Goal: Task Accomplishment & Management: Use online tool/utility

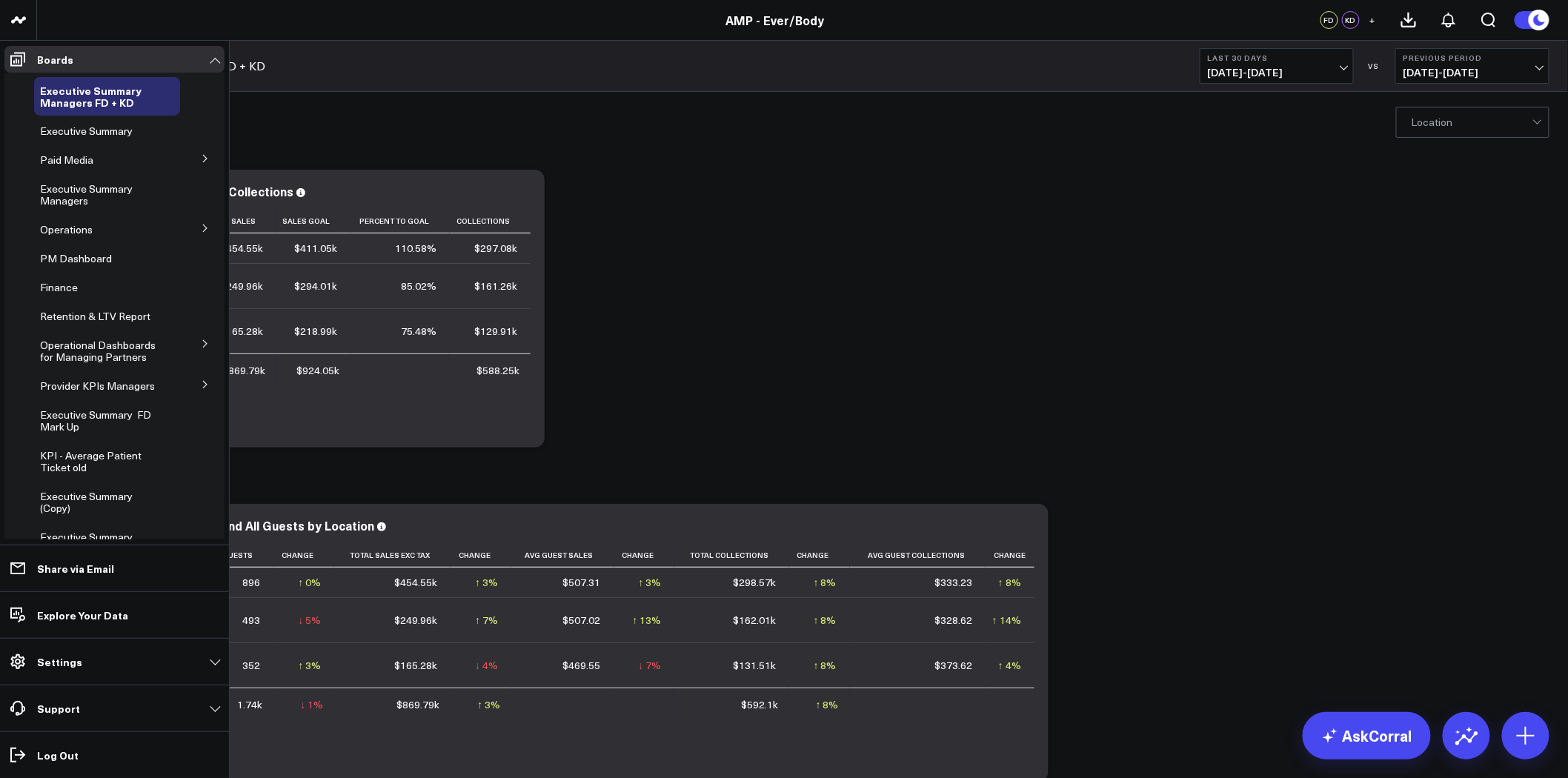
drag, startPoint x: 181, startPoint y: 528, endPoint x: 174, endPoint y: 527, distance: 7.1
click at [174, 521] on li "Executive Summary (Copy)" at bounding box center [114, 502] width 220 height 39
click at [193, 123] on li "Executive Summary" at bounding box center [114, 131] width 220 height 27
click at [166, 88] on icon at bounding box center [172, 90] width 11 height 11
click at [158, 125] on div "Executive Summary" at bounding box center [107, 131] width 146 height 27
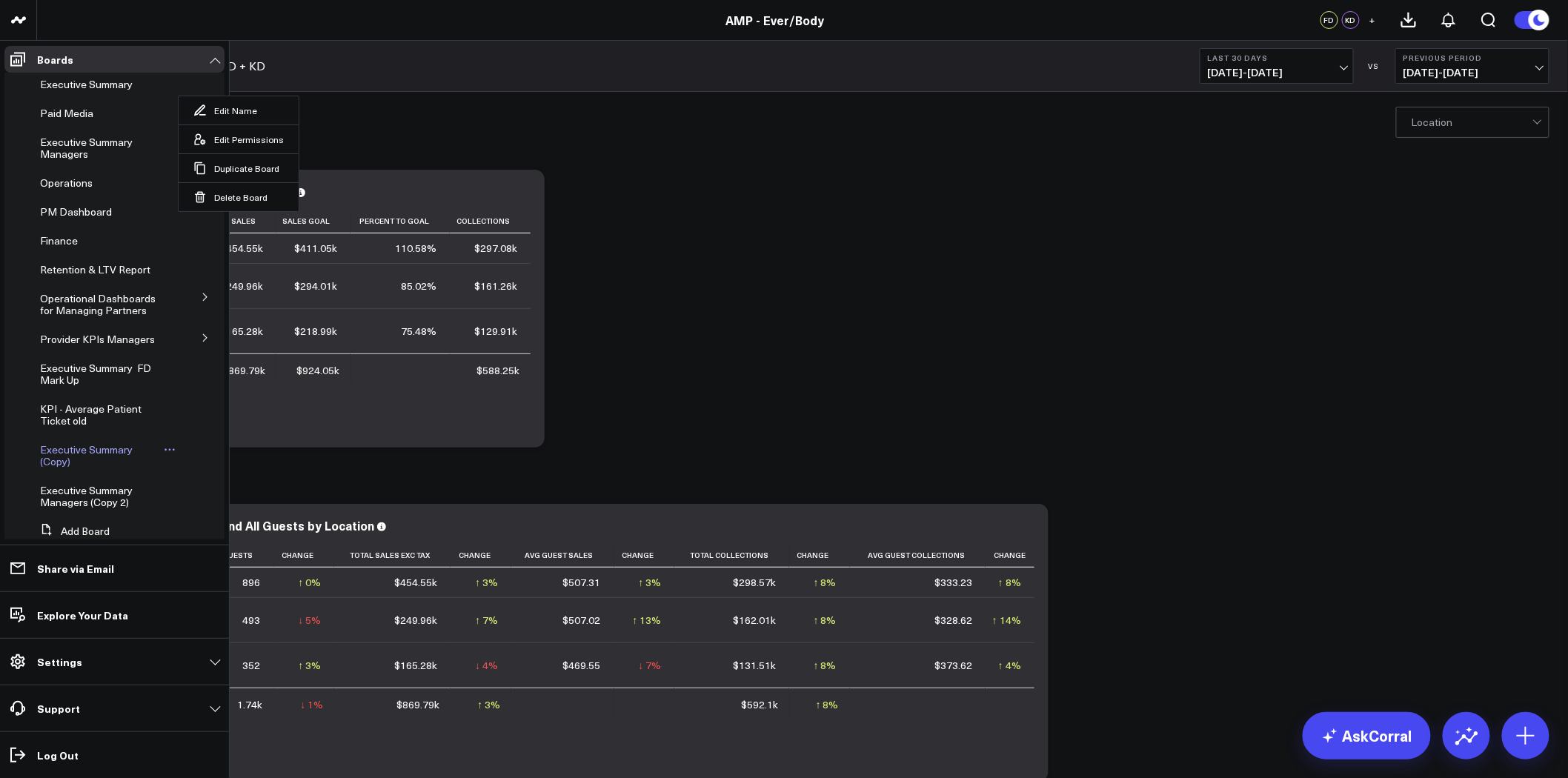
scroll to position [87, 0]
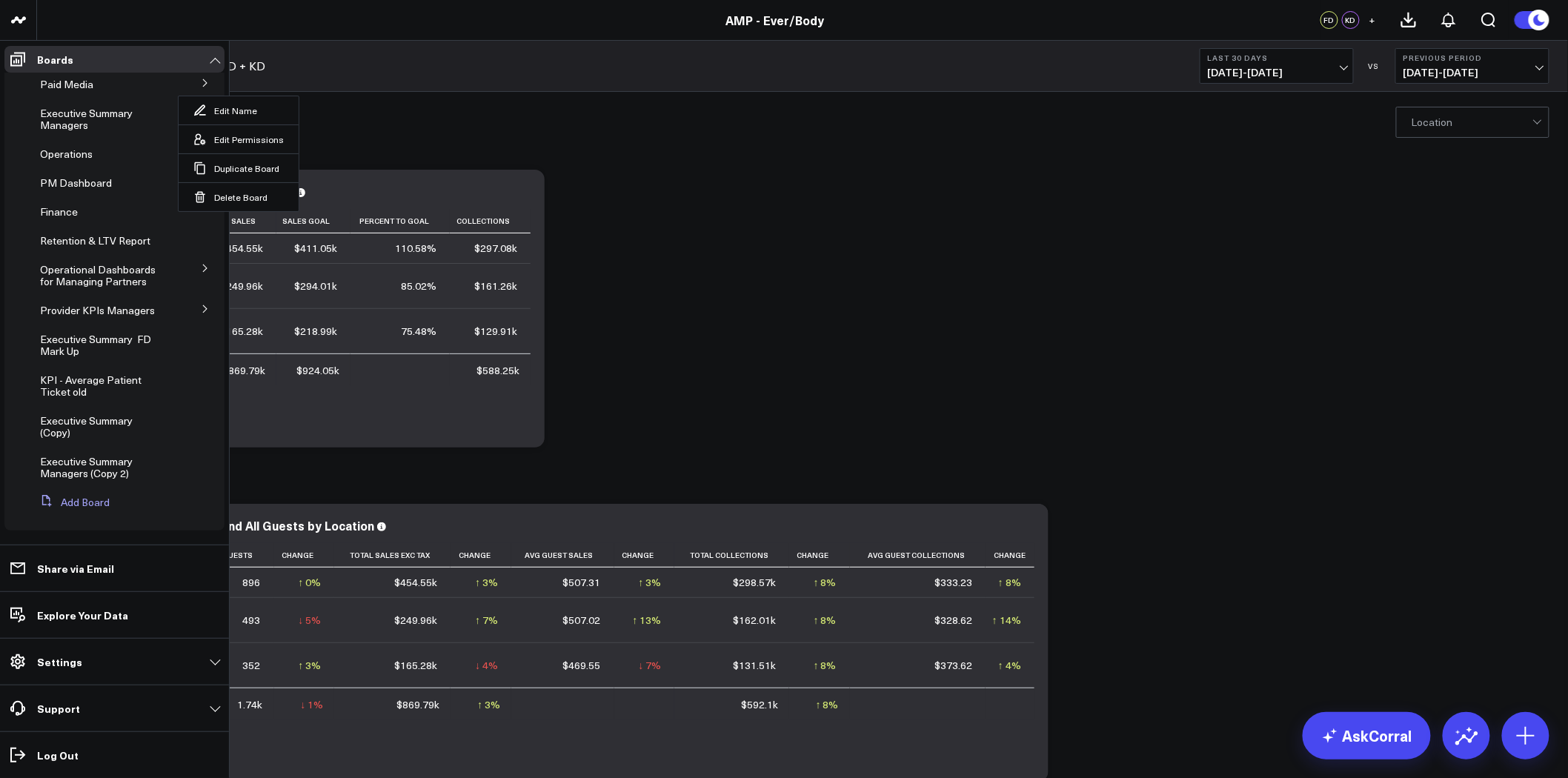
click at [78, 503] on button "Add Board" at bounding box center [72, 503] width 75 height 27
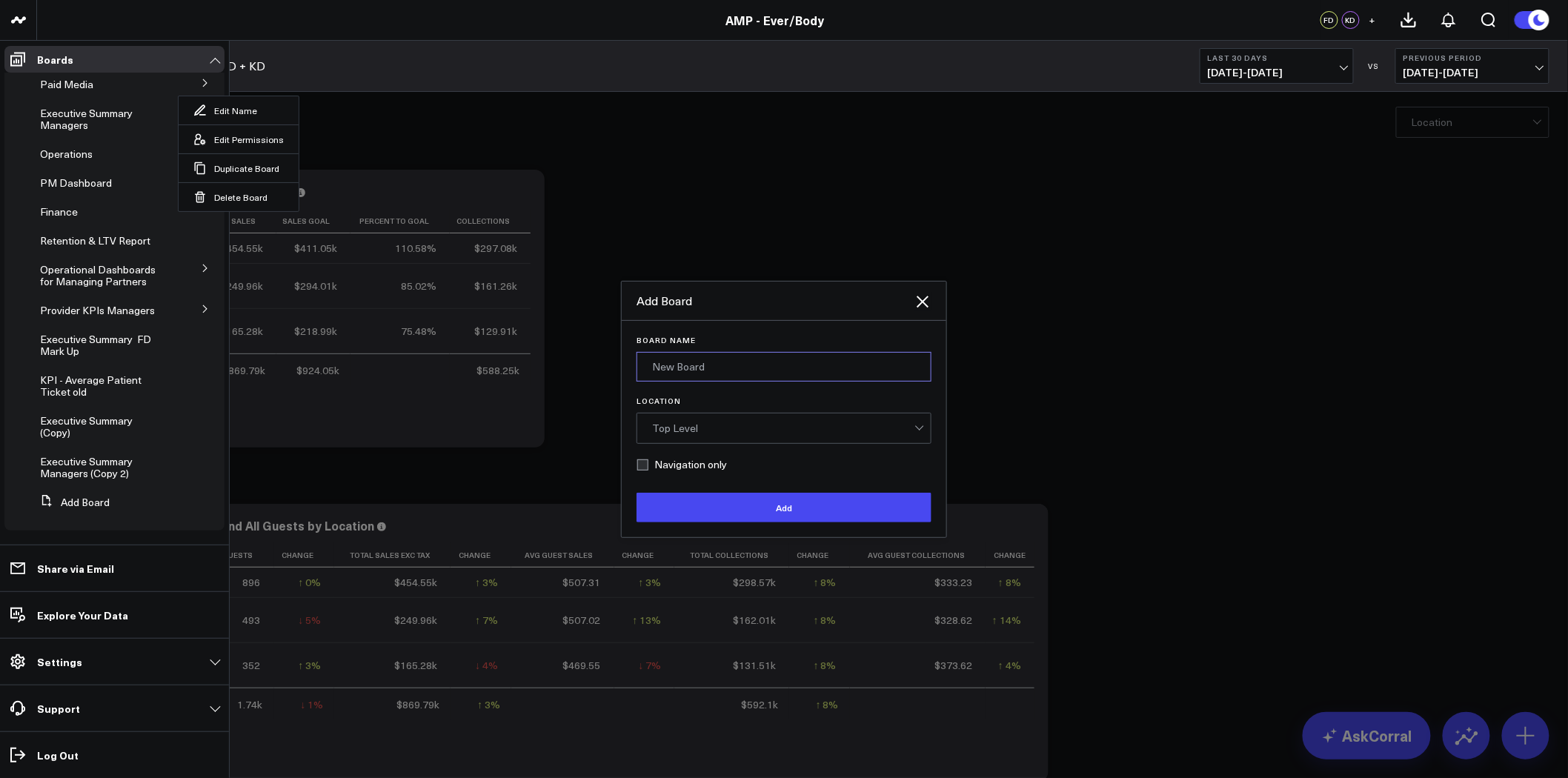
click at [698, 380] on input "Board Name" at bounding box center [784, 366] width 295 height 30
type input "Archive"
click at [704, 423] on div "Top Level" at bounding box center [783, 428] width 262 height 11
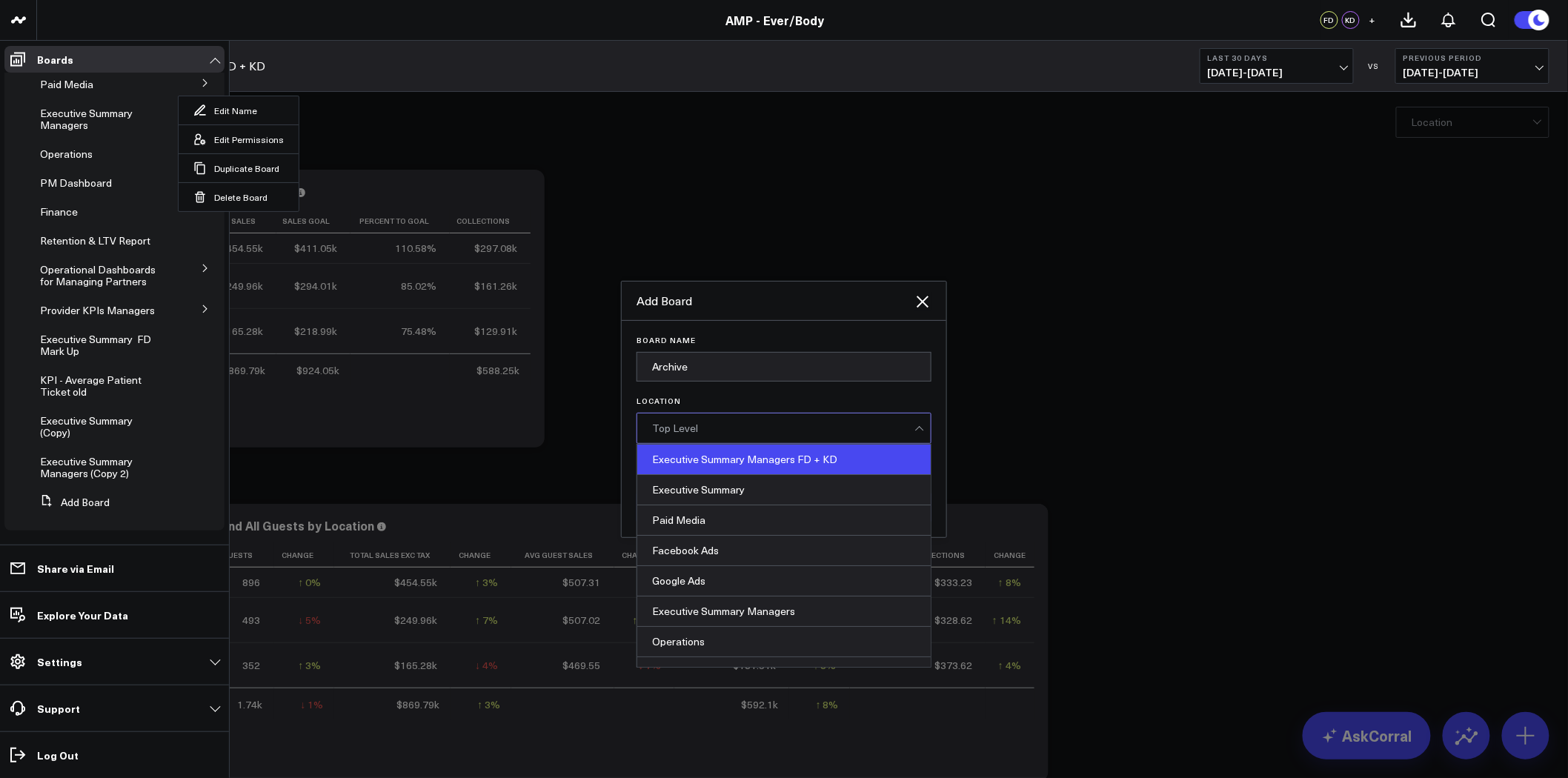
click at [764, 467] on div "Executive Summary Managers FD + KD" at bounding box center [784, 459] width 293 height 30
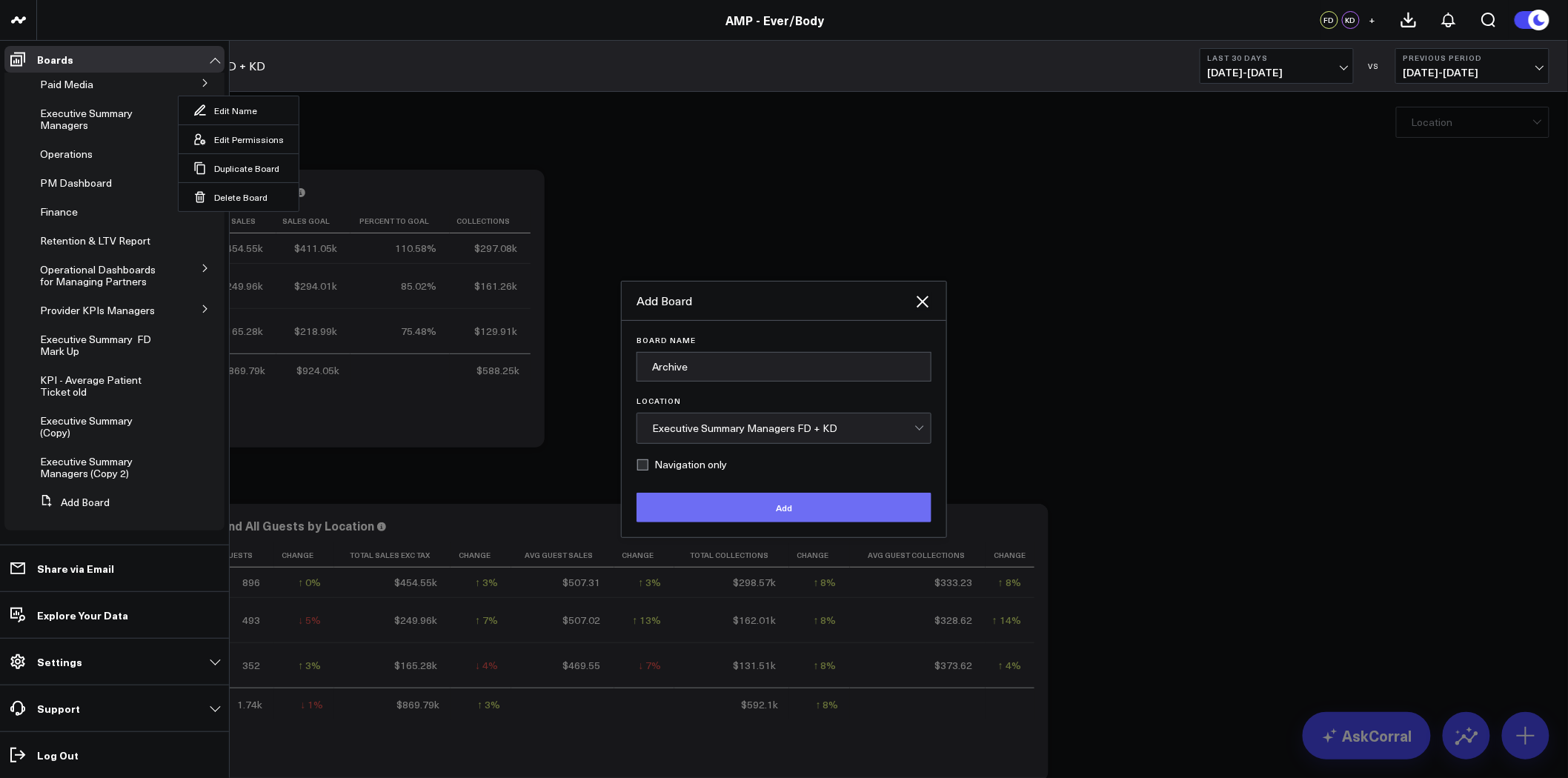
click at [794, 510] on button "Add" at bounding box center [784, 507] width 295 height 30
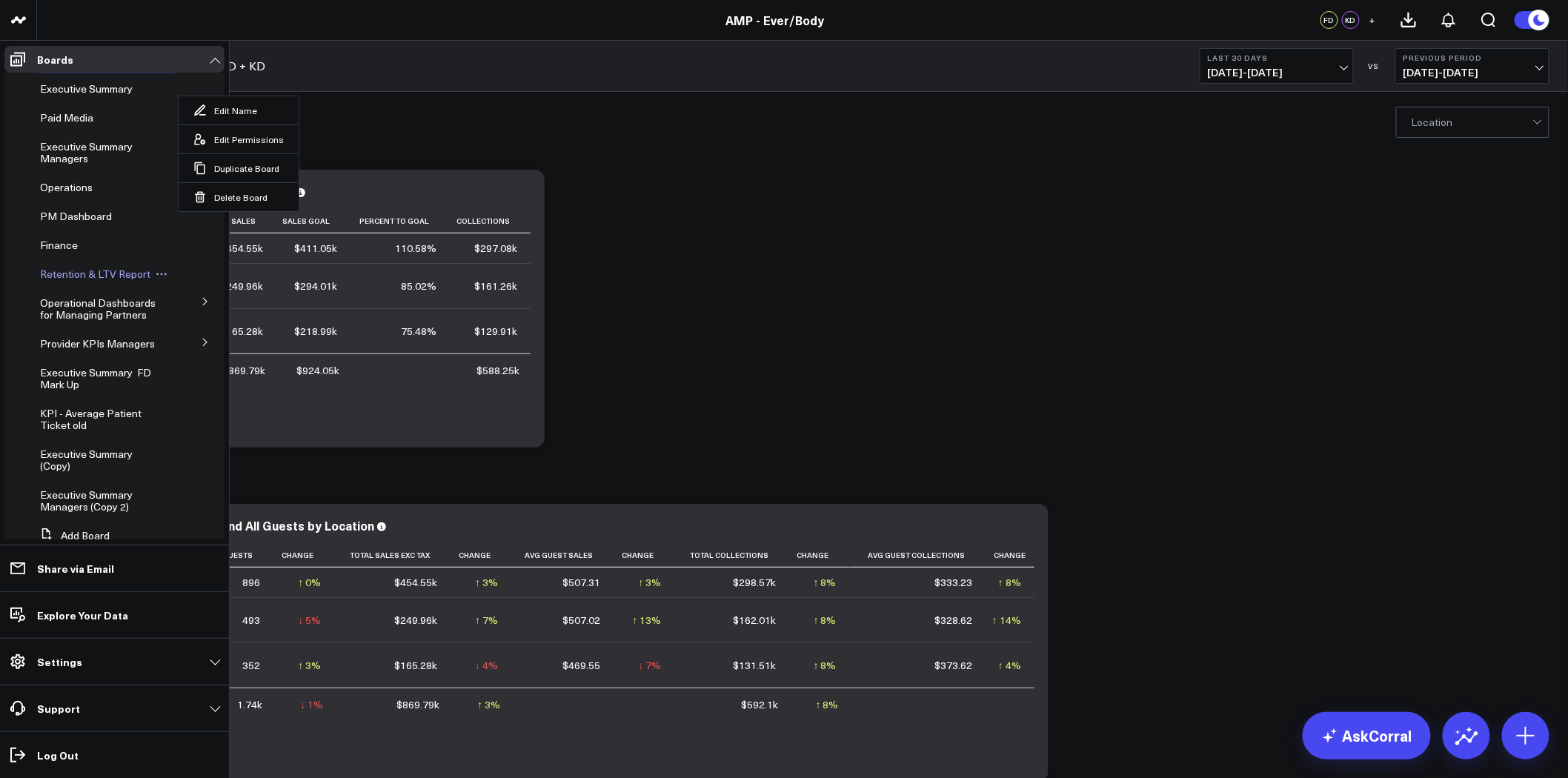
scroll to position [0, 0]
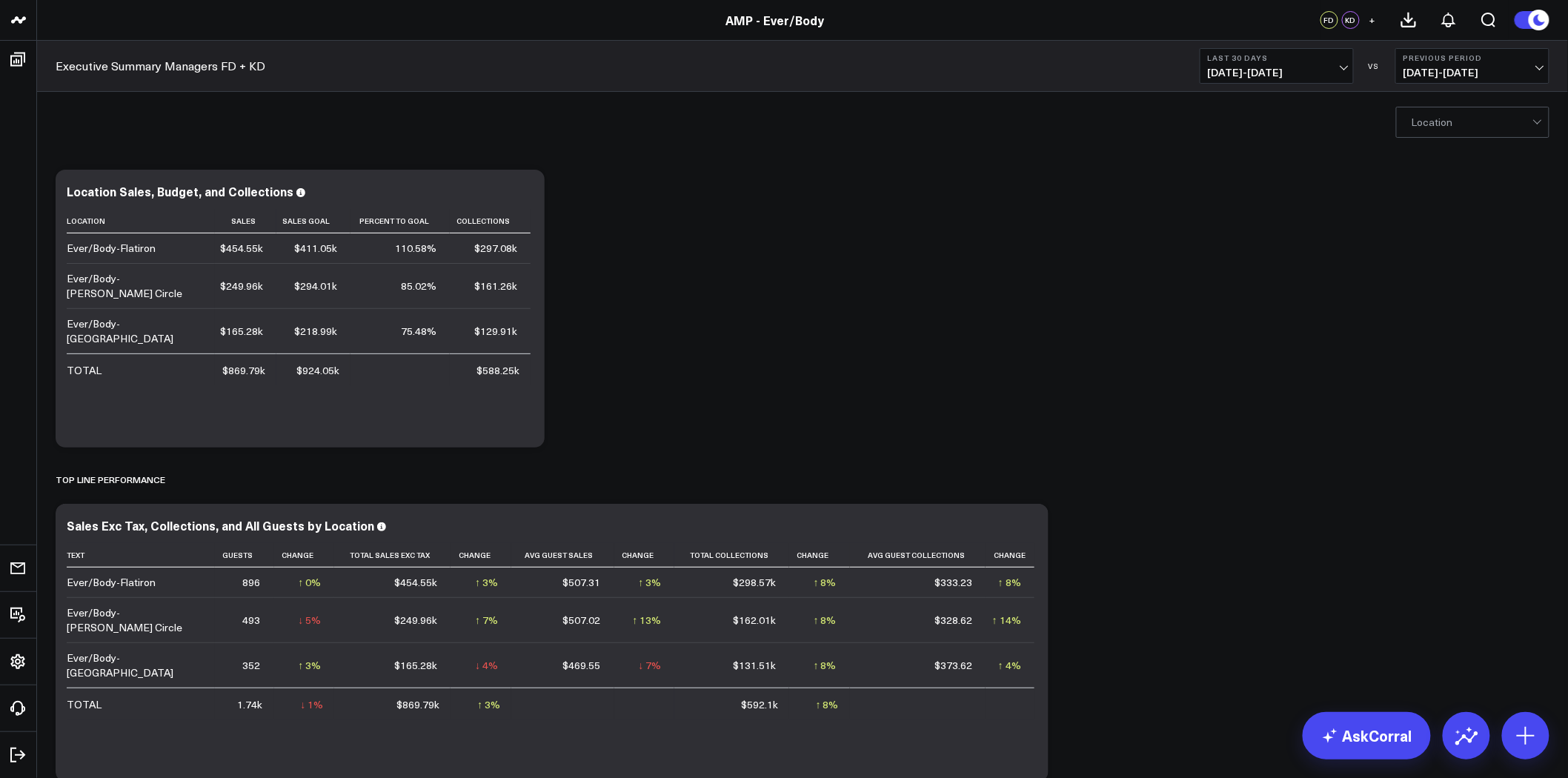
click at [394, 120] on div "Location" at bounding box center [802, 121] width 1530 height 59
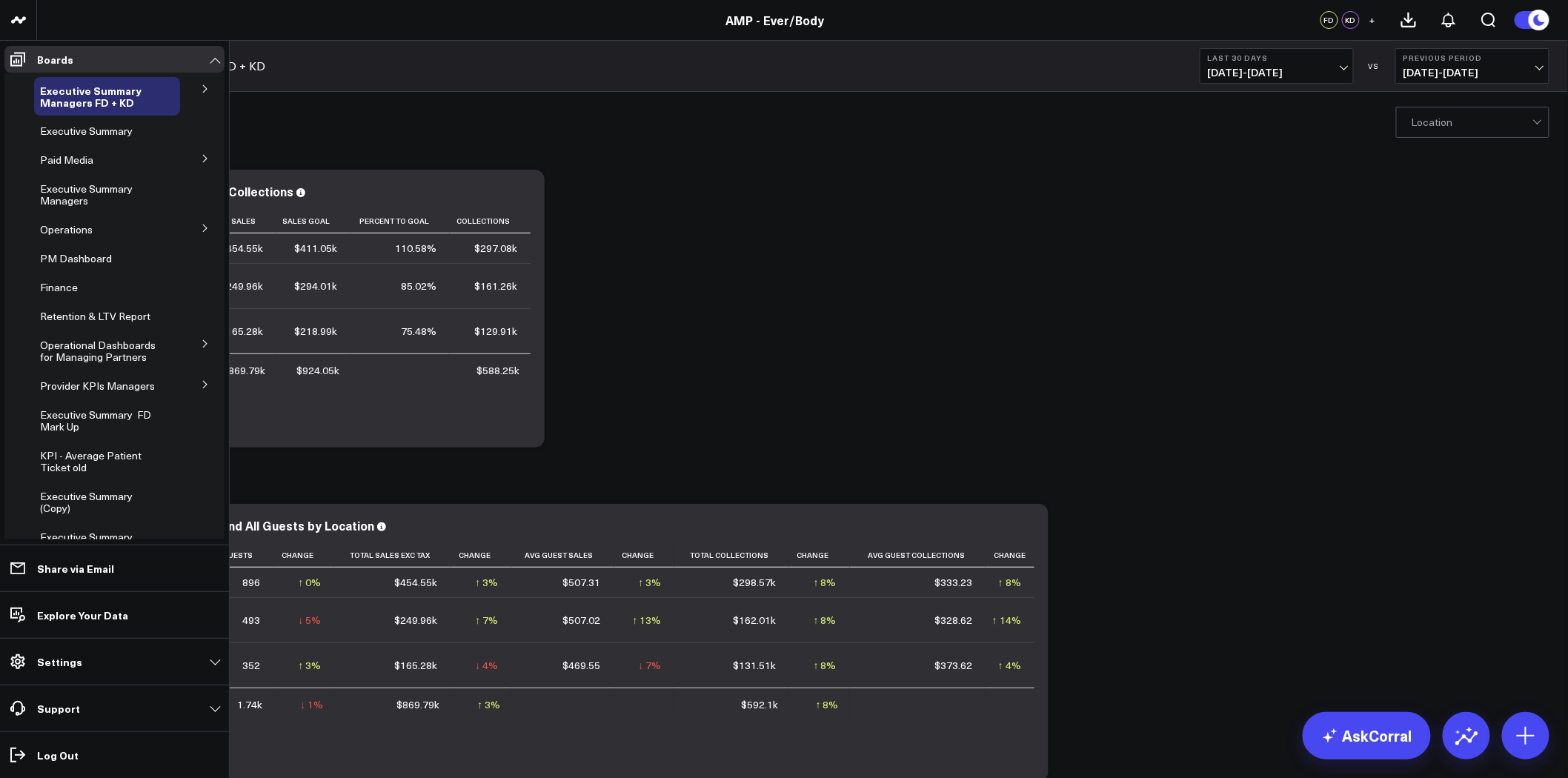
click at [201, 89] on icon at bounding box center [205, 89] width 9 height 9
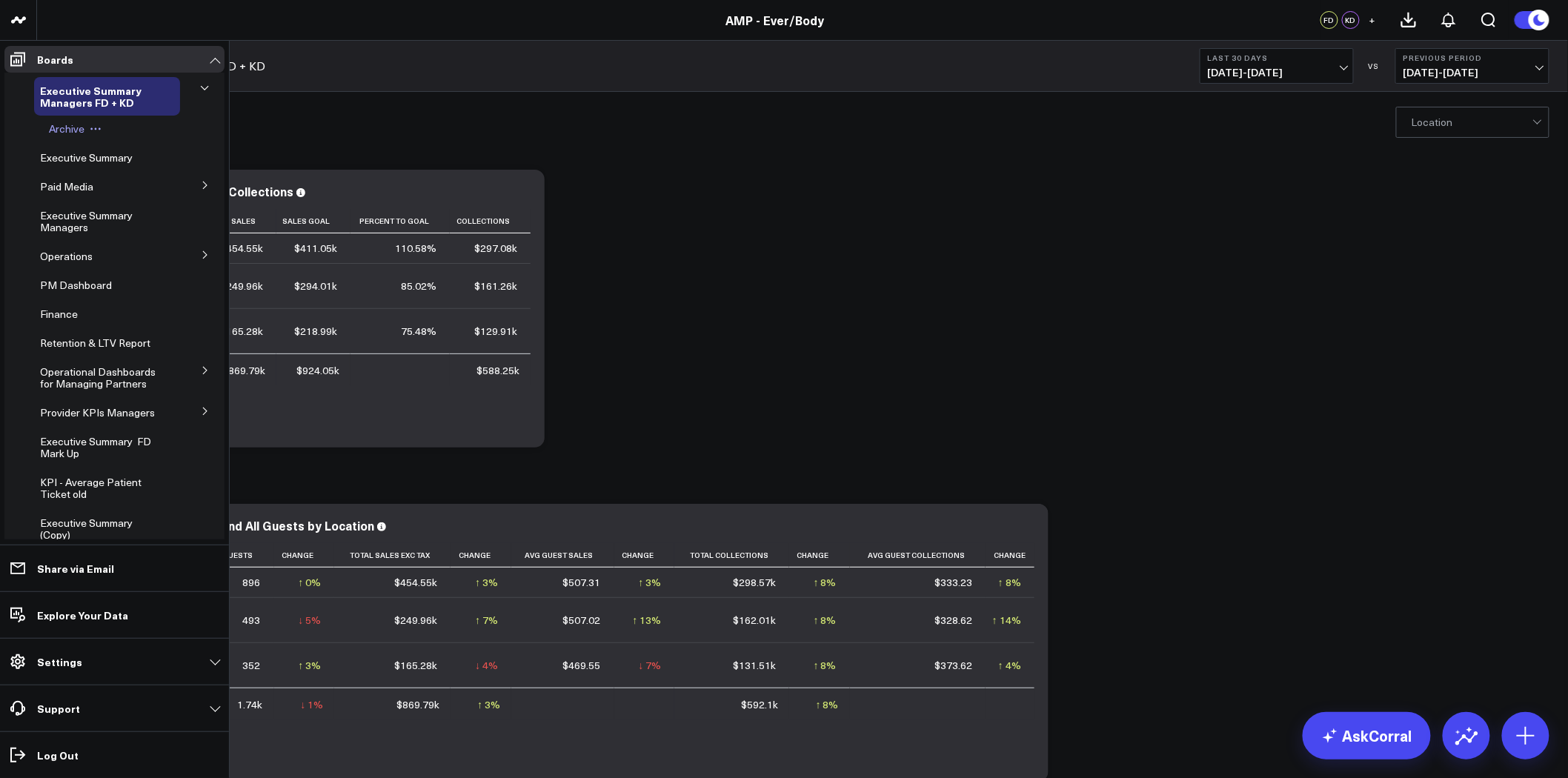
click at [74, 127] on span "Archive" at bounding box center [66, 128] width 35 height 14
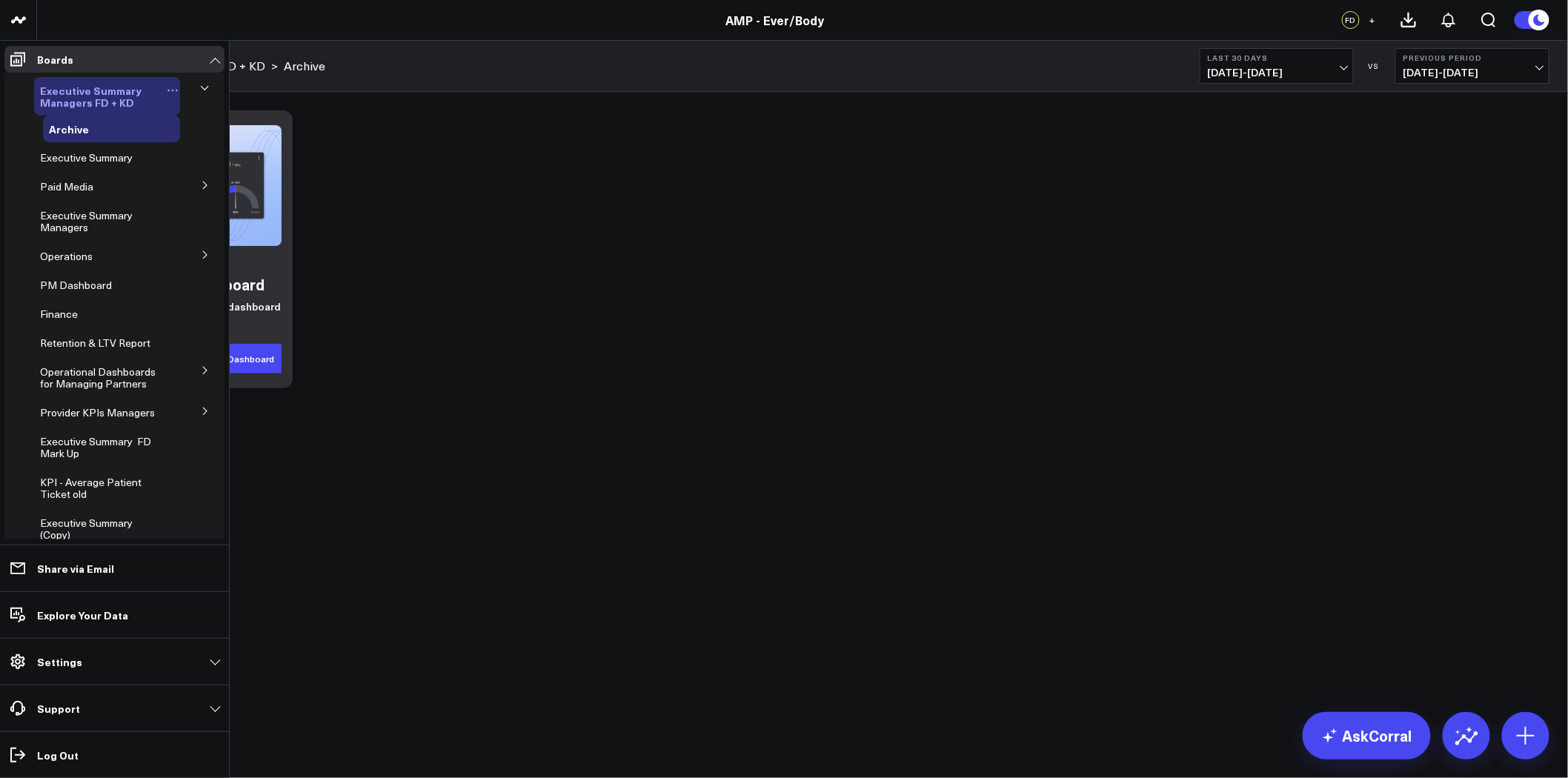
click at [116, 97] on span "Executive Summary Managers FD + KD" at bounding box center [91, 96] width 102 height 27
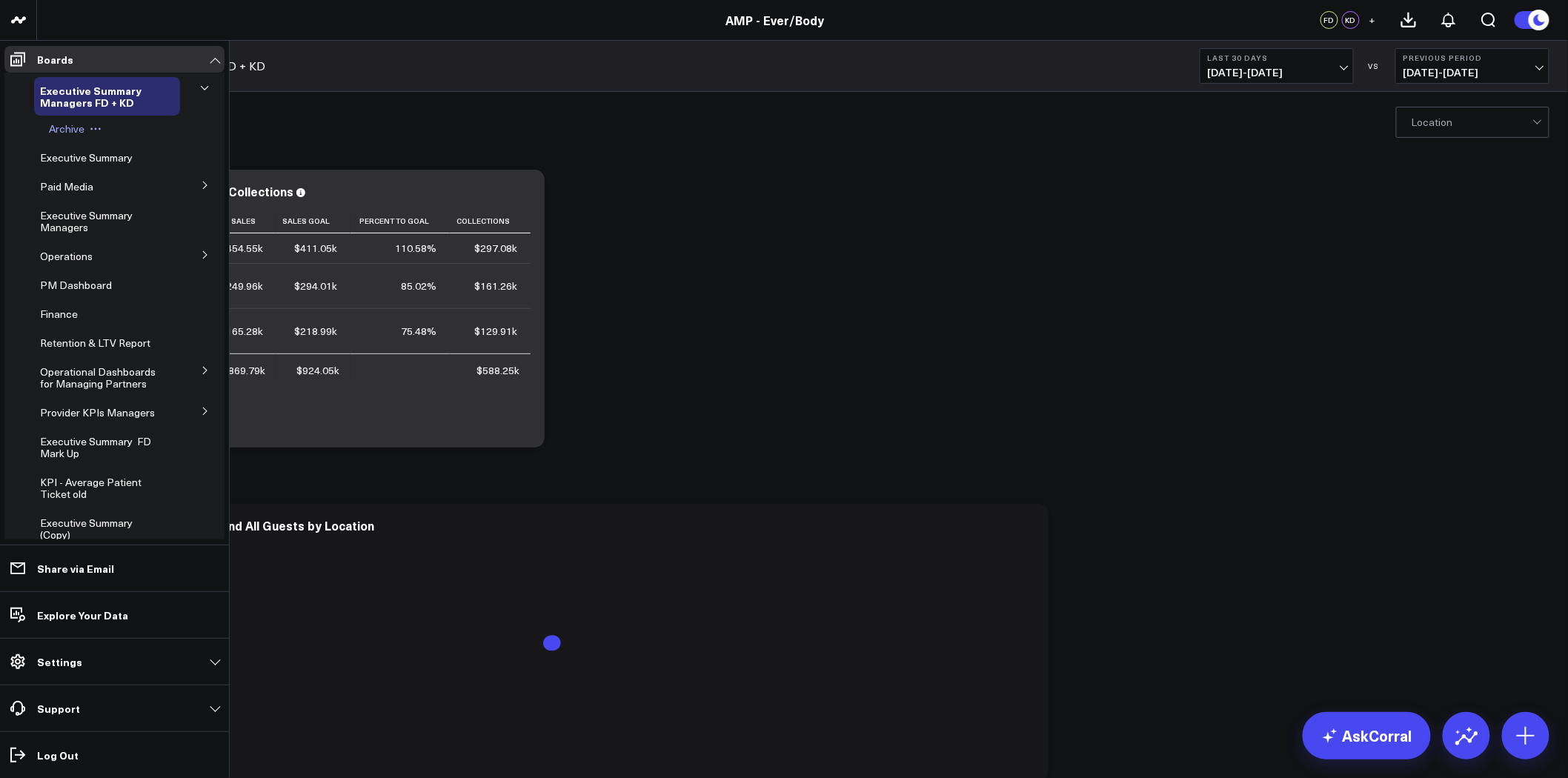
click at [74, 126] on span "Archive" at bounding box center [66, 128] width 35 height 14
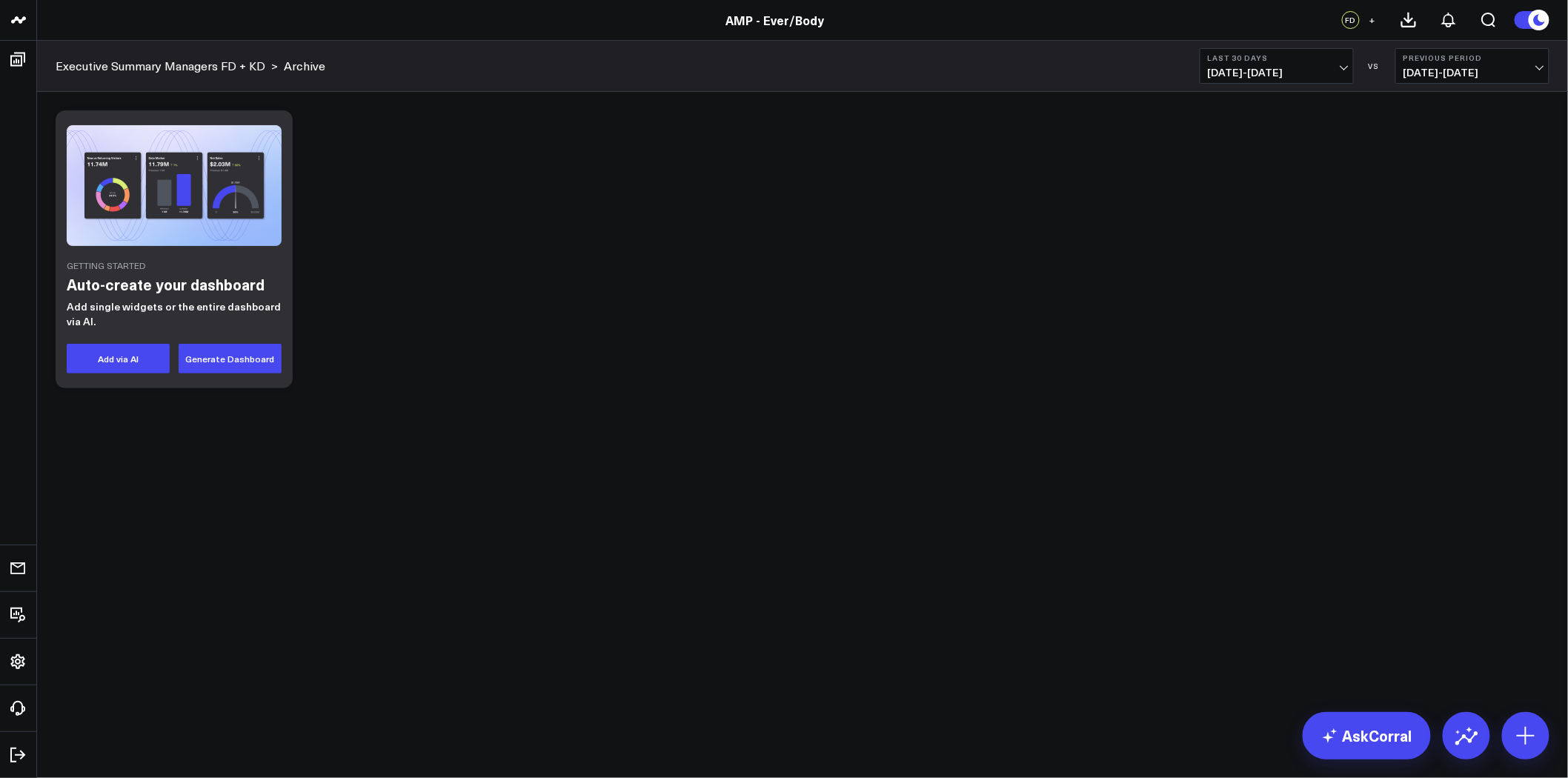
click at [1375, 17] on span "+" at bounding box center [1372, 20] width 7 height 11
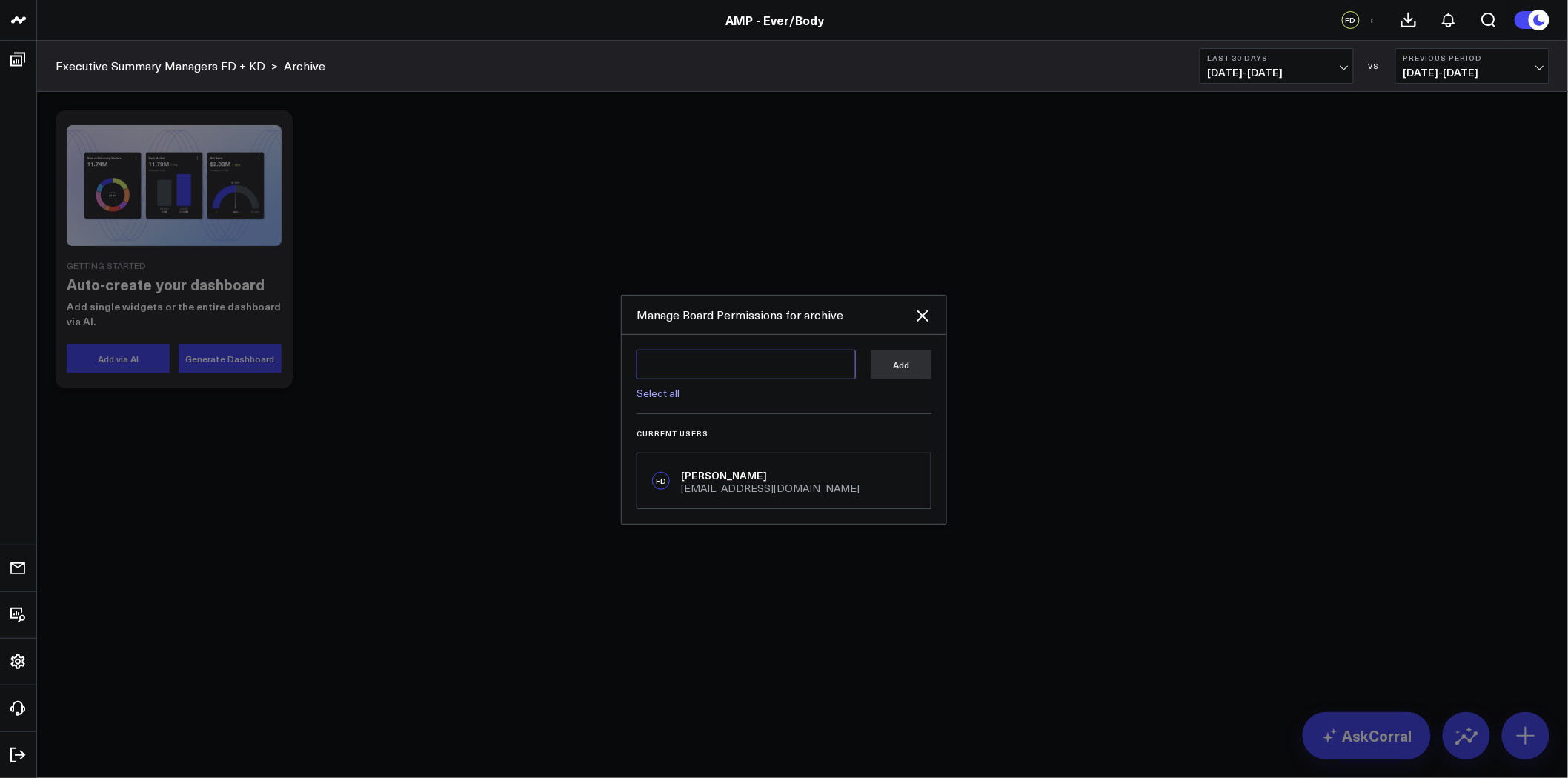
click at [729, 364] on textarea at bounding box center [746, 365] width 220 height 30
click at [671, 388] on link "Select all" at bounding box center [657, 393] width 43 height 14
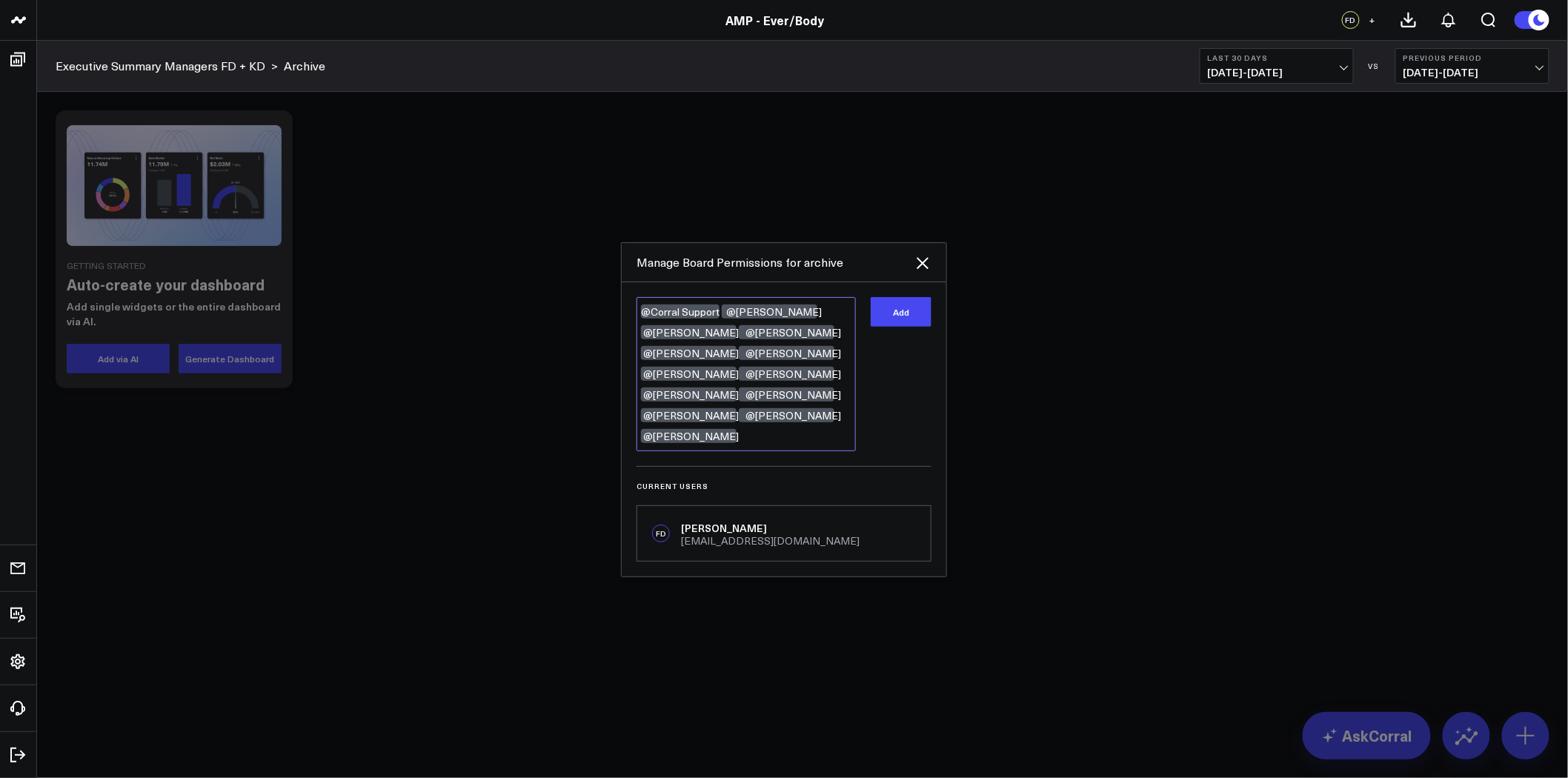
drag, startPoint x: 757, startPoint y: 424, endPoint x: 805, endPoint y: 316, distance: 118.2
click at [805, 316] on textarea "@Corral Support @Kieren Dwyer @Alex Bench @Ashley Lizarraga @Maria Rouse @Cindy…" at bounding box center [746, 374] width 220 height 154
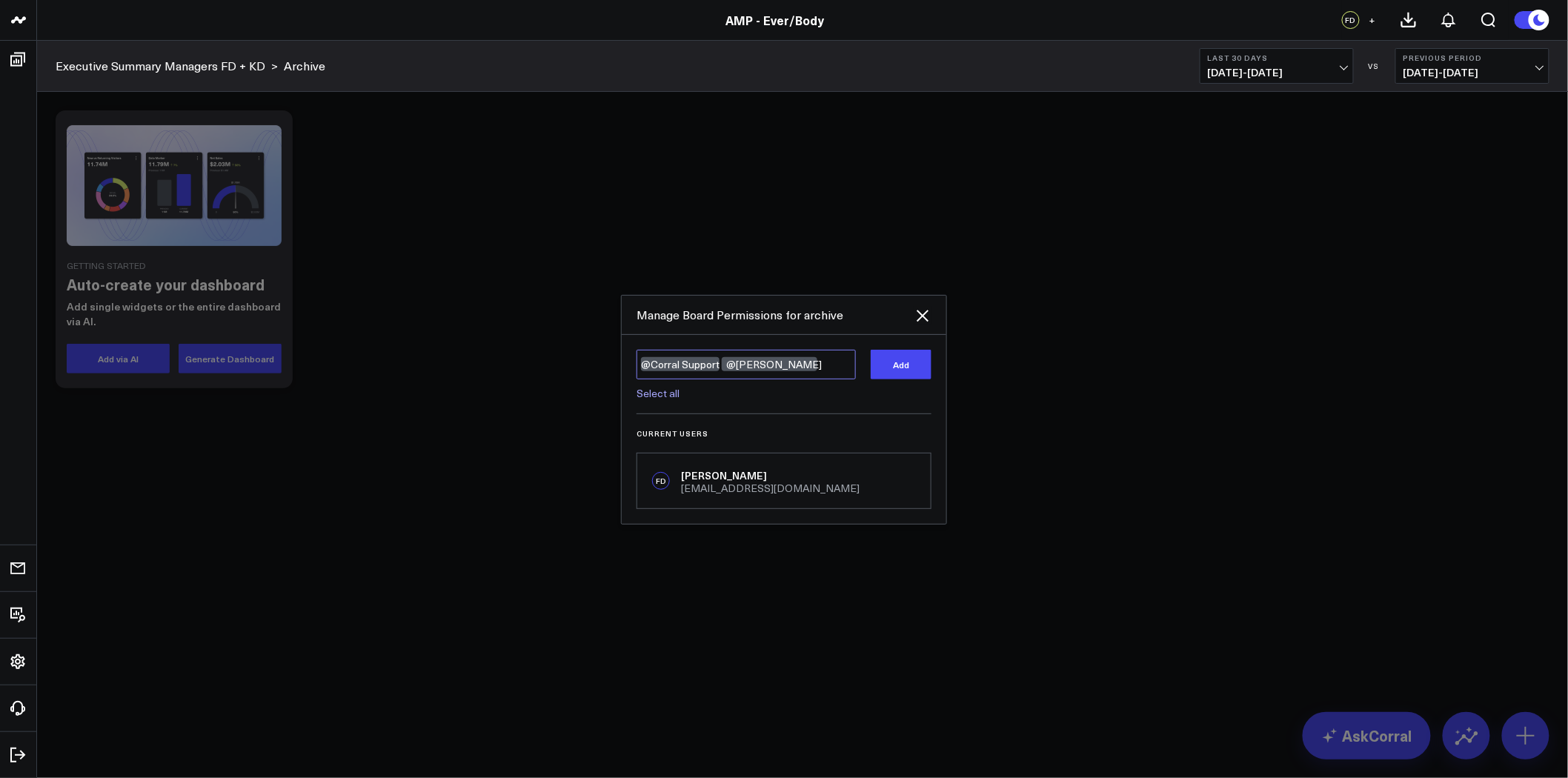
click at [722, 366] on textarea "@Corral Support @Kieren Dwyer" at bounding box center [746, 365] width 220 height 30
type textarea "@[PERSON_NAME]"
click at [911, 363] on button "Add" at bounding box center [901, 365] width 61 height 30
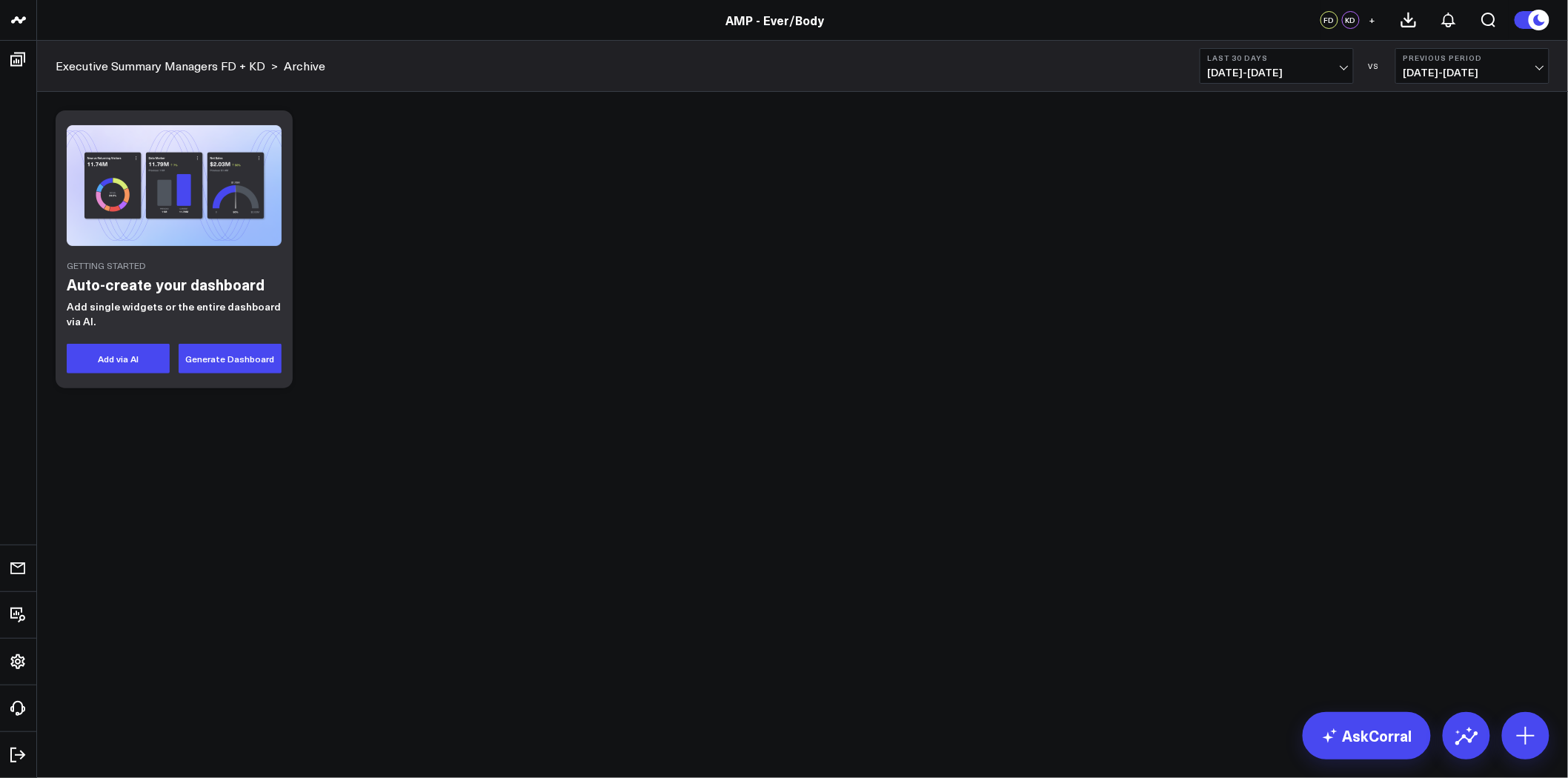
click at [641, 219] on div "Getting Started Auto-create your dashboard Add single widgets or the entire das…" at bounding box center [802, 249] width 1508 height 293
click at [1531, 736] on icon at bounding box center [1525, 735] width 24 height 24
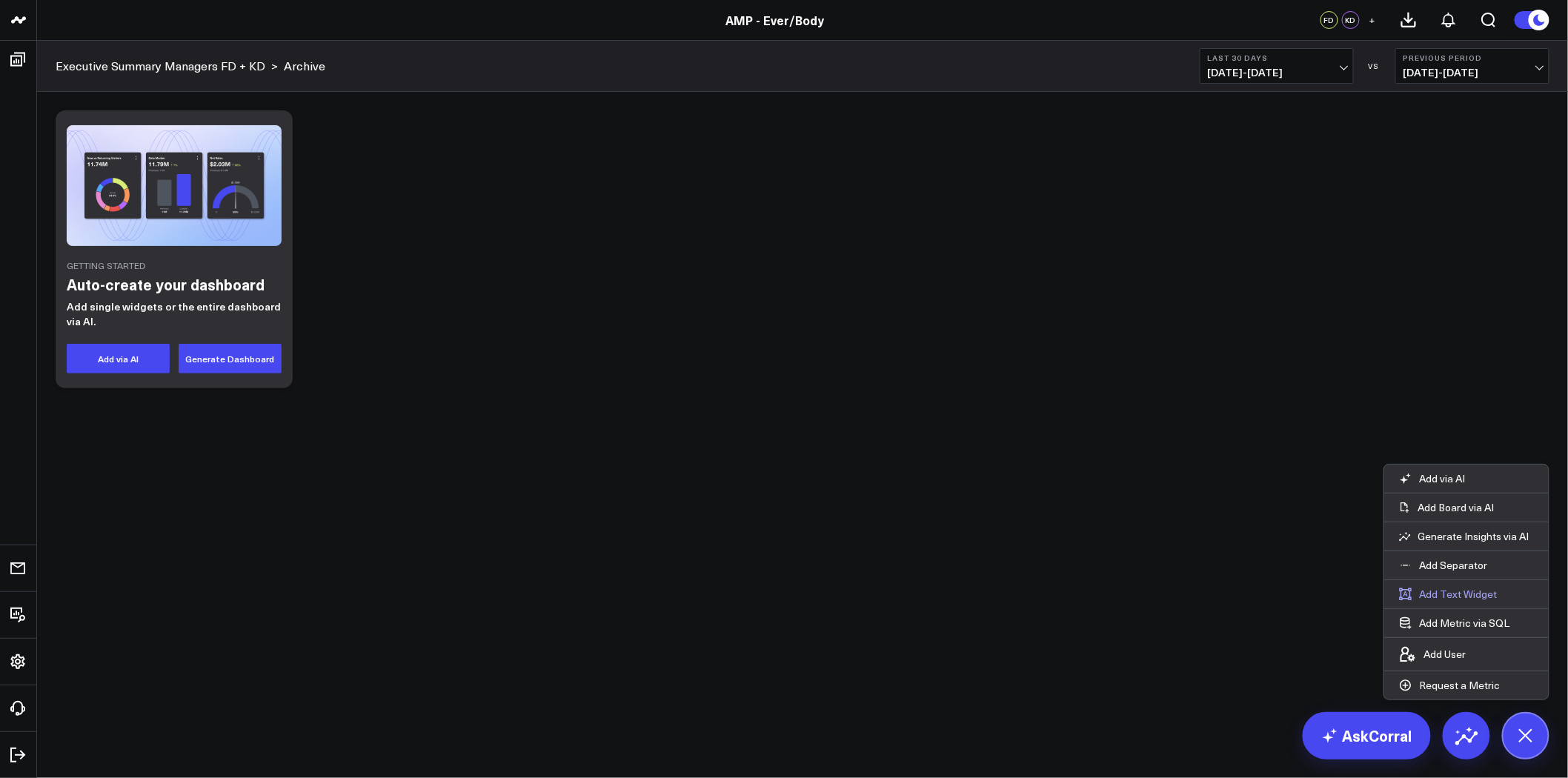
click at [1476, 594] on button "Add Text Widget" at bounding box center [1448, 594] width 128 height 28
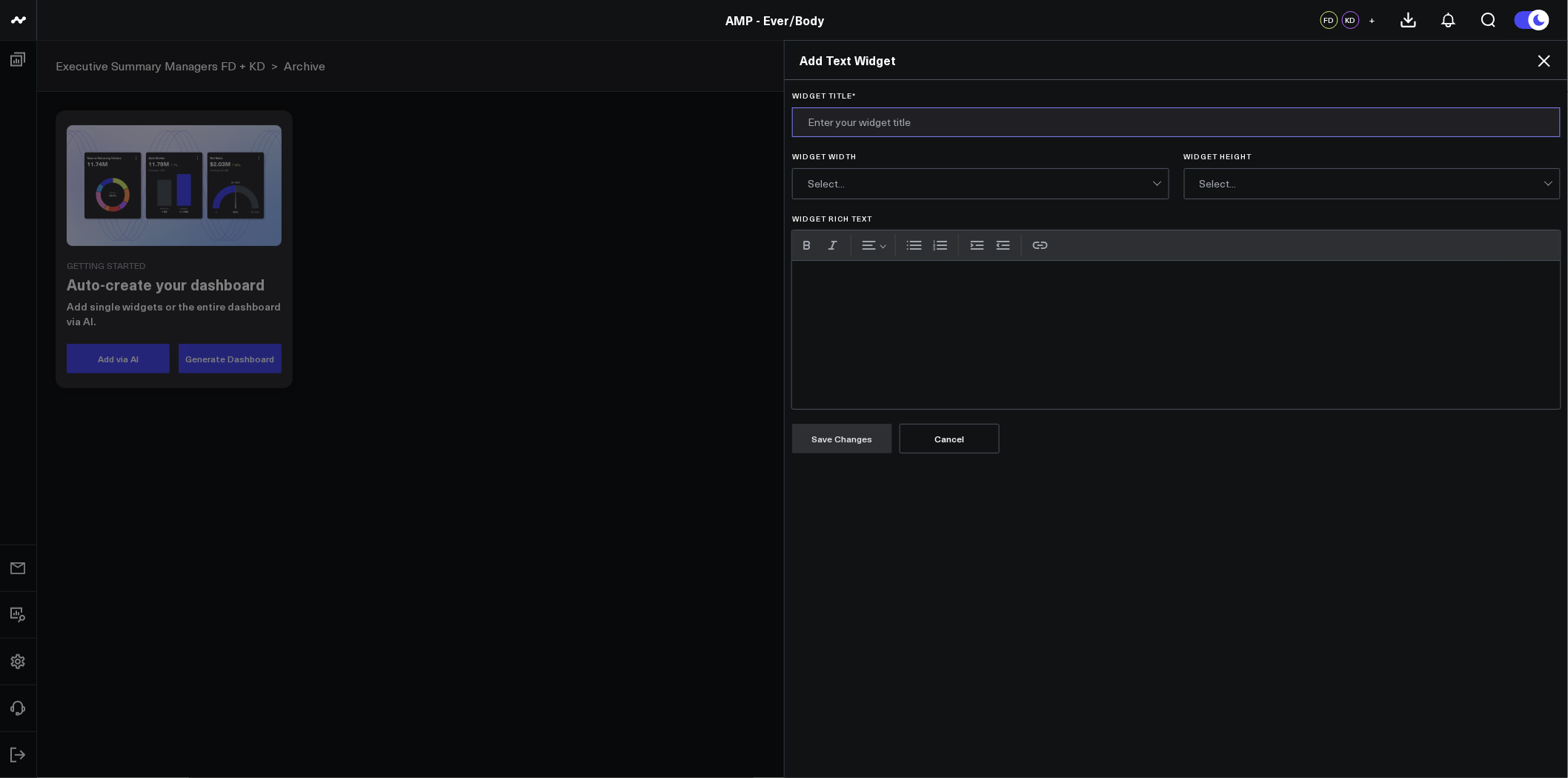
click at [913, 120] on input "Widget Title *" at bounding box center [1175, 122] width 768 height 30
type input "P"
drag, startPoint x: 875, startPoint y: 127, endPoint x: 764, endPoint y: 110, distance: 112.3
click at [764, 110] on div "Add Text Widget Widget Title * Please Read Widget Width Select... Widget Height…" at bounding box center [784, 409] width 1568 height 738
type input "Please Read"
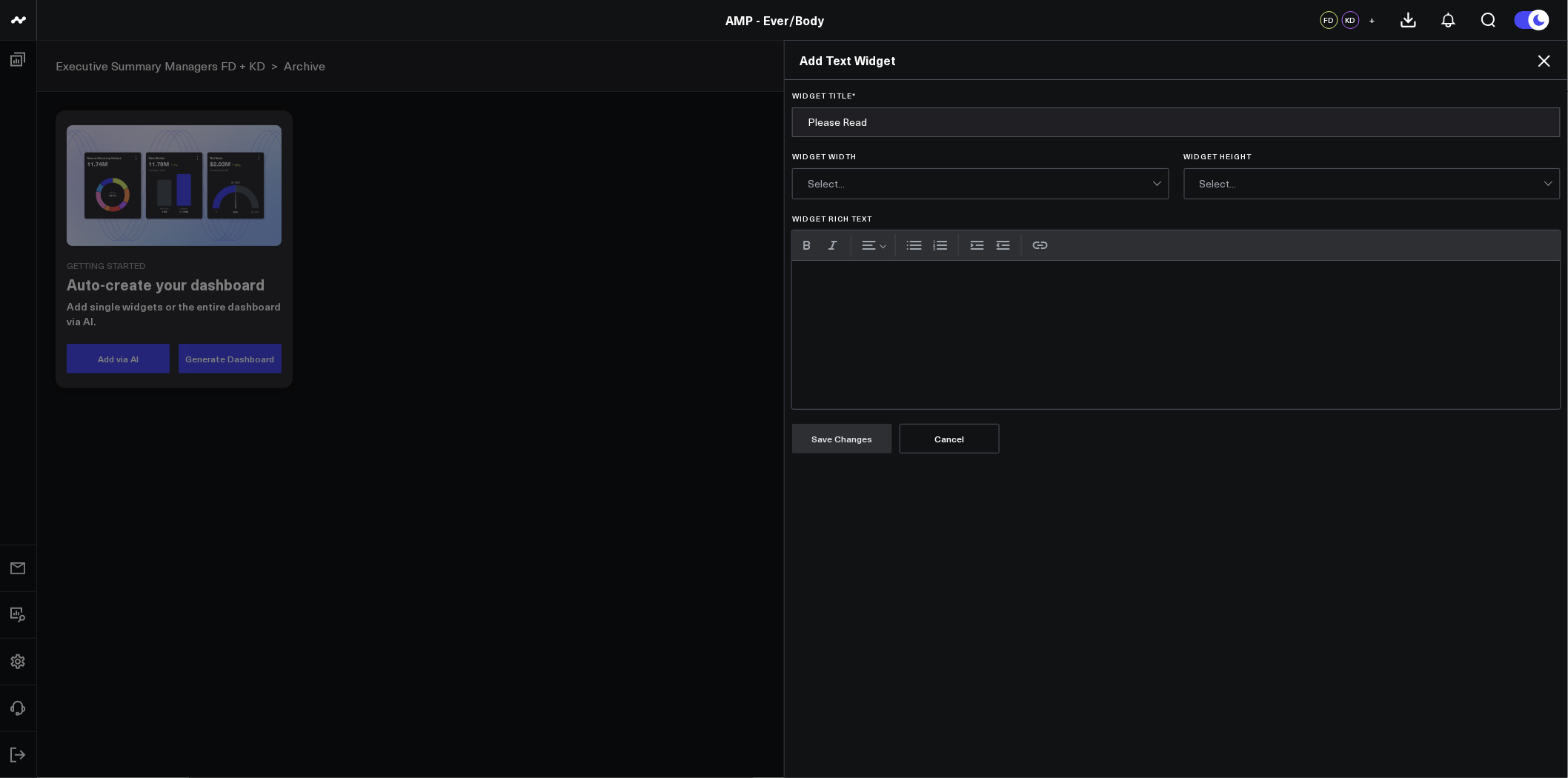
click at [879, 293] on div "Widget Rich Text" at bounding box center [1175, 334] width 768 height 148
click at [907, 244] on button "Bulleted list" at bounding box center [914, 245] width 22 height 22
click at [823, 445] on button "Save Changes" at bounding box center [842, 439] width 100 height 30
click at [893, 193] on div "Select..." at bounding box center [979, 184] width 344 height 30
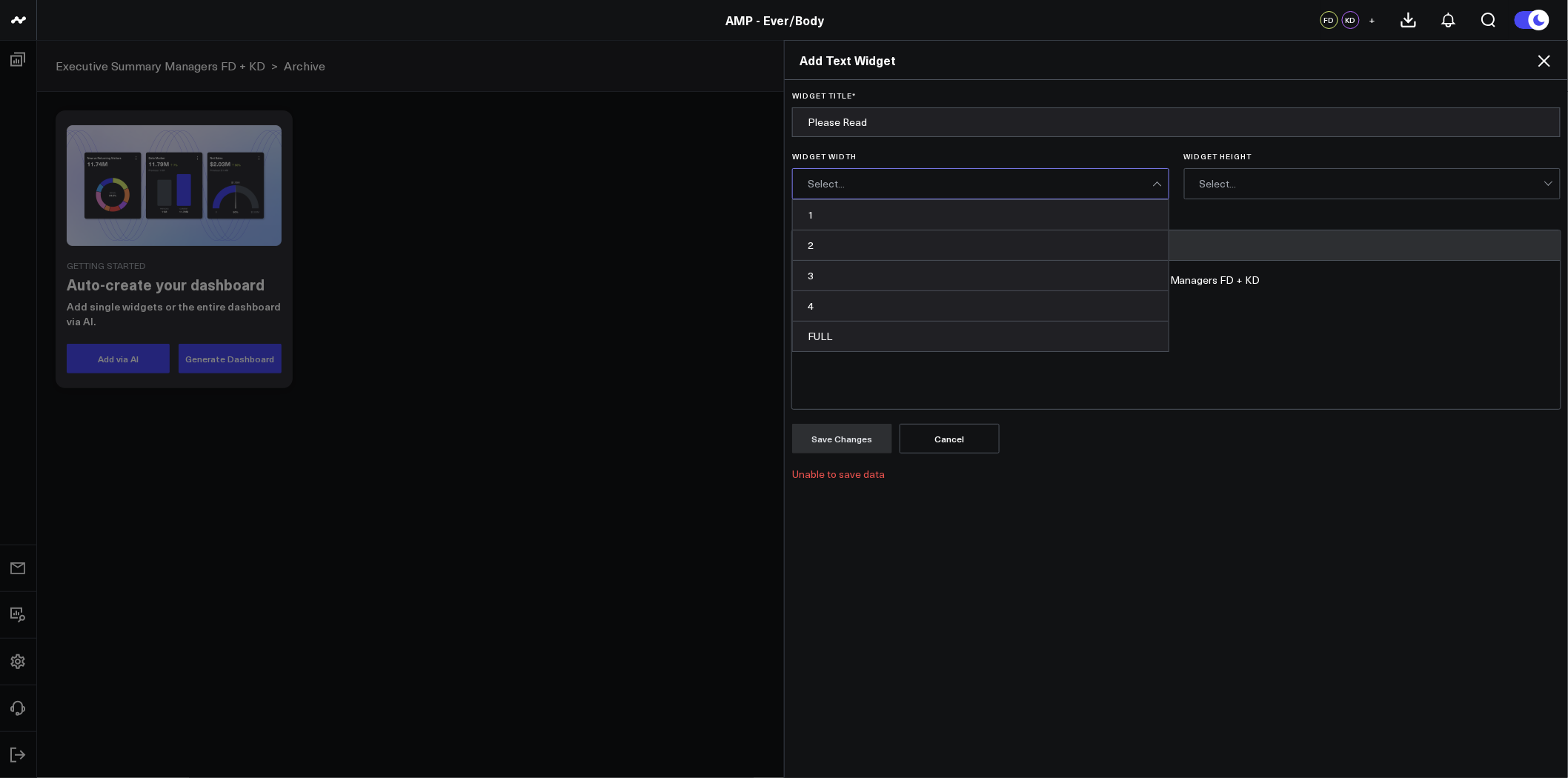
click at [1222, 178] on div "Select..." at bounding box center [1371, 184] width 344 height 11
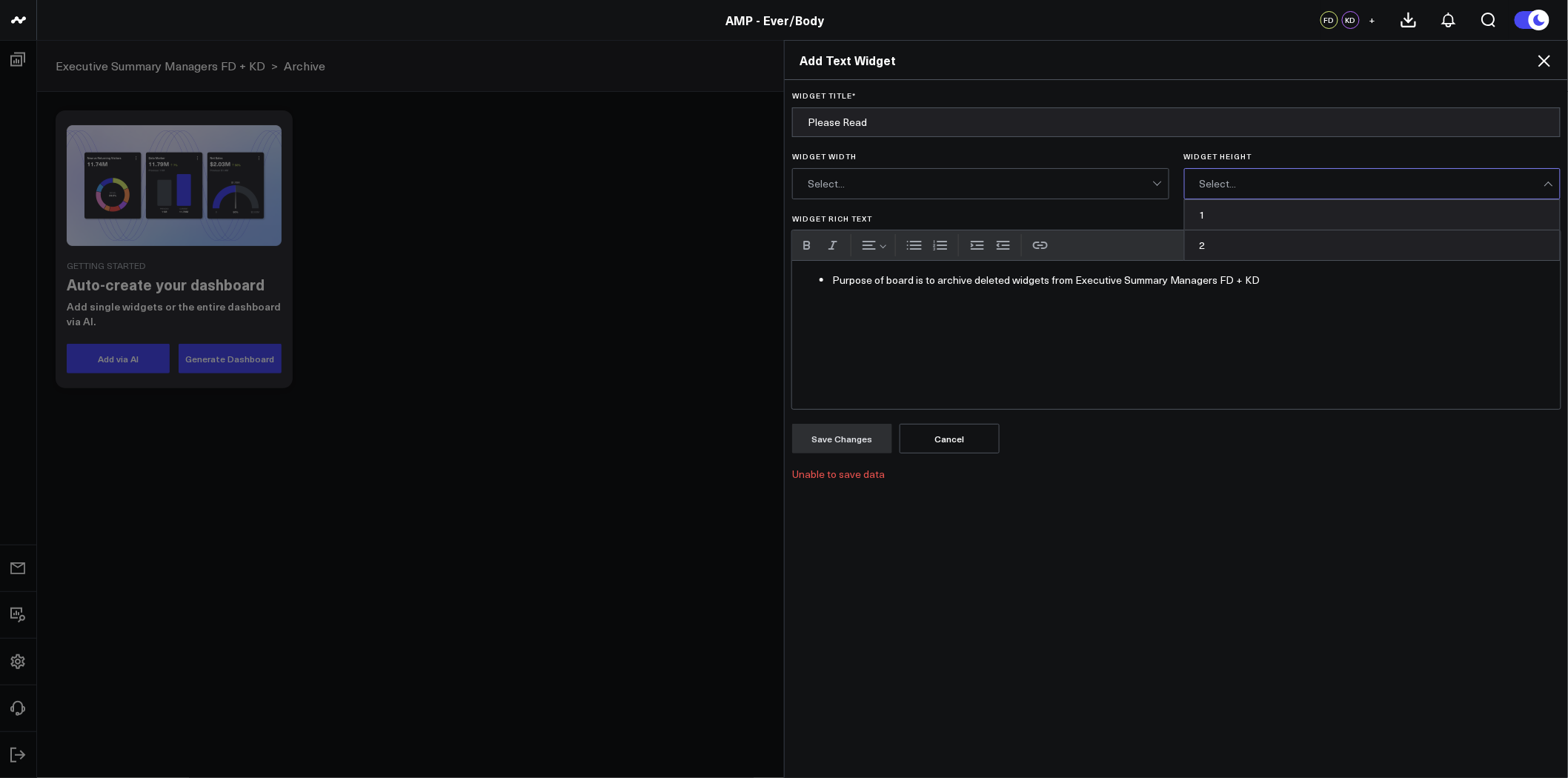
click at [1086, 172] on div "Select..." at bounding box center [979, 184] width 344 height 30
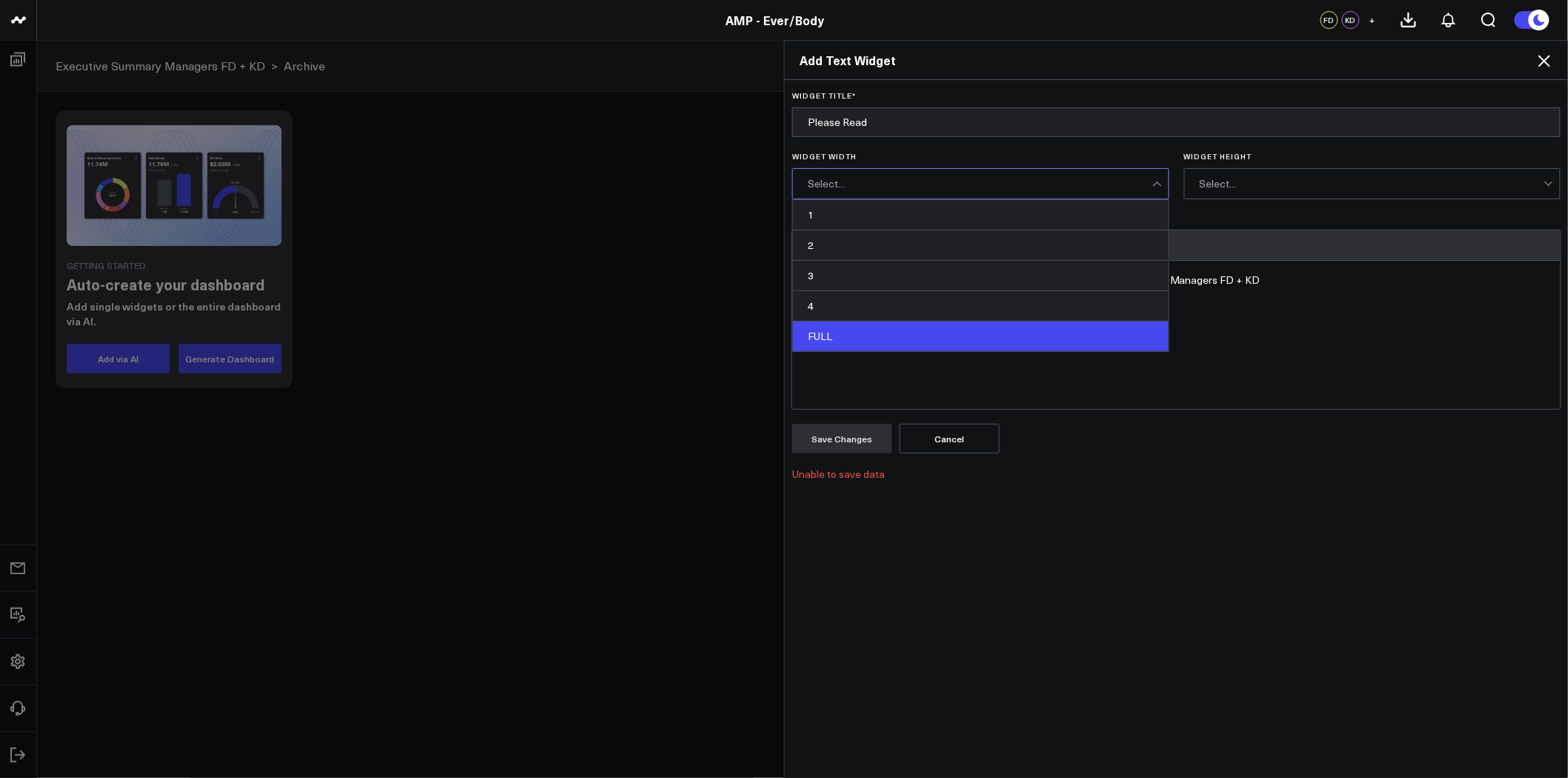
click at [1002, 322] on div "FULL" at bounding box center [980, 336] width 375 height 30
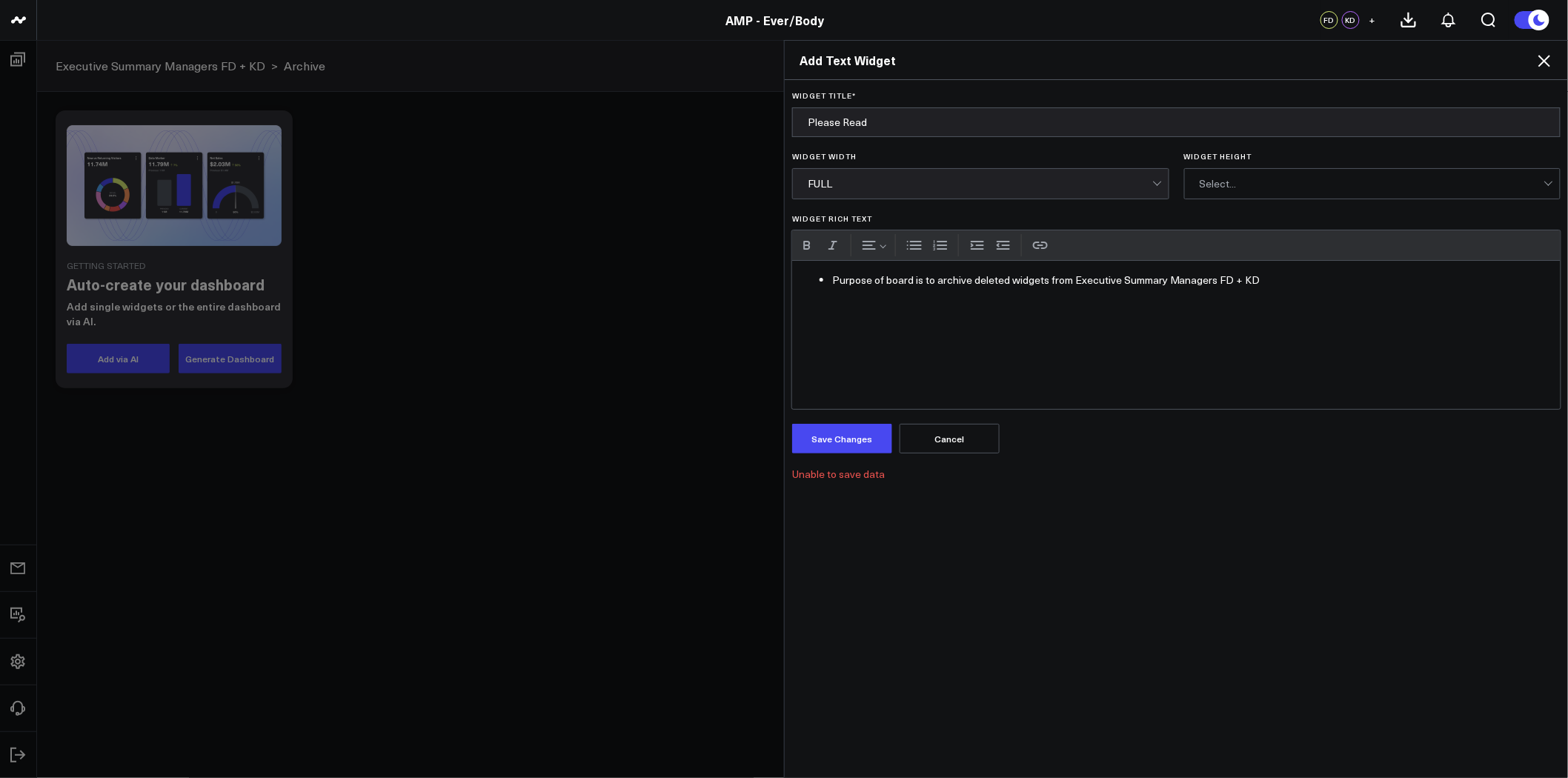
click at [1220, 174] on div "Select..." at bounding box center [1371, 184] width 344 height 30
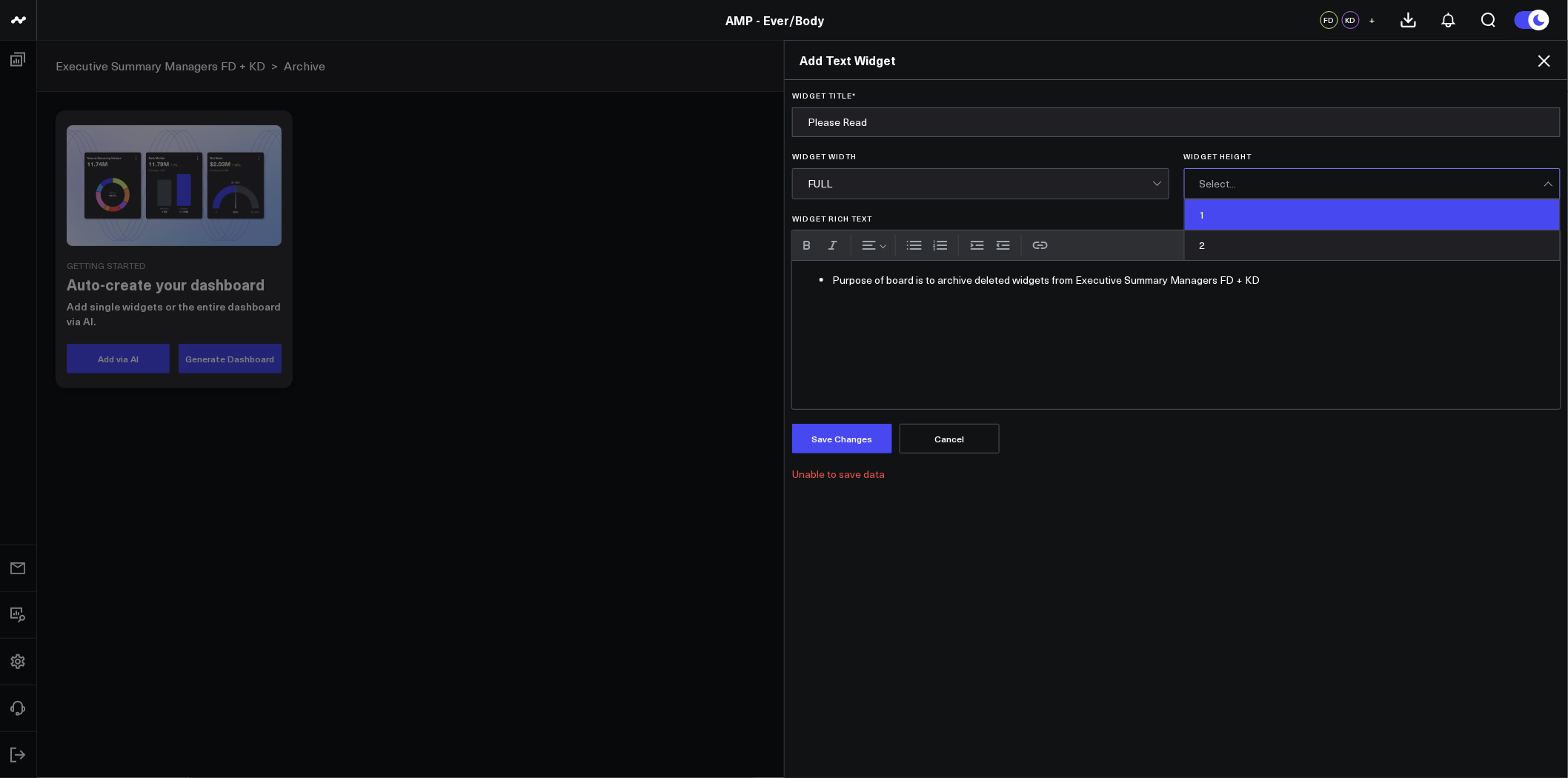
click at [1235, 211] on div "1" at bounding box center [1372, 215] width 375 height 30
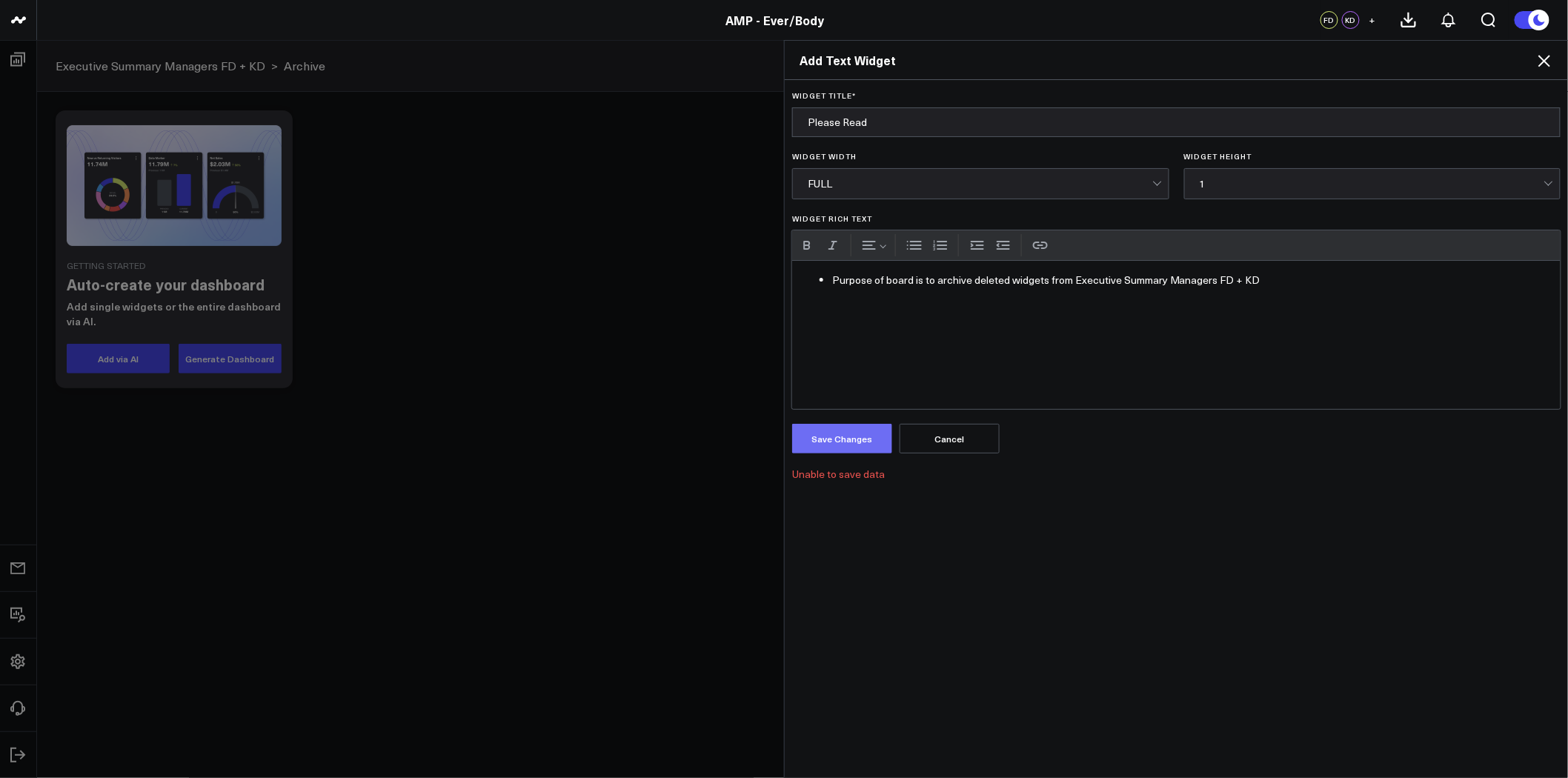
click at [834, 430] on button "Save Changes" at bounding box center [842, 439] width 100 height 30
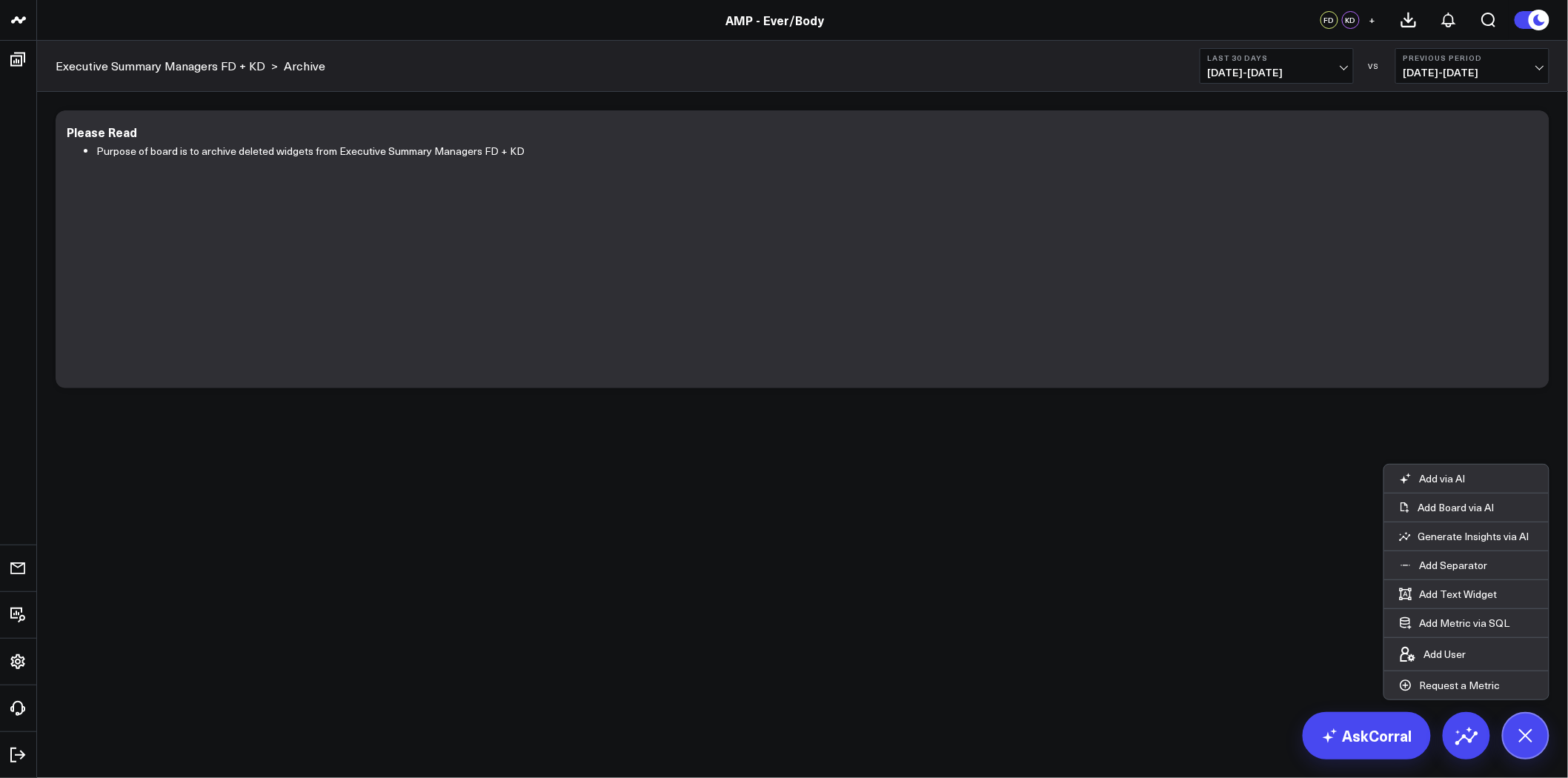
click at [868, 474] on div "Modify via AI Copy link to widget Ask support Remove Create linked copy Executi…" at bounding box center [802, 288] width 1530 height 393
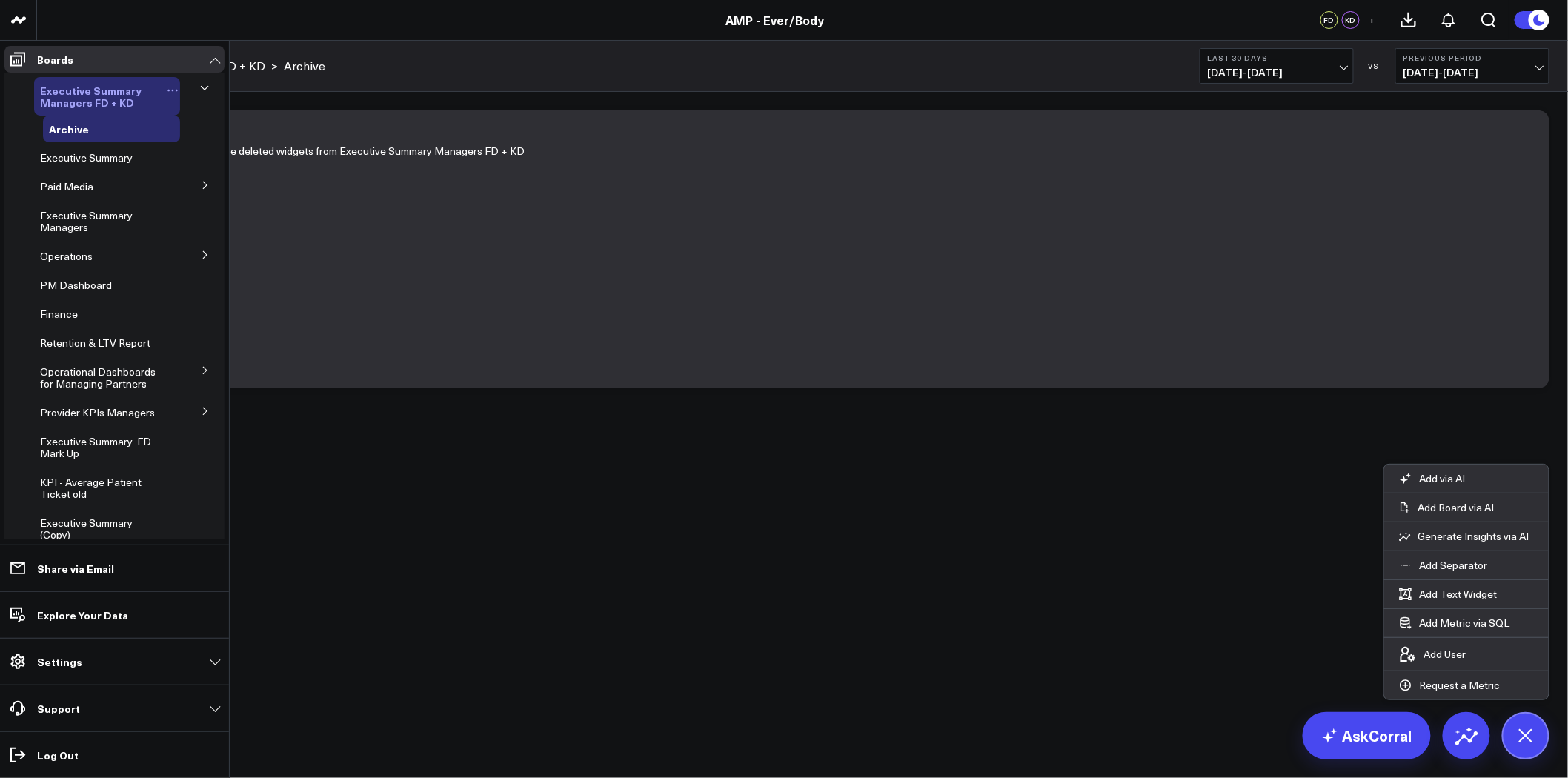
click at [115, 92] on span "Executive Summary Managers FD + KD" at bounding box center [91, 96] width 102 height 27
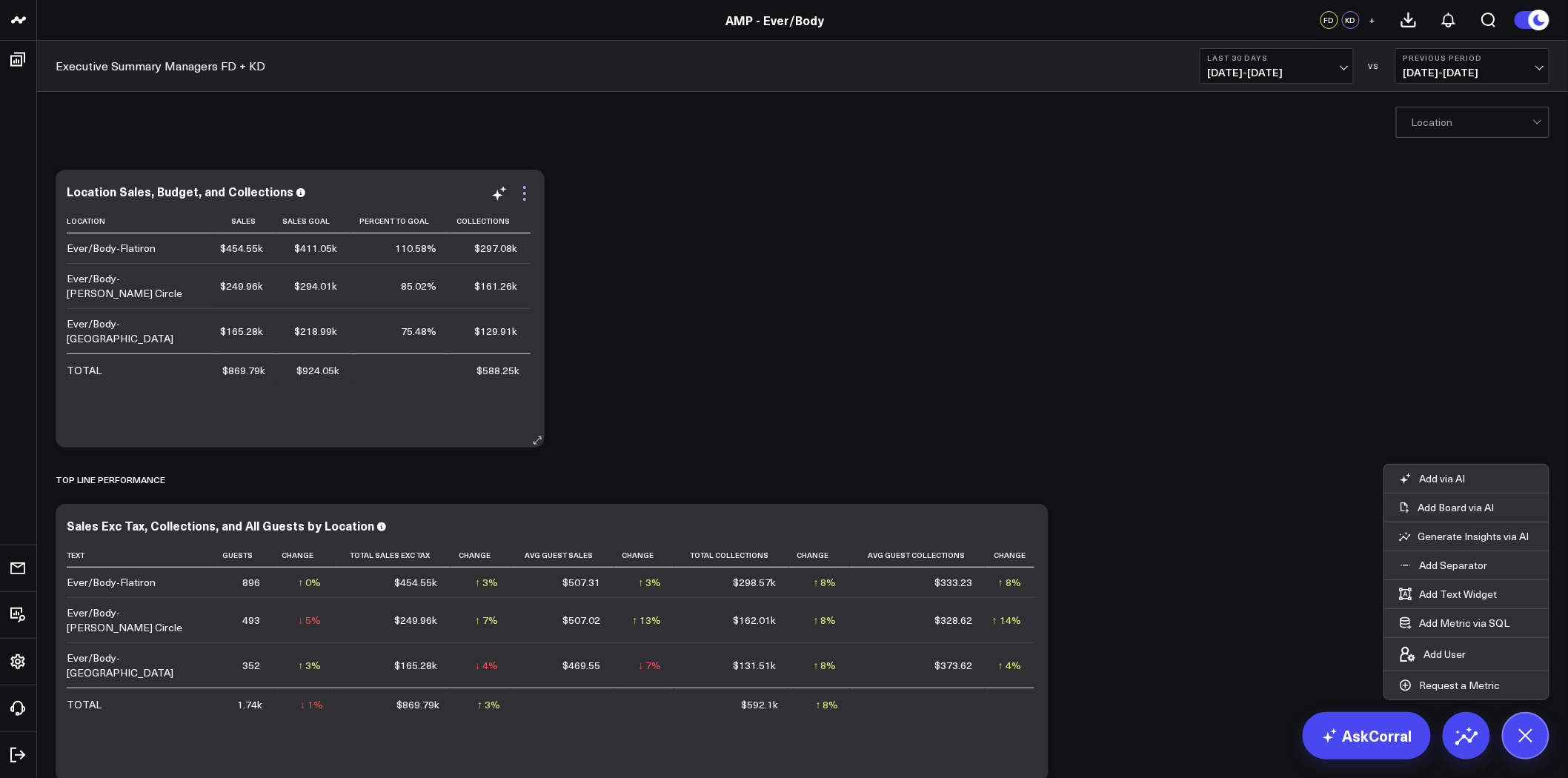
click at [520, 196] on icon at bounding box center [525, 193] width 18 height 18
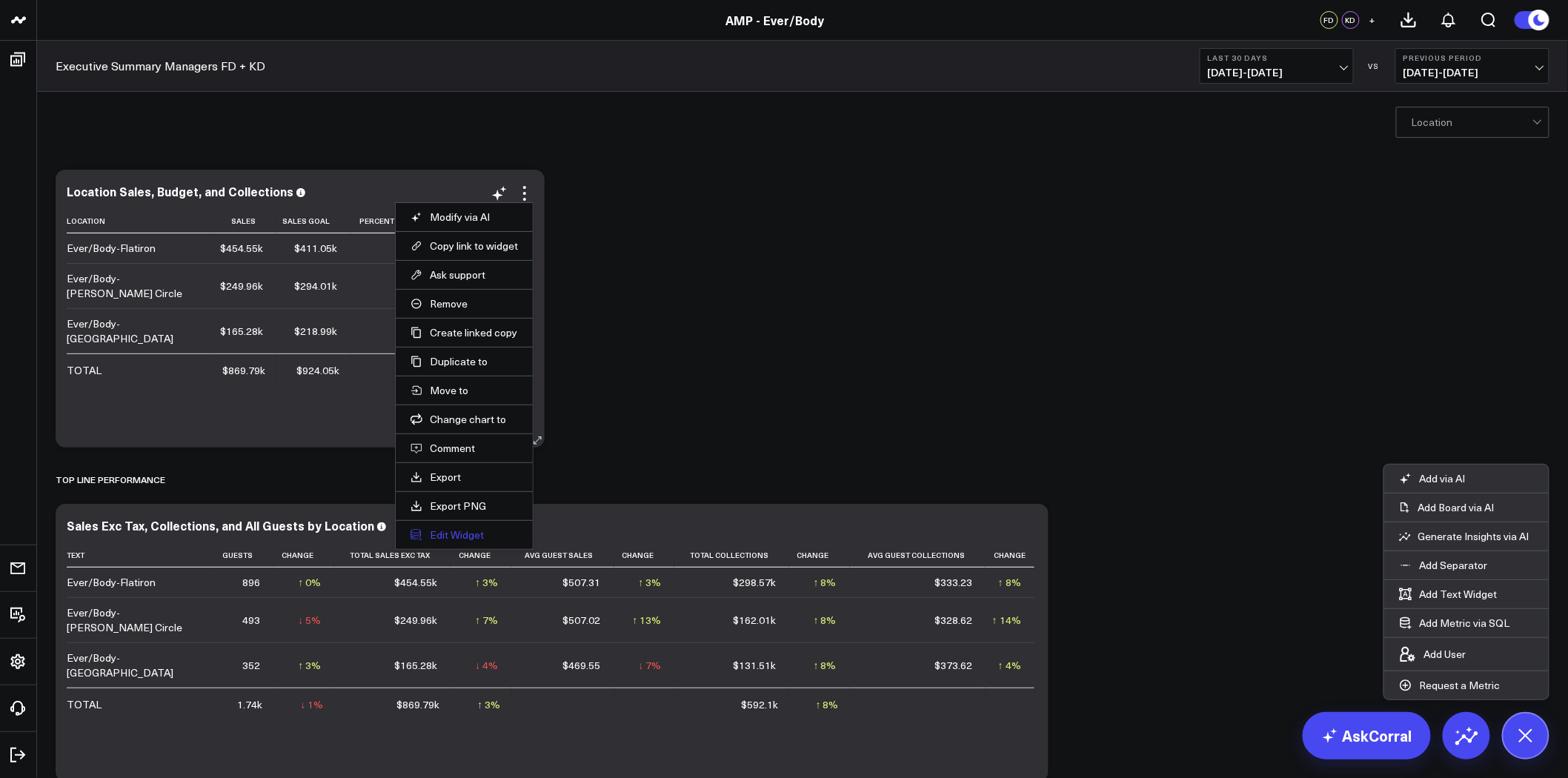
click at [452, 542] on button "Edit Widget" at bounding box center [464, 535] width 107 height 13
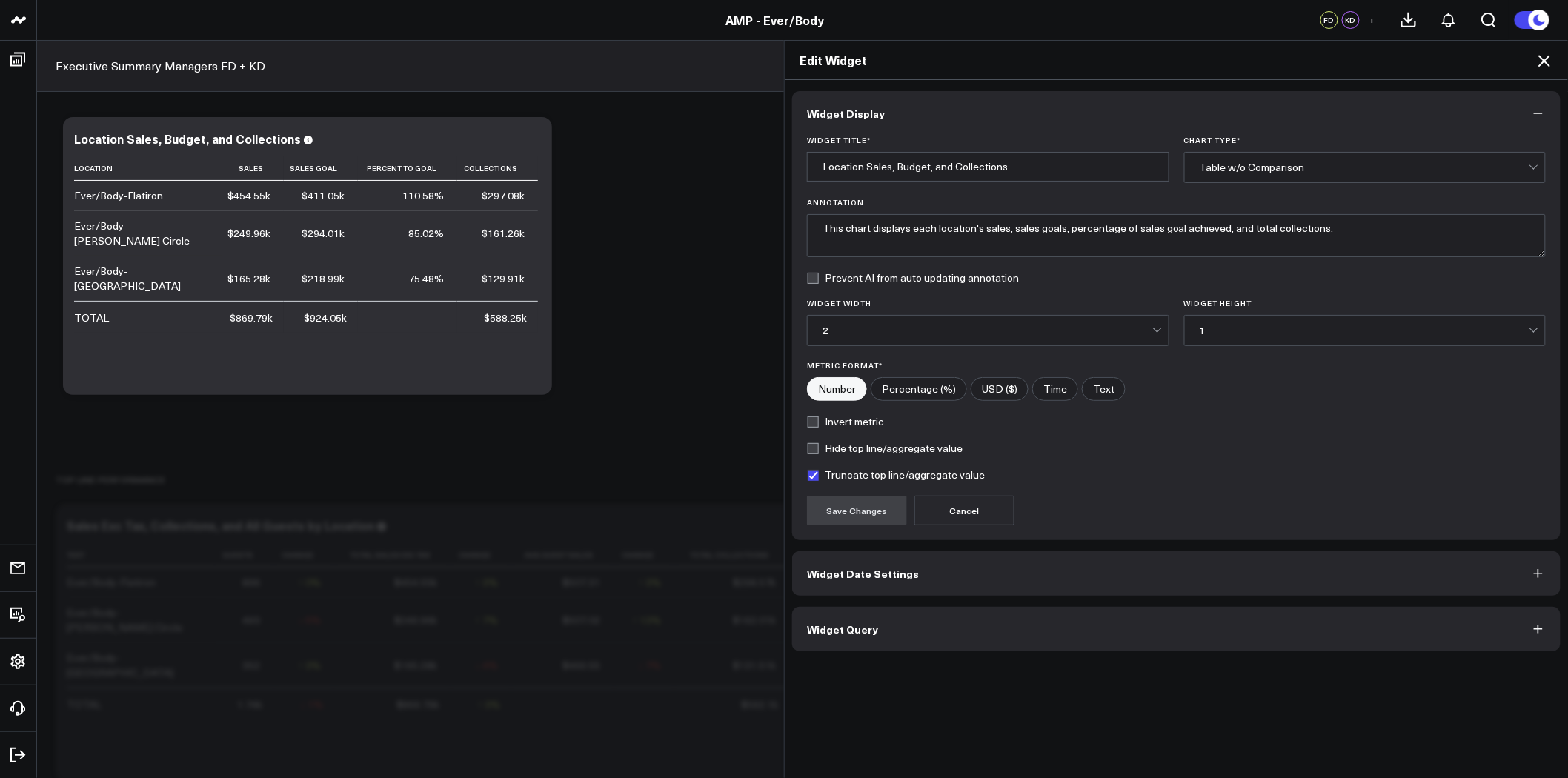
click at [916, 642] on button "Widget Query" at bounding box center [1175, 629] width 768 height 44
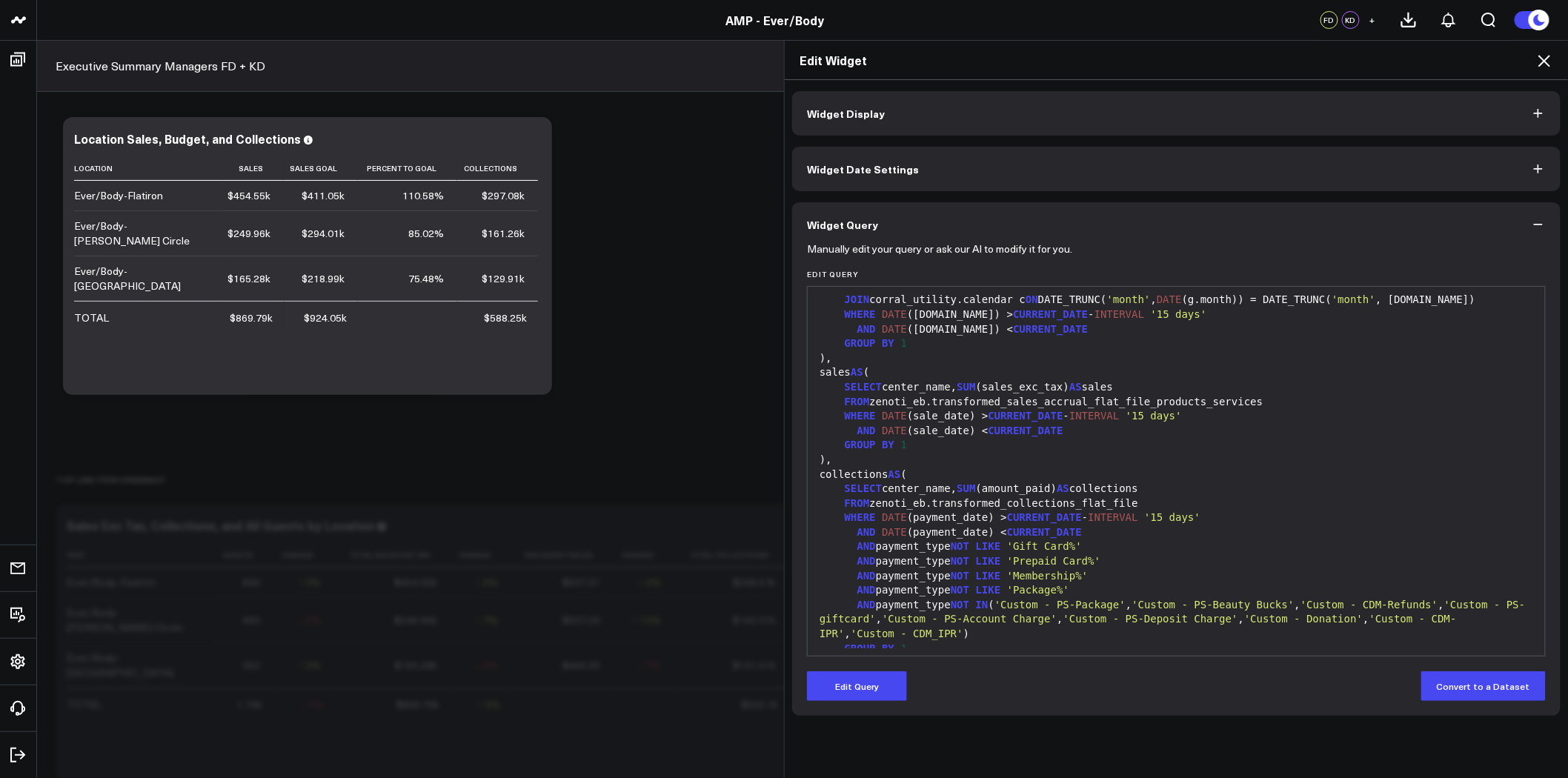
scroll to position [165, 0]
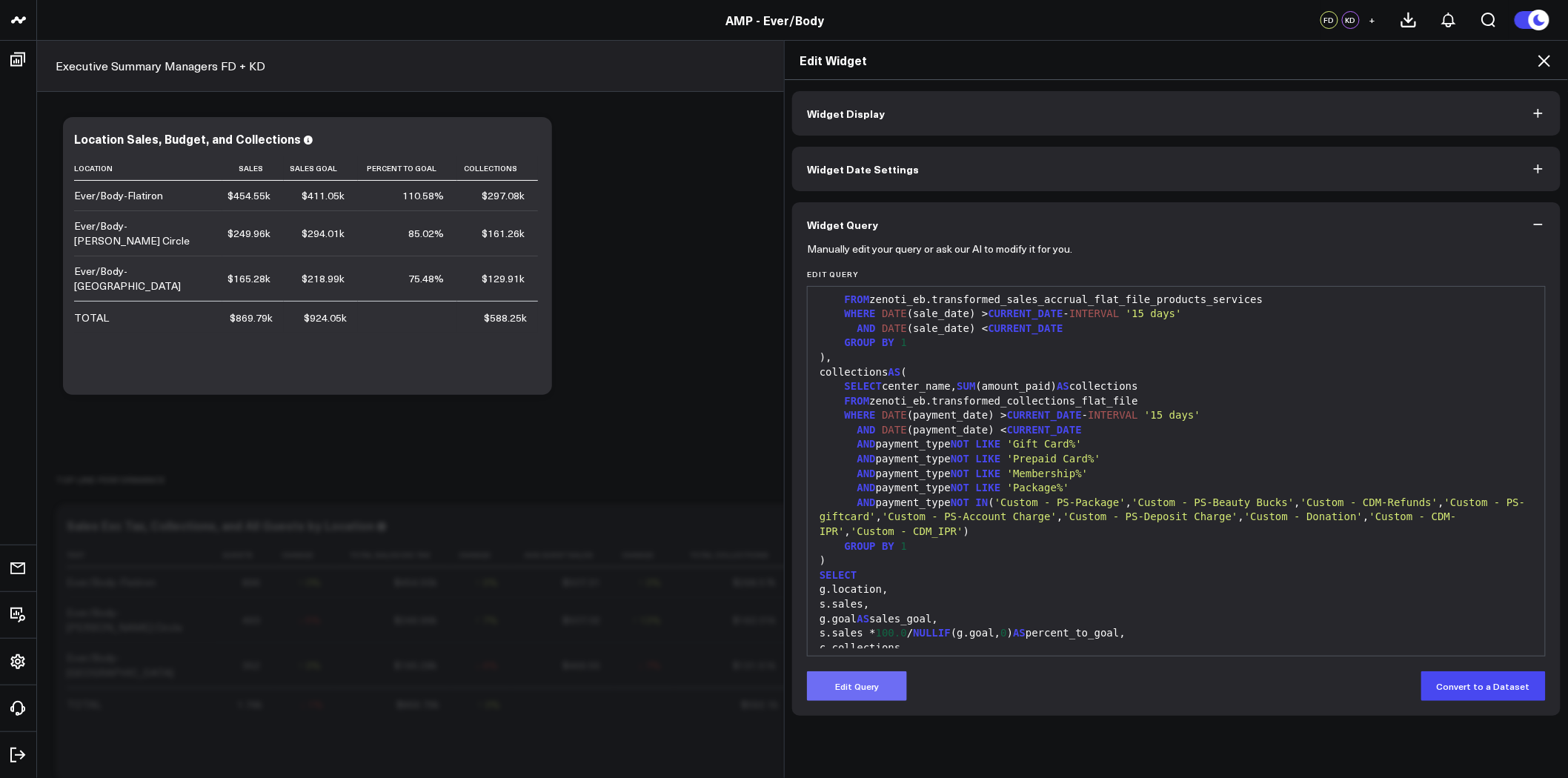
click at [857, 695] on button "Edit Query" at bounding box center [857, 686] width 100 height 30
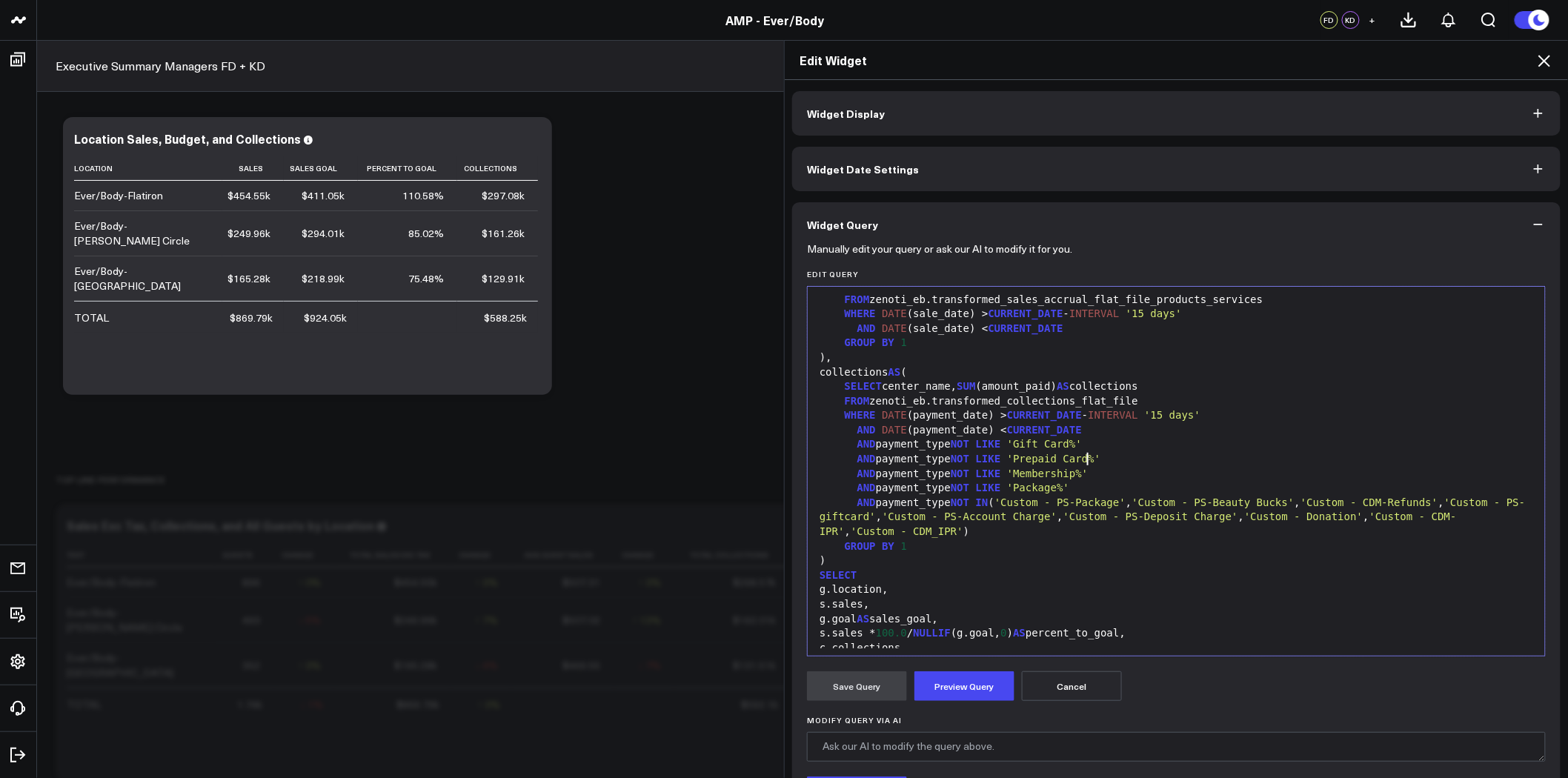
click at [1095, 465] on div "AND payment_type NOT LIKE 'Prepaid Card%'" at bounding box center [1175, 459] width 722 height 15
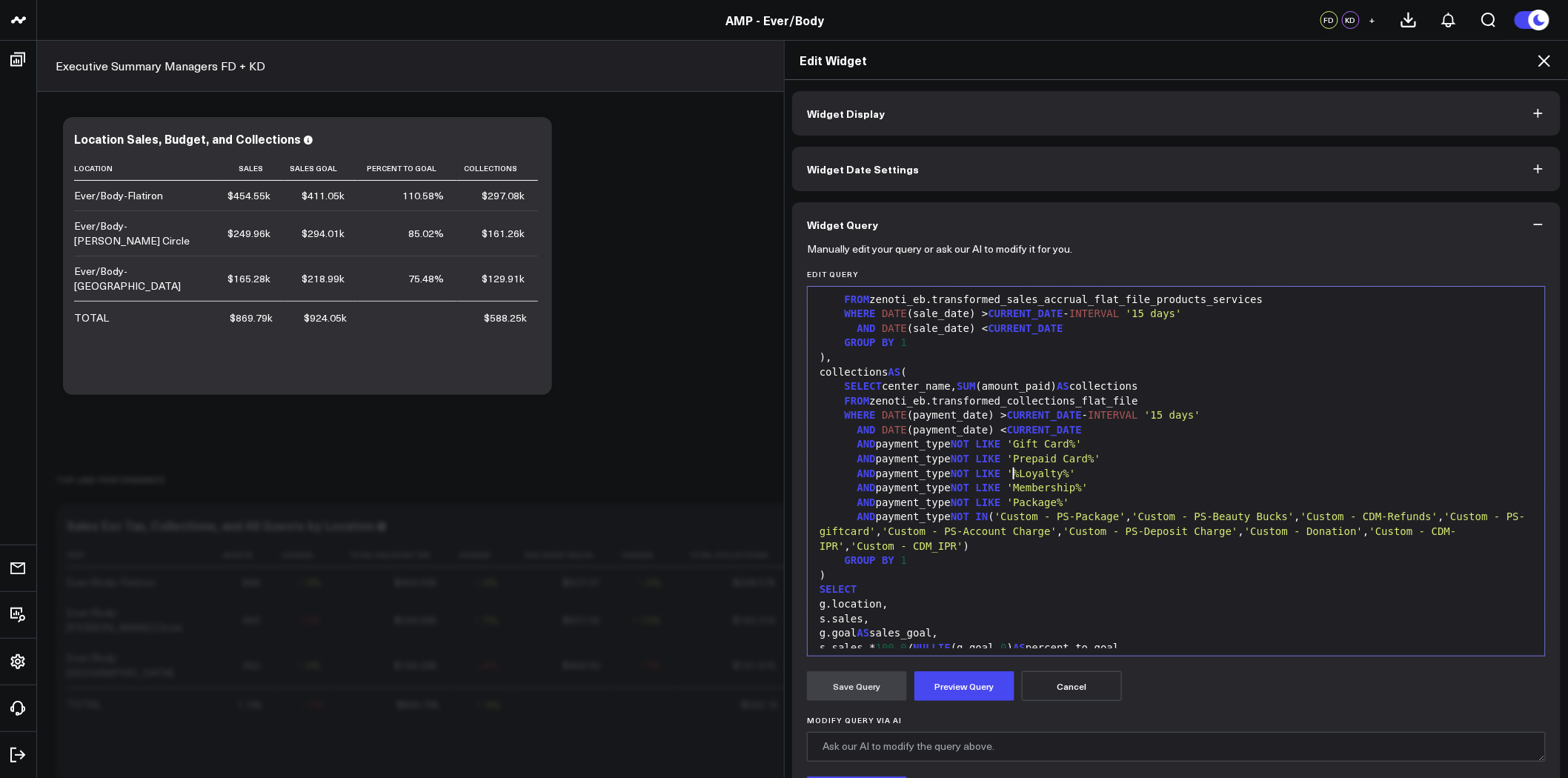
scroll to position [246, 0]
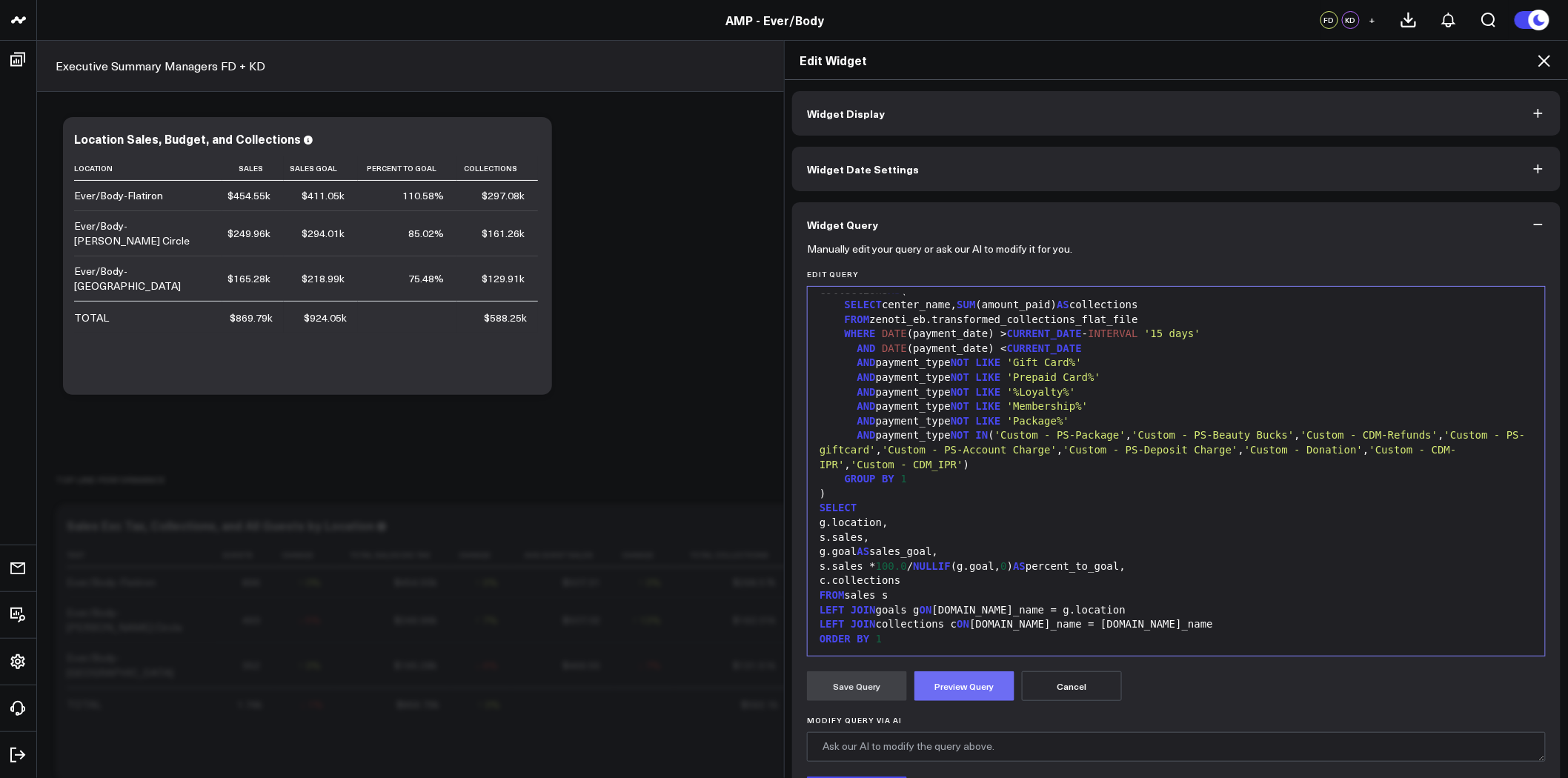
click at [972, 688] on button "Preview Query" at bounding box center [964, 686] width 100 height 30
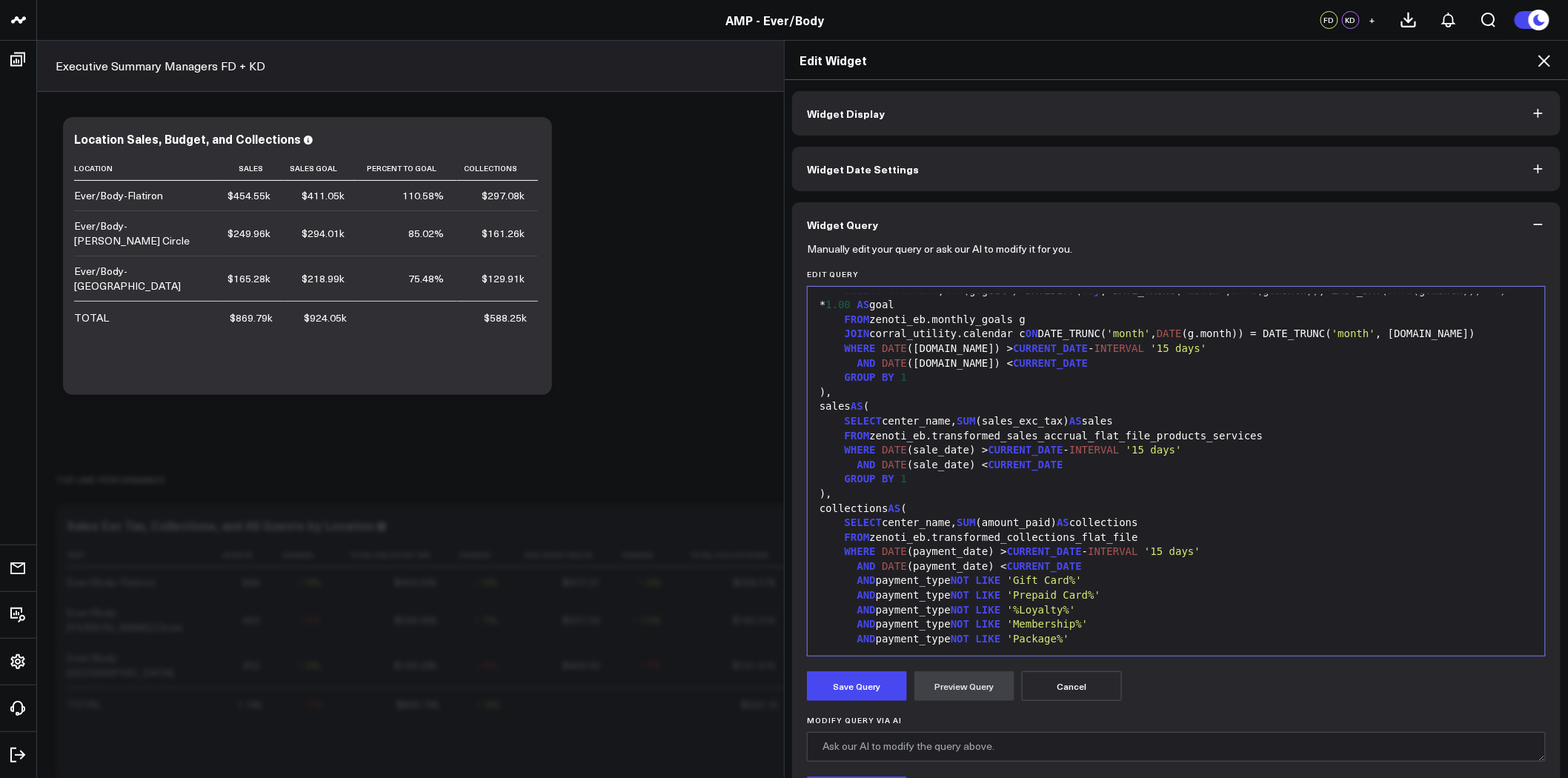
scroll to position [0, 0]
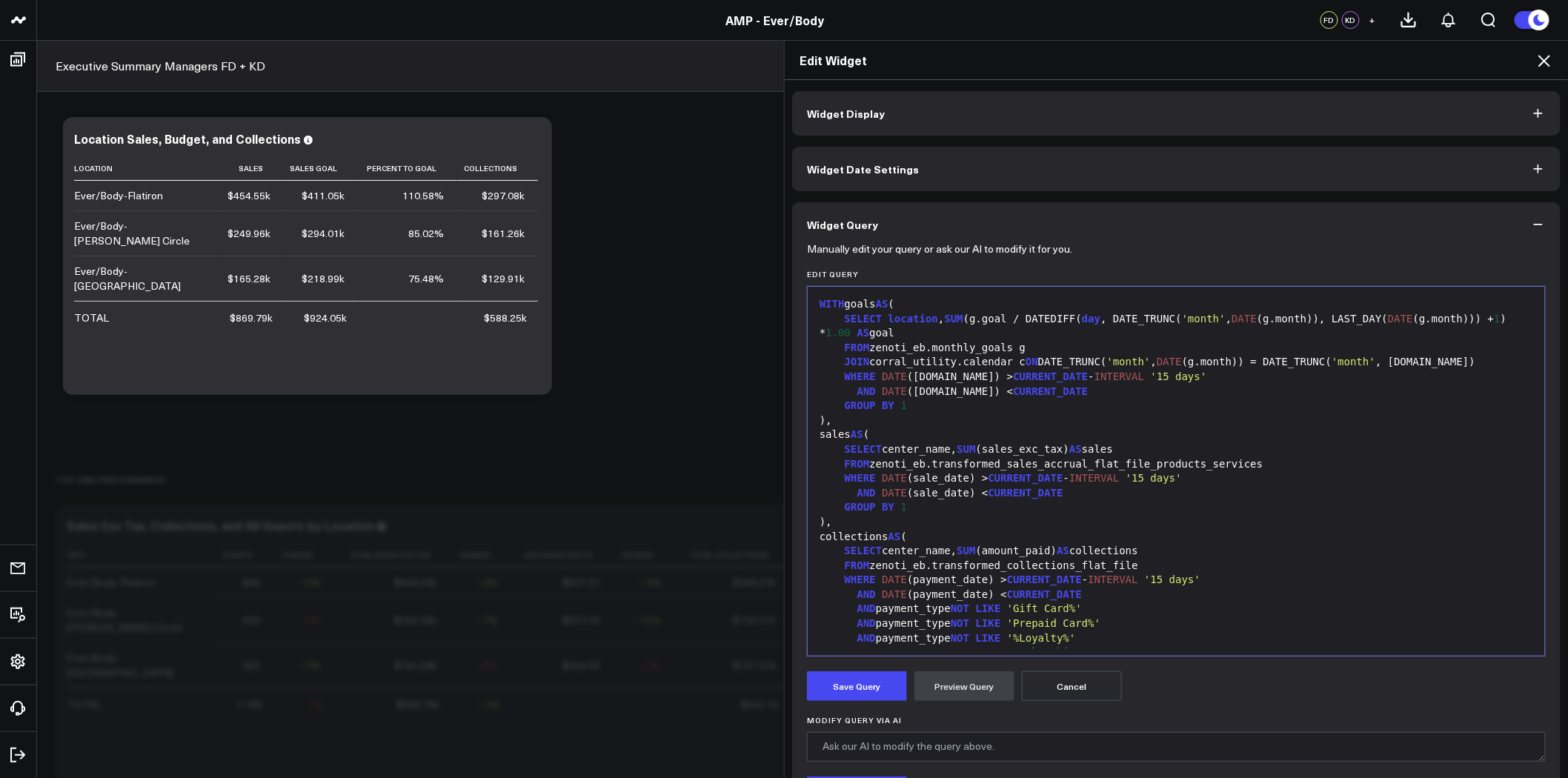
click at [1052, 466] on div "FROM zenoti_eb.transformed_sales_accrual_flat_file_products_services" at bounding box center [1175, 465] width 722 height 15
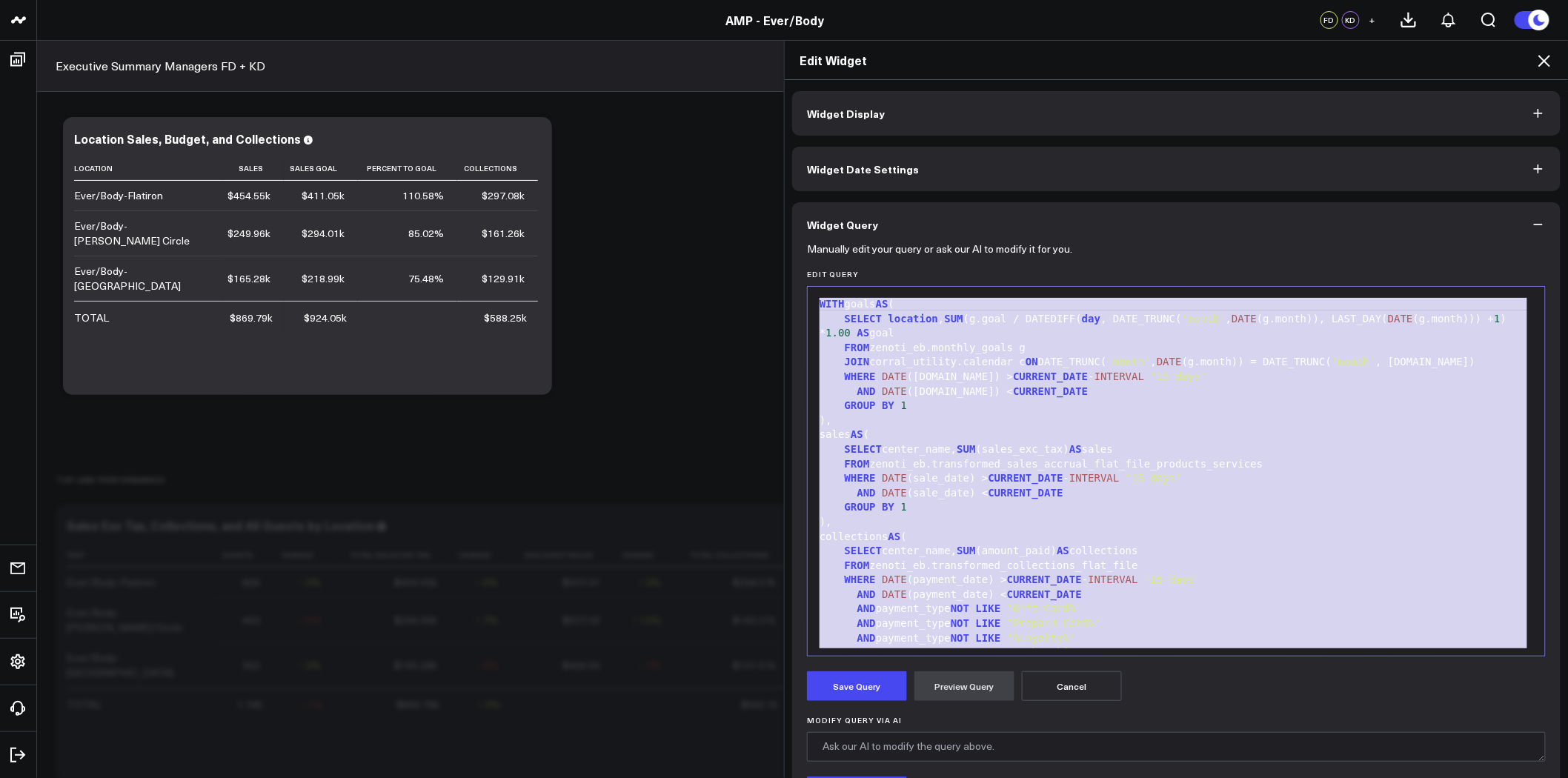
copy div "WITH goals AS ( SELECT location , SUM (g.goal / DATEDIFF( day , DATE_TRUNC( 'mo…"
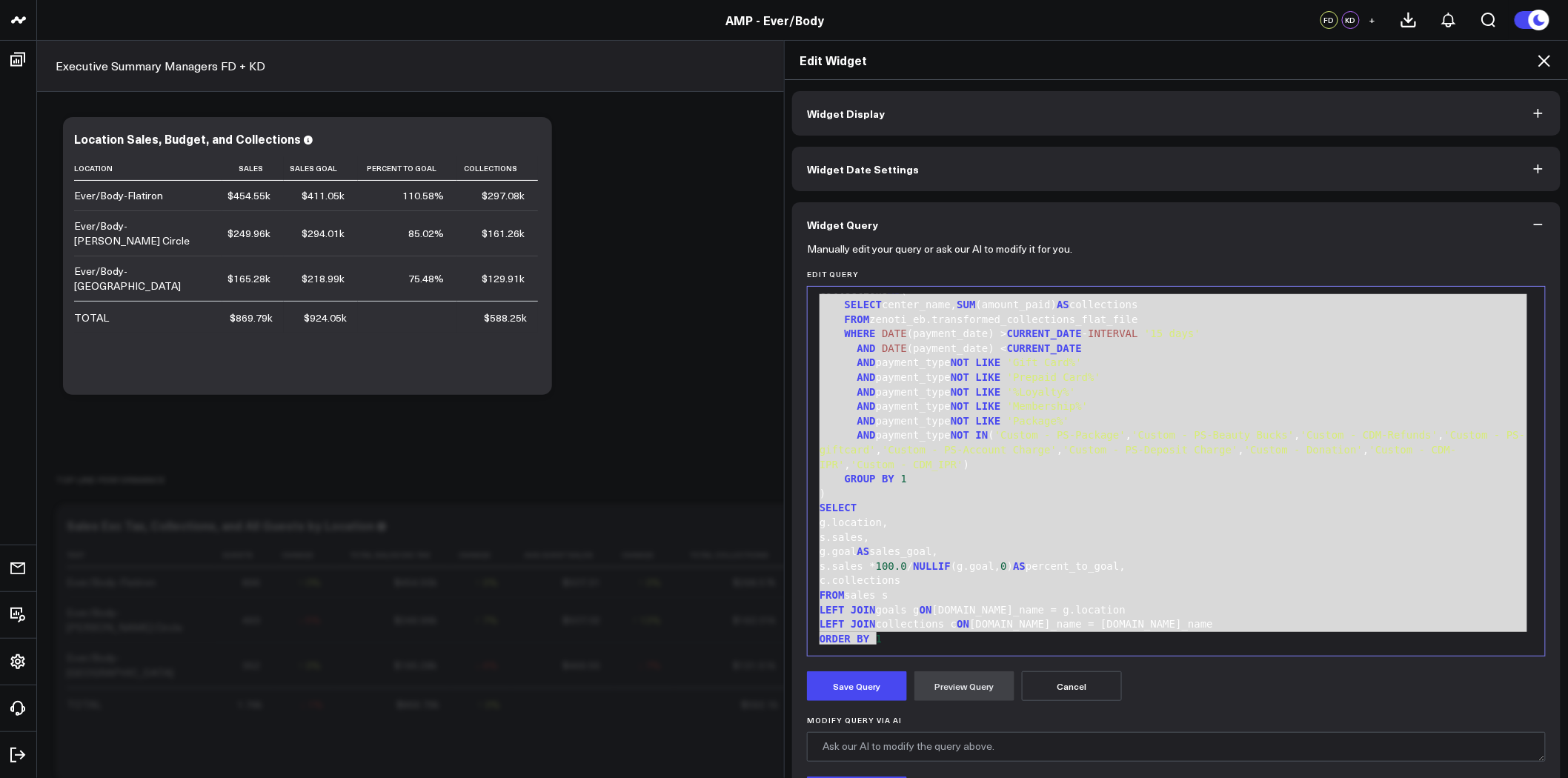
scroll to position [164, 0]
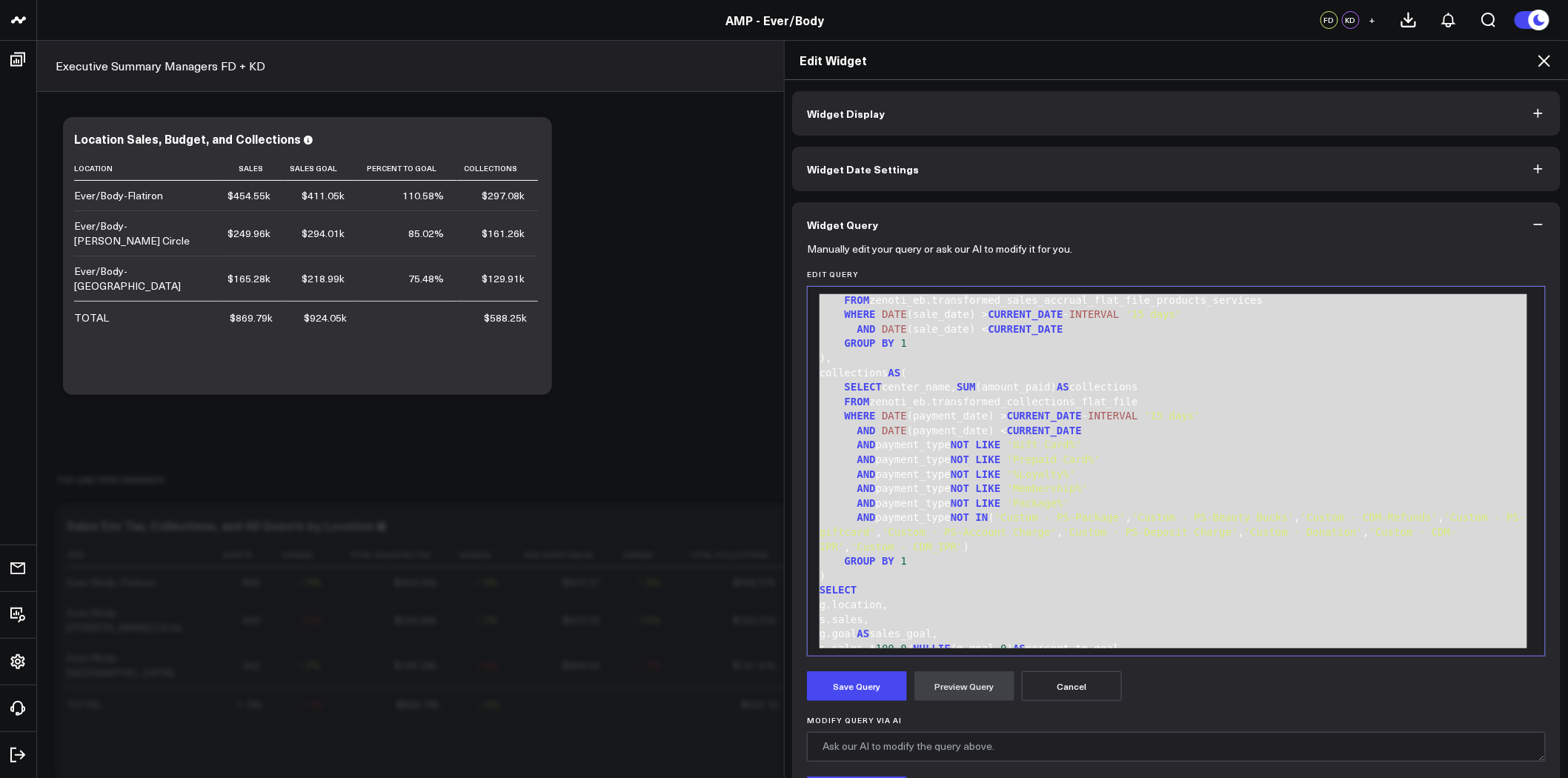
click at [682, 389] on div "Edit Widget Widget Display Widget Date Settings Widget Query Manually edit your…" at bounding box center [784, 409] width 1568 height 738
click at [1545, 61] on icon at bounding box center [1543, 61] width 11 height 11
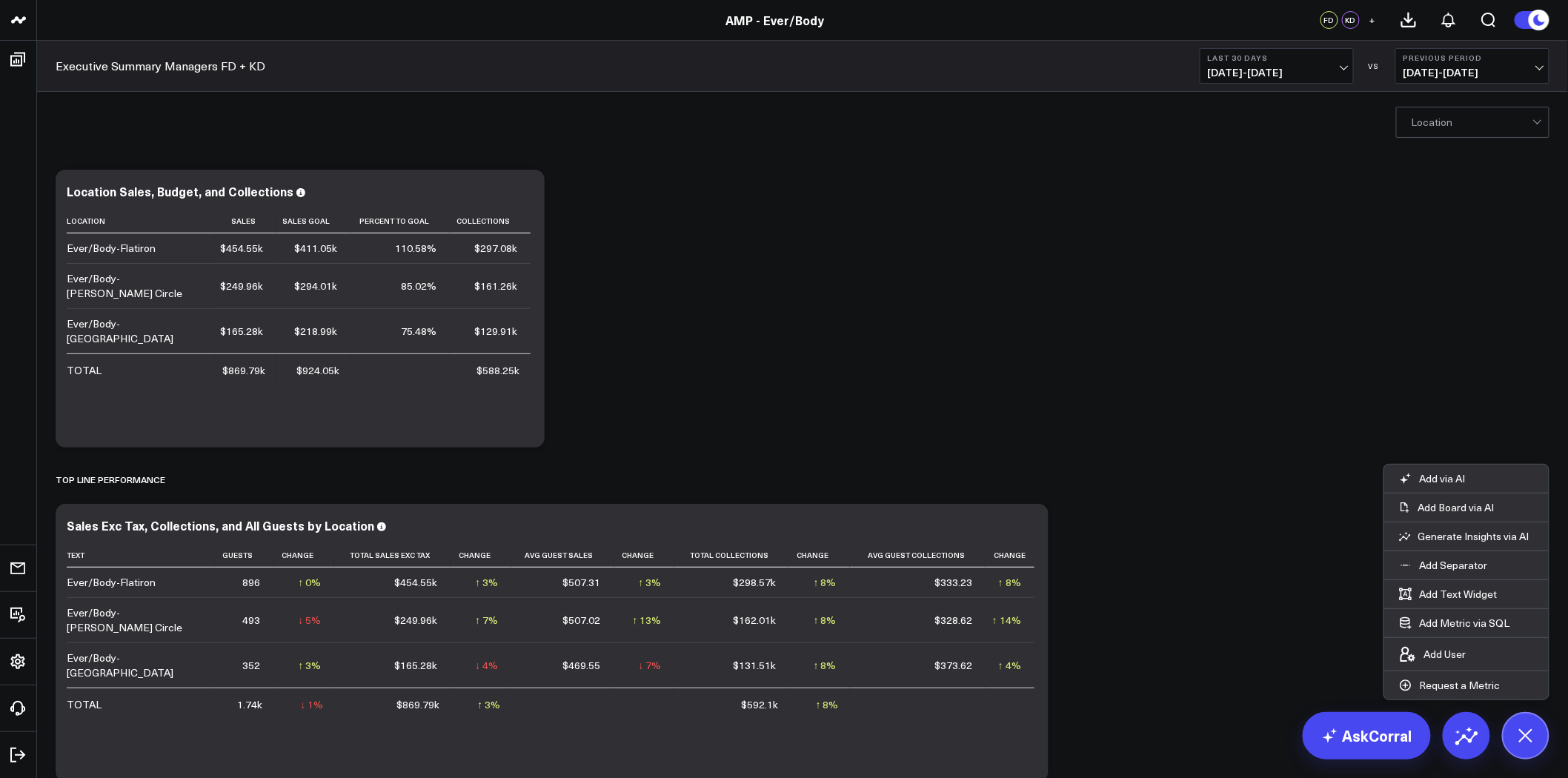
click at [1256, 69] on span "07/30/25 - 08/28/25" at bounding box center [1276, 72] width 138 height 11
click at [1253, 126] on link "Last 7 Days" at bounding box center [1276, 126] width 152 height 28
click at [1457, 596] on button "Add Text Widget" at bounding box center [1448, 594] width 128 height 28
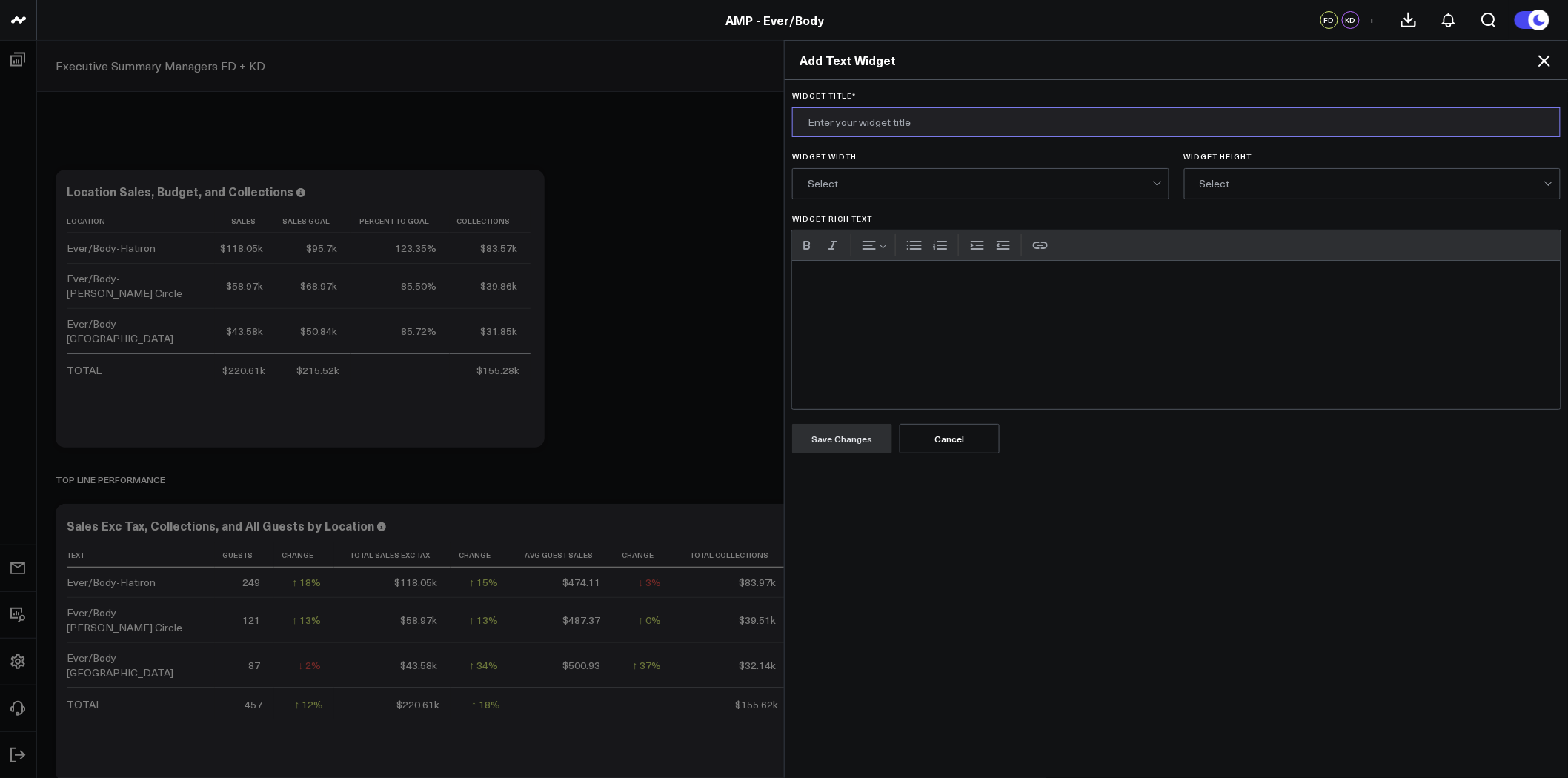
click at [927, 121] on input "Widget Title *" at bounding box center [1175, 122] width 768 height 30
type input "Overview"
click at [966, 334] on div "Widget Rich Text" at bounding box center [1175, 334] width 768 height 148
click at [942, 176] on div "Select..." at bounding box center [979, 184] width 344 height 30
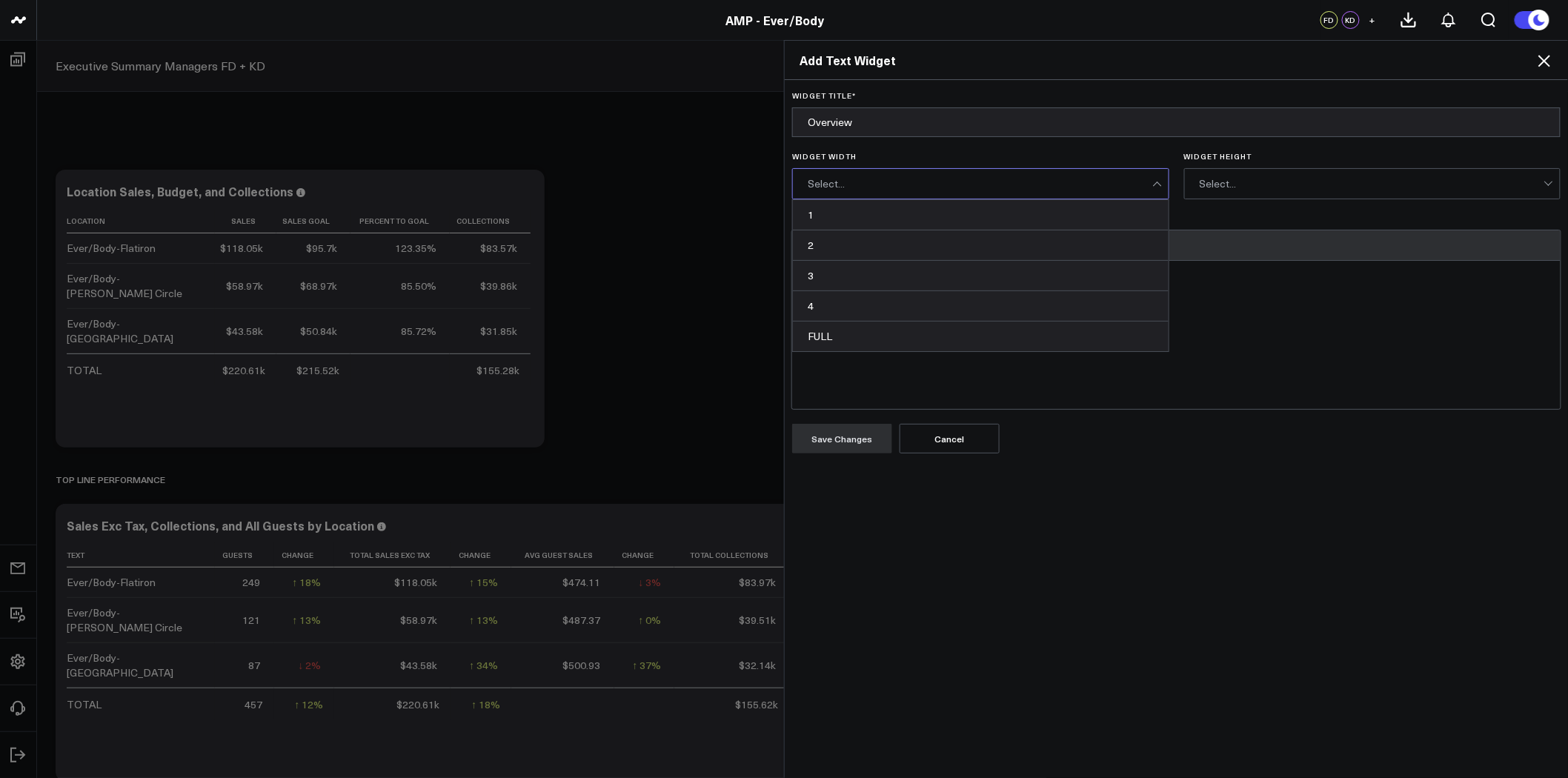
click at [929, 328] on div "FULL" at bounding box center [980, 336] width 375 height 30
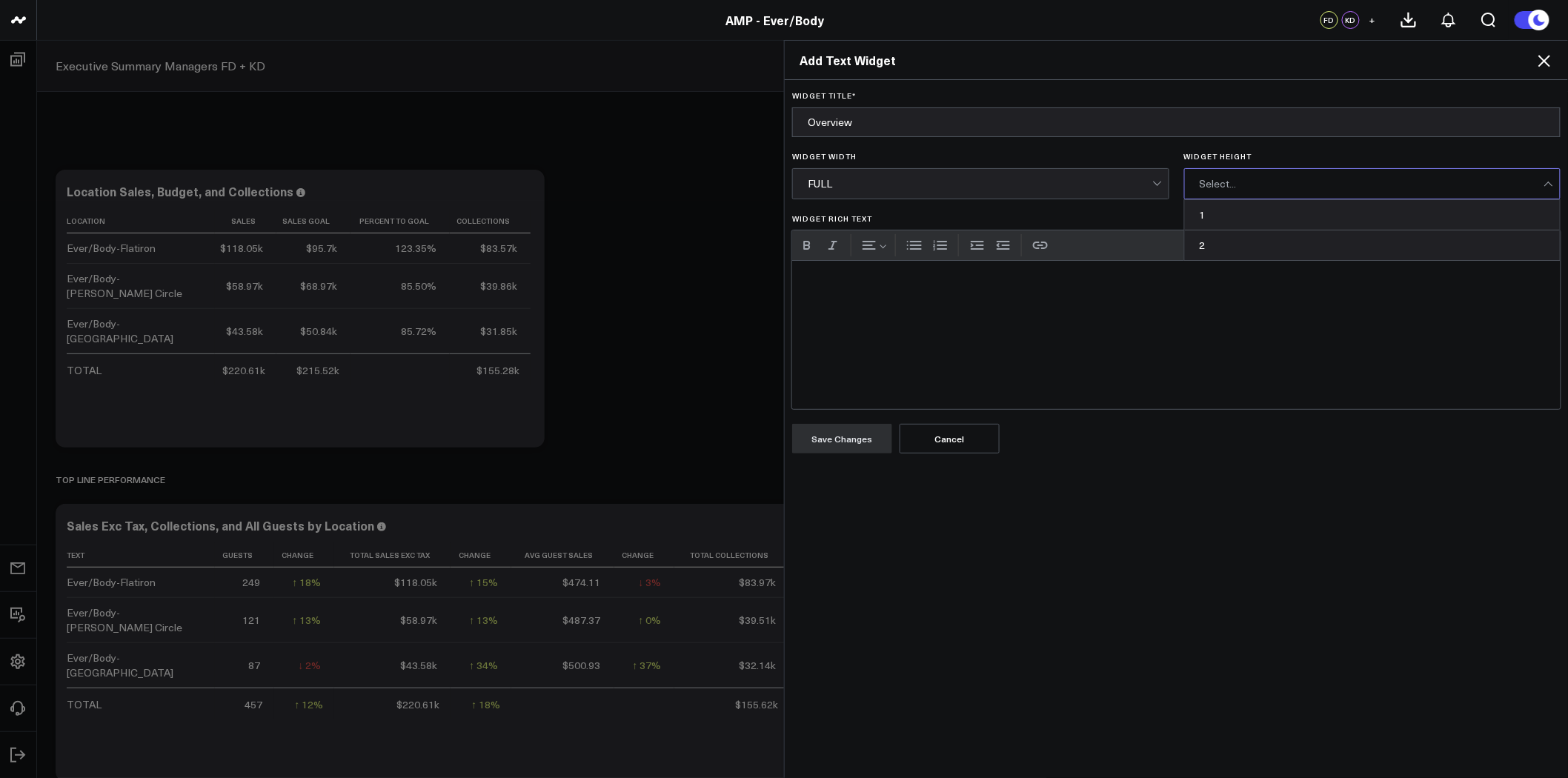
drag, startPoint x: 1222, startPoint y: 188, endPoint x: 1225, endPoint y: 195, distance: 7.6
click at [1223, 188] on div "Select..." at bounding box center [1371, 184] width 344 height 11
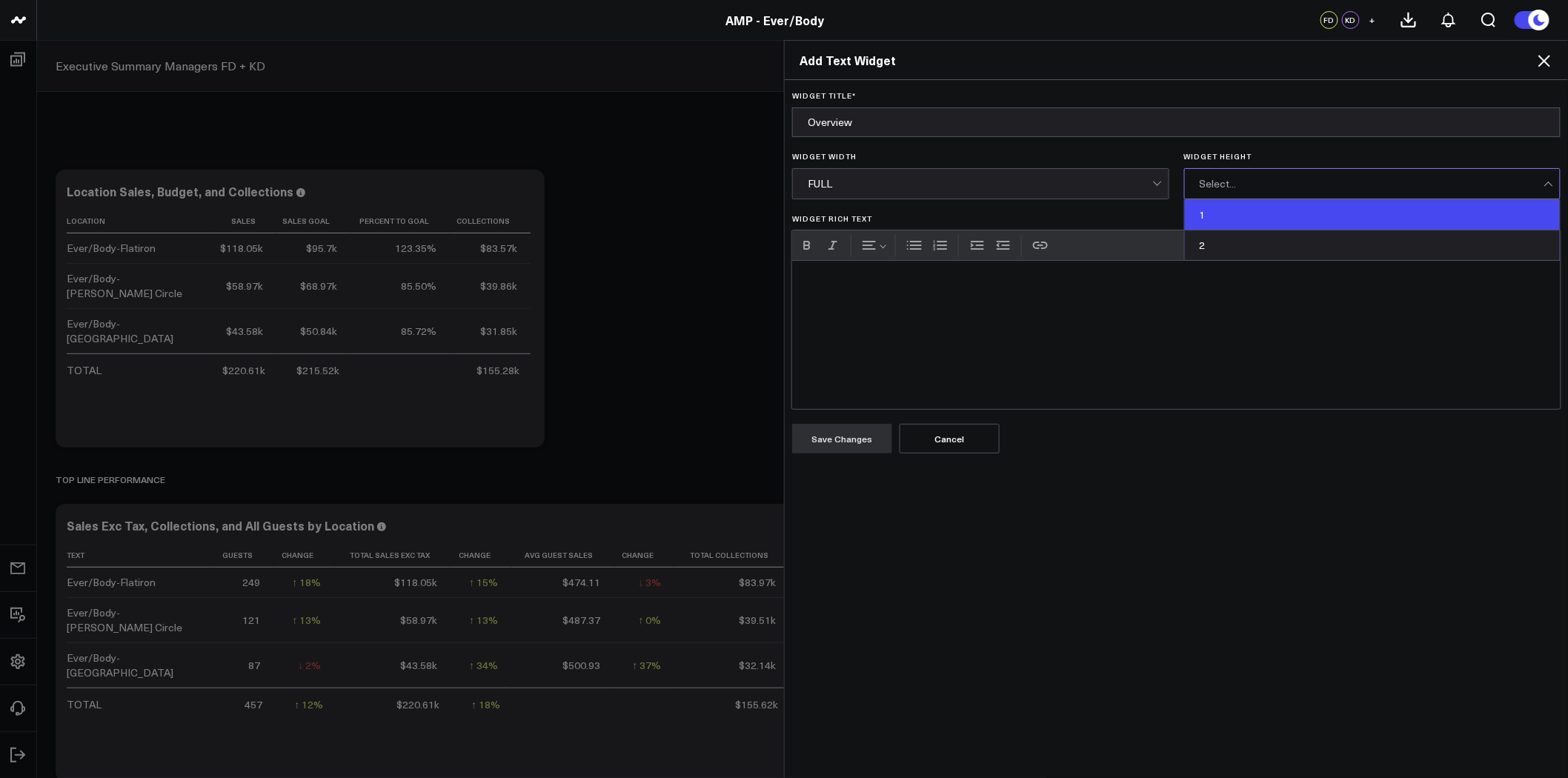
click at [1230, 210] on div "1" at bounding box center [1372, 215] width 375 height 30
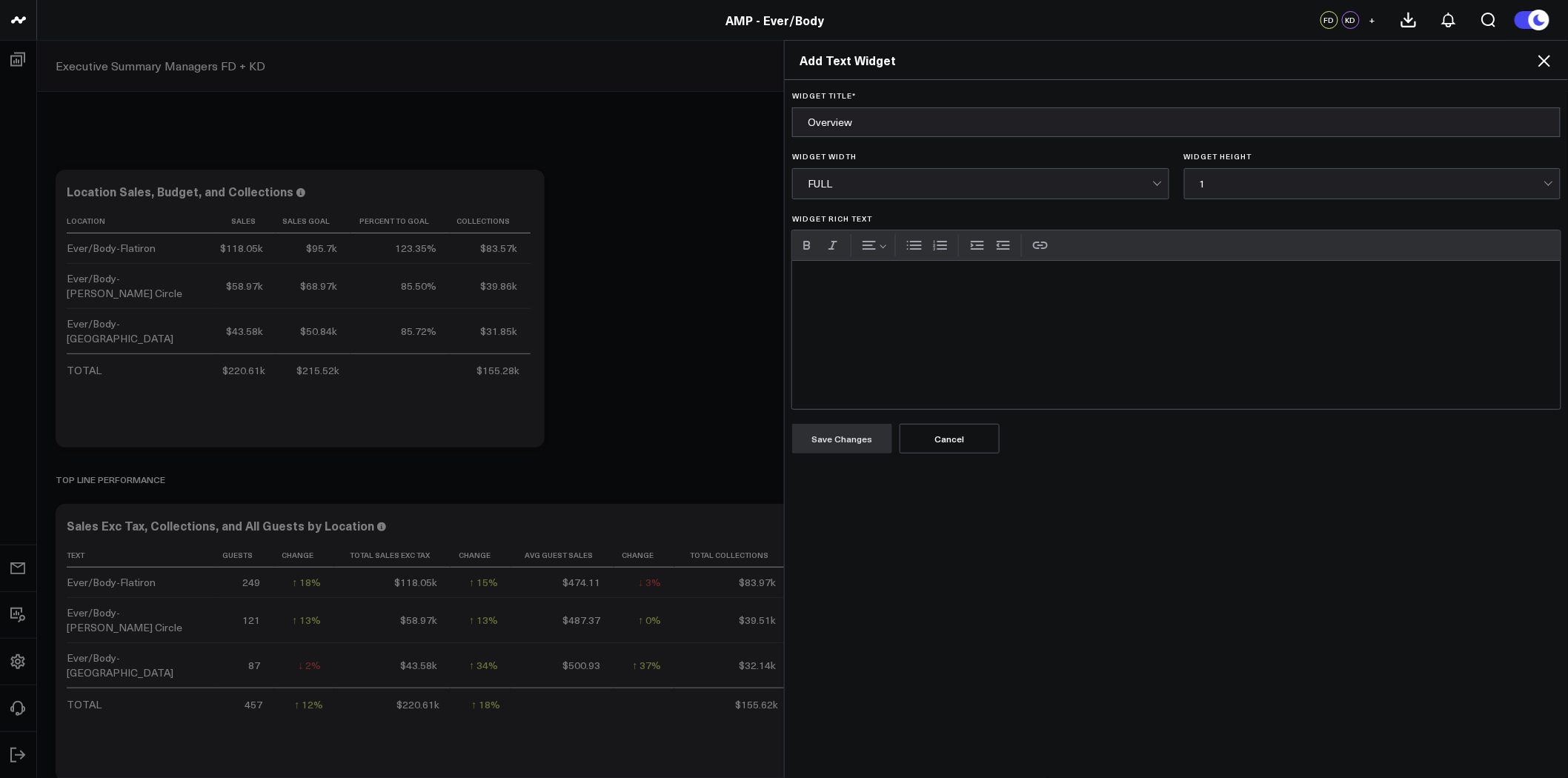
click at [1052, 294] on div "Widget Rich Text" at bounding box center [1175, 334] width 768 height 148
click at [909, 243] on button "Bulleted list" at bounding box center [914, 245] width 22 height 22
drag, startPoint x: 847, startPoint y: 298, endPoint x: 828, endPoint y: 294, distance: 19.4
click at [832, 294] on li "End user: Managing Partner, Practice Management Team, and Business Transformati…" at bounding box center [1191, 298] width 718 height 19
drag, startPoint x: 998, startPoint y: 283, endPoint x: 817, endPoint y: 278, distance: 181.1
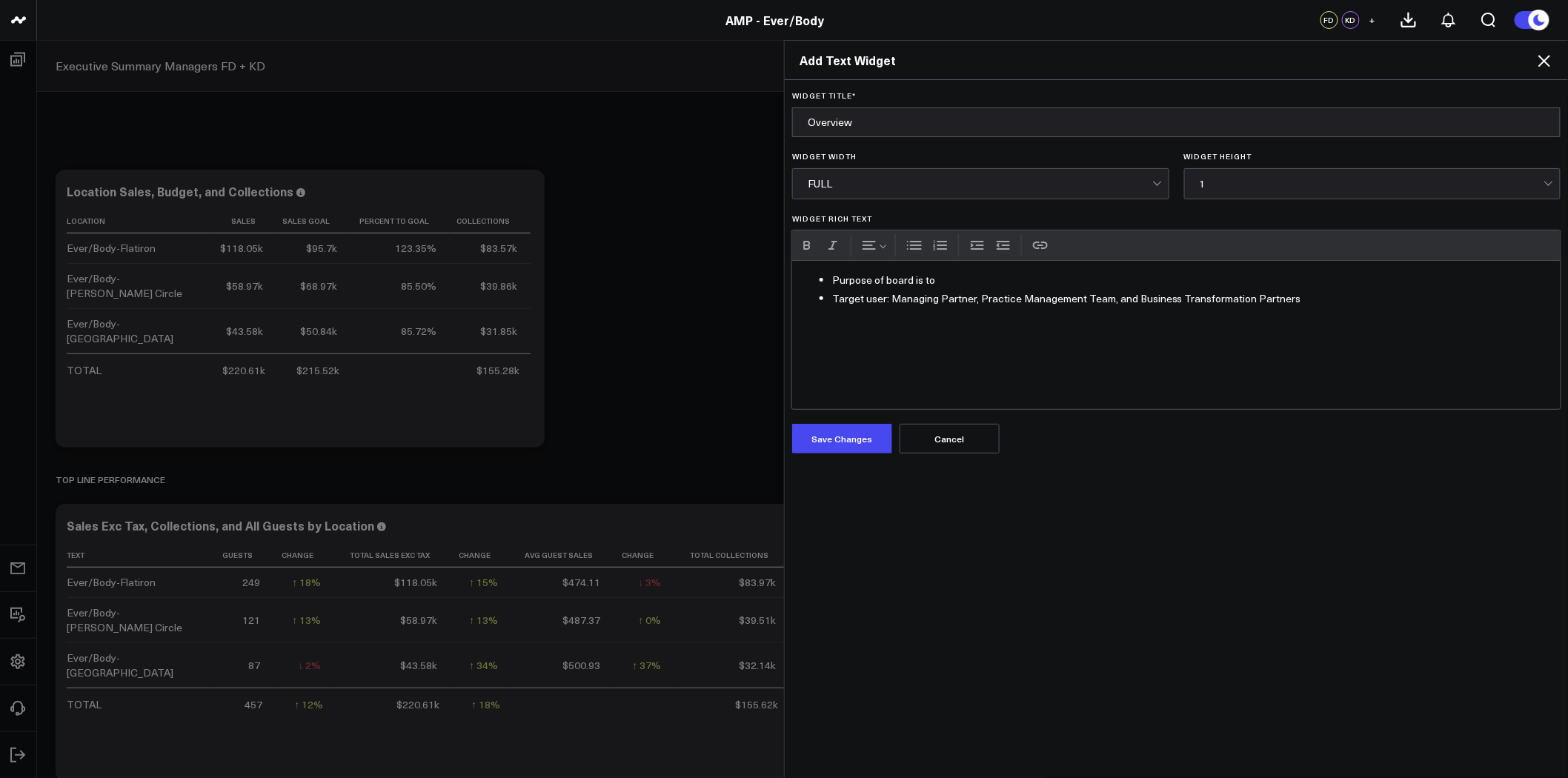
click at [832, 278] on li "Purpose of board is to" at bounding box center [1191, 280] width 718 height 19
click at [1127, 300] on li "Target user: Managing Partner, Practice Management Team, and Business Transform…" at bounding box center [1191, 298] width 718 height 19
drag, startPoint x: 1290, startPoint y: 295, endPoint x: 1102, endPoint y: 295, distance: 188.0
click at [1102, 295] on li "Target user: Managing Partner, Practice Management Team, and Business Transform…" at bounding box center [1191, 298] width 718 height 19
drag, startPoint x: 938, startPoint y: 275, endPoint x: 791, endPoint y: 282, distance: 147.2
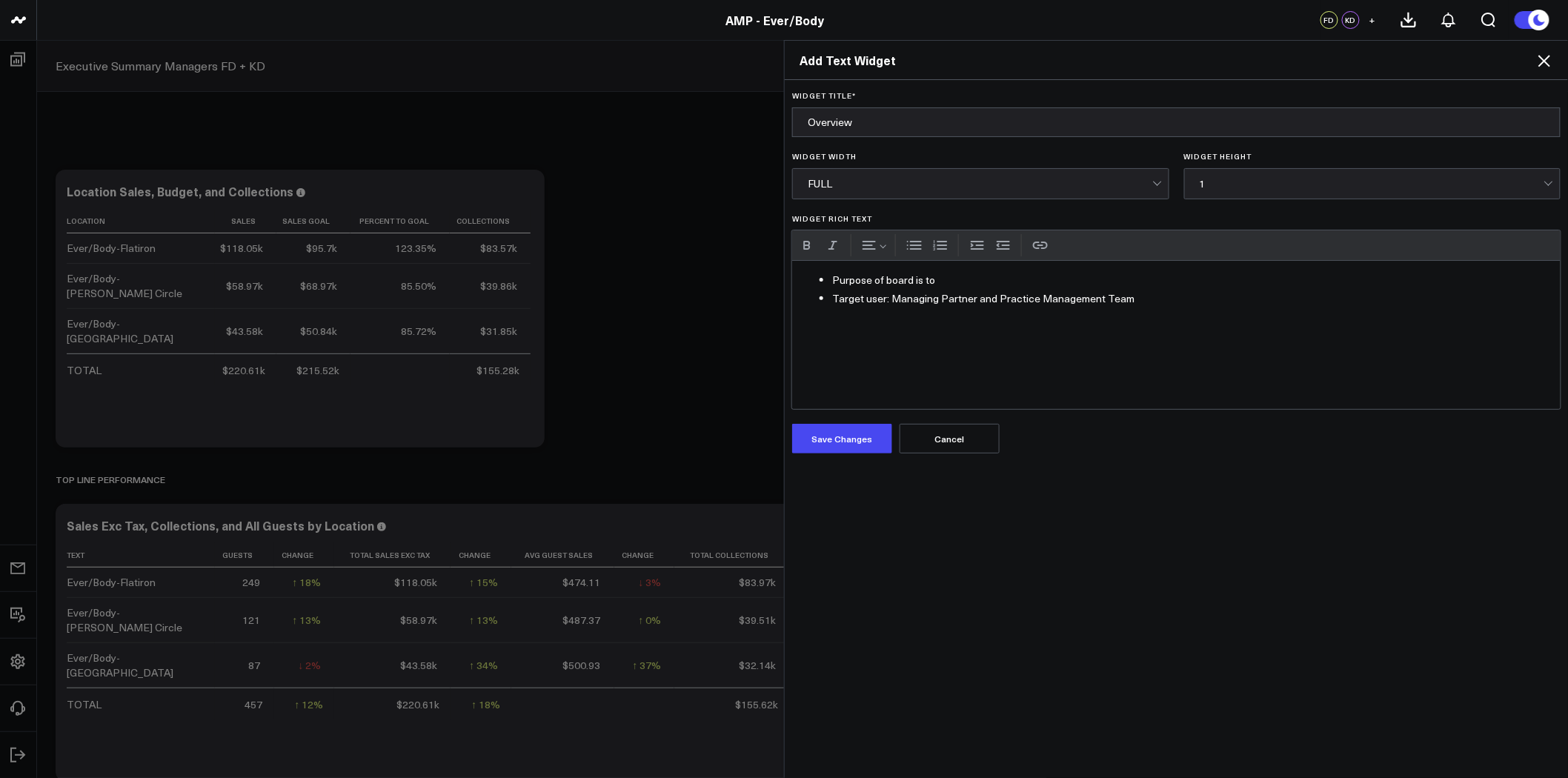
click at [793, 282] on div "Purpose of board is to Target user: Managing Partner and Practice Management Te…" at bounding box center [1175, 334] width 768 height 148
click at [1209, 297] on div "Target user: Managing Partner and Practice Management Team" at bounding box center [1175, 334] width 768 height 148
click at [1128, 283] on li "Target user: Managing Partner and Practice Management Team" at bounding box center [1191, 280] width 718 height 19
click at [832, 275] on li "Target user: Managing Partner and Practice Management Team" at bounding box center [1191, 280] width 718 height 19
click at [916, 300] on li "Accountability:" at bounding box center [1191, 298] width 718 height 19
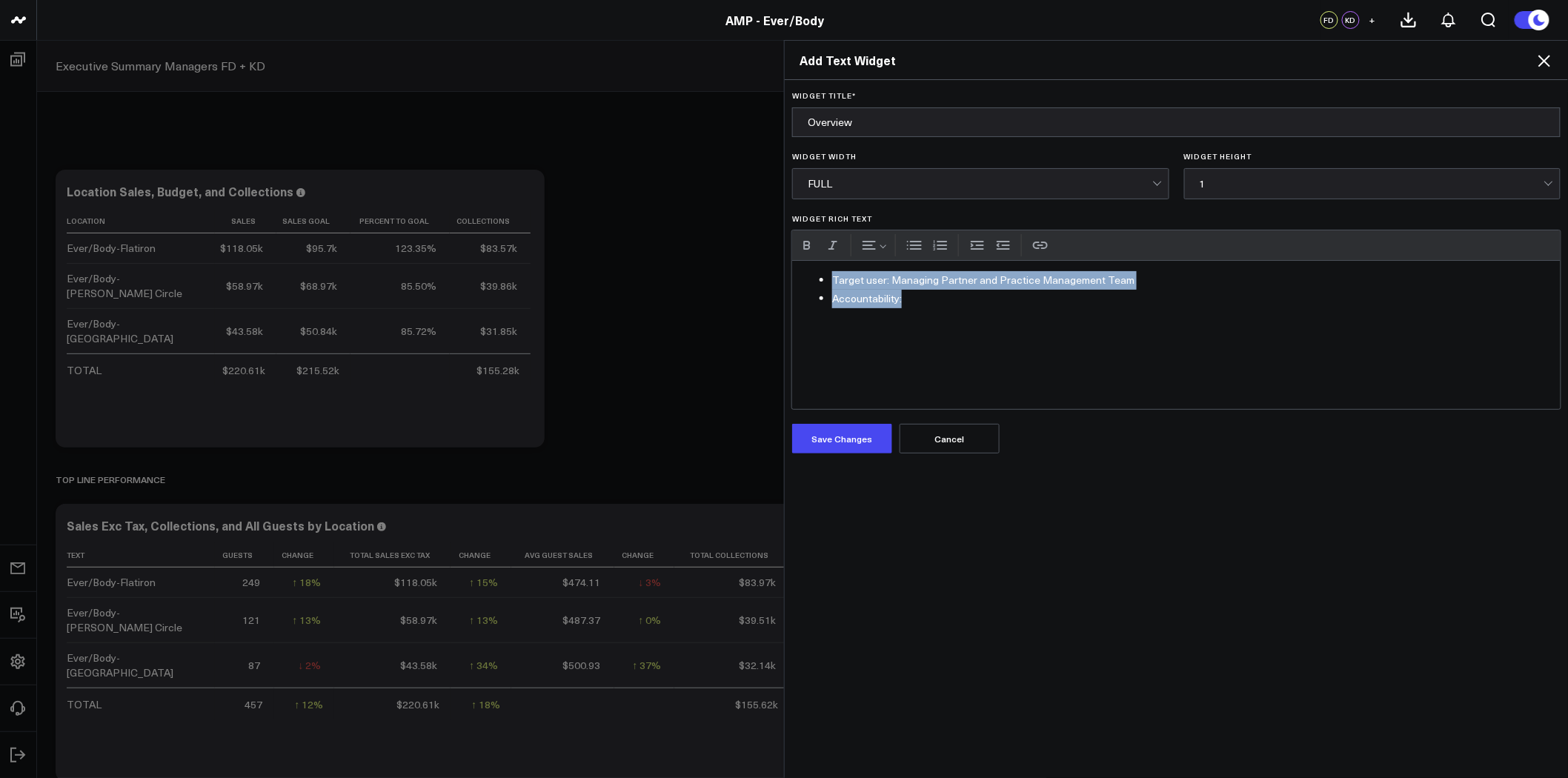
drag, startPoint x: 827, startPoint y: 279, endPoint x: 966, endPoint y: 302, distance: 140.9
click at [966, 310] on div "Target user: Managing Partner and Practice Management Team Accountability:" at bounding box center [1175, 334] width 768 height 148
click at [907, 243] on button "Bulleted list" at bounding box center [914, 245] width 22 height 22
click at [1116, 286] on div "Target user: Managing Partner and Practice Management Team Accountability:" at bounding box center [1175, 334] width 768 height 148
drag, startPoint x: 884, startPoint y: 299, endPoint x: 775, endPoint y: 277, distance: 111.2
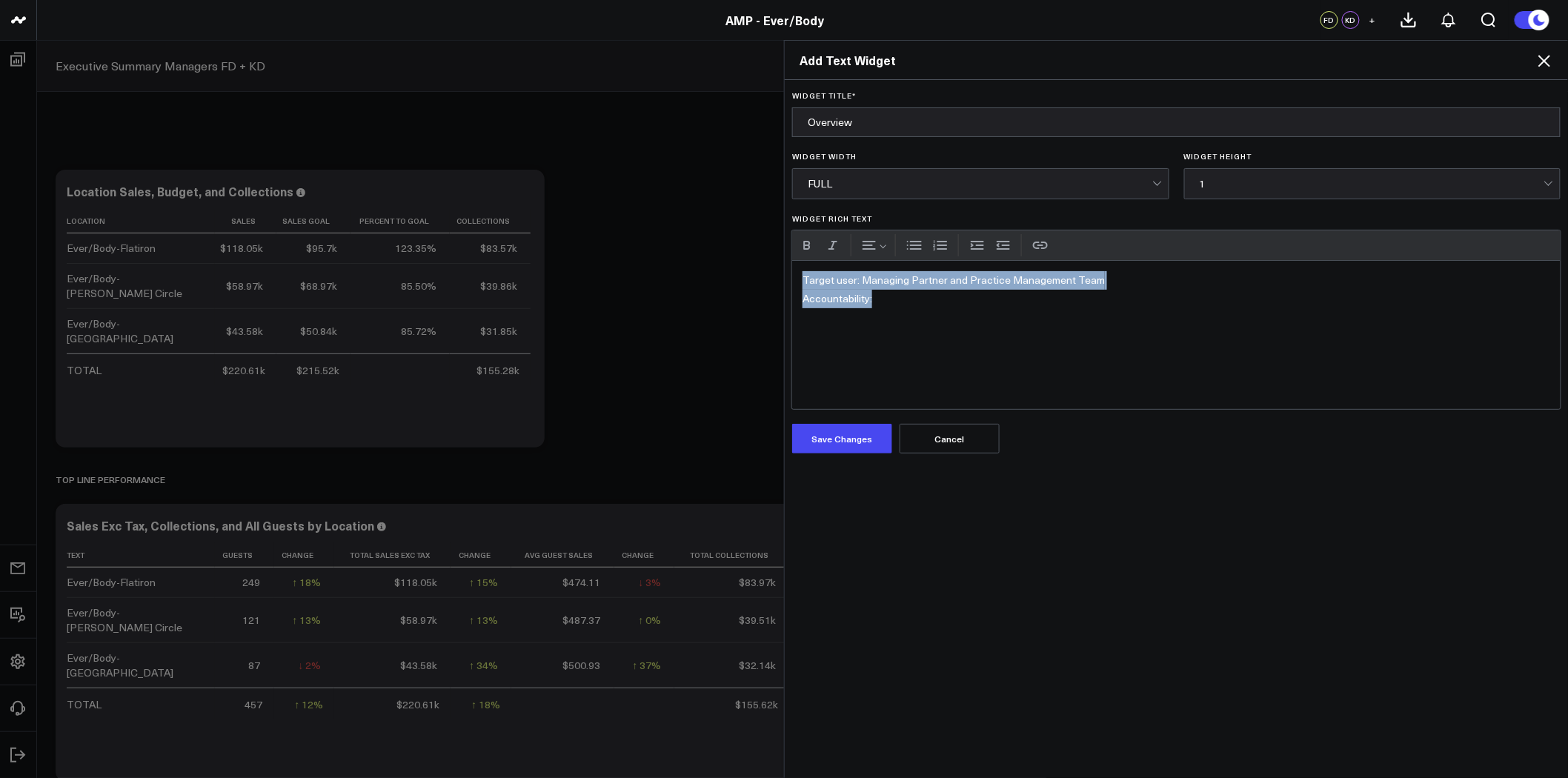
click at [775, 277] on div "Add Text Widget Widget Title * Overview Widget Width FULL Widget Height 1 Widge…" at bounding box center [784, 409] width 1568 height 738
click at [914, 247] on button "Bulleted list" at bounding box center [914, 245] width 22 height 22
click at [934, 305] on li "Accountability:" at bounding box center [1191, 298] width 718 height 19
click at [969, 246] on button "Increase indent" at bounding box center [977, 245] width 22 height 22
drag, startPoint x: 892, startPoint y: 301, endPoint x: 824, endPoint y: 301, distance: 68.0
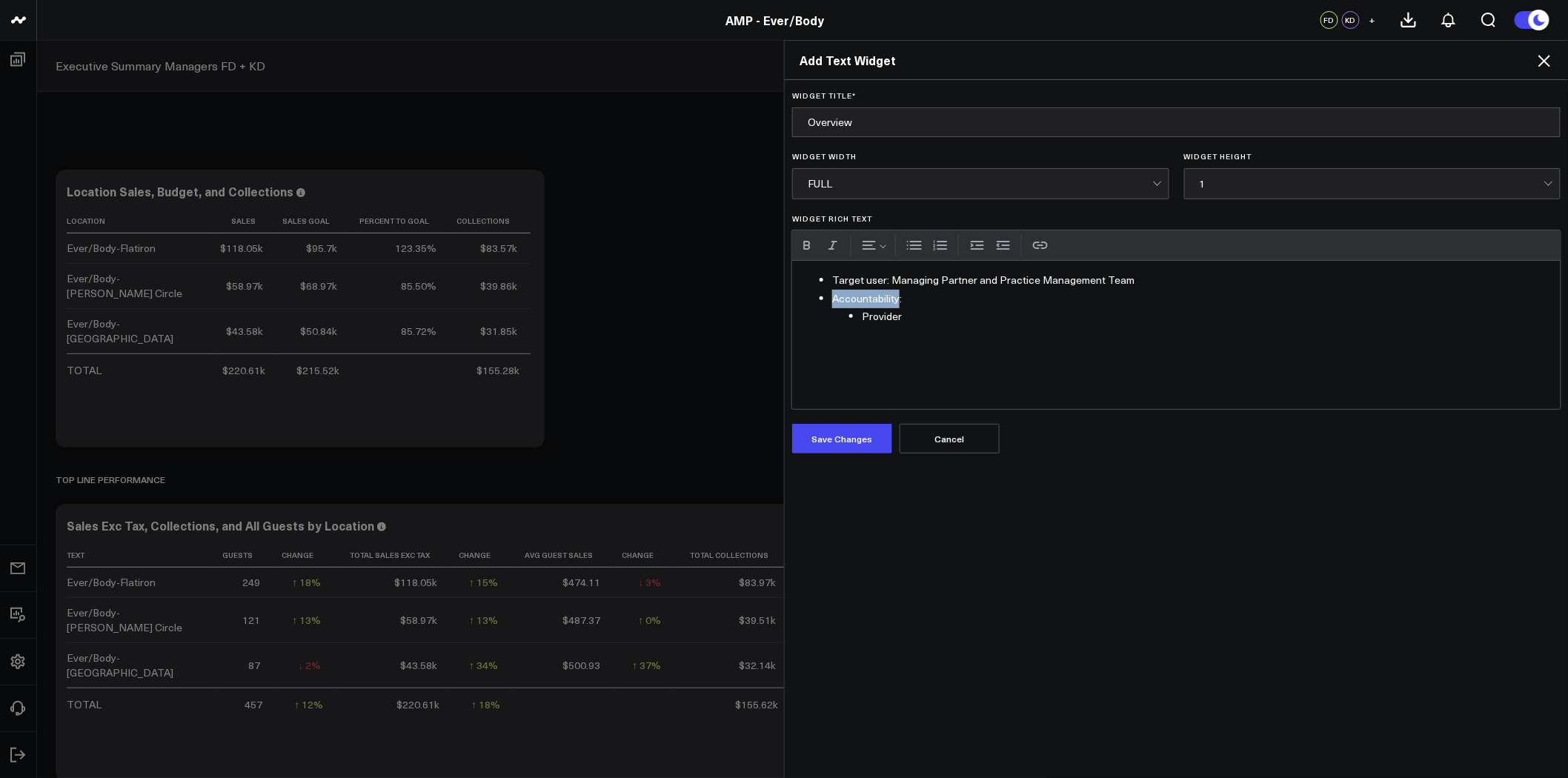
click at [824, 301] on ul "Target user: Managing Partner and Practice Management Team Accountability: Prov…" at bounding box center [1176, 298] width 748 height 55
click at [1152, 275] on li "Target user: Managing Partner and Practice Management Team" at bounding box center [1191, 280] width 718 height 19
drag, startPoint x: 952, startPoint y: 297, endPoint x: 819, endPoint y: 299, distance: 133.0
click at [819, 299] on ul "Target user: Managing Partner and Practice Management Team Accountability: Prov…" at bounding box center [1176, 298] width 748 height 55
click at [893, 298] on li "Accountability:" at bounding box center [1191, 298] width 718 height 19
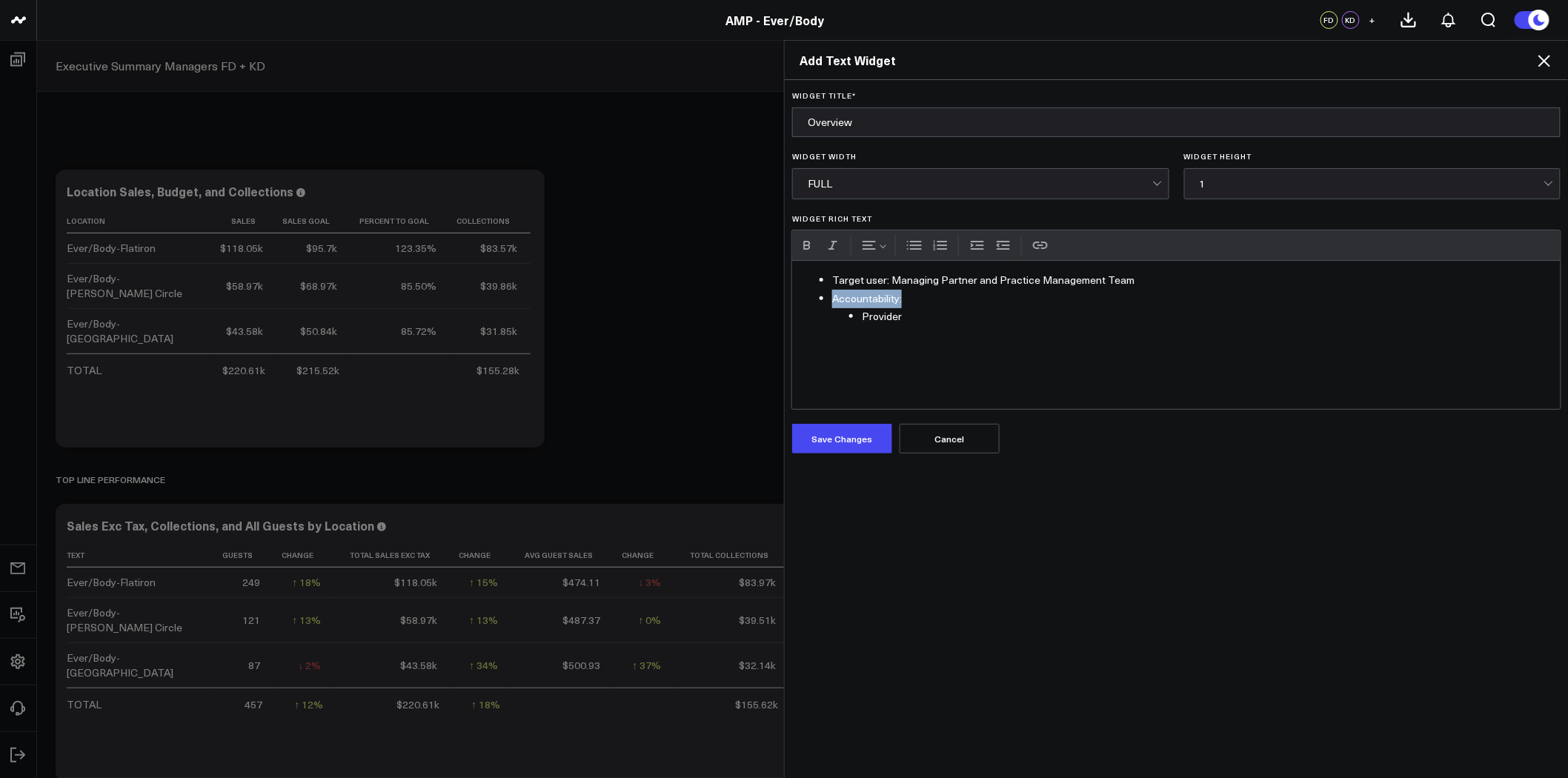
drag, startPoint x: 900, startPoint y: 298, endPoint x: 827, endPoint y: 299, distance: 73.0
click at [832, 299] on li "Accountability:" at bounding box center [1191, 298] width 718 height 19
drag, startPoint x: 923, startPoint y: 321, endPoint x: 856, endPoint y: 317, distance: 67.1
click at [861, 317] on li "Provider" at bounding box center [1206, 316] width 689 height 19
drag, startPoint x: 1027, startPoint y: 316, endPoint x: 897, endPoint y: 316, distance: 130.0
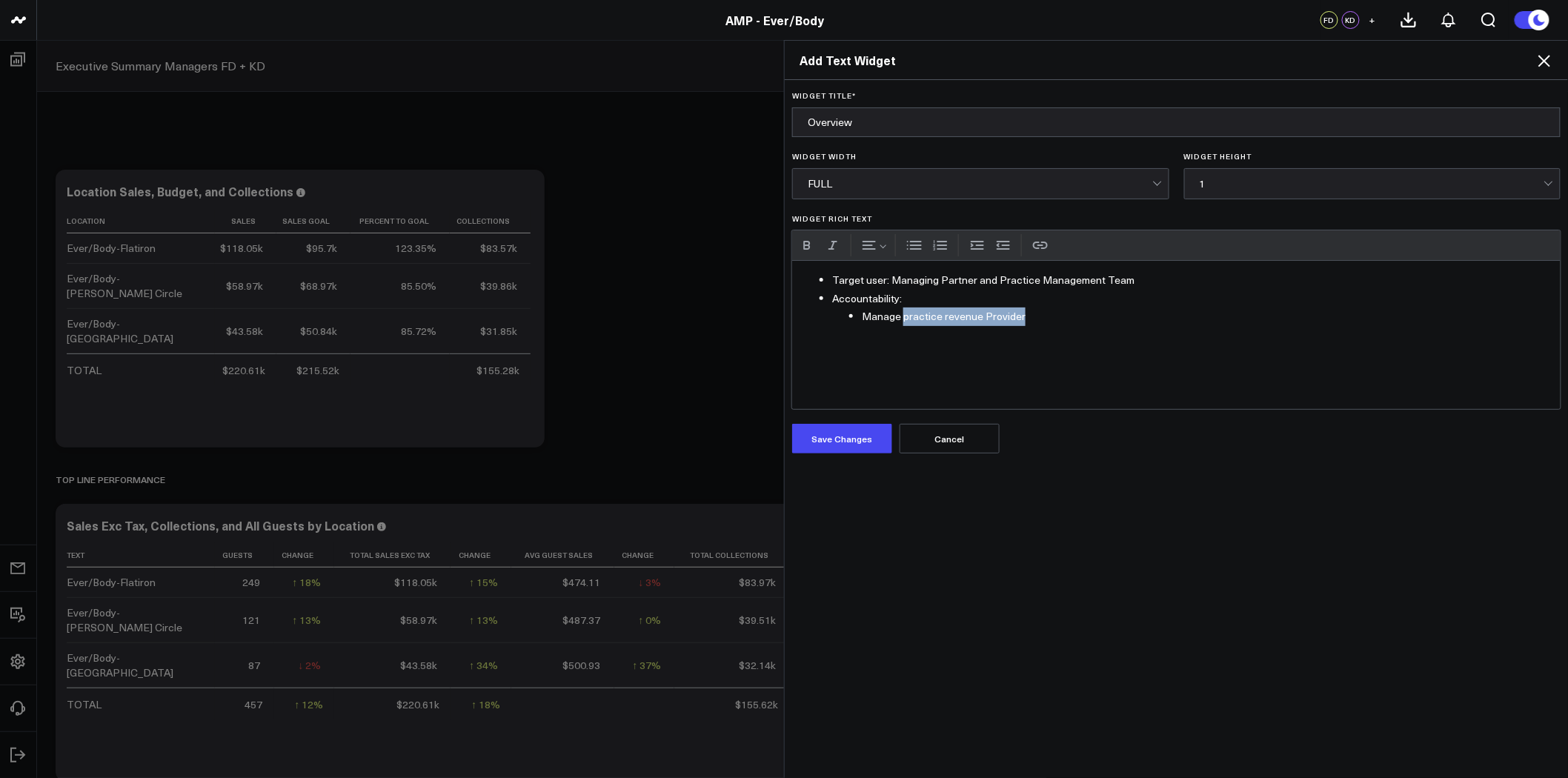
click at [897, 316] on li "Manage practice revenue Provider" at bounding box center [1206, 316] width 689 height 19
click at [893, 320] on li "Widget Rich Text" at bounding box center [1191, 316] width 718 height 19
click at [969, 245] on button "Increase indent" at bounding box center [977, 245] width 22 height 22
click at [1073, 319] on li "Manage practice and provider performance on revenue targets" at bounding box center [1206, 316] width 689 height 19
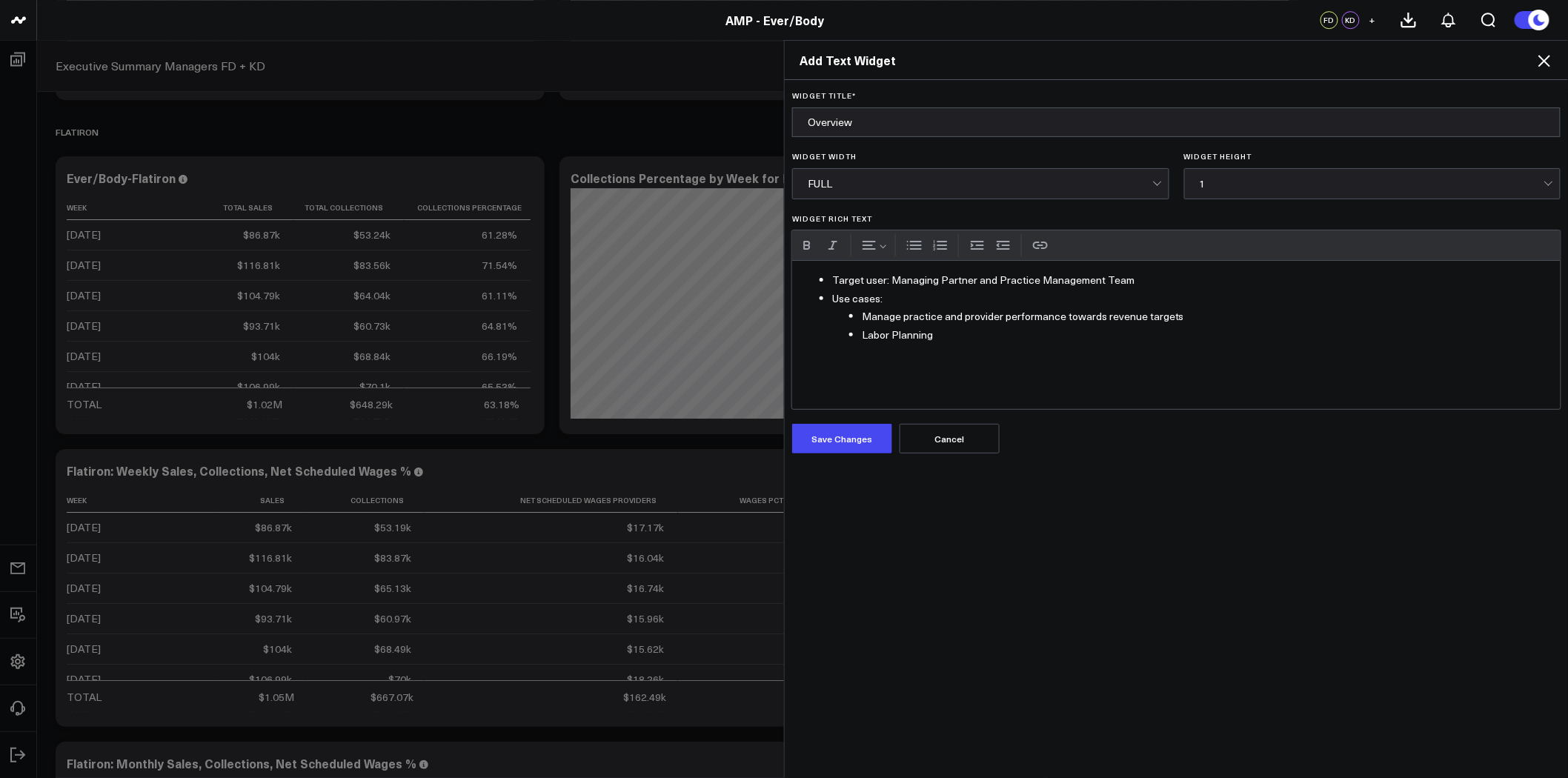
scroll to position [1729, 0]
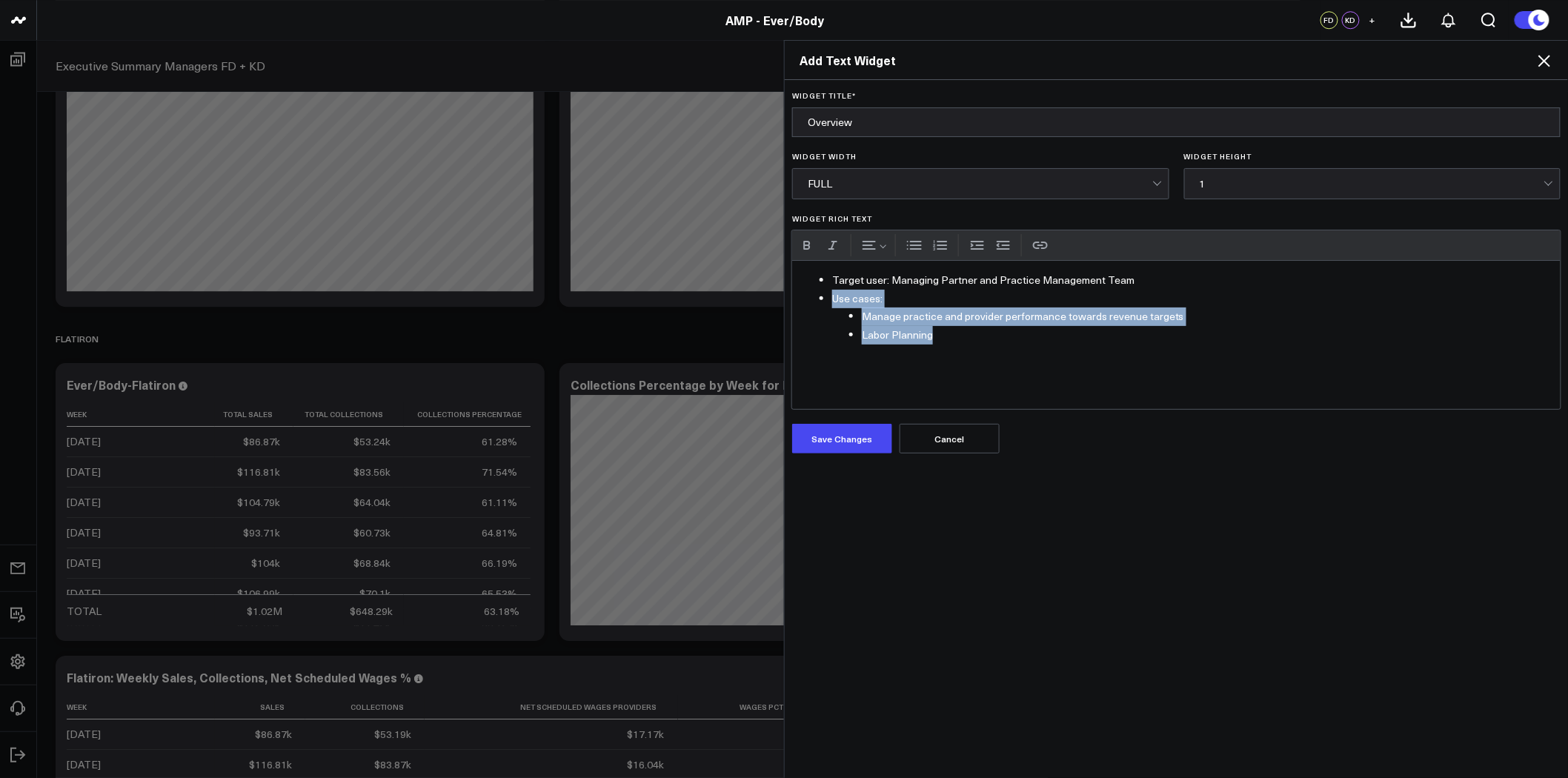
drag, startPoint x: 938, startPoint y: 336, endPoint x: 824, endPoint y: 304, distance: 118.4
click at [824, 304] on ul "Target user: Managing Partner and Practice Management Team Use cases: Manage pr…" at bounding box center [1176, 307] width 748 height 73
click at [998, 243] on button "Decrease indent" at bounding box center [1002, 245] width 22 height 22
click at [889, 302] on div "Target user: Managing Partner and Practice Management Team Use cases: Manage pr…" at bounding box center [1175, 334] width 768 height 148
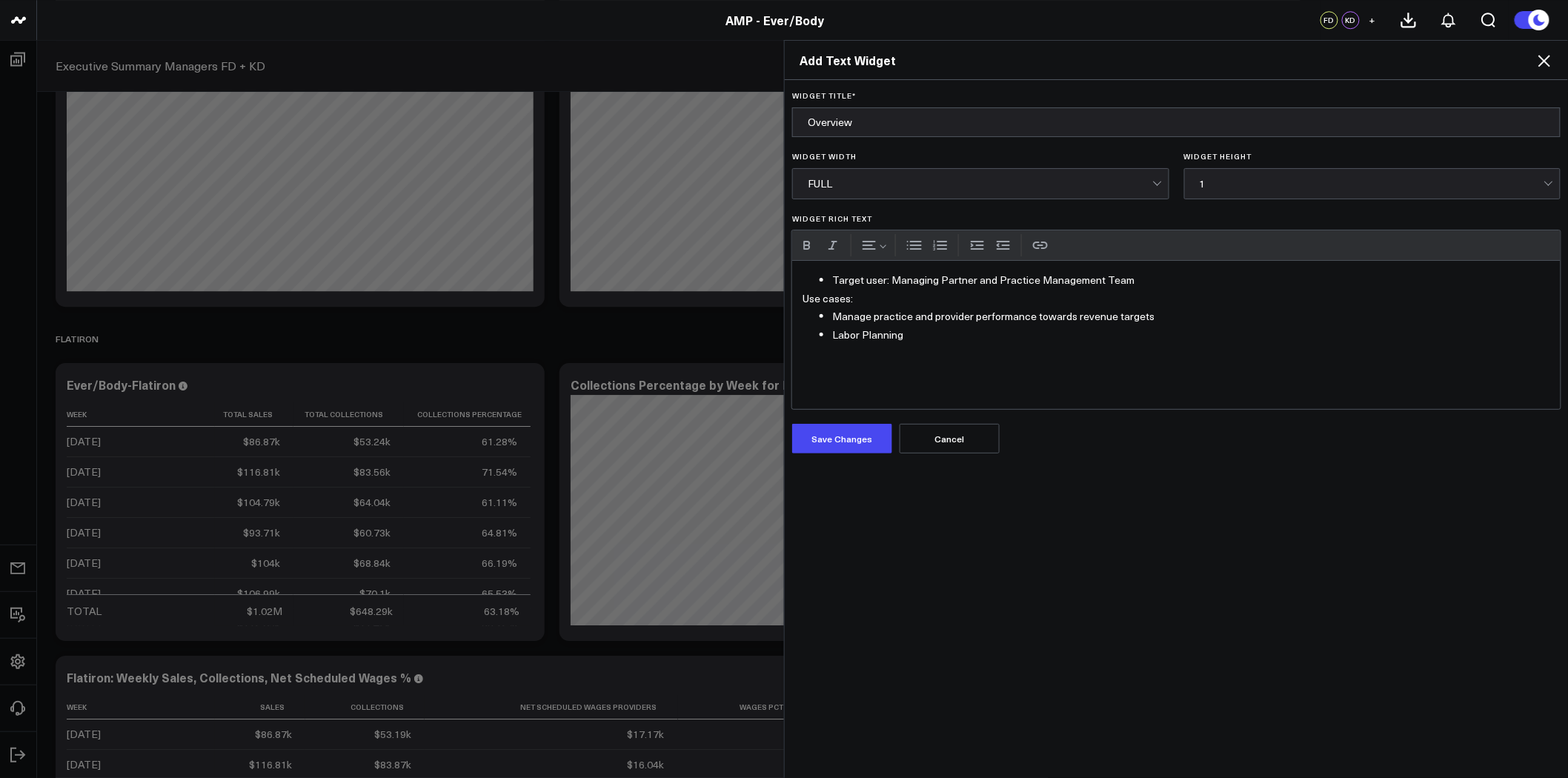
click at [822, 277] on ul "Target user: Managing Partner and Practice Management Team" at bounding box center [1176, 280] width 748 height 19
click at [995, 239] on button "Decrease indent" at bounding box center [1002, 245] width 22 height 22
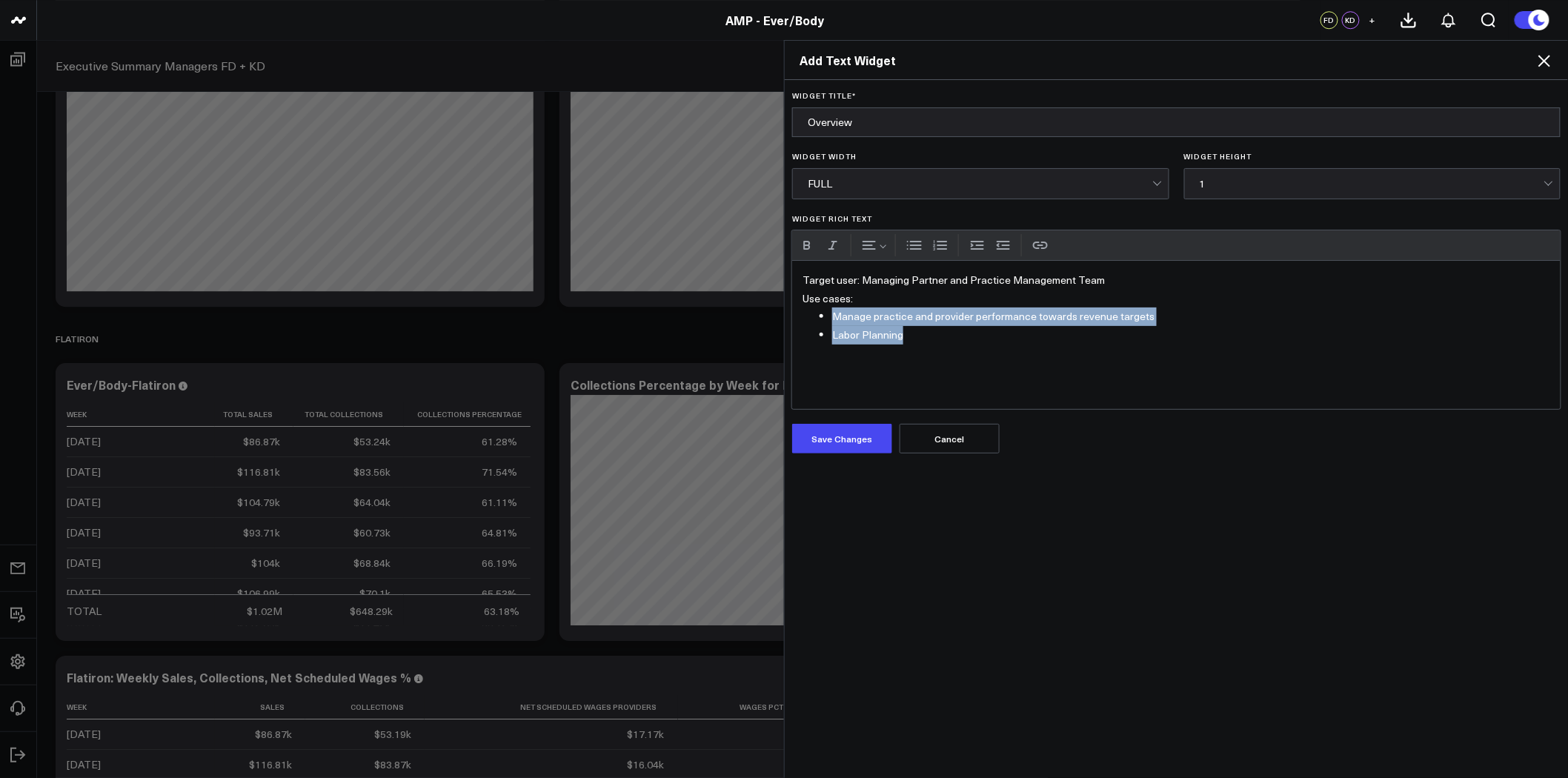
drag, startPoint x: 902, startPoint y: 336, endPoint x: 818, endPoint y: 316, distance: 86.3
click at [818, 316] on ul "Manage practice and provider performance towards revenue targets Labor Planning" at bounding box center [1176, 325] width 748 height 36
click at [930, 238] on button "Numbered list" at bounding box center [939, 245] width 22 height 22
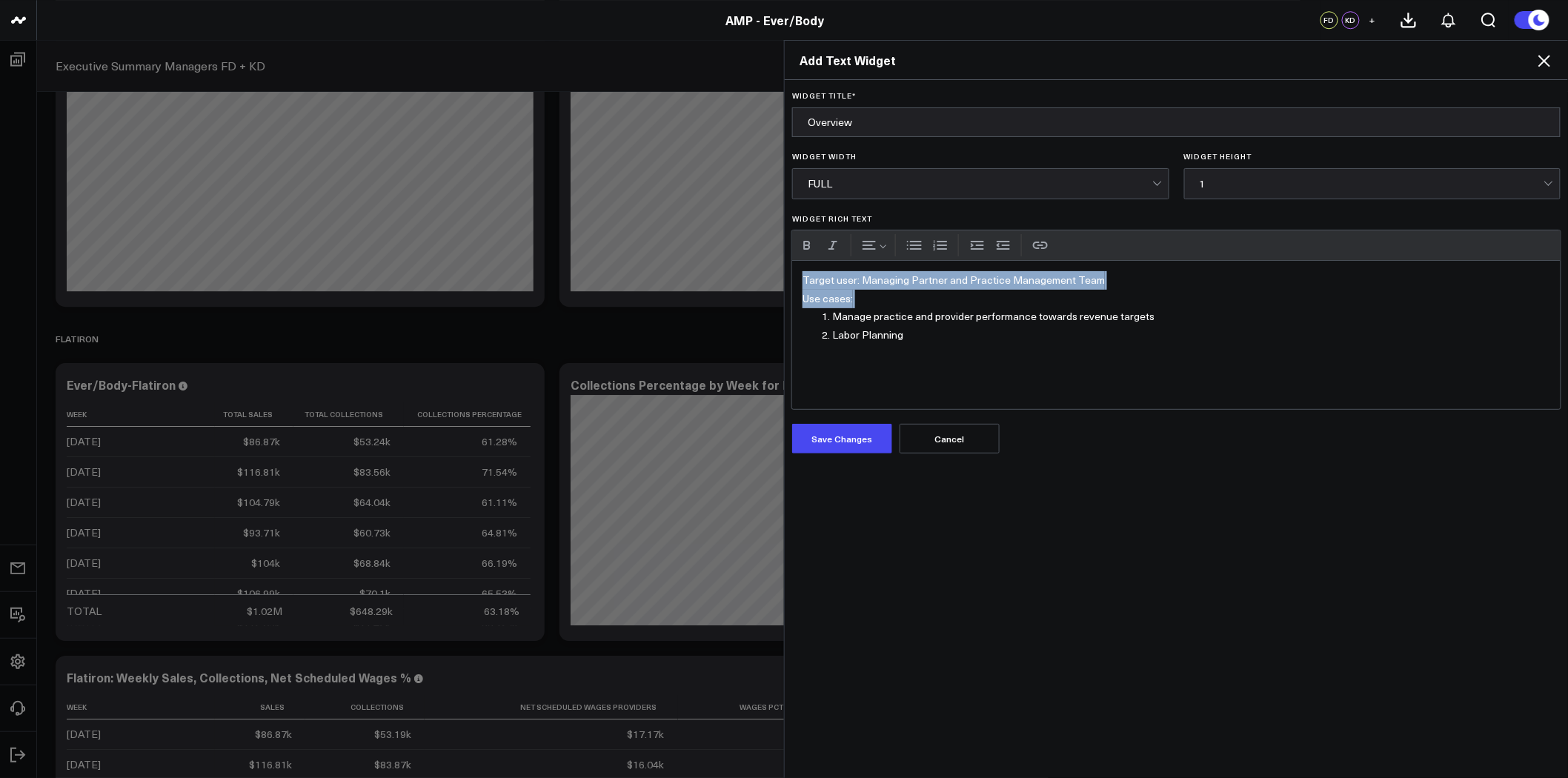
click at [919, 326] on li "Labor Planning" at bounding box center [1191, 335] width 718 height 19
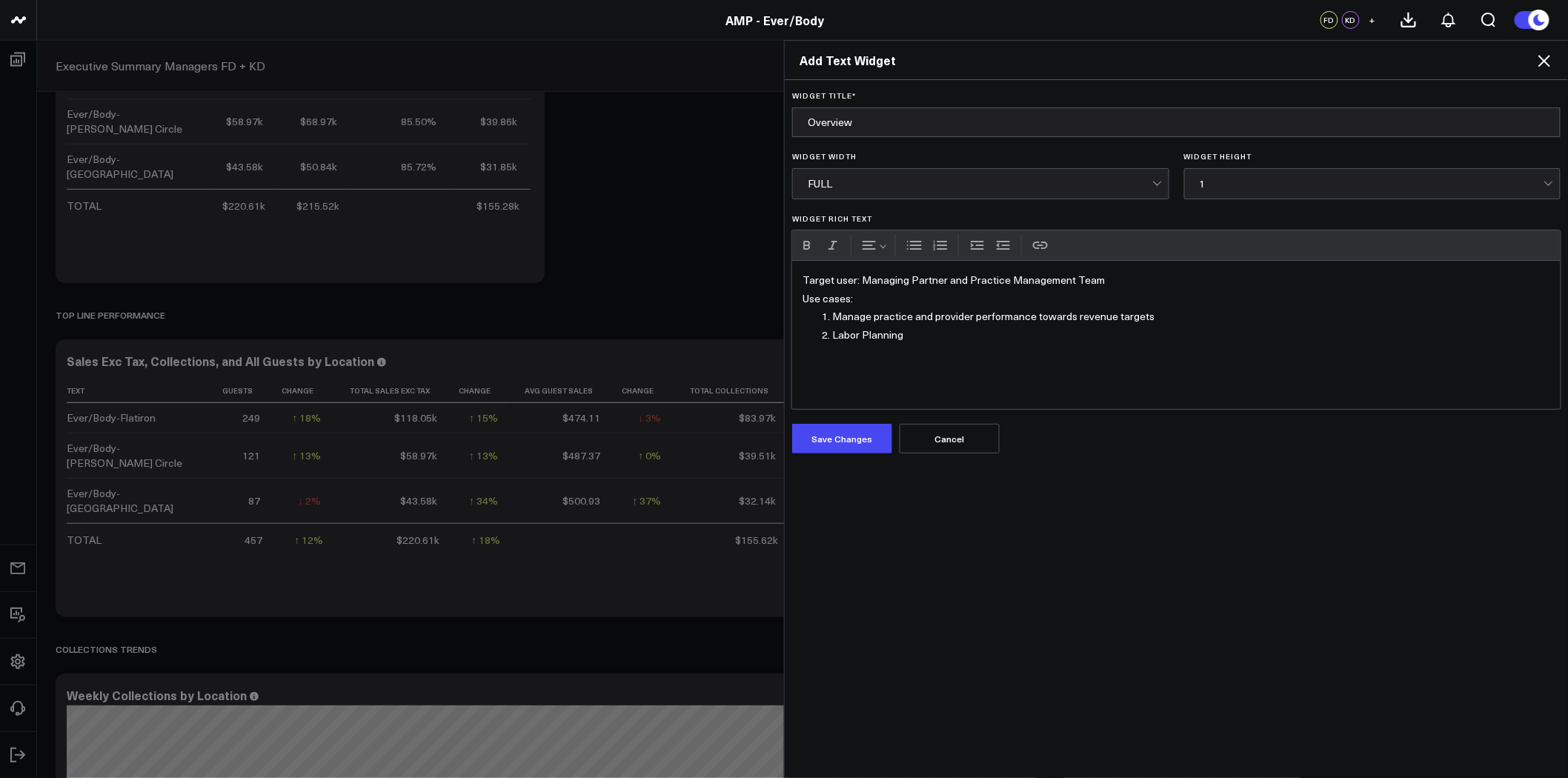
scroll to position [0, 0]
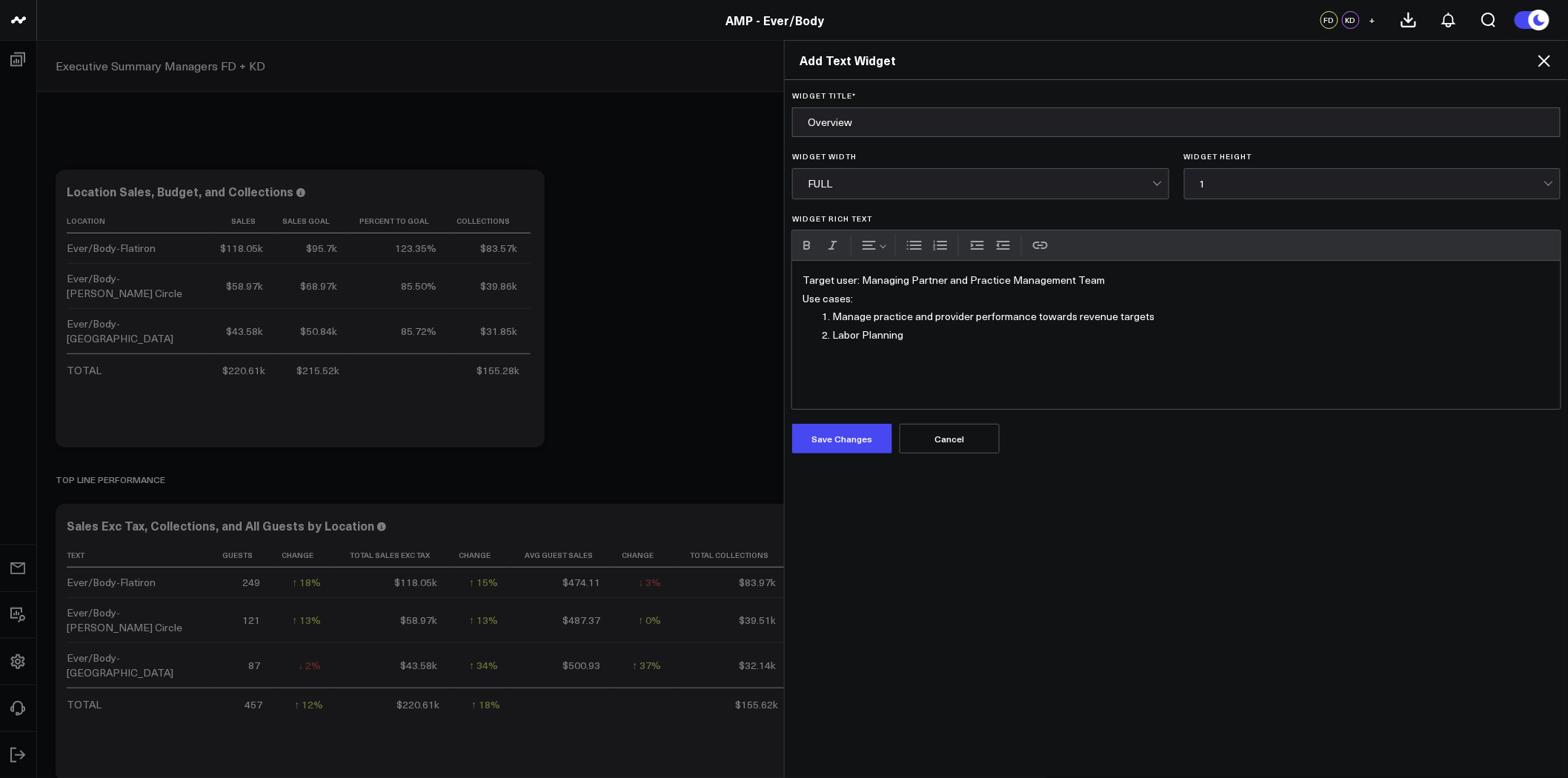
click at [1175, 314] on li "Manage practice and provider performance towards revenue targets" at bounding box center [1191, 316] width 718 height 19
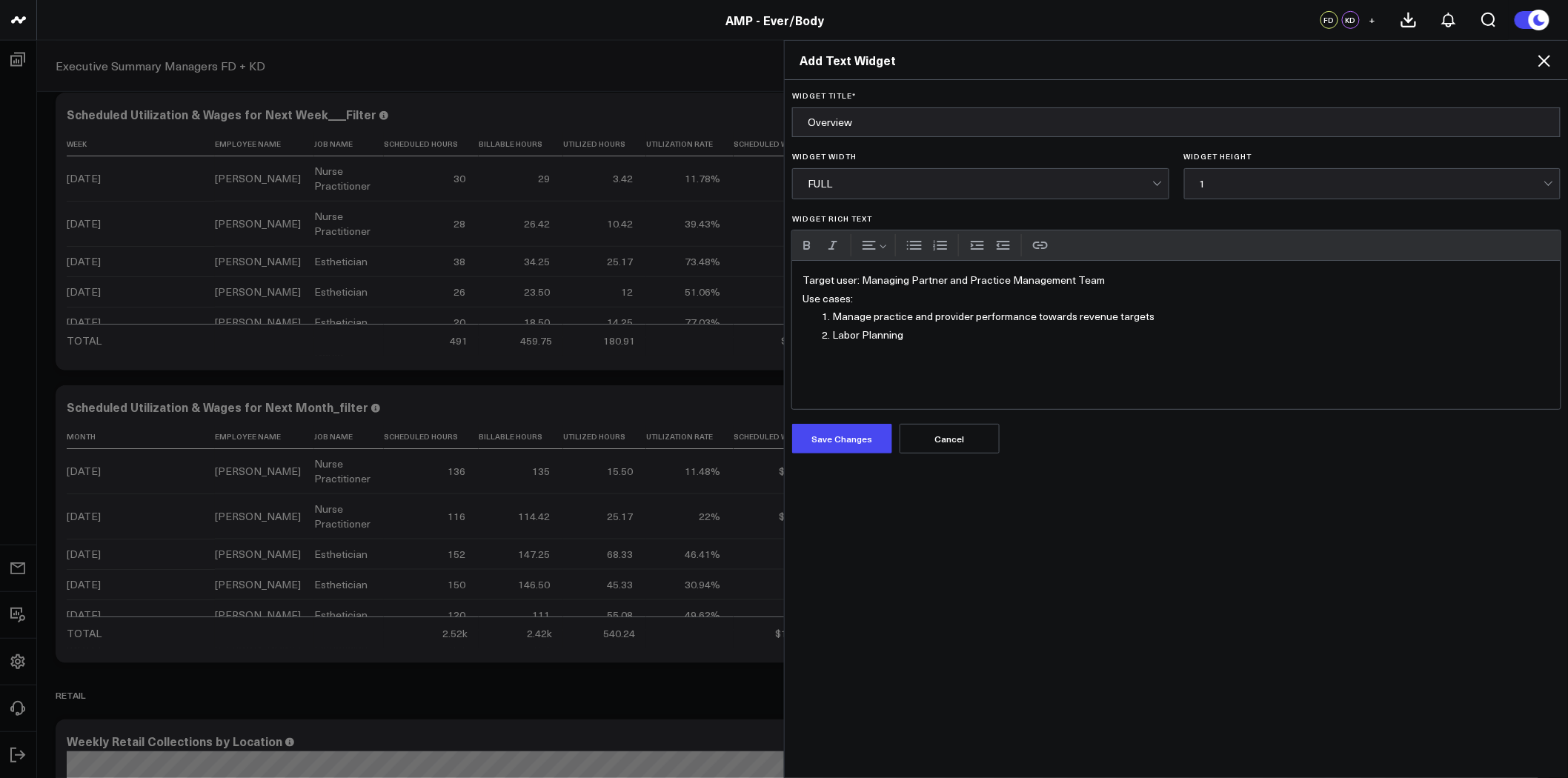
scroll to position [4939, 0]
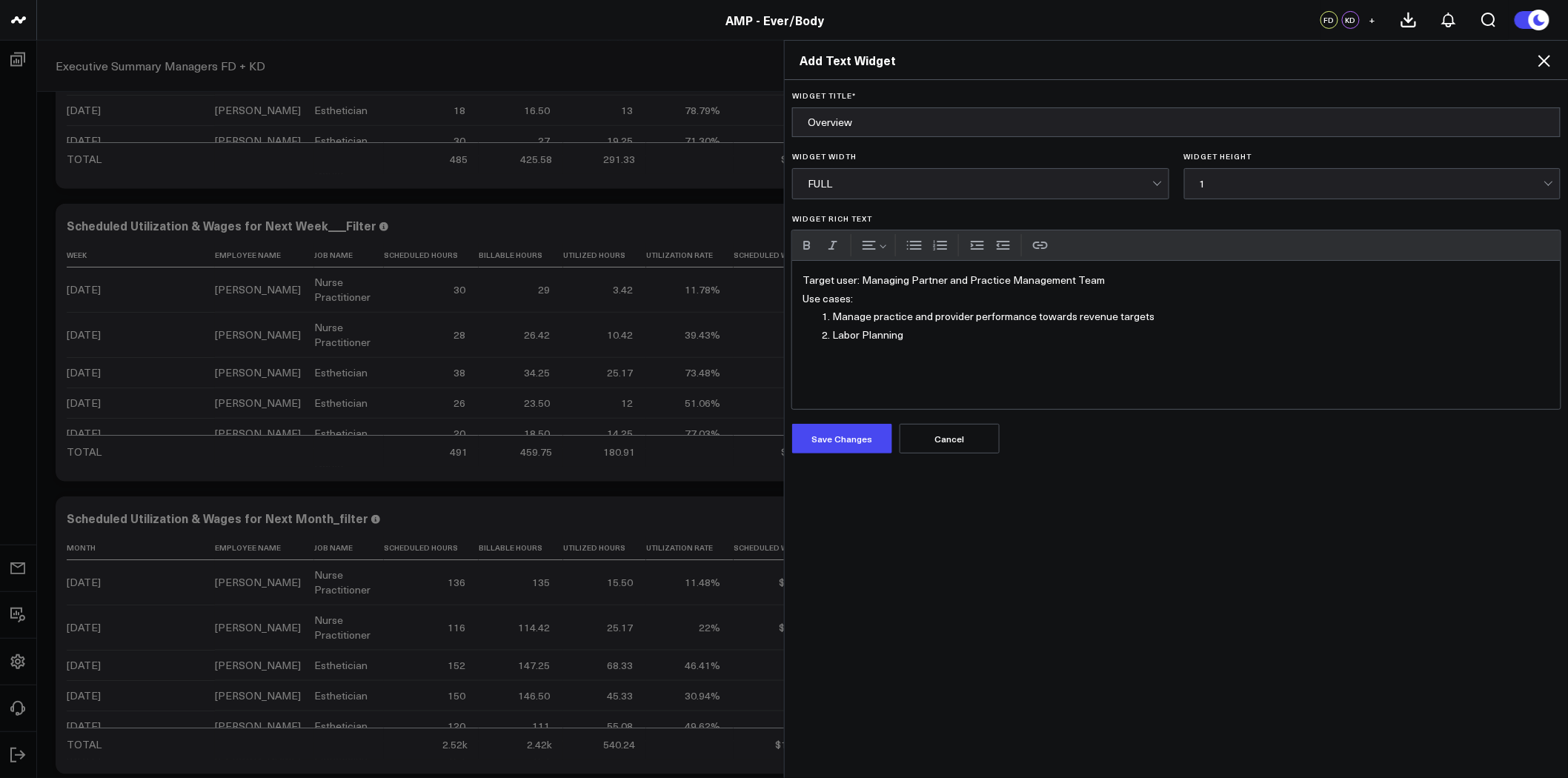
click at [923, 337] on li "Labor Planning" at bounding box center [1191, 335] width 718 height 19
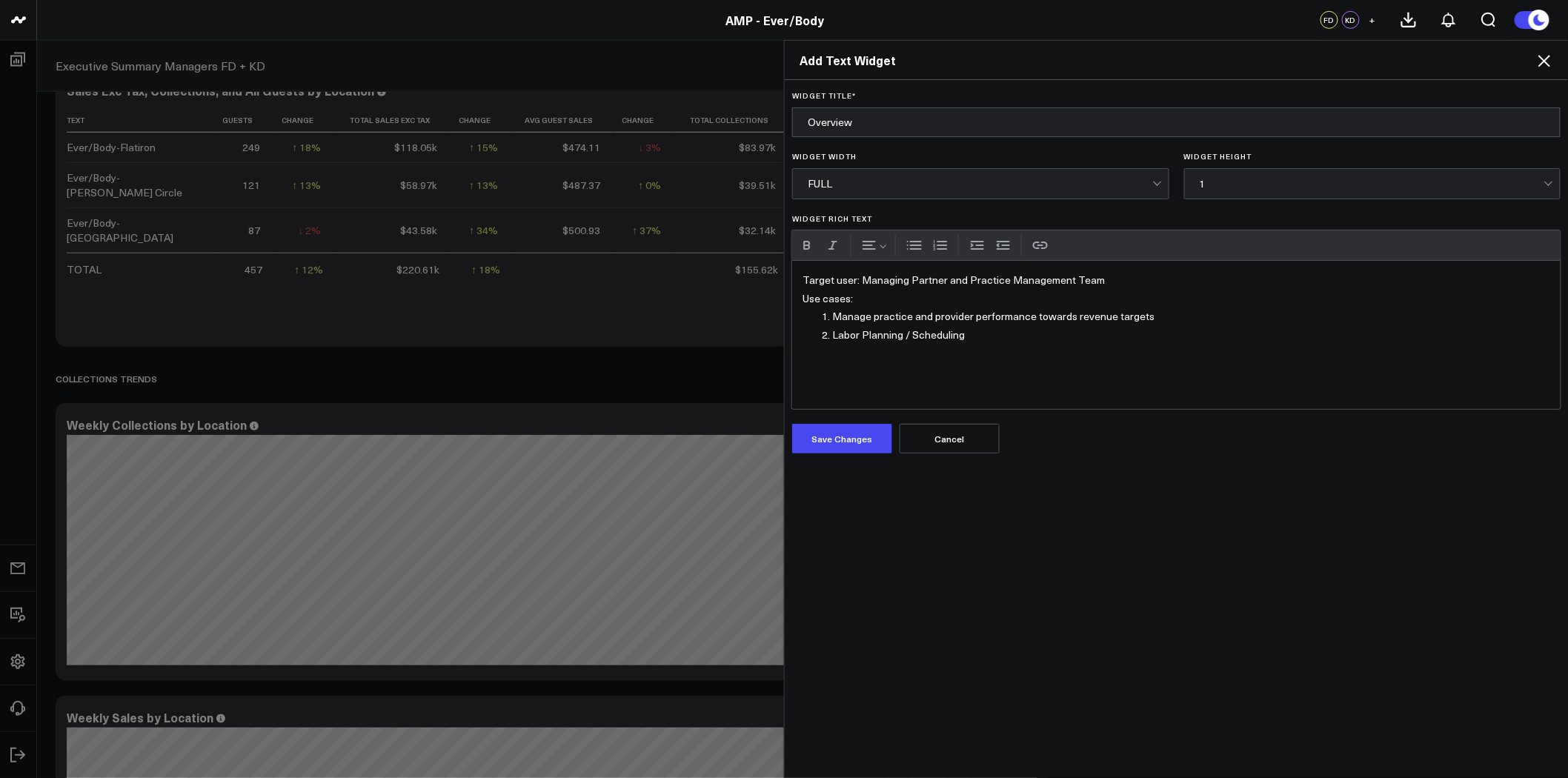
scroll to position [576, 0]
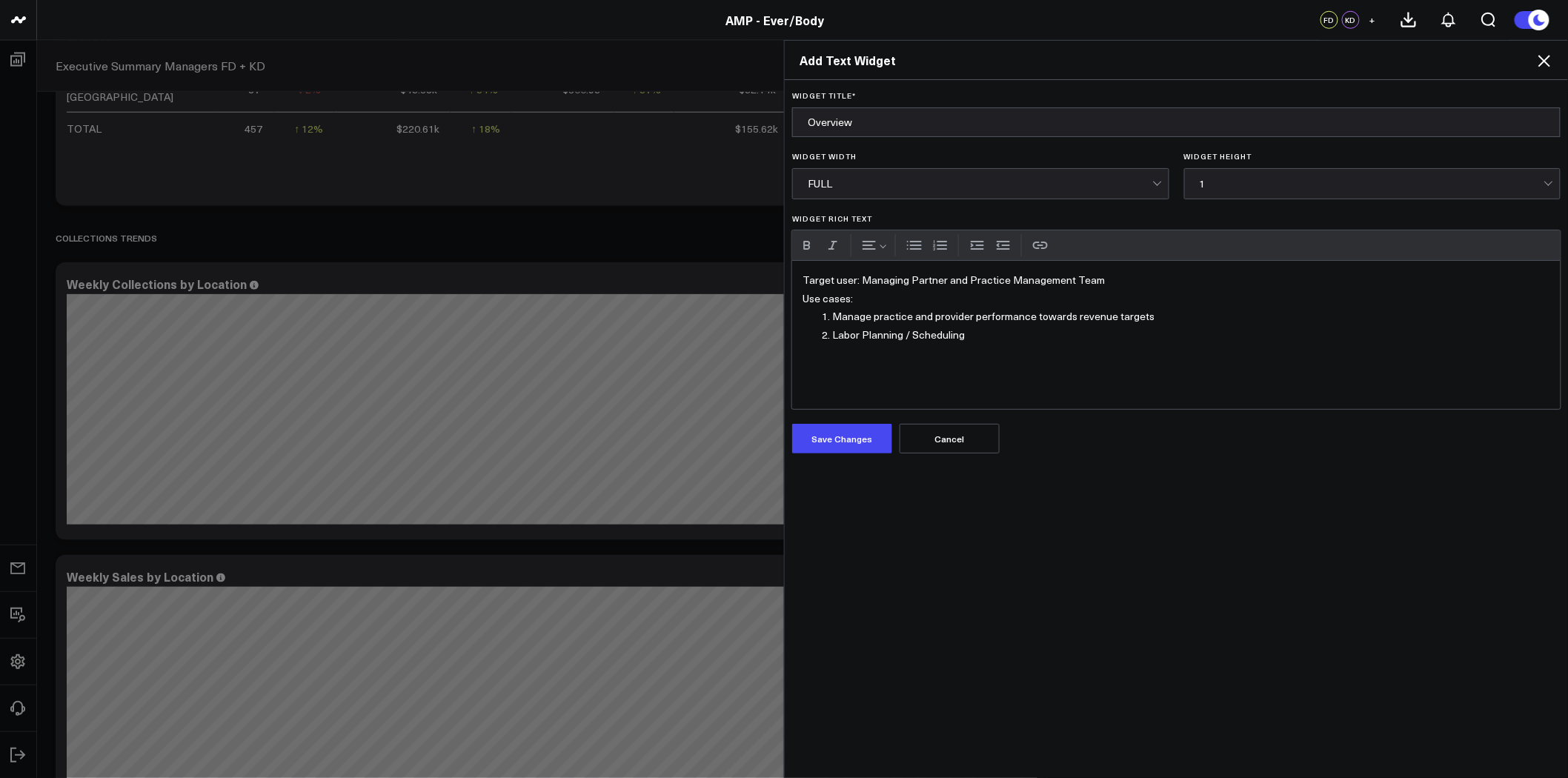
click at [1154, 324] on li "Manage practice and provider performance towards revenue targets" at bounding box center [1191, 316] width 718 height 19
click at [912, 334] on li "Widget Rich Text" at bounding box center [1191, 335] width 718 height 19
click at [973, 245] on button "Increase indent" at bounding box center [977, 245] width 22 height 22
click at [906, 246] on button "Bulleted list" at bounding box center [914, 245] width 22 height 22
click at [883, 298] on div "Target user: Managing Partner and Practice Management Team Use cases: Manage pr…" at bounding box center [1175, 334] width 768 height 148
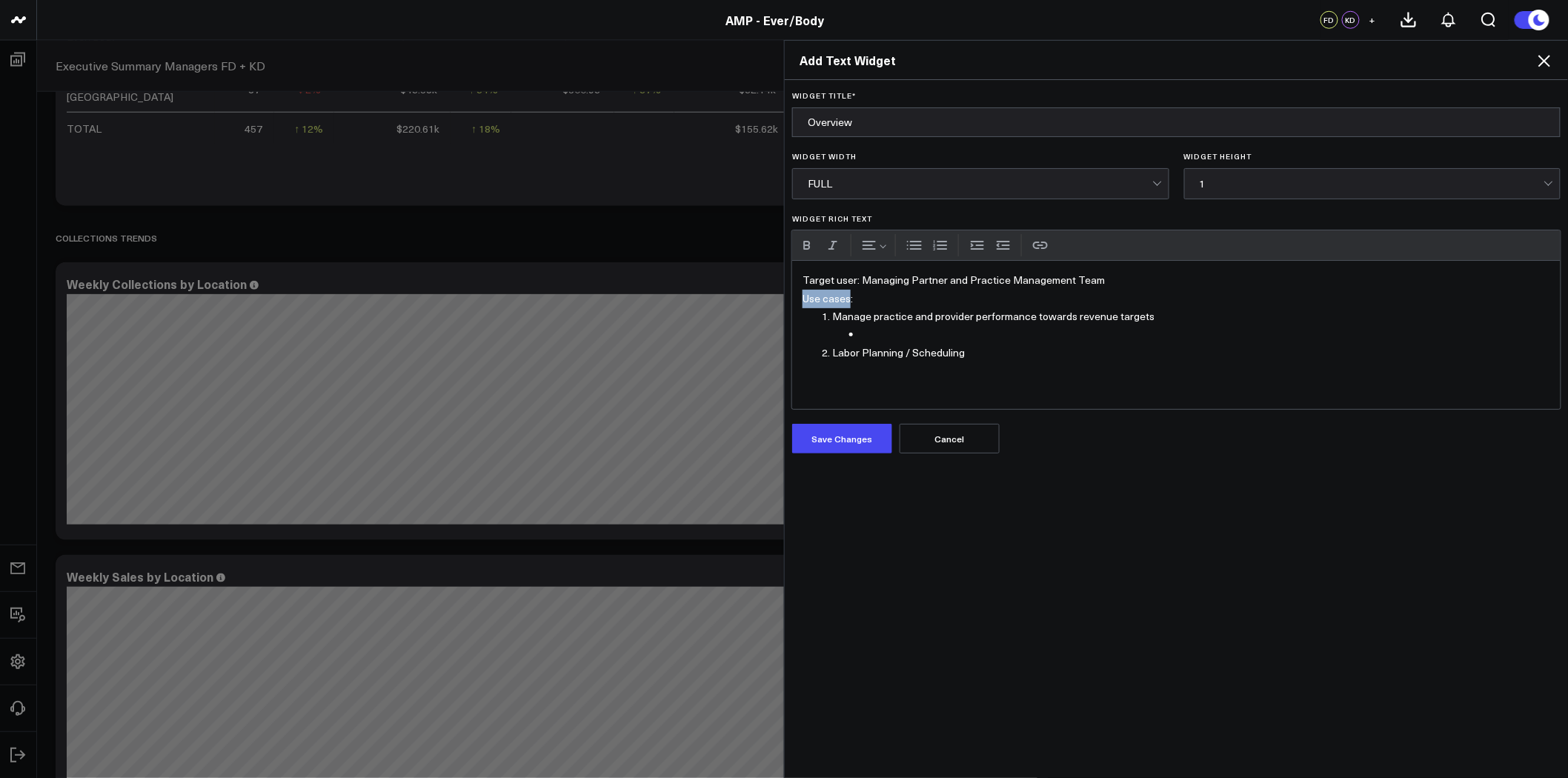
drag, startPoint x: 798, startPoint y: 298, endPoint x: 842, endPoint y: 298, distance: 44.0
click at [842, 298] on div "Target user: Managing Partner and Practice Management Team Use cases: Manage pr…" at bounding box center [1175, 334] width 768 height 148
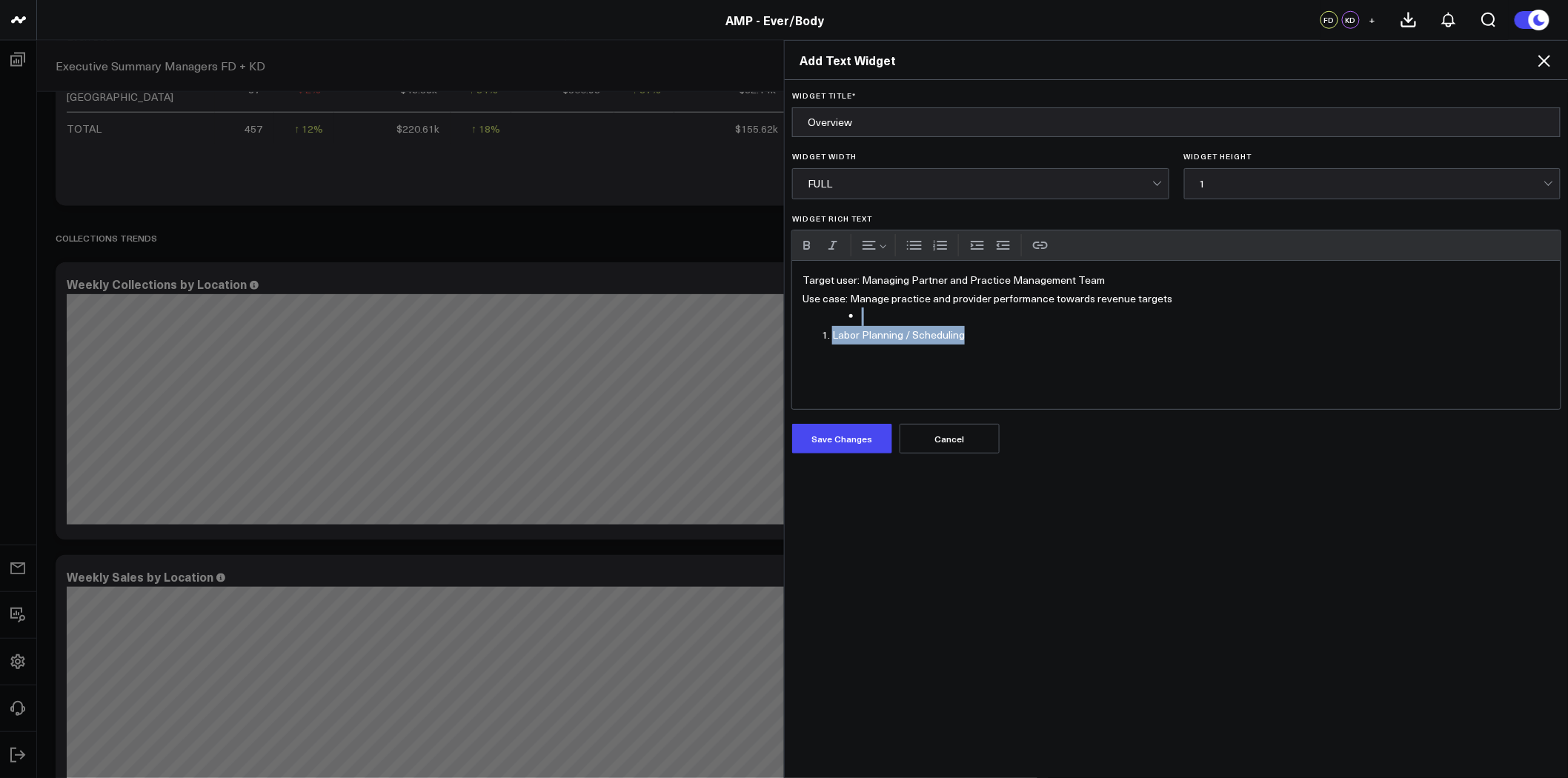
drag, startPoint x: 966, startPoint y: 341, endPoint x: 769, endPoint y: 313, distance: 199.0
click at [769, 313] on div "Add Text Widget Widget Title * Overview Widget Width FULL Widget Height 1 Widge…" at bounding box center [784, 409] width 1568 height 738
click at [966, 245] on button "Increase indent" at bounding box center [977, 245] width 22 height 22
click at [1188, 293] on div "Target user: Managing Partner and Practice Management Team Use case: Manage pra…" at bounding box center [1175, 334] width 768 height 148
click at [992, 243] on button "Decrease indent" at bounding box center [1002, 245] width 22 height 22
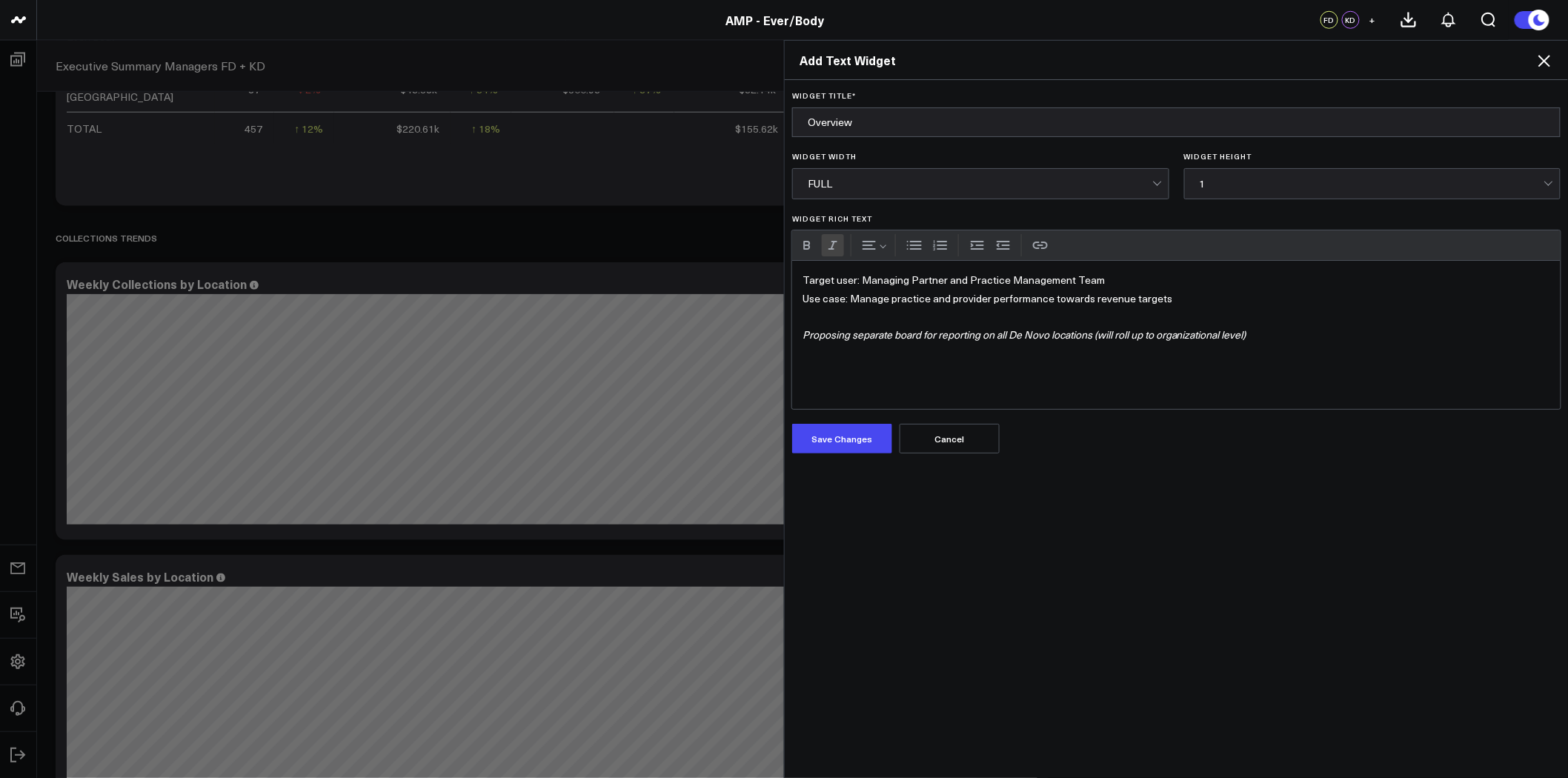
click at [830, 243] on button "Italic" at bounding box center [832, 245] width 22 height 22
drag, startPoint x: 1298, startPoint y: 339, endPoint x: 780, endPoint y: 331, distance: 518.1
click at [784, 331] on div "Widget Title * Overview Widget Width FULL Widget Height 1 Widget Rich Text URL …" at bounding box center [1175, 430] width 783 height 698
click at [827, 245] on button "Italic" at bounding box center [832, 245] width 22 height 22
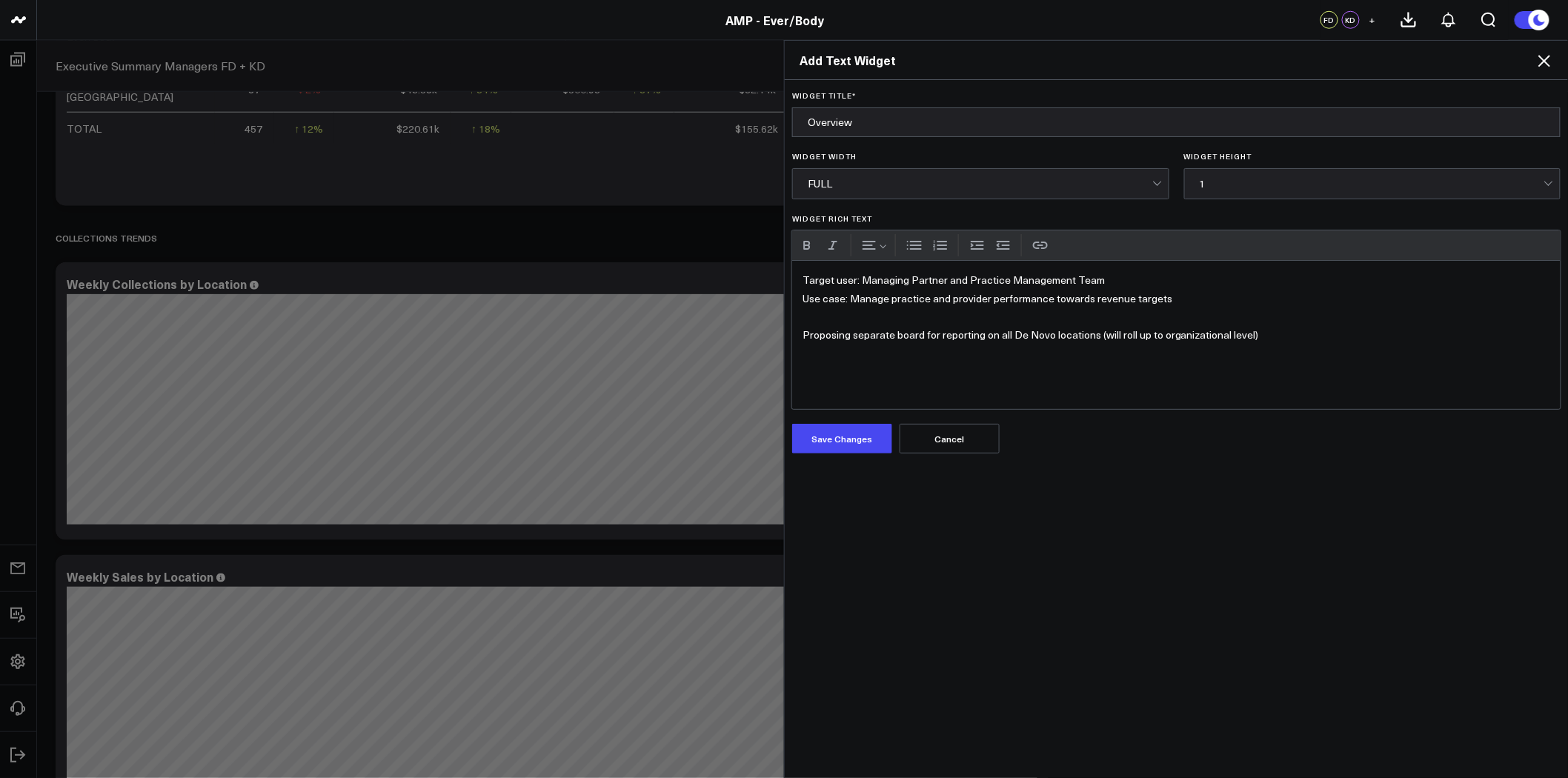
click at [1276, 341] on p "Proposing separate board for reporting on all De Novo locations (will roll up t…" at bounding box center [1176, 325] width 748 height 36
click at [802, 334] on p "Proposing separate board for reporting on all De Novo locations (will roll up t…" at bounding box center [1176, 334] width 748 height 55
click at [910, 243] on button "Bulleted list" at bounding box center [914, 245] width 22 height 22
click at [855, 317] on p "Widget Rich Text" at bounding box center [1191, 316] width 718 height 19
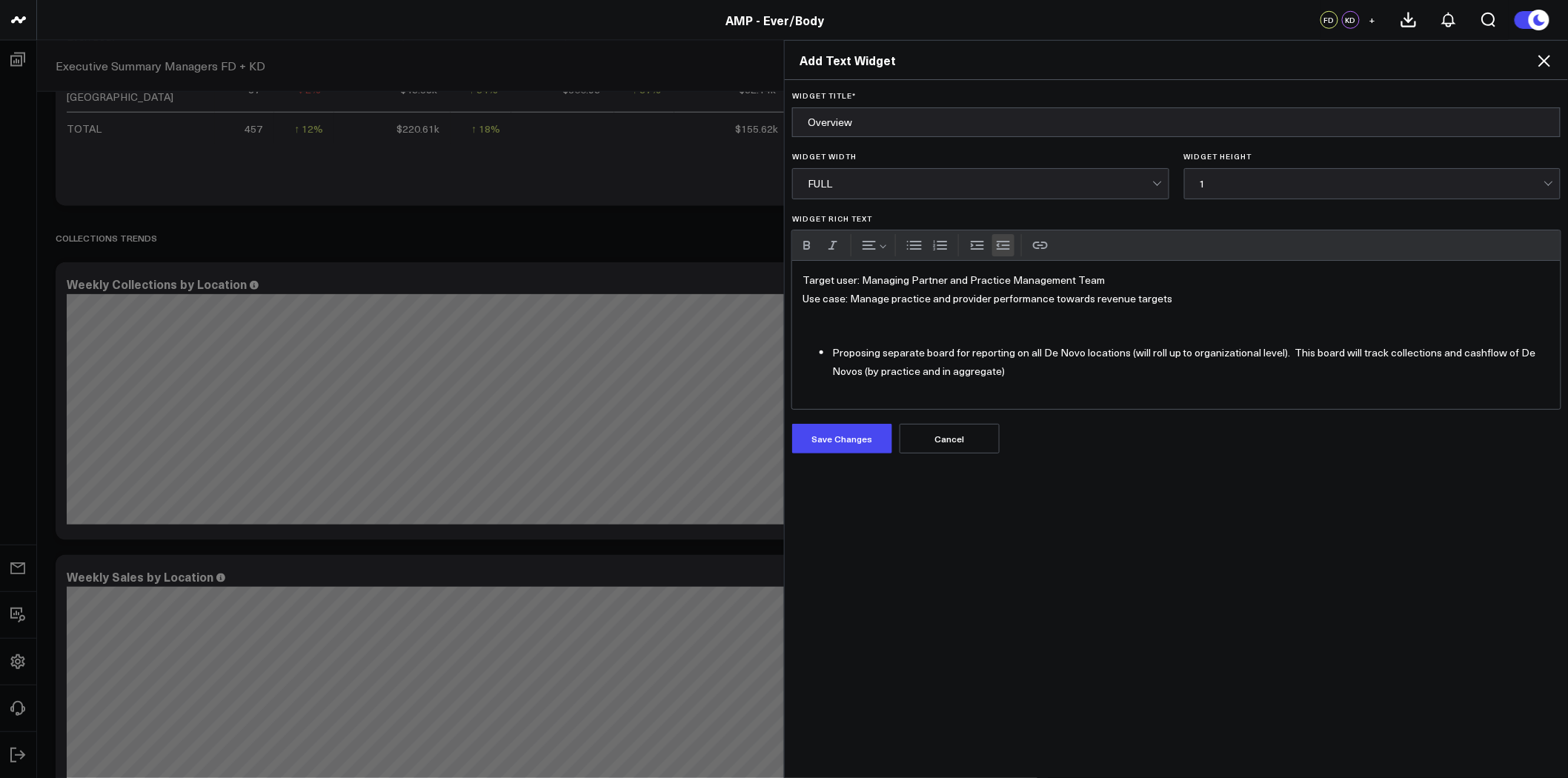
click at [998, 244] on button "Decrease indent" at bounding box center [1002, 245] width 22 height 22
click at [854, 439] on button "Save Changes" at bounding box center [842, 439] width 100 height 30
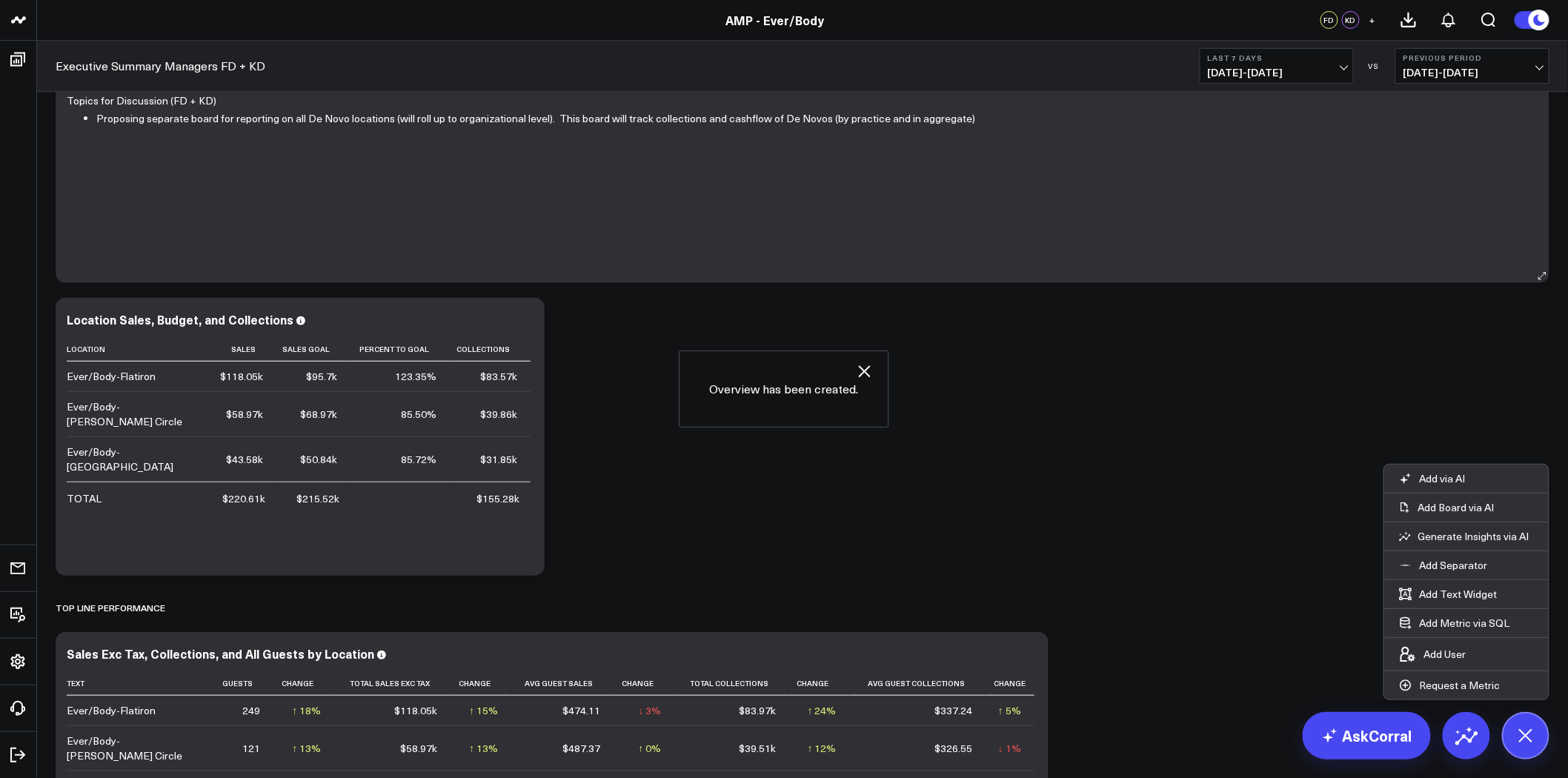
scroll to position [0, 0]
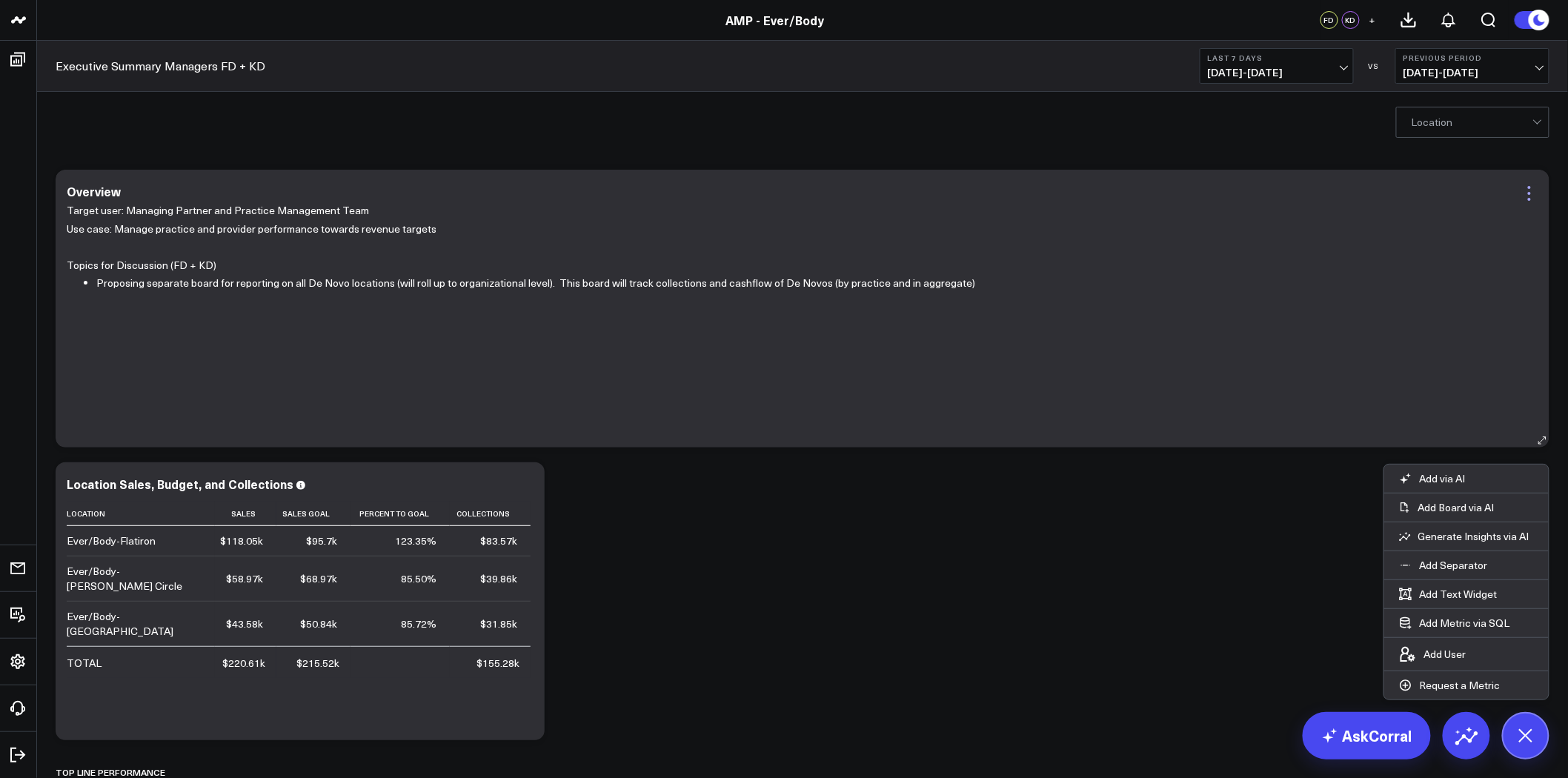
click at [1529, 190] on icon at bounding box center [1529, 193] width 18 height 18
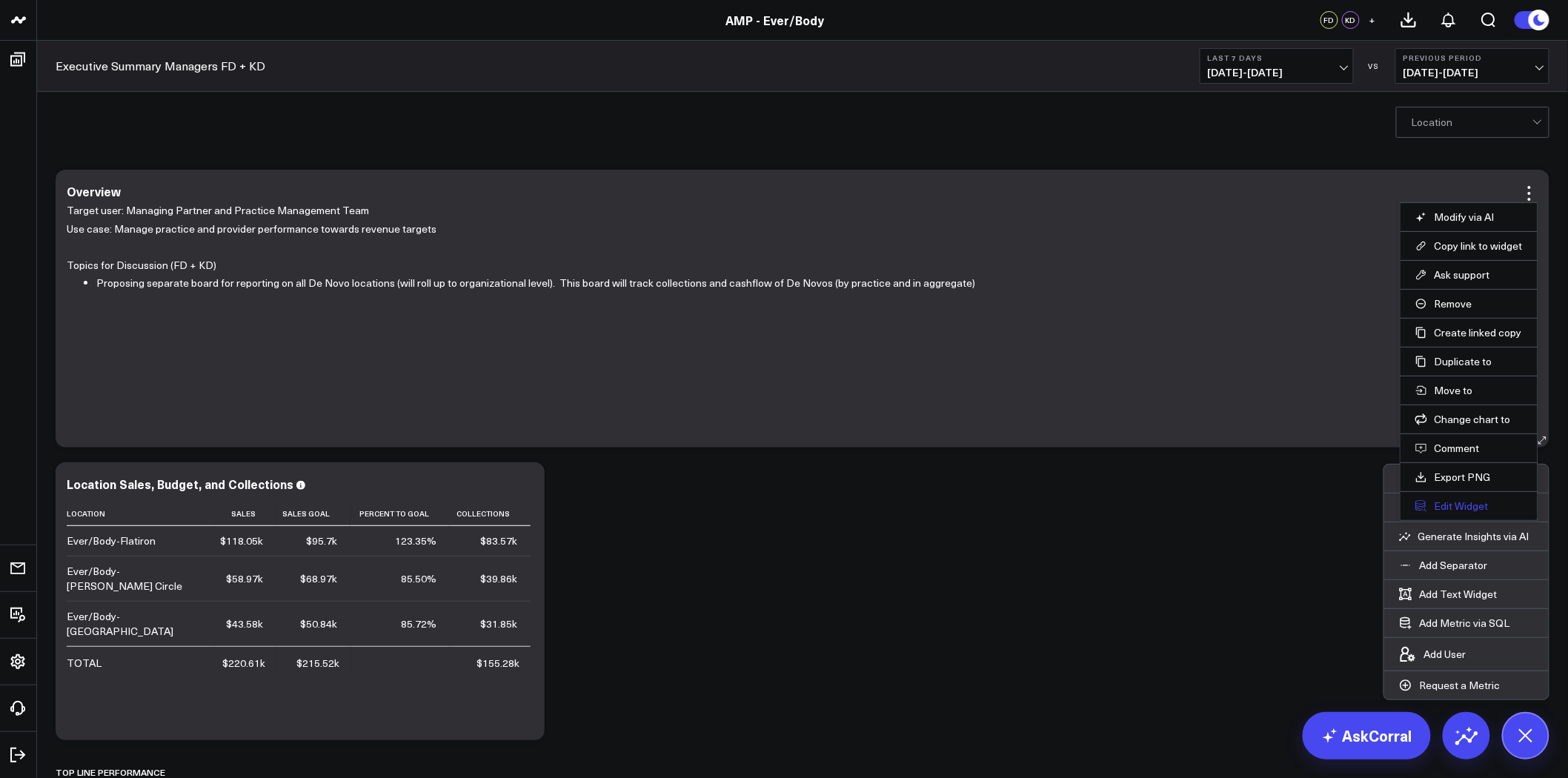
click at [1476, 505] on button "Edit Widget" at bounding box center [1468, 506] width 107 height 13
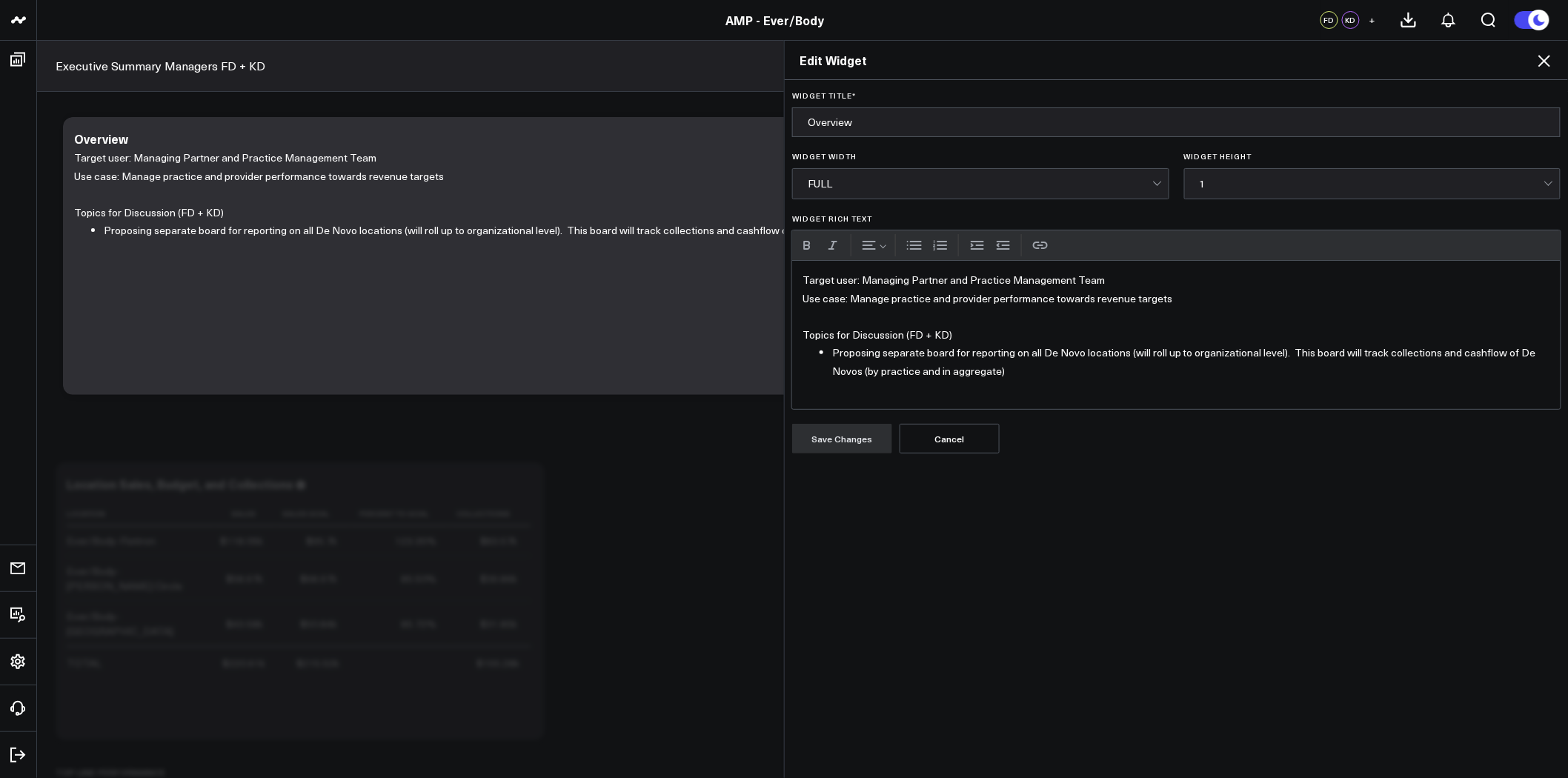
click at [1028, 373] on li "Proposing separate board for reporting on all De Novo locations (will roll up t…" at bounding box center [1191, 362] width 718 height 36
click at [1544, 60] on icon at bounding box center [1544, 61] width 18 height 18
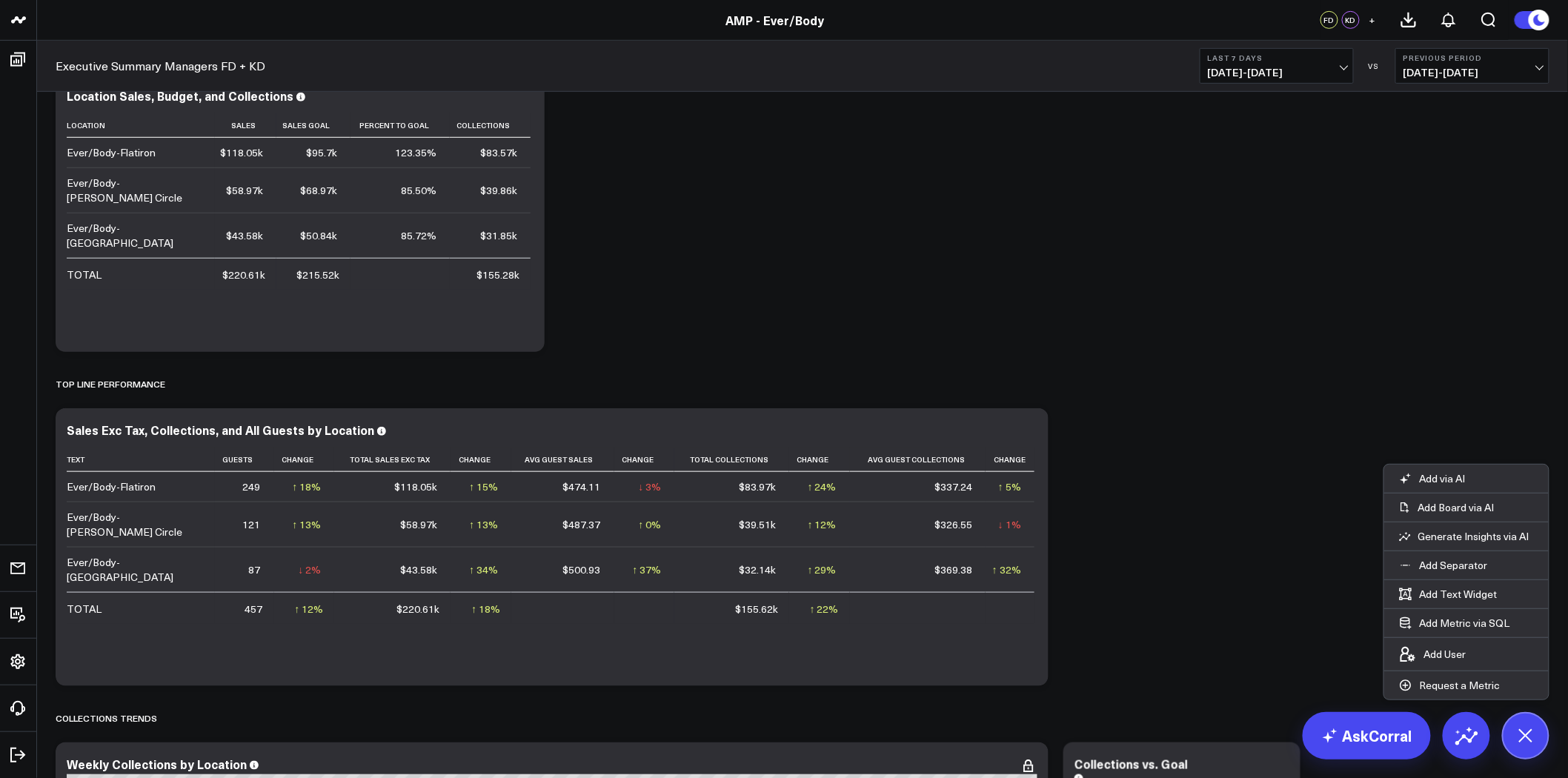
scroll to position [412, 0]
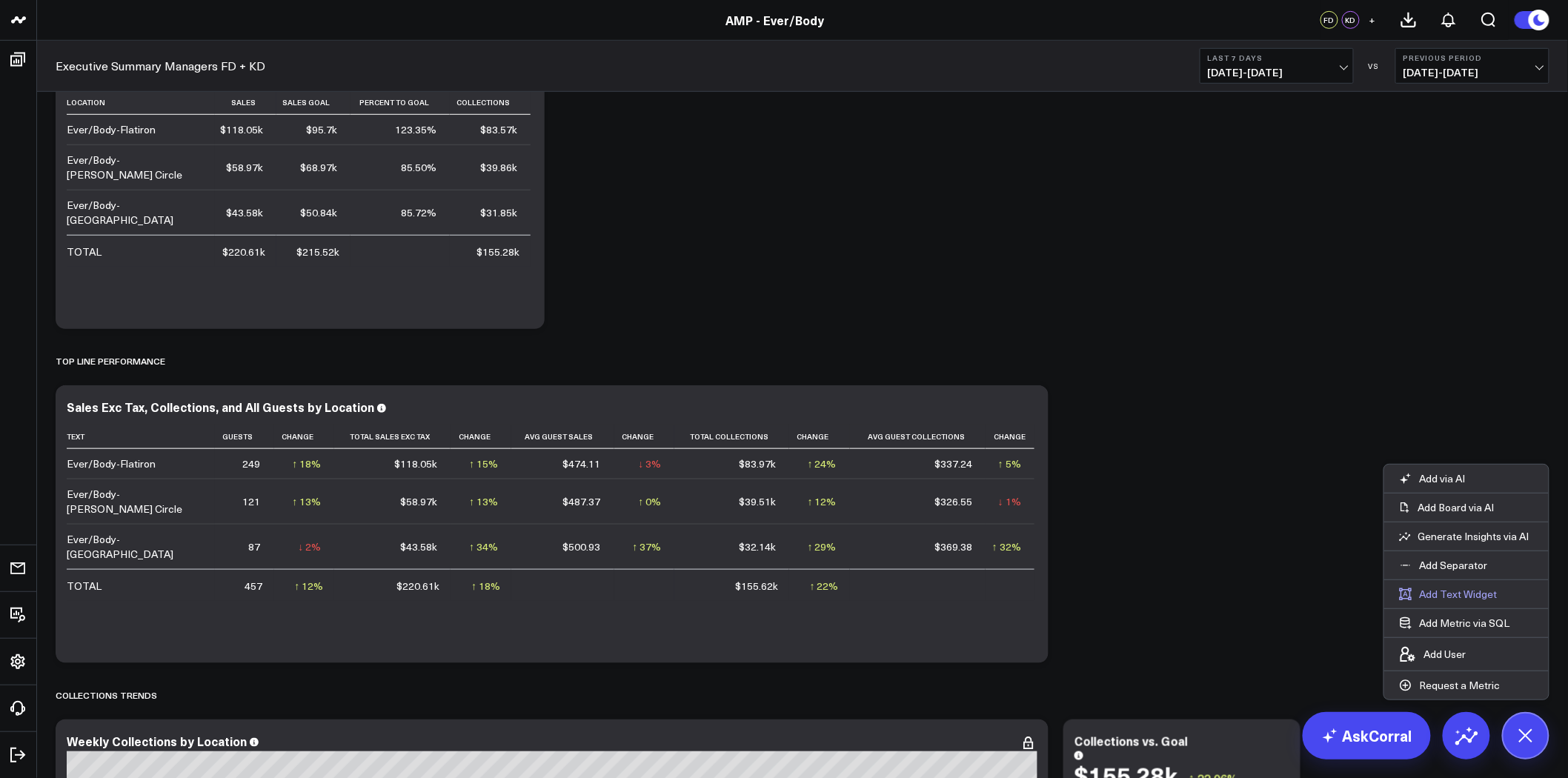
click at [1478, 594] on button "Add Text Widget" at bounding box center [1448, 594] width 128 height 28
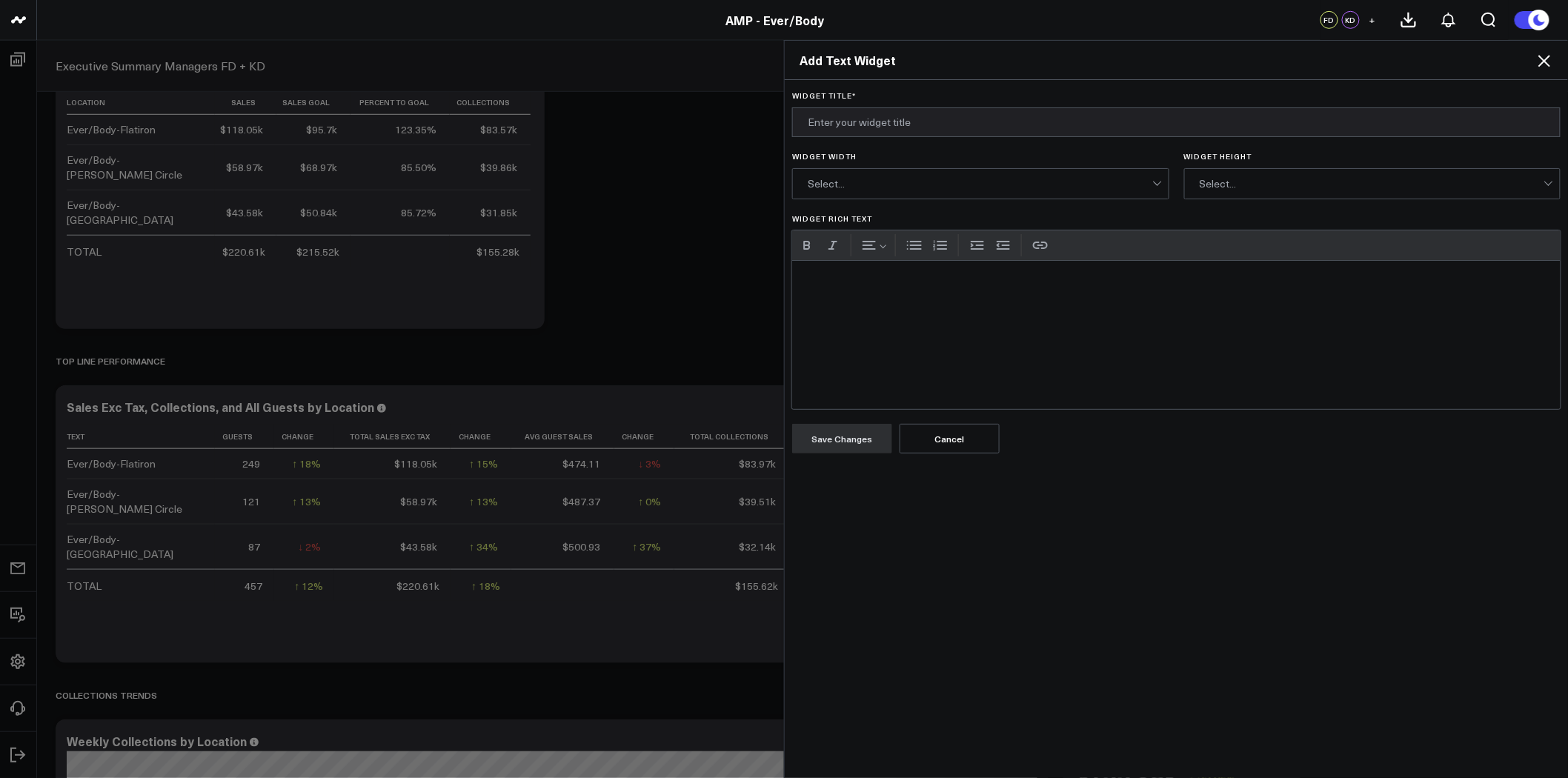
click at [905, 58] on h2 "Add Text Widget" at bounding box center [1175, 60] width 753 height 16
click at [849, 64] on h2 "Add Text Widget" at bounding box center [1175, 60] width 753 height 16
click at [808, 62] on h2 "Add Text Widget" at bounding box center [1175, 60] width 753 height 16
click at [828, 123] on input "Widget Title *" at bounding box center [1175, 122] width 768 height 30
type input "Notes"
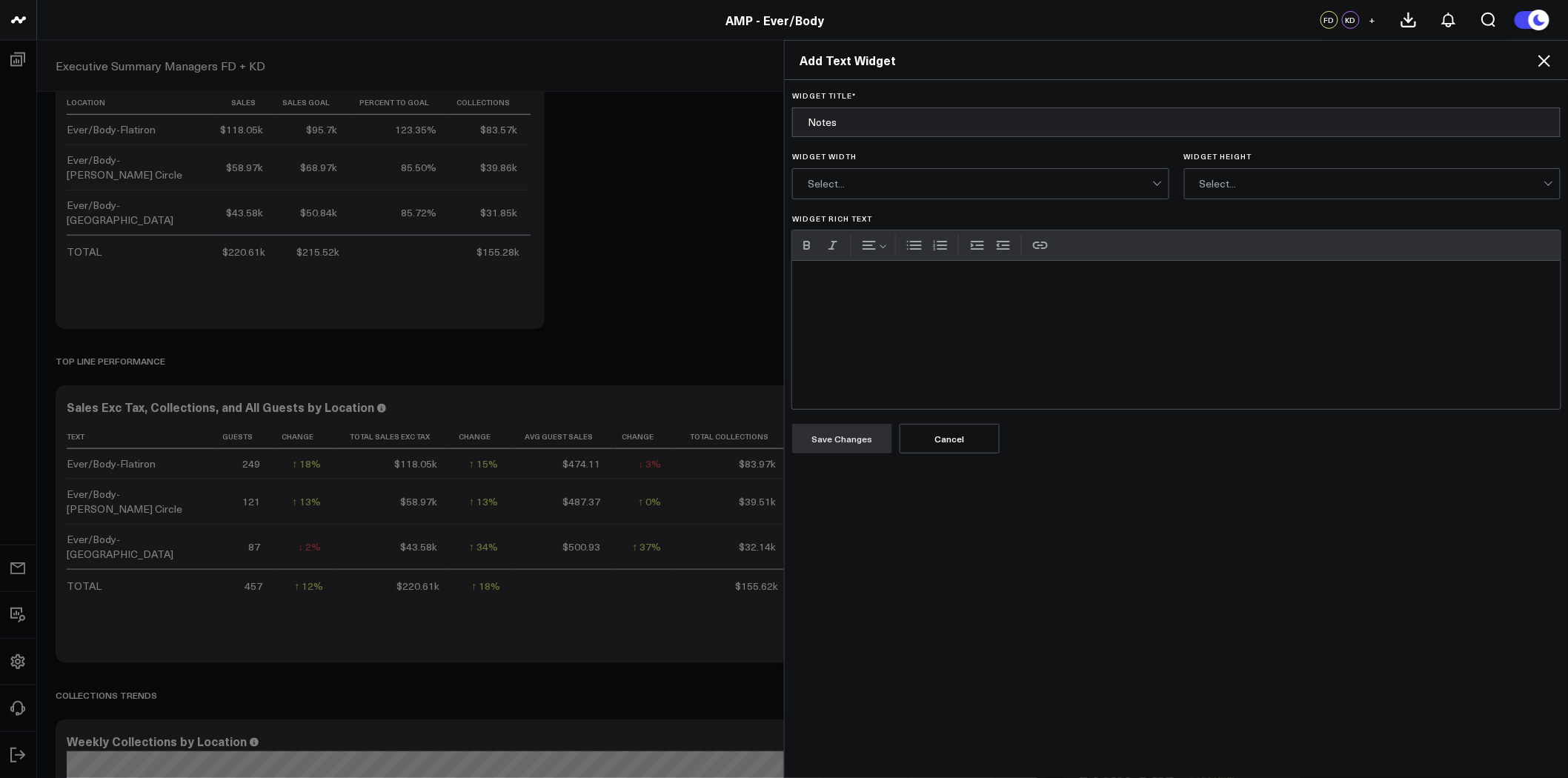
click at [913, 304] on div "Widget Rich Text" at bounding box center [1175, 334] width 768 height 148
click at [906, 277] on div "Combined dashboard - Sales Goal (actuals, target, and % to goal) - Patient Gues…" at bounding box center [1175, 334] width 768 height 148
click at [905, 316] on p "- Patient Guests" at bounding box center [1176, 316] width 748 height 19
drag, startPoint x: 905, startPoint y: 316, endPoint x: 840, endPoint y: 316, distance: 65.0
click at [840, 316] on p "- Patient Guests" at bounding box center [1176, 316] width 748 height 19
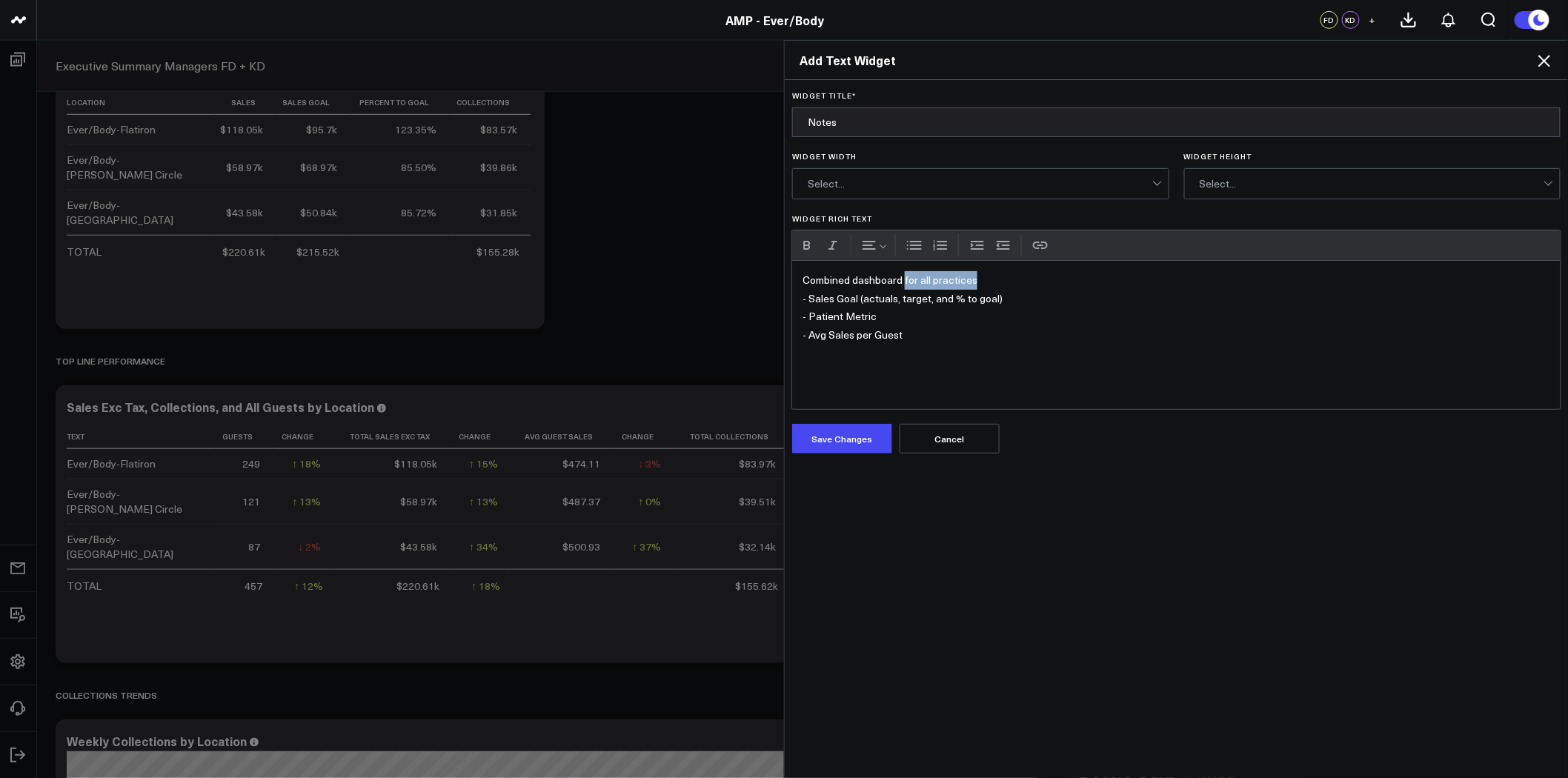
drag, startPoint x: 975, startPoint y: 278, endPoint x: 898, endPoint y: 283, distance: 77.2
click at [898, 283] on div "Combined dashboard for all practices - Sales Goal (actuals, target, and % to go…" at bounding box center [1175, 334] width 768 height 148
click at [851, 441] on button "Save Changes" at bounding box center [842, 439] width 100 height 30
click at [1013, 334] on div "Combined dashboard by location - Sales Goal (actuals, target, and % to goal) - …" at bounding box center [1175, 334] width 768 height 148
click at [948, 174] on div "Select..." at bounding box center [979, 184] width 344 height 30
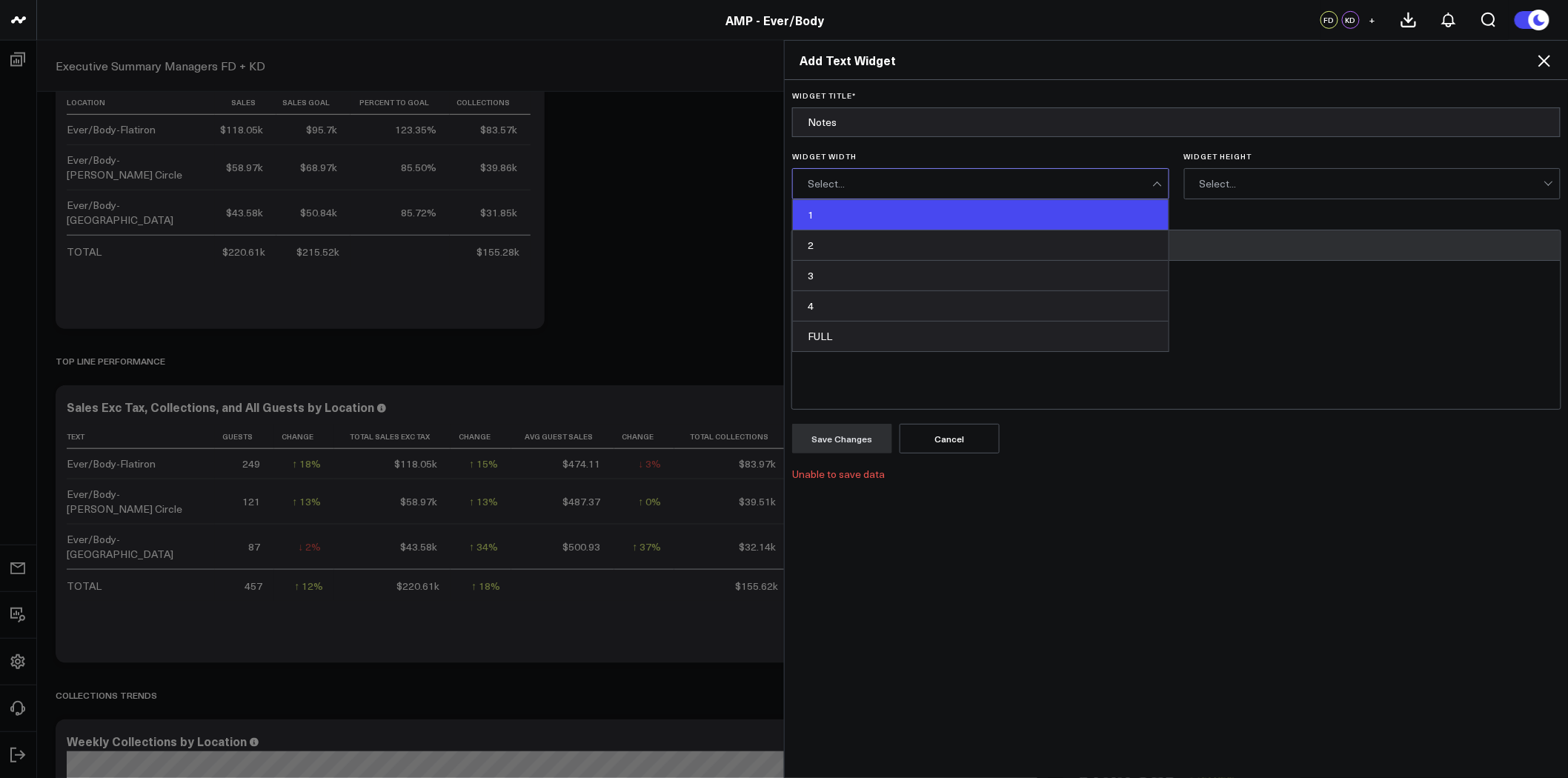
click at [930, 216] on div "1" at bounding box center [980, 215] width 375 height 30
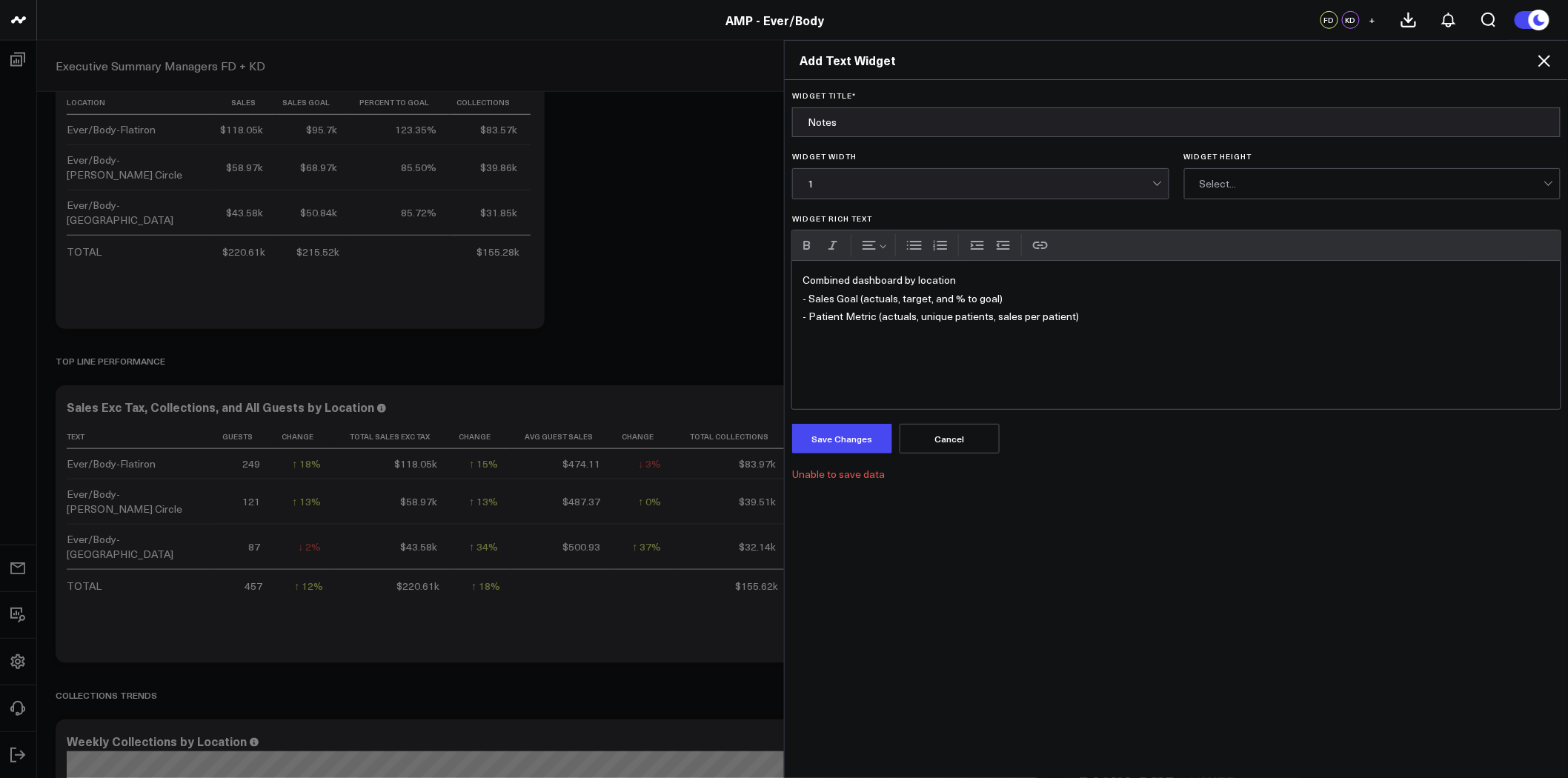
click at [1236, 174] on div "Select..." at bounding box center [1371, 184] width 344 height 30
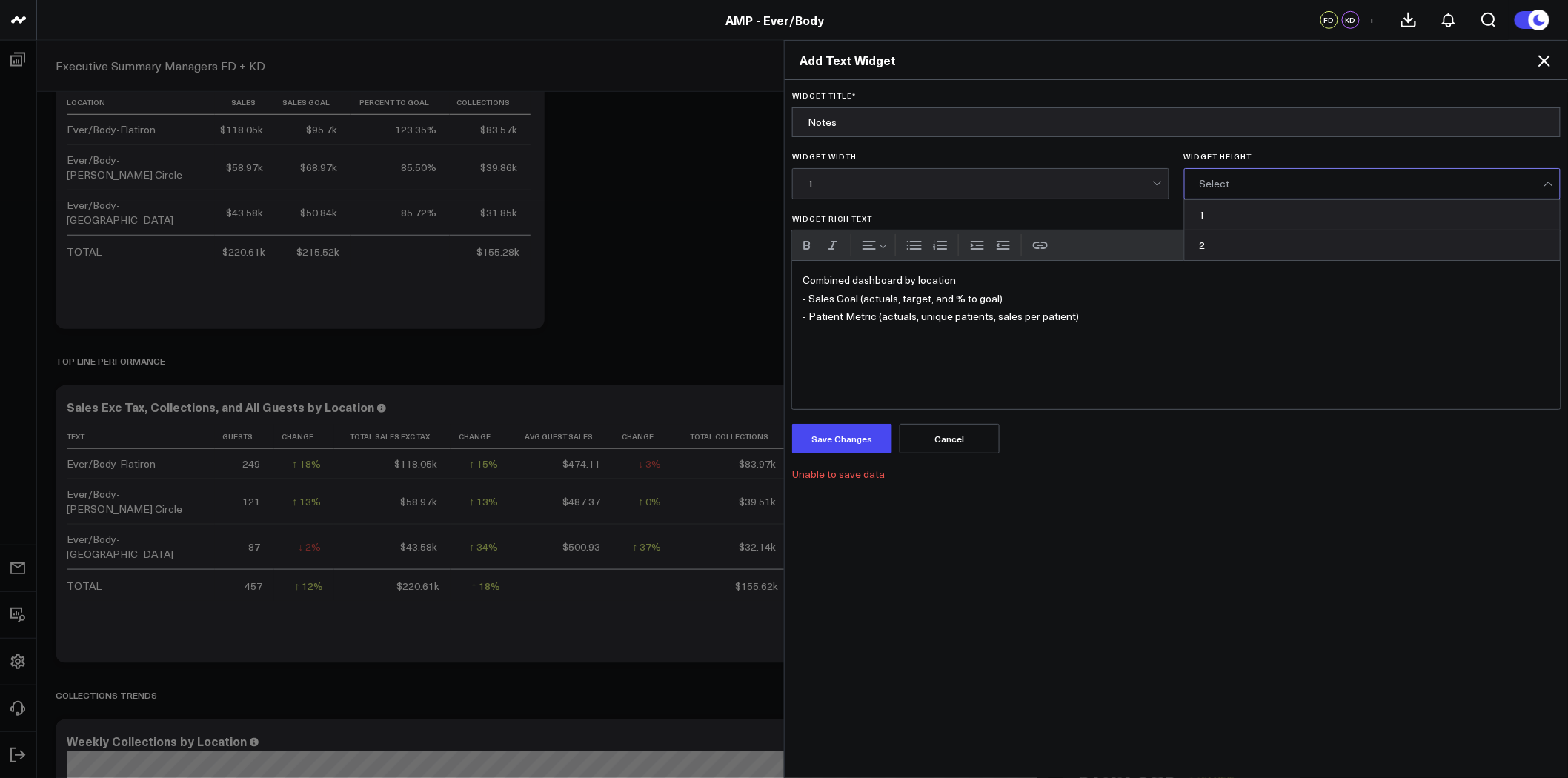
click at [1225, 210] on div "1" at bounding box center [1372, 215] width 375 height 30
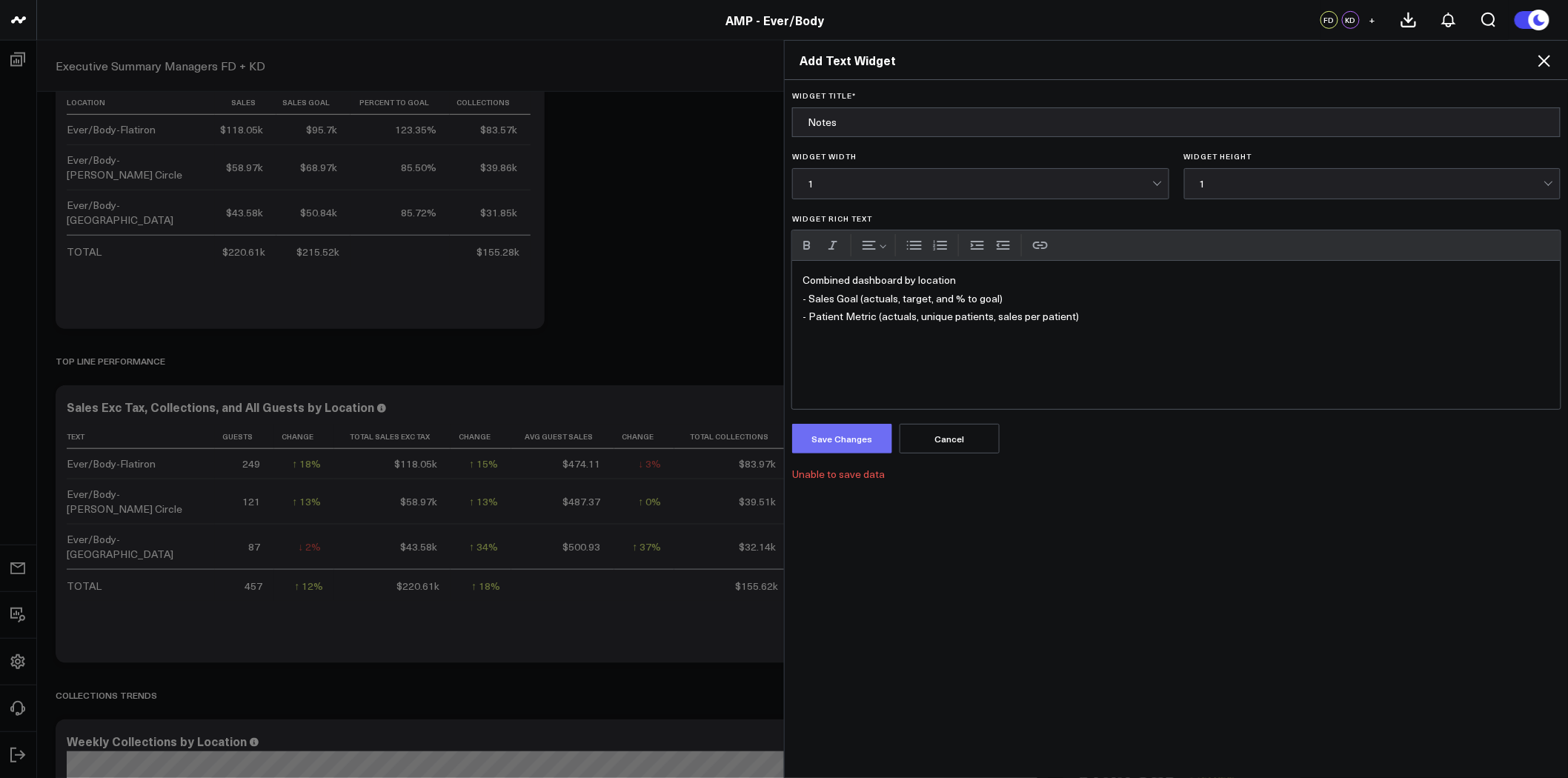
click at [828, 435] on button "Save Changes" at bounding box center [842, 439] width 100 height 30
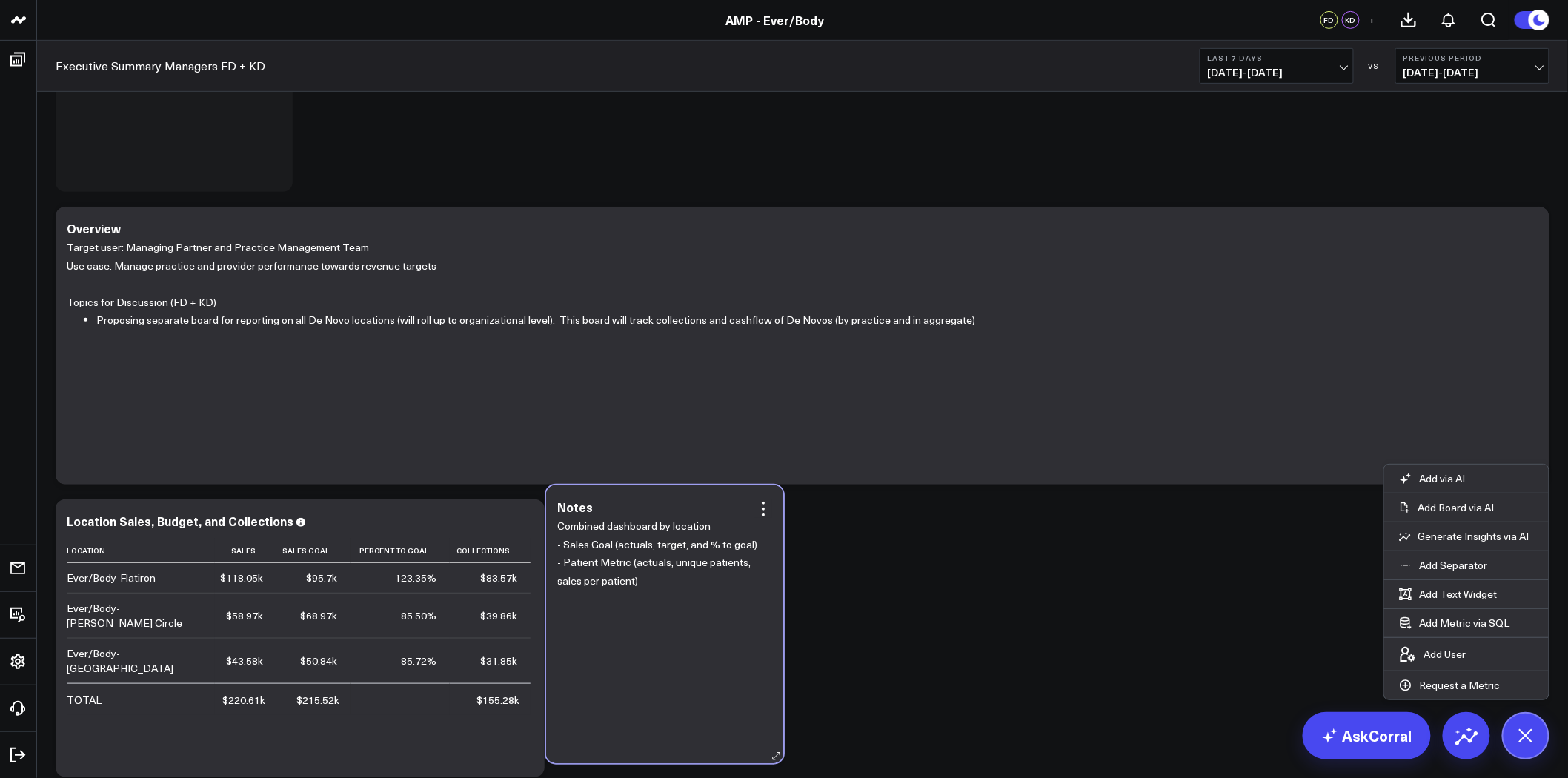
scroll to position [264, 0]
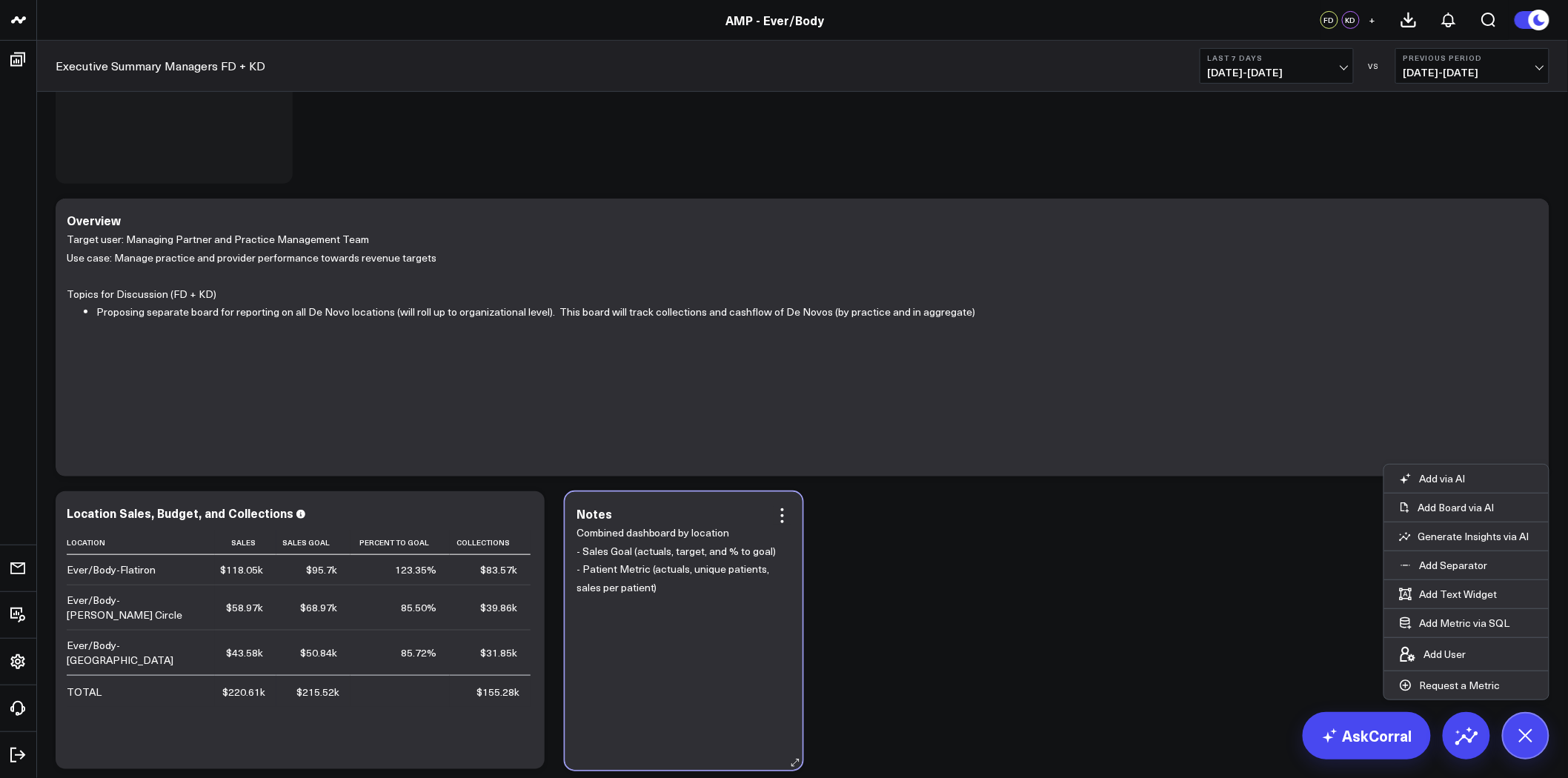
drag, startPoint x: 170, startPoint y: 228, endPoint x: 636, endPoint y: 698, distance: 661.9
click at [636, 698] on div "Combined dashboard by location - Sales Goal (actuals, target, and % to goal) - …" at bounding box center [684, 639] width 215 height 231
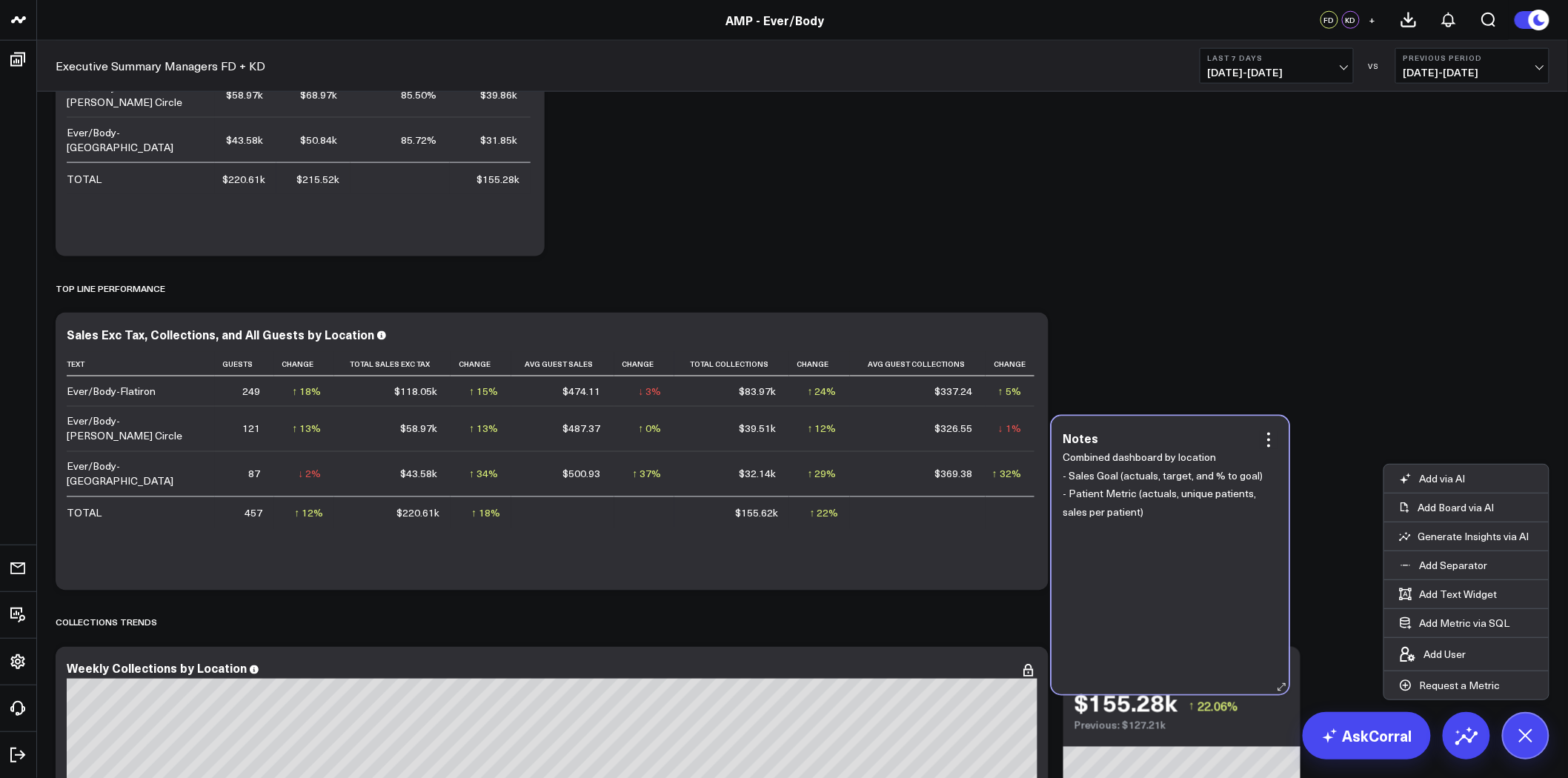
scroll to position [888, 0]
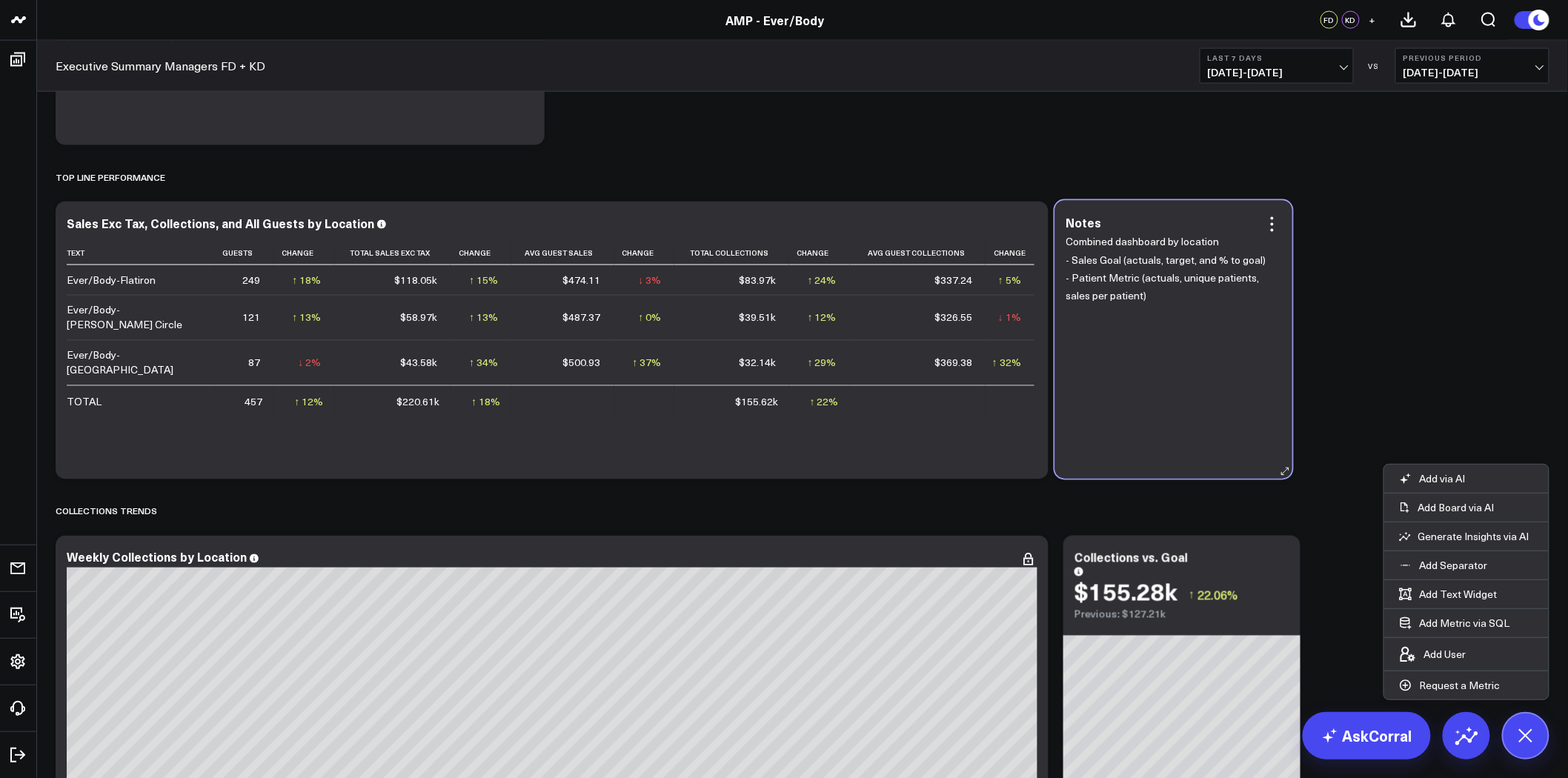
drag, startPoint x: 225, startPoint y: 156, endPoint x: 1221, endPoint y: 471, distance: 1044.6
click at [1221, 471] on div "Notes Combined dashboard by location - Sales Goal (actuals, target, and % to go…" at bounding box center [1173, 339] width 237 height 278
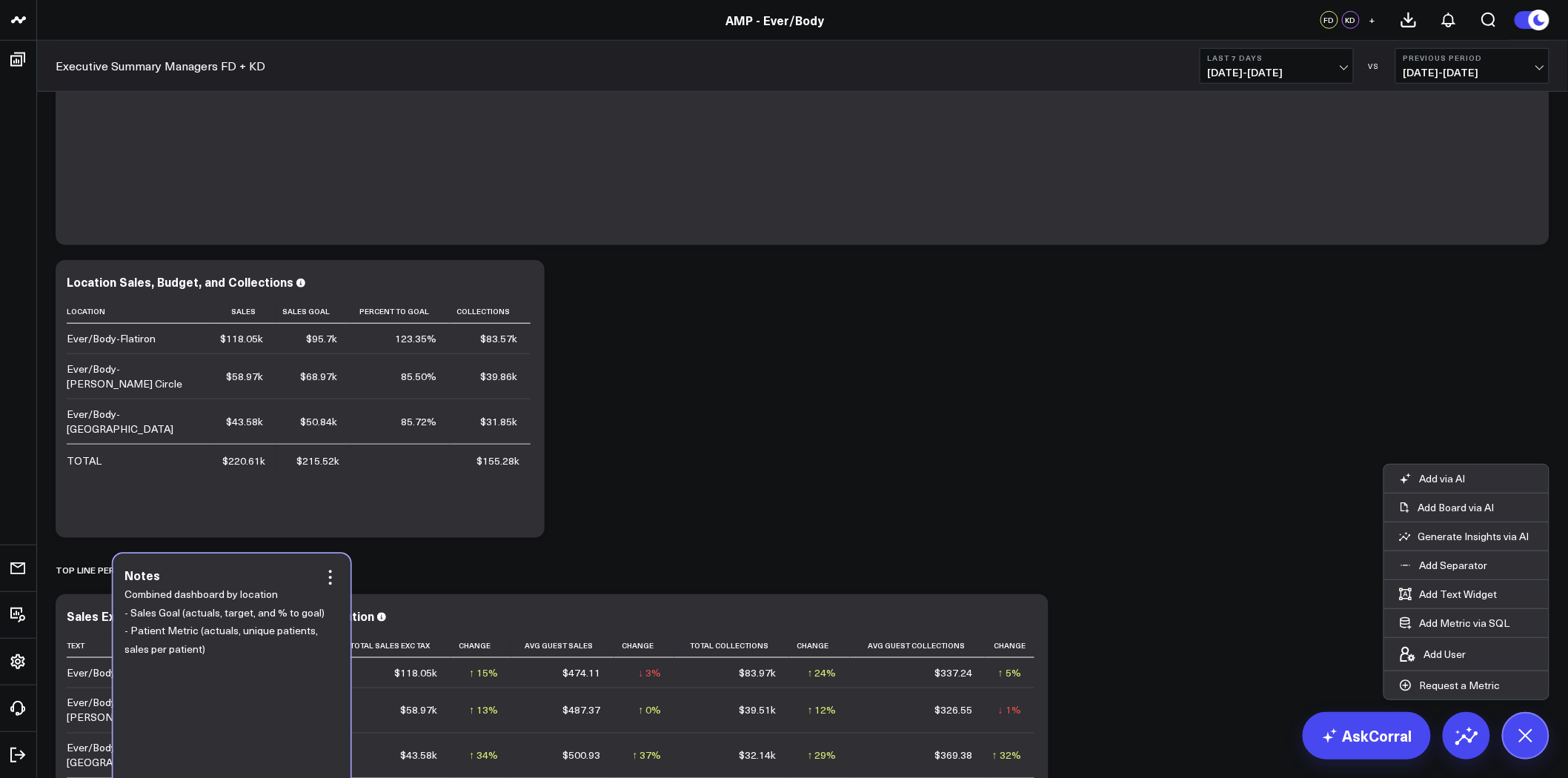
scroll to position [499, 0]
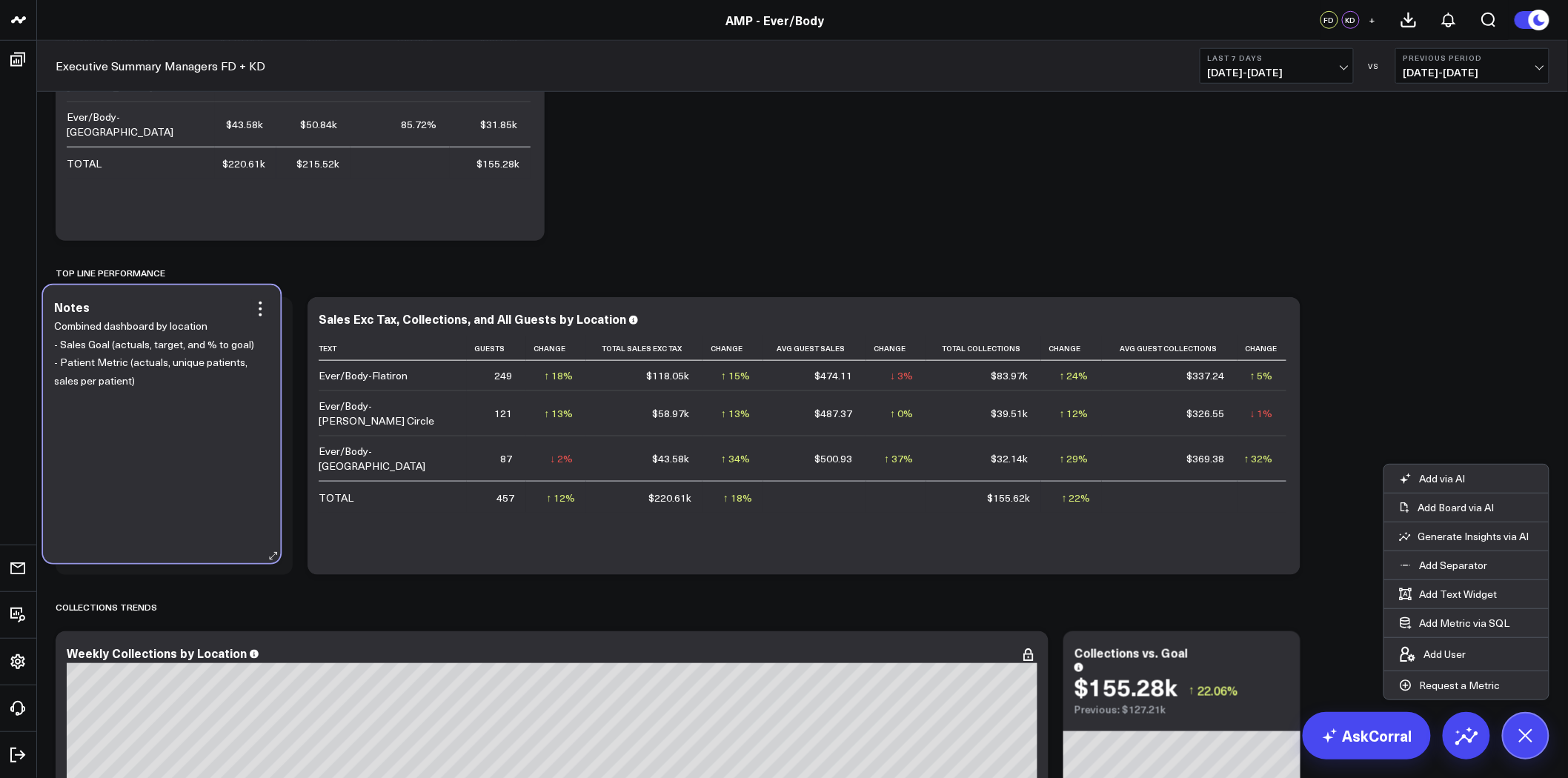
drag, startPoint x: 375, startPoint y: 348, endPoint x: 137, endPoint y: 441, distance: 255.5
click at [137, 441] on div "Combined dashboard by location - Sales Goal (actuals, target, and % to goal) - …" at bounding box center [161, 433] width 215 height 231
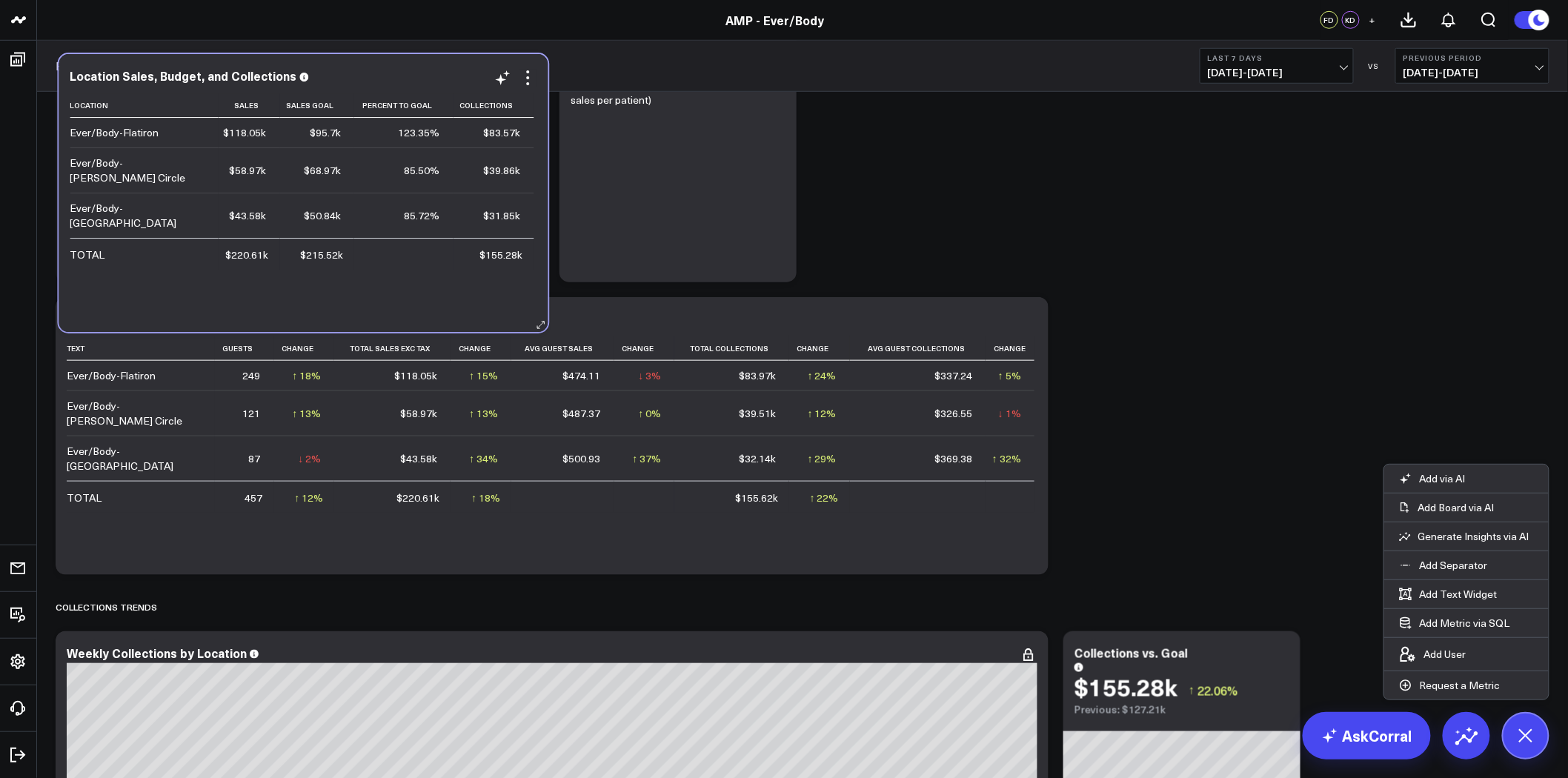
drag, startPoint x: 322, startPoint y: 216, endPoint x: 326, endPoint y: 307, distance: 91.1
click at [326, 307] on div "Location Sales Sales Goal Percent To Goal Collections Ever/Body-Flatiron $118.0…" at bounding box center [302, 205] width 466 height 224
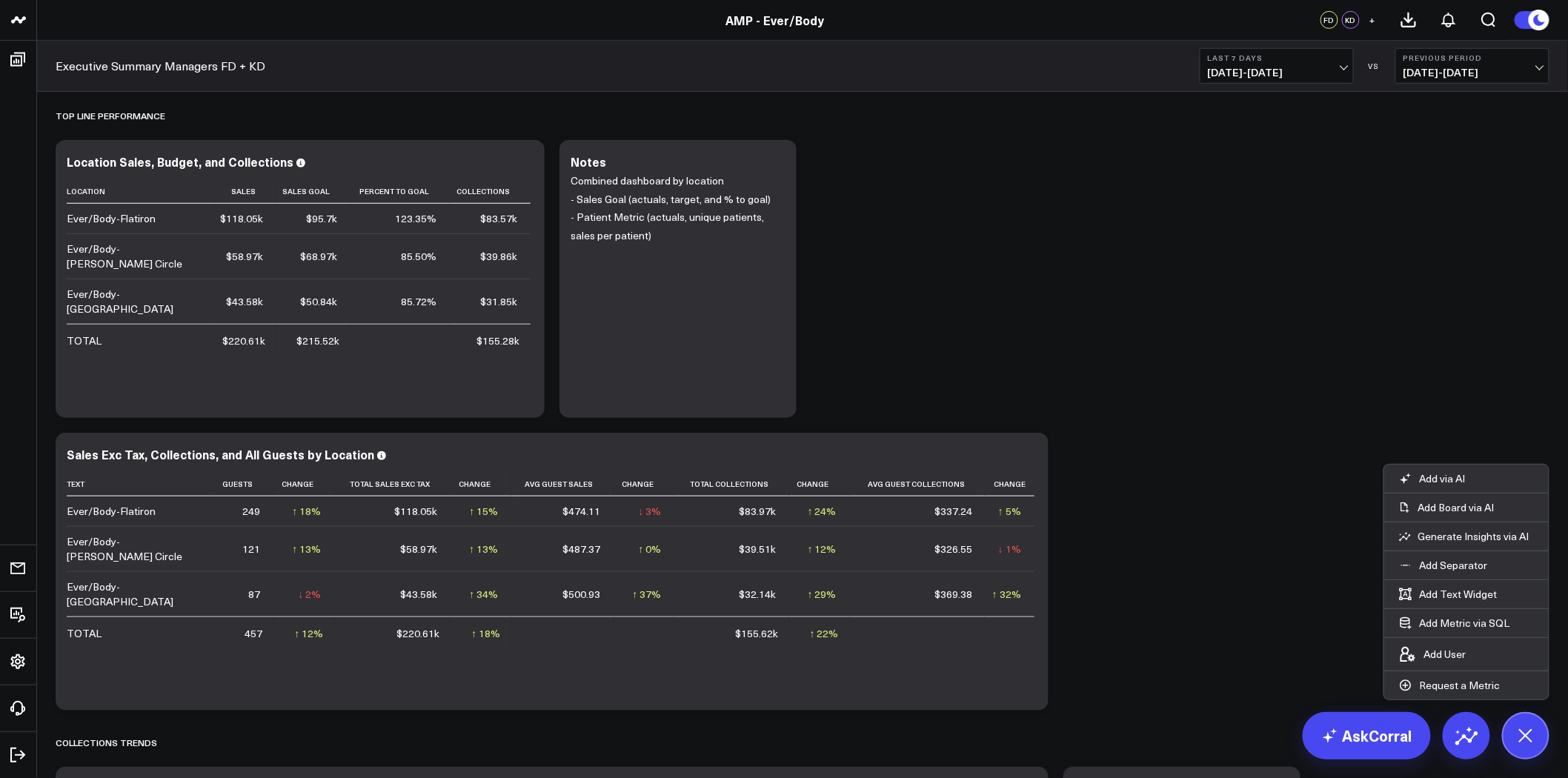
scroll to position [335, 0]
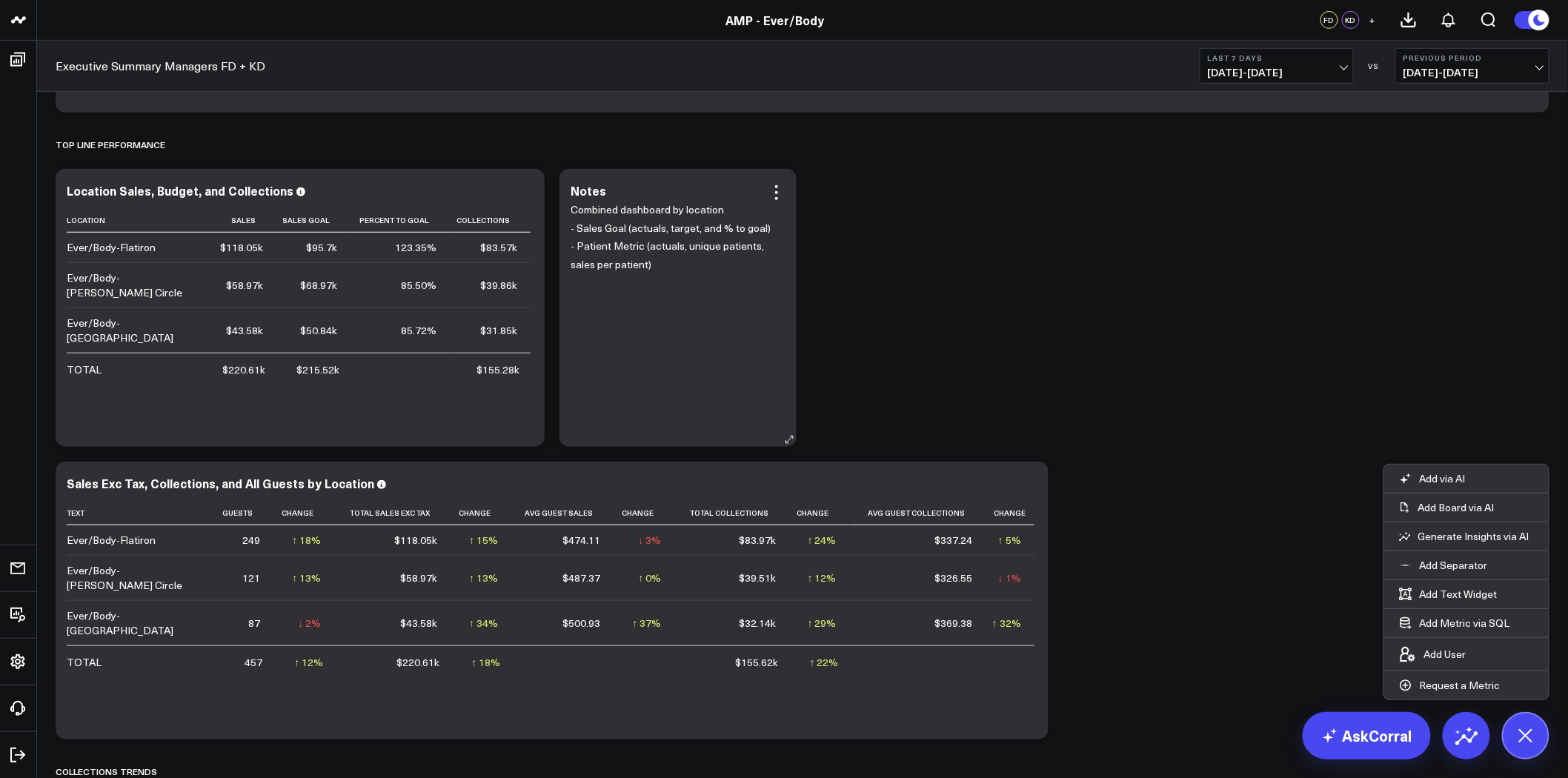
click at [684, 264] on p "- Patient Metric (actuals, unique patients, sales per patient)" at bounding box center [672, 255] width 204 height 36
click at [779, 201] on icon at bounding box center [776, 193] width 18 height 18
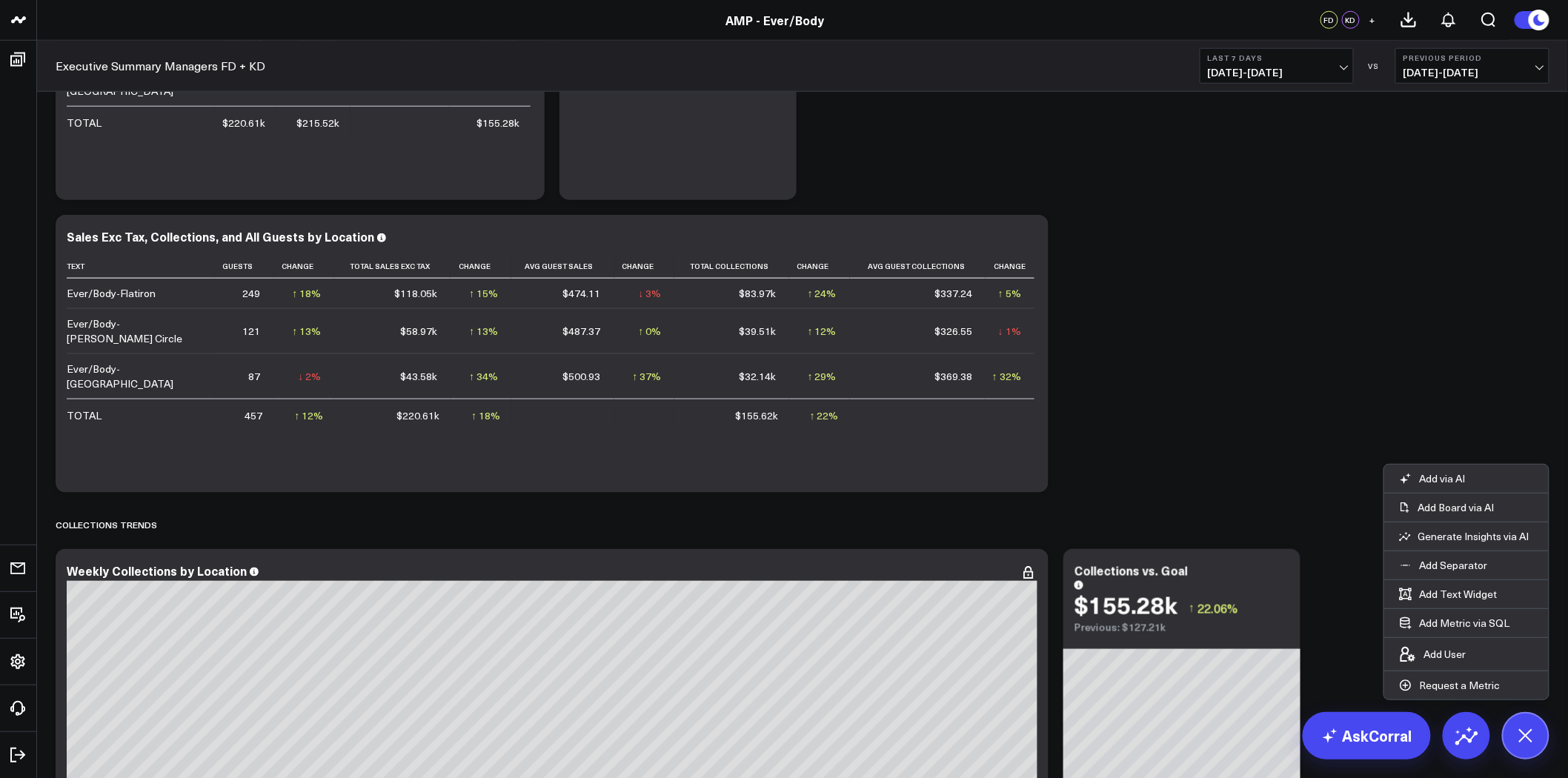
scroll to position [171, 0]
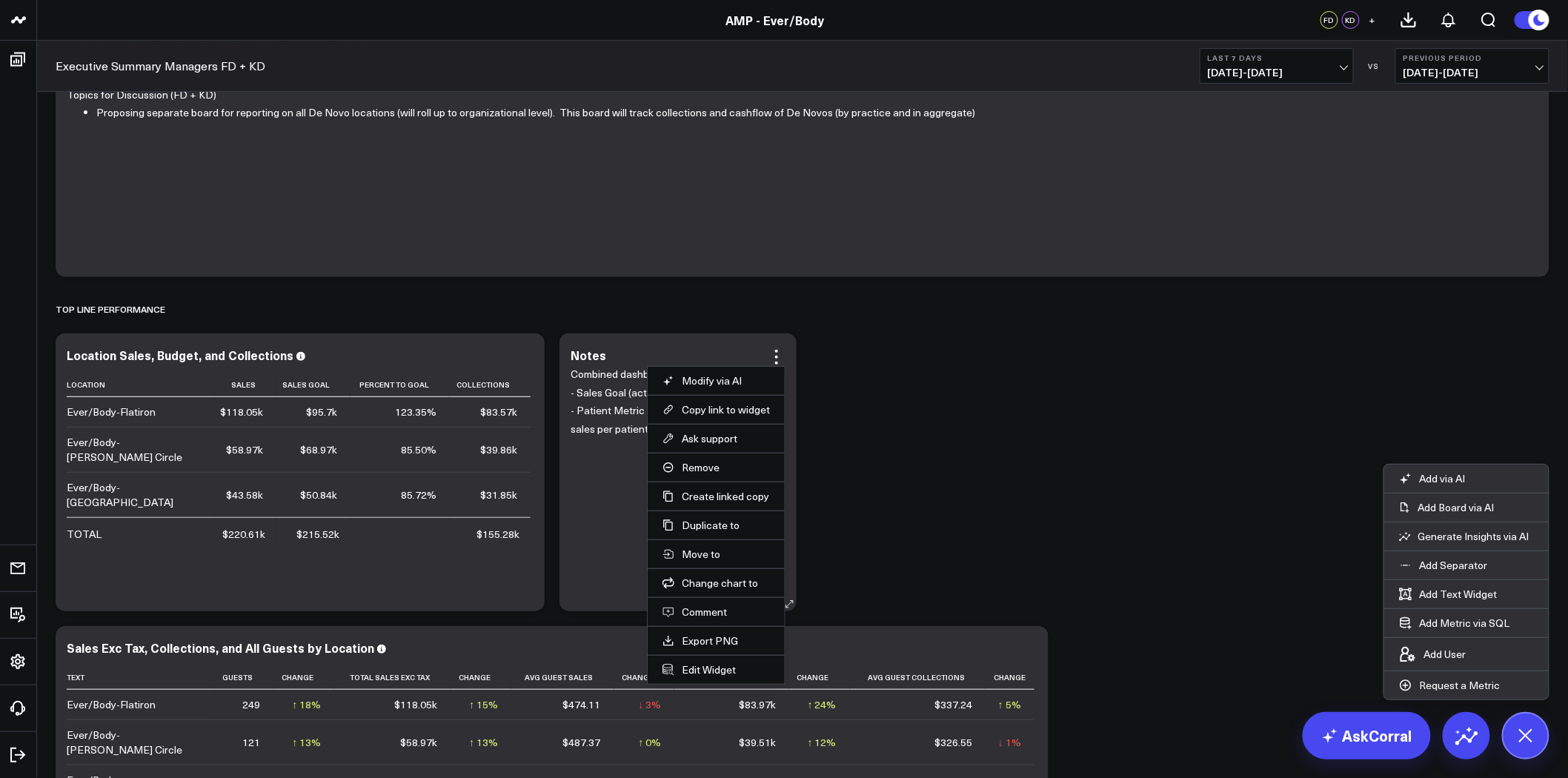
click at [675, 430] on li "Ask support" at bounding box center [716, 438] width 137 height 29
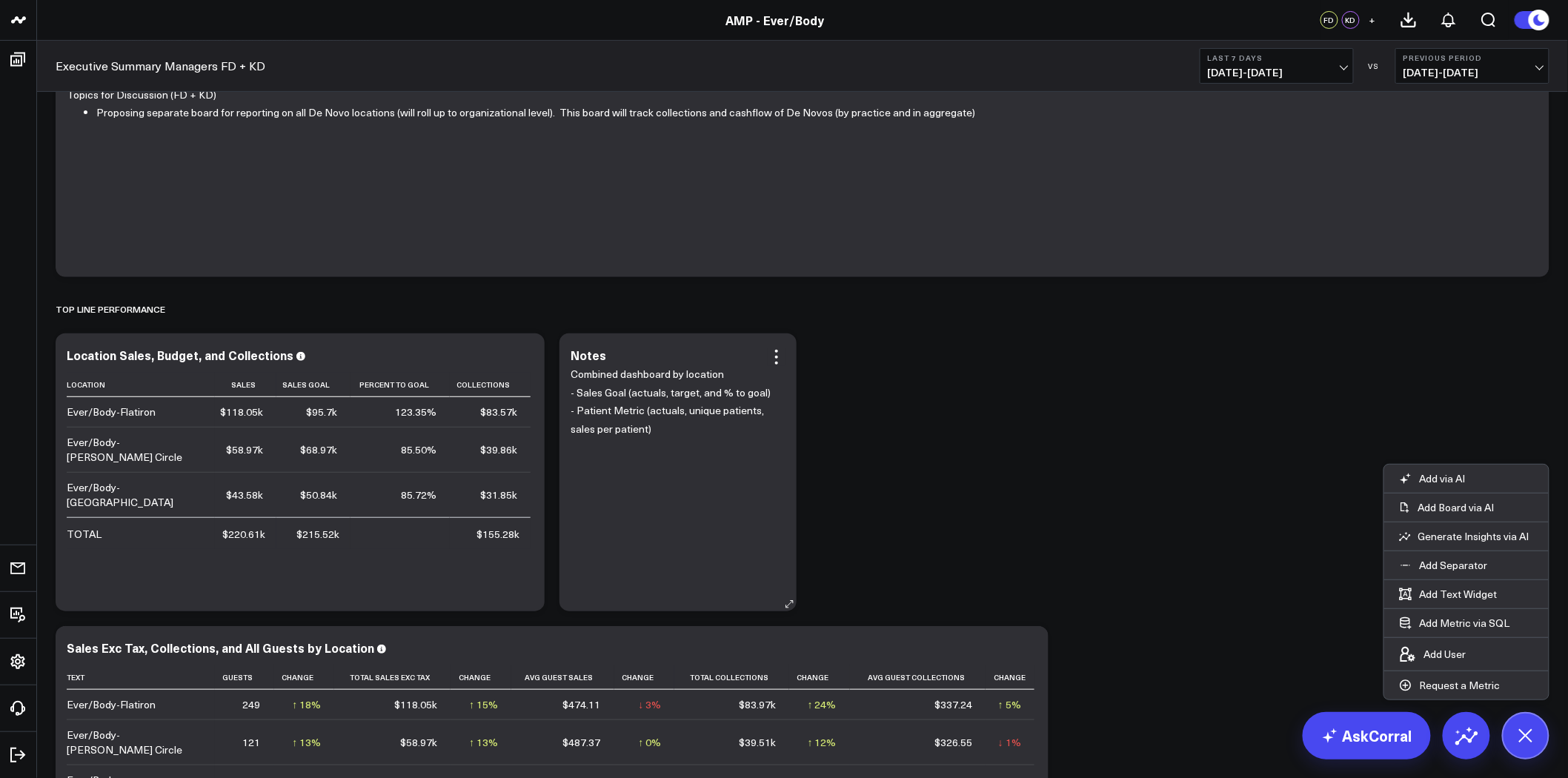
click at [690, 430] on p "- Patient Metric (actuals, unique patients, sales per patient)" at bounding box center [672, 420] width 204 height 36
click at [657, 417] on p "- Patient Metric (actuals, unique patients, sales per patient)" at bounding box center [672, 420] width 204 height 36
click at [782, 358] on icon at bounding box center [776, 357] width 18 height 18
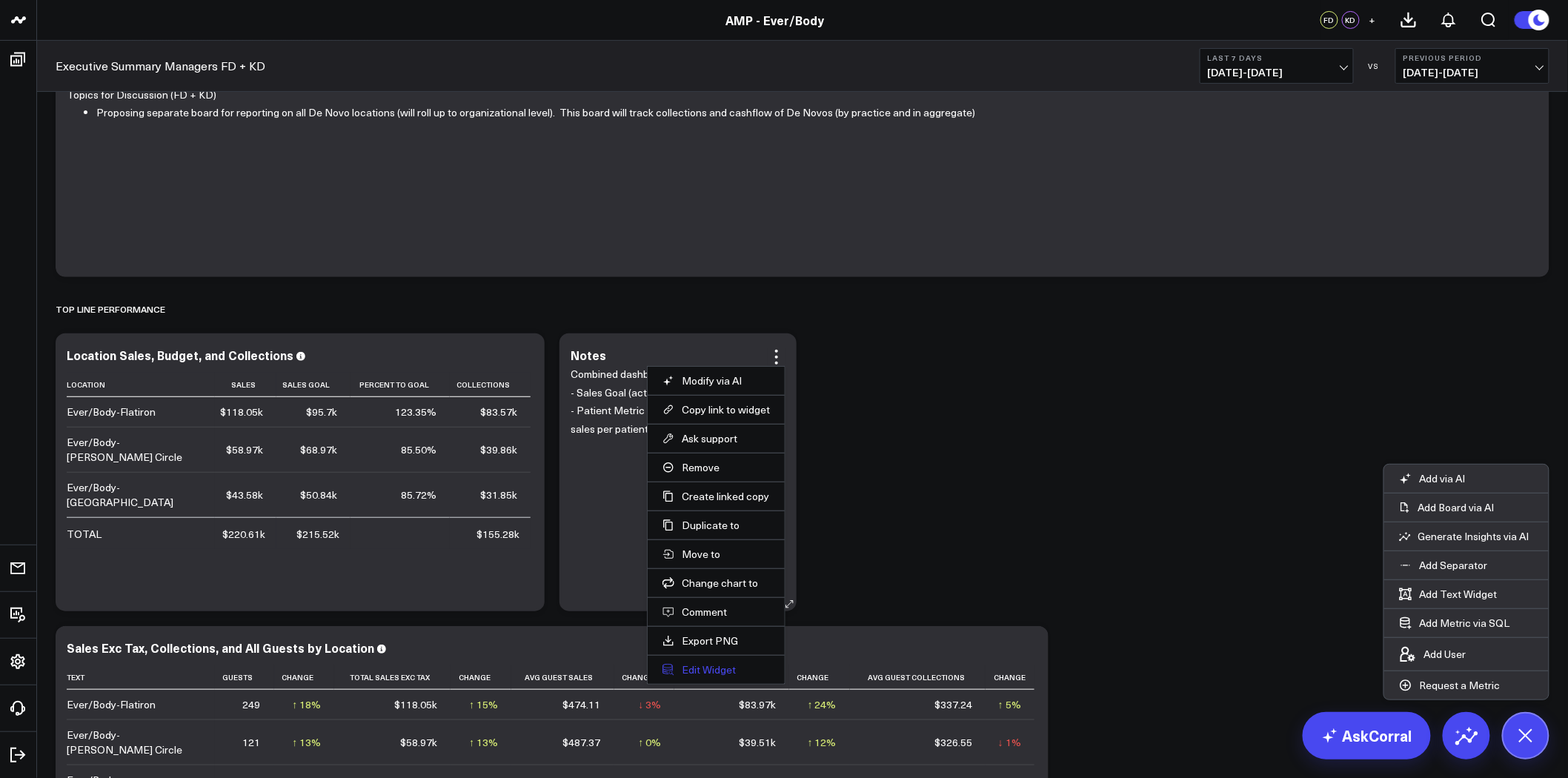
click at [710, 669] on button "Edit Widget" at bounding box center [716, 670] width 107 height 13
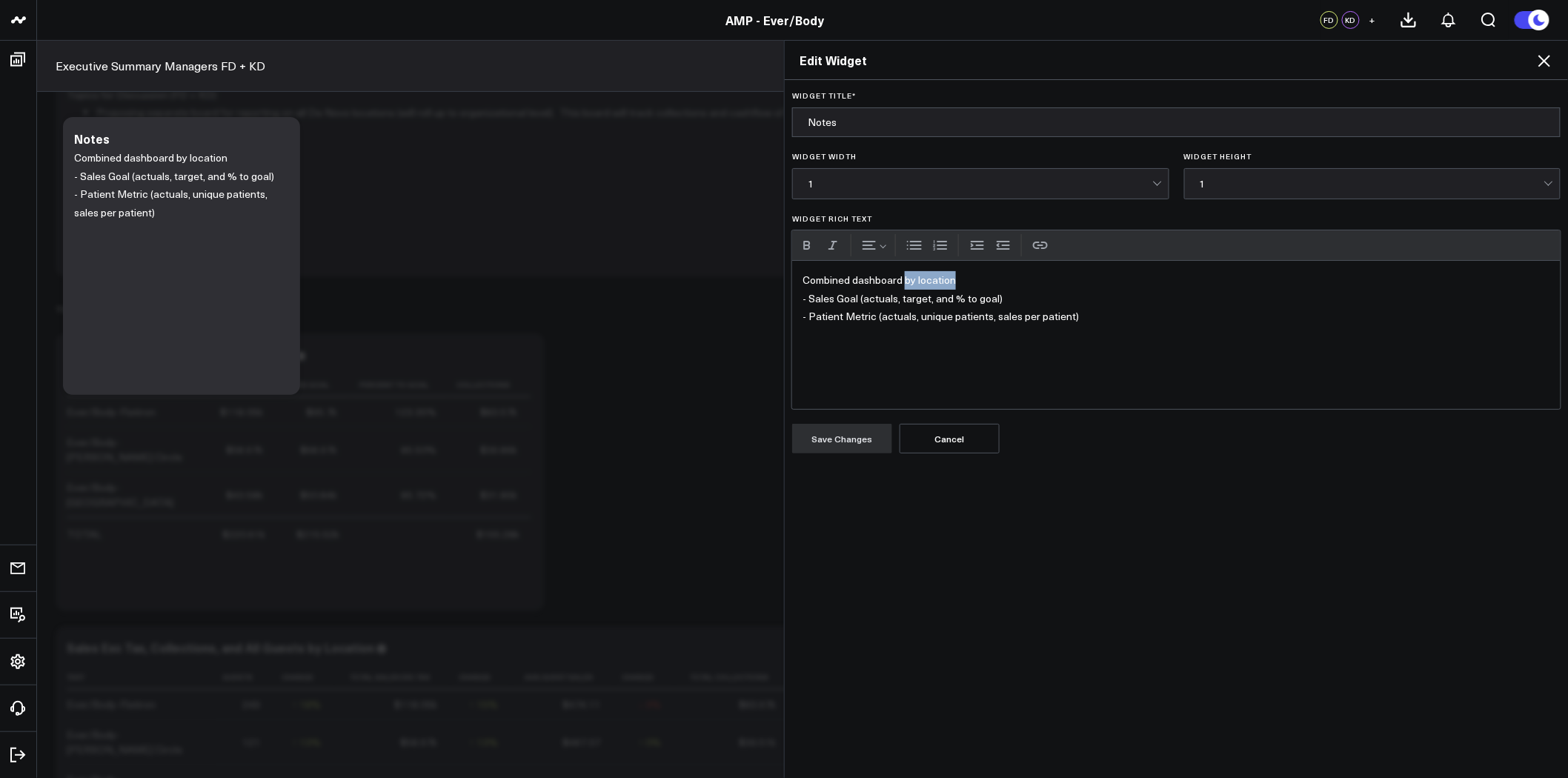
drag, startPoint x: 952, startPoint y: 278, endPoint x: 898, endPoint y: 279, distance: 54.0
click at [898, 279] on p "Combined dashboard by location" at bounding box center [1176, 280] width 748 height 19
click at [1030, 298] on p "- Sales Goal (actuals, target, and % to goal)" at bounding box center [1176, 298] width 748 height 19
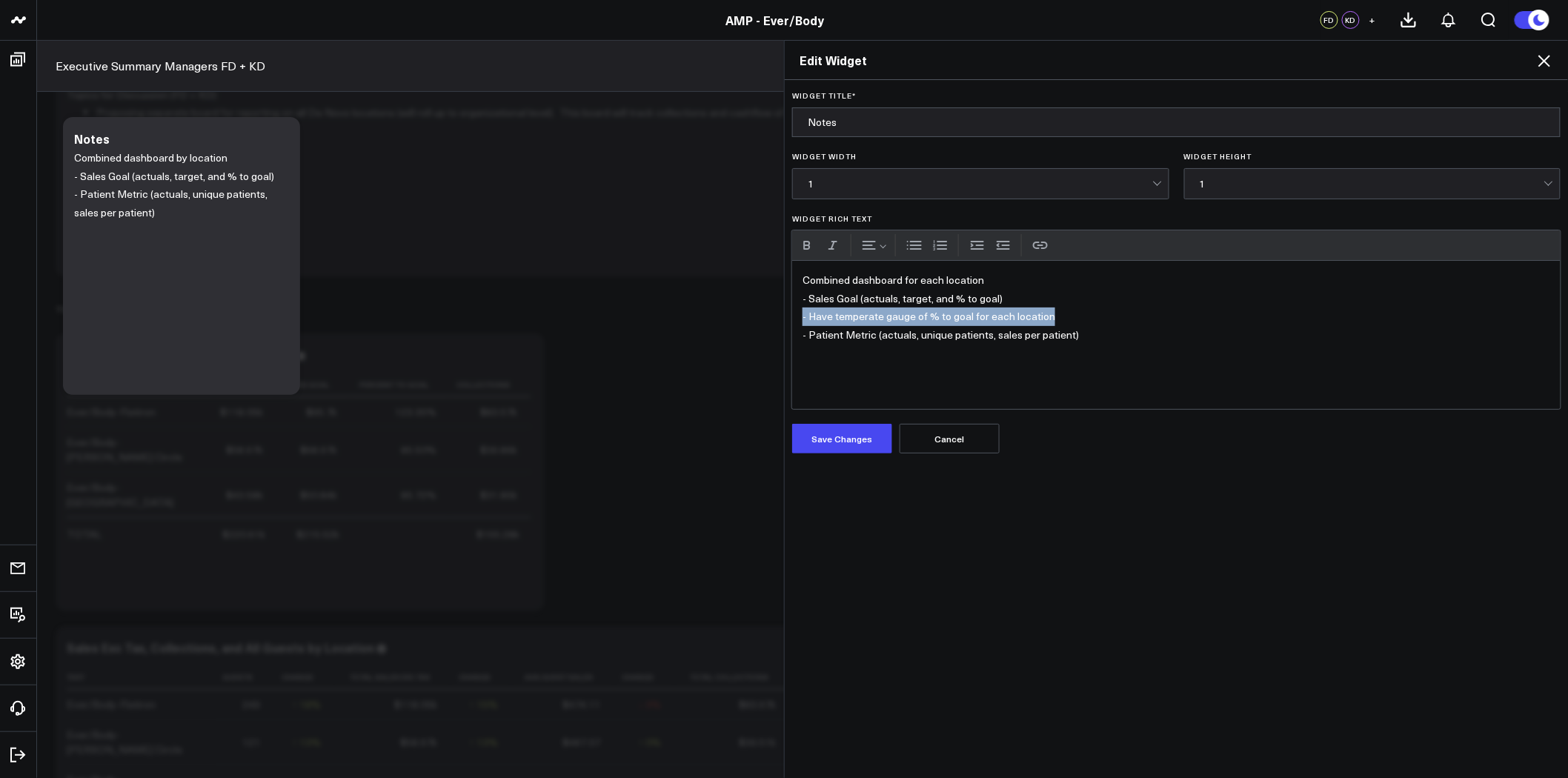
drag, startPoint x: 1067, startPoint y: 315, endPoint x: 793, endPoint y: 316, distance: 274.0
click at [793, 316] on div "Combined dashboard for each location - Sales Goal (actuals, target, and % to go…" at bounding box center [1175, 334] width 768 height 148
click at [1115, 313] on p "- Patient Metric (actuals, unique patients, sales per patient)" at bounding box center [1176, 316] width 748 height 19
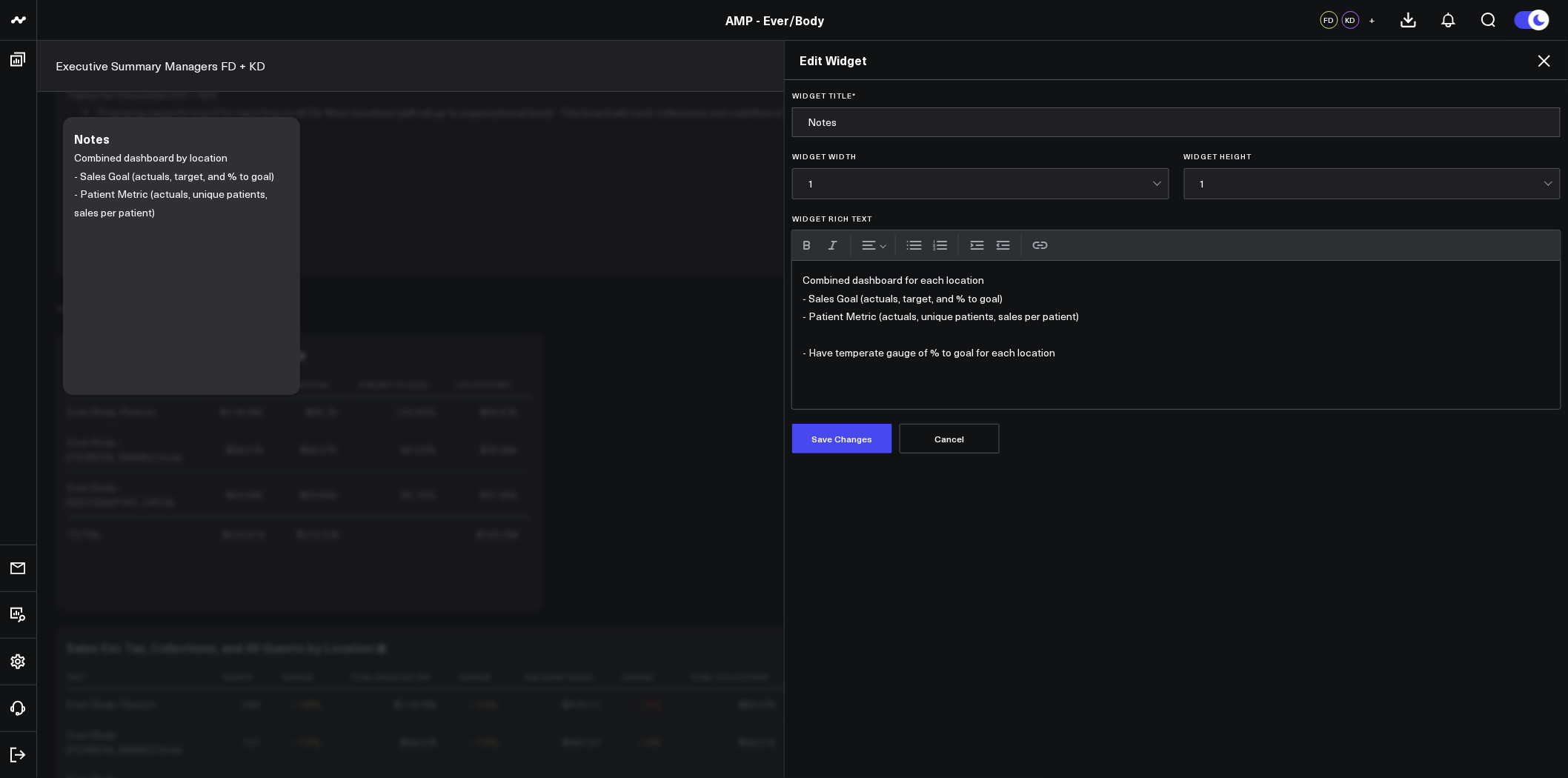
click at [898, 280] on p "Combined dashboard for each location" at bounding box center [1176, 280] width 748 height 19
click at [943, 334] on p "Widget Rich Text" at bounding box center [1176, 335] width 748 height 19
click at [840, 444] on button "Save Changes" at bounding box center [842, 439] width 100 height 30
click at [1546, 61] on icon at bounding box center [1544, 61] width 18 height 18
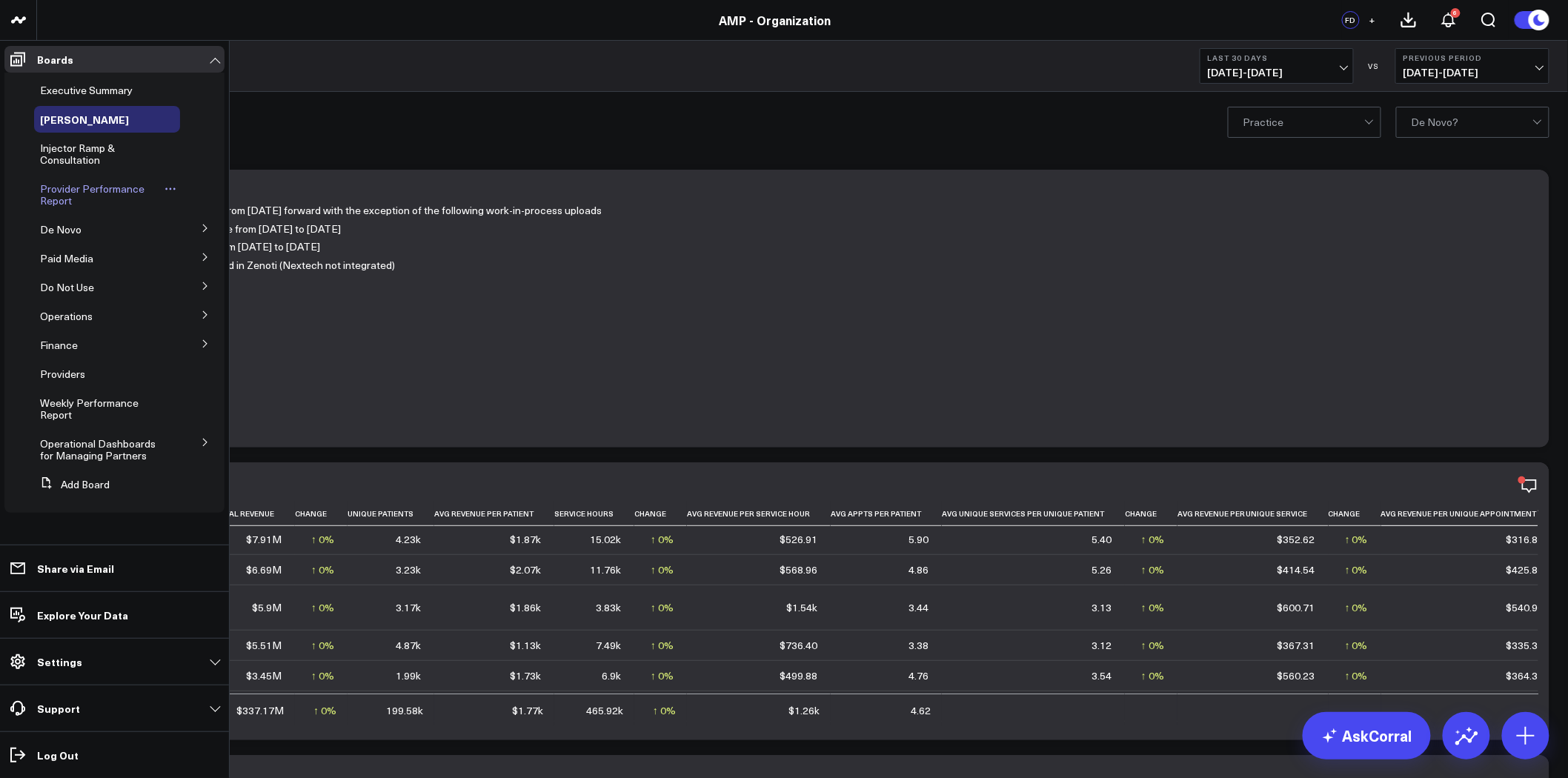
click at [93, 191] on span "Provider Performance Report" at bounding box center [92, 194] width 104 height 26
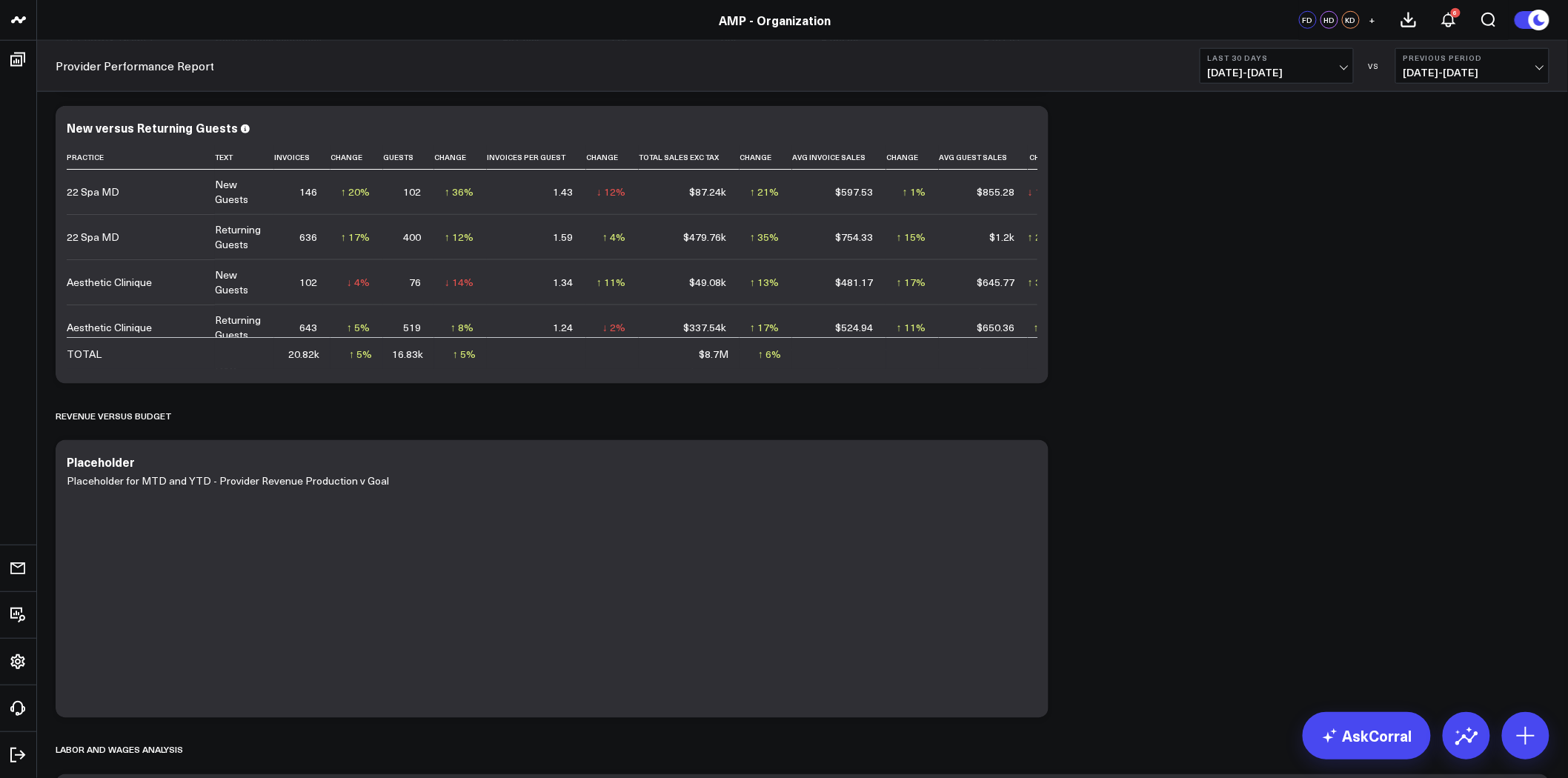
scroll to position [658, 0]
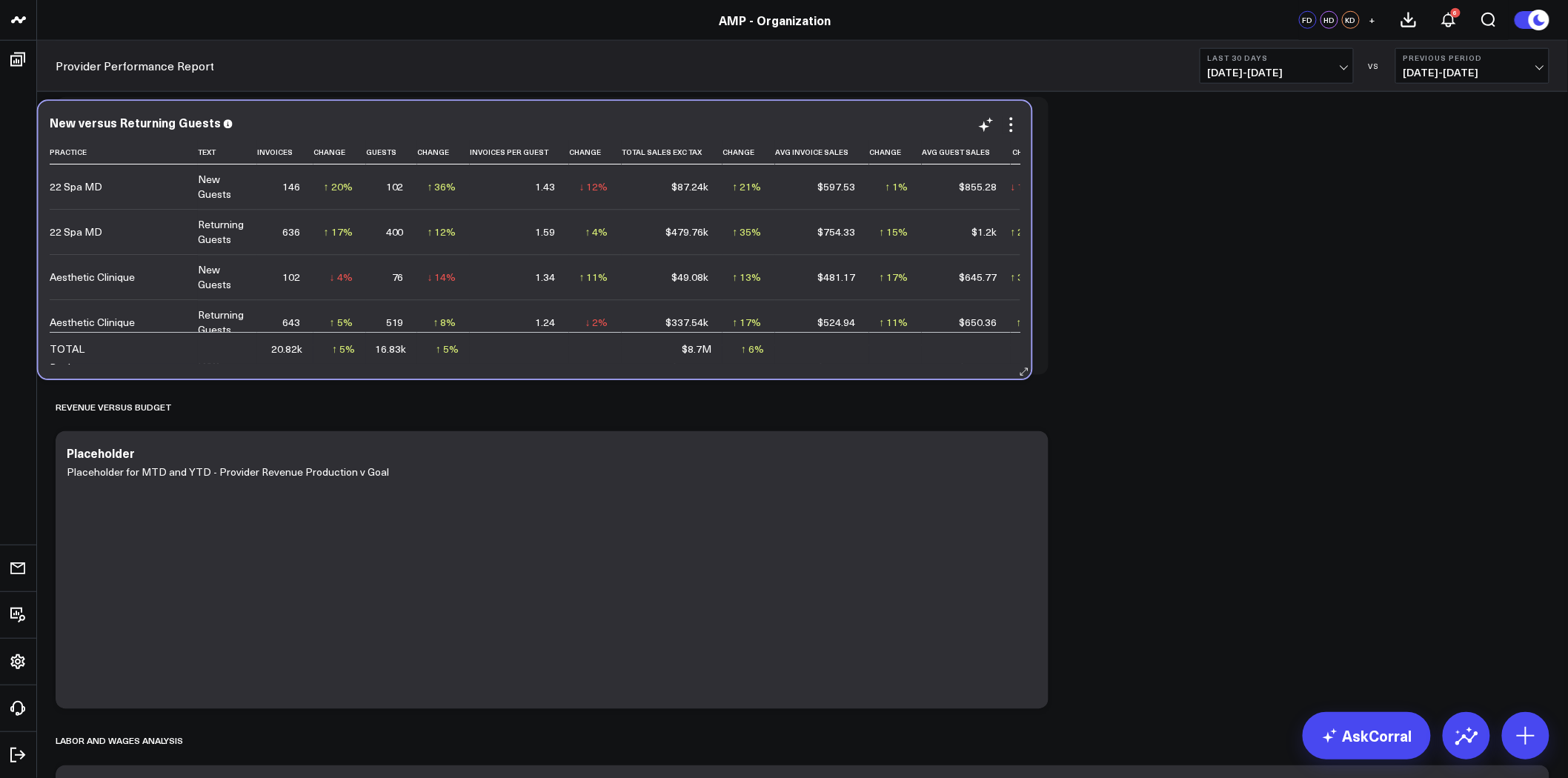
drag, startPoint x: 785, startPoint y: 360, endPoint x: 744, endPoint y: 367, distance: 41.6
click at [744, 367] on div "New versus Returning Guests Practice Text Invoices Change Guests Change Invoice…" at bounding box center [534, 240] width 993 height 278
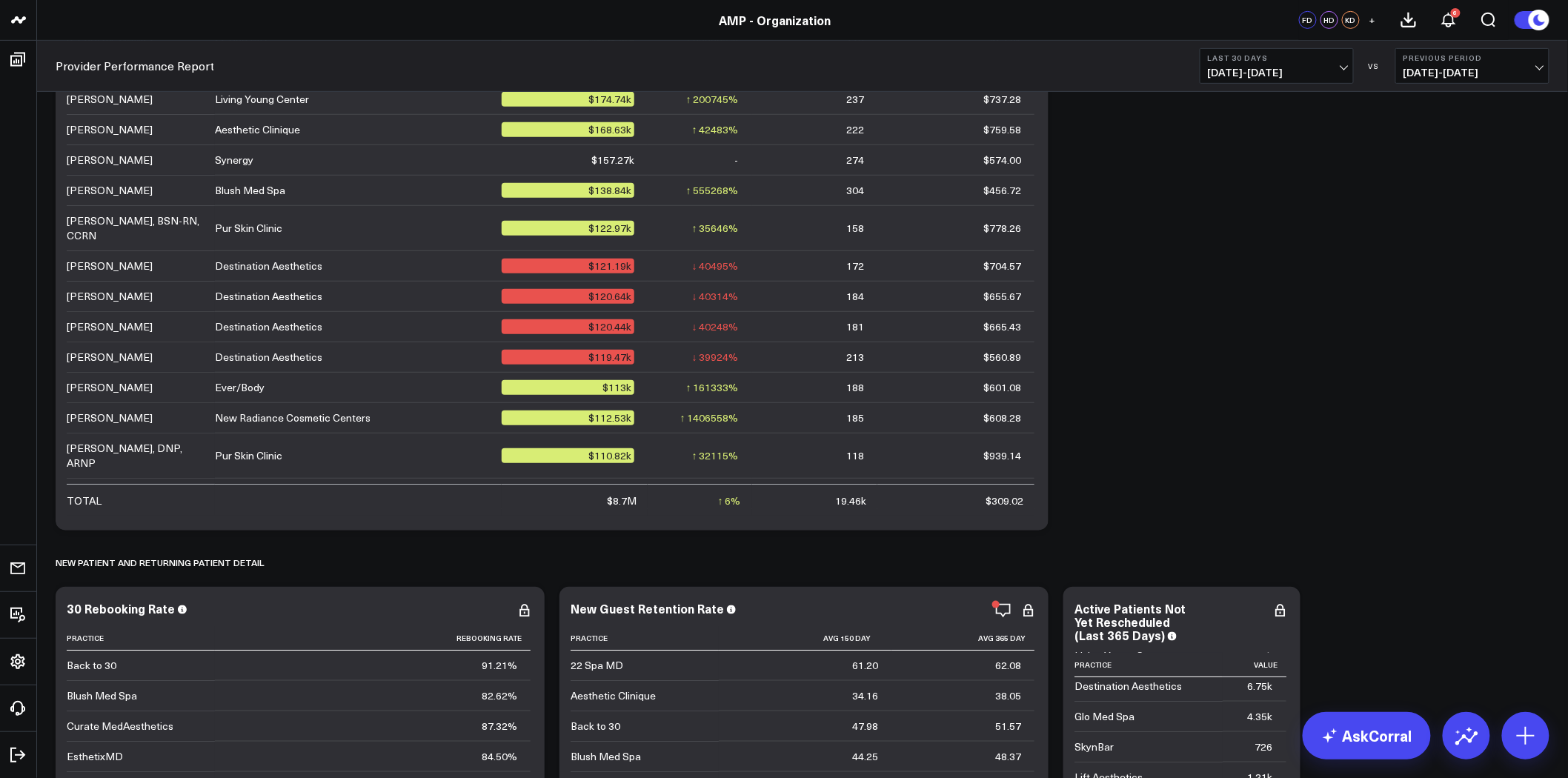
scroll to position [2223, 0]
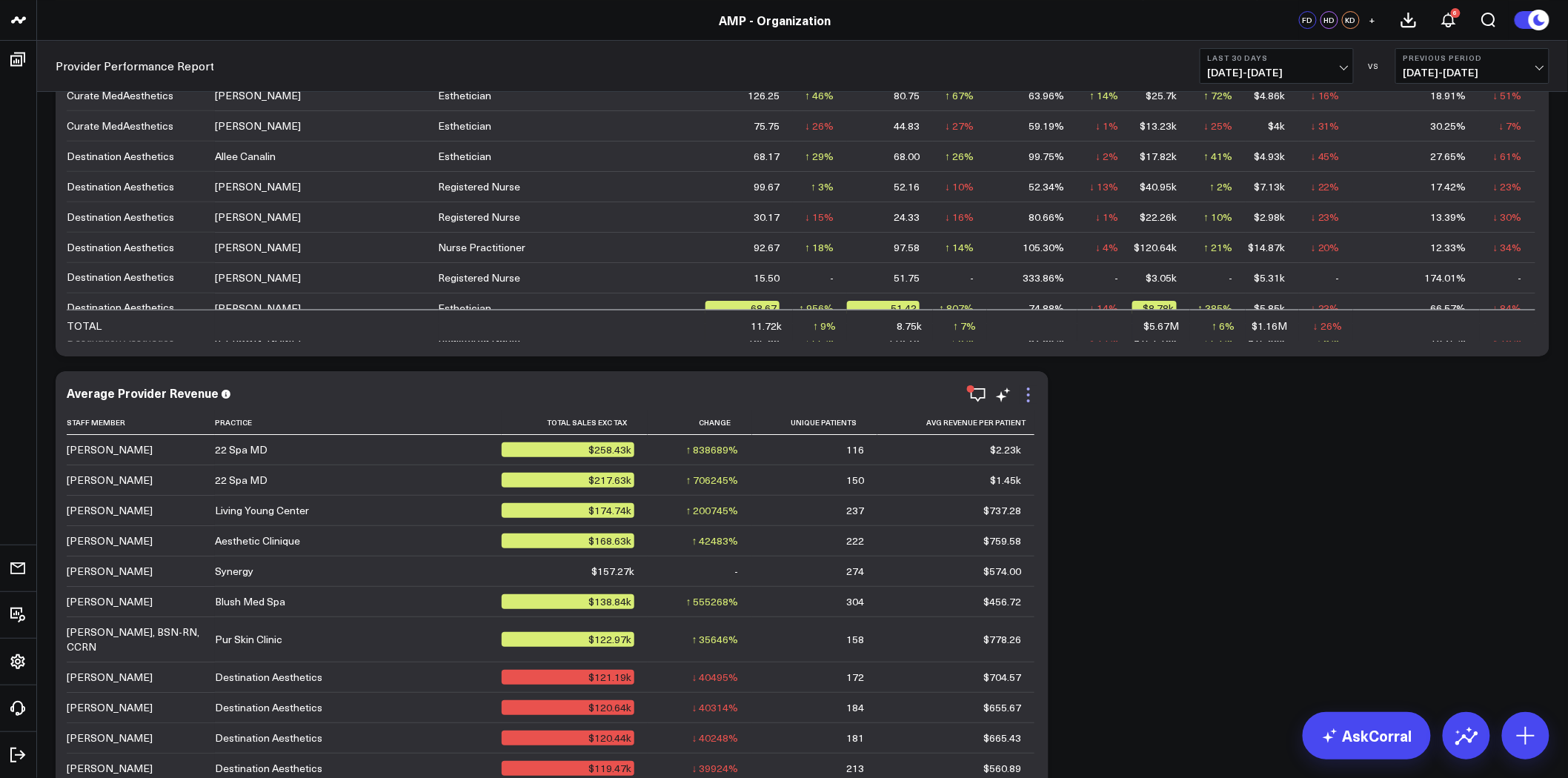
click at [1033, 394] on icon at bounding box center [1029, 395] width 18 height 18
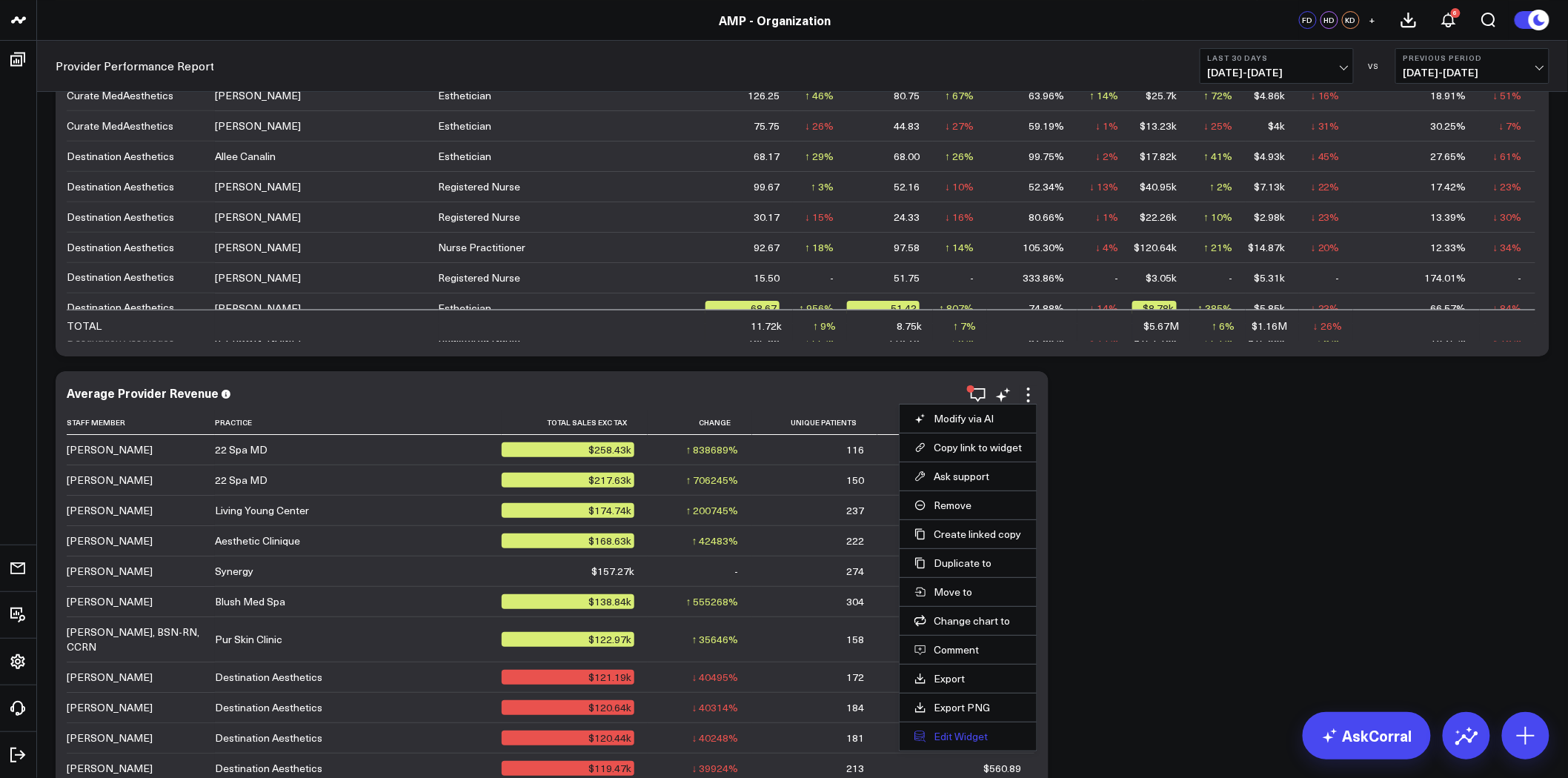
click at [952, 736] on button "Edit Widget" at bounding box center [967, 736] width 107 height 13
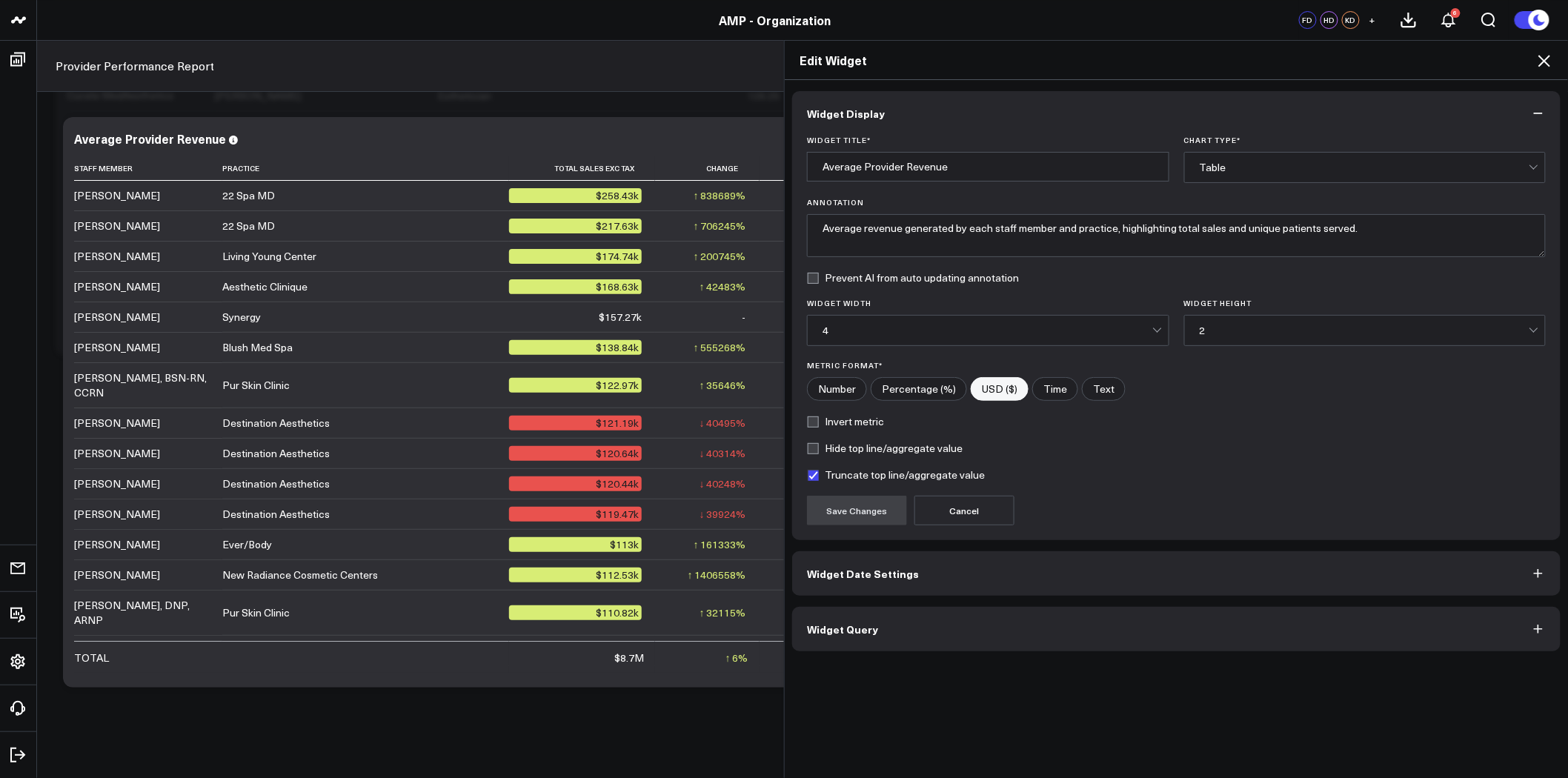
click at [972, 643] on button "Widget Query" at bounding box center [1175, 629] width 768 height 44
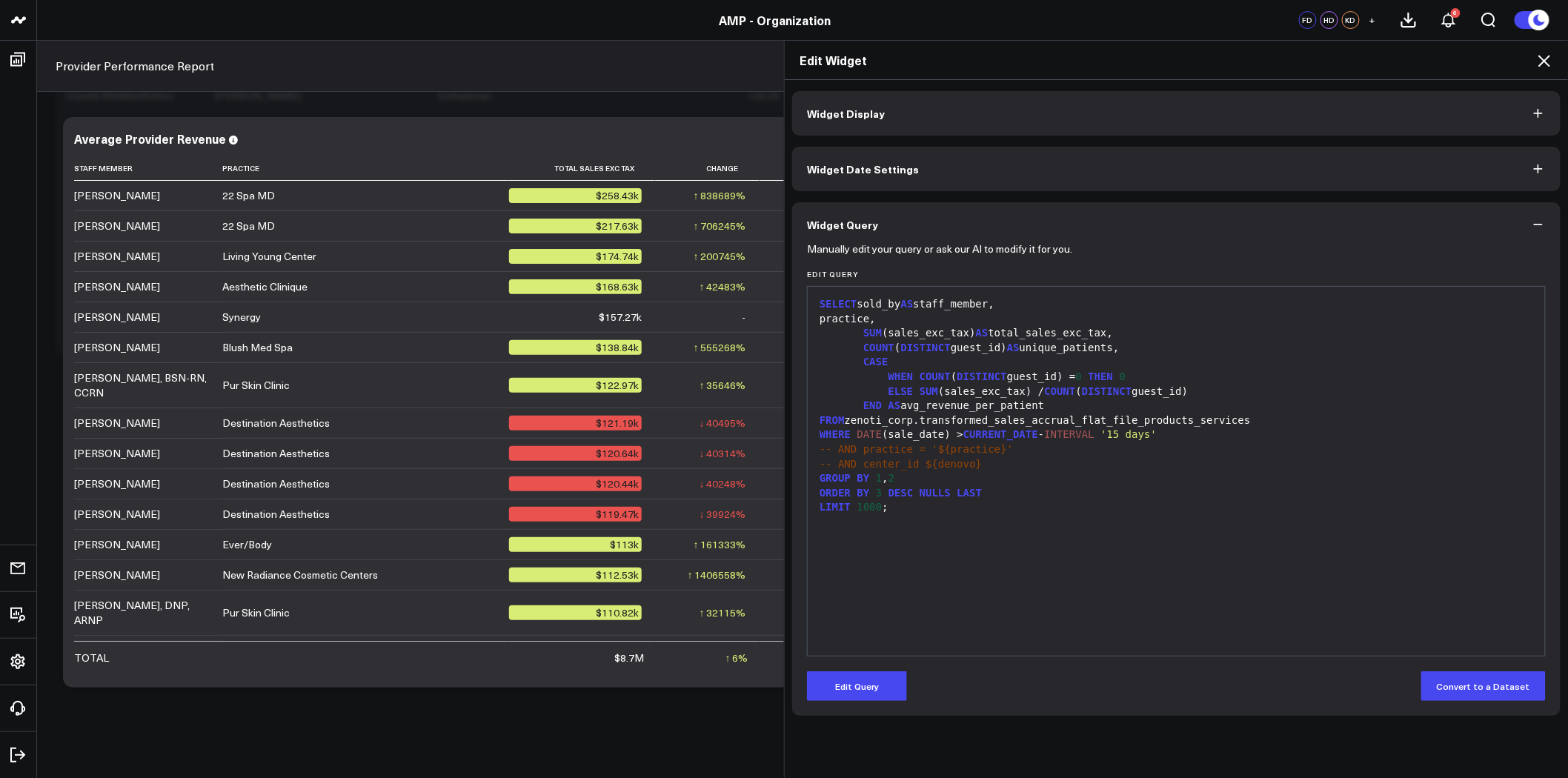
click at [1131, 446] on div "-- AND practice = '${practice}'" at bounding box center [1175, 450] width 722 height 15
drag, startPoint x: 1143, startPoint y: 437, endPoint x: 808, endPoint y: 431, distance: 335.1
click at [808, 431] on div "99 1 2 3 4 5 6 7 8 9 10 11 12 13 14 15 › ⌄ SELECT sold_by AS staff_member, prac…" at bounding box center [1175, 471] width 739 height 371
copy div "WHERE DATE (sale_date) > CURRENT_DATE - INTERVAL '15 days'"
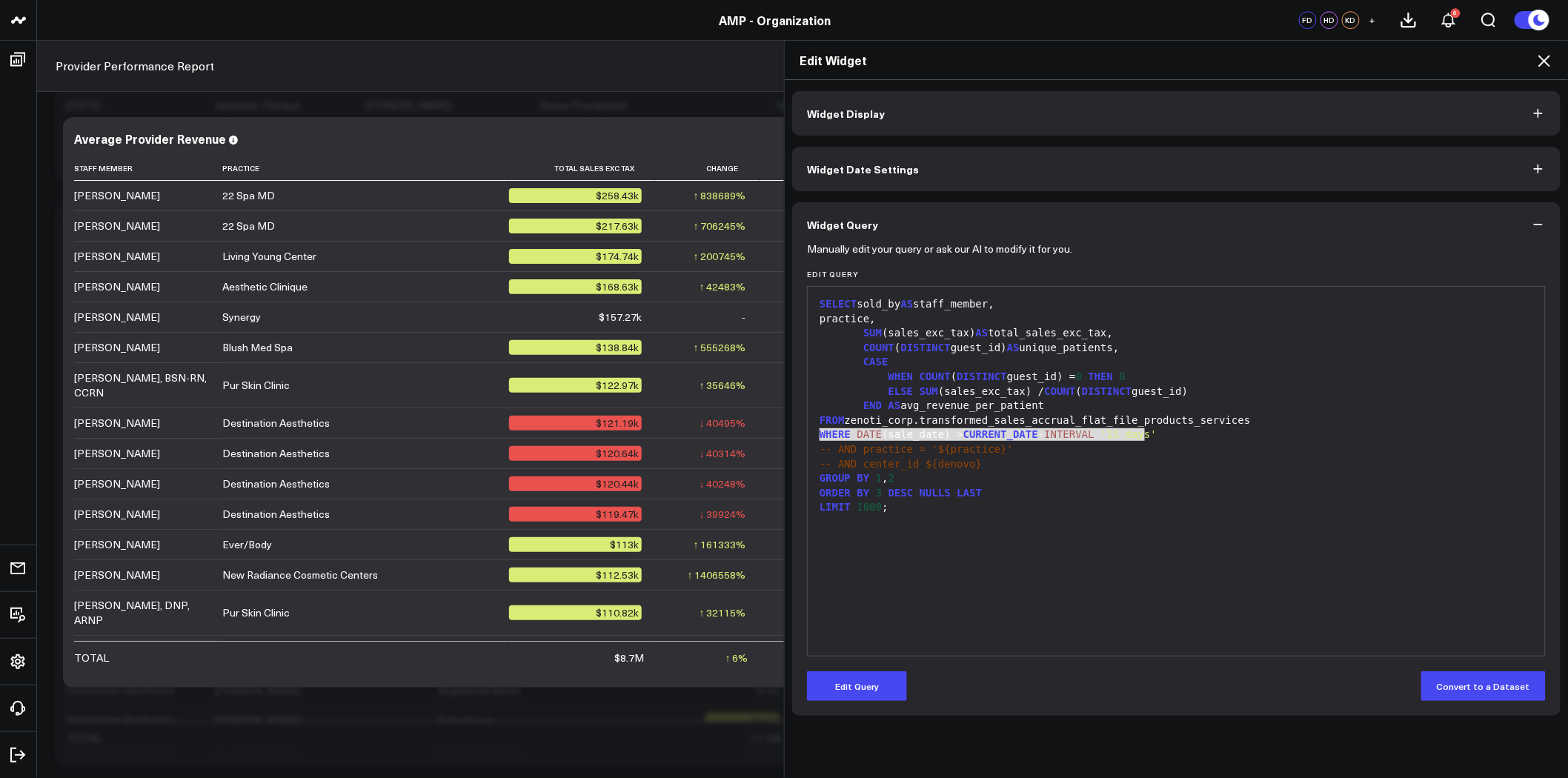
click at [1545, 56] on icon at bounding box center [1544, 61] width 18 height 18
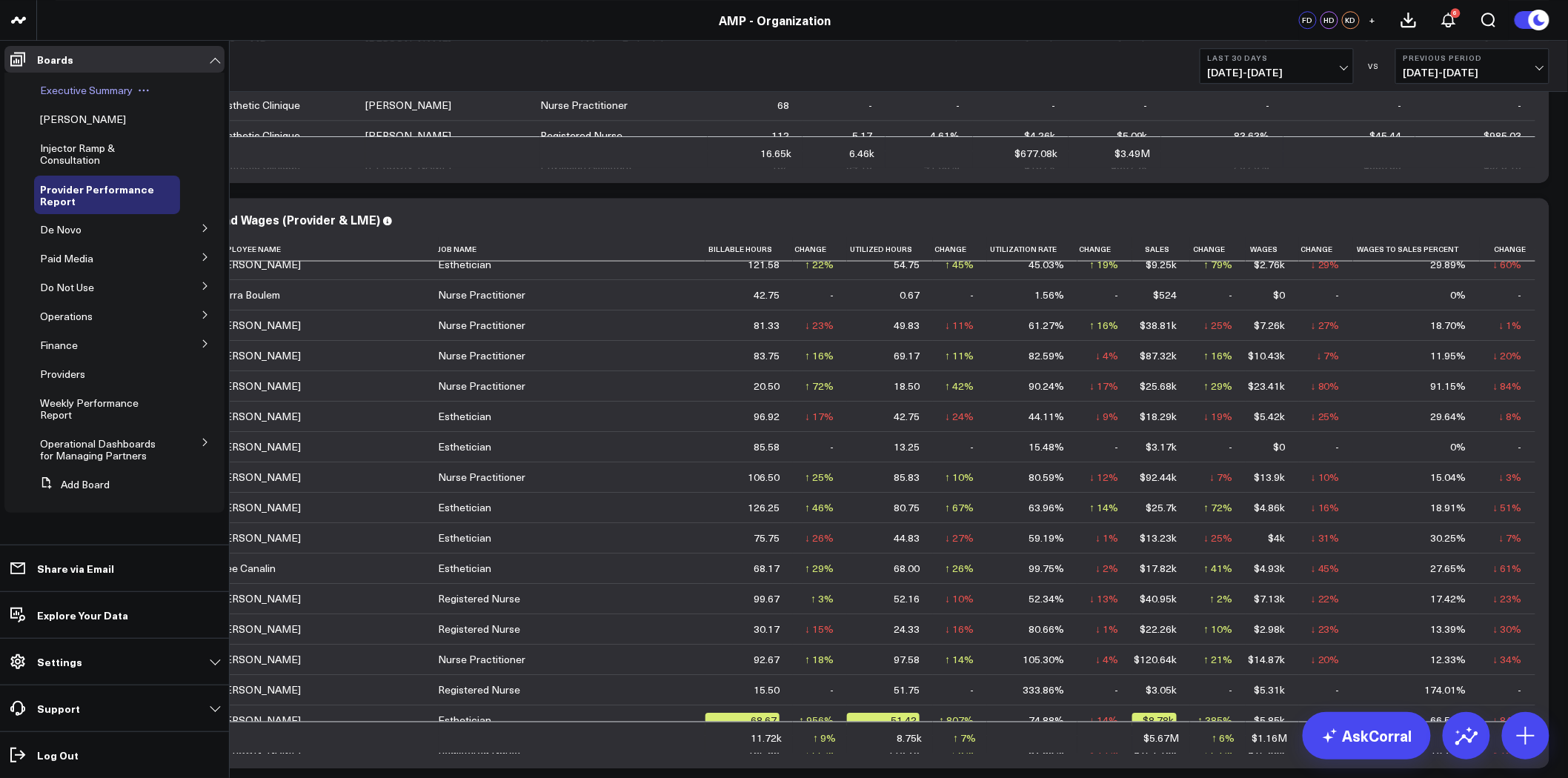
click at [86, 94] on span "Executive Summary" at bounding box center [86, 89] width 93 height 14
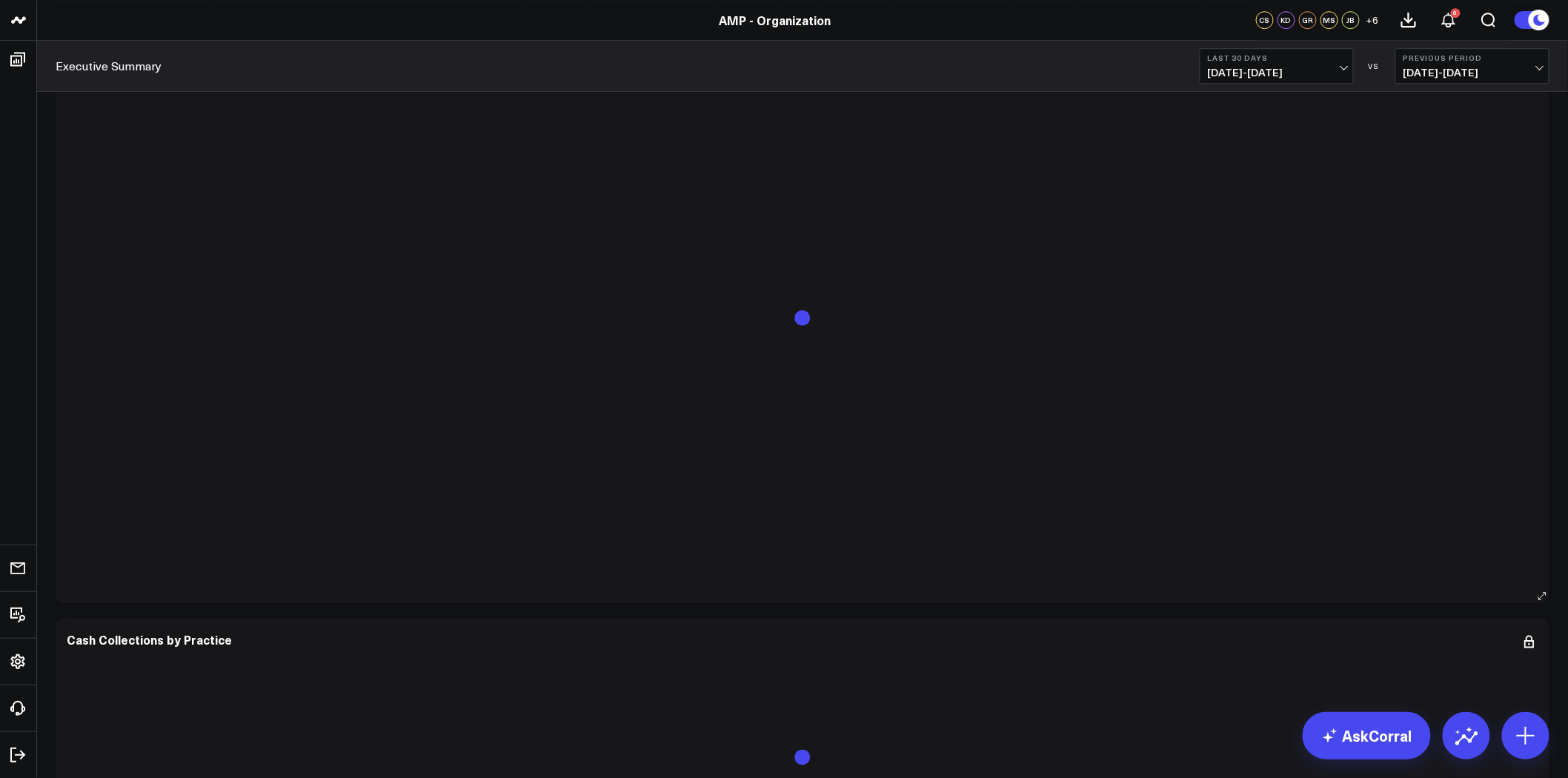
scroll to position [1811, 0]
click at [1528, 130] on icon at bounding box center [1529, 139] width 18 height 18
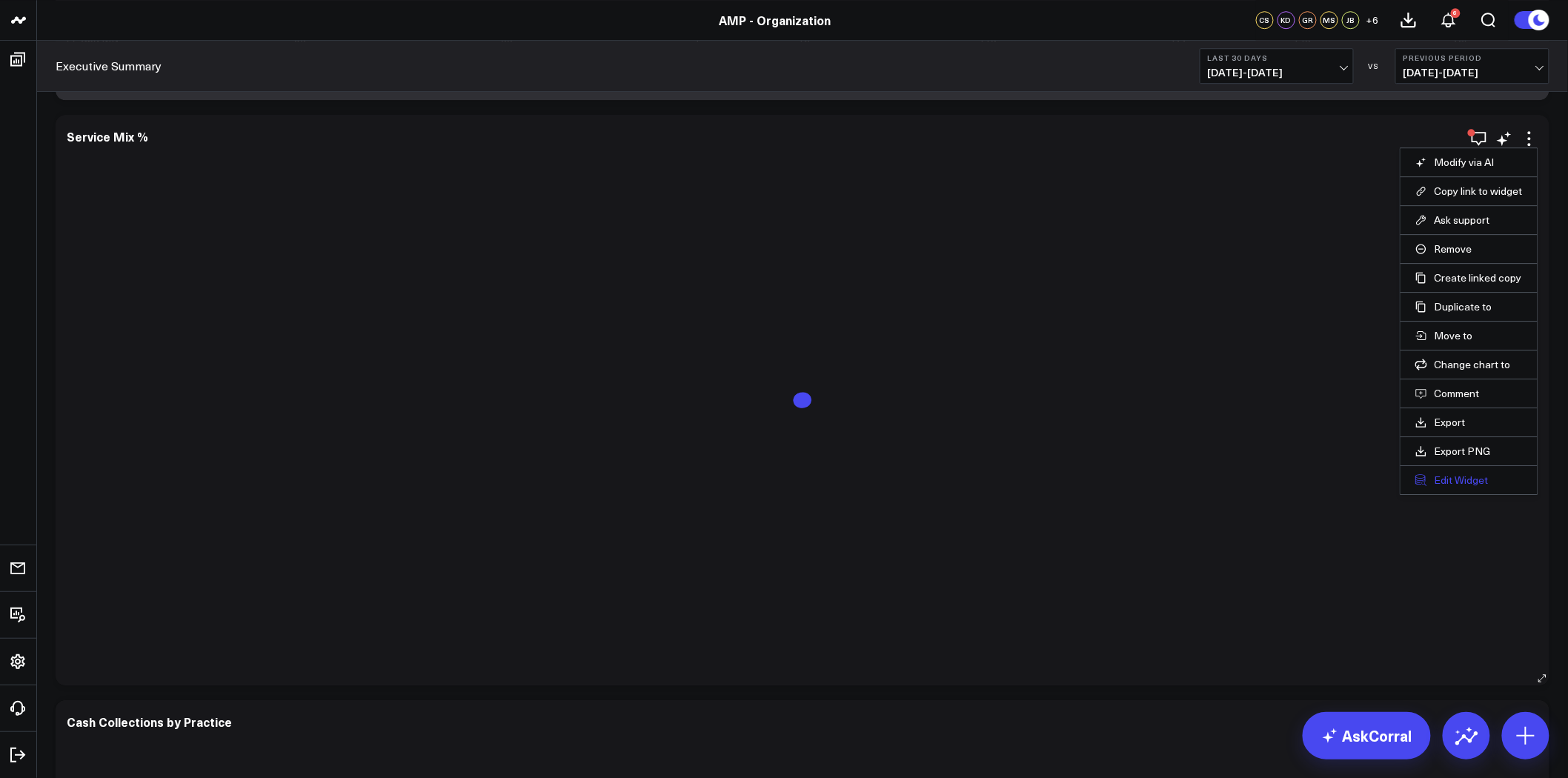
click at [1447, 482] on button "Edit Widget" at bounding box center [1468, 480] width 107 height 13
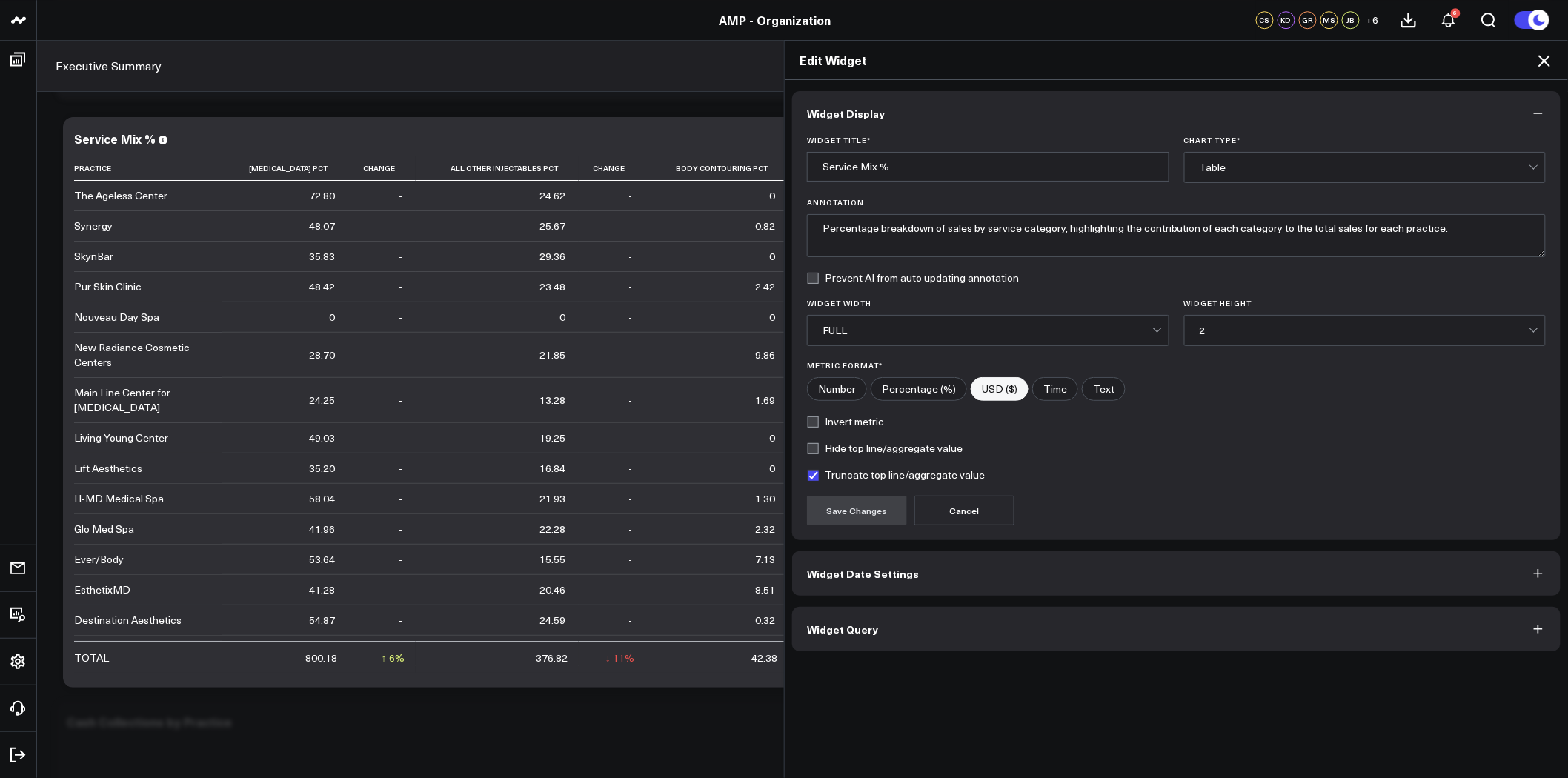
click at [1061, 628] on button "Widget Query" at bounding box center [1175, 629] width 768 height 44
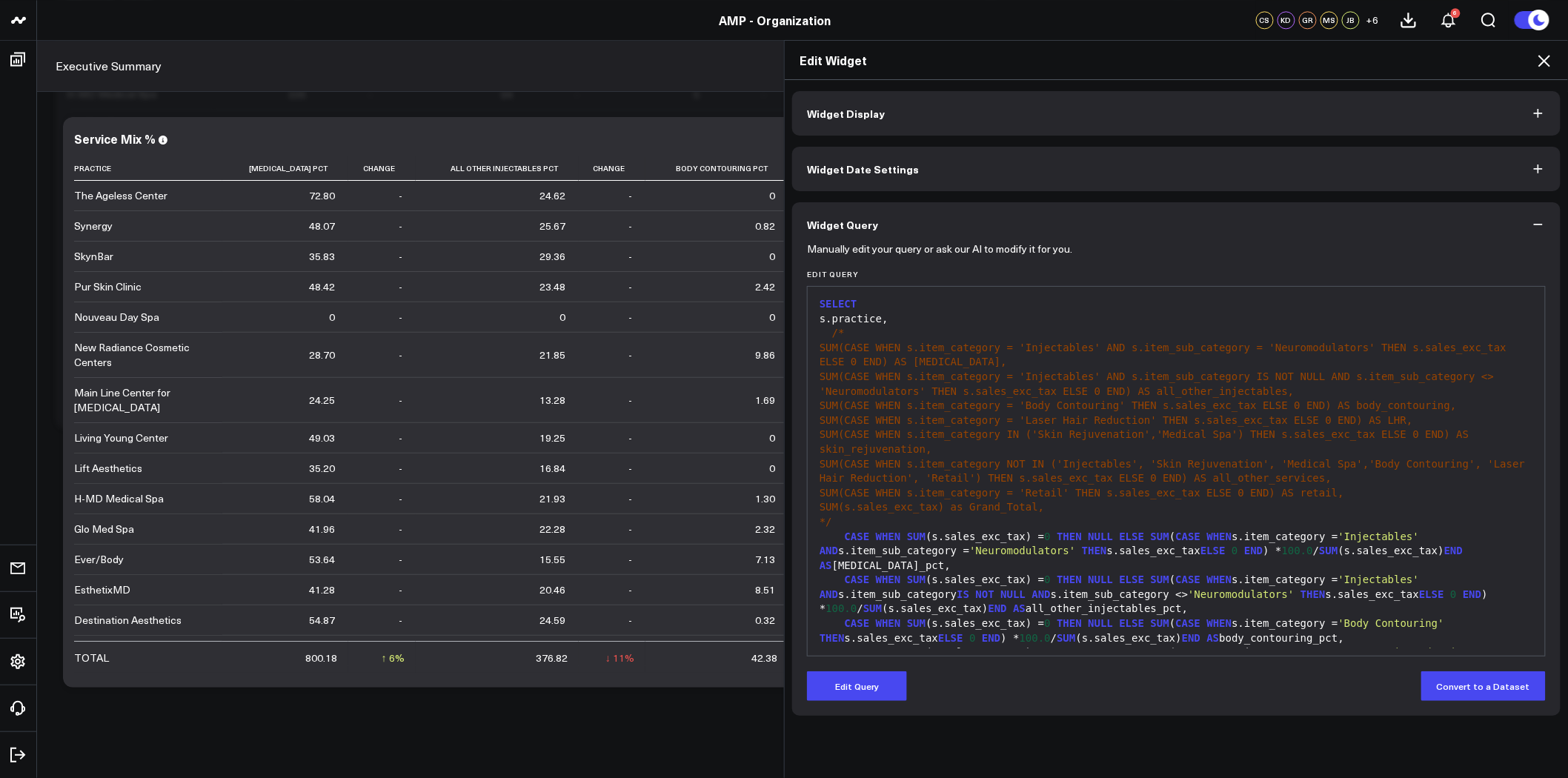
scroll to position [232, 0]
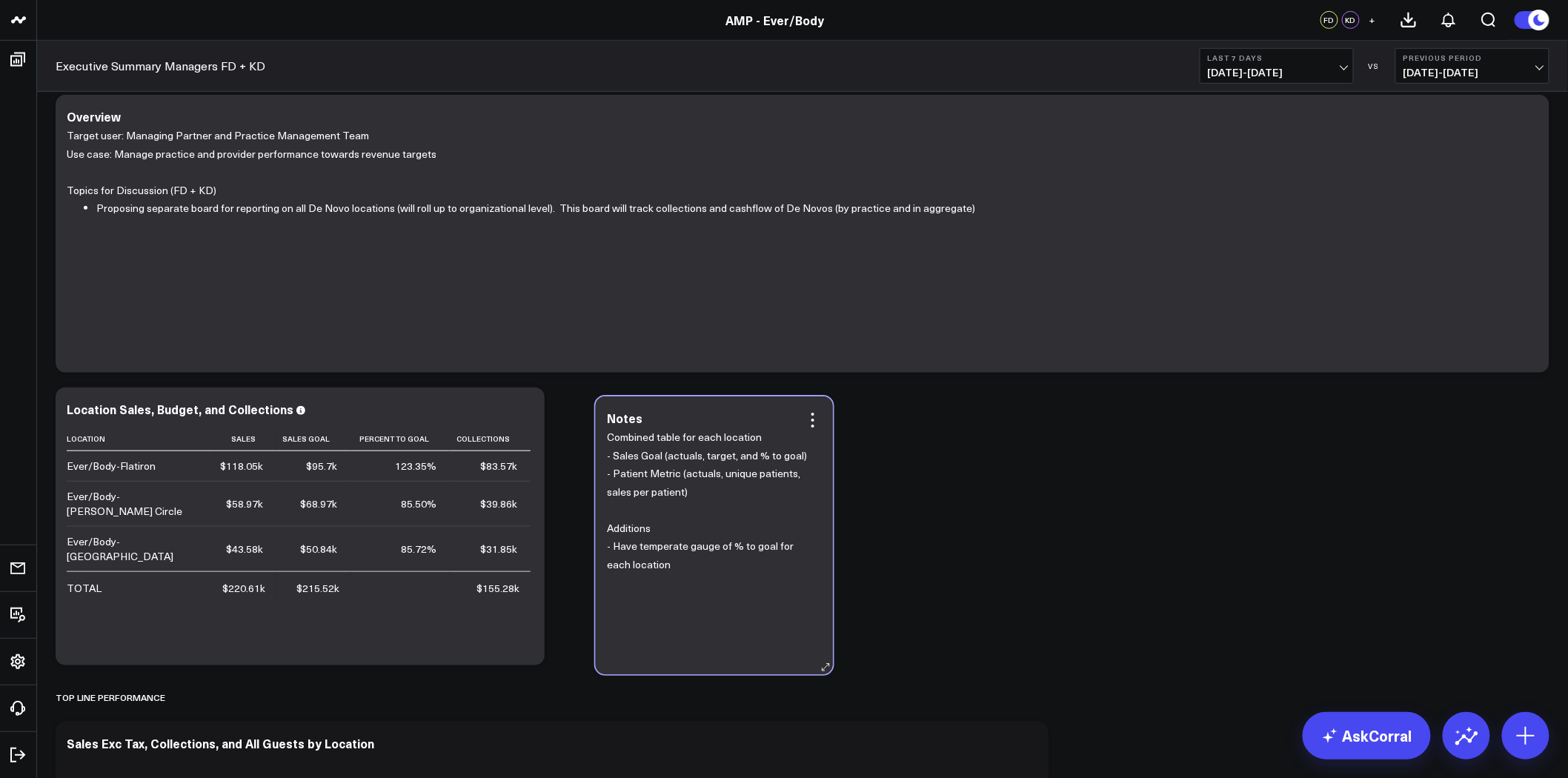
scroll to position [476, 0]
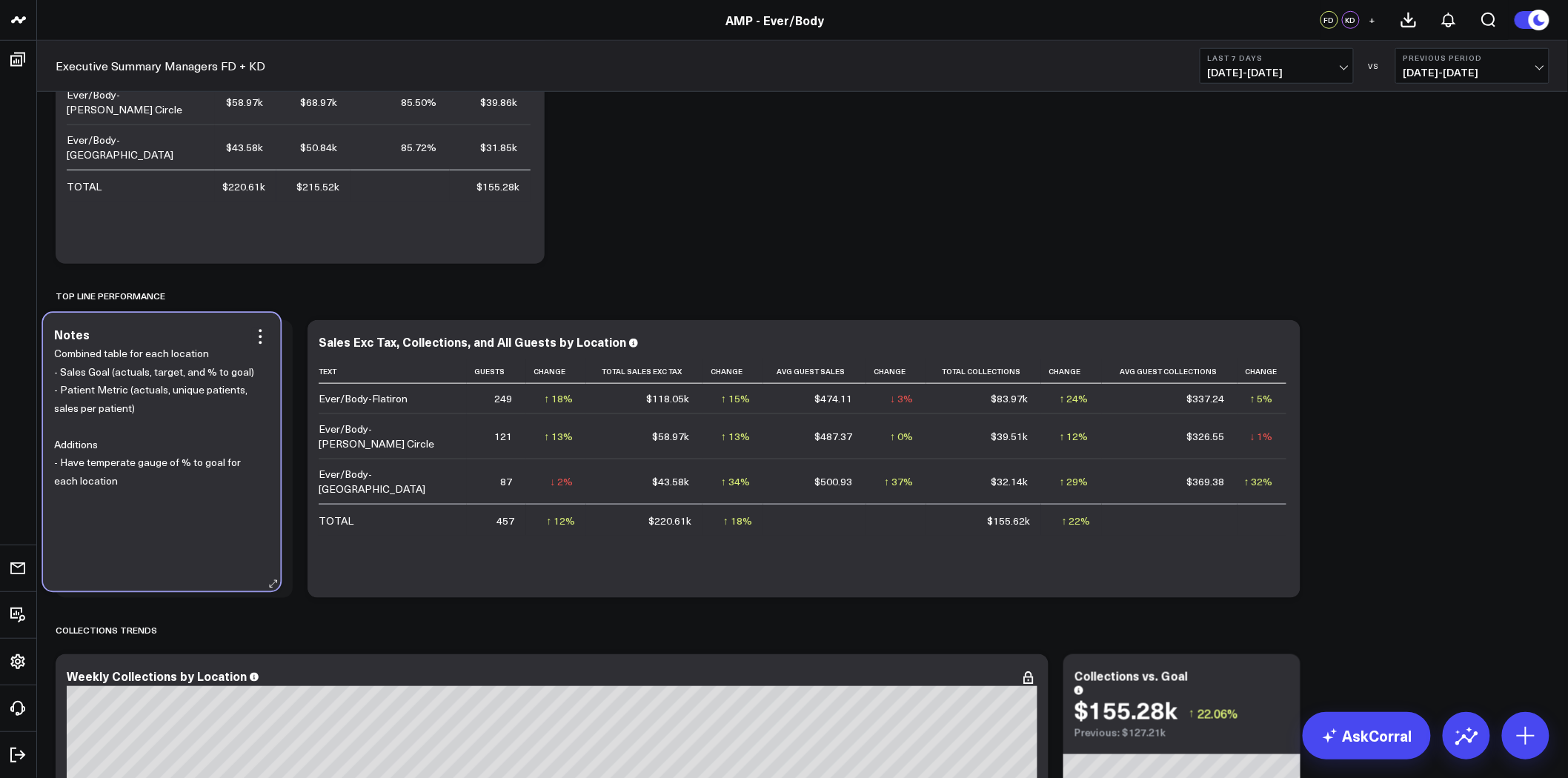
drag, startPoint x: 215, startPoint y: 216, endPoint x: 202, endPoint y: 530, distance: 314.3
click at [202, 530] on div "Combined table for each location - Sales Goal (actuals, target, and % to goal) …" at bounding box center [161, 461] width 215 height 231
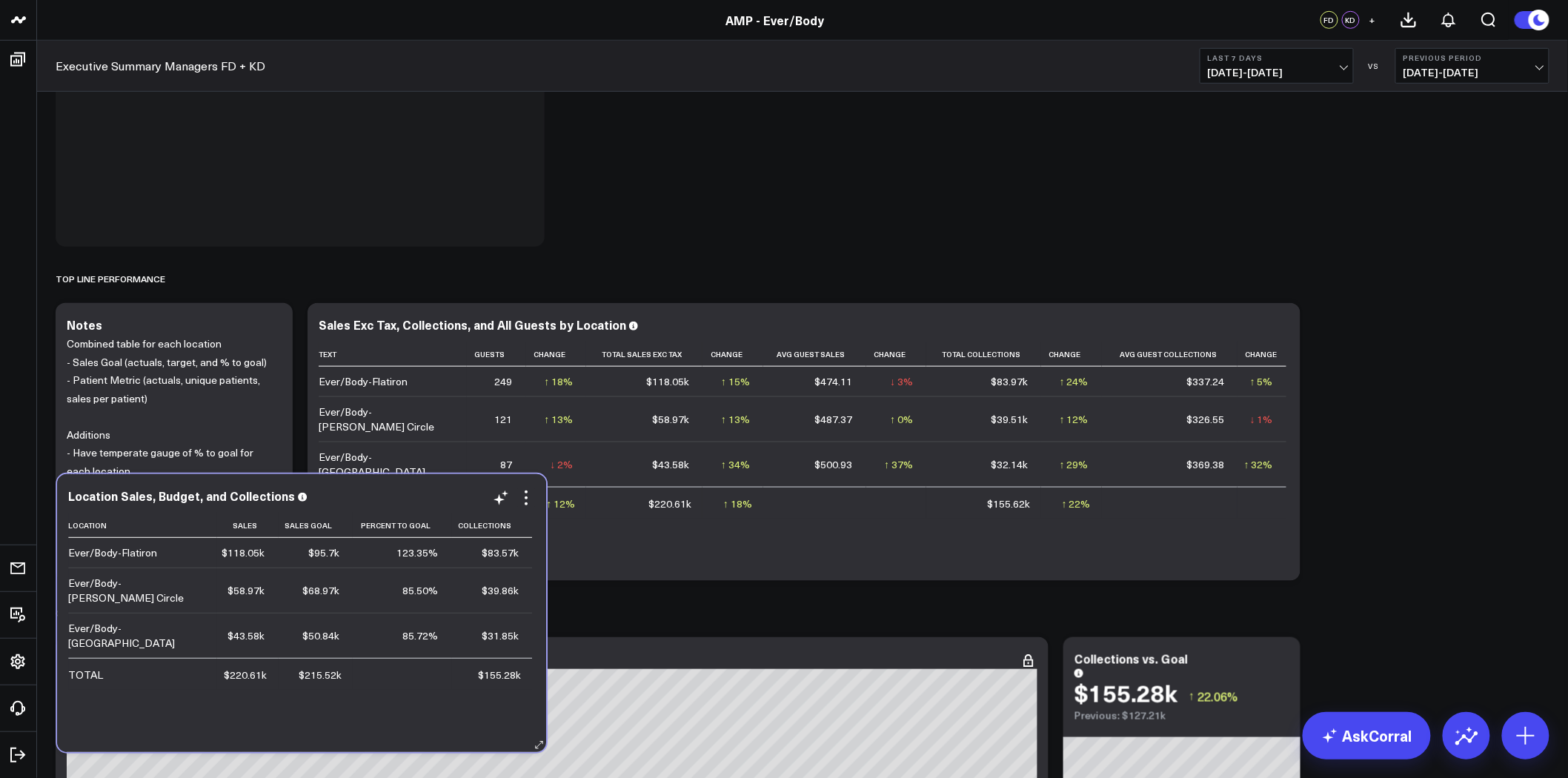
scroll to position [503, 0]
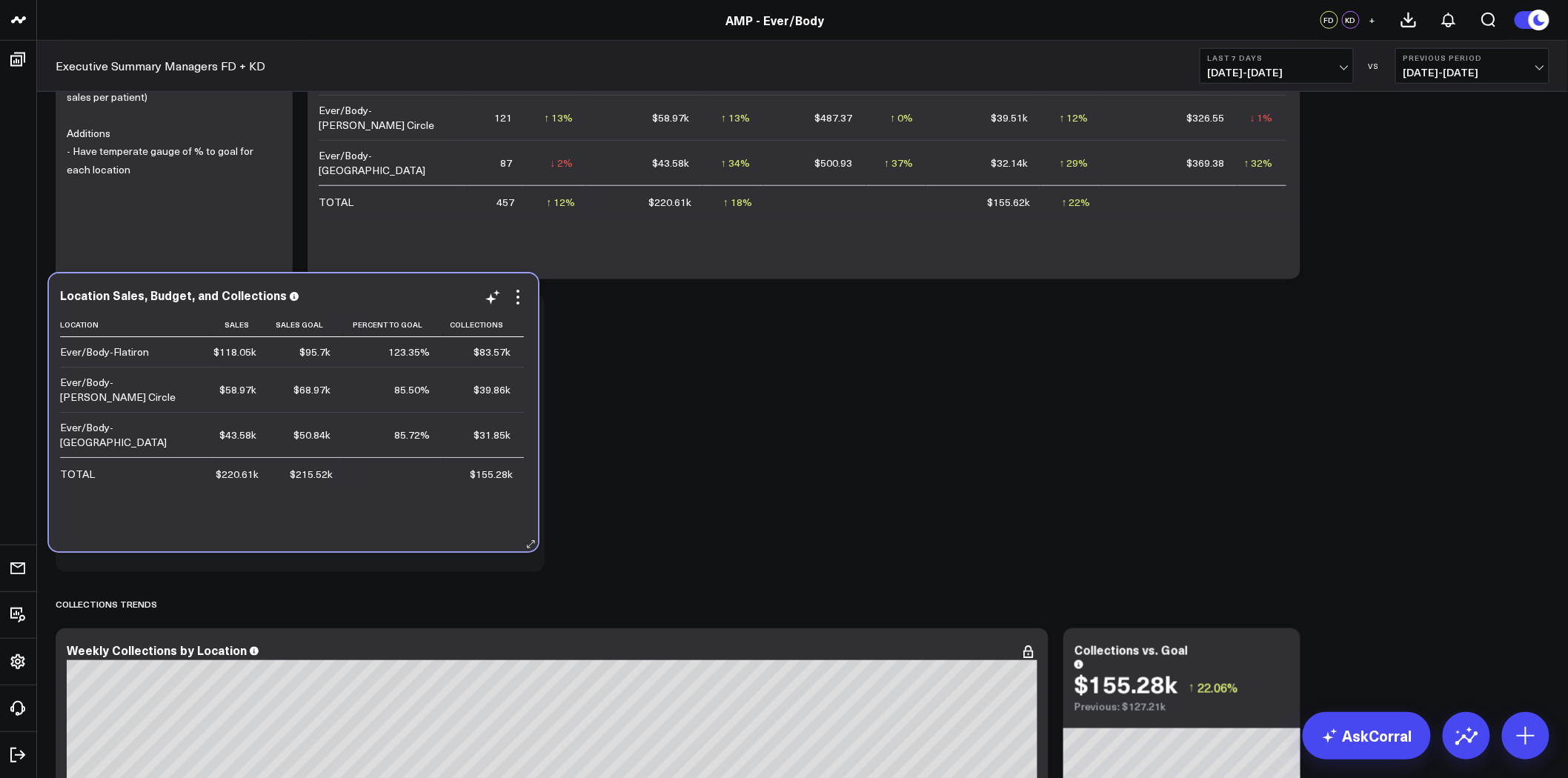
drag, startPoint x: 412, startPoint y: 248, endPoint x: 401, endPoint y: 523, distance: 275.2
click at [401, 523] on div "Location Sales Sales Goal Percent To Goal Collections Ever/Body-Flatiron $118.0…" at bounding box center [293, 424] width 466 height 224
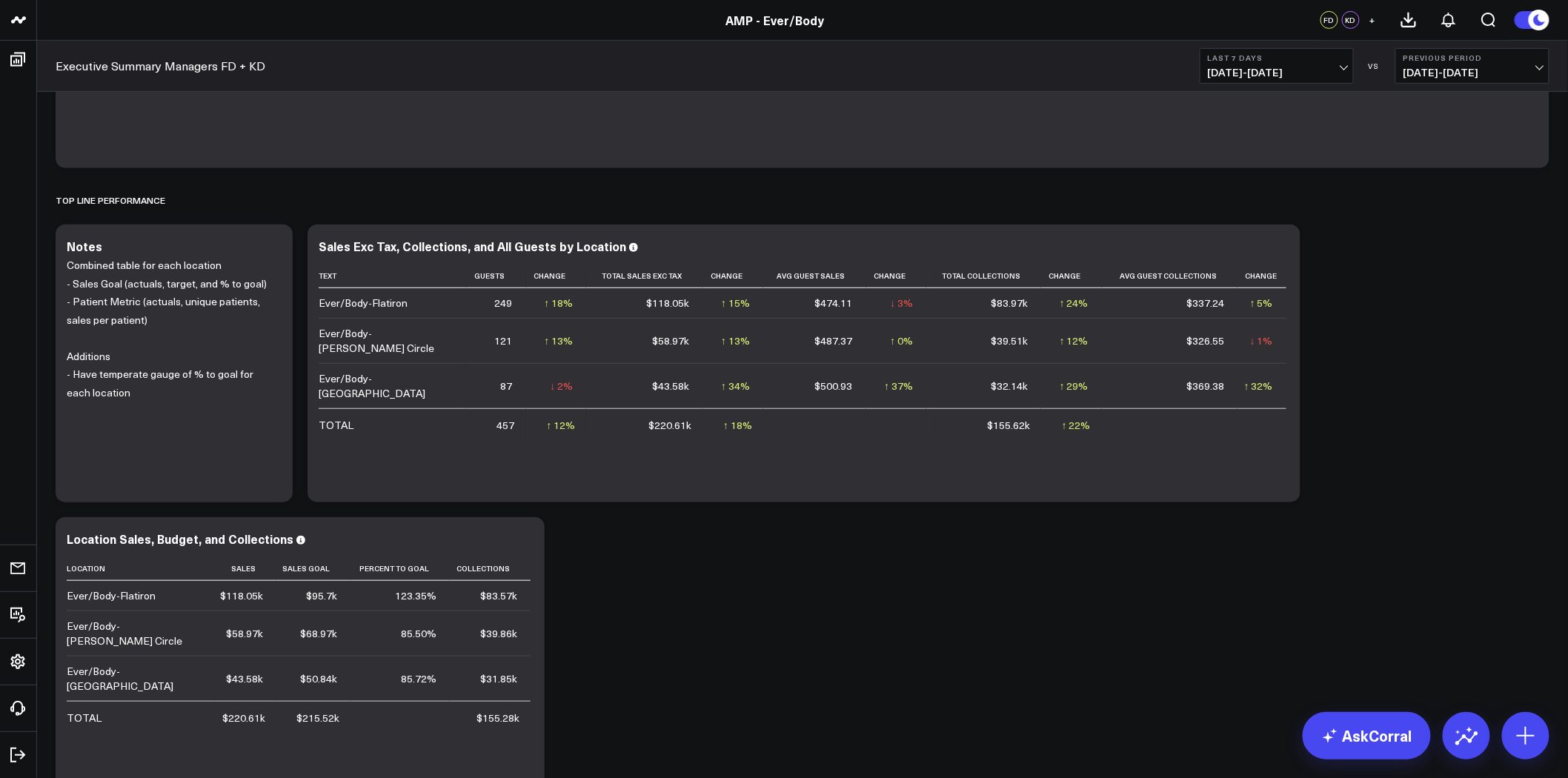
scroll to position [256, 0]
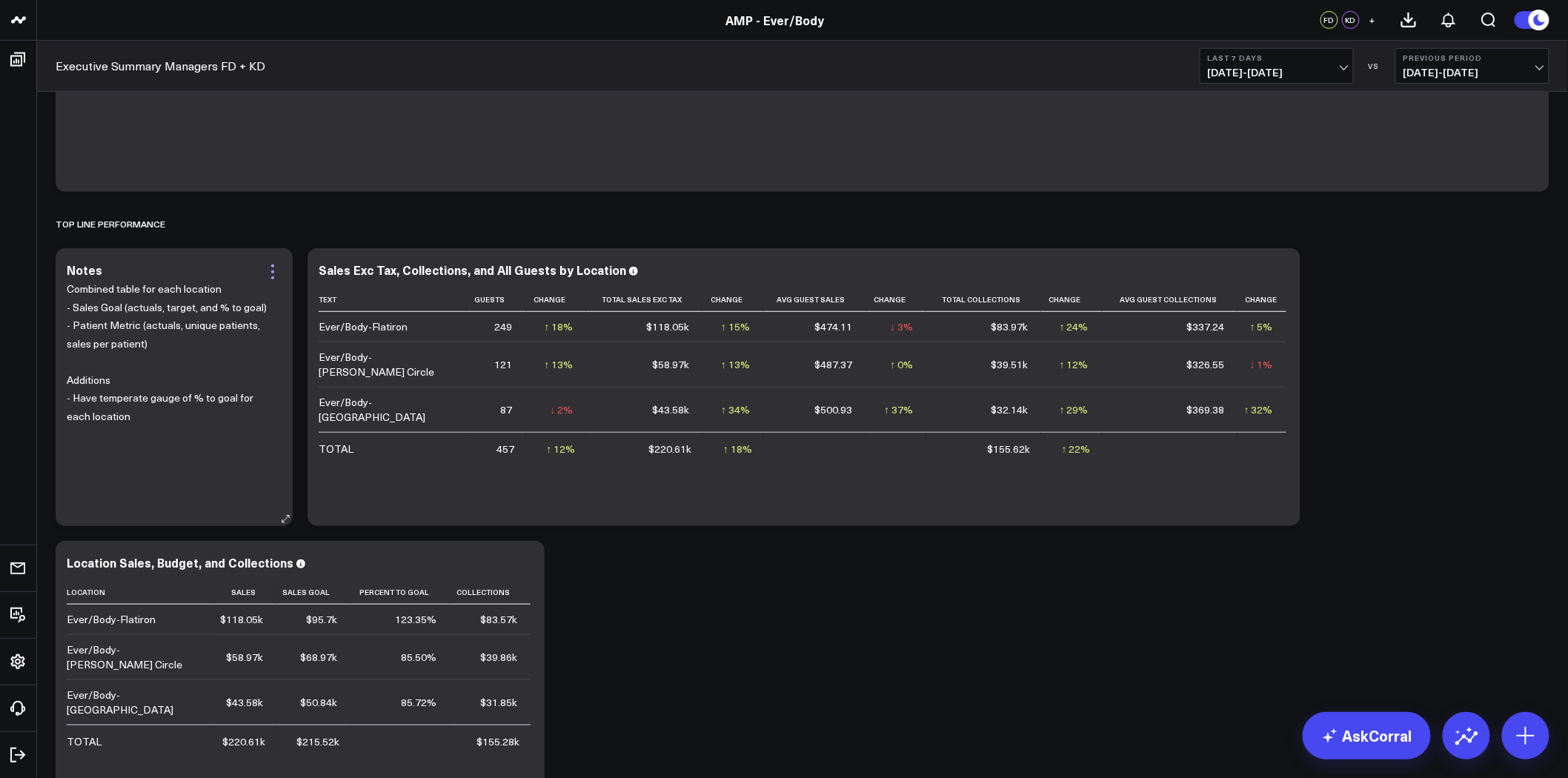
click at [270, 271] on icon at bounding box center [273, 272] width 18 height 18
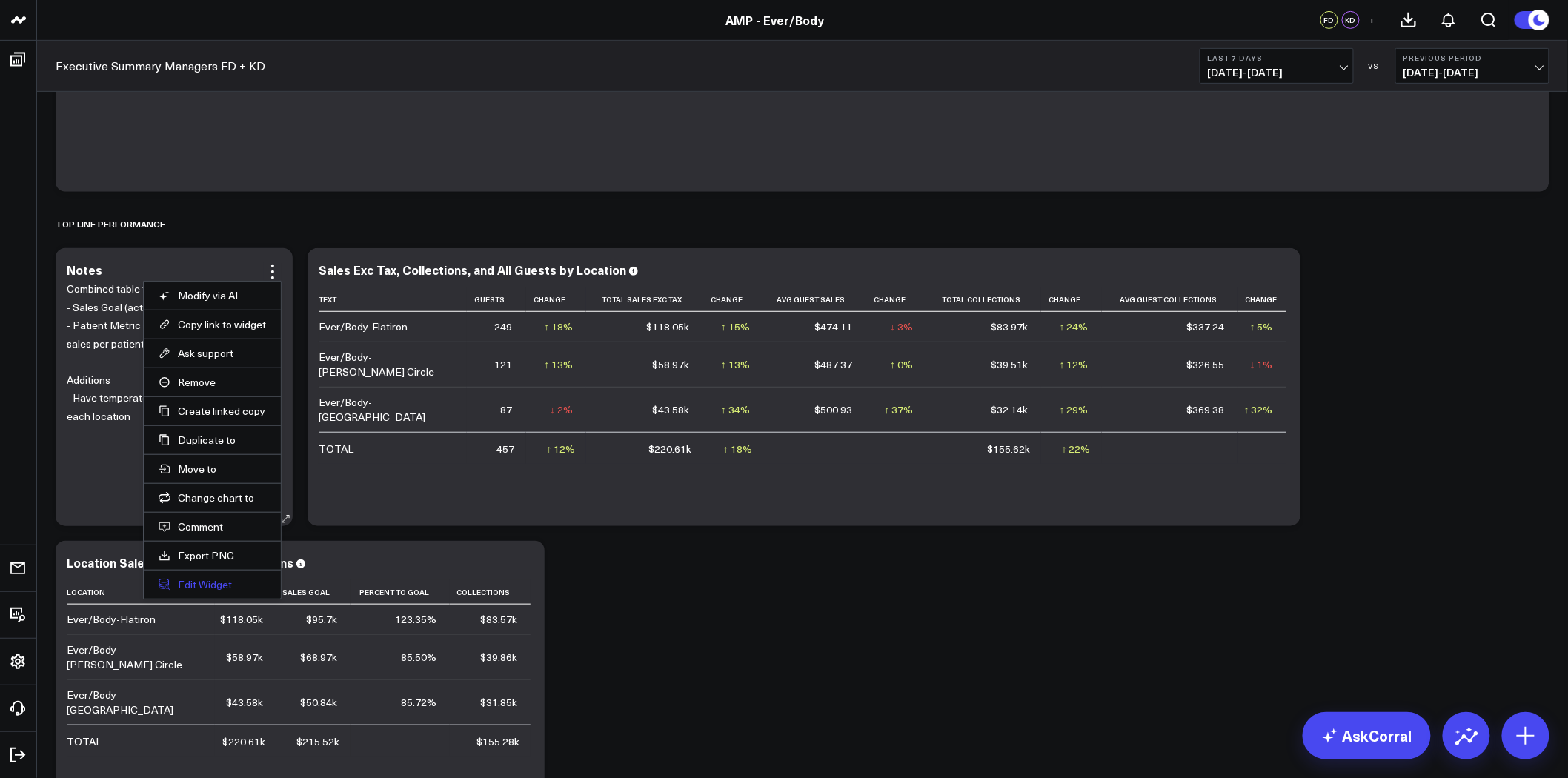
click at [224, 589] on button "Edit Widget" at bounding box center [211, 585] width 107 height 13
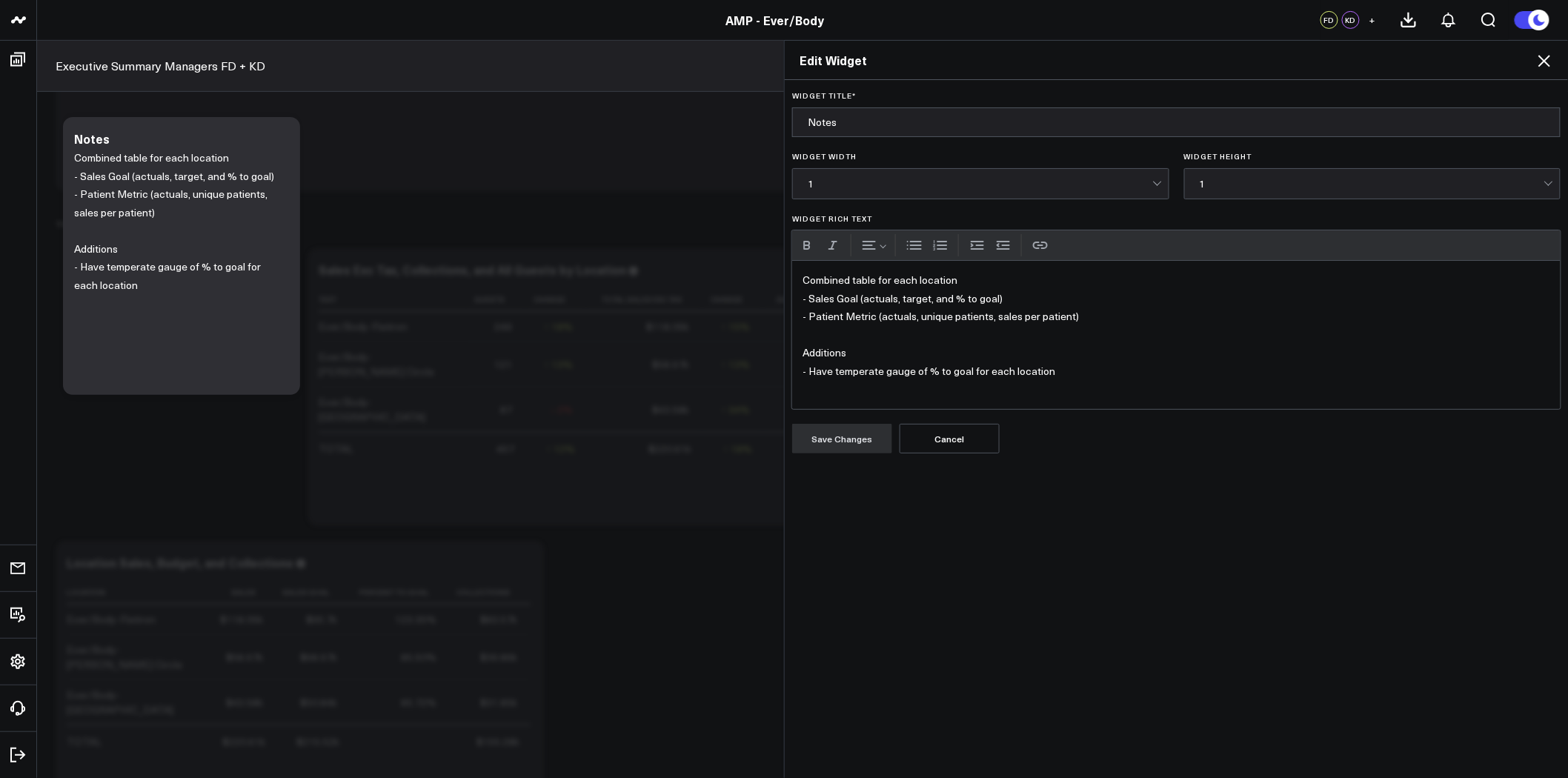
click at [875, 374] on p "- Have temperate gauge of % to goal for each location" at bounding box center [1176, 371] width 748 height 19
click at [902, 331] on p "Widget Rich Text" at bounding box center [1176, 335] width 748 height 19
click at [807, 372] on p "- Have temperature gauge of % to goal for each location" at bounding box center [1176, 371] width 748 height 19
click at [1076, 366] on p "- Have temperature gauge of % to goal for each location" at bounding box center [1176, 371] width 748 height 19
click at [834, 434] on button "Save Changes" at bounding box center [842, 439] width 100 height 30
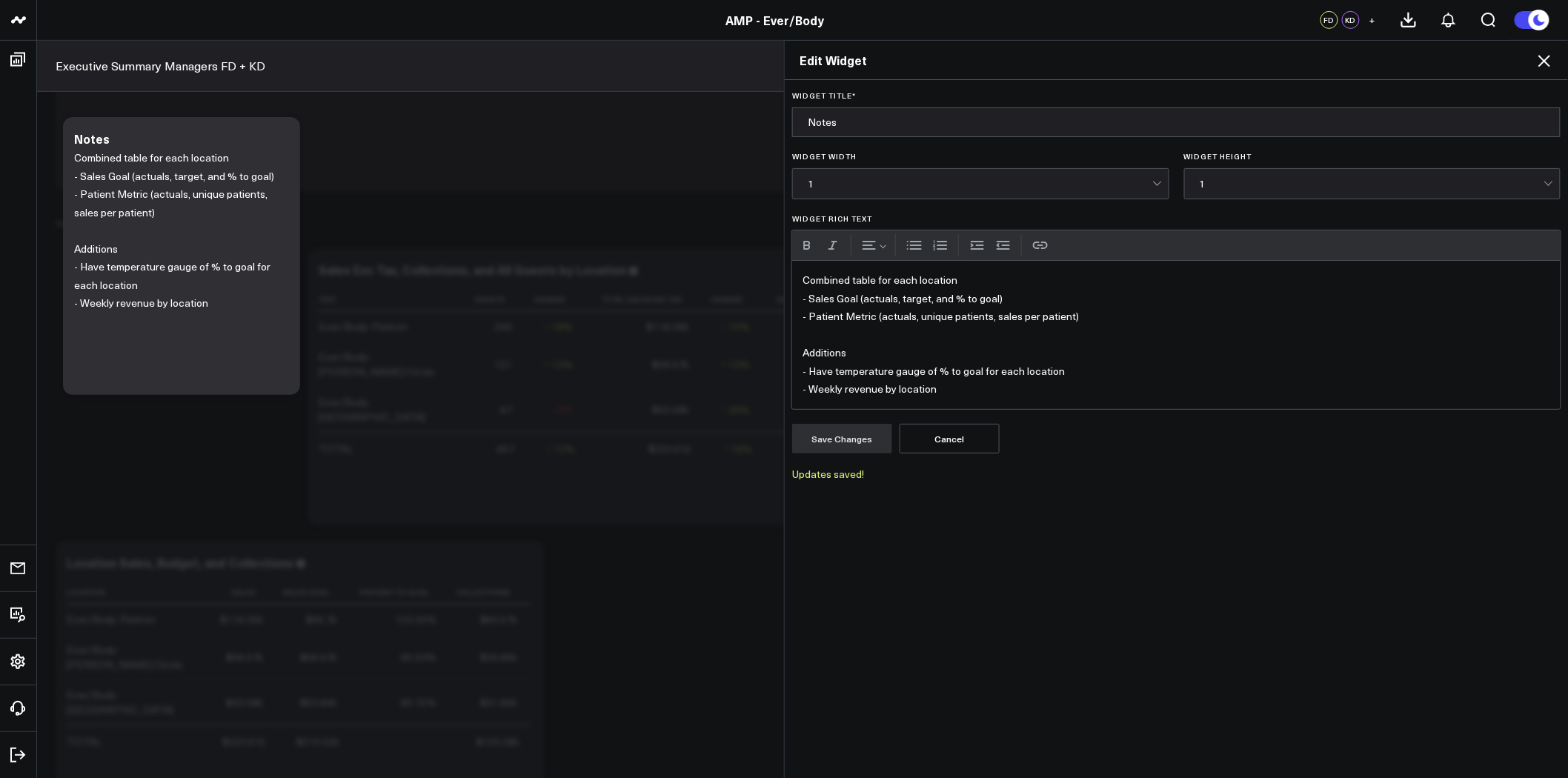
click at [1543, 60] on icon at bounding box center [1543, 61] width 11 height 11
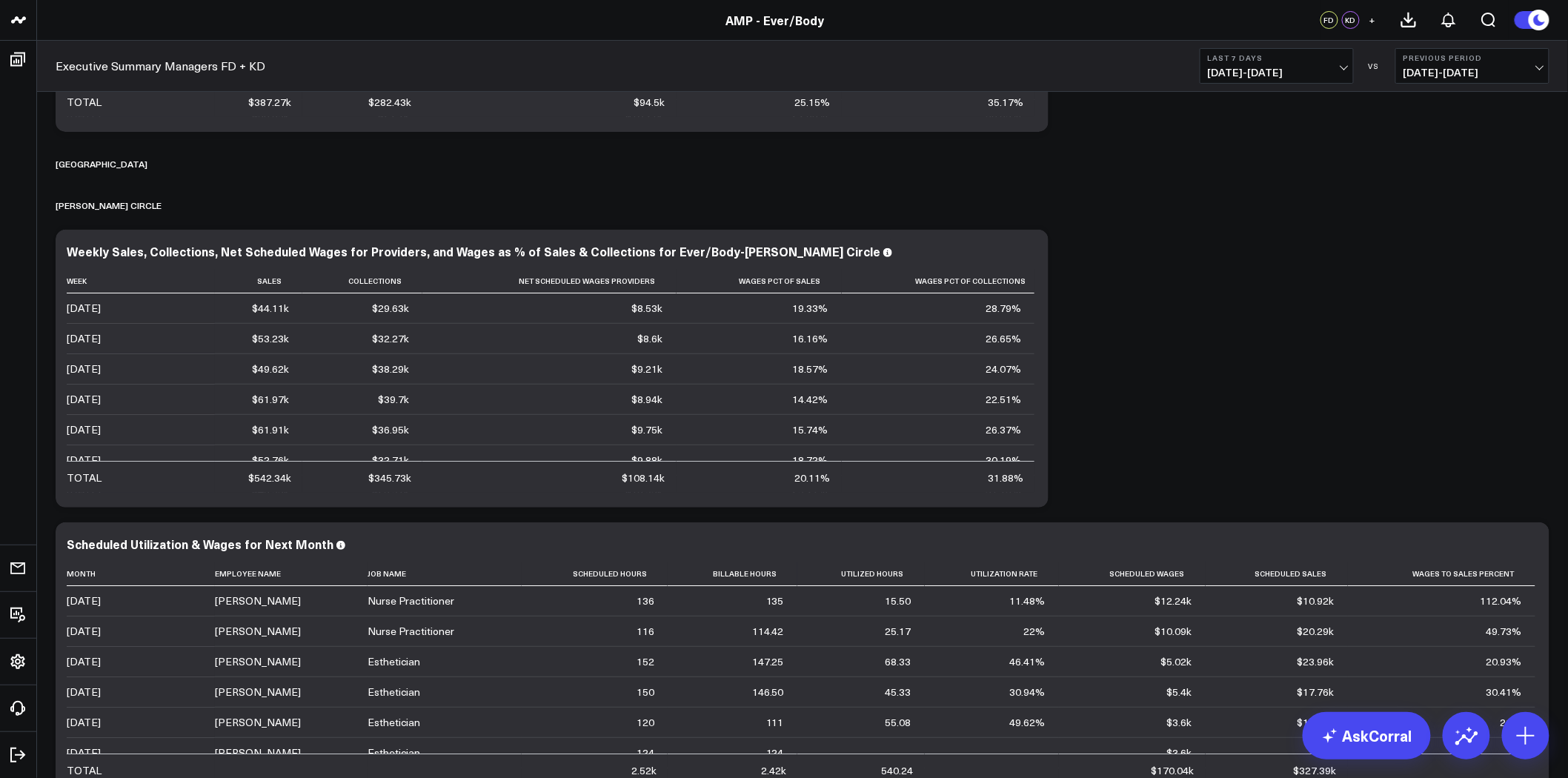
scroll to position [7458, 0]
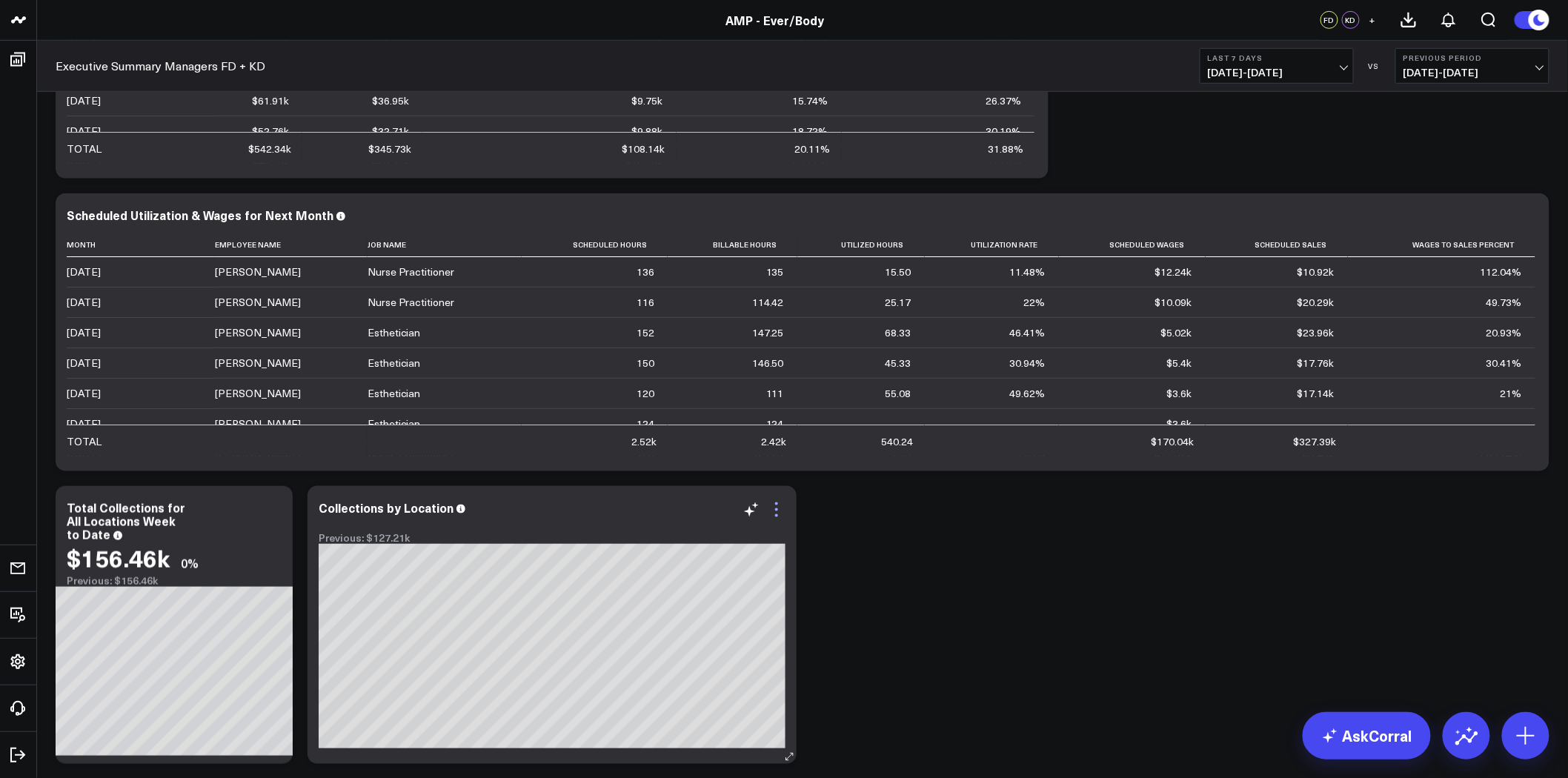
click at [776, 510] on icon at bounding box center [776, 510] width 3 height 3
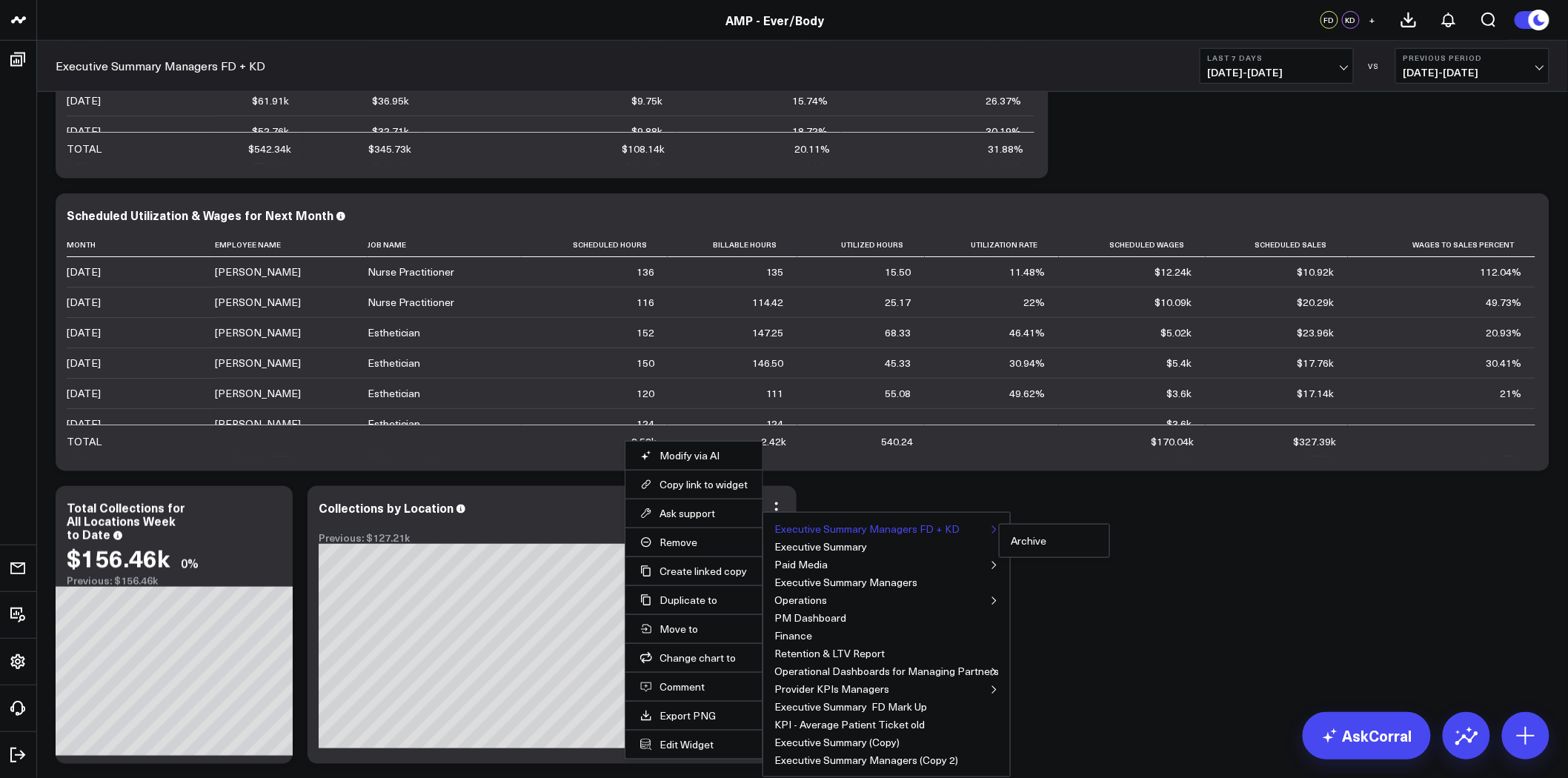
click at [998, 527] on ul "Archive" at bounding box center [1054, 541] width 111 height 34
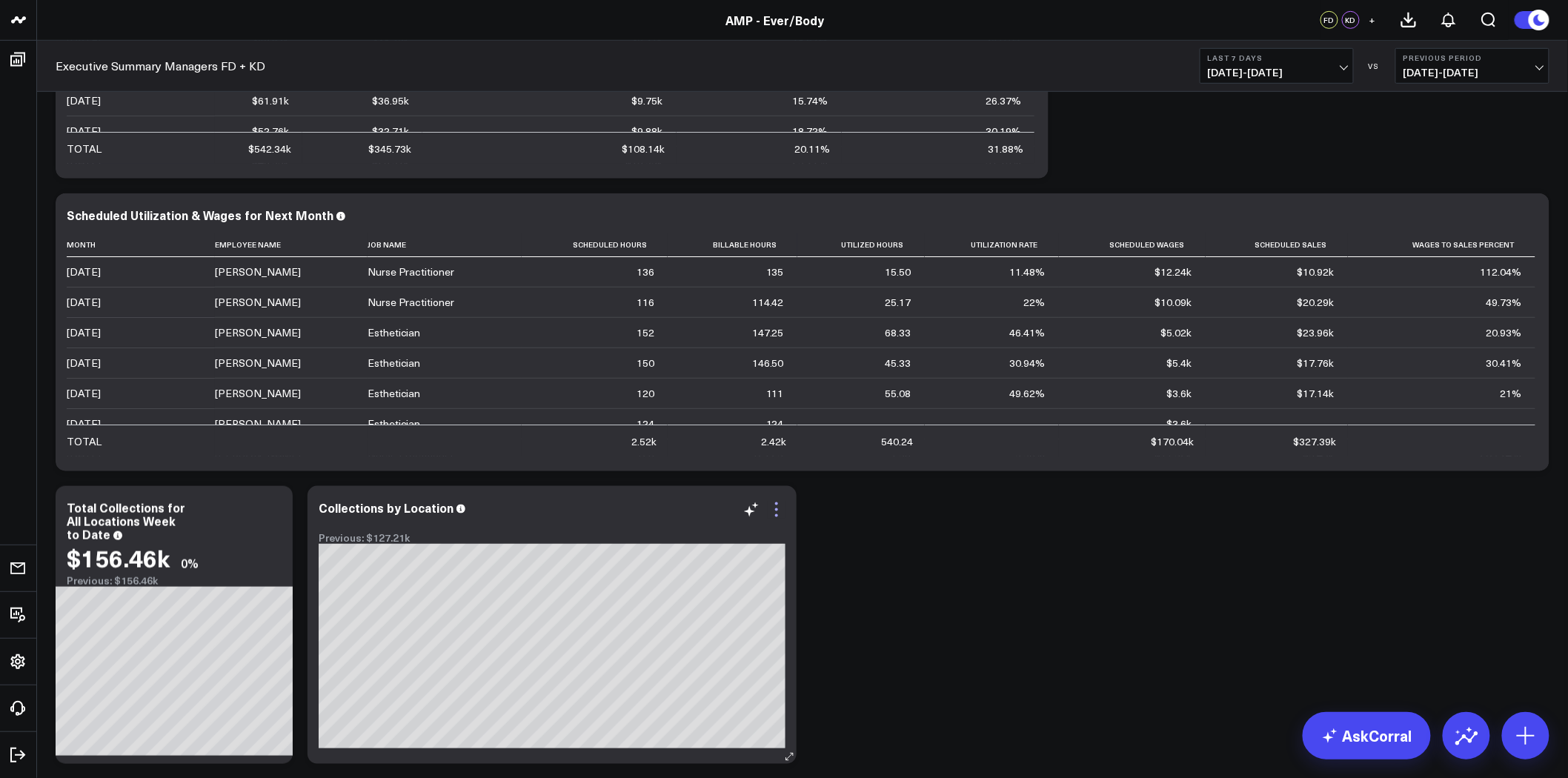
click at [775, 508] on icon at bounding box center [776, 510] width 3 height 3
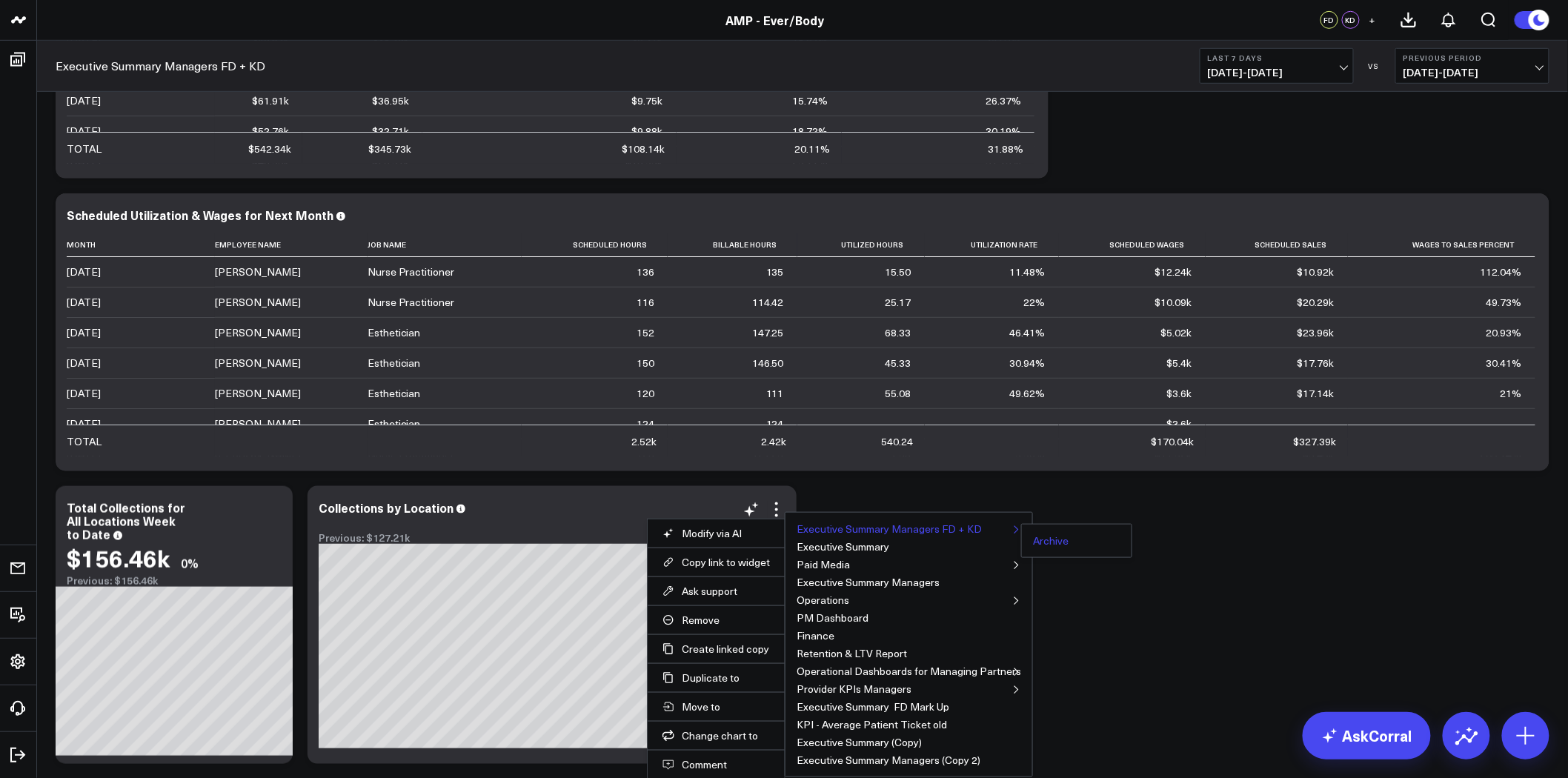
click at [1033, 539] on button "Archive" at bounding box center [1050, 540] width 35 height 11
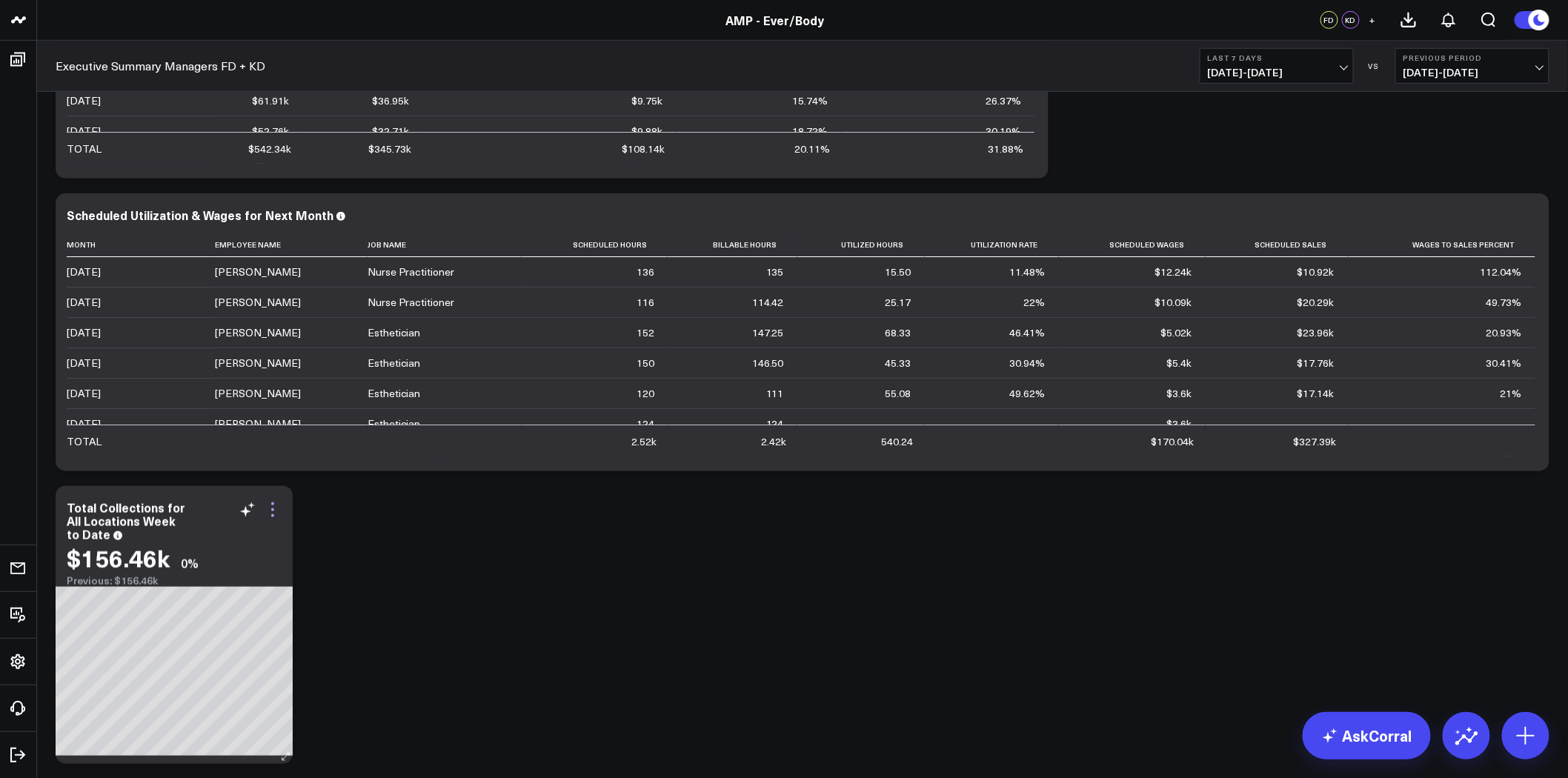
click at [271, 505] on icon at bounding box center [273, 510] width 18 height 18
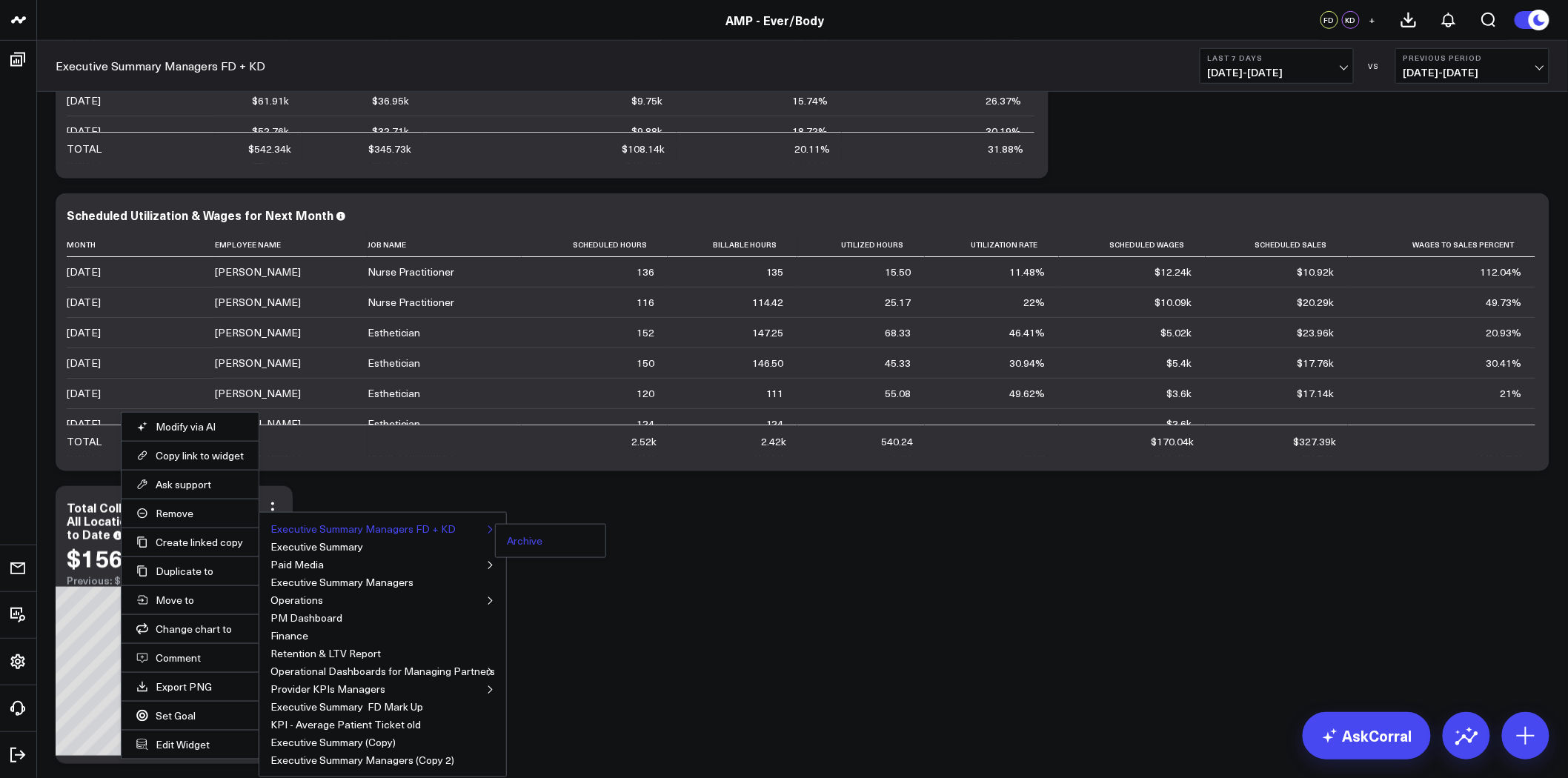
click at [519, 539] on button "Archive" at bounding box center [524, 540] width 35 height 11
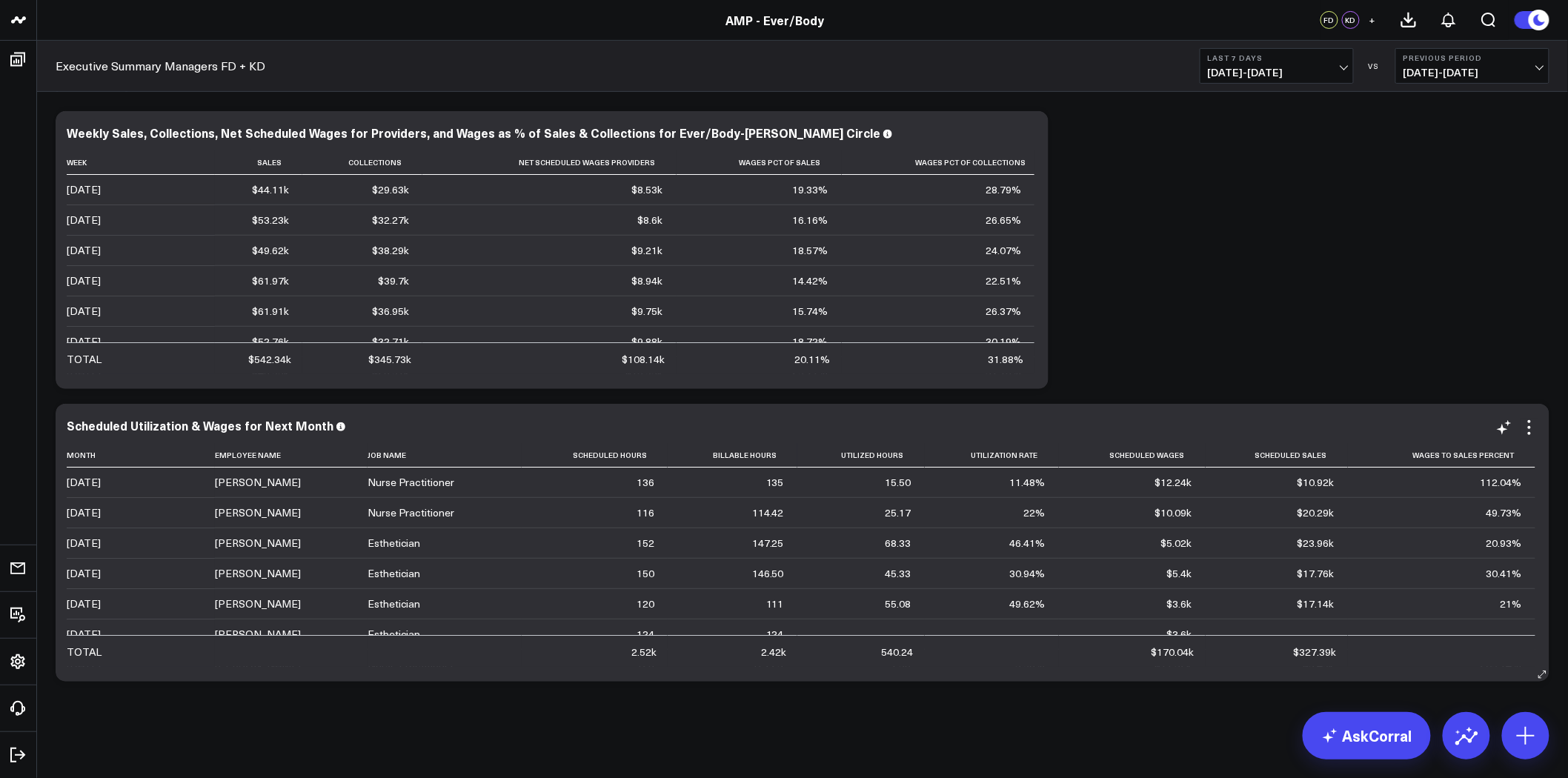
scroll to position [7247, 0]
click at [1532, 430] on icon at bounding box center [1529, 428] width 18 height 18
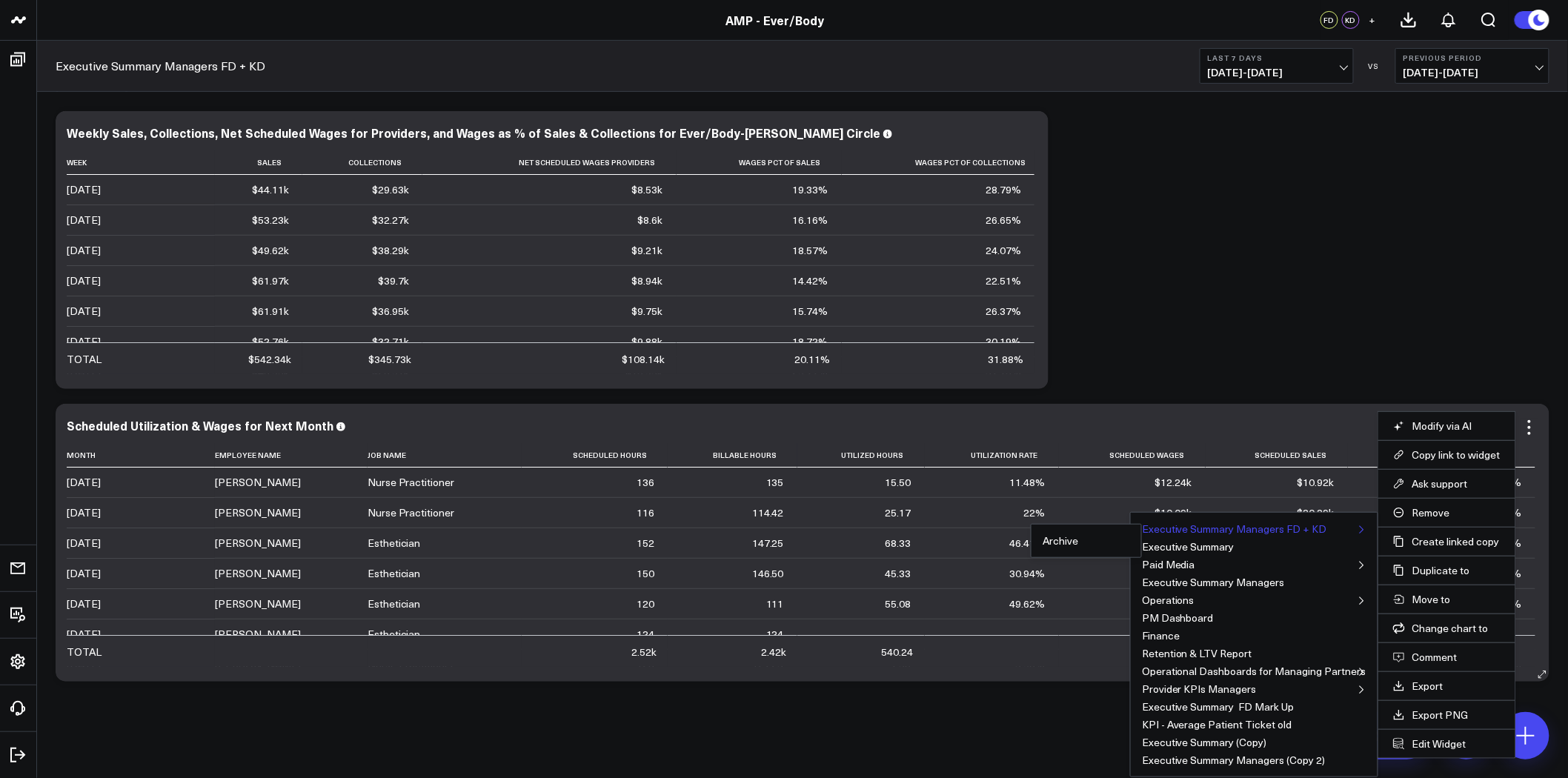
click at [1088, 535] on li "Archive" at bounding box center [1086, 540] width 88 height 11
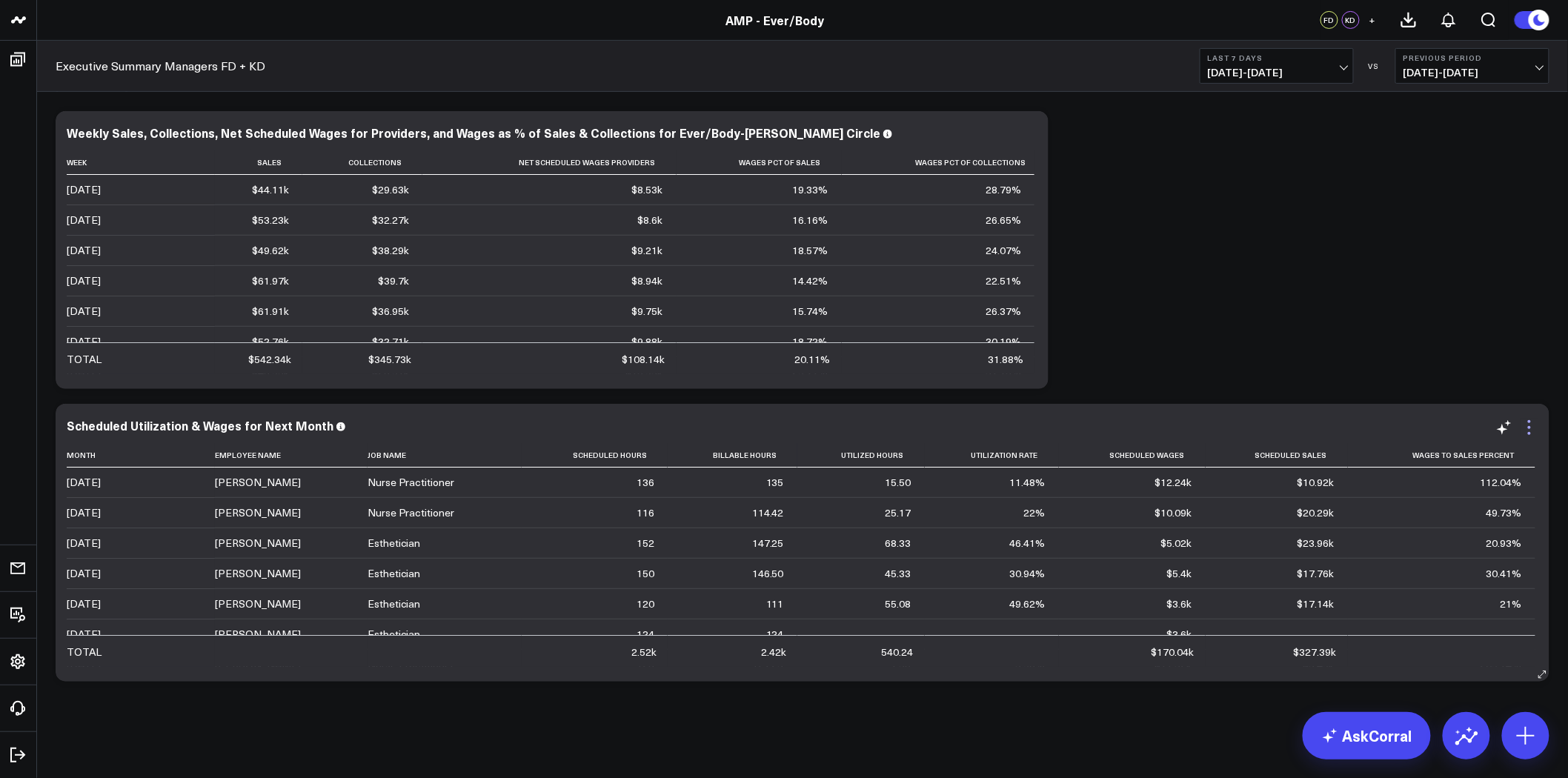
click at [1529, 428] on icon at bounding box center [1529, 428] width 18 height 18
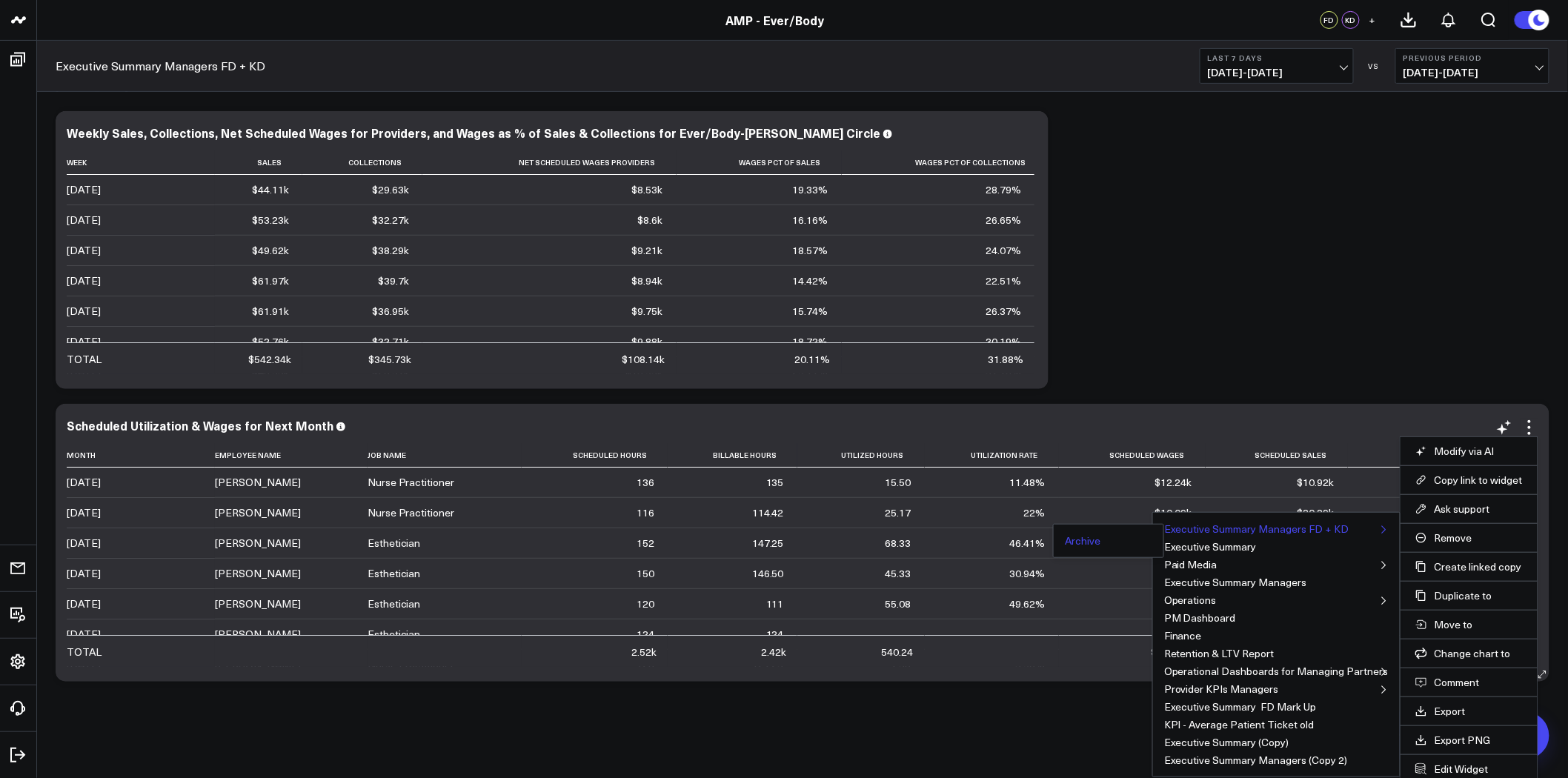
click at [1089, 541] on button "Archive" at bounding box center [1082, 540] width 35 height 11
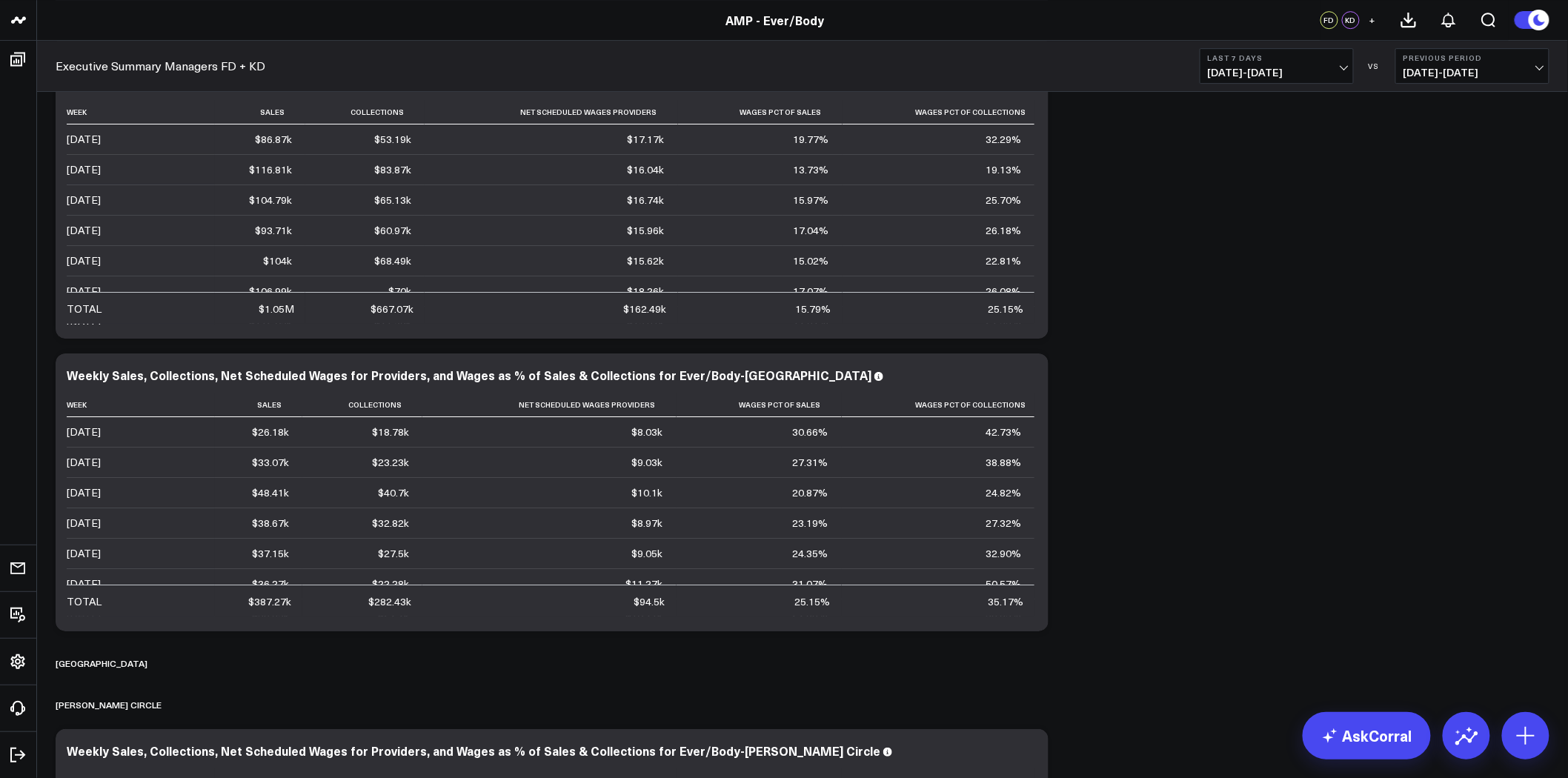
scroll to position [6626, 0]
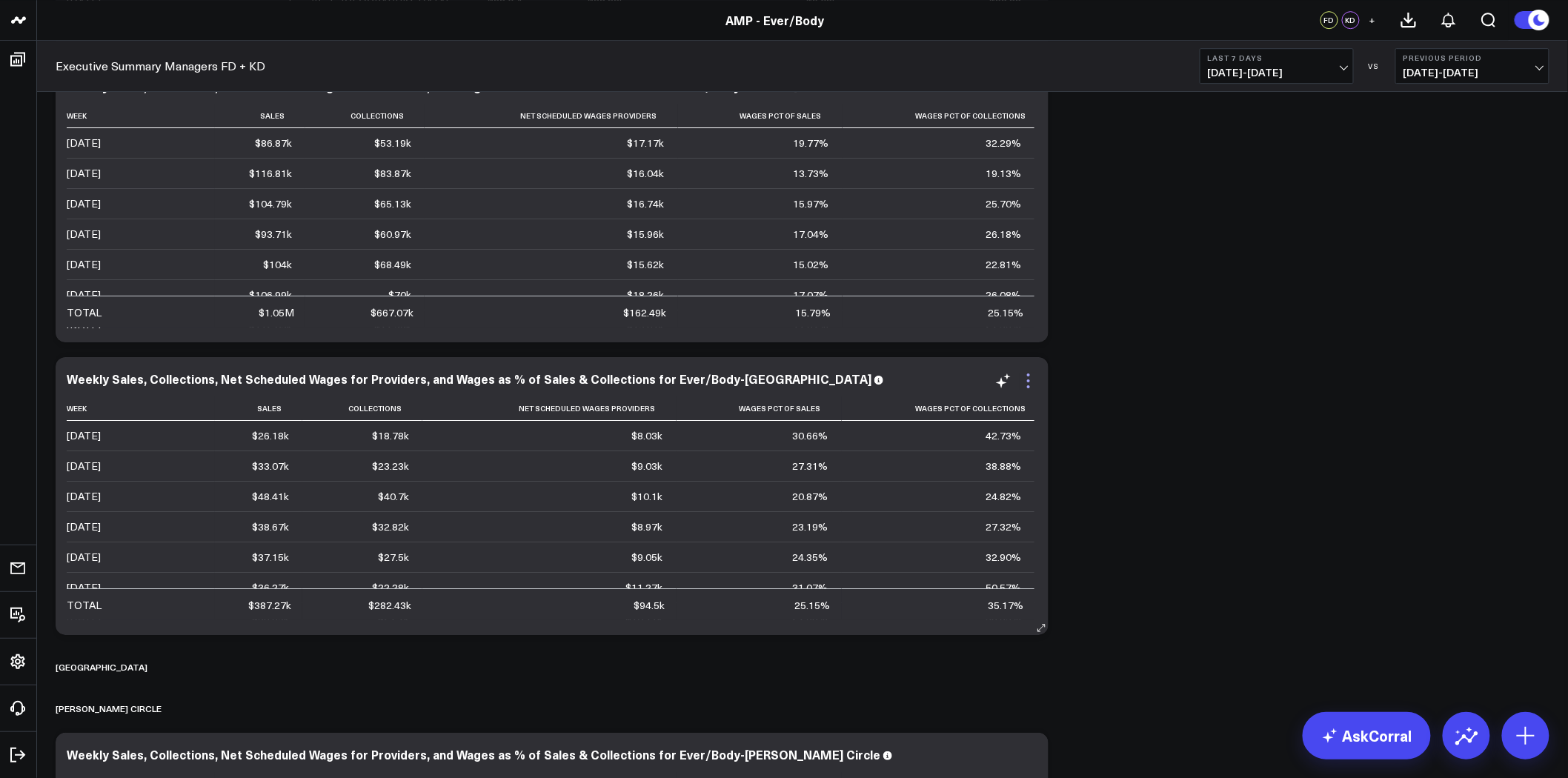
click at [1028, 380] on icon at bounding box center [1029, 381] width 3 height 3
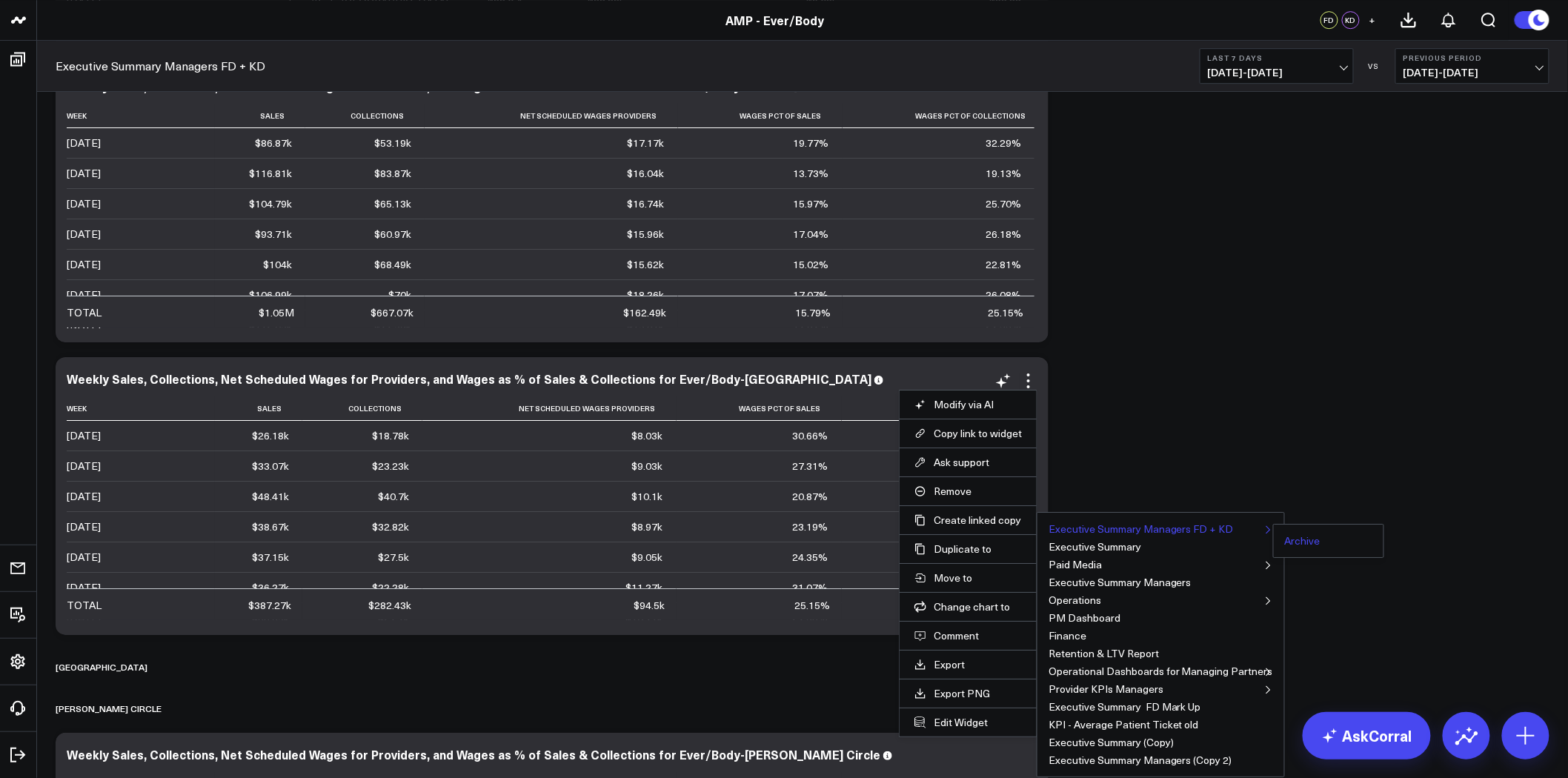
click at [1294, 538] on button "Archive" at bounding box center [1302, 540] width 35 height 11
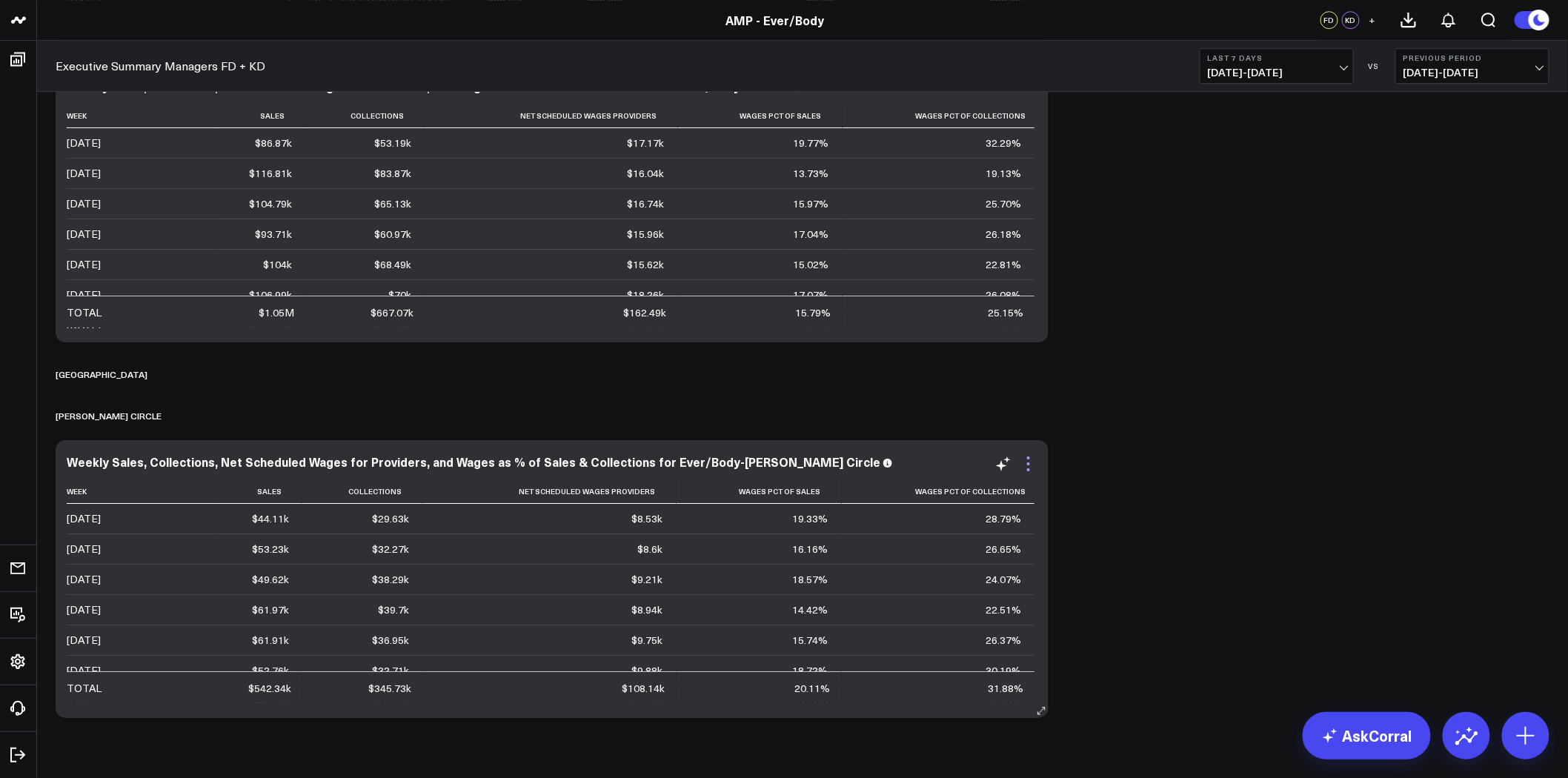
click at [1028, 467] on icon at bounding box center [1029, 464] width 18 height 18
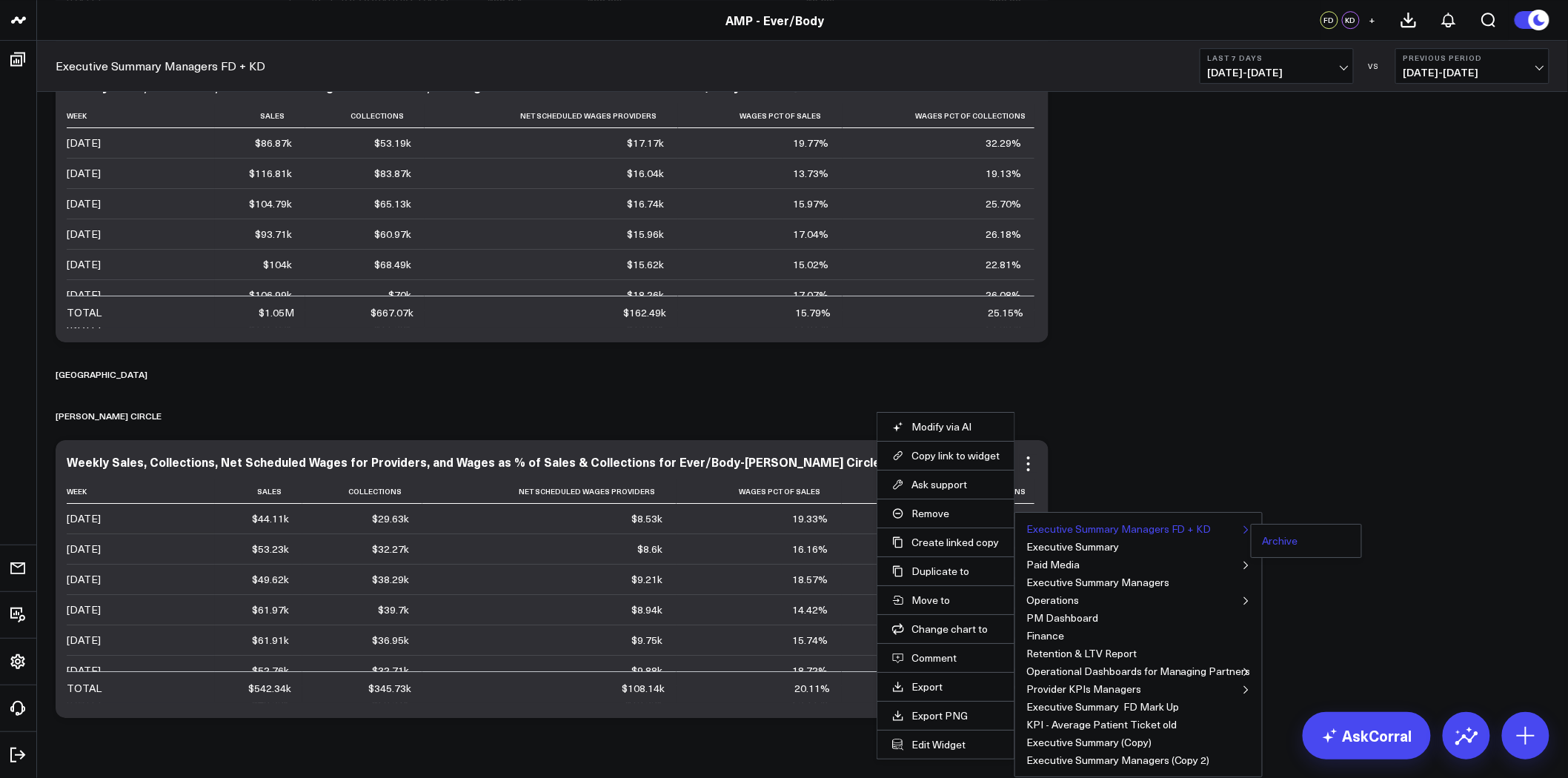
click at [1270, 538] on button "Archive" at bounding box center [1279, 540] width 35 height 11
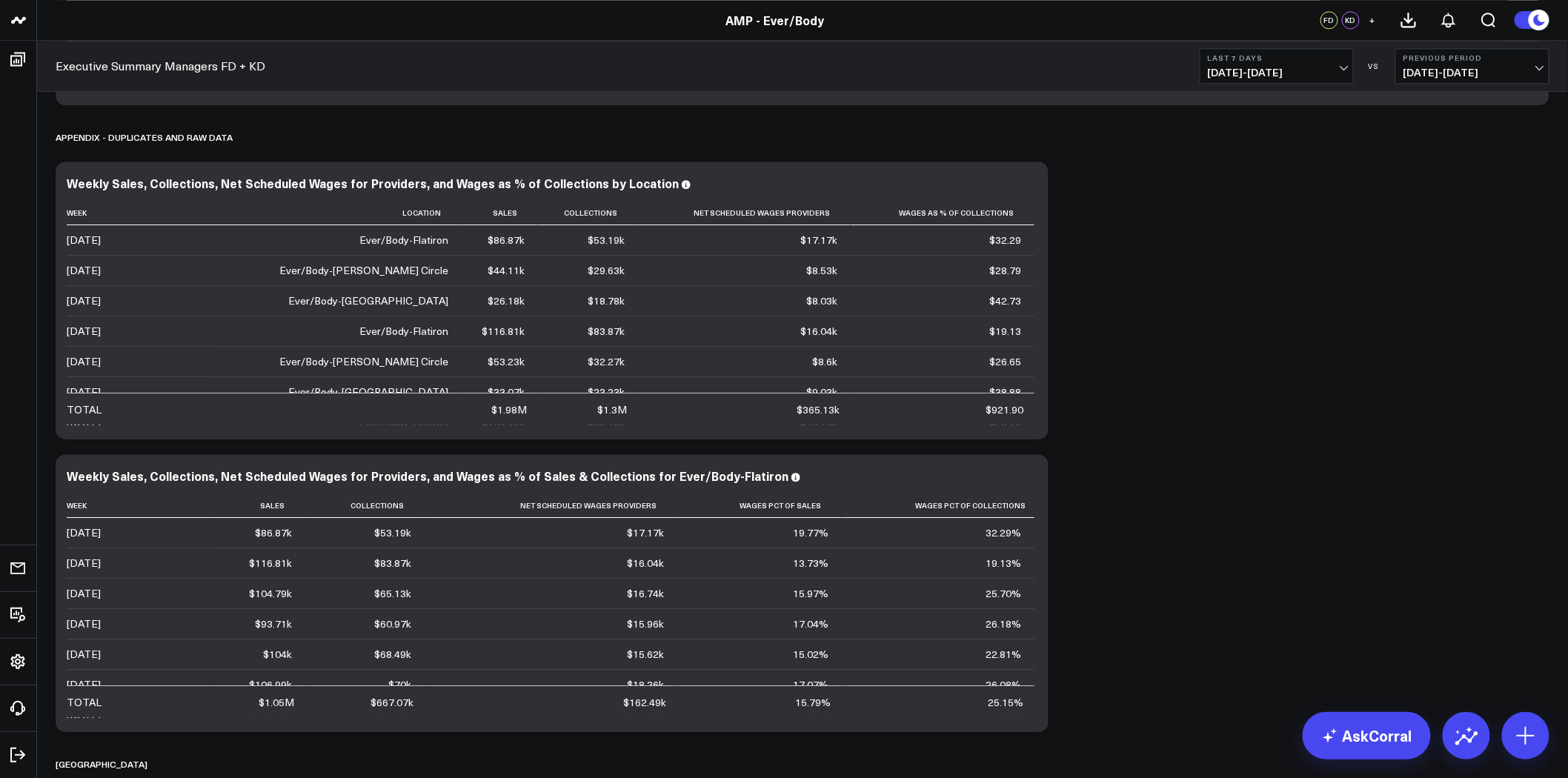
scroll to position [6122, 0]
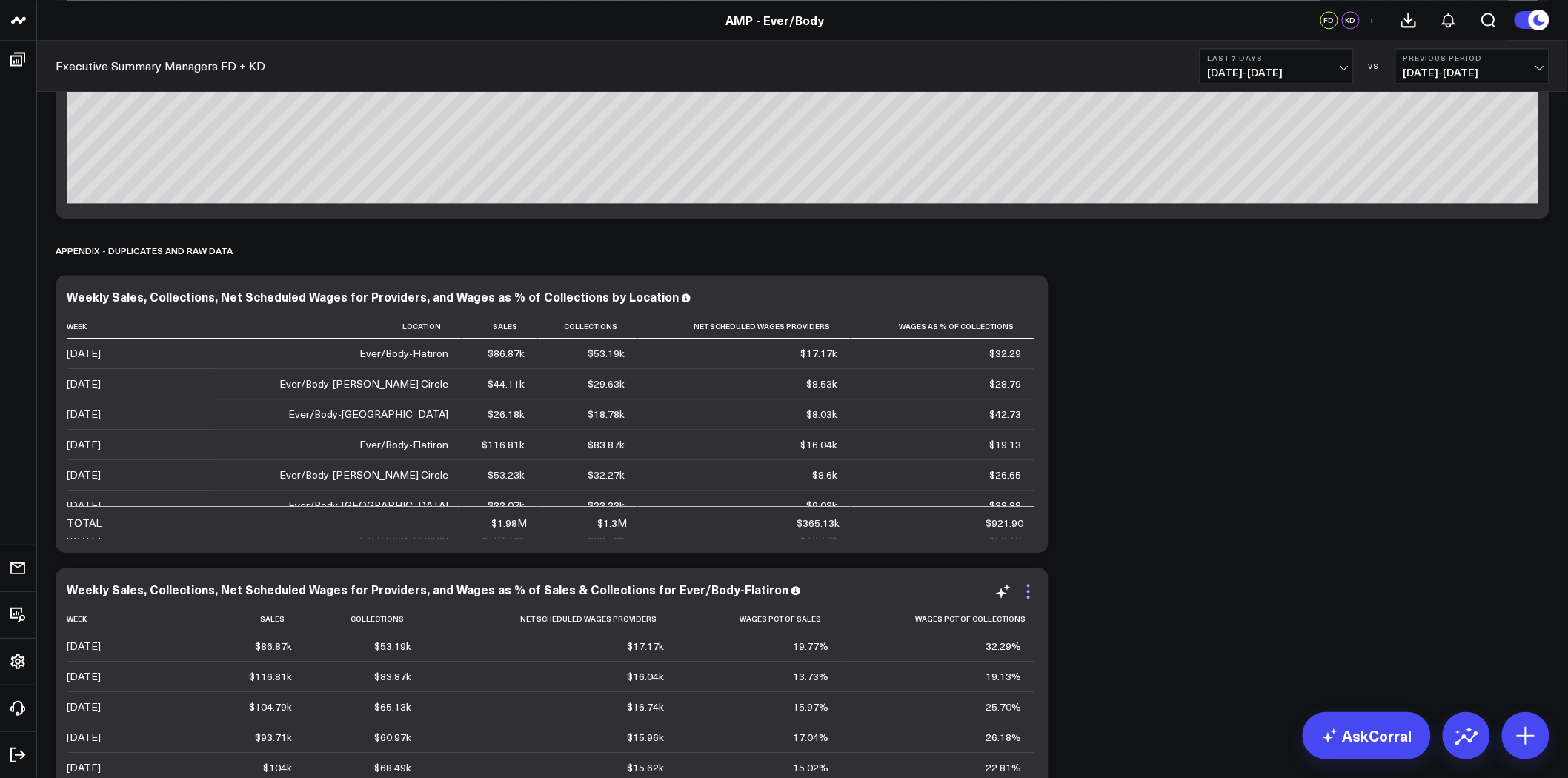
click at [1030, 588] on icon at bounding box center [1029, 591] width 18 height 18
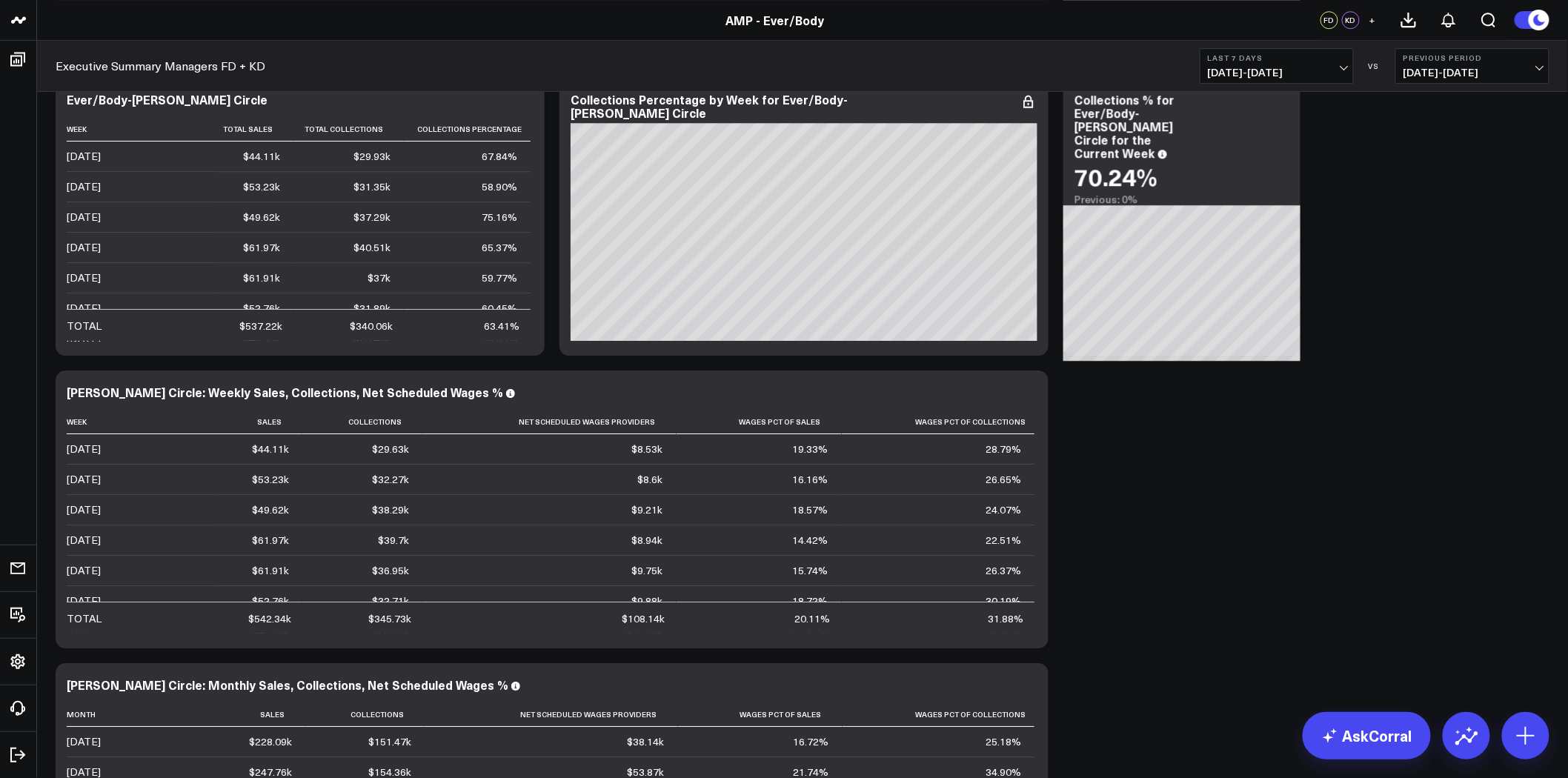
scroll to position [0, 0]
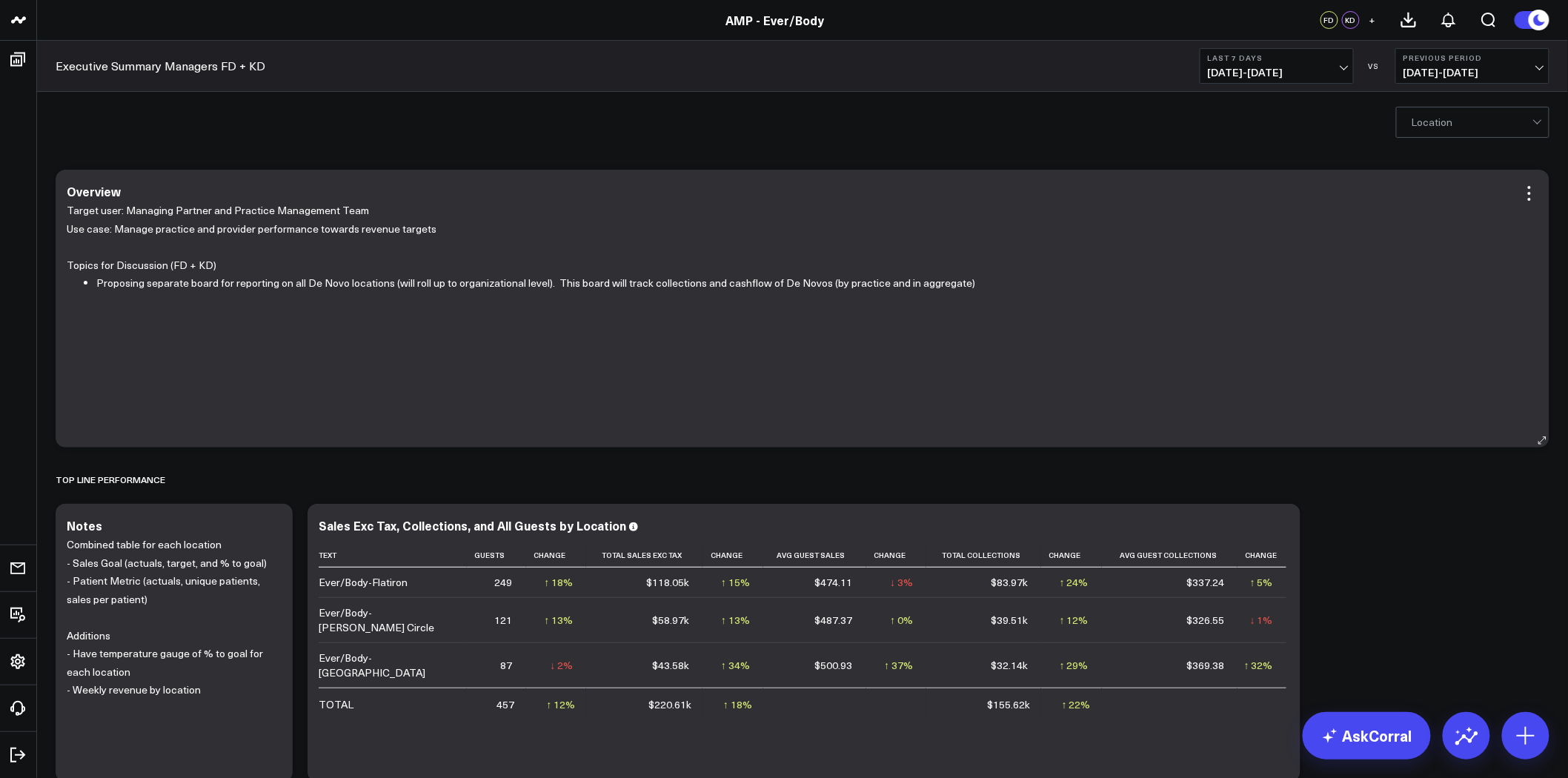
click at [314, 234] on div "Target user: Managing Partner and Practice Management Team Use case: Manage pra…" at bounding box center [802, 317] width 1471 height 231
click at [647, 238] on p at bounding box center [811, 247] width 1430 height 19
click at [1529, 194] on icon at bounding box center [1529, 193] width 3 height 3
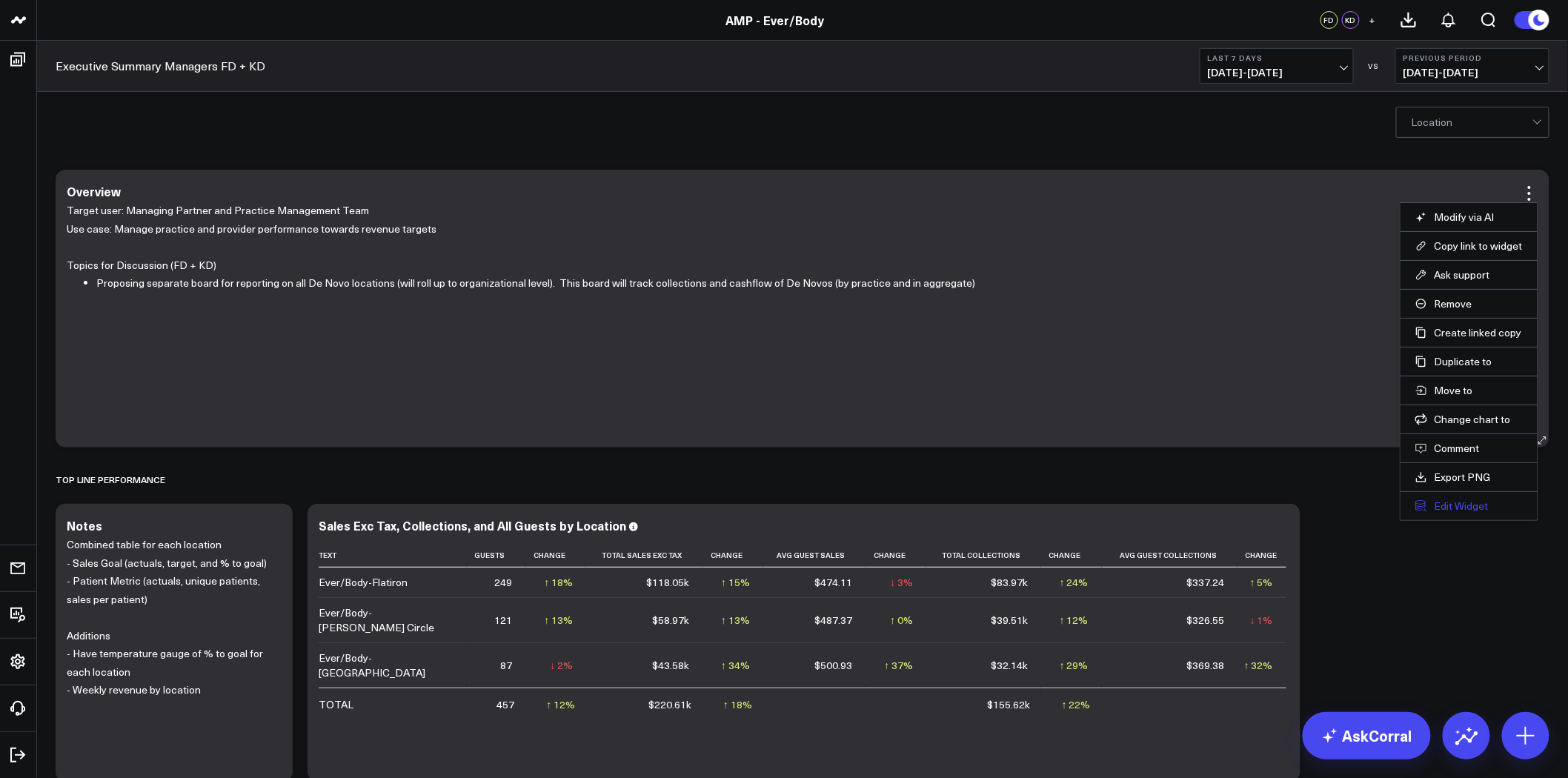
click at [1467, 505] on button "Edit Widget" at bounding box center [1468, 506] width 107 height 13
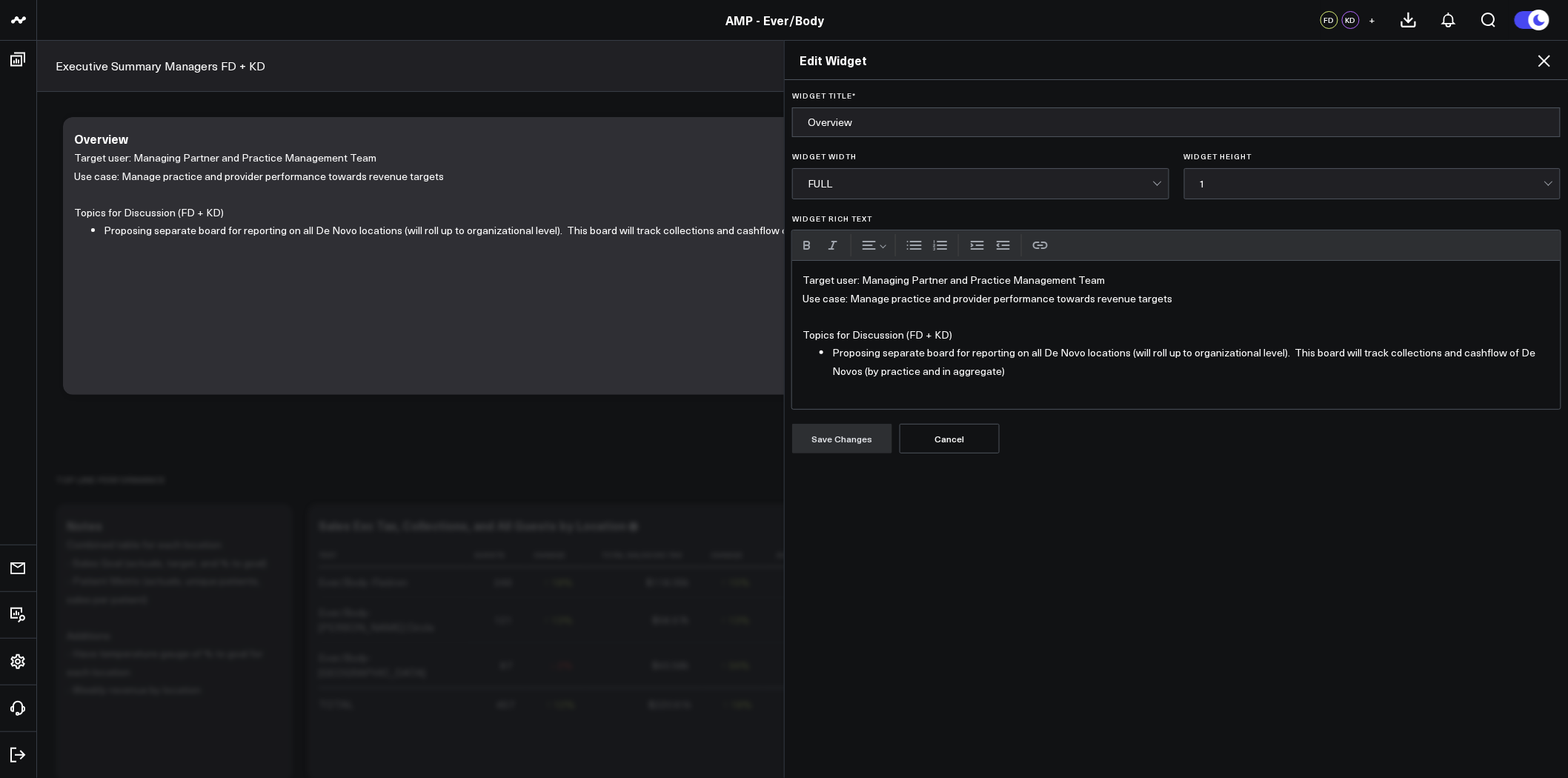
click at [832, 350] on li "Proposing separate board for reporting on all De Novo locations (will roll up t…" at bounding box center [1191, 362] width 718 height 36
click at [832, 351] on li "Proposing separate board for reporting on all De Novo locations (will roll up t…" at bounding box center [1191, 362] width 718 height 36
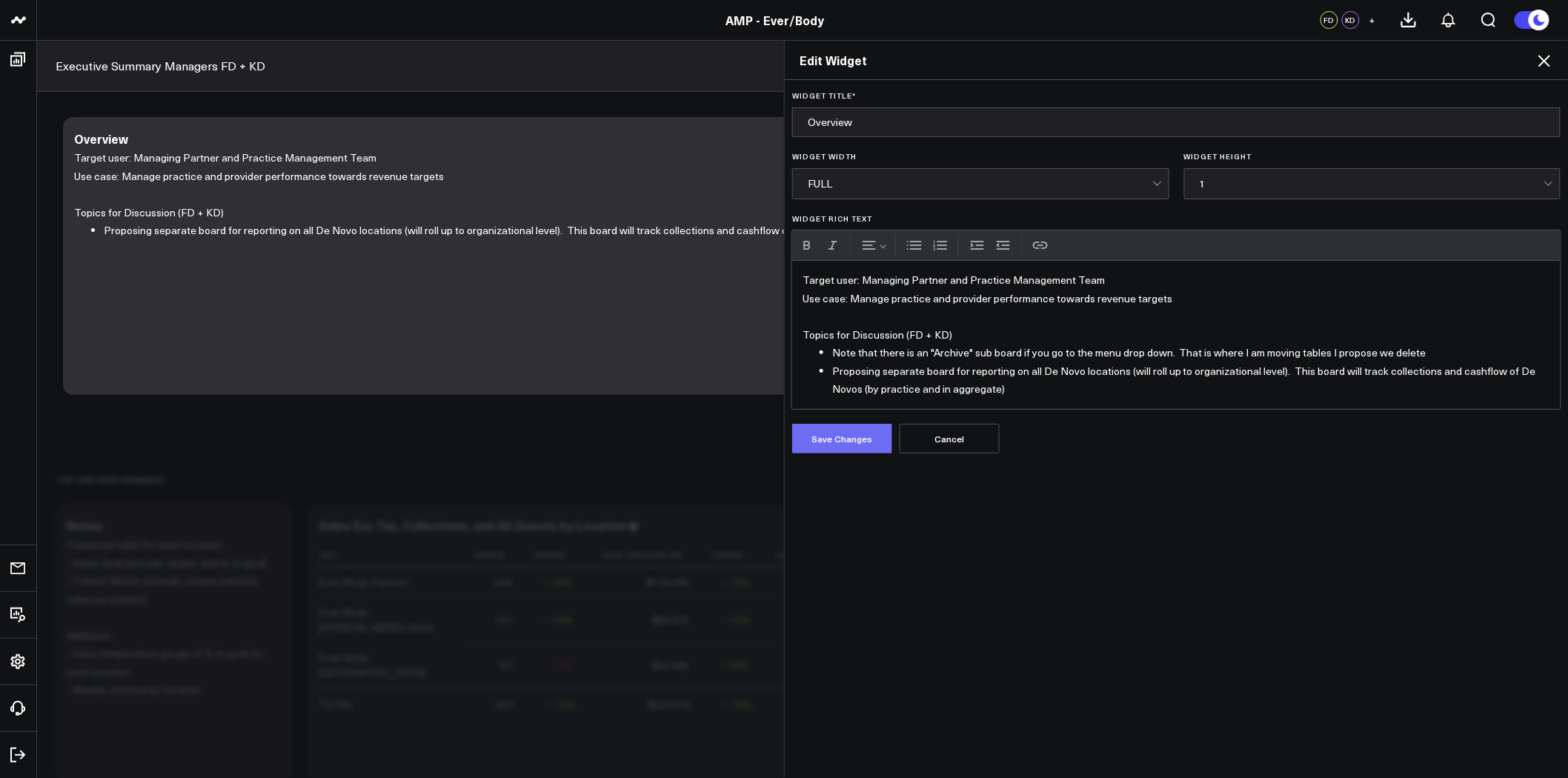
click at [852, 444] on button "Save Changes" at bounding box center [842, 439] width 100 height 30
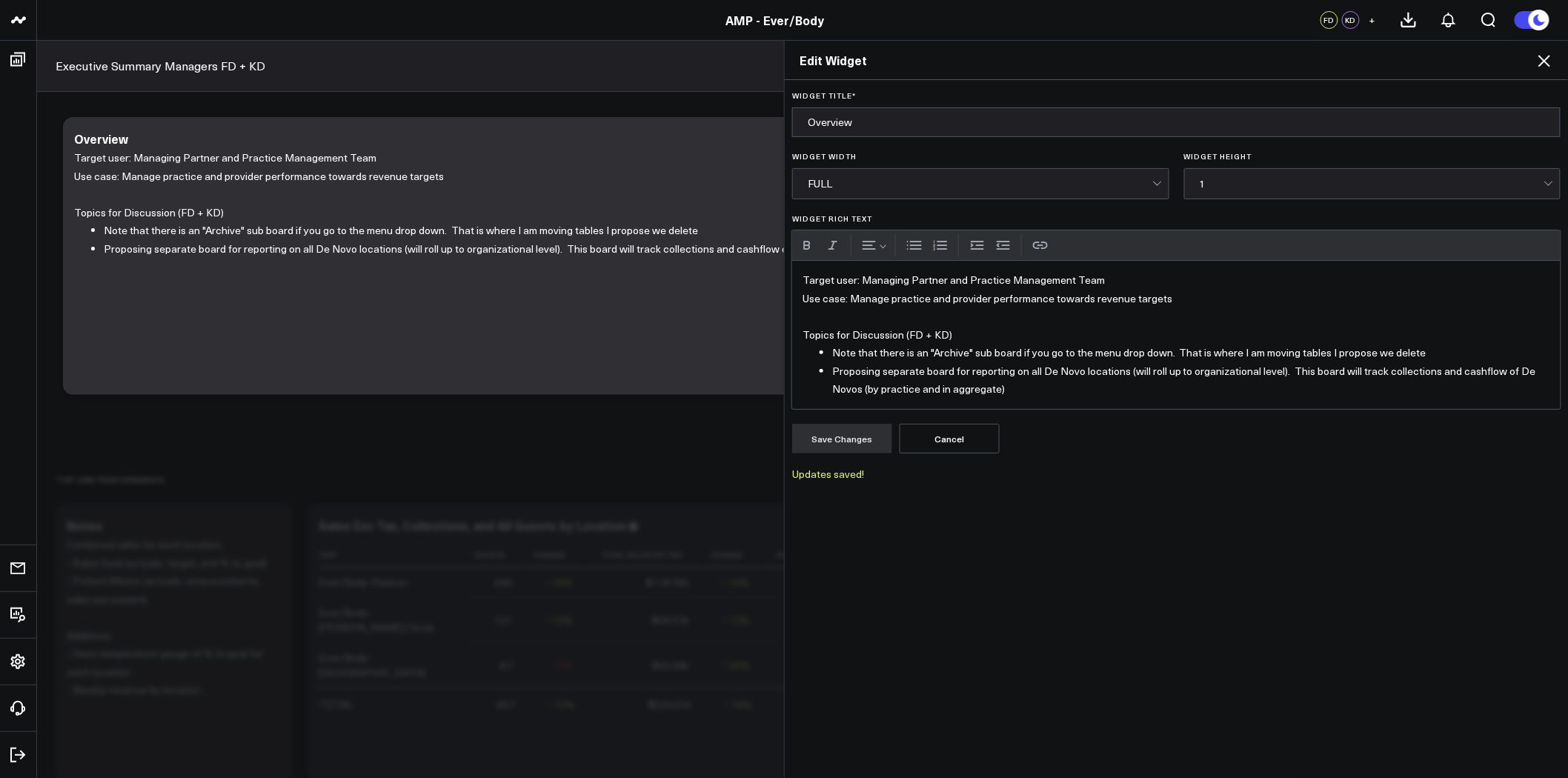
click at [1548, 59] on icon at bounding box center [1544, 61] width 18 height 18
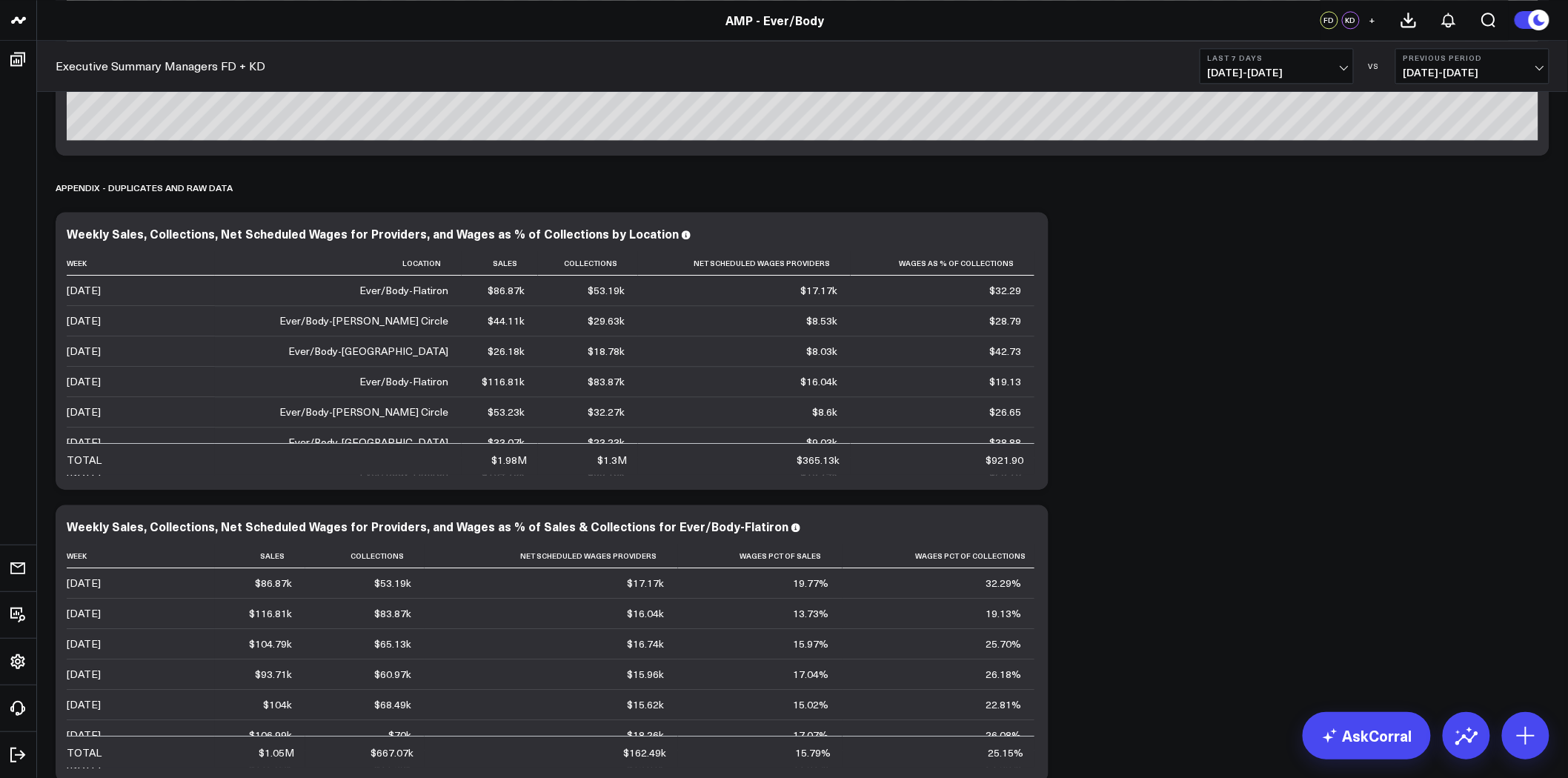
scroll to position [6204, 0]
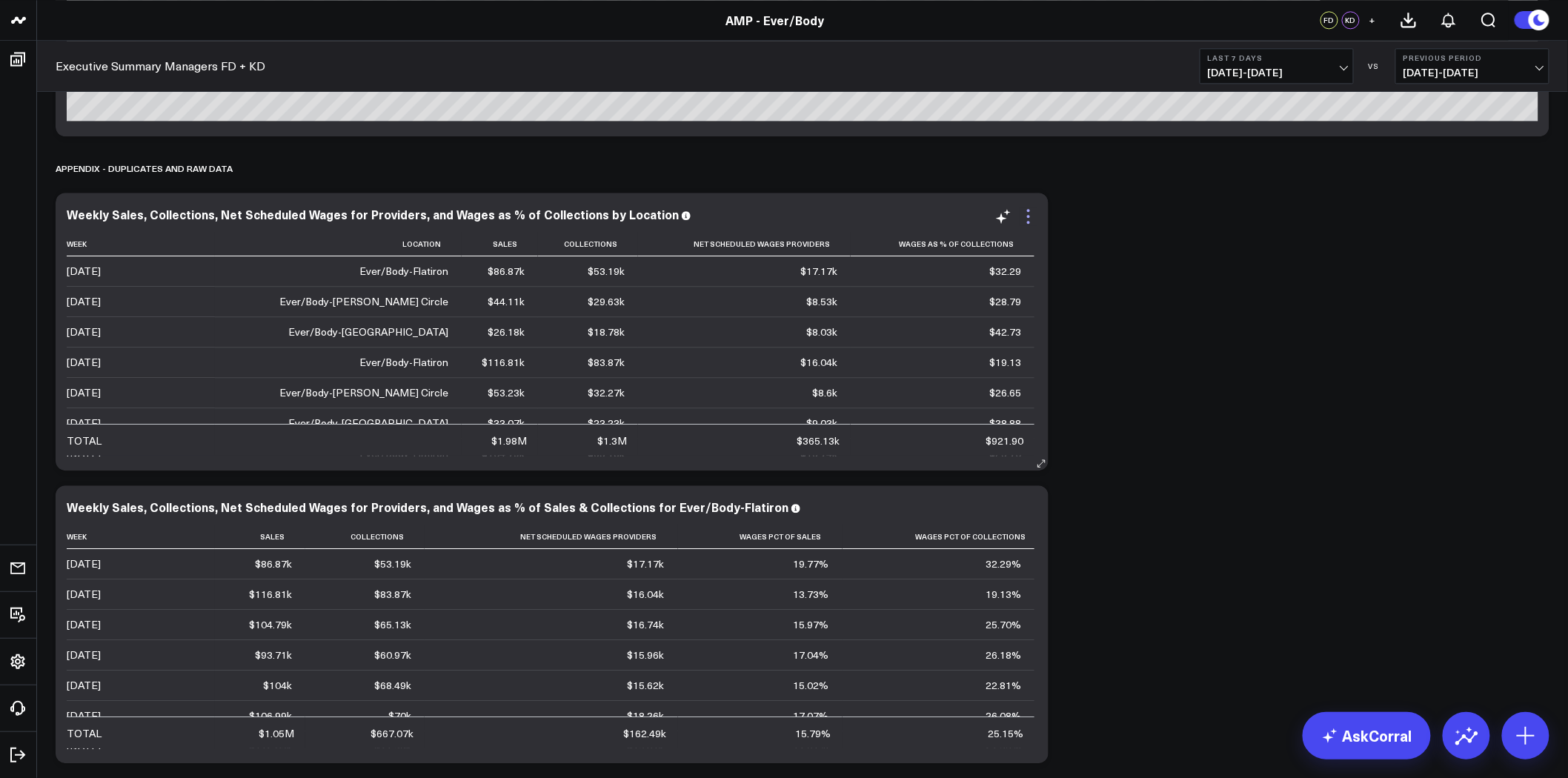
click at [1027, 210] on icon at bounding box center [1029, 211] width 3 height 3
click at [0, 0] on button "Archive" at bounding box center [0, 0] width 0 height 0
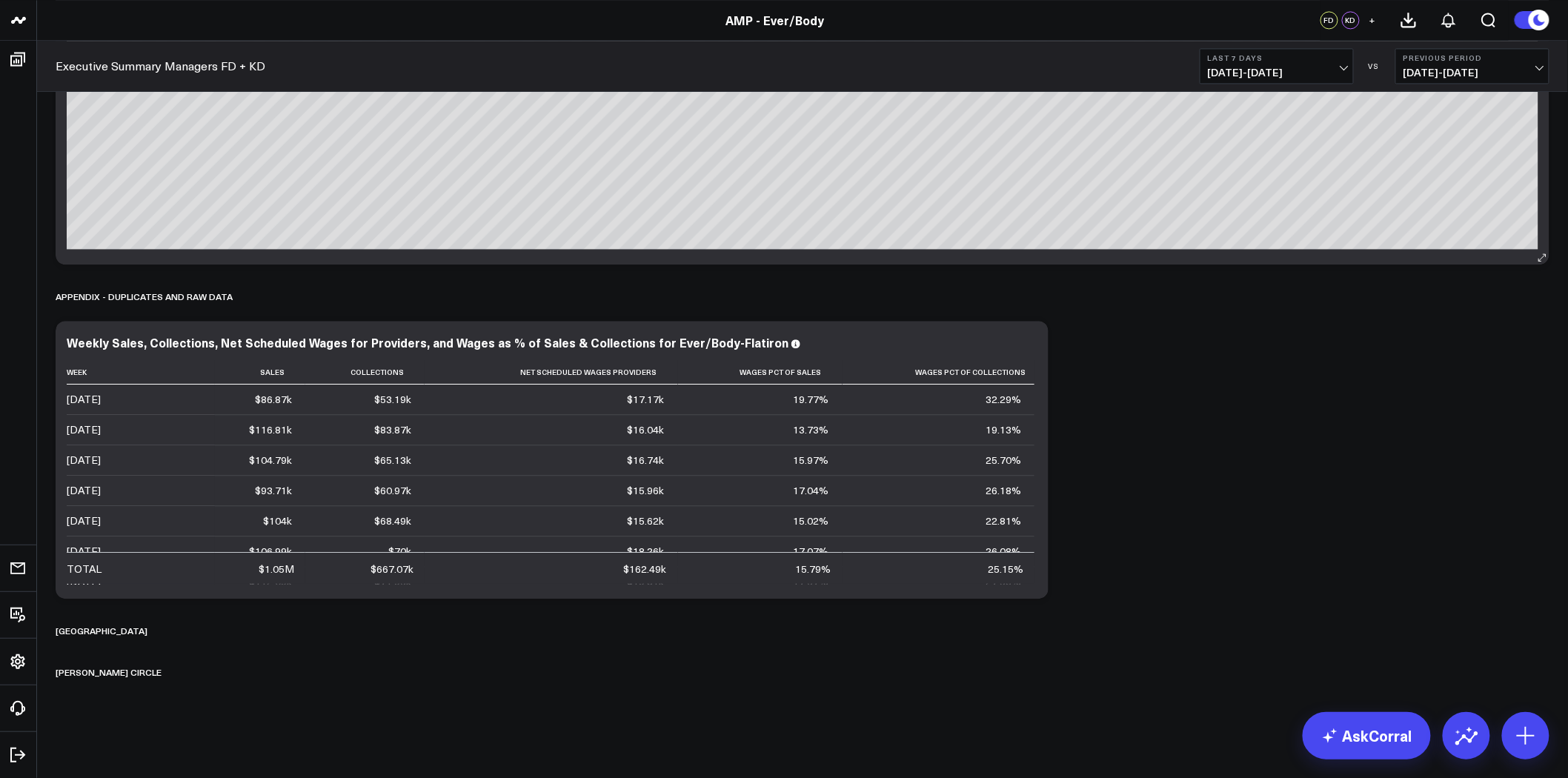
scroll to position [6076, 0]
click at [1033, 343] on icon at bounding box center [1029, 344] width 18 height 18
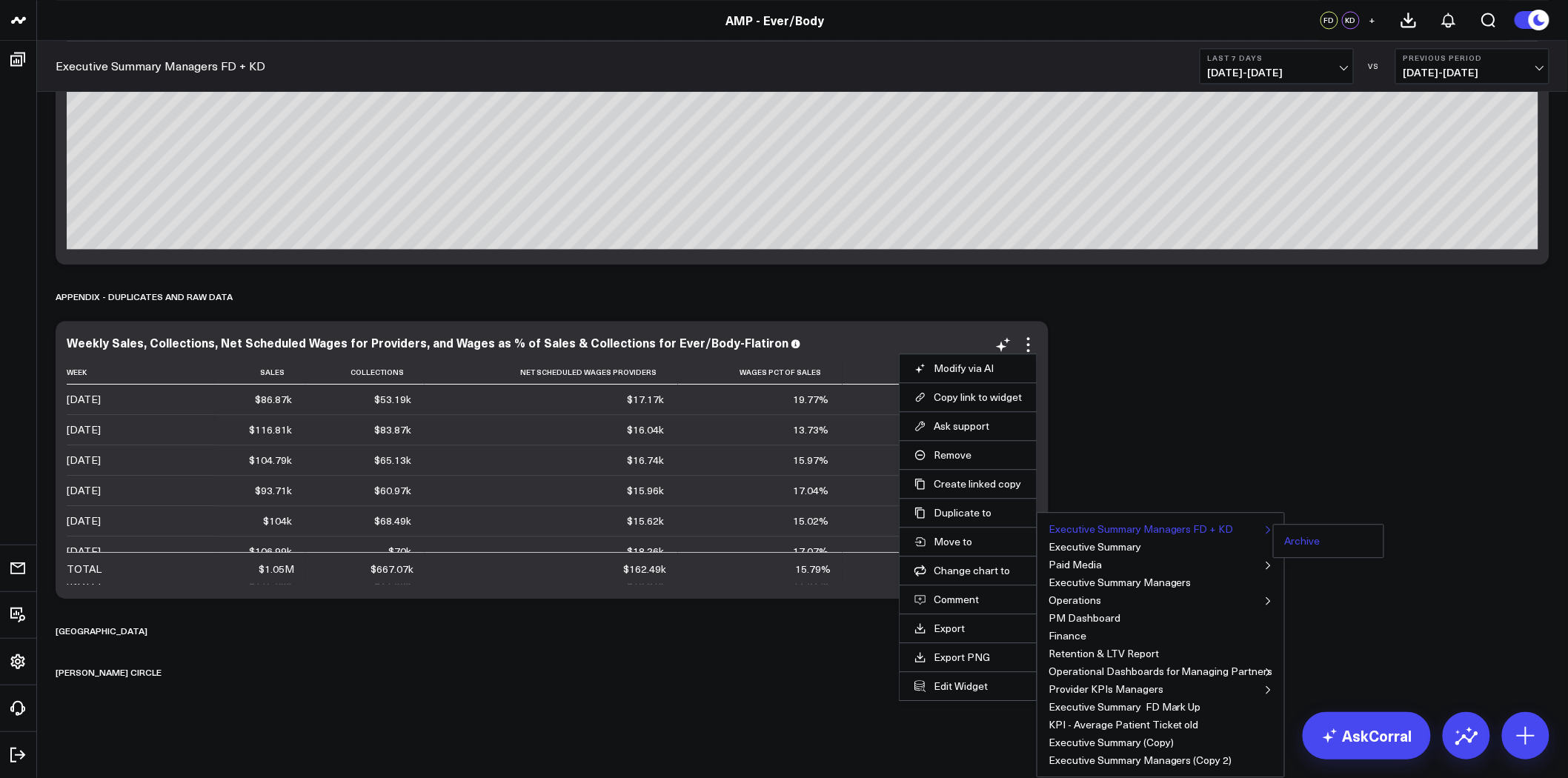
click at [1298, 546] on button "Archive" at bounding box center [1302, 540] width 35 height 11
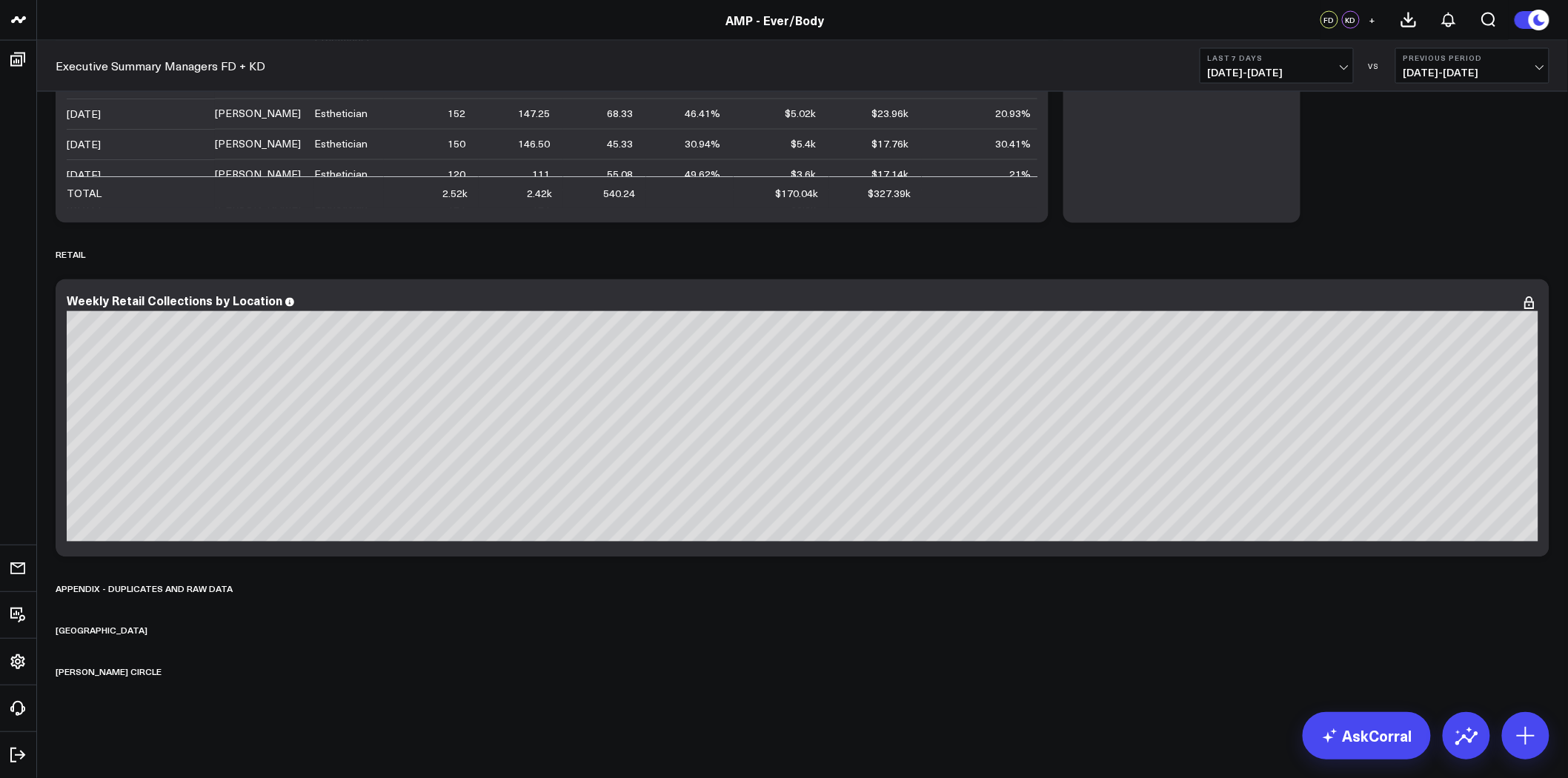
scroll to position [5784, 0]
click at [244, 593] on icon at bounding box center [250, 589] width 11 height 11
click at [286, 635] on button "Delete" at bounding box center [289, 631] width 65 height 26
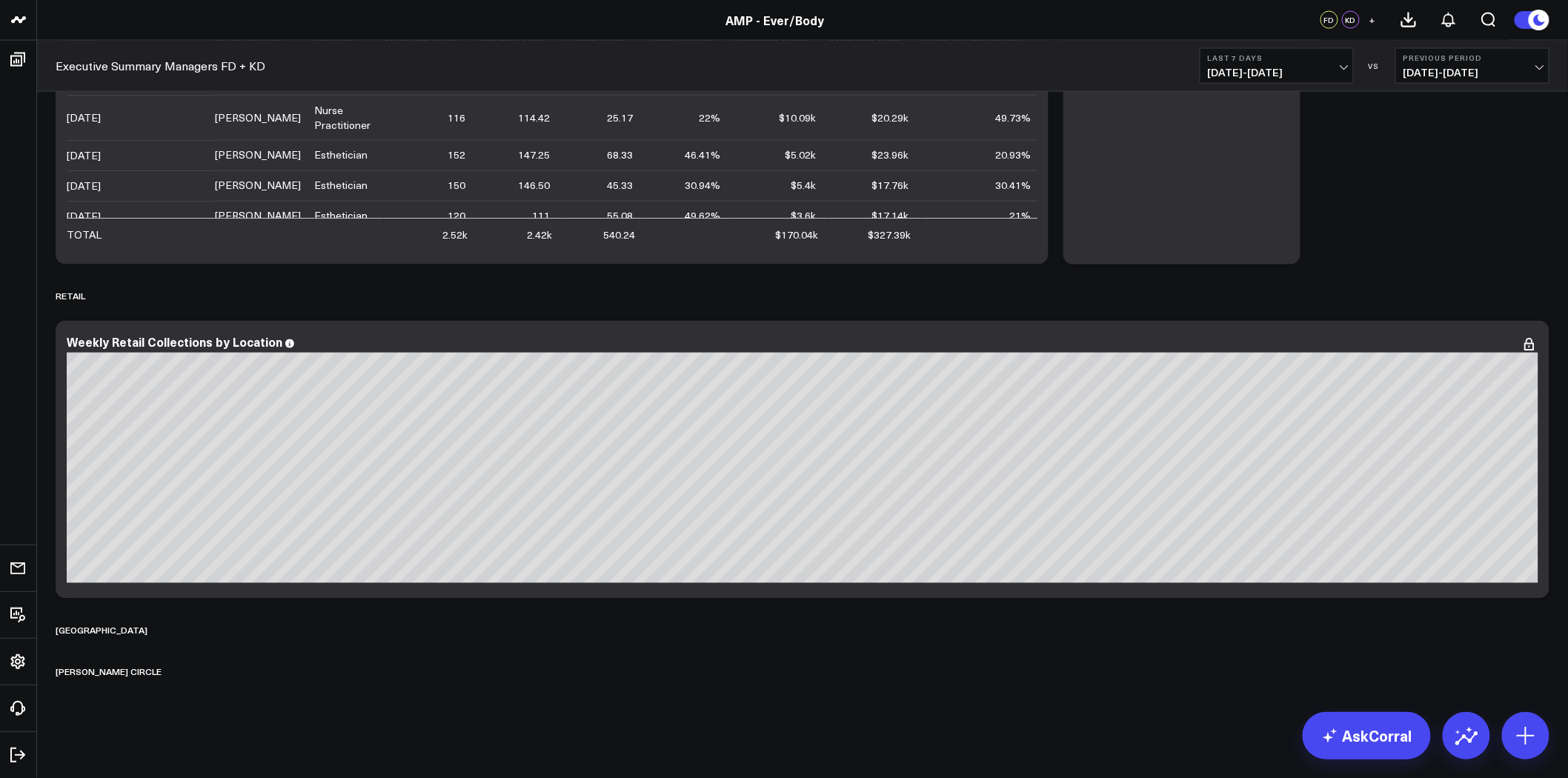
scroll to position [5741, 0]
click at [168, 630] on icon at bounding box center [169, 631] width 2 height 2
click at [180, 665] on button "Delete" at bounding box center [204, 673] width 65 height 26
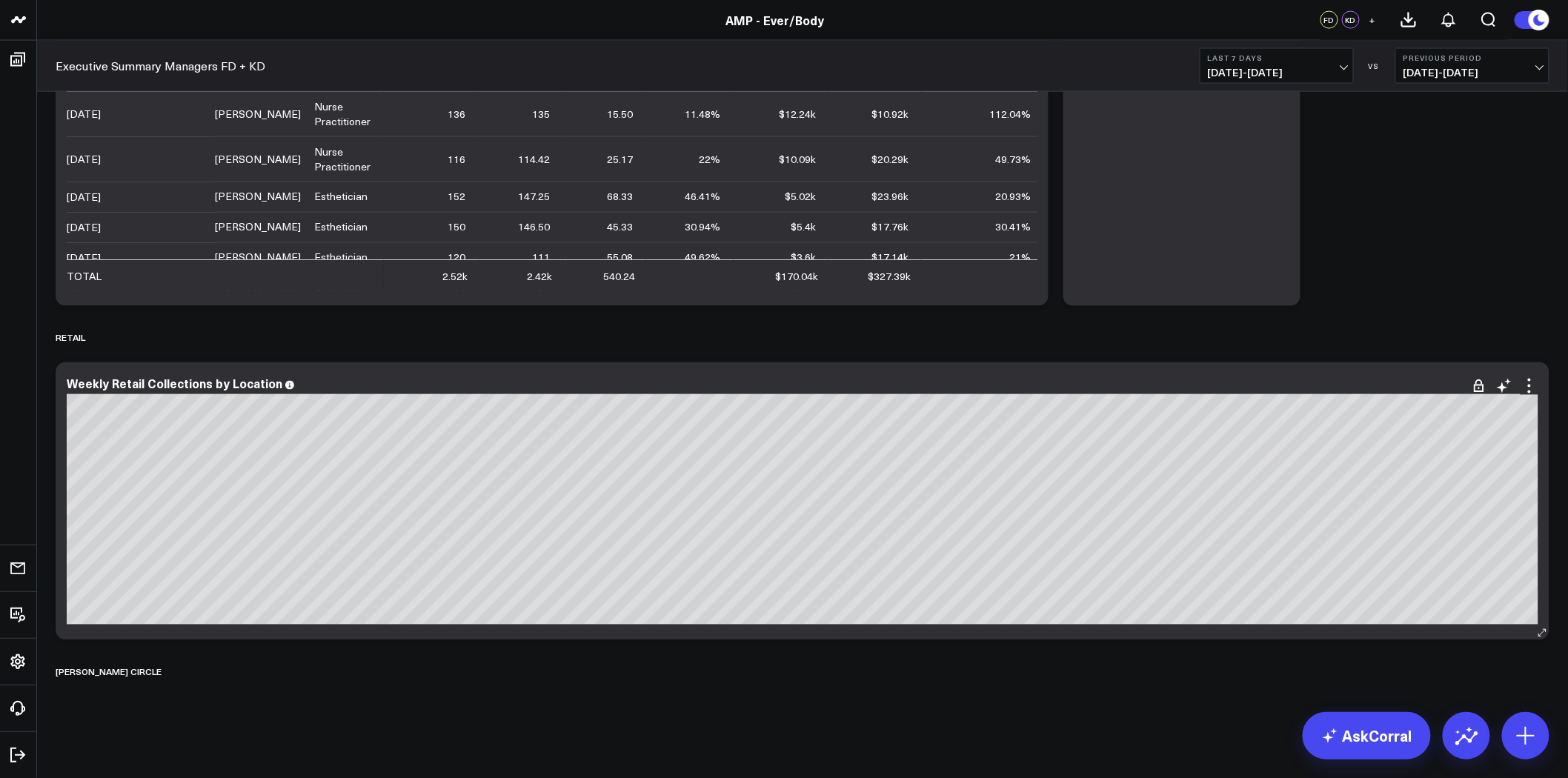
scroll to position [5700, 0]
click at [174, 667] on icon at bounding box center [180, 672] width 11 height 11
click at [186, 716] on button "Delete" at bounding box center [218, 714] width 65 height 26
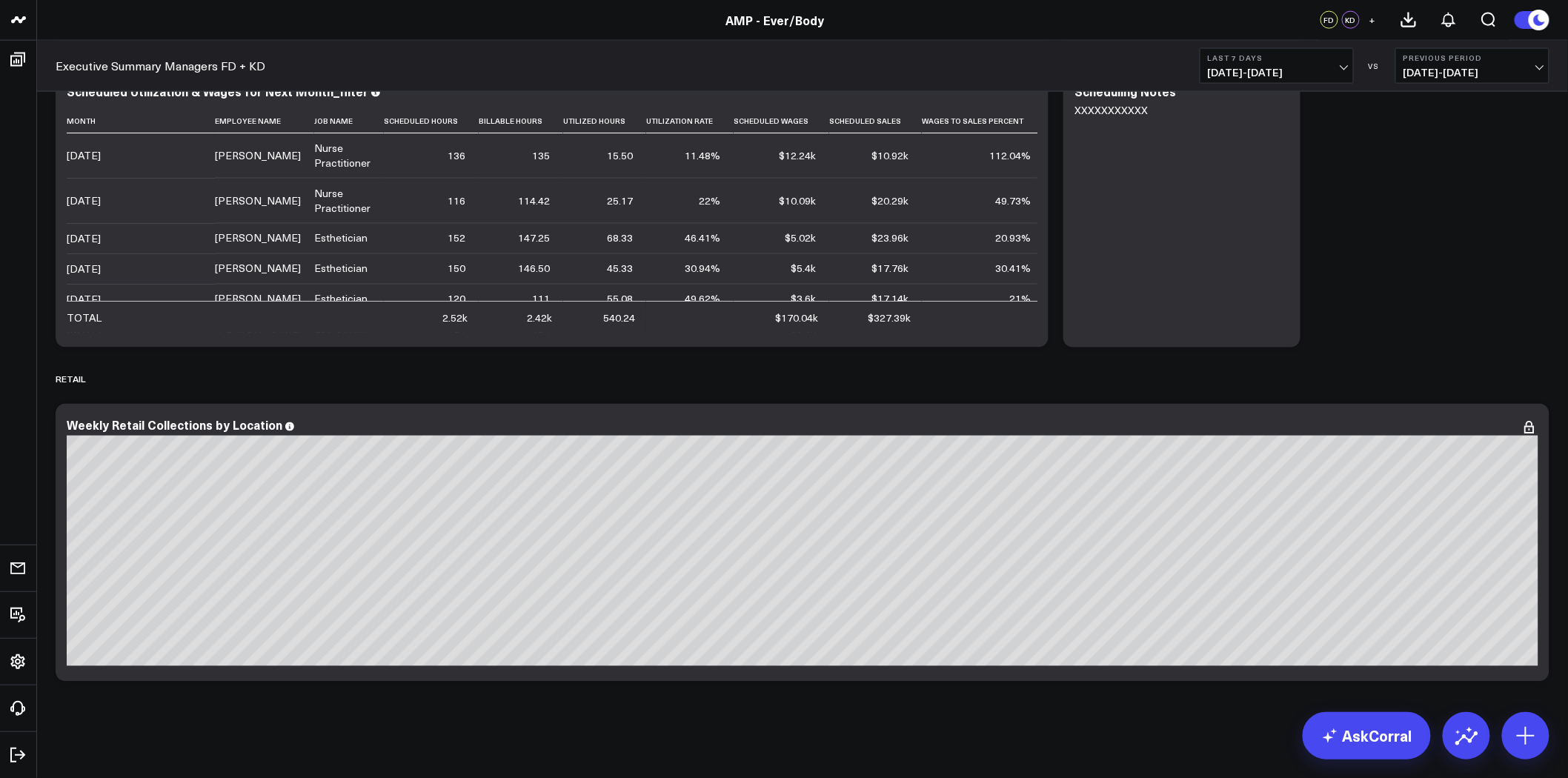
scroll to position [5658, 0]
click at [1526, 426] on icon at bounding box center [1529, 429] width 18 height 18
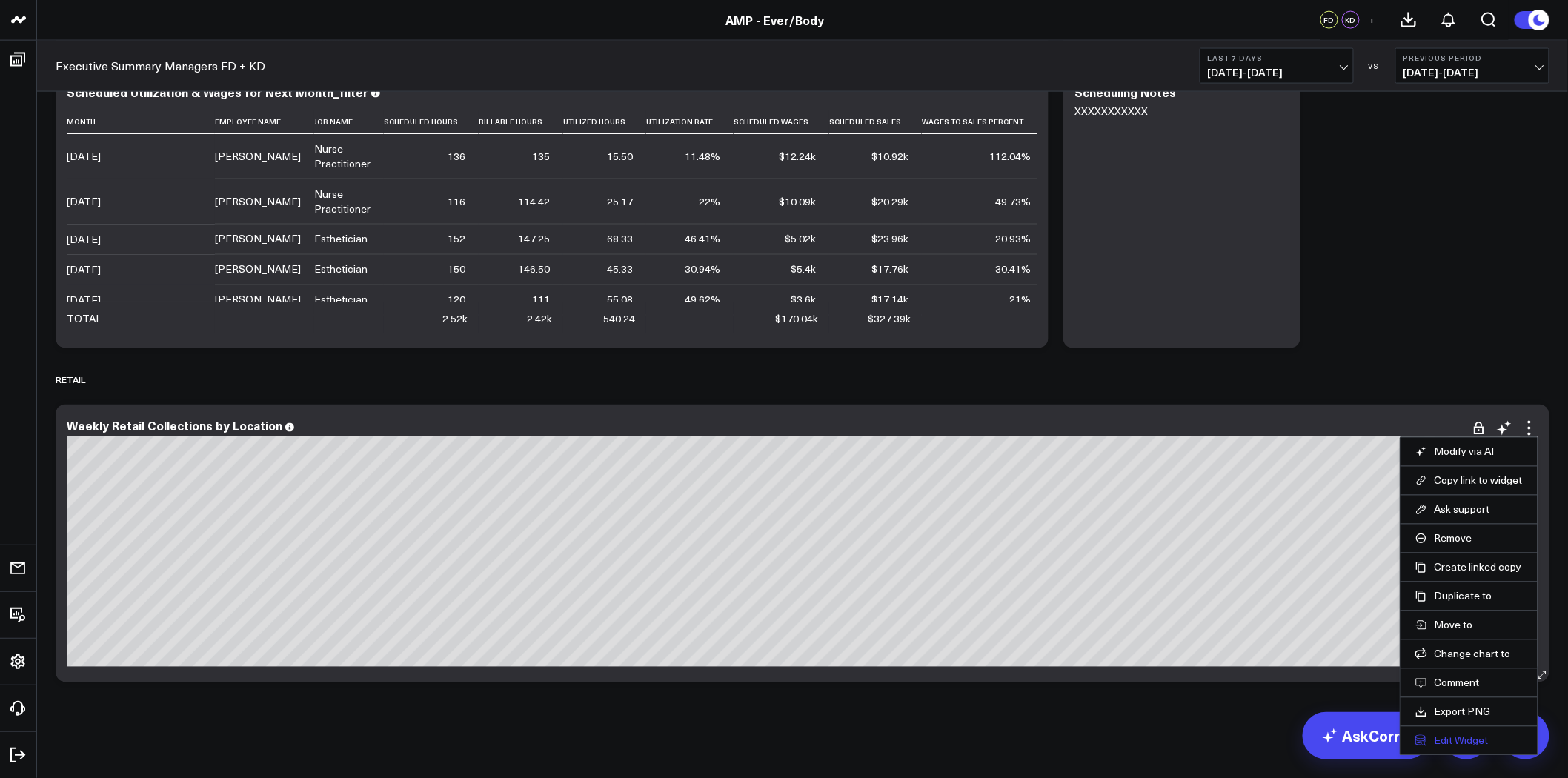
click at [1465, 741] on button "Edit Widget" at bounding box center [1468, 741] width 107 height 13
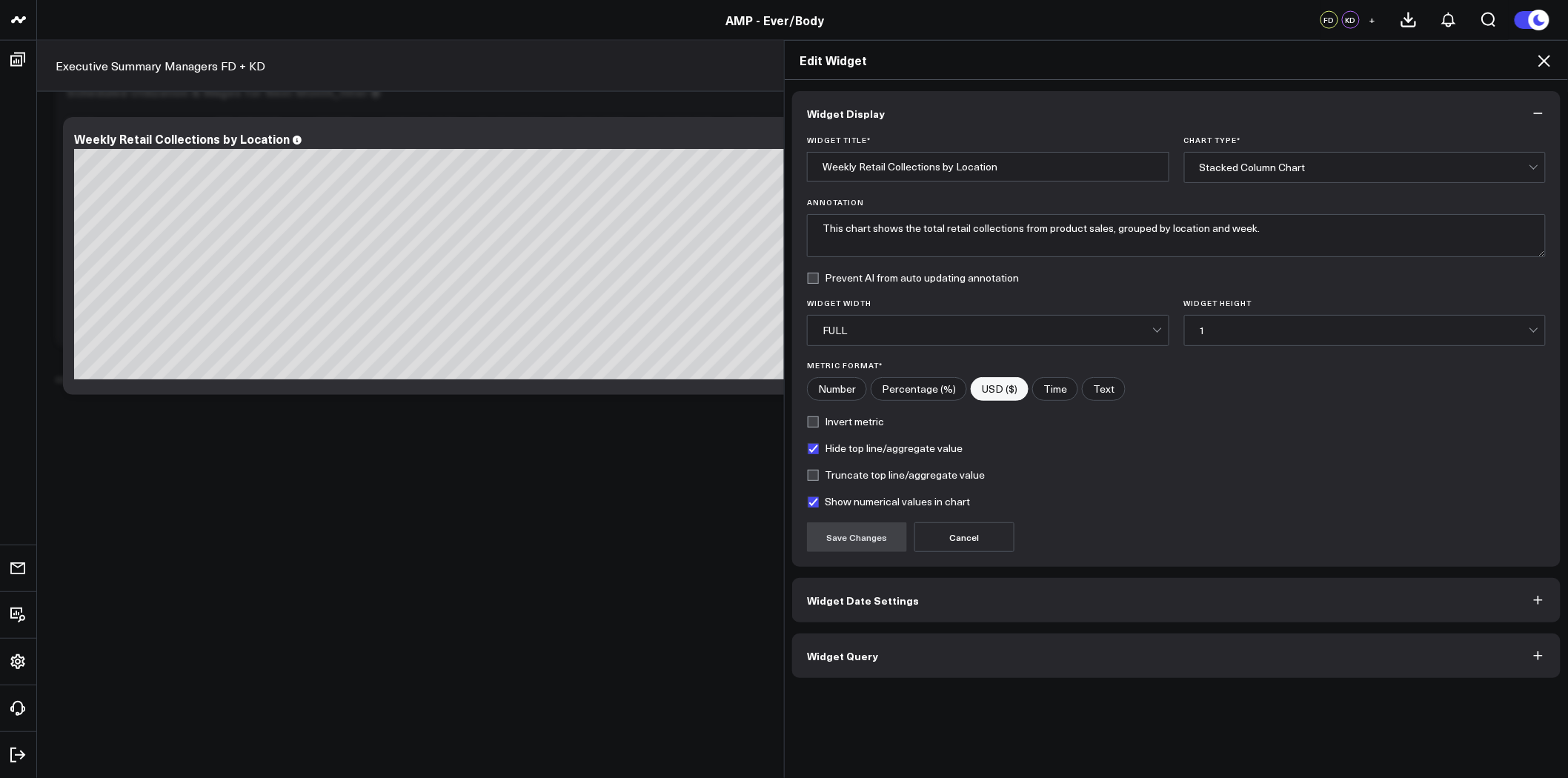
click at [1002, 647] on button "Widget Query" at bounding box center [1175, 656] width 768 height 44
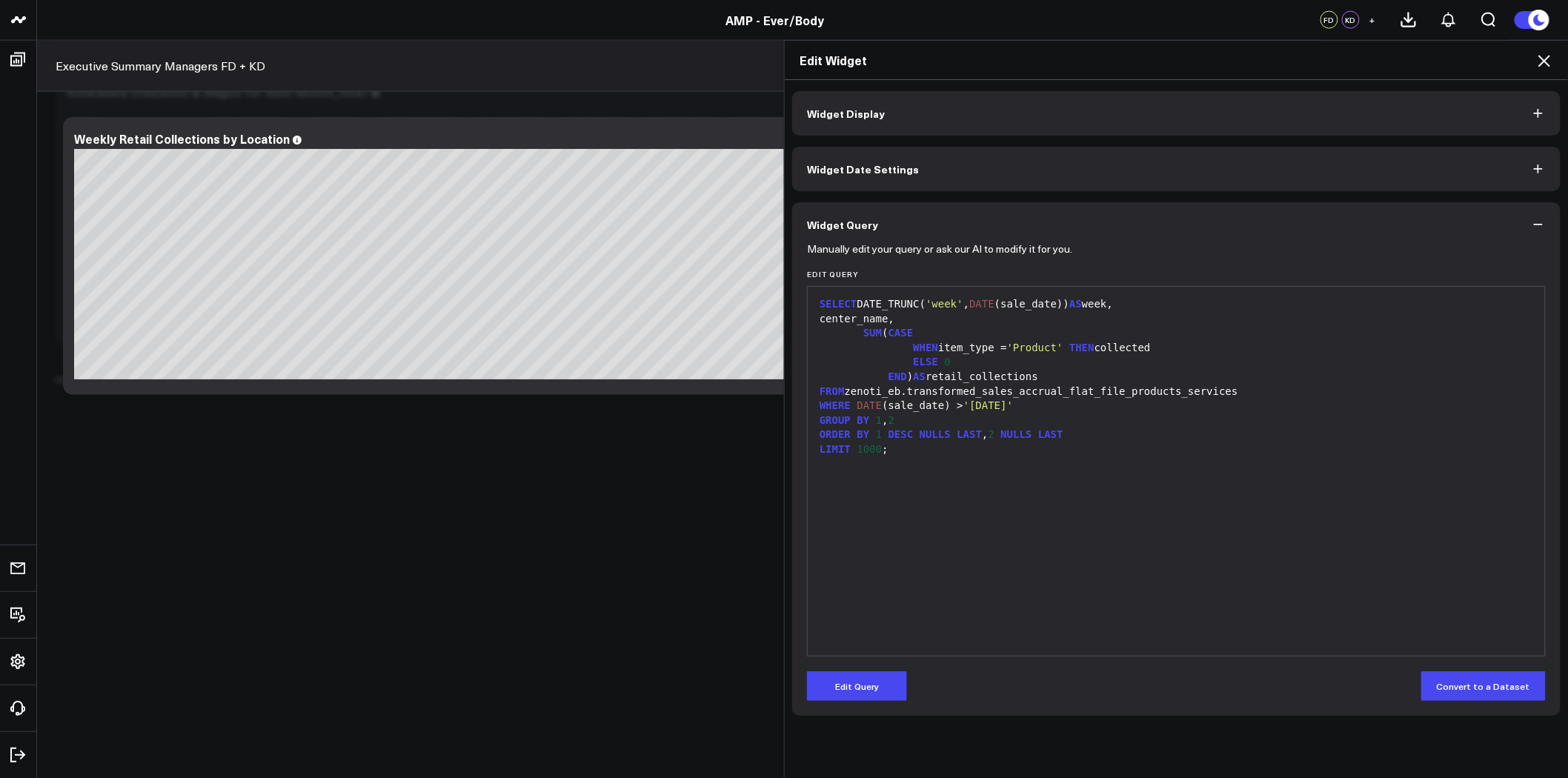
click at [1543, 58] on icon at bounding box center [1543, 61] width 11 height 11
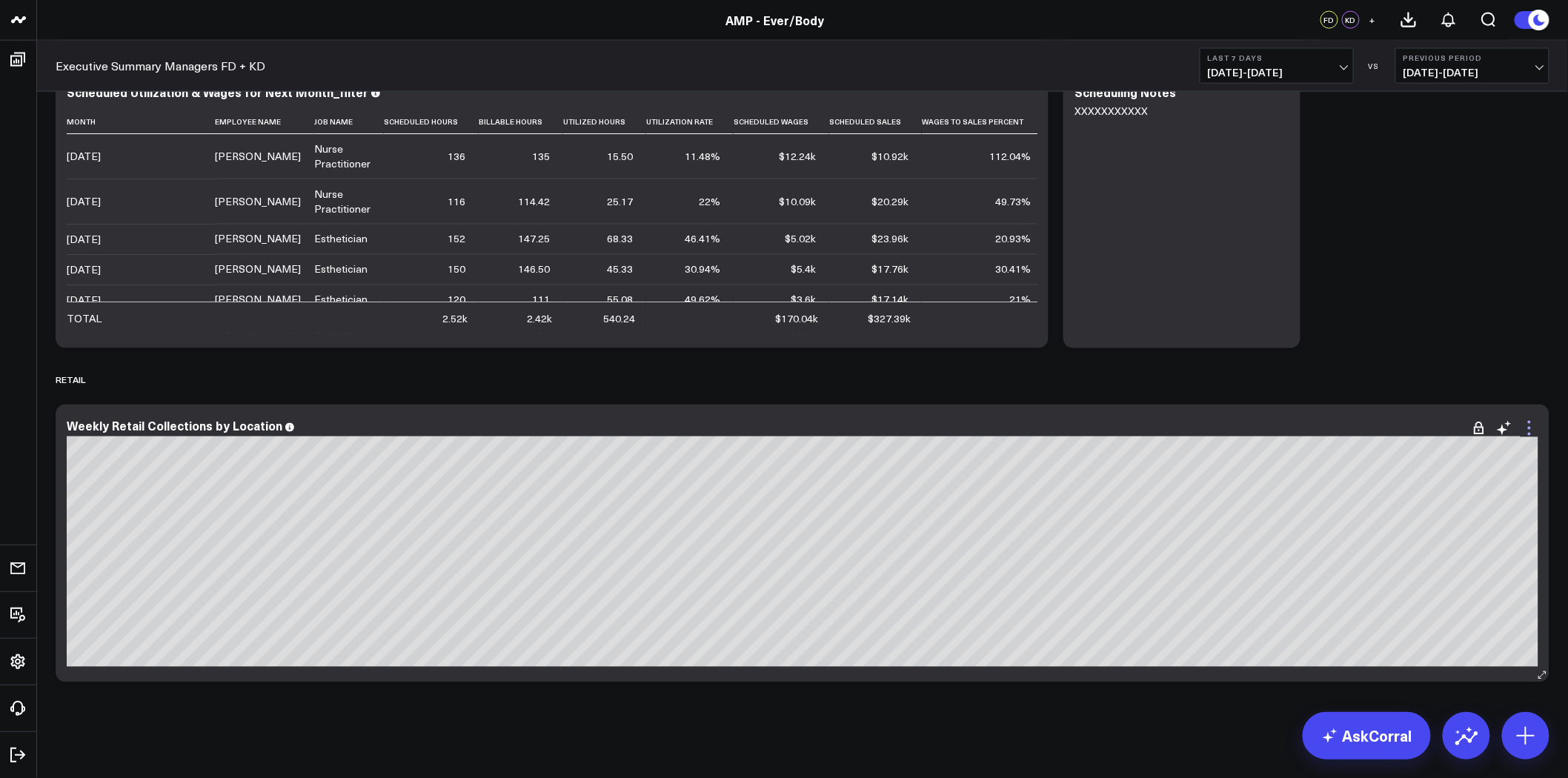
click at [1529, 428] on icon at bounding box center [1529, 429] width 3 height 3
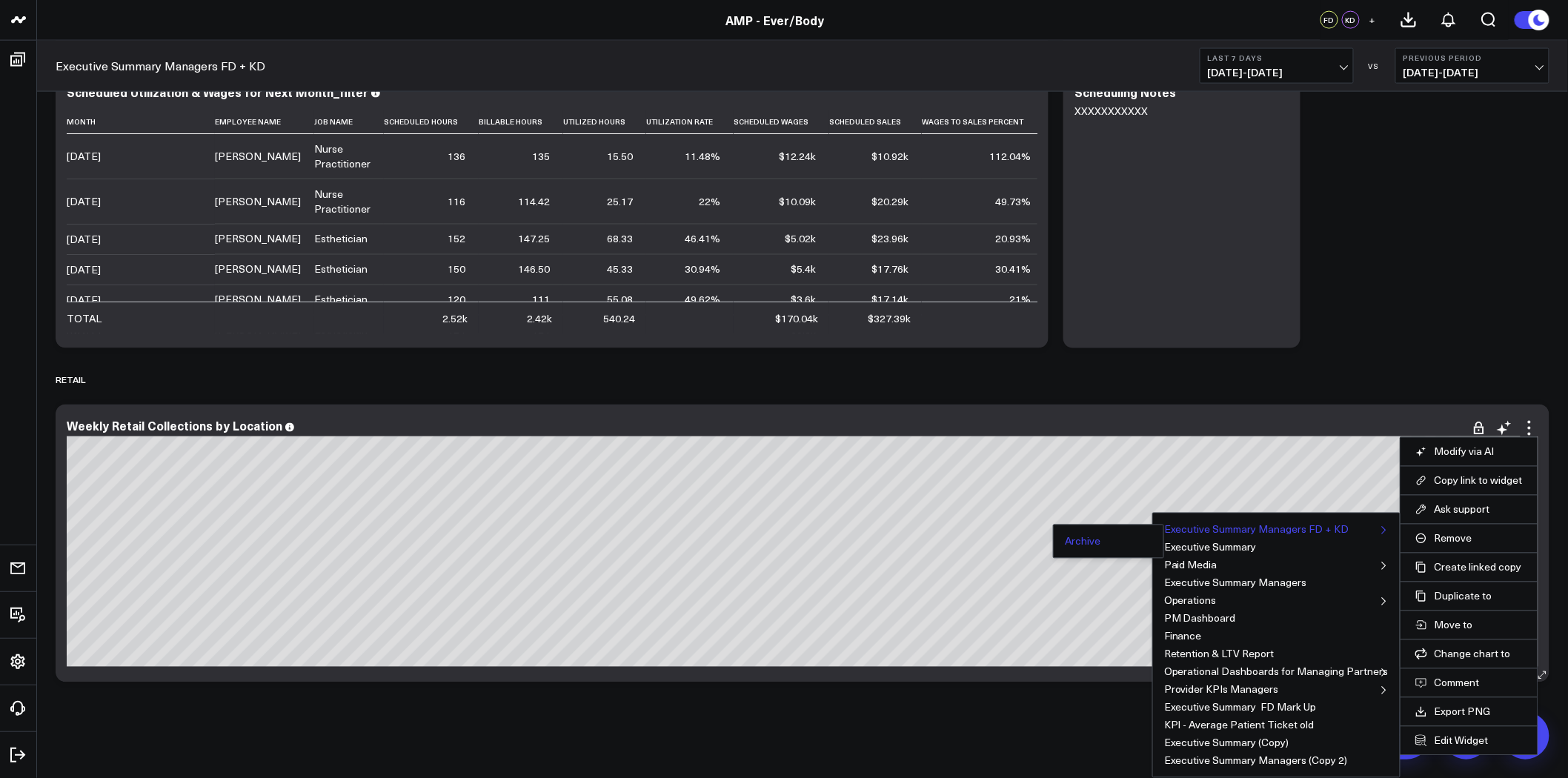
click at [1095, 539] on button "Archive" at bounding box center [1082, 541] width 35 height 11
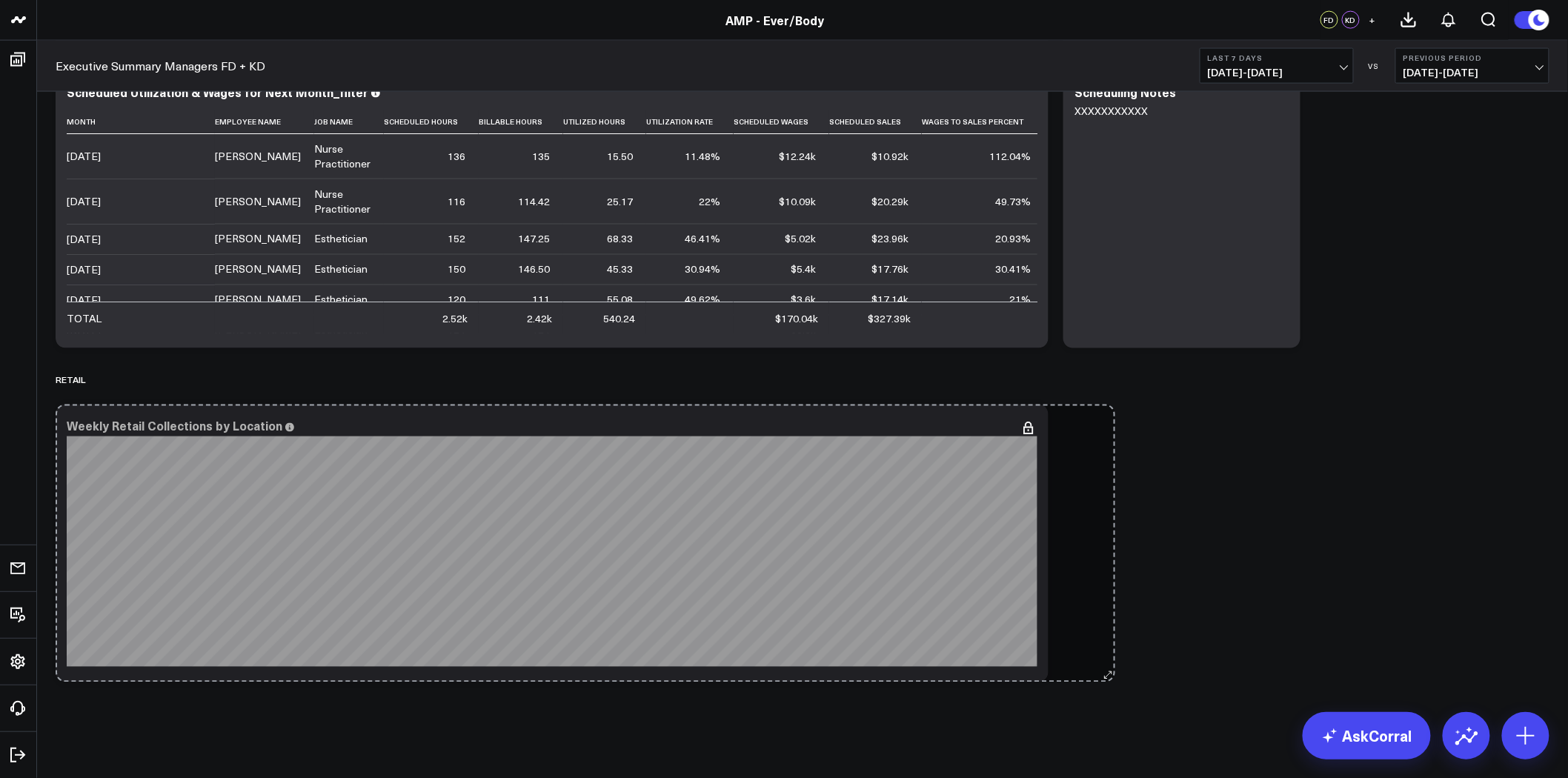
drag, startPoint x: 1542, startPoint y: 675, endPoint x: 1102, endPoint y: 670, distance: 440.0
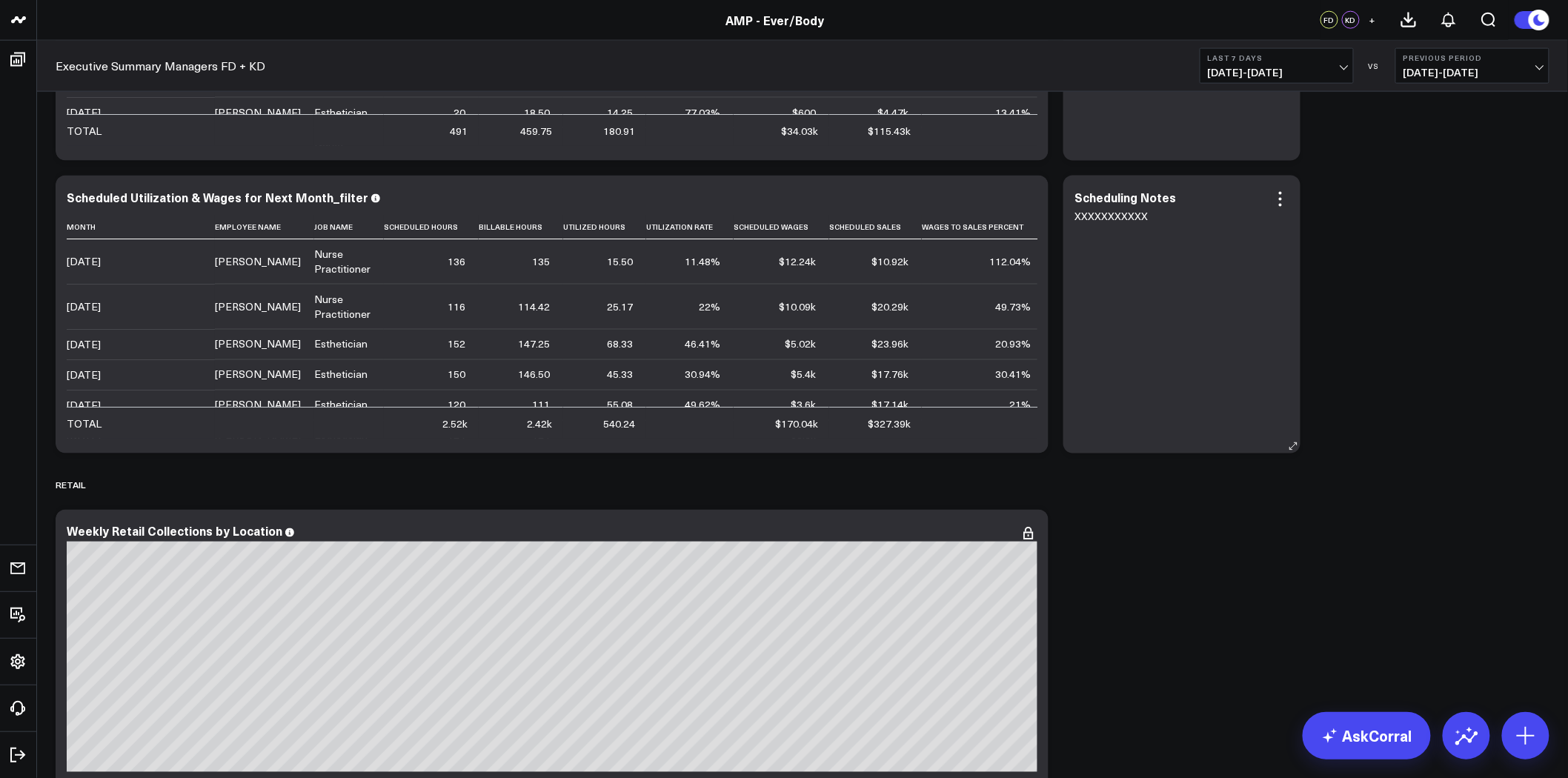
scroll to position [5494, 0]
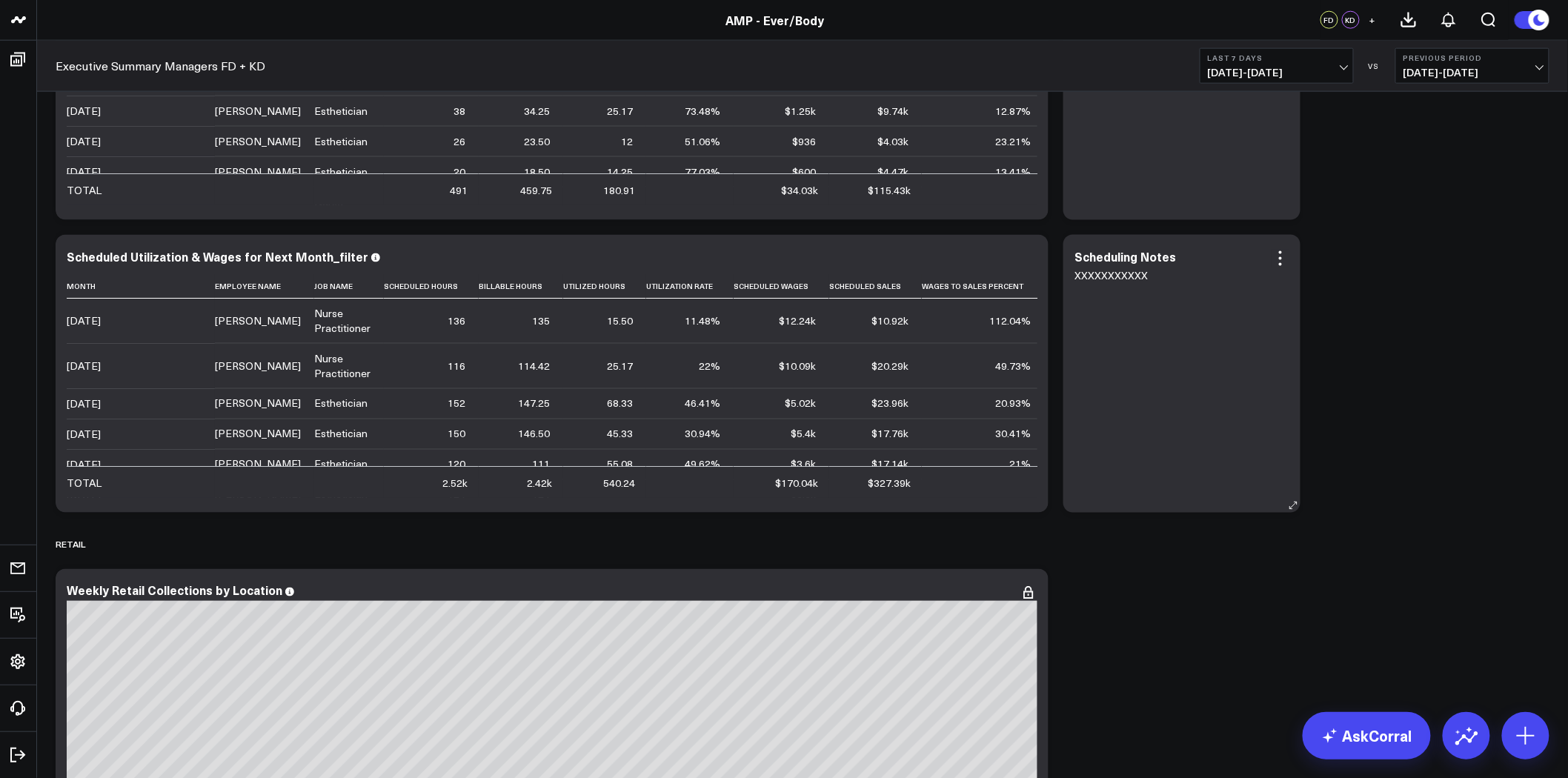
click at [1216, 390] on div "XXXXXXXXXXX" at bounding box center [1182, 382] width 215 height 231
click at [1283, 257] on icon at bounding box center [1280, 259] width 18 height 18
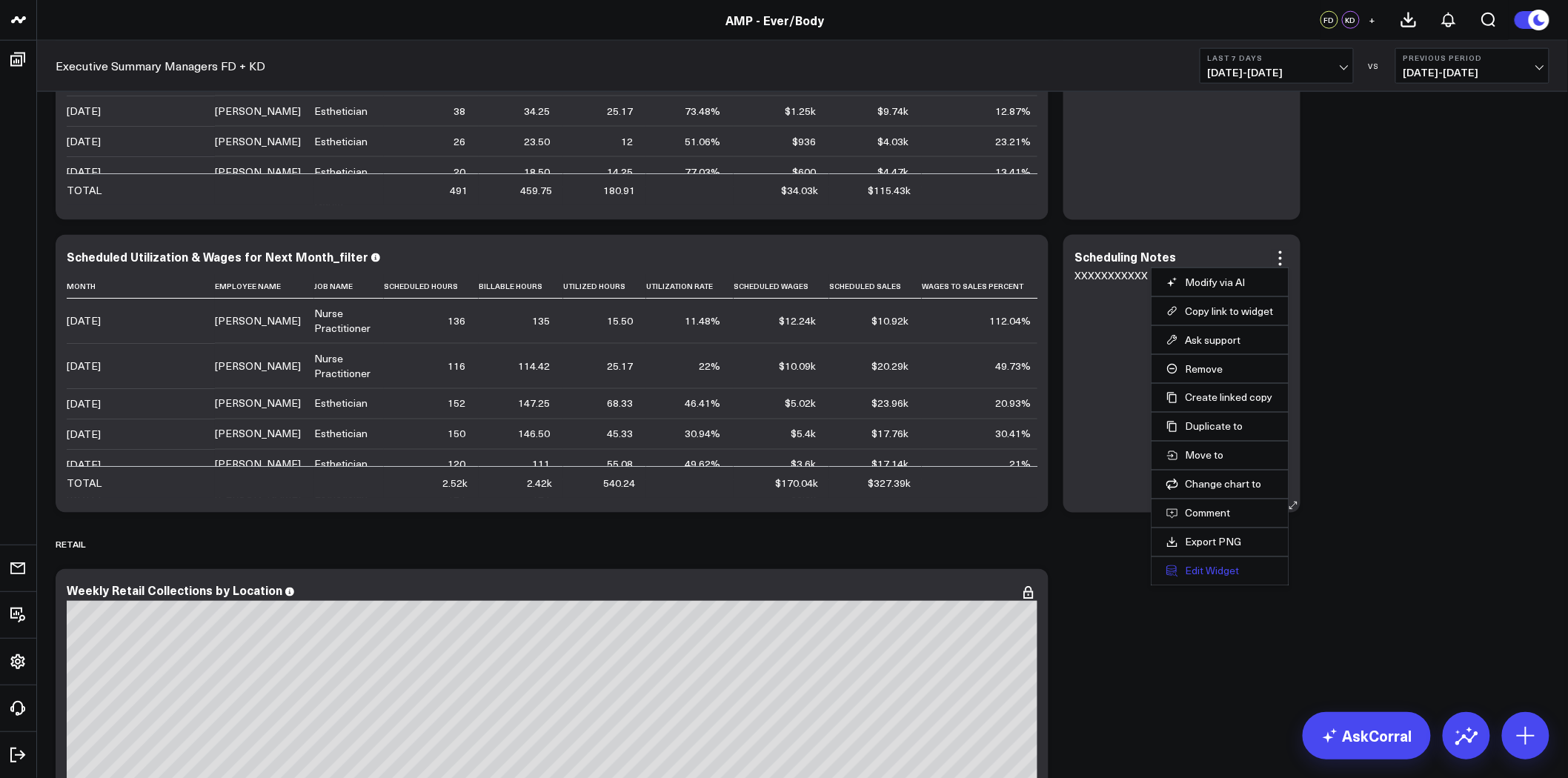
click at [1229, 571] on button "Edit Widget" at bounding box center [1220, 571] width 107 height 13
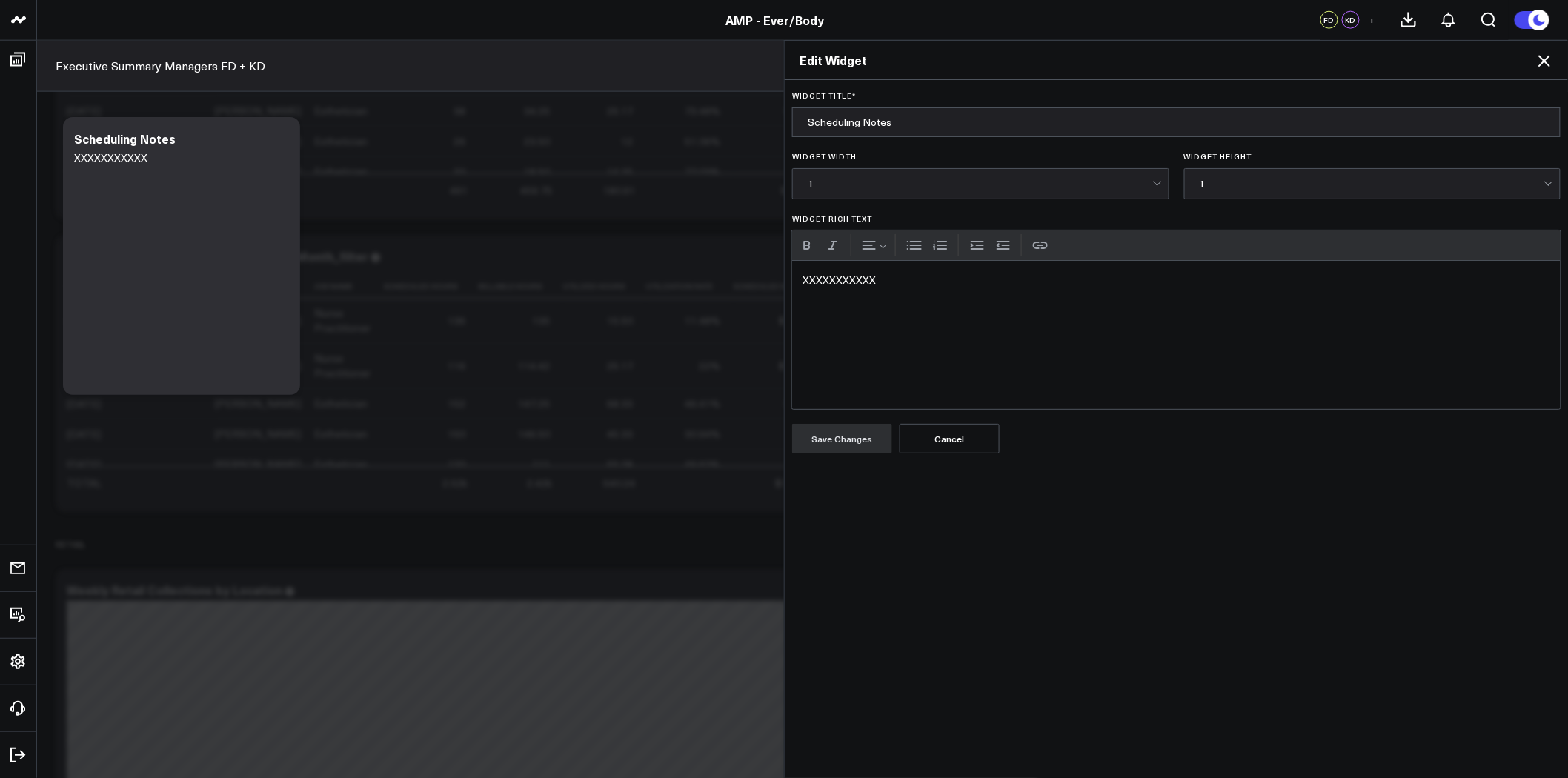
click at [1538, 55] on icon at bounding box center [1544, 61] width 18 height 18
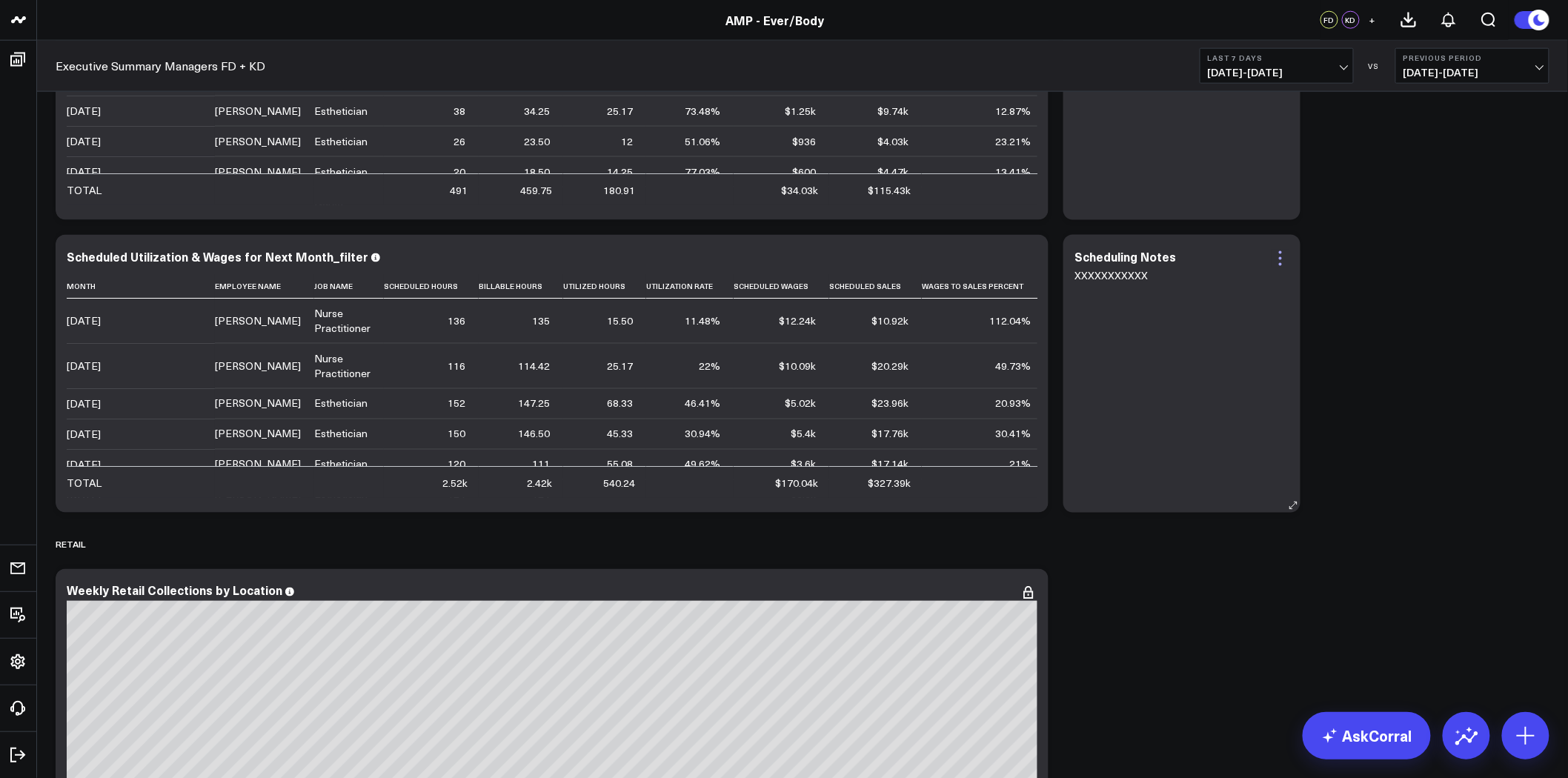
click at [1279, 258] on icon at bounding box center [1280, 259] width 3 height 3
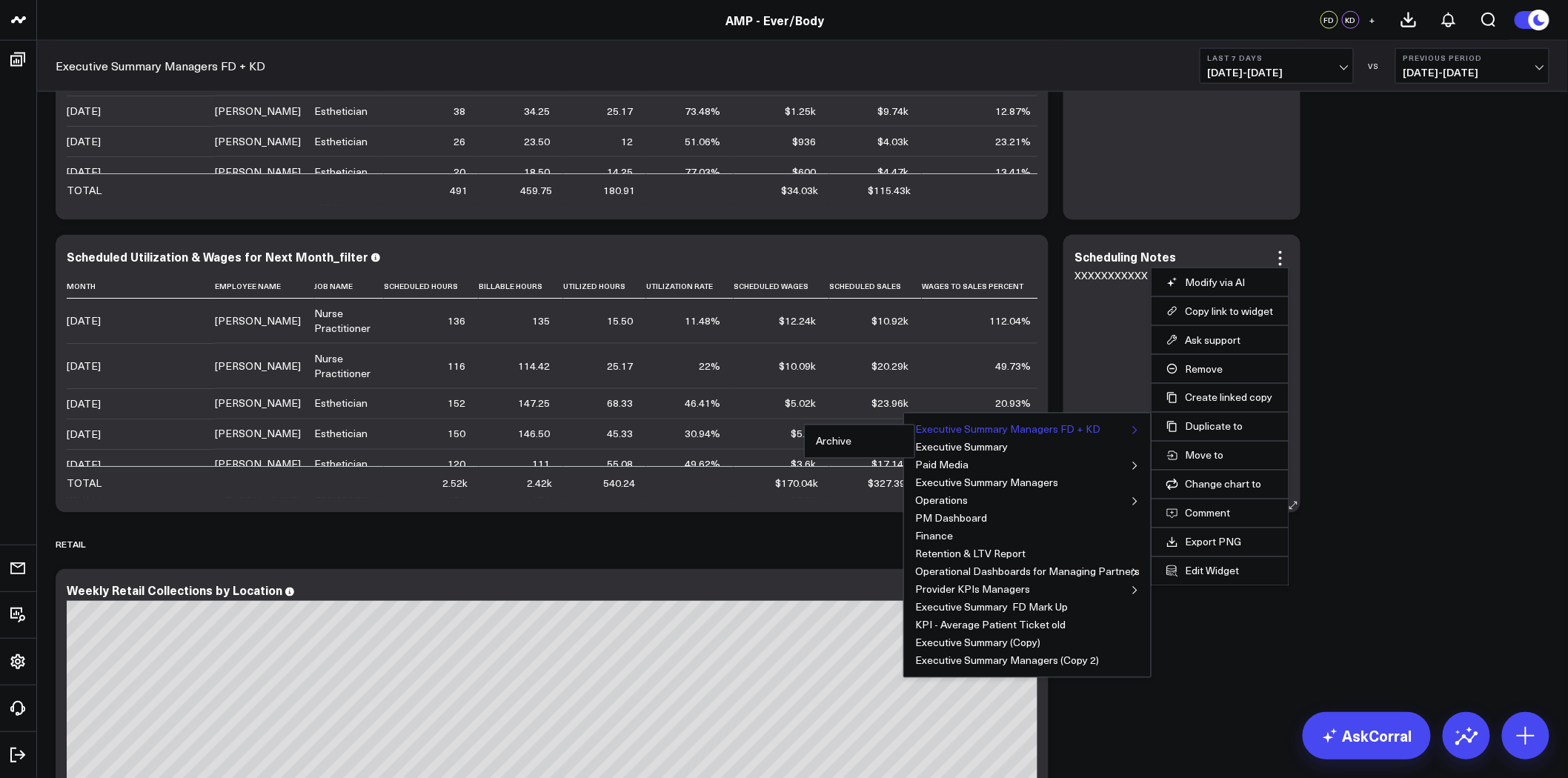
click at [1071, 431] on button "Executive Summary Managers FD + KD" at bounding box center [1007, 430] width 185 height 11
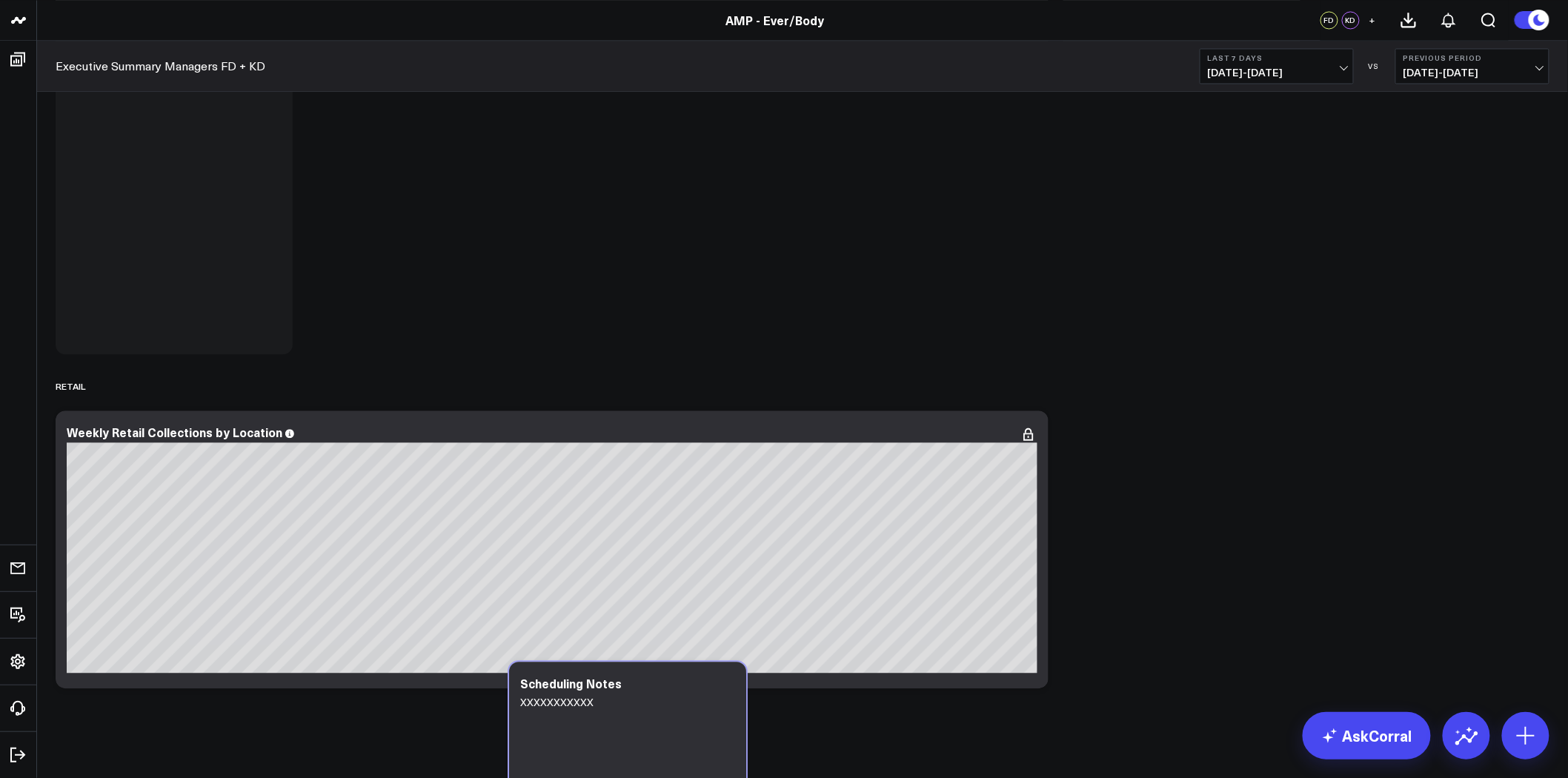
scroll to position [5952, 0]
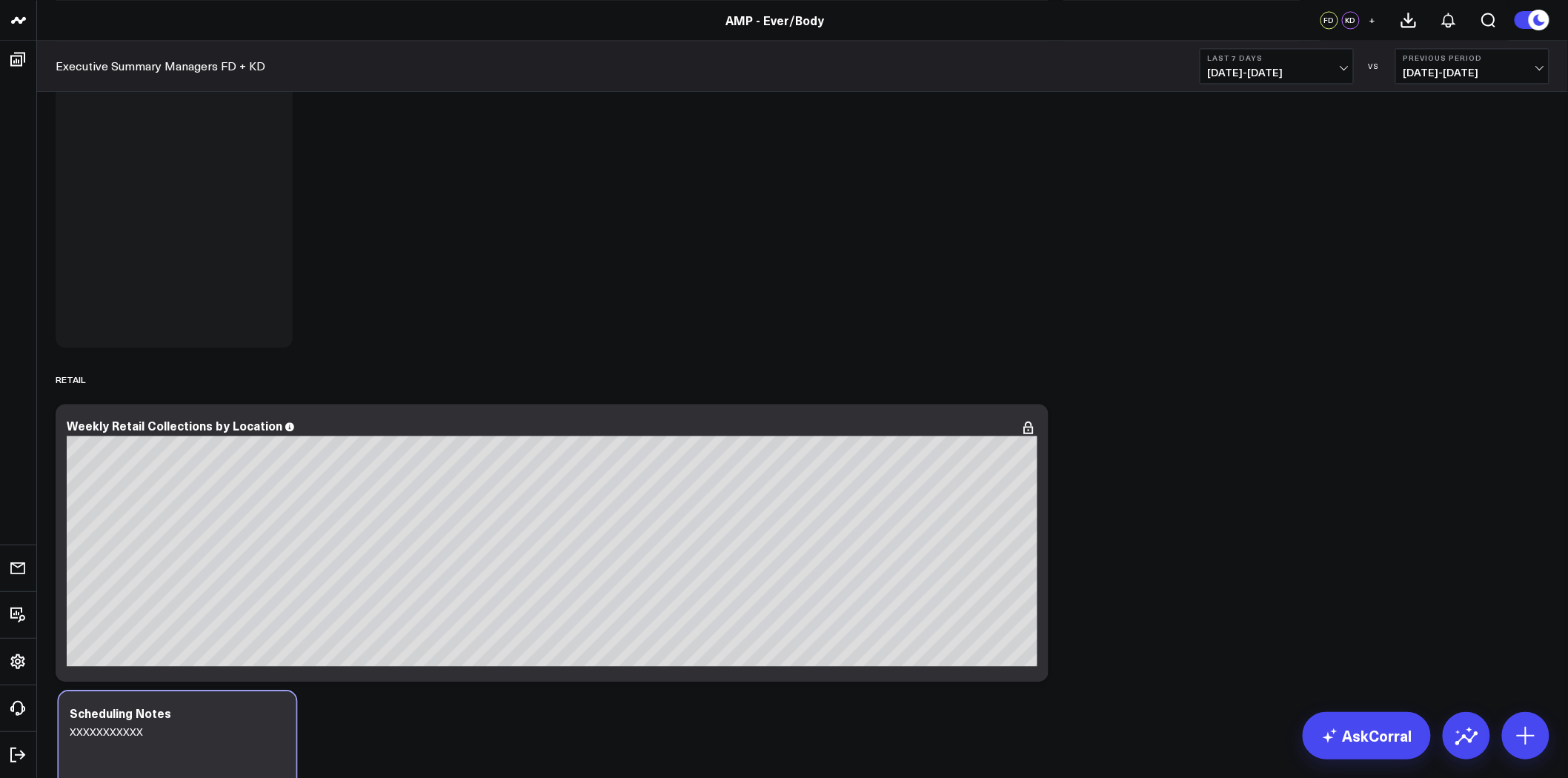
drag, startPoint x: 388, startPoint y: 216, endPoint x: 337, endPoint y: 775, distance: 561.3
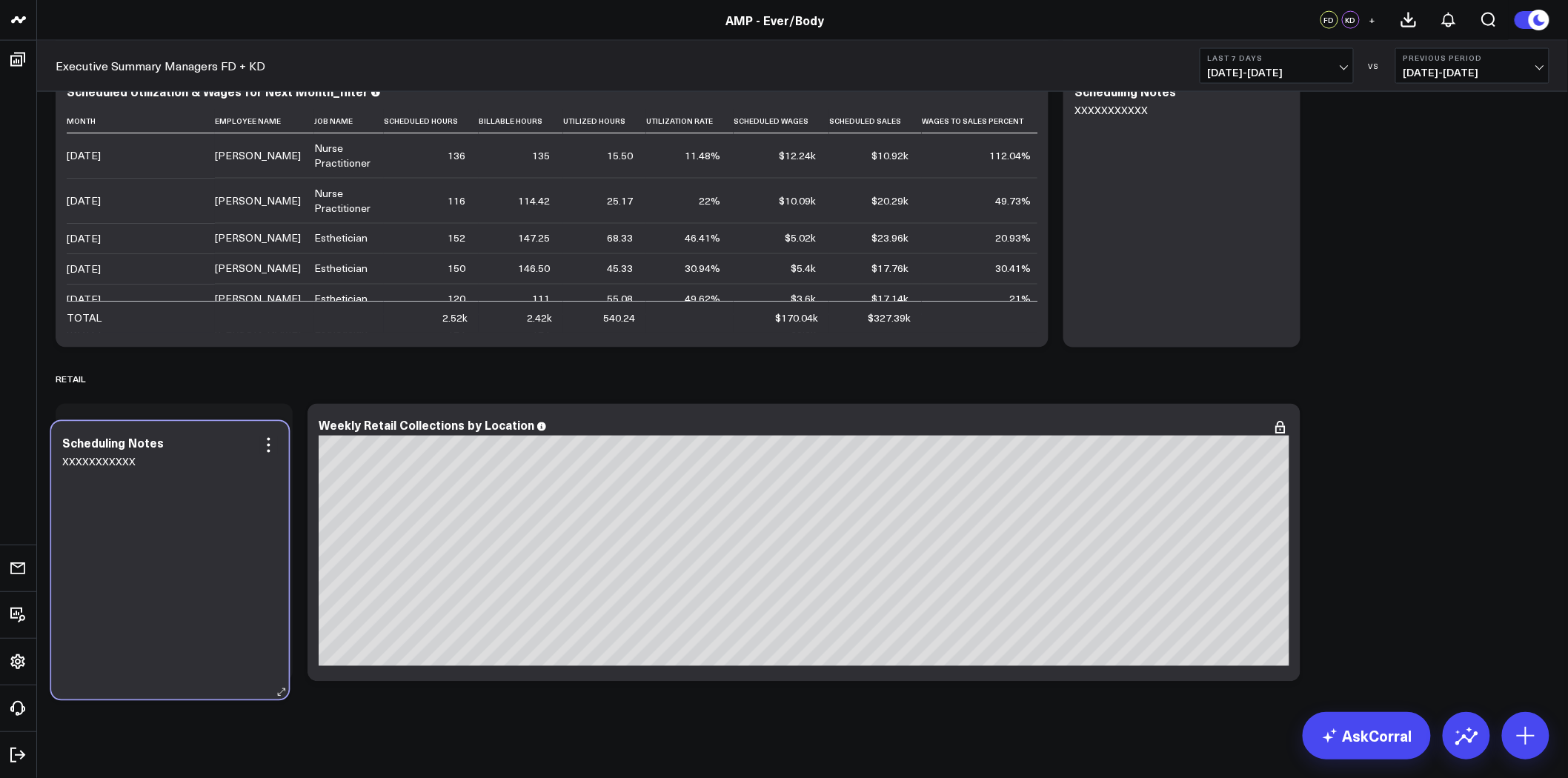
scroll to position [5658, 0]
drag, startPoint x: 211, startPoint y: 306, endPoint x: 166, endPoint y: 530, distance: 228.5
click at [166, 530] on div "XXXXXXXXXXX" at bounding box center [168, 577] width 215 height 231
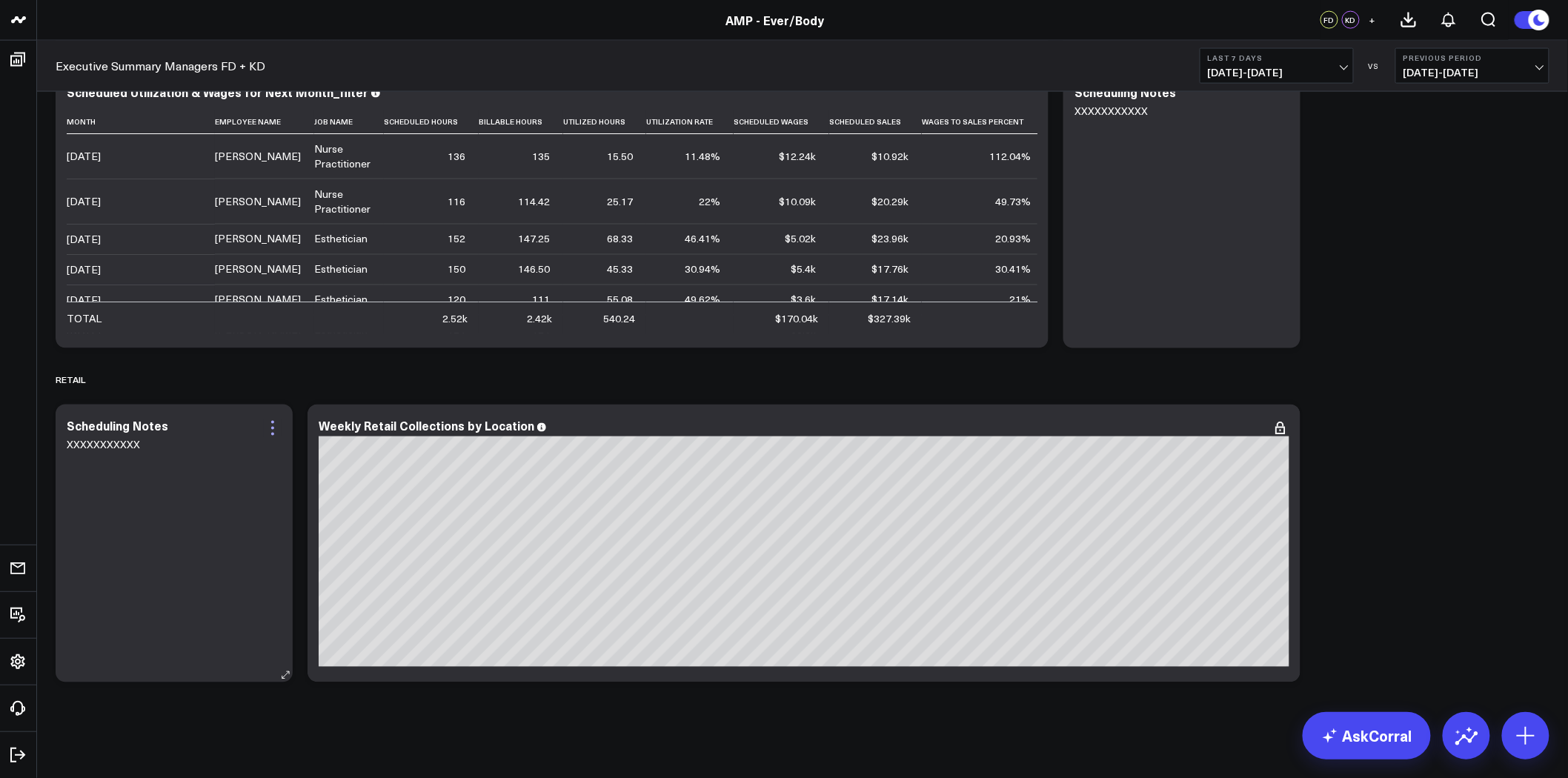
click at [275, 426] on icon at bounding box center [273, 429] width 18 height 18
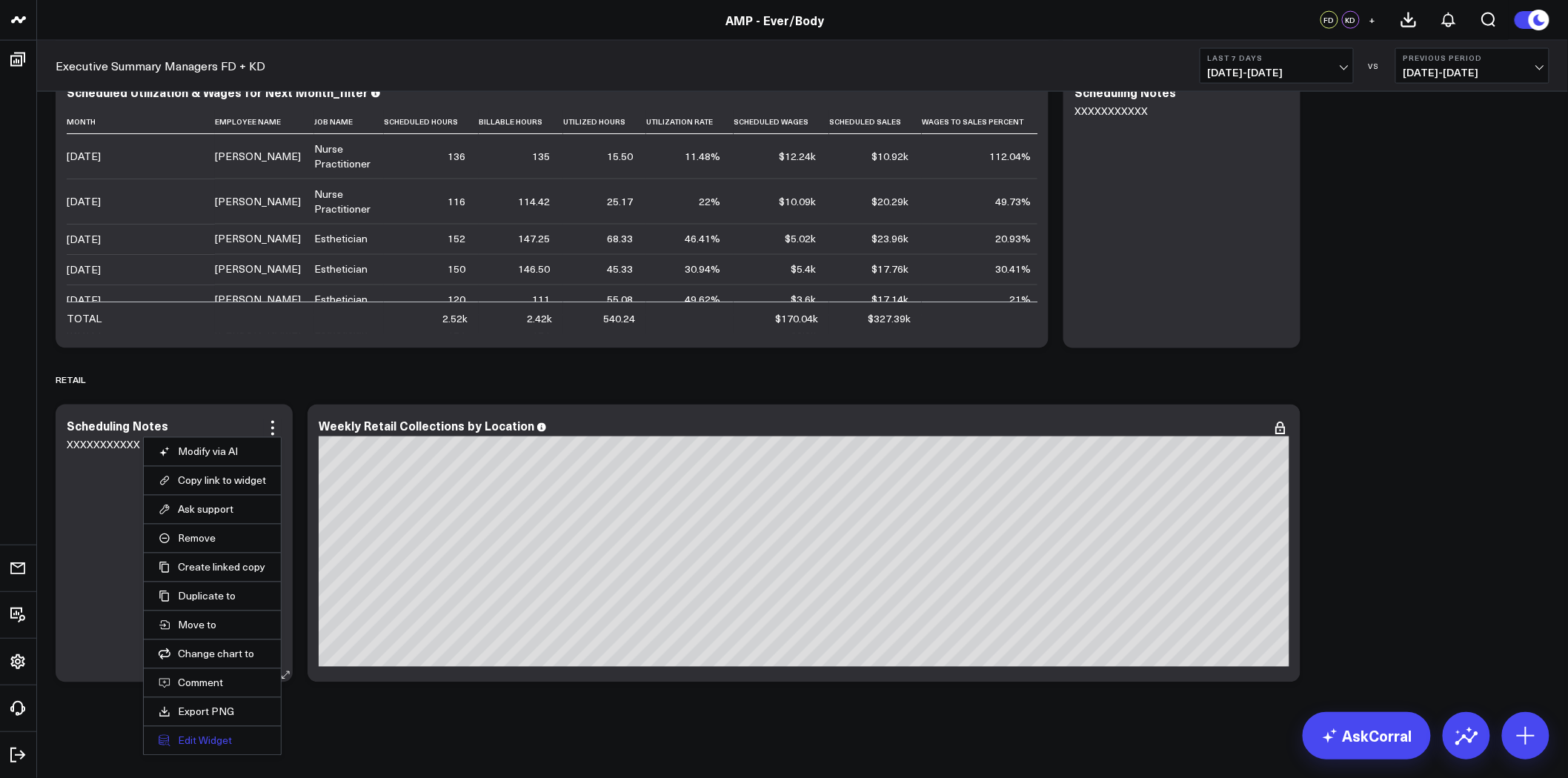
click at [220, 744] on button "Edit Widget" at bounding box center [211, 741] width 107 height 13
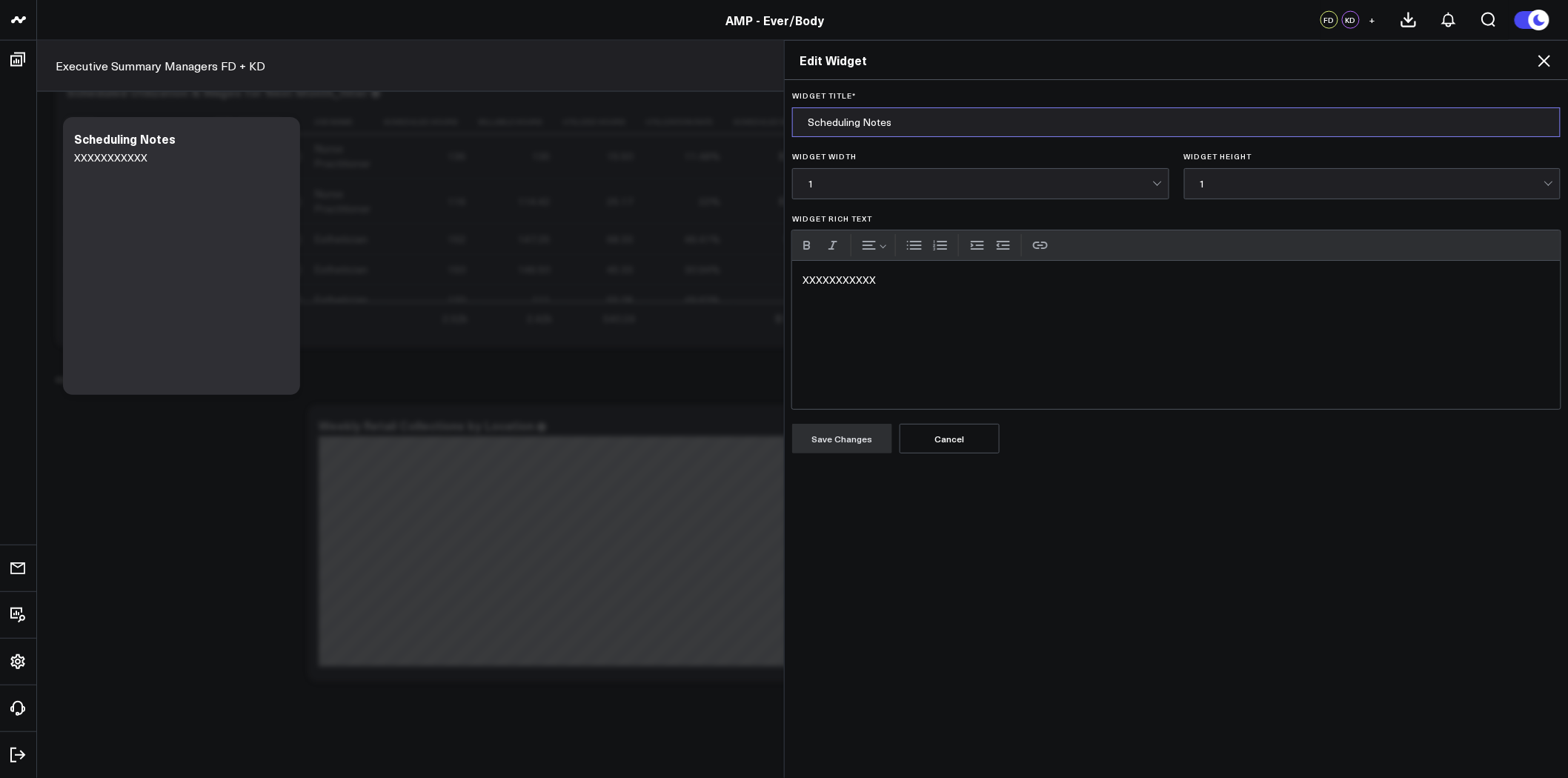
click at [894, 121] on input "Scheduling Notes" at bounding box center [1175, 122] width 768 height 30
click at [897, 121] on input "Scheduling Notes" at bounding box center [1175, 122] width 768 height 30
click at [897, 126] on input "Scheduling Notes" at bounding box center [1175, 122] width 768 height 30
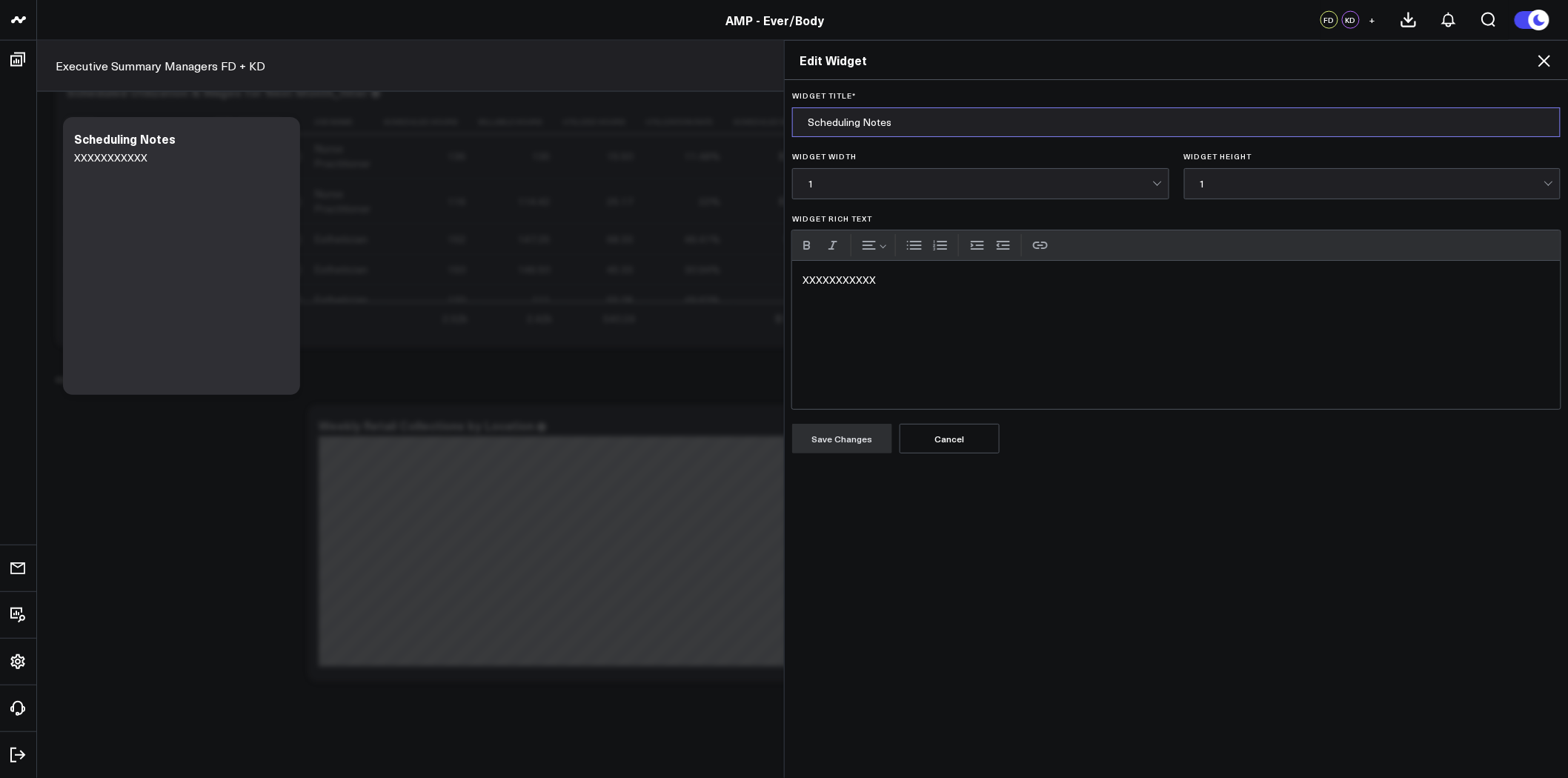
click at [897, 126] on input "Scheduling Notes" at bounding box center [1175, 122] width 768 height 30
type input "Notes"
click at [917, 302] on div "XXXXXXXXXXX" at bounding box center [1175, 334] width 768 height 148
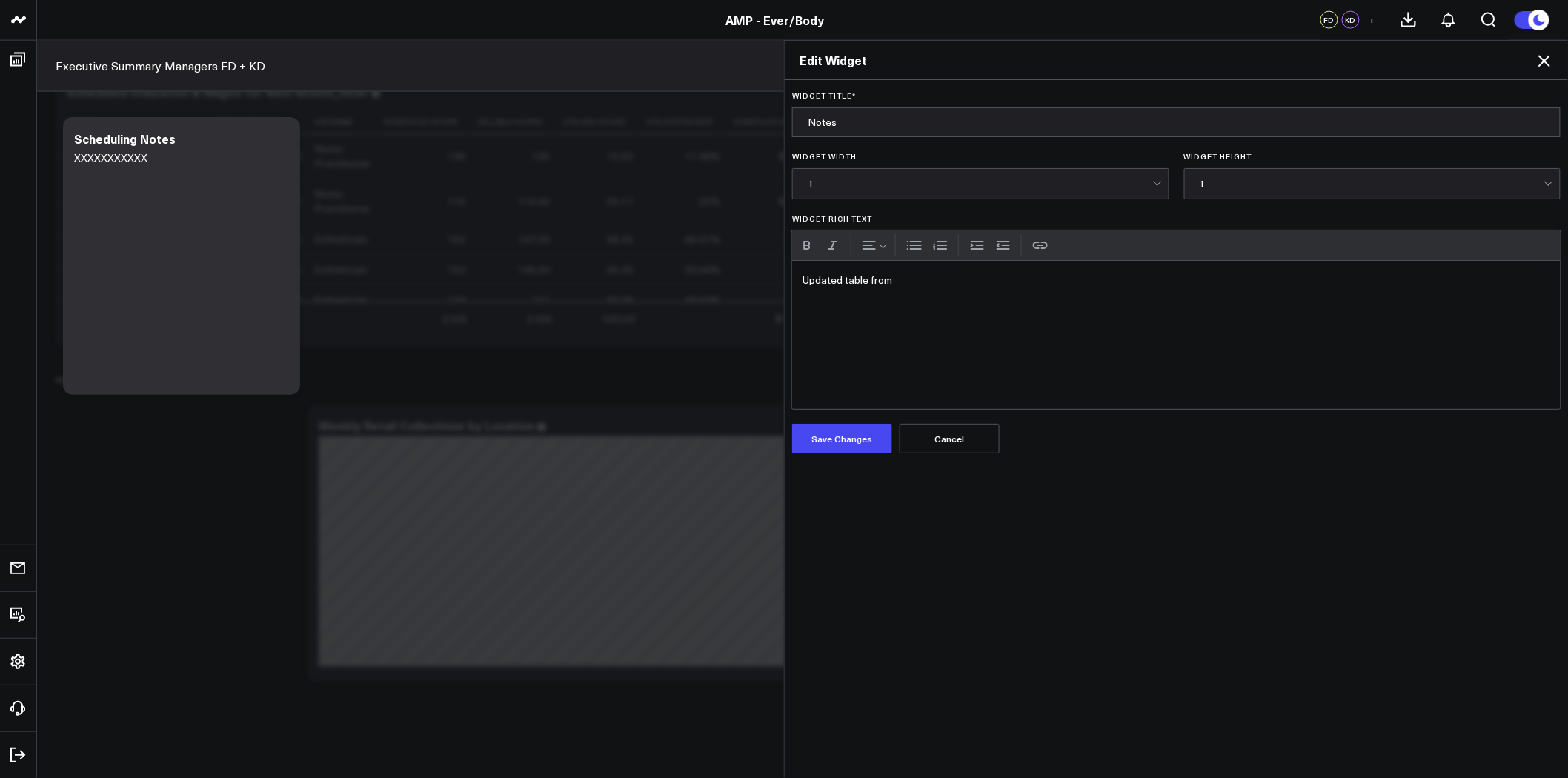
click at [1546, 56] on icon at bounding box center [1544, 61] width 18 height 18
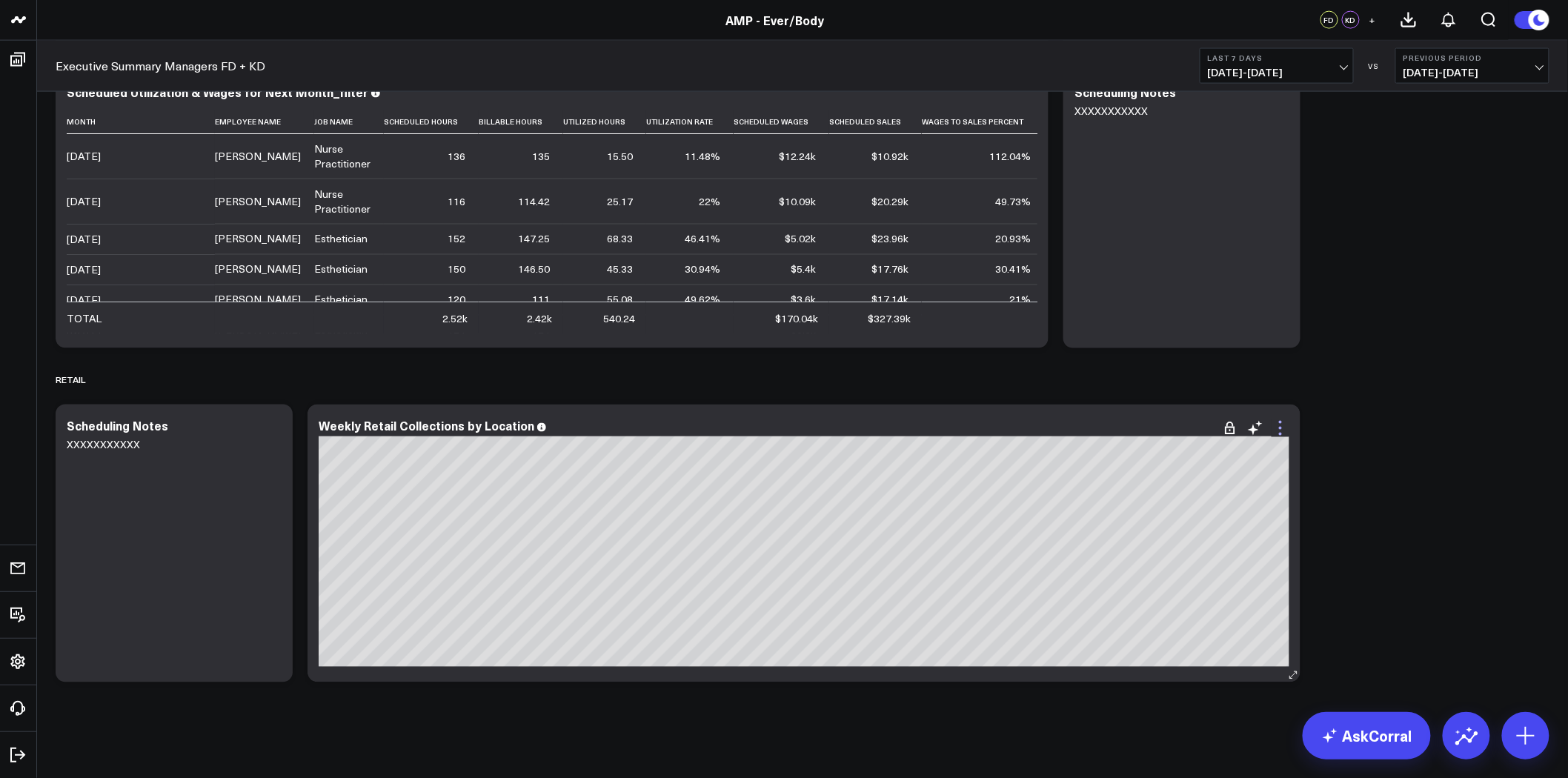
click at [1282, 433] on icon at bounding box center [1280, 429] width 18 height 18
click at [1257, 428] on icon at bounding box center [1255, 429] width 18 height 18
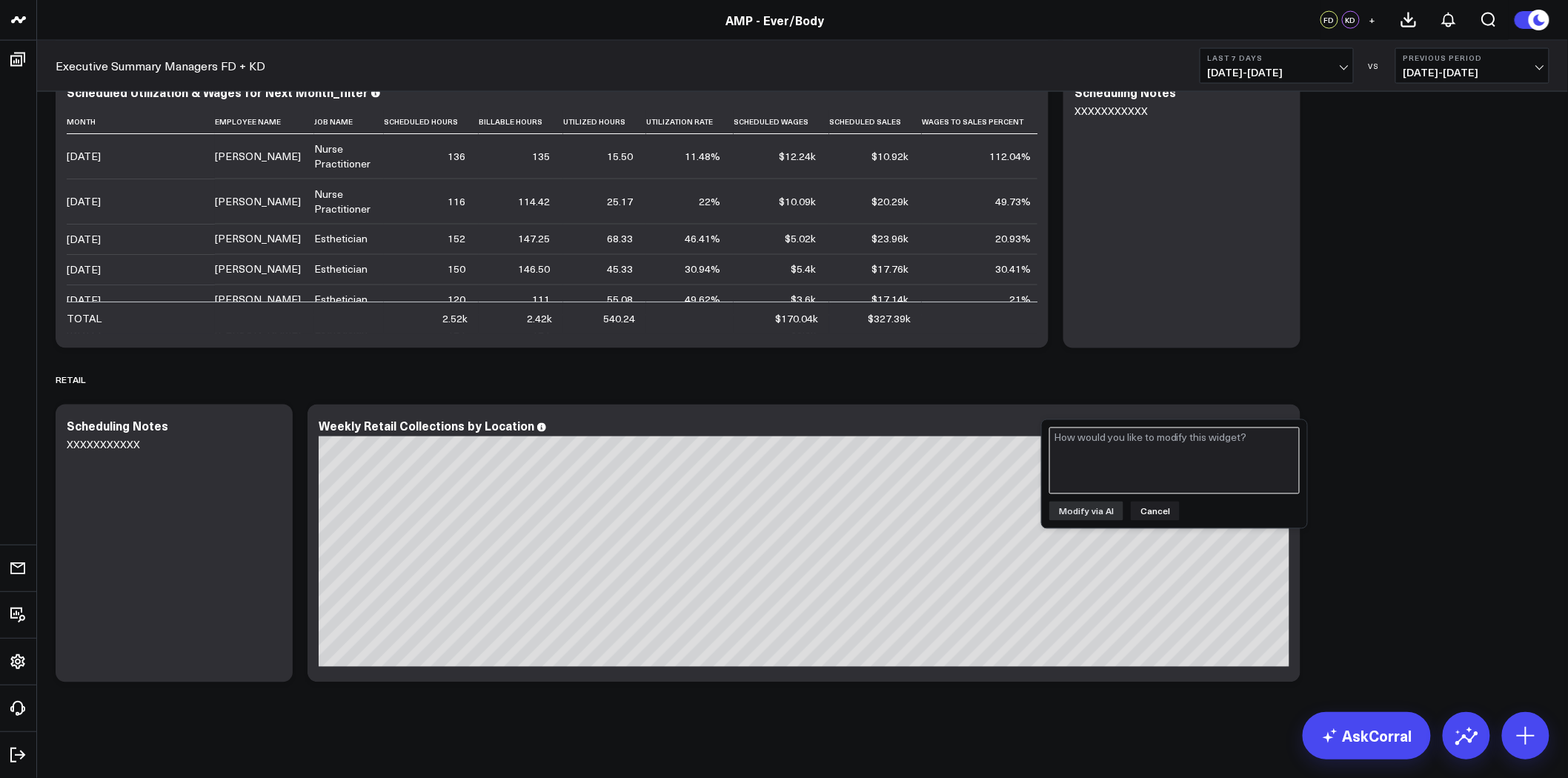
click at [1204, 457] on textarea at bounding box center [1175, 461] width 251 height 66
type textarea "update"
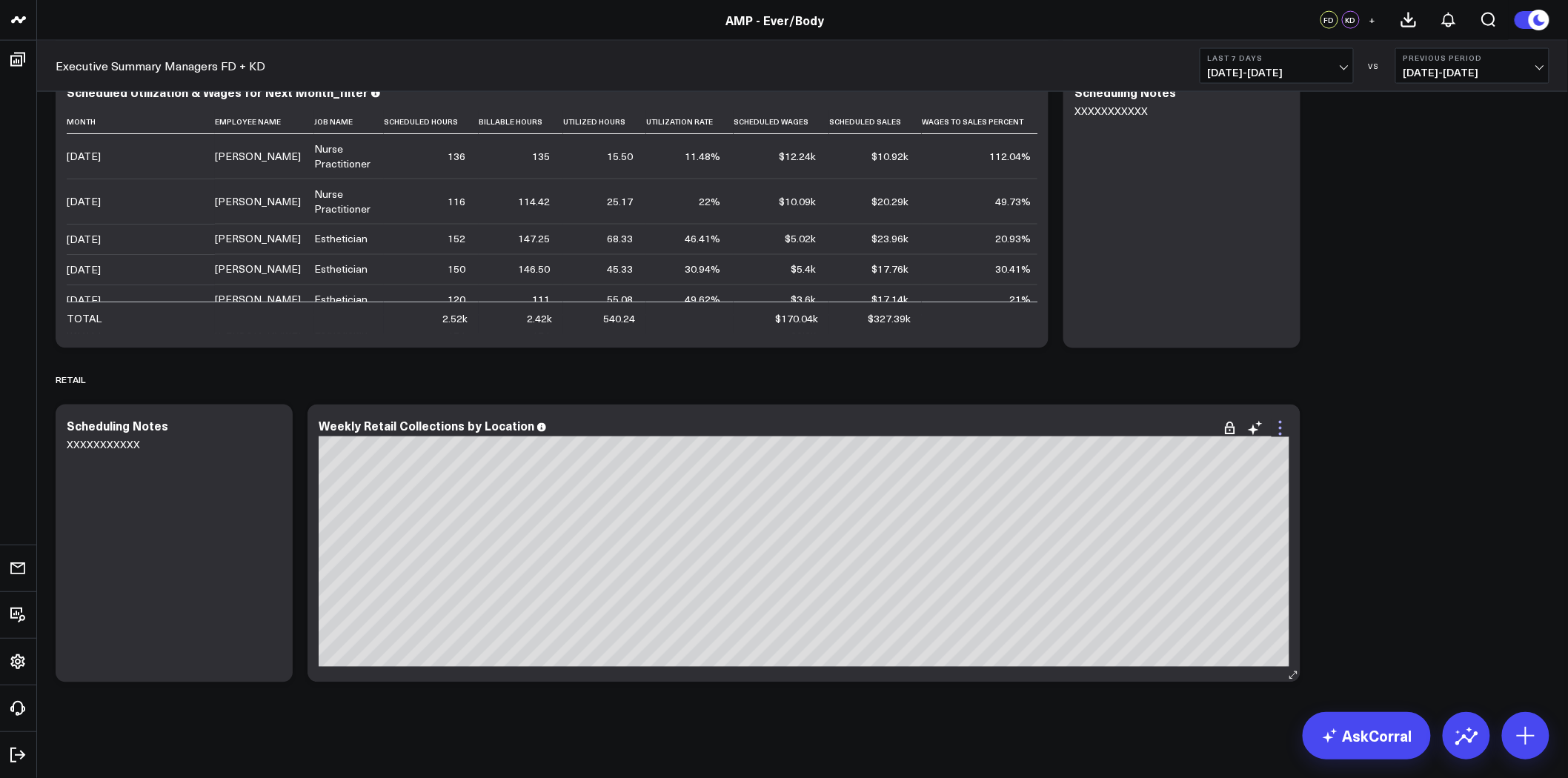
click at [1282, 431] on icon at bounding box center [1280, 429] width 18 height 18
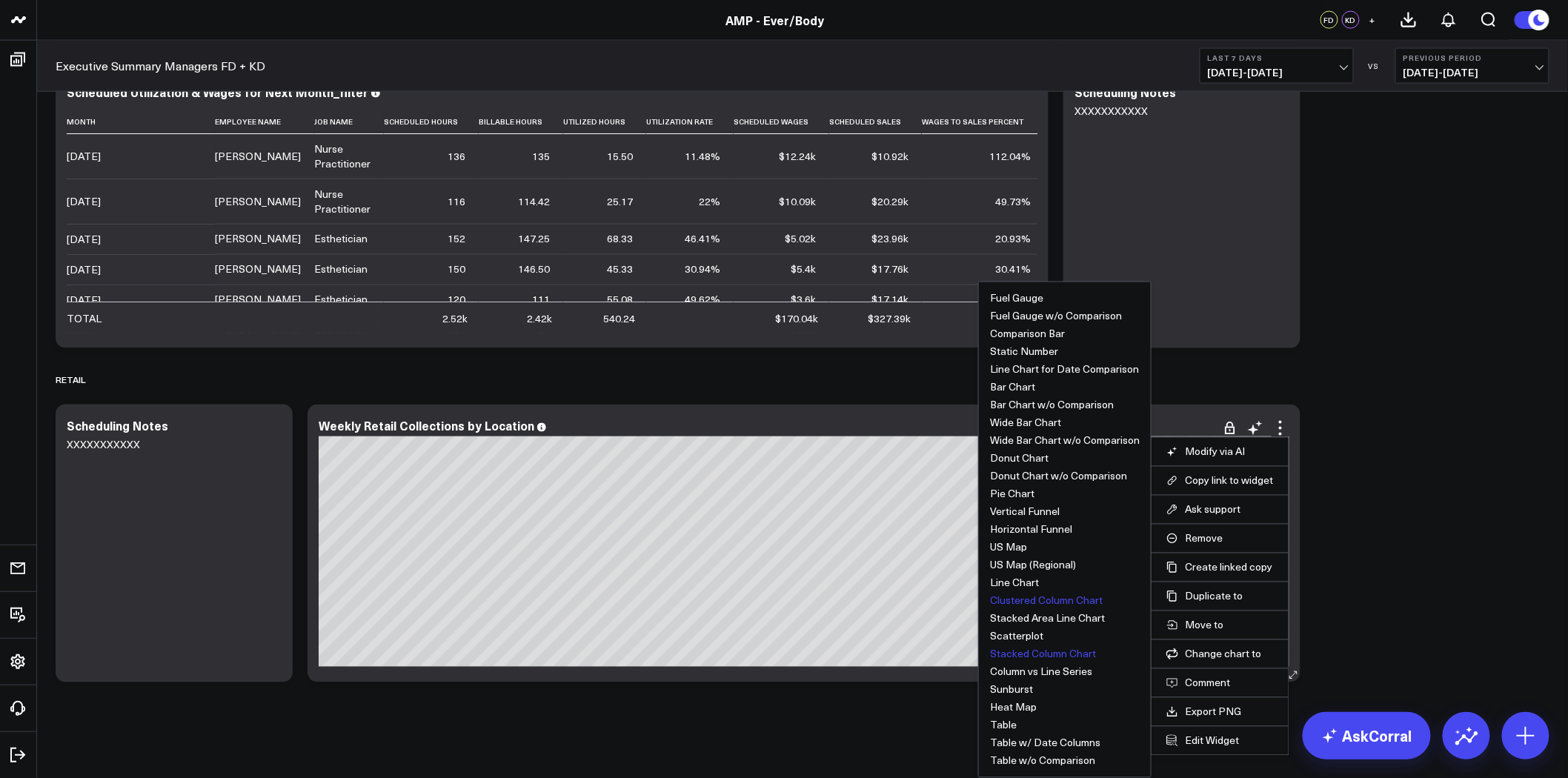
click at [1033, 598] on button "Clustered Column Chart" at bounding box center [1046, 601] width 112 height 11
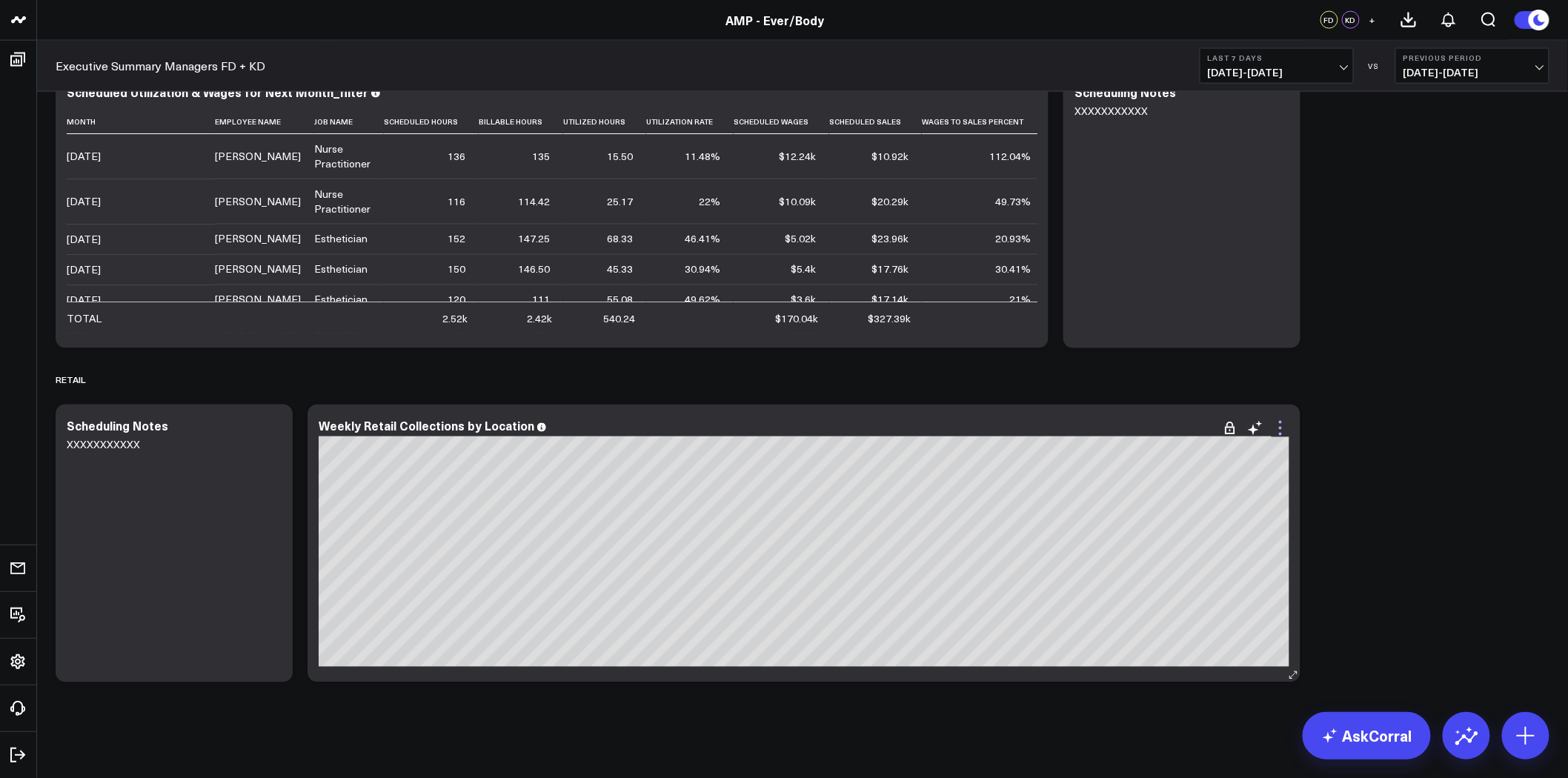
click at [1284, 430] on icon at bounding box center [1280, 429] width 18 height 18
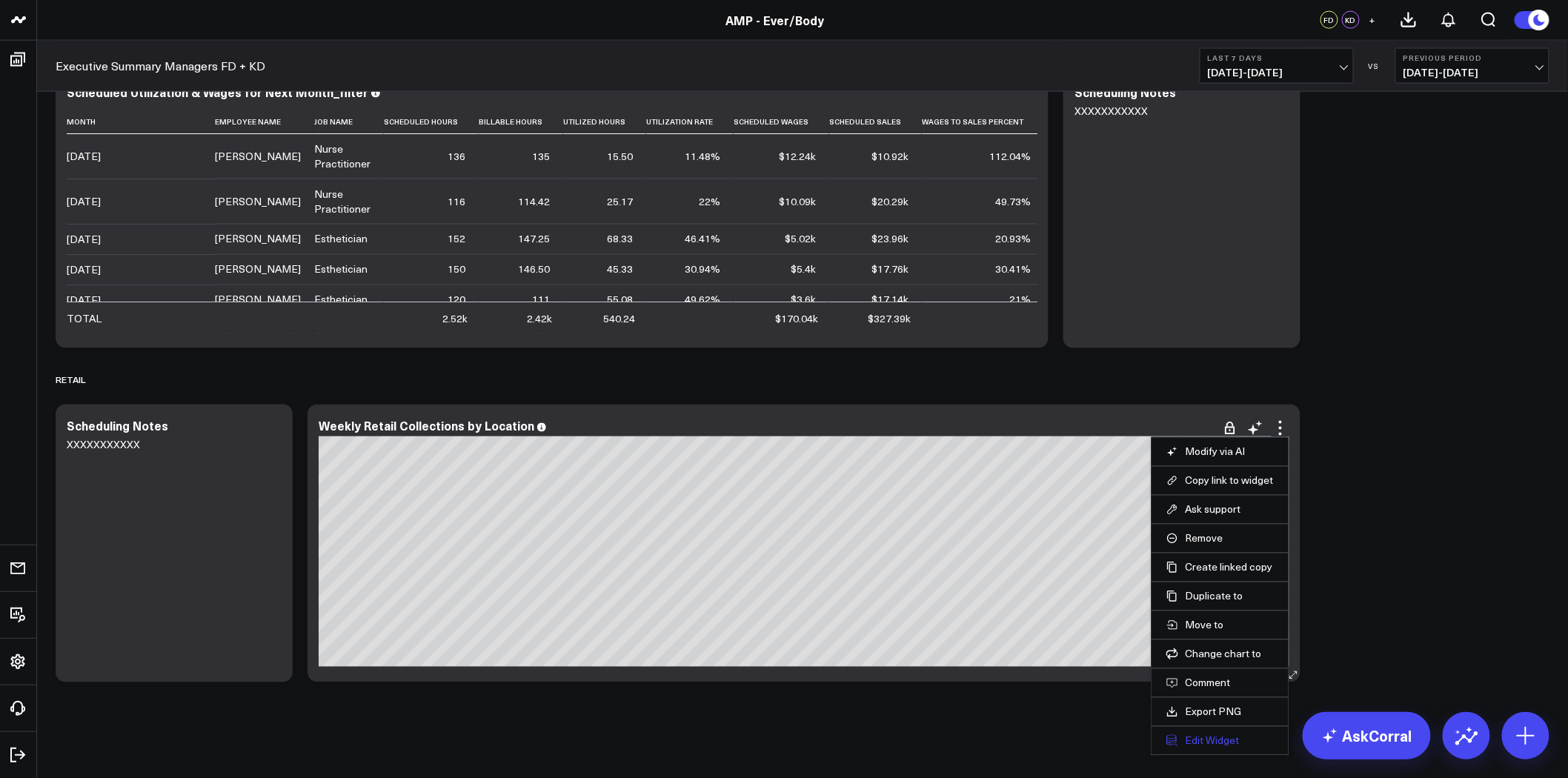
click at [1211, 744] on button "Edit Widget" at bounding box center [1220, 741] width 107 height 13
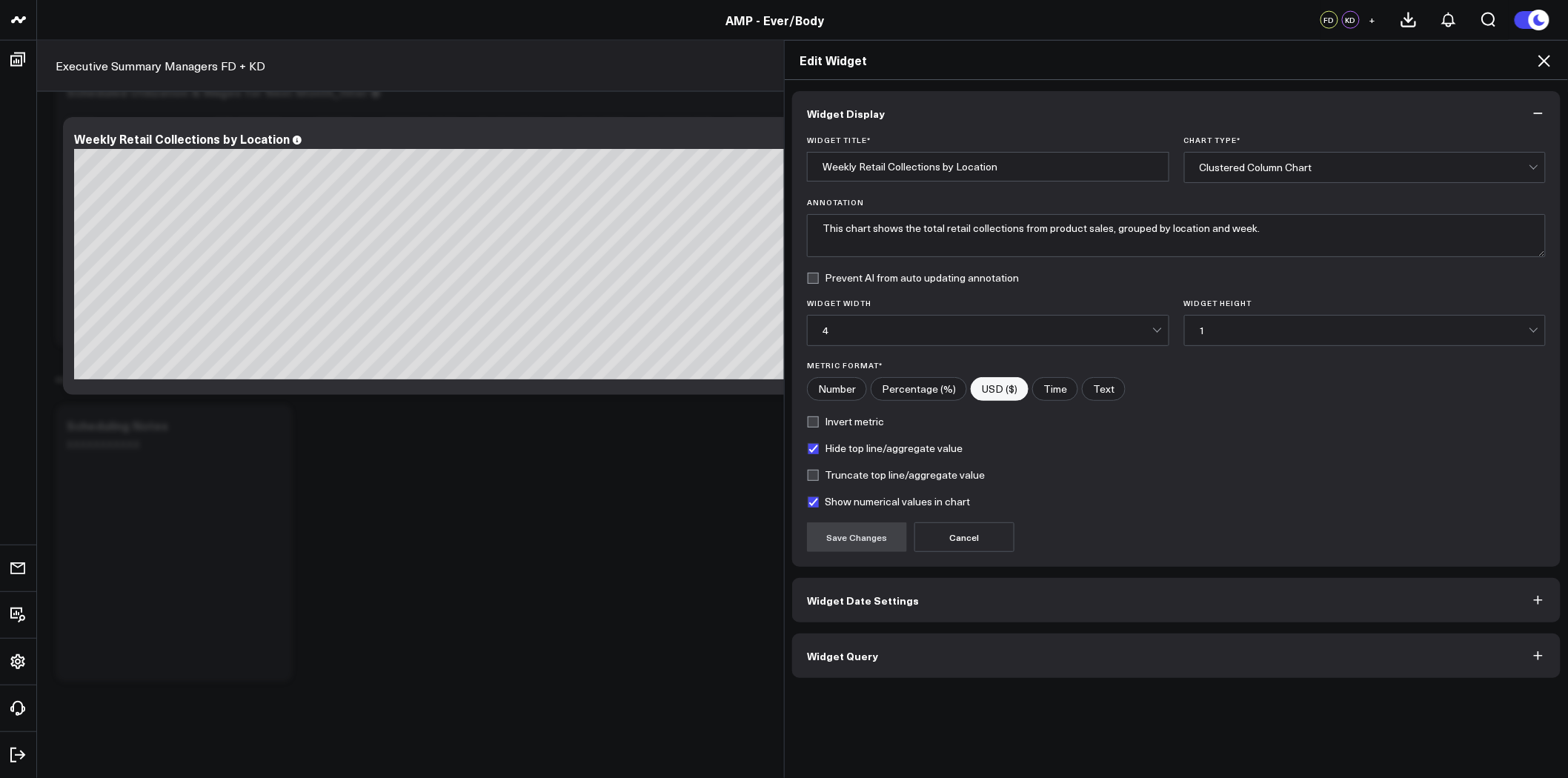
click at [1075, 657] on button "Widget Query" at bounding box center [1175, 656] width 768 height 44
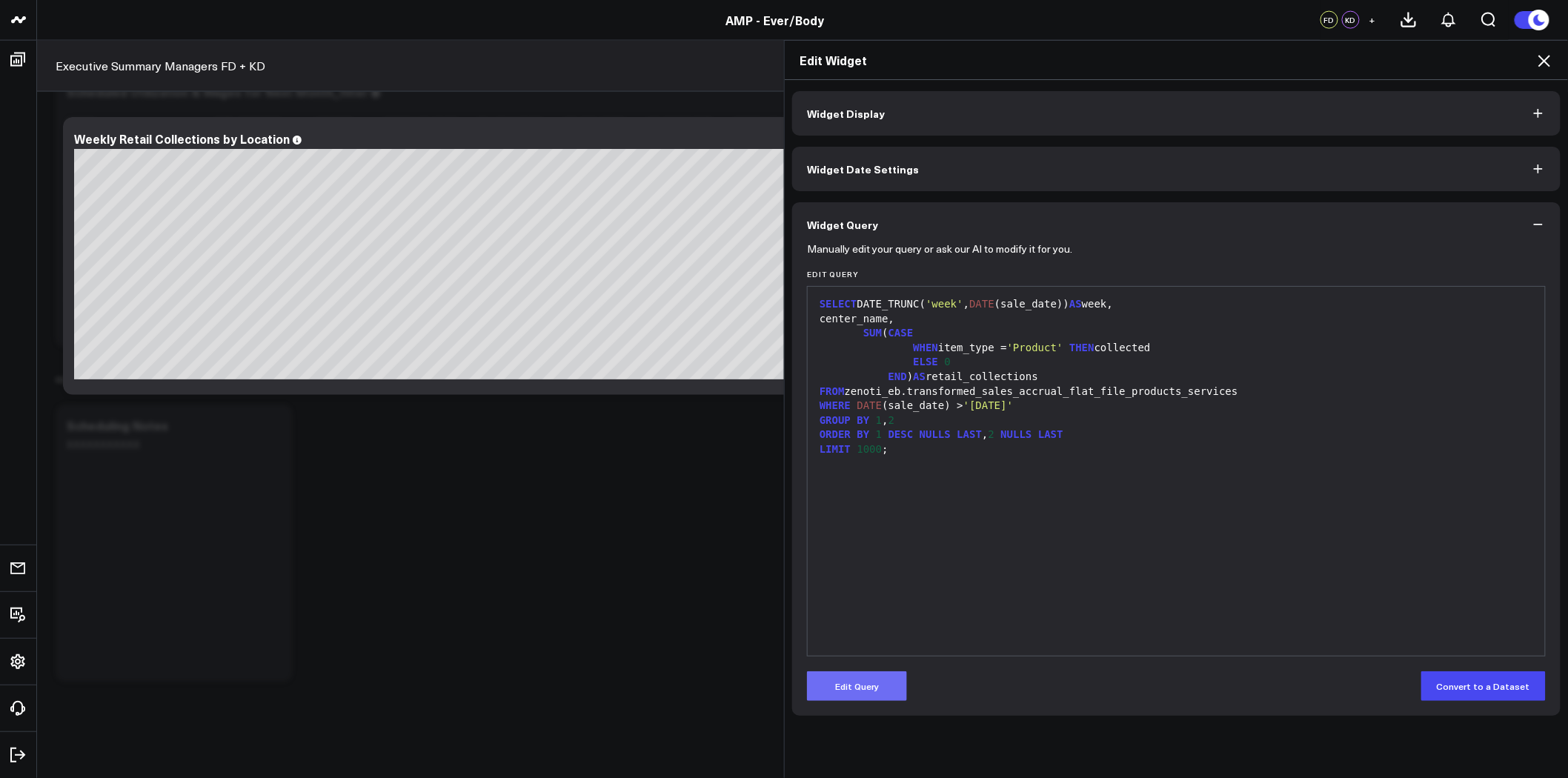
click at [876, 675] on button "Edit Query" at bounding box center [857, 686] width 100 height 30
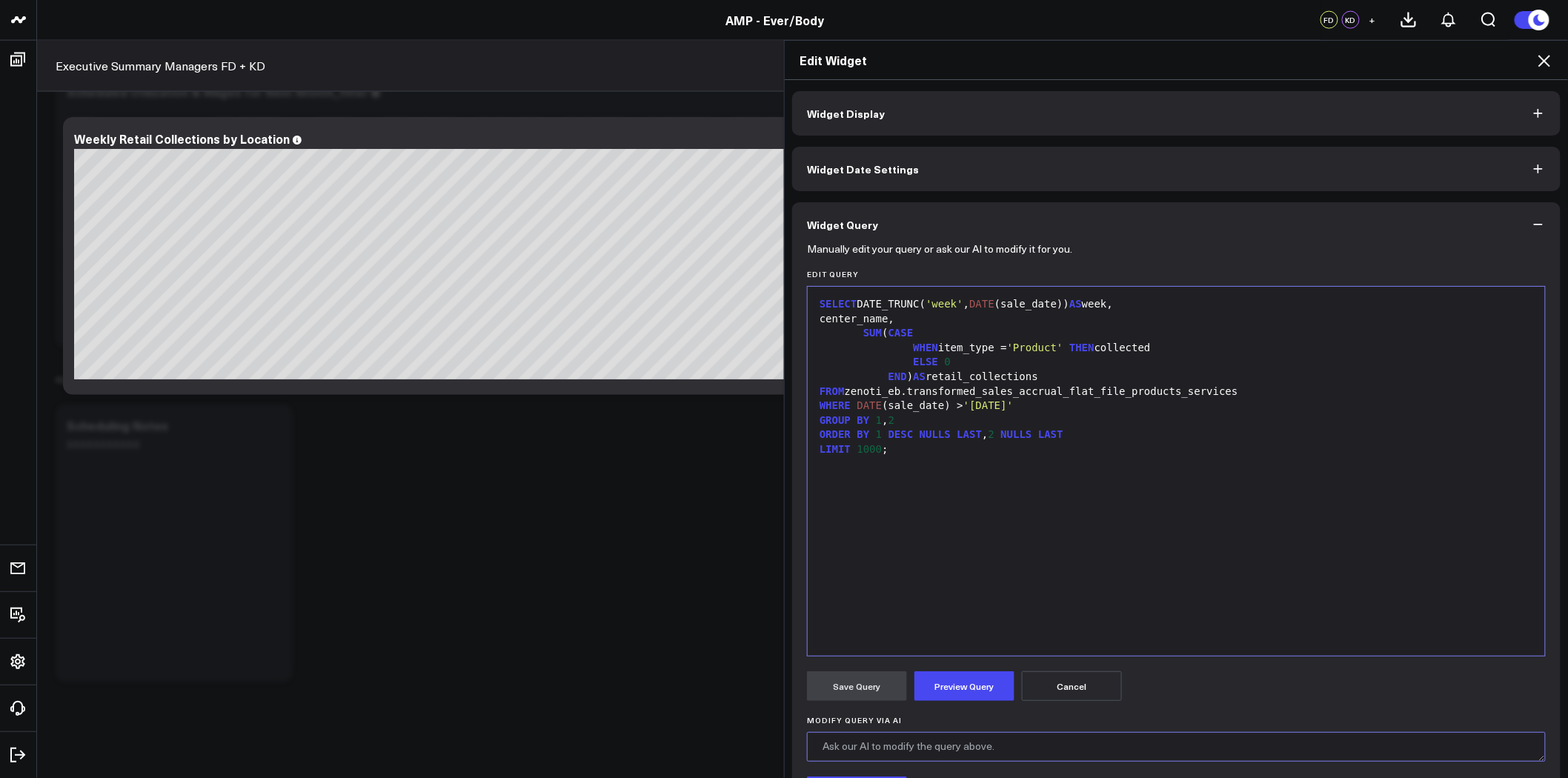
click at [939, 744] on textarea "Modify Query via AI" at bounding box center [1175, 747] width 739 height 30
type textarea "c"
type textarea "I"
type textarea "C"
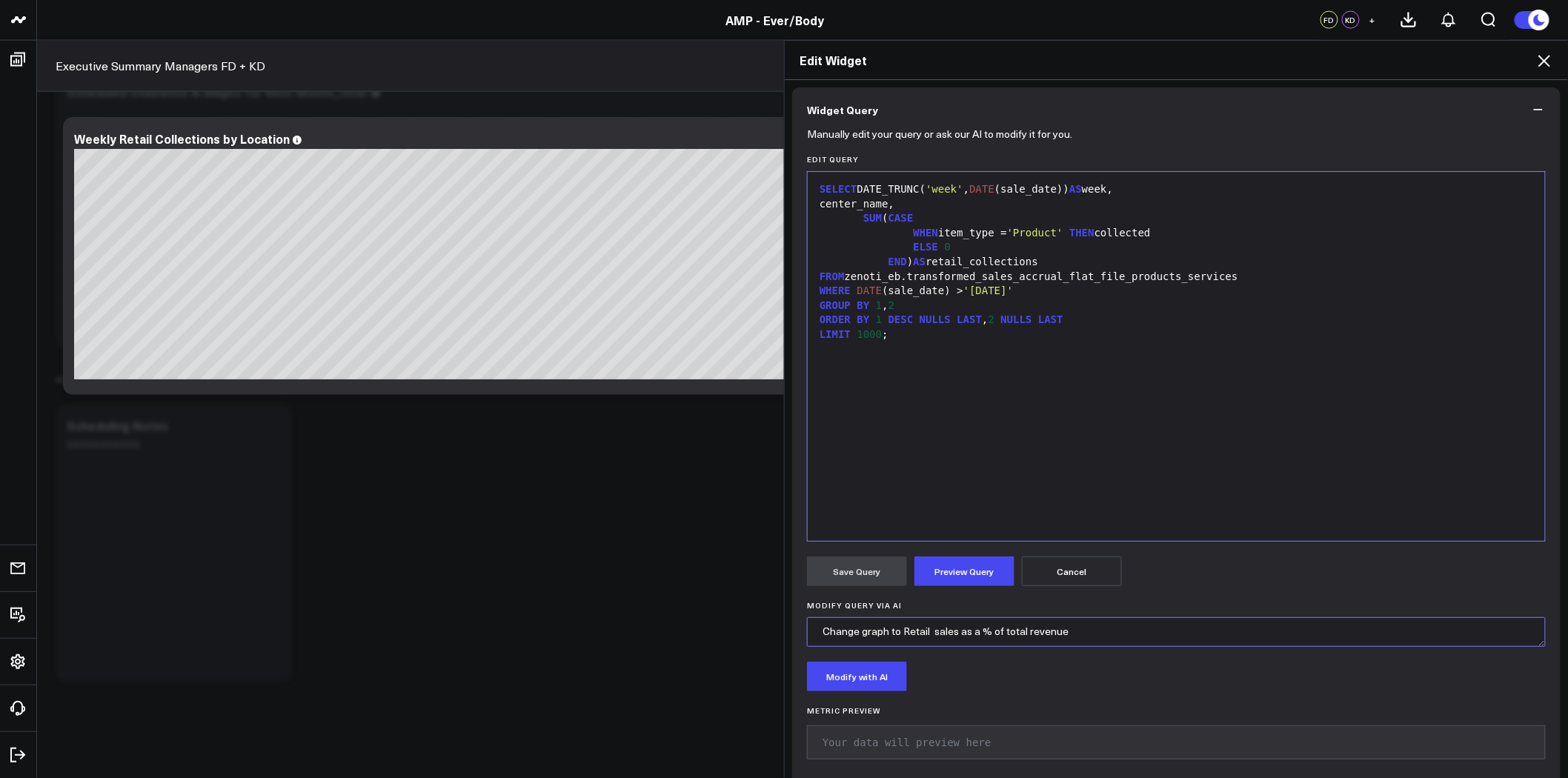
scroll to position [131, 0]
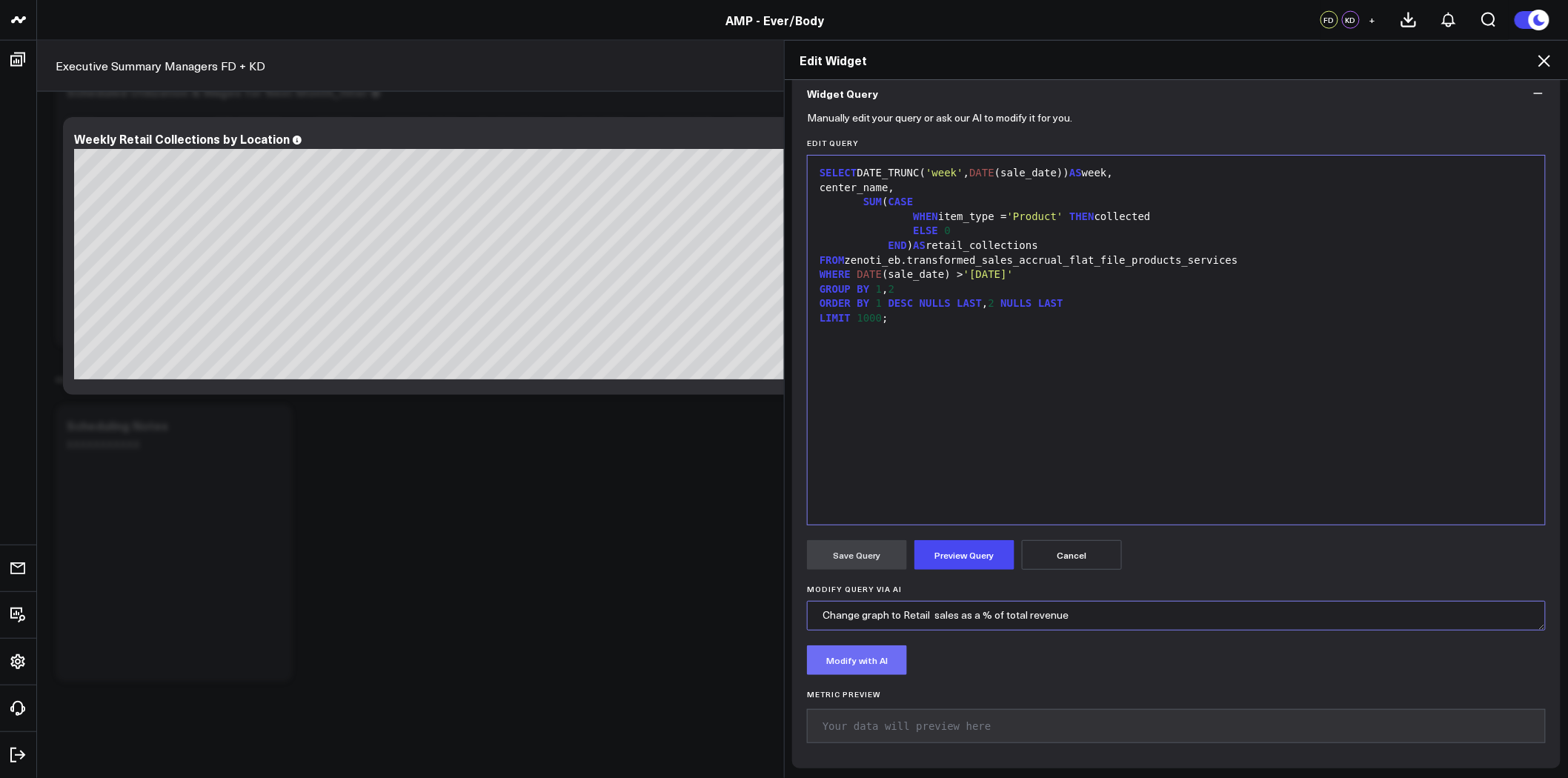
type textarea "Change graph to Retail sales as a % of total revenue"
click at [884, 664] on button "Modify with AI" at bounding box center [857, 660] width 100 height 30
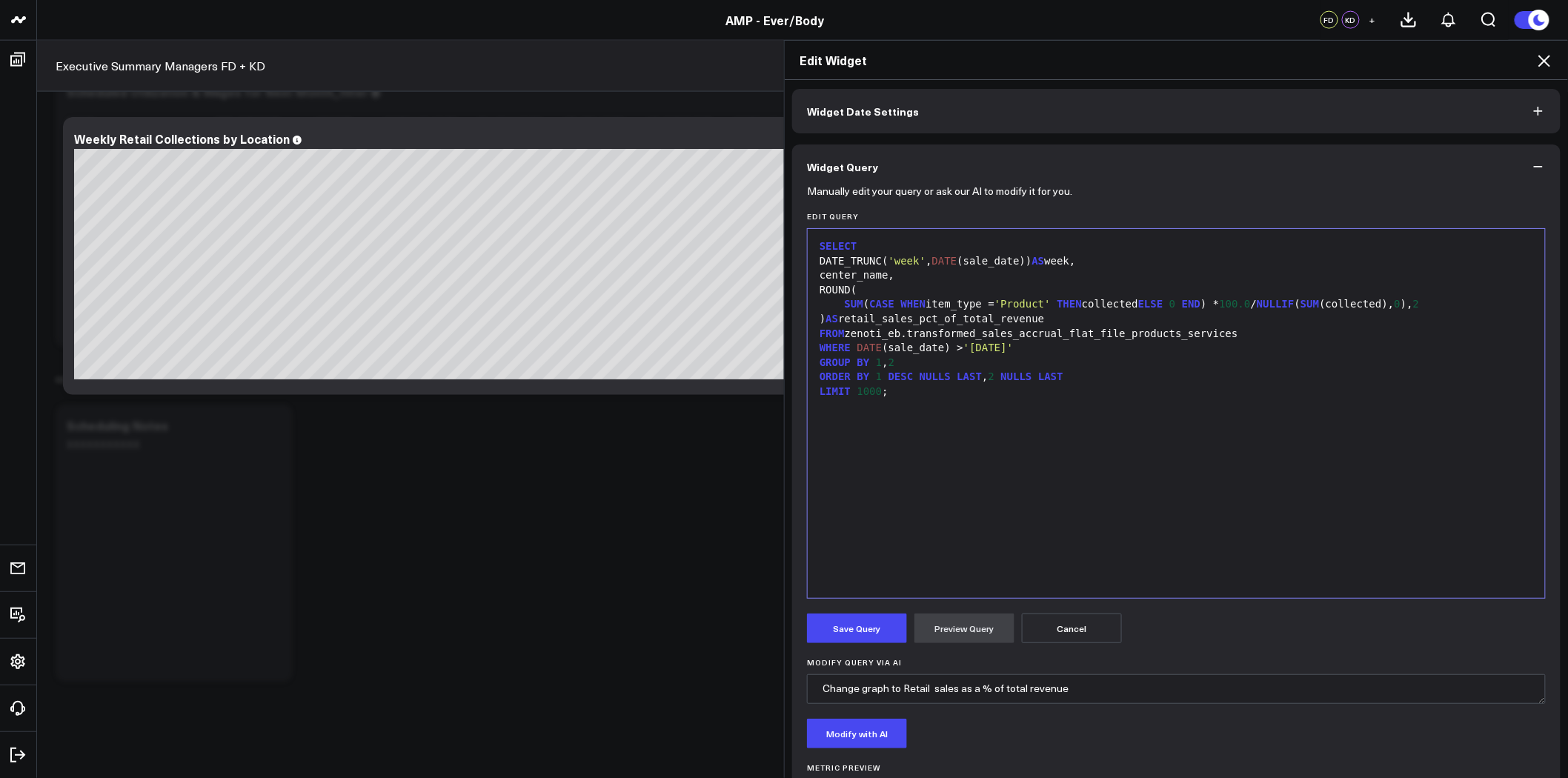
scroll to position [49, 0]
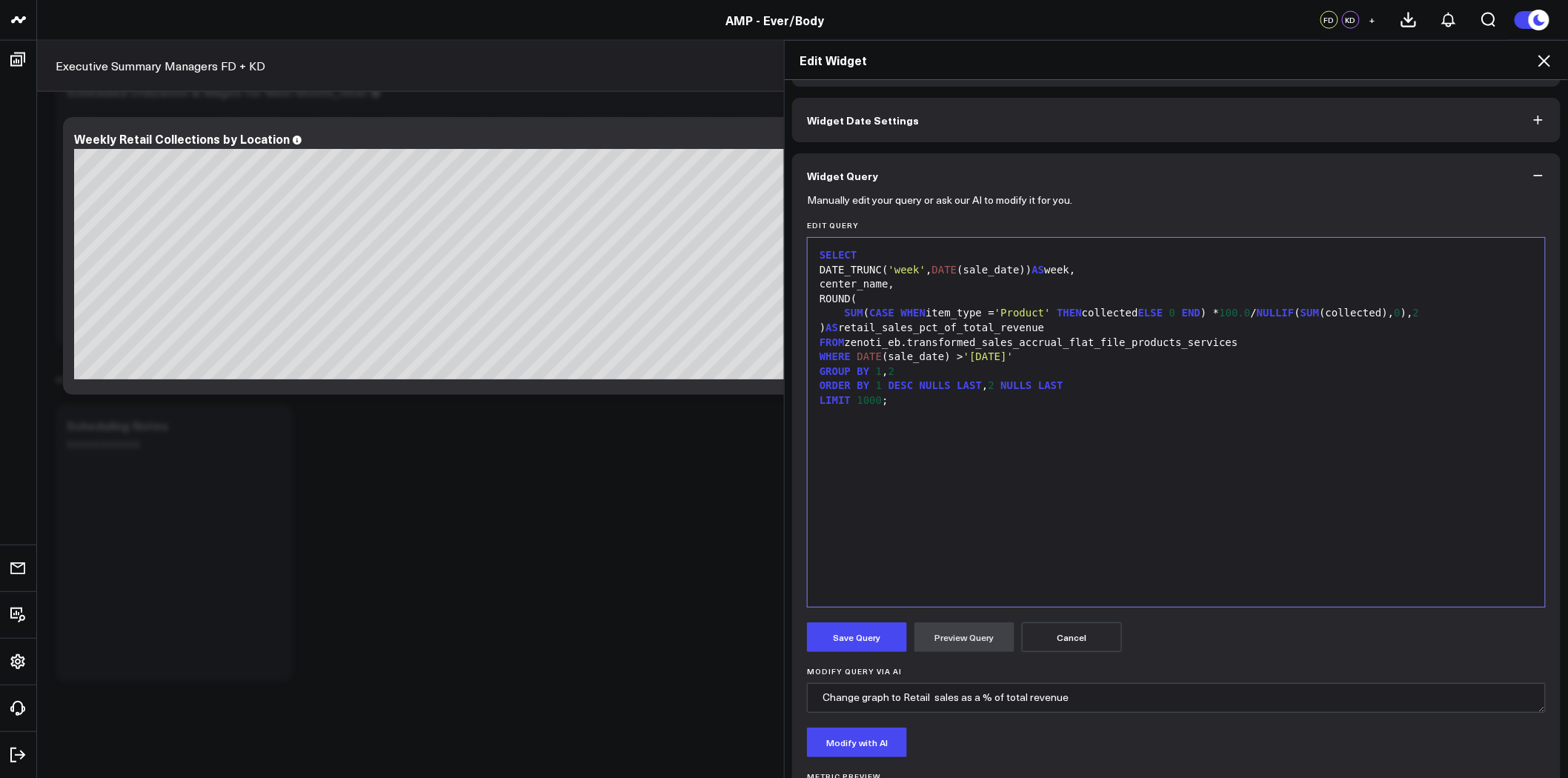
click at [1068, 316] on div "SUM ( CASE WHEN item_type = 'Product' THEN collected ELSE 0 END ) * 100.0 / NUL…" at bounding box center [1175, 313] width 722 height 15
click at [1084, 312] on div "SUM ( CASE WHEN item_type = 'Product' THEN collected ELSE 0 END ) * 100.0 / NUL…" at bounding box center [1175, 313] width 722 height 15
drag, startPoint x: 1319, startPoint y: 314, endPoint x: 1368, endPoint y: 312, distance: 49.0
click at [1368, 312] on div "SUM ( CASE WHEN item_type = 'Product' THEN c ollected ELSE 0 END ) * 100.0 / NU…" at bounding box center [1175, 313] width 722 height 15
click at [1063, 636] on button "Cancel" at bounding box center [1071, 637] width 100 height 30
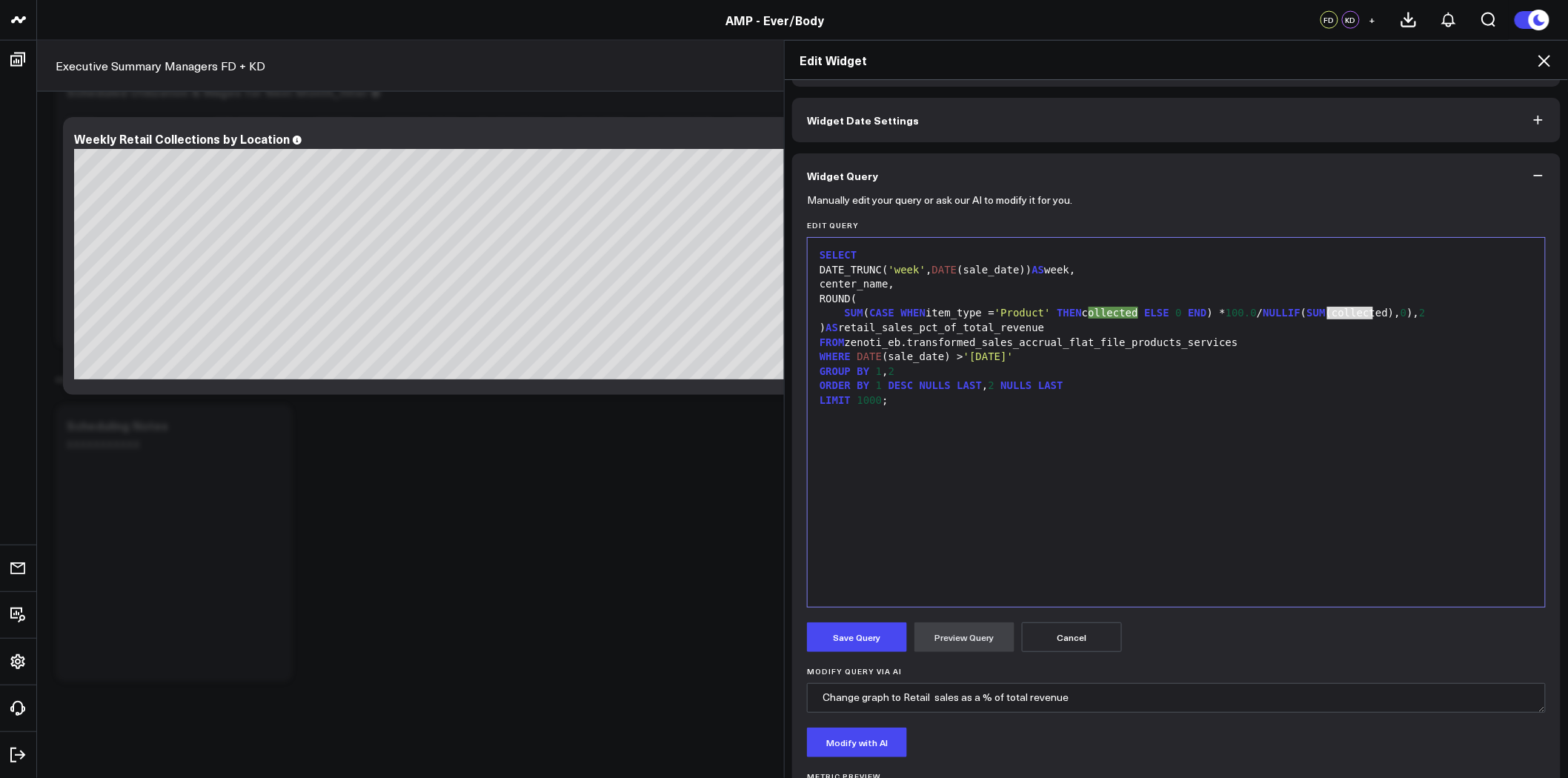
scroll to position [0, 0]
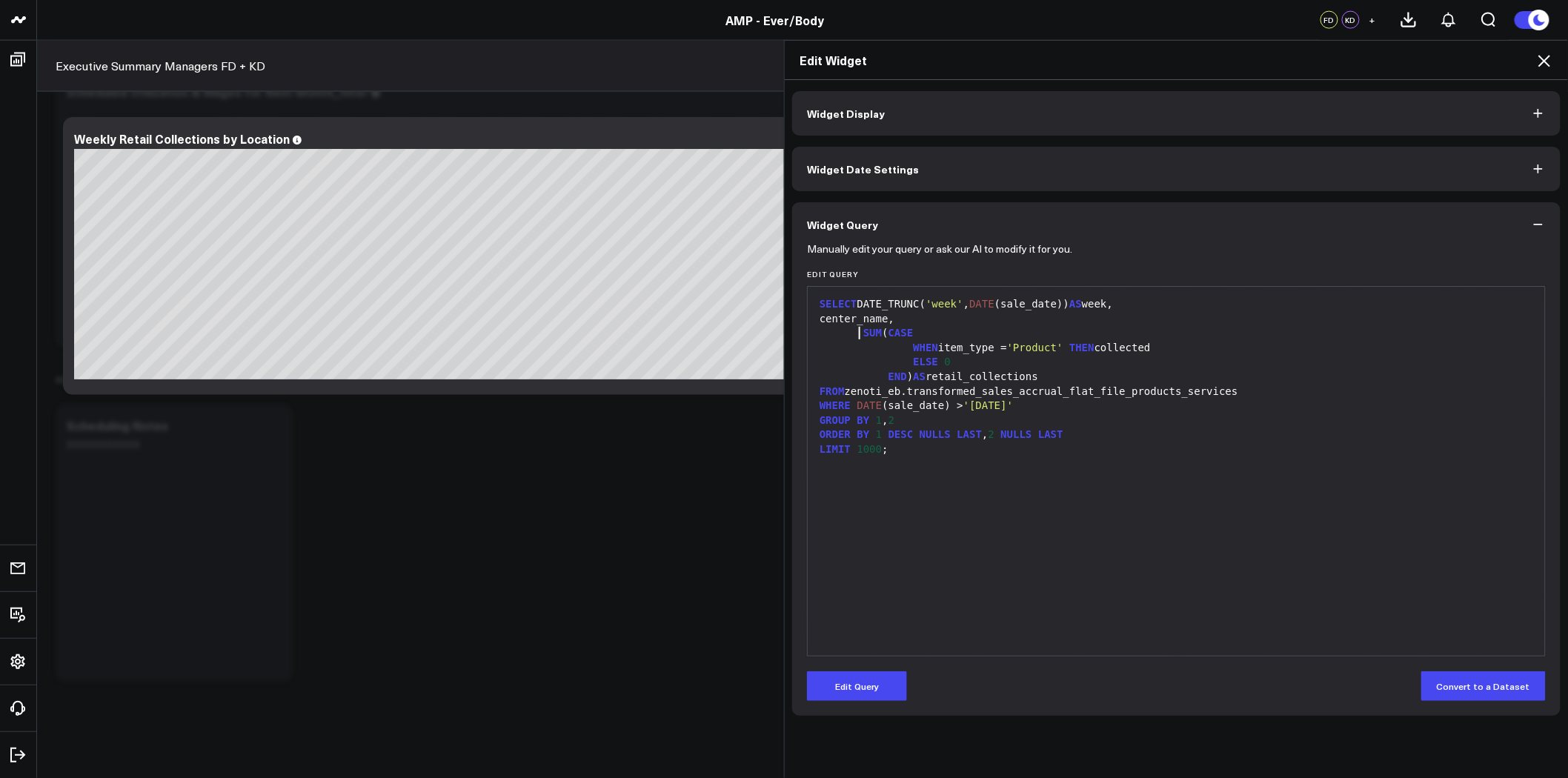
click at [863, 334] on span "SUM" at bounding box center [872, 333] width 19 height 11
click at [1069, 347] on span "THEN" at bounding box center [1081, 348] width 25 height 11
click at [1131, 344] on div "WHEN item_type = 'Product' THEN collected" at bounding box center [1175, 348] width 722 height 15
click at [1070, 358] on div "ELSE 0" at bounding box center [1175, 362] width 722 height 15
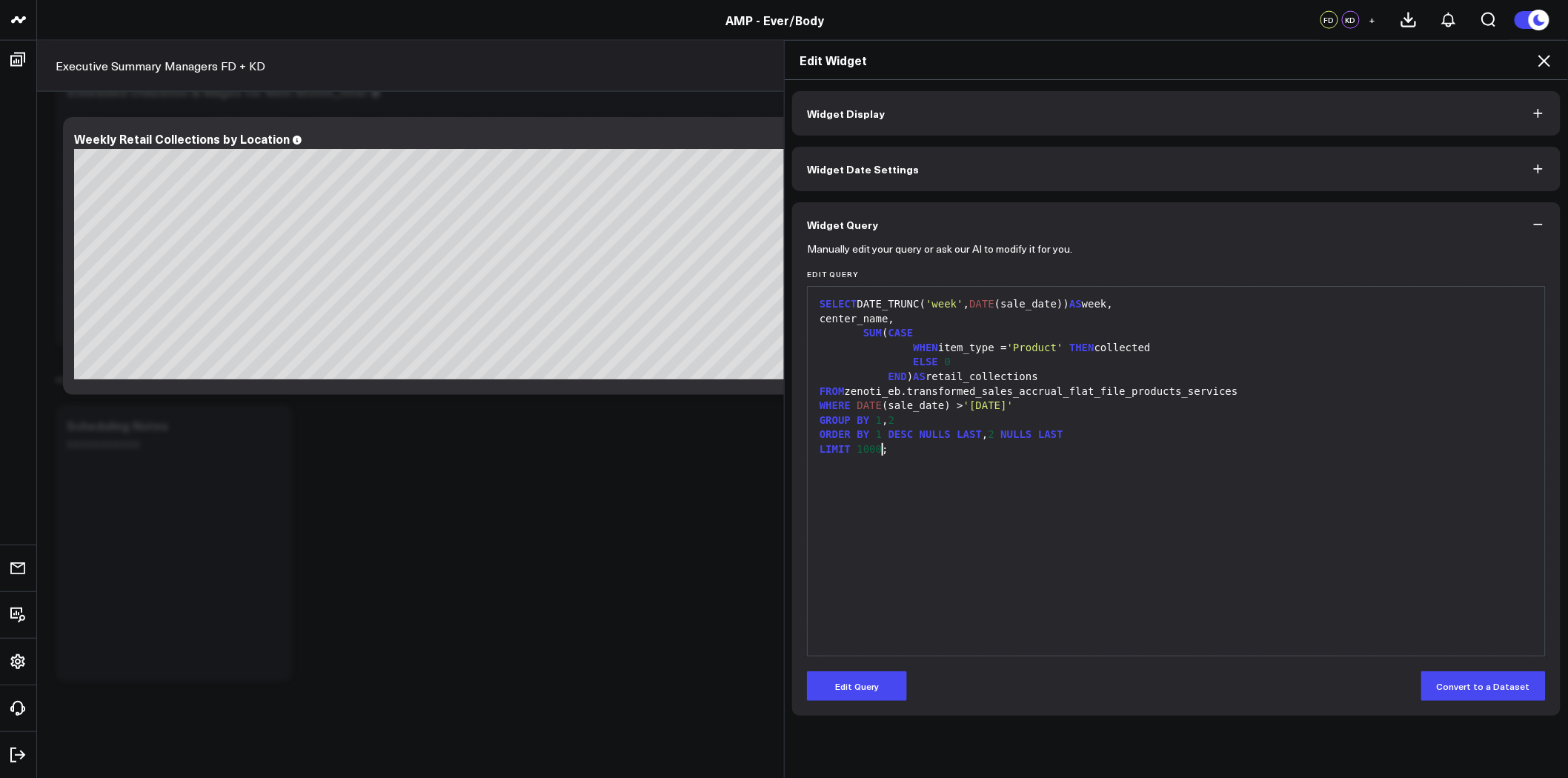
click at [1107, 499] on div "SELECT DATE_TRUNC( 'week' , DATE (sale_date)) AS week, center_name, SUM ( CASE …" at bounding box center [1175, 471] width 722 height 354
drag, startPoint x: 1029, startPoint y: 407, endPoint x: 788, endPoint y: 408, distance: 241.0
click at [792, 408] on div "Manually edit your query or ask our AI to modify it for you. Edit Query 99 1 2 …" at bounding box center [1175, 481] width 768 height 469
click at [869, 695] on button "Edit Query" at bounding box center [857, 686] width 100 height 30
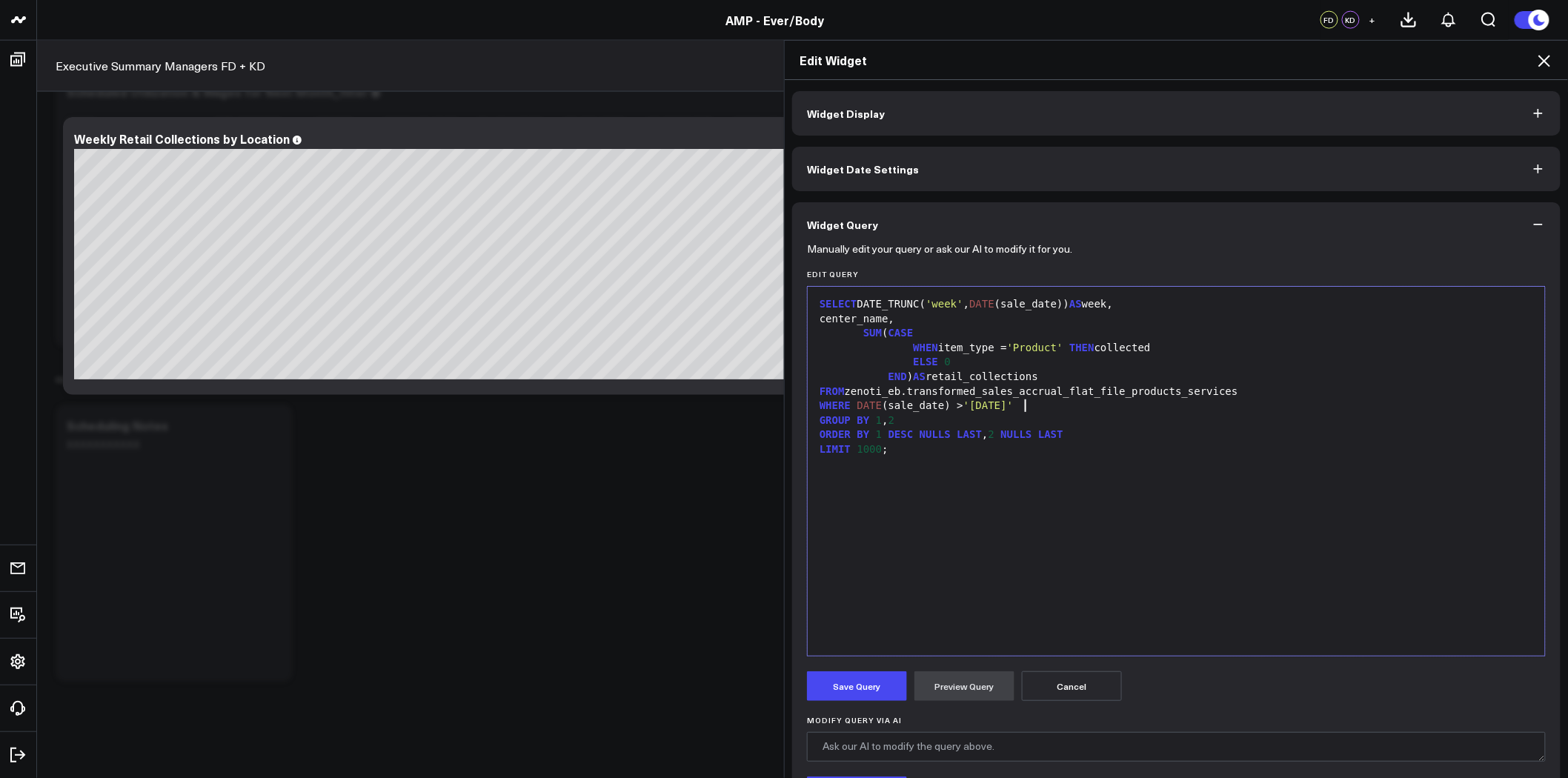
click at [1037, 409] on div "WHERE DATE (sale_date) > '[DATE]'" at bounding box center [1175, 406] width 722 height 15
drag, startPoint x: 1037, startPoint y: 409, endPoint x: 816, endPoint y: 412, distance: 221.0
click at [816, 412] on div "WHERE DATE (sale_date) > '[DATE]'" at bounding box center [1175, 406] width 722 height 15
click at [863, 334] on span "SUM" at bounding box center [872, 333] width 19 height 11
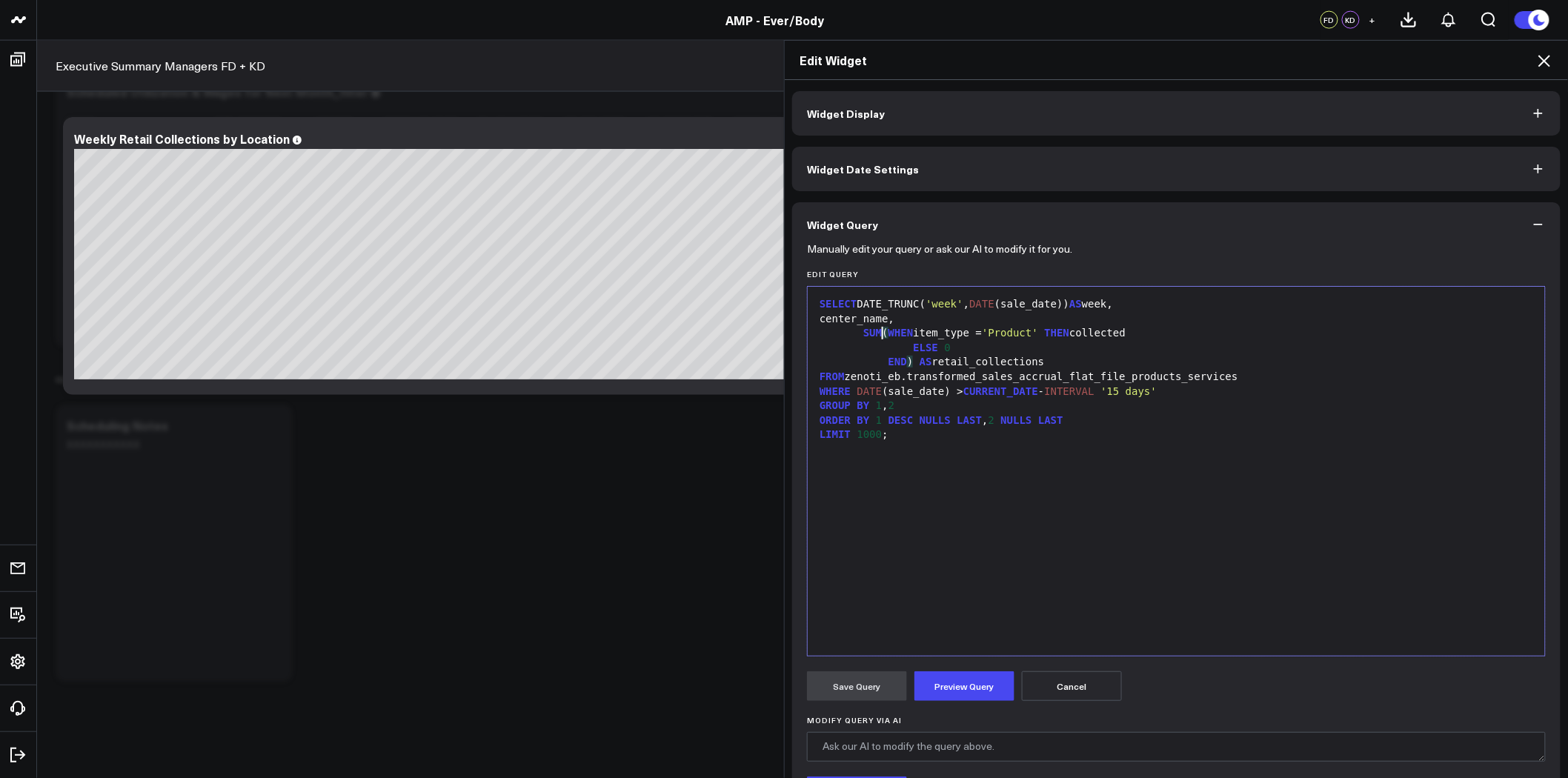
click at [889, 334] on span "WHEN" at bounding box center [901, 333] width 25 height 11
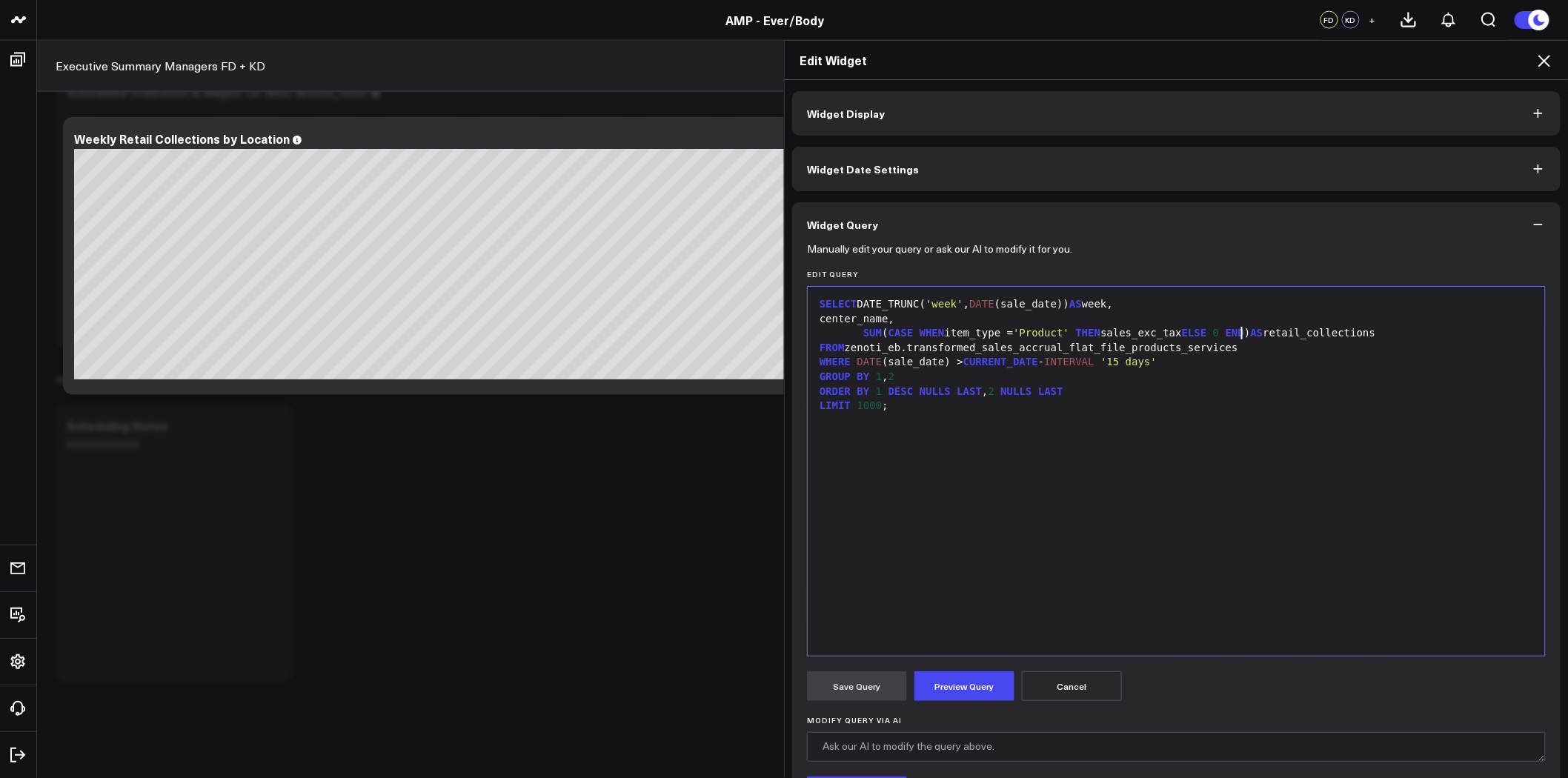
click at [1234, 336] on div "SUM ( CASE WHEN item_type = 'Product' THEN sales_exc_tax ELSE 0 END ) AS retail…" at bounding box center [1175, 334] width 722 height 15
click at [875, 334] on span "SUM" at bounding box center [884, 333] width 19 height 11
click at [964, 685] on button "Preview Query" at bounding box center [964, 686] width 100 height 30
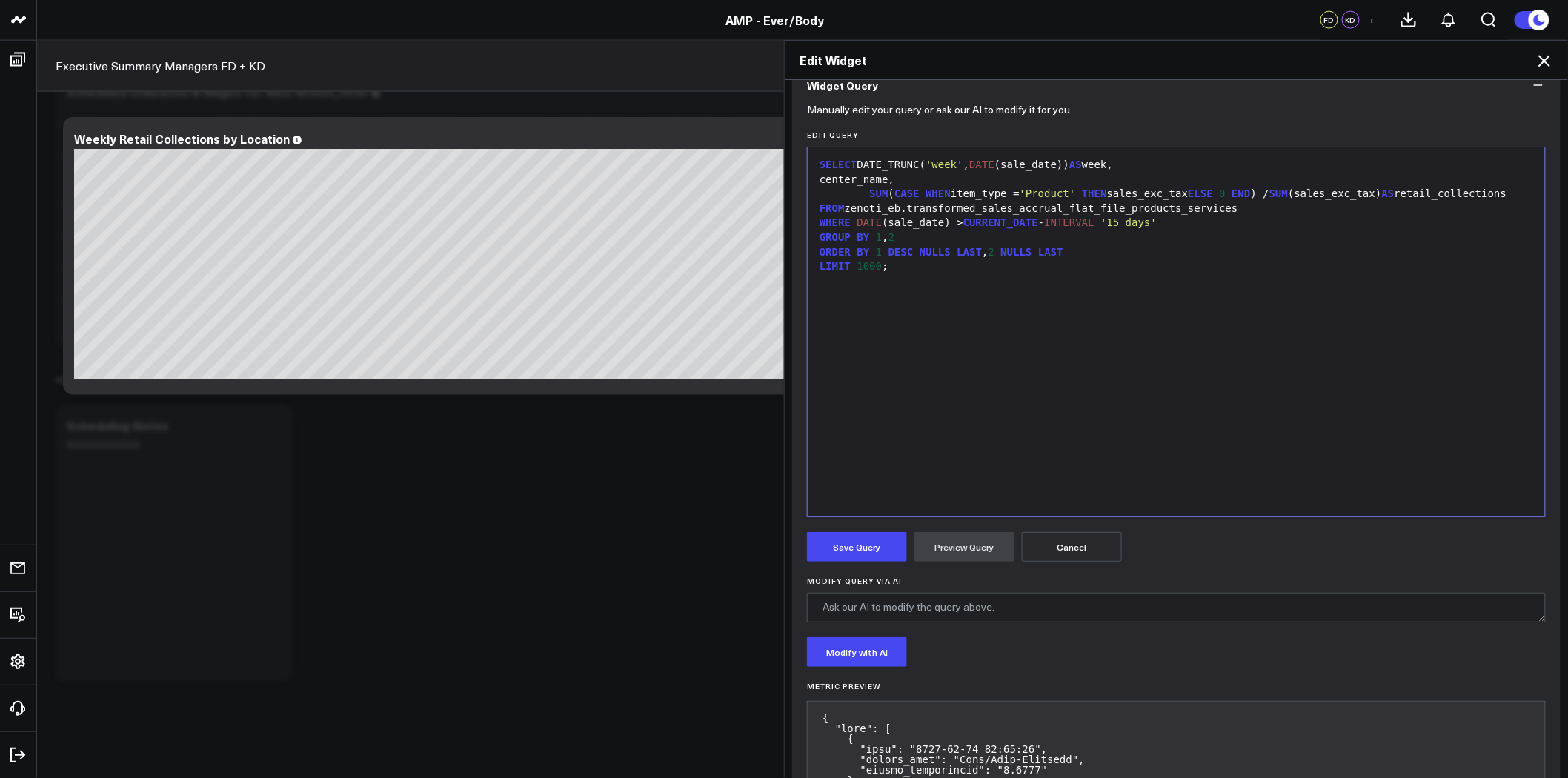
scroll to position [131, 0]
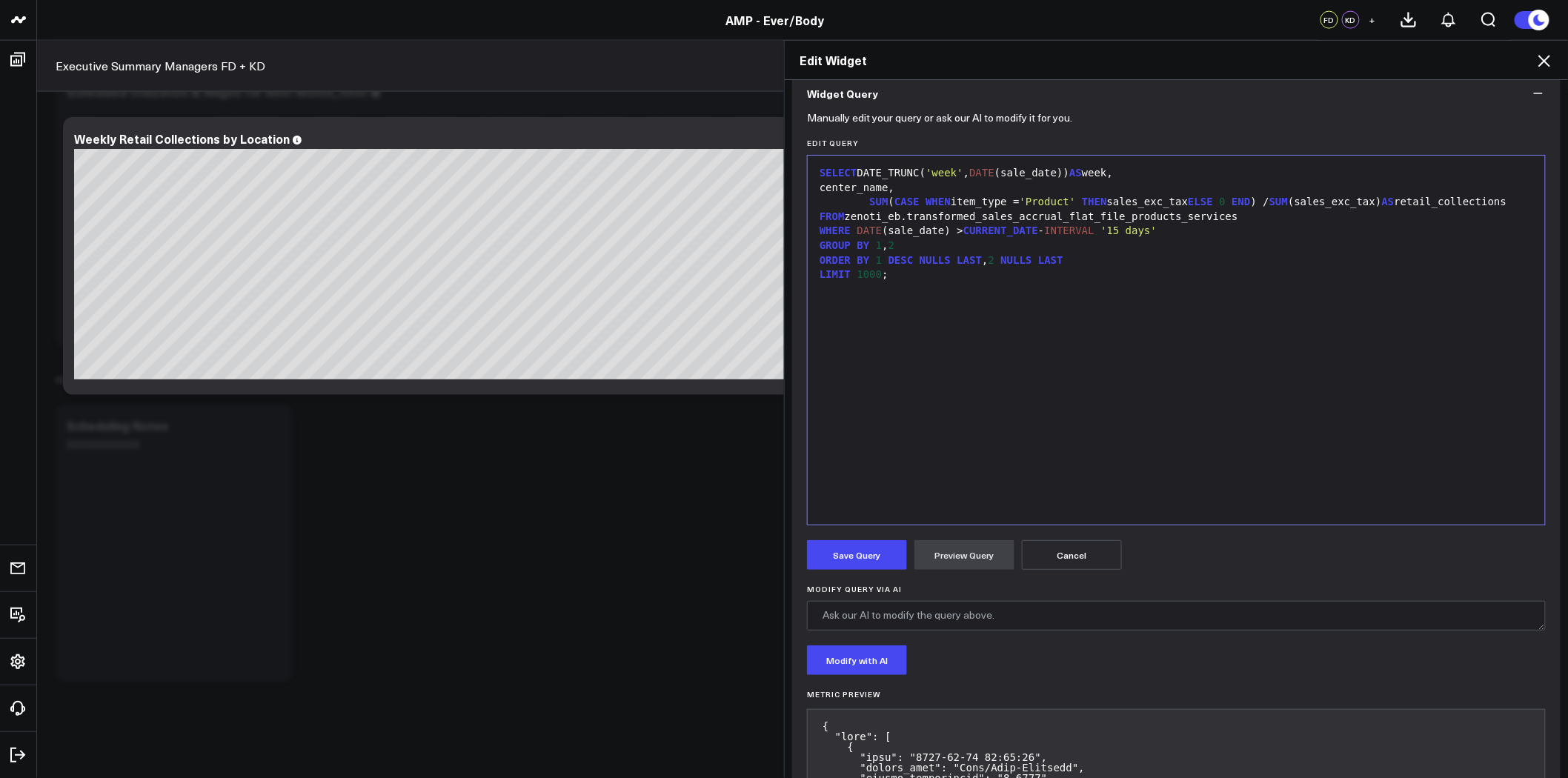
click at [1238, 202] on div "SUM ( CASE WHEN item_type = 'Product' THEN sales_exc_tax ELSE 0 END ) / SUM (sa…" at bounding box center [1175, 202] width 722 height 15
click at [958, 541] on button "Preview Query" at bounding box center [964, 555] width 100 height 30
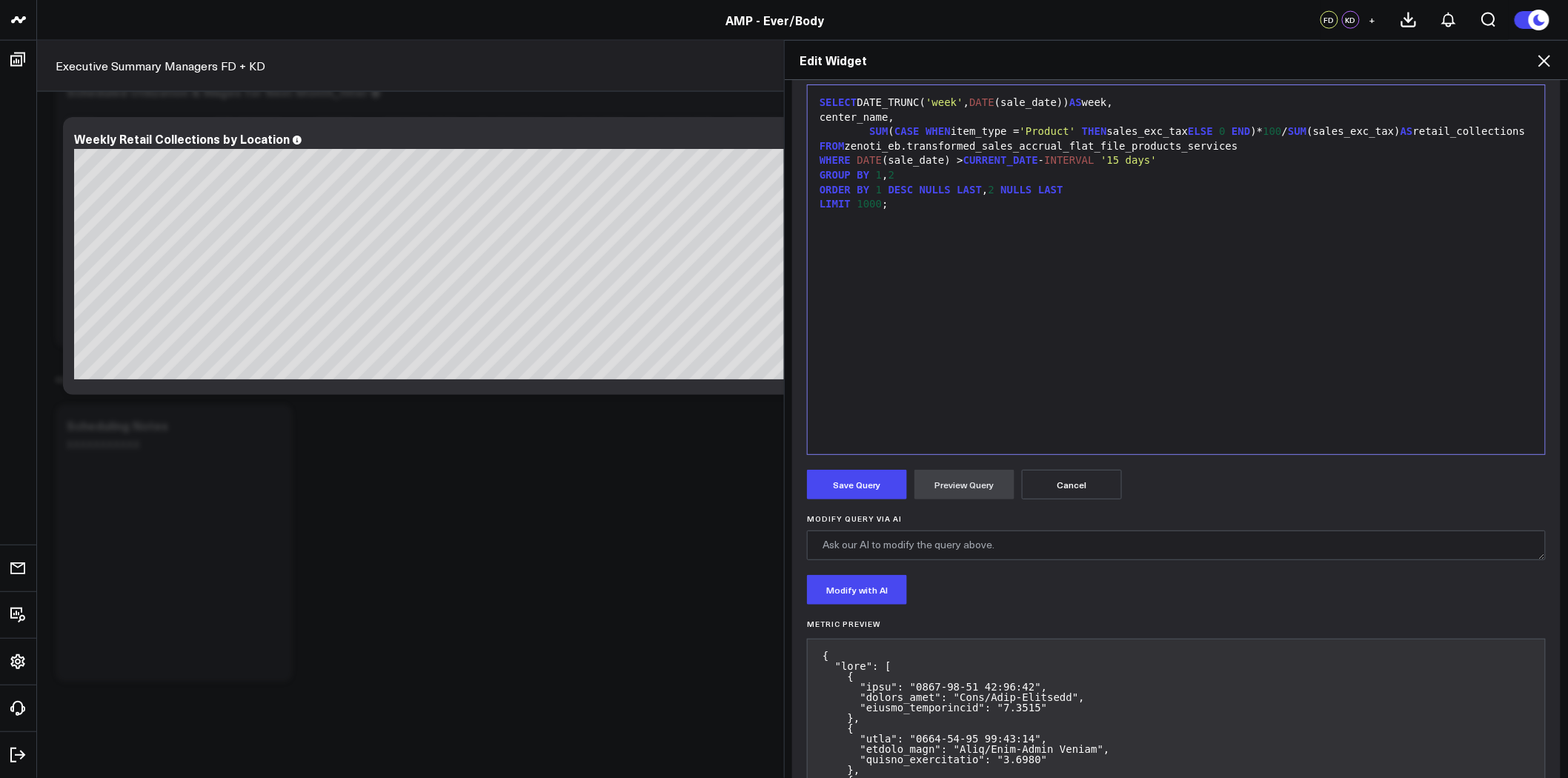
scroll to position [0, 0]
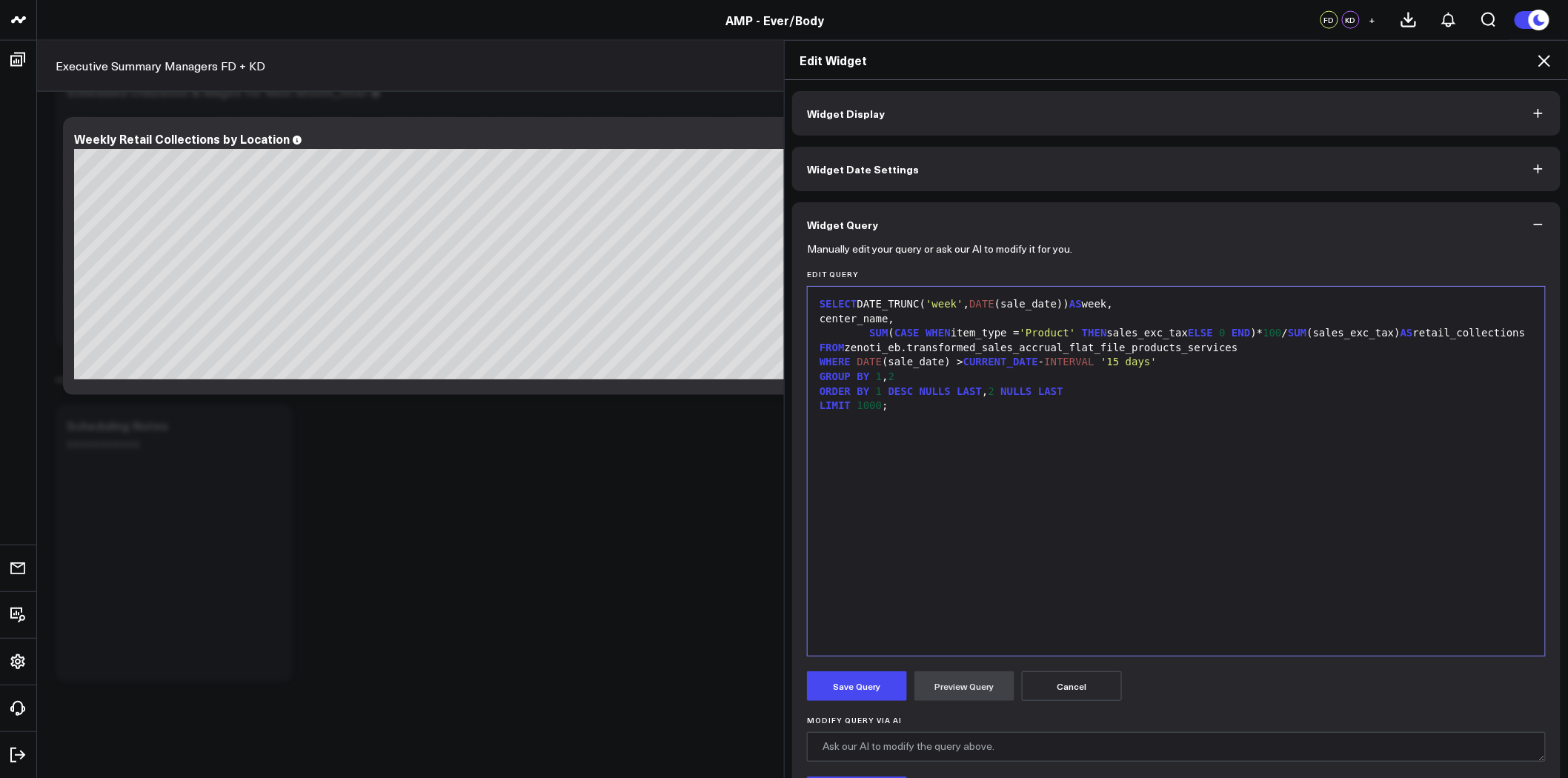
click at [869, 332] on span "SUM" at bounding box center [878, 333] width 19 height 11
click at [1411, 331] on div "round ( SUM ( CASE WHEN item_type = 'Product' THEN sales_exc_tax ELSE 0 END )* …" at bounding box center [1175, 334] width 722 height 15
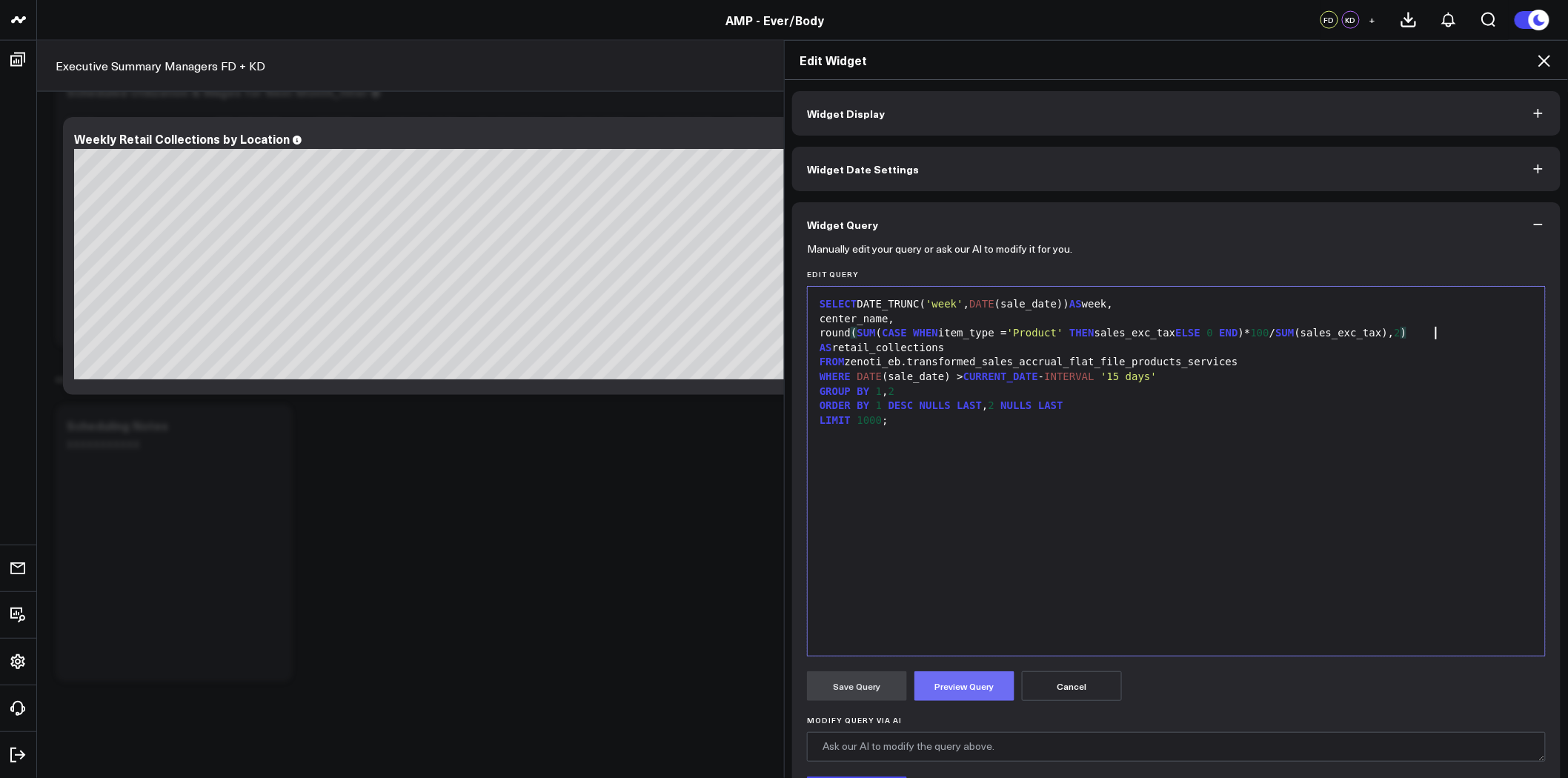
click at [986, 682] on button "Preview Query" at bounding box center [964, 686] width 100 height 30
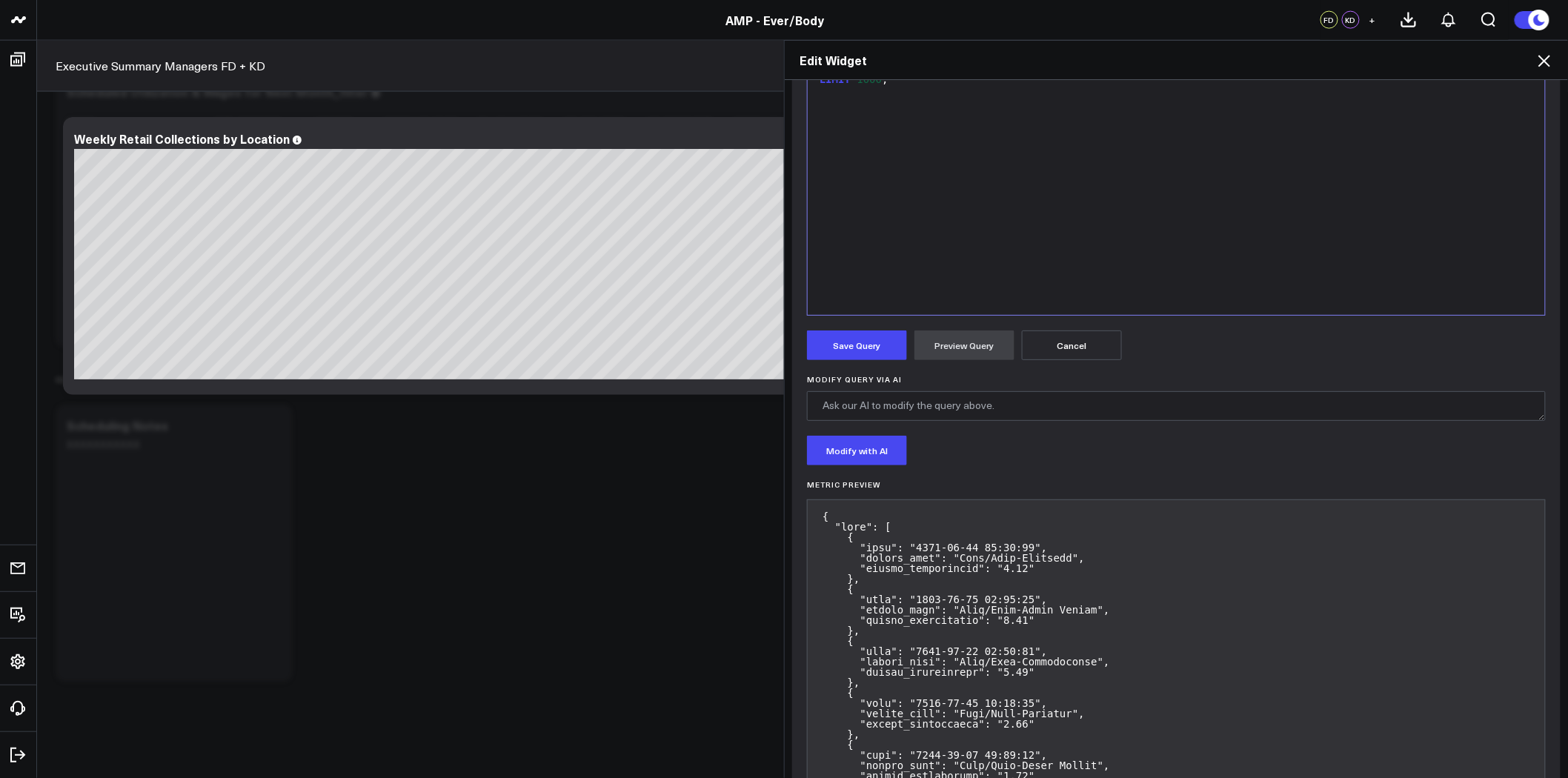
scroll to position [300, 0]
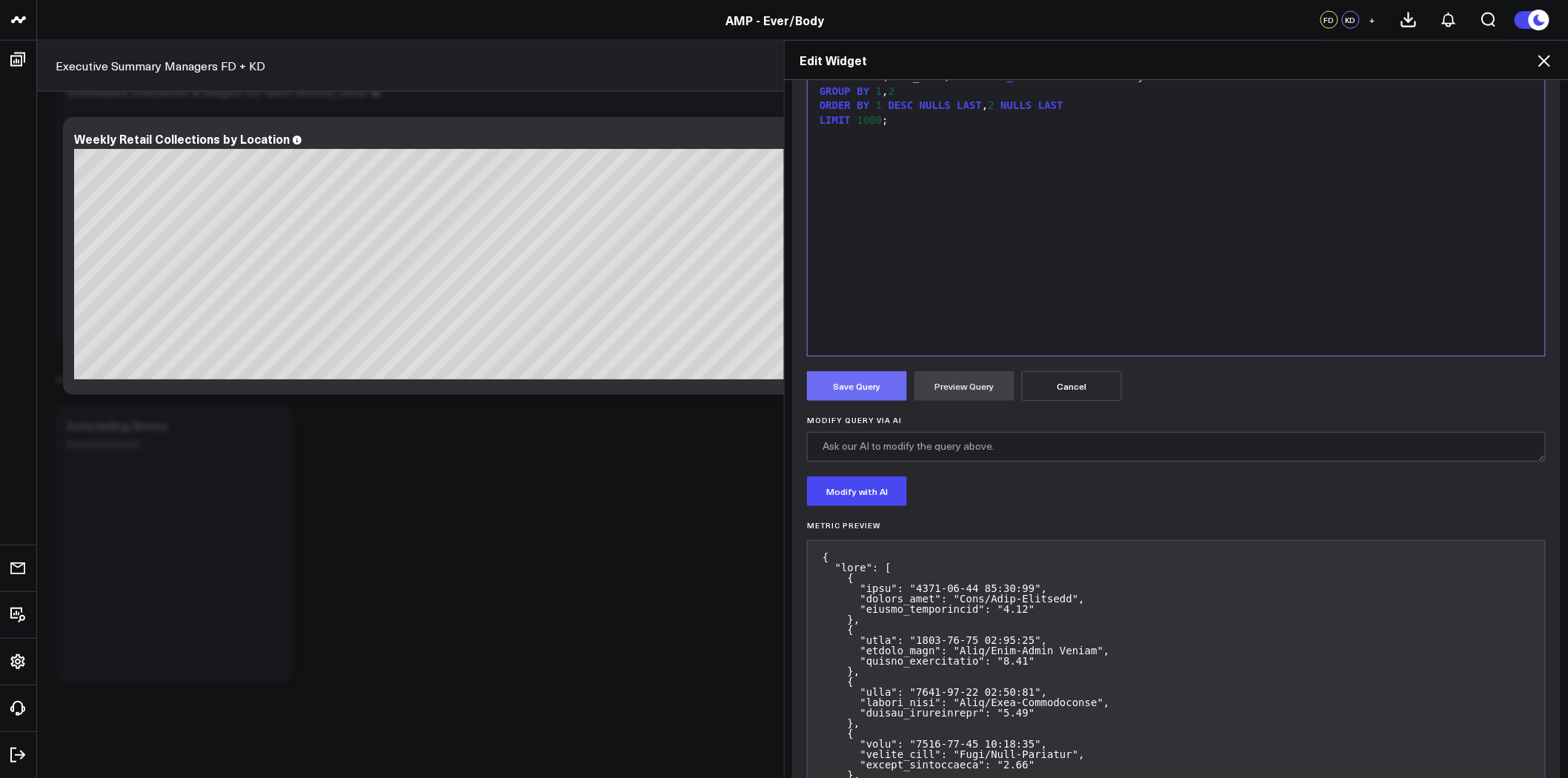
click at [861, 383] on button "Save Query" at bounding box center [857, 386] width 100 height 30
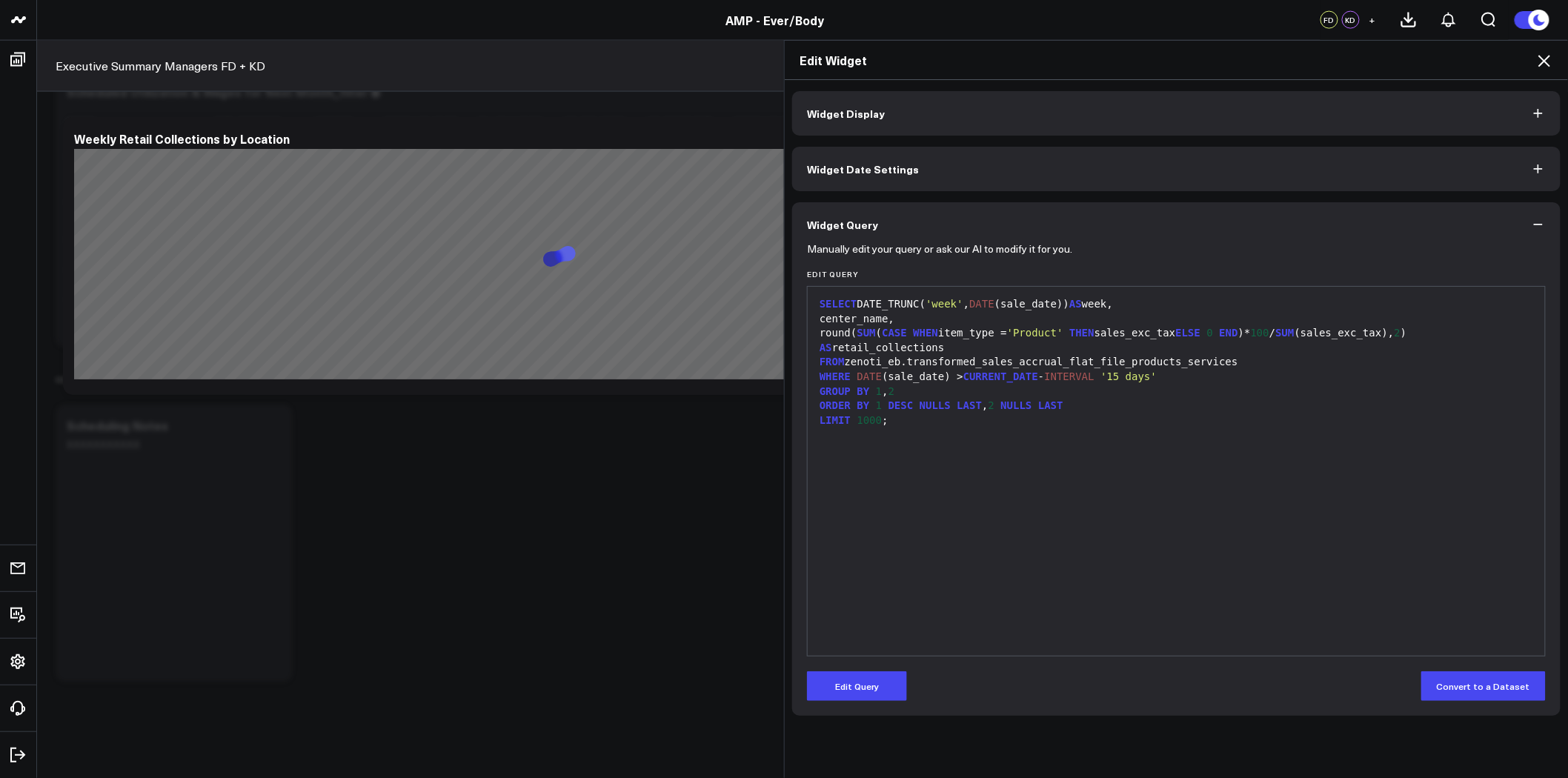
scroll to position [0, 0]
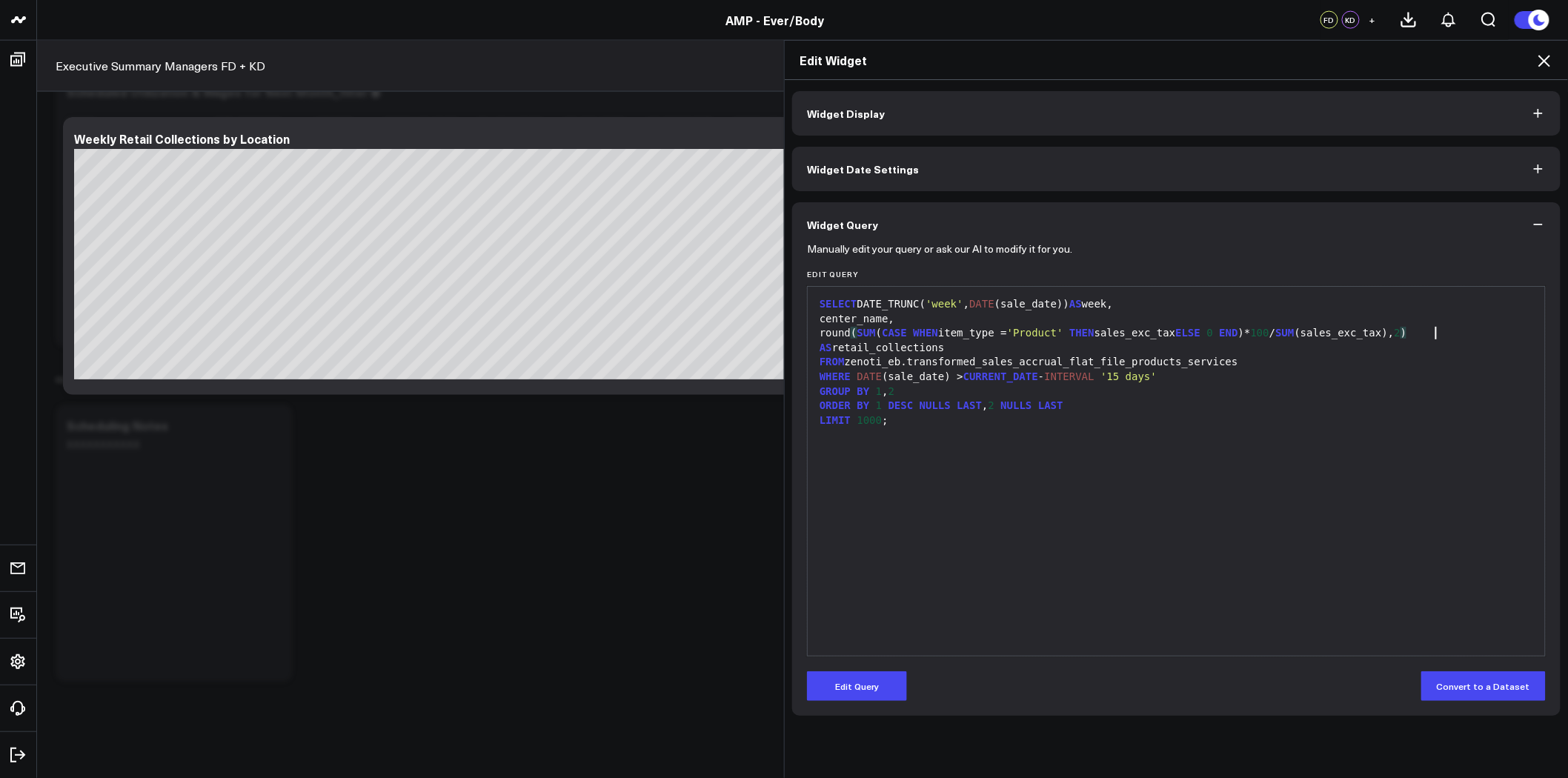
click at [1430, 332] on div "round ( SUM ( CASE WHEN item_type = 'Product' THEN sales_exc_tax ELSE 0 END )* …" at bounding box center [1175, 340] width 722 height 29
drag, startPoint x: 875, startPoint y: 682, endPoint x: 898, endPoint y: 663, distance: 29.8
click at [875, 682] on button "Edit Query" at bounding box center [857, 686] width 100 height 30
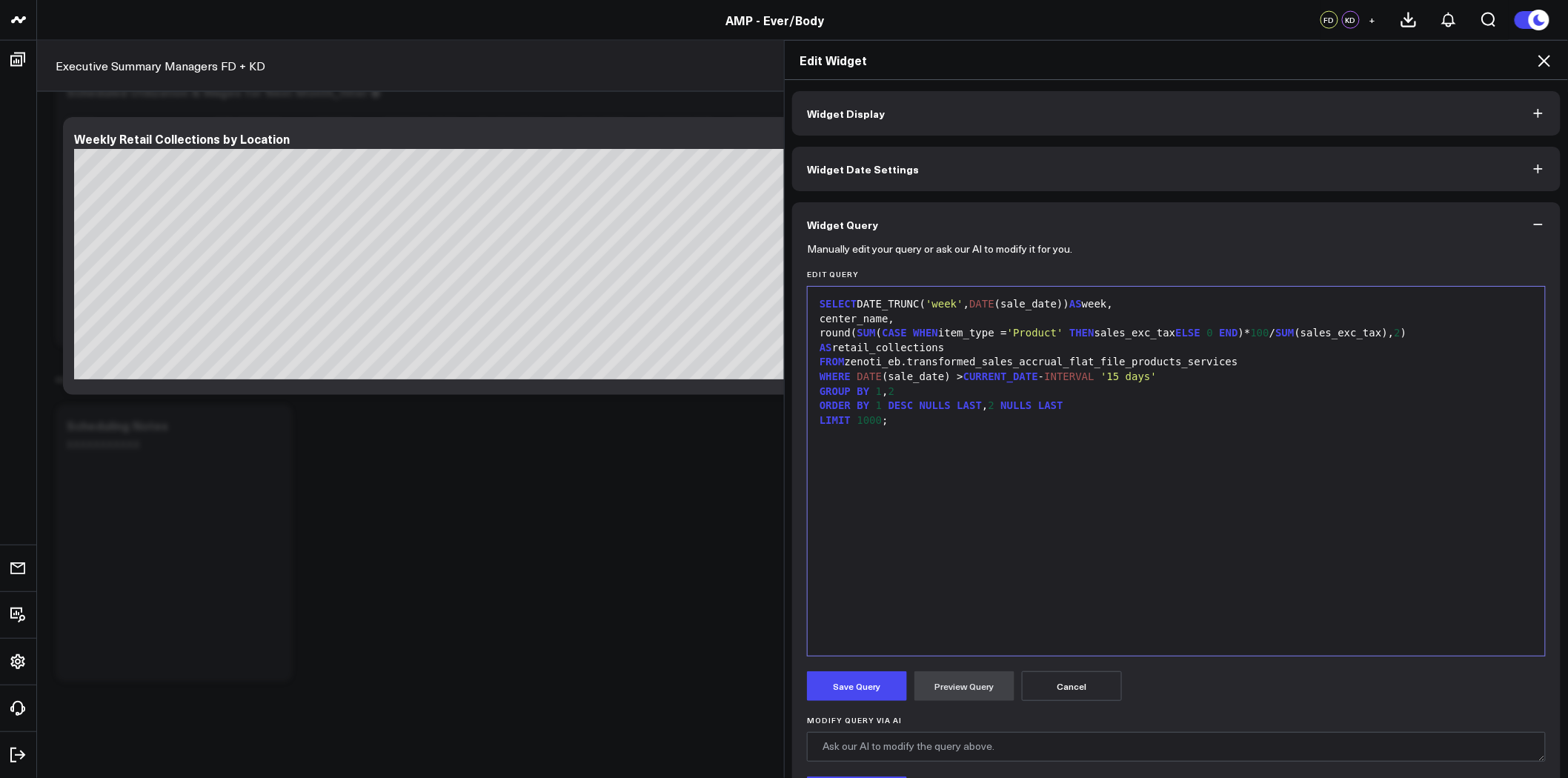
click at [1431, 331] on div "round ( SUM ( CASE WHEN item_type = 'Product' THEN sales_exc_tax ELSE 0 END )* …" at bounding box center [1175, 340] width 722 height 29
click at [956, 678] on button "Preview Query" at bounding box center [964, 686] width 100 height 30
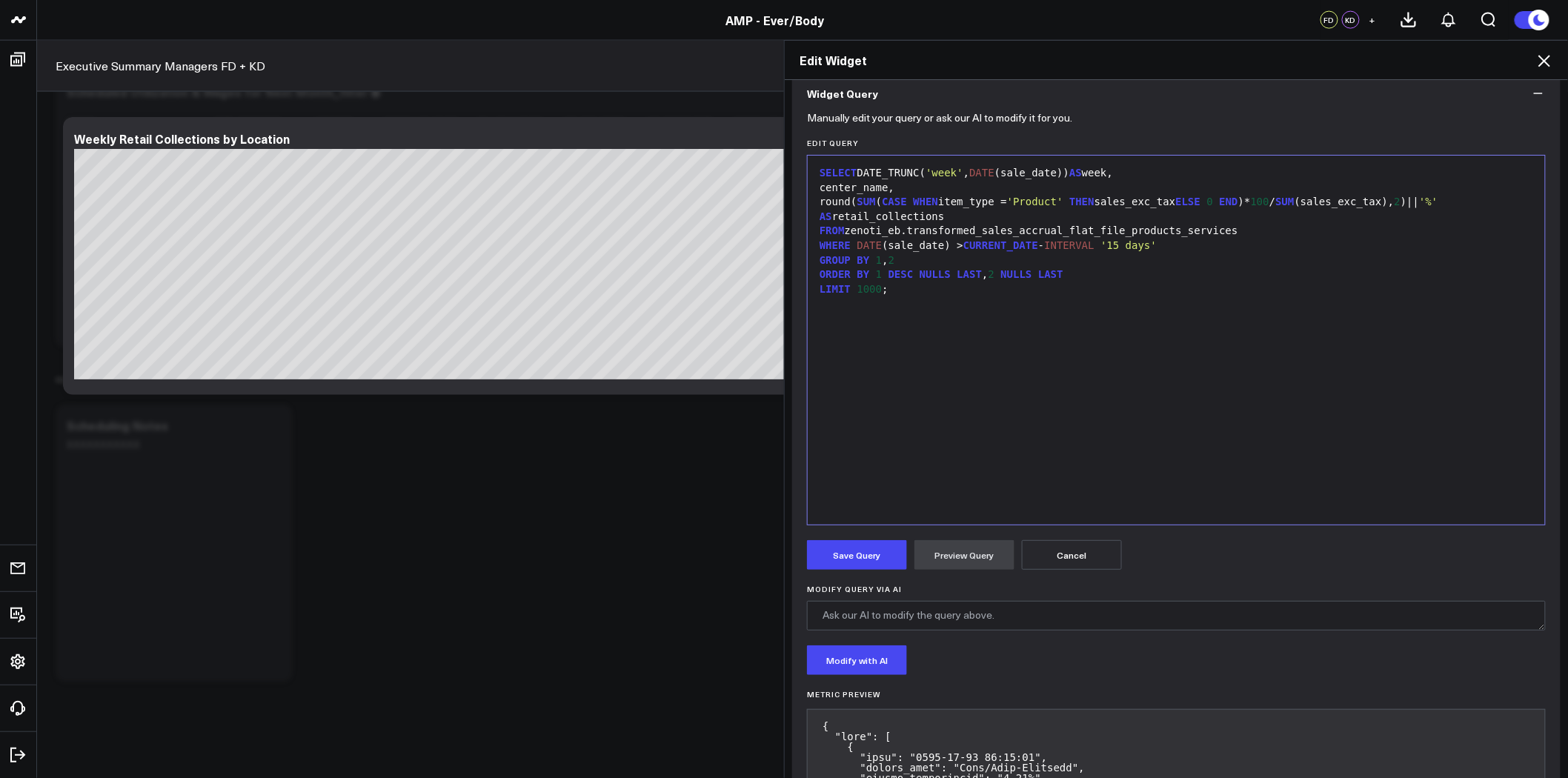
scroll to position [213, 0]
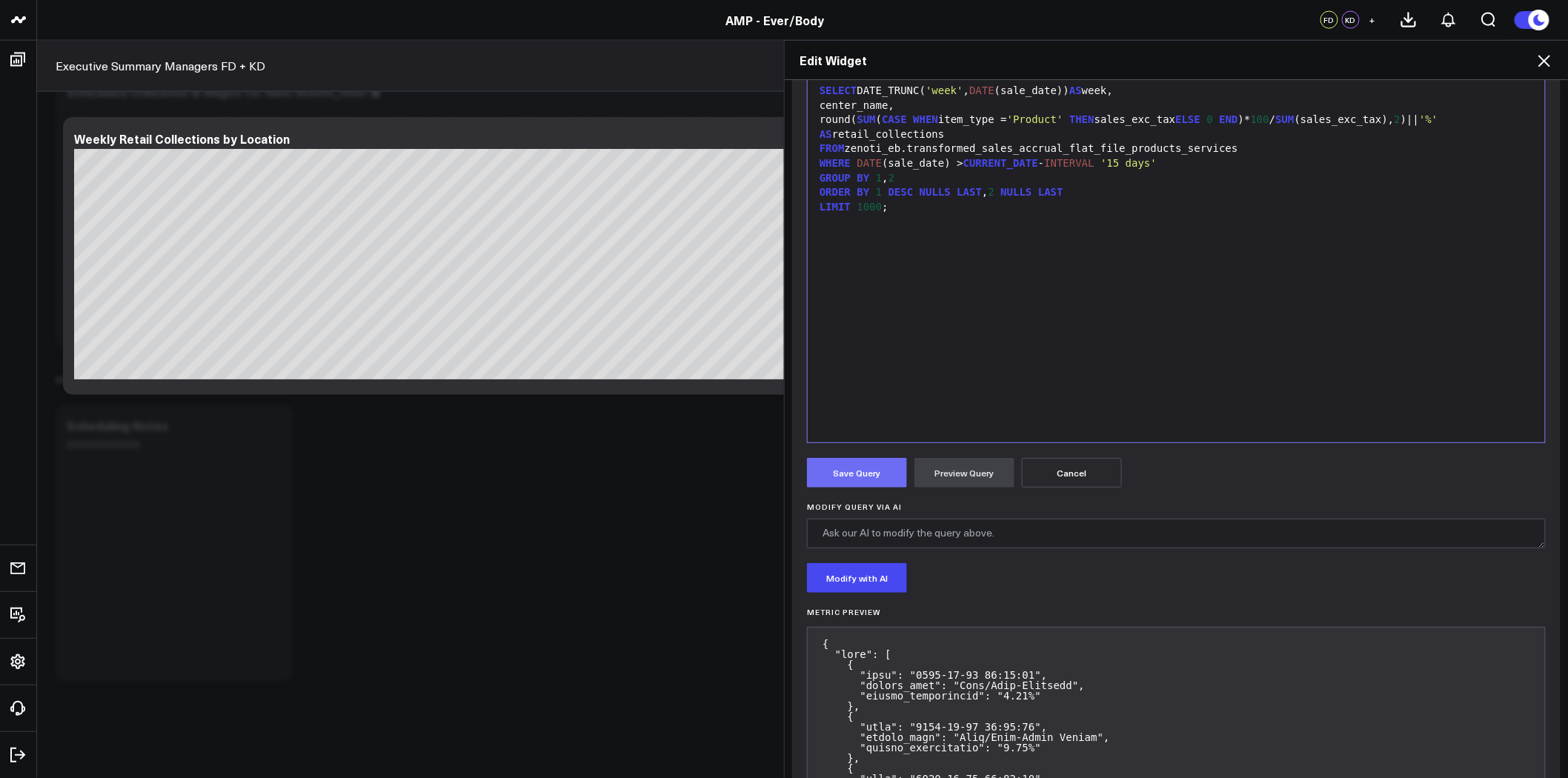
click at [875, 471] on button "Save Query" at bounding box center [857, 473] width 100 height 30
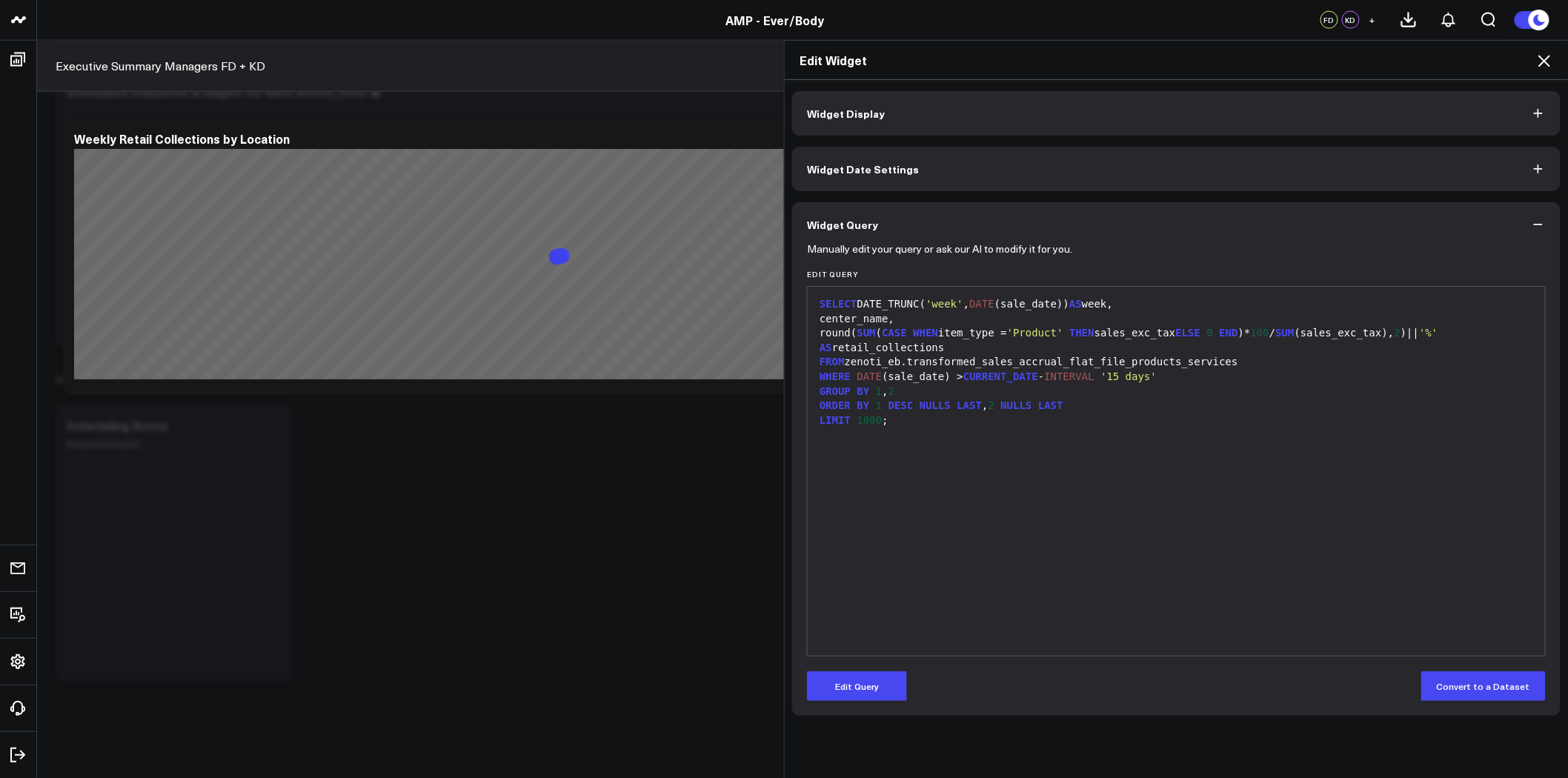
scroll to position [0, 0]
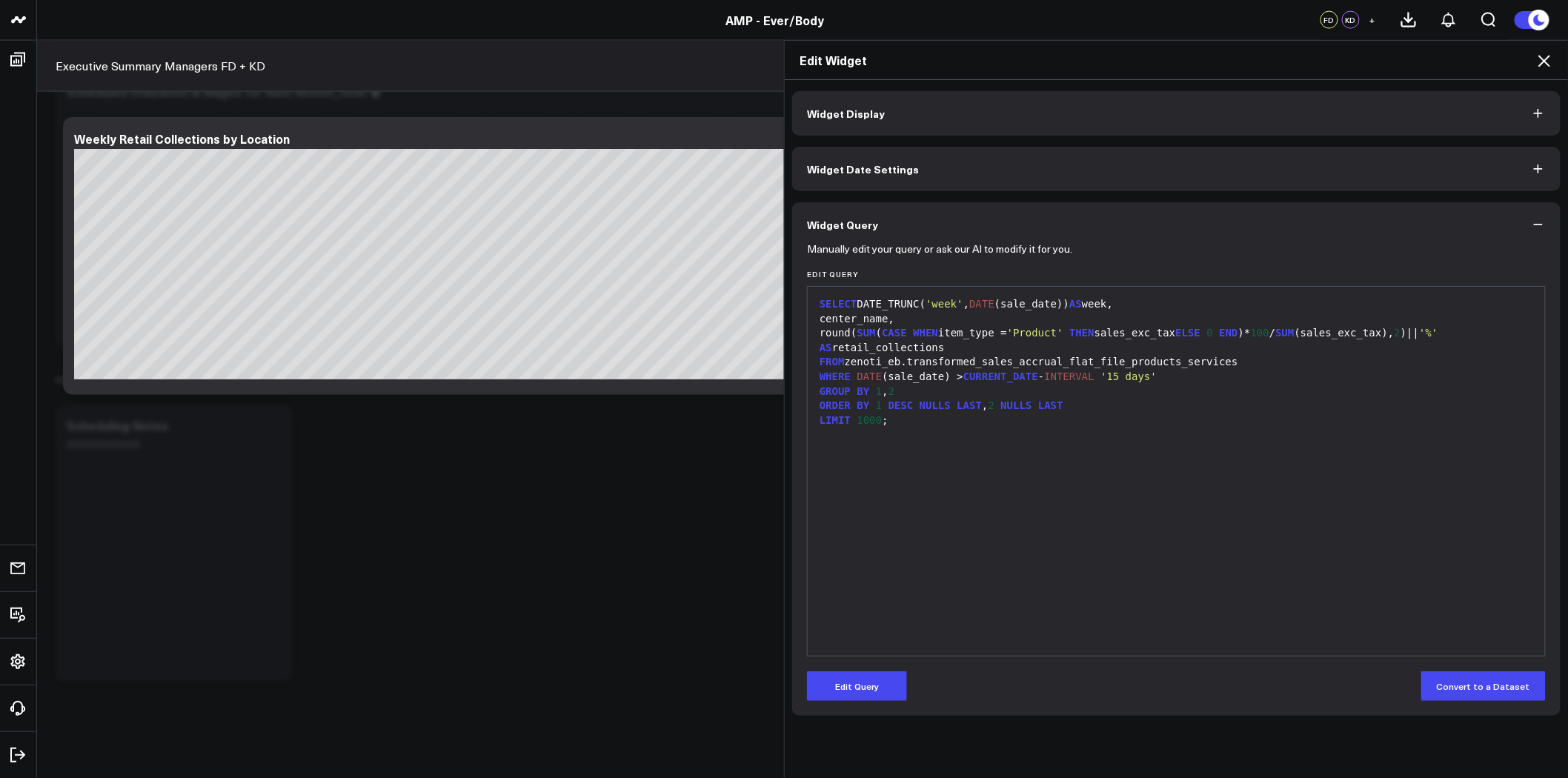
click at [1552, 61] on icon at bounding box center [1544, 61] width 18 height 18
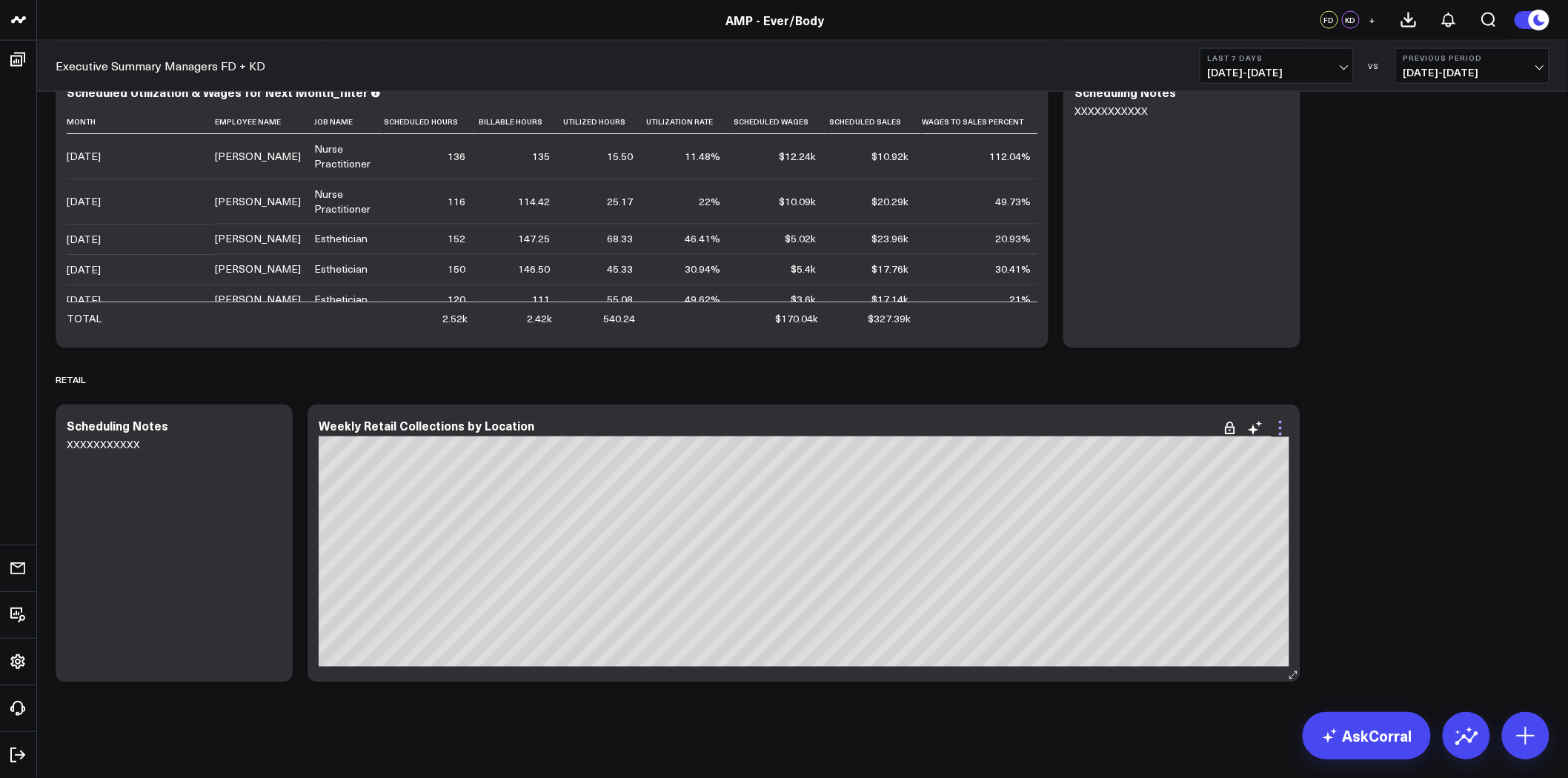
click at [1275, 425] on icon at bounding box center [1280, 429] width 18 height 18
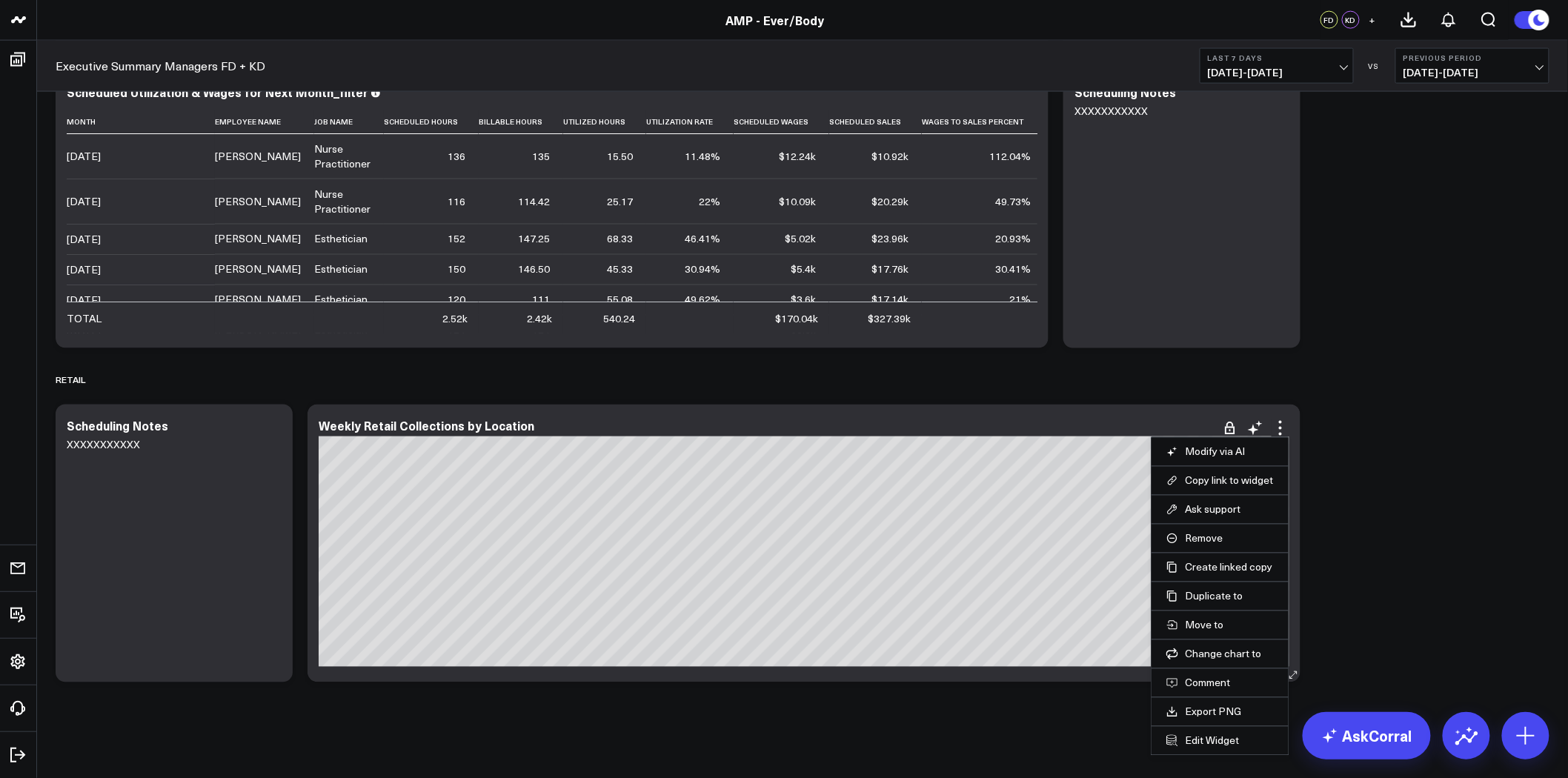
click at [1211, 753] on li "Edit Widget" at bounding box center [1220, 740] width 137 height 29
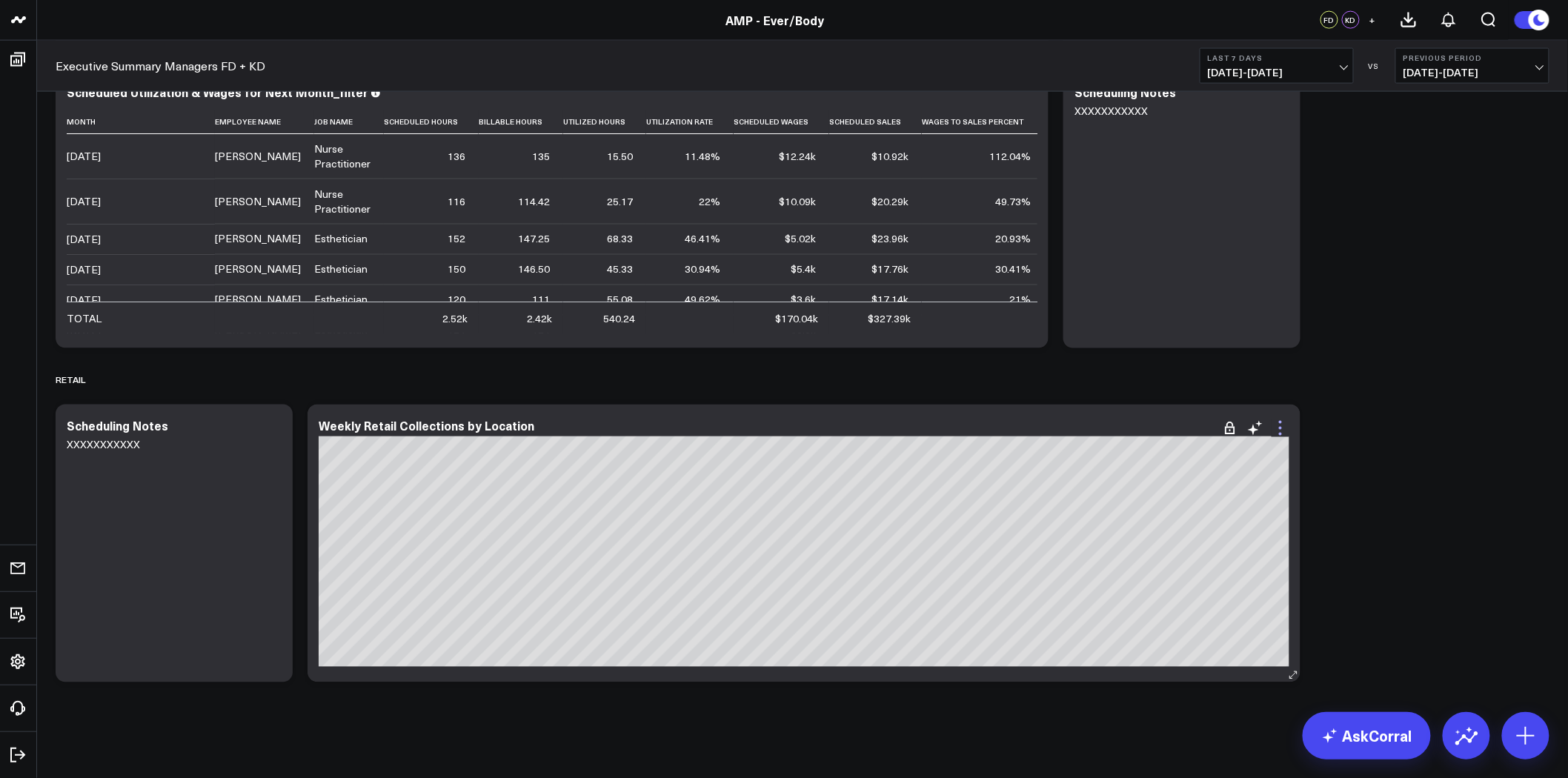
click at [1279, 430] on icon at bounding box center [1280, 429] width 18 height 18
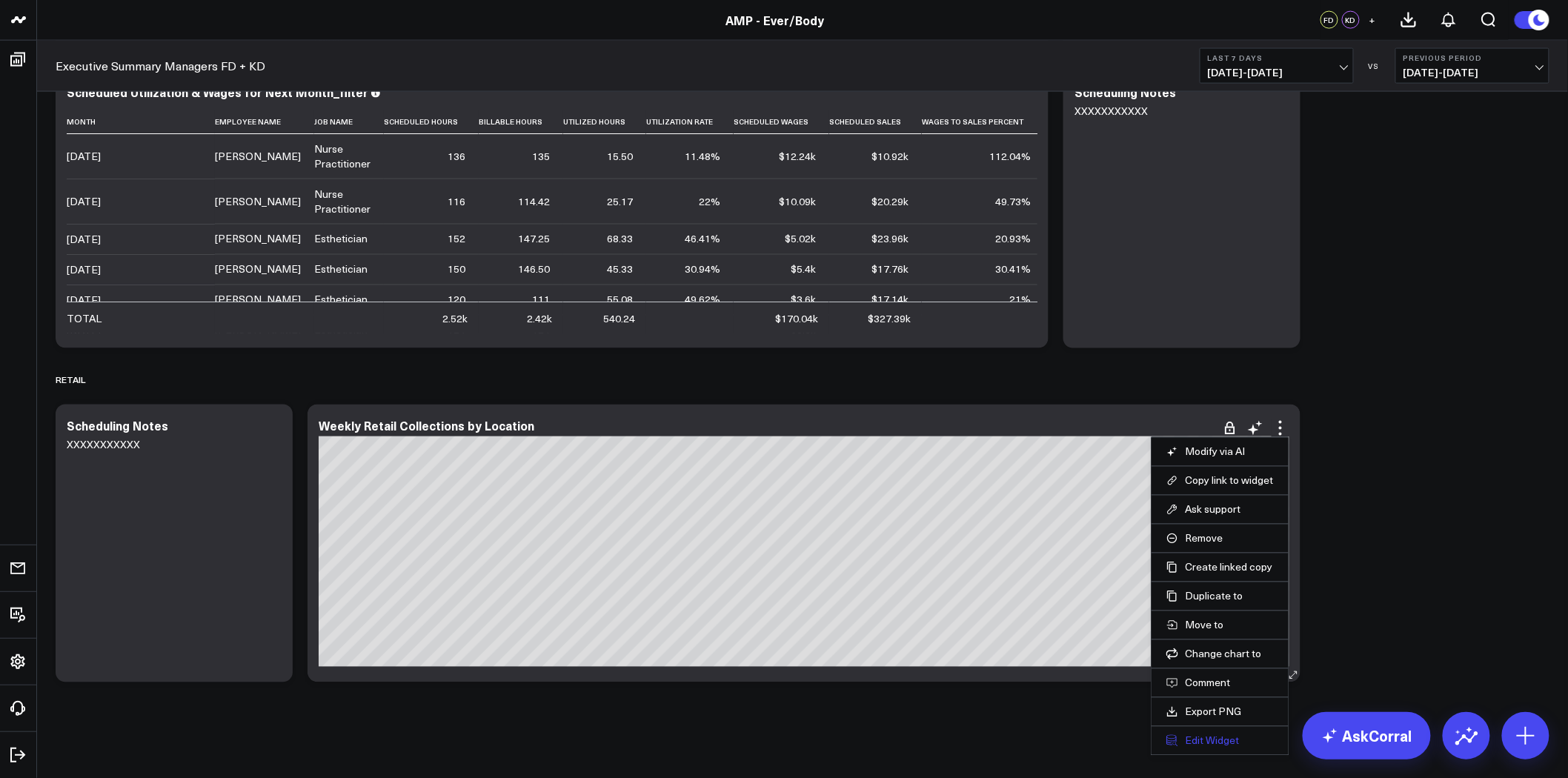
click at [1200, 744] on button "Edit Widget" at bounding box center [1220, 741] width 107 height 13
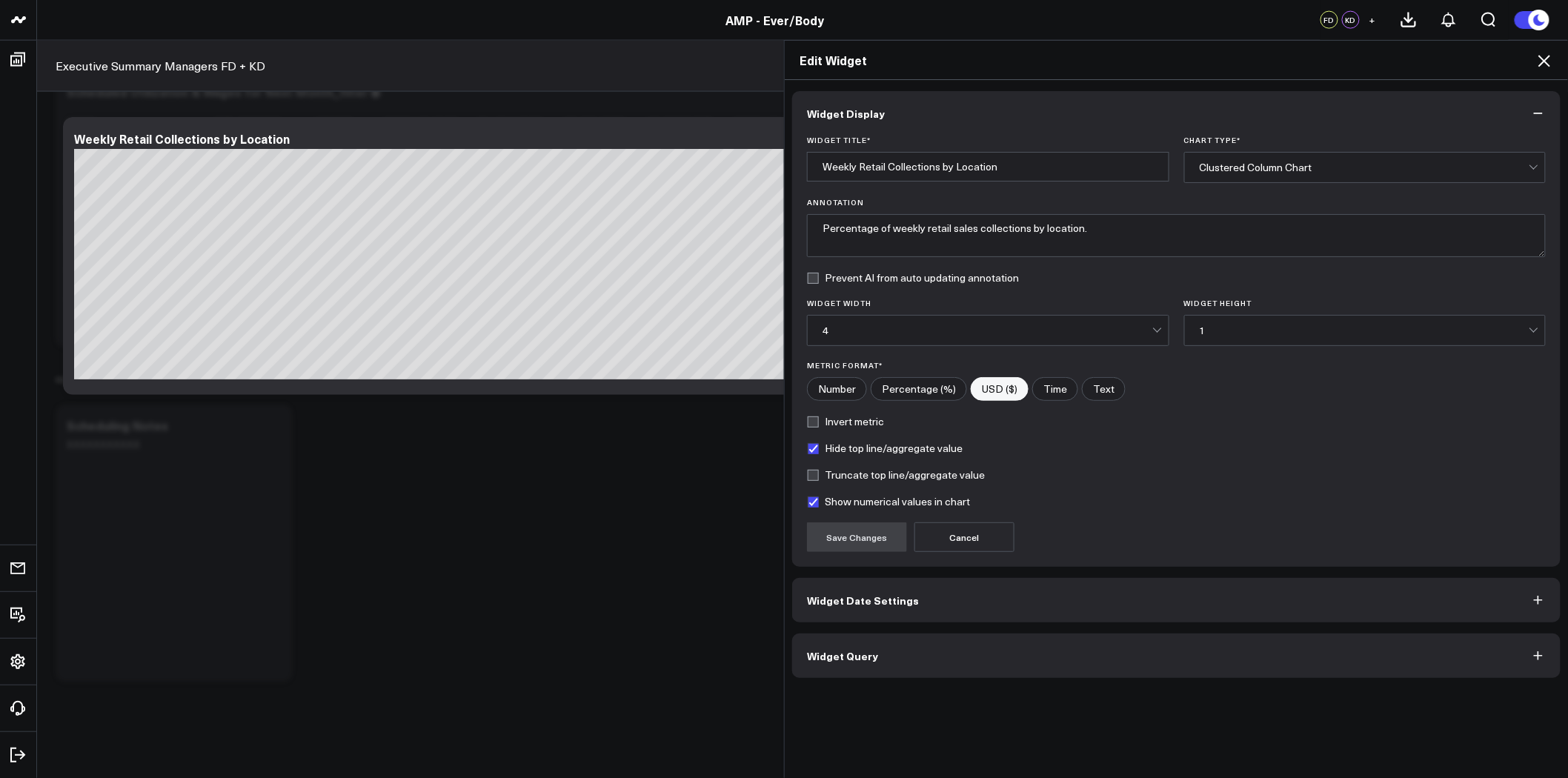
click at [939, 389] on input"] "Percentage (%)" at bounding box center [919, 389] width 95 height 22
radio input"] "true"
click at [870, 548] on button "Save Changes" at bounding box center [857, 537] width 100 height 30
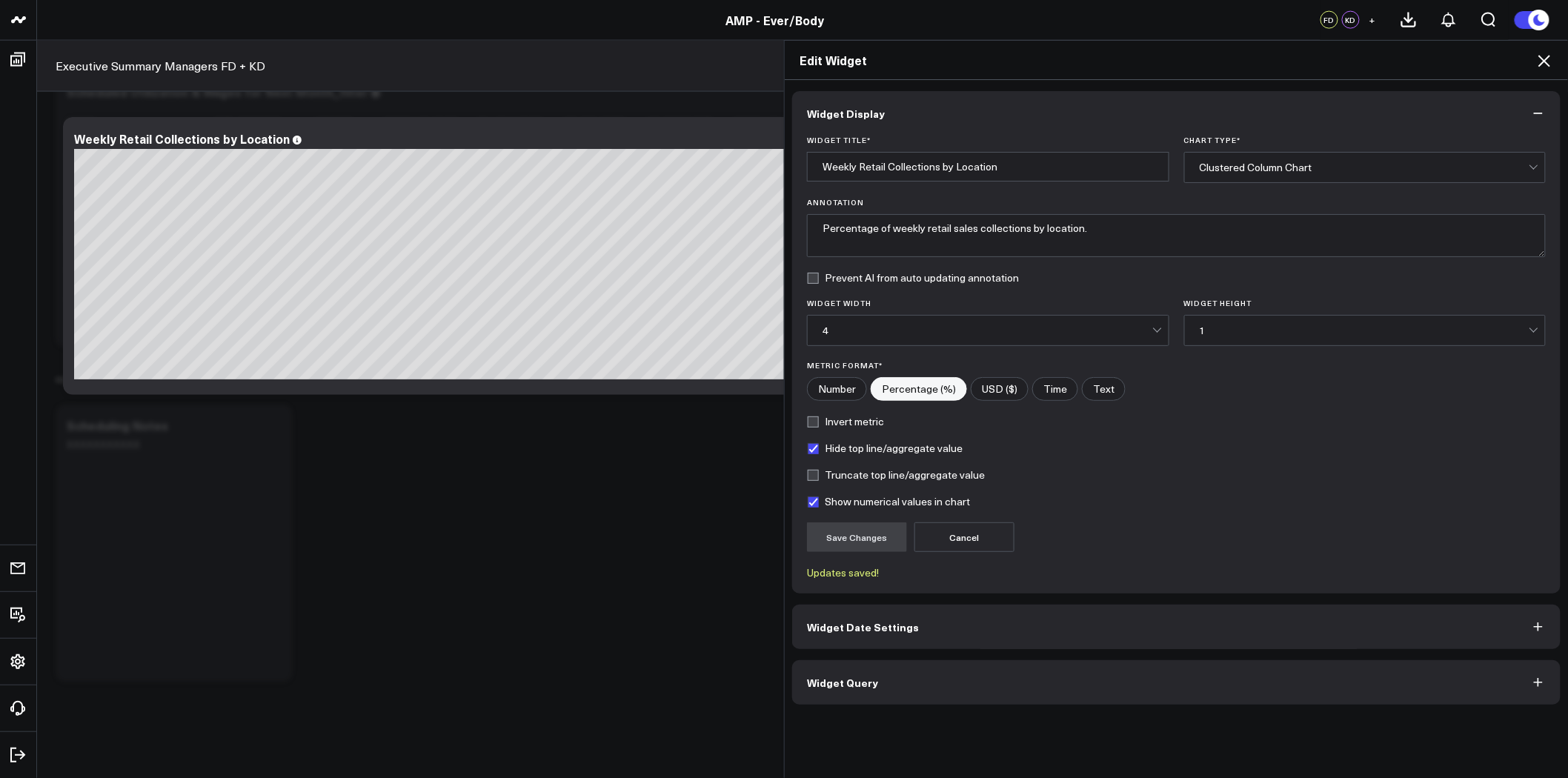
click at [947, 689] on button "Widget Query" at bounding box center [1175, 682] width 768 height 44
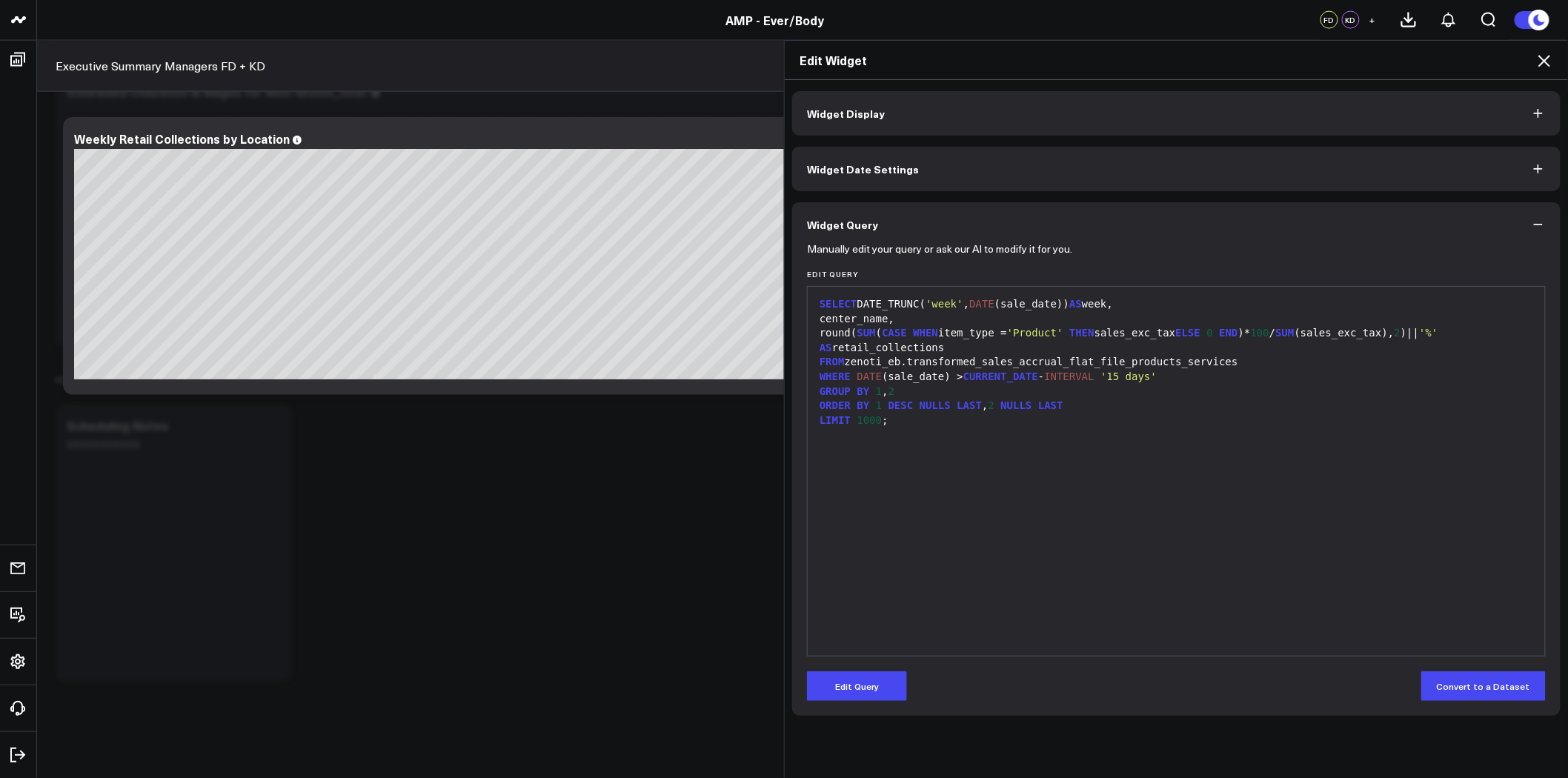
click at [1425, 332] on div "round( SUM ( CASE WHEN item_type = 'Product' THEN sales_exc_tax ELSE 0 END )* 1…" at bounding box center [1175, 340] width 722 height 29
click at [848, 684] on button "Edit Query" at bounding box center [857, 686] width 100 height 30
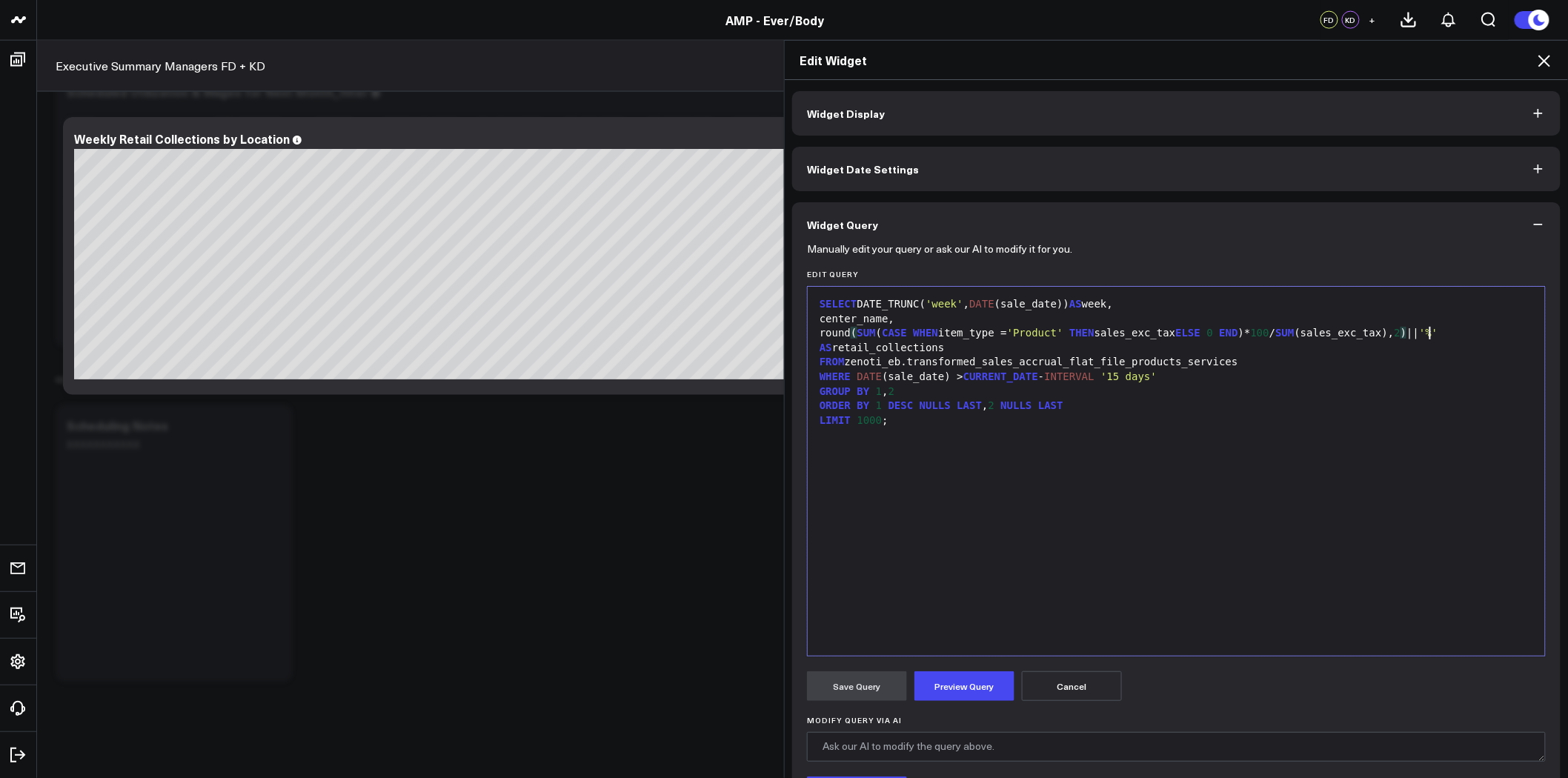
click at [1407, 334] on span ")" at bounding box center [1402, 333] width 6 height 11
click at [970, 680] on button "Preview Query" at bounding box center [964, 686] width 100 height 30
click at [887, 684] on button "Save Query" at bounding box center [857, 686] width 100 height 30
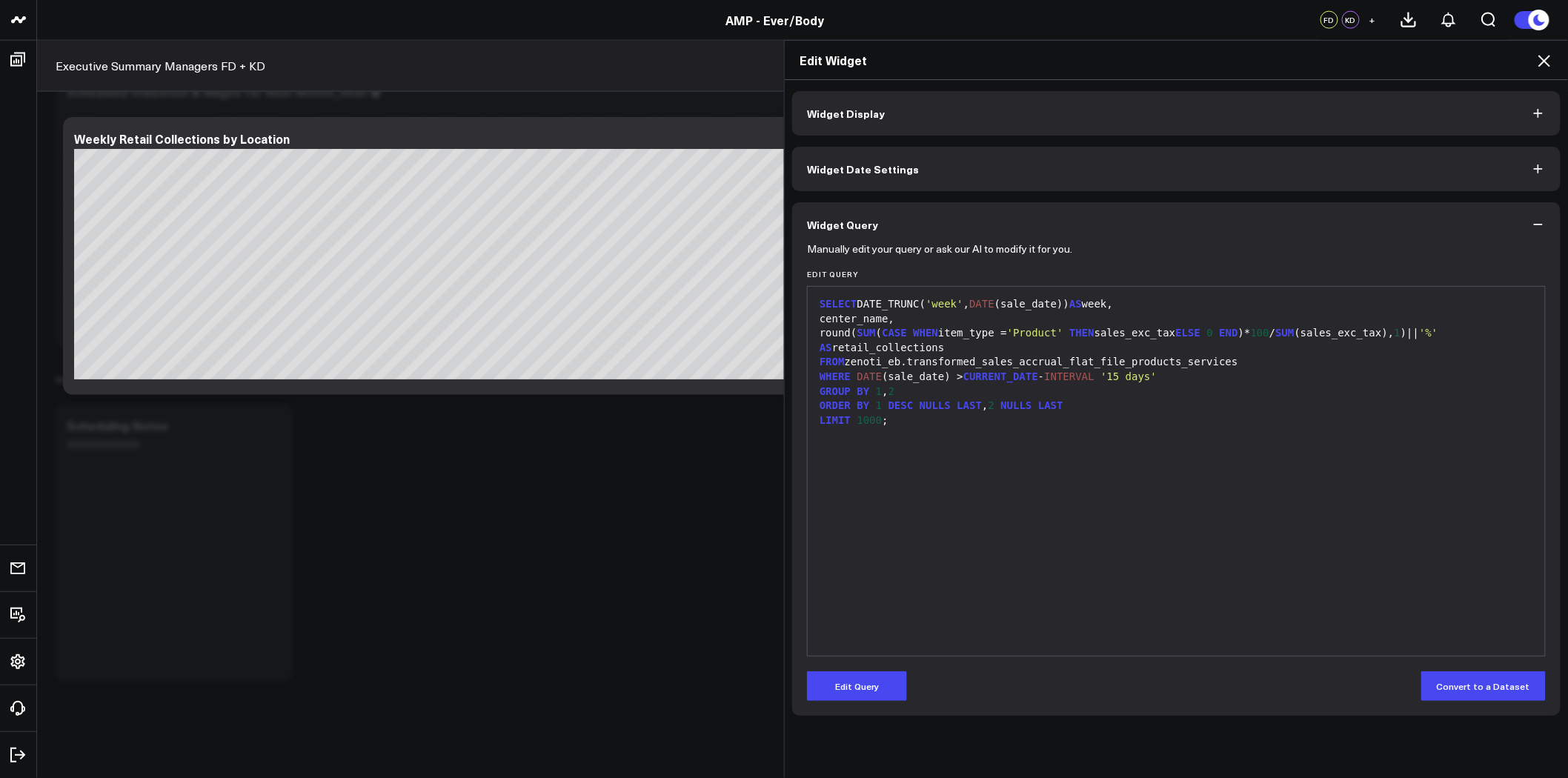
click at [1545, 59] on icon at bounding box center [1543, 61] width 11 height 11
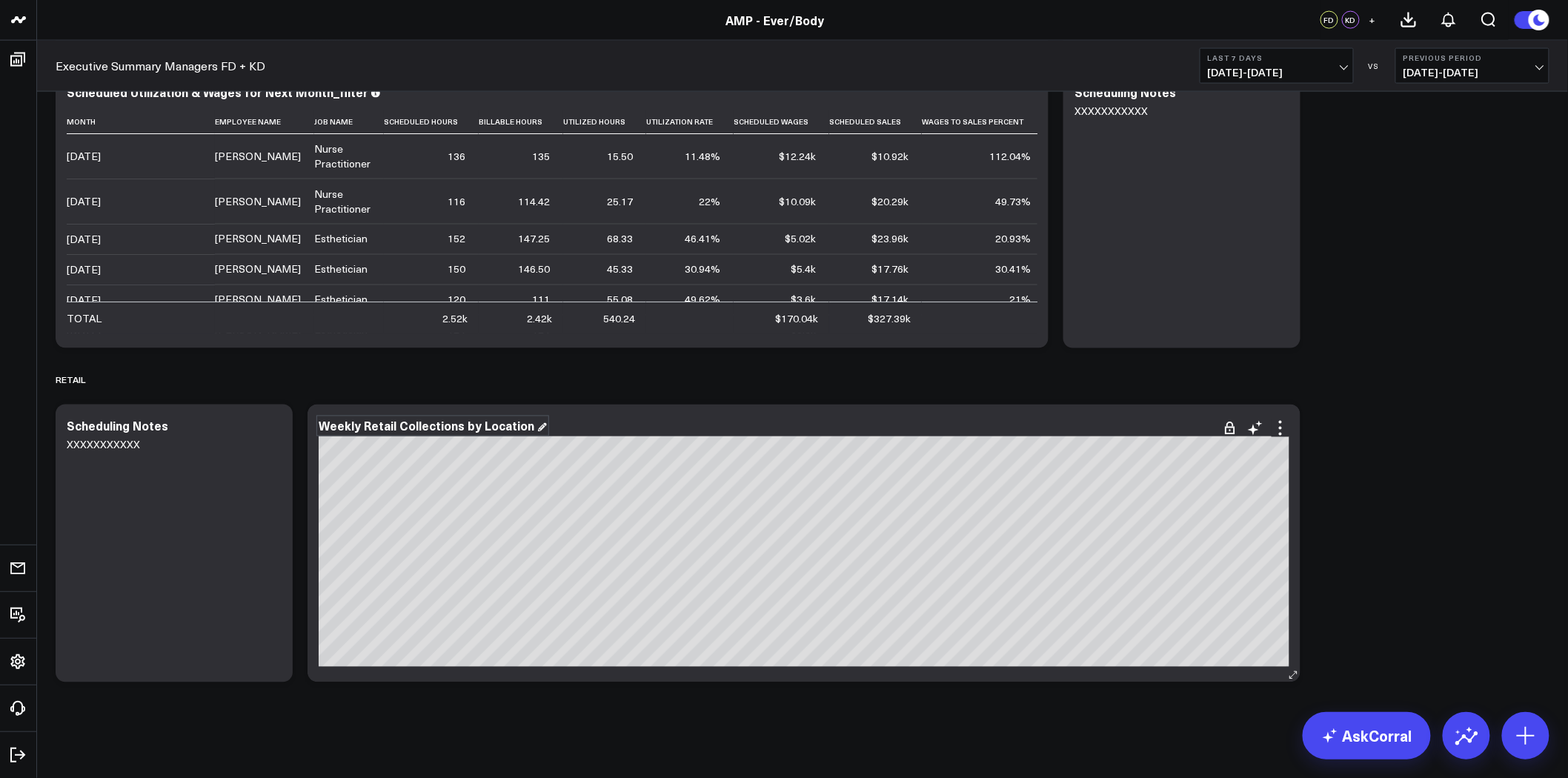
click at [393, 428] on div "Weekly Retail Collections by Location" at bounding box center [433, 426] width 228 height 16
click at [1291, 428] on div "Weekly Retail Sales as % Total Revenue [fontSize:14px lineHeight:16px]Ever/Body…" at bounding box center [803, 544] width 993 height 278
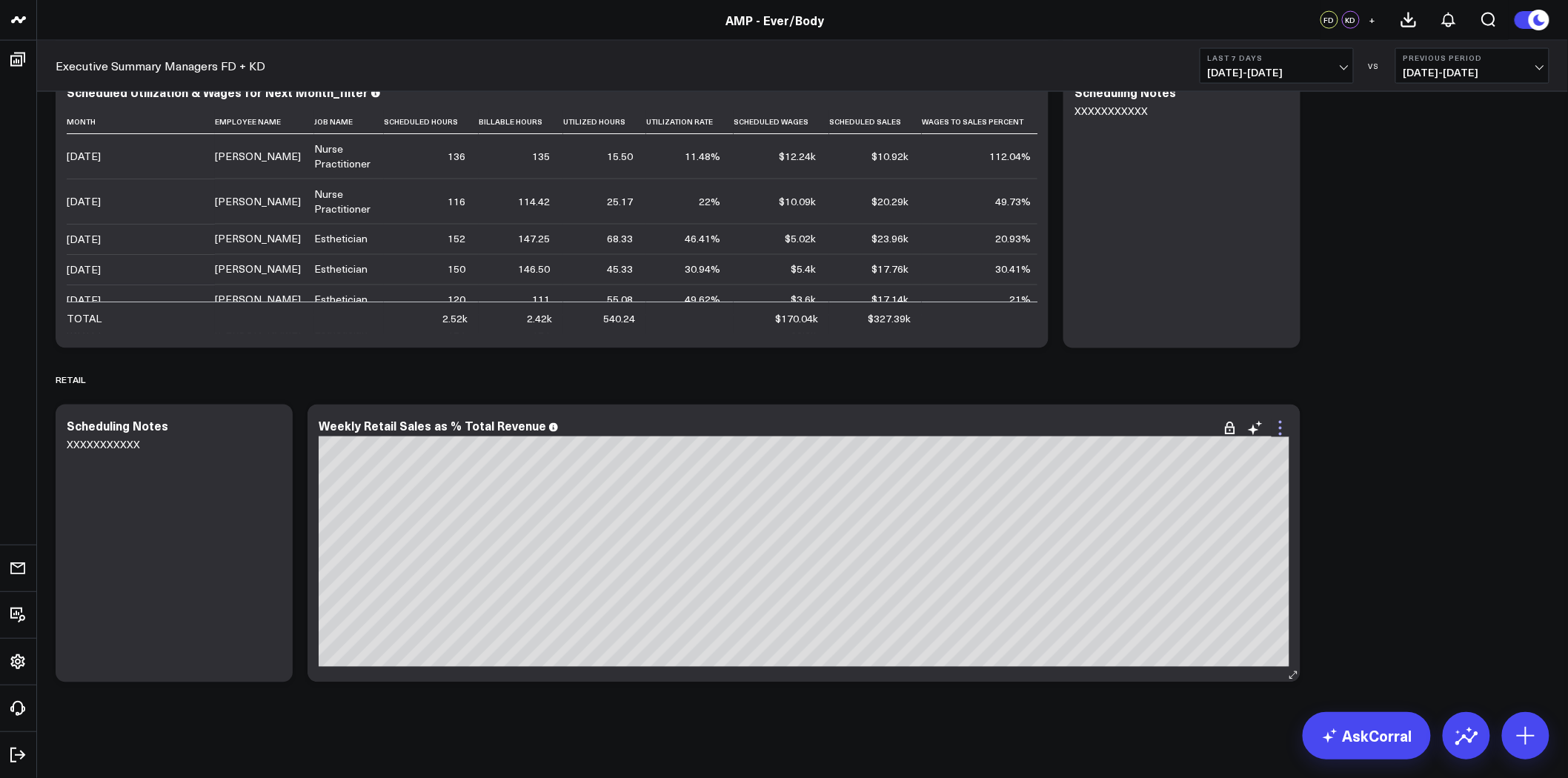
click at [1284, 430] on icon at bounding box center [1280, 429] width 18 height 18
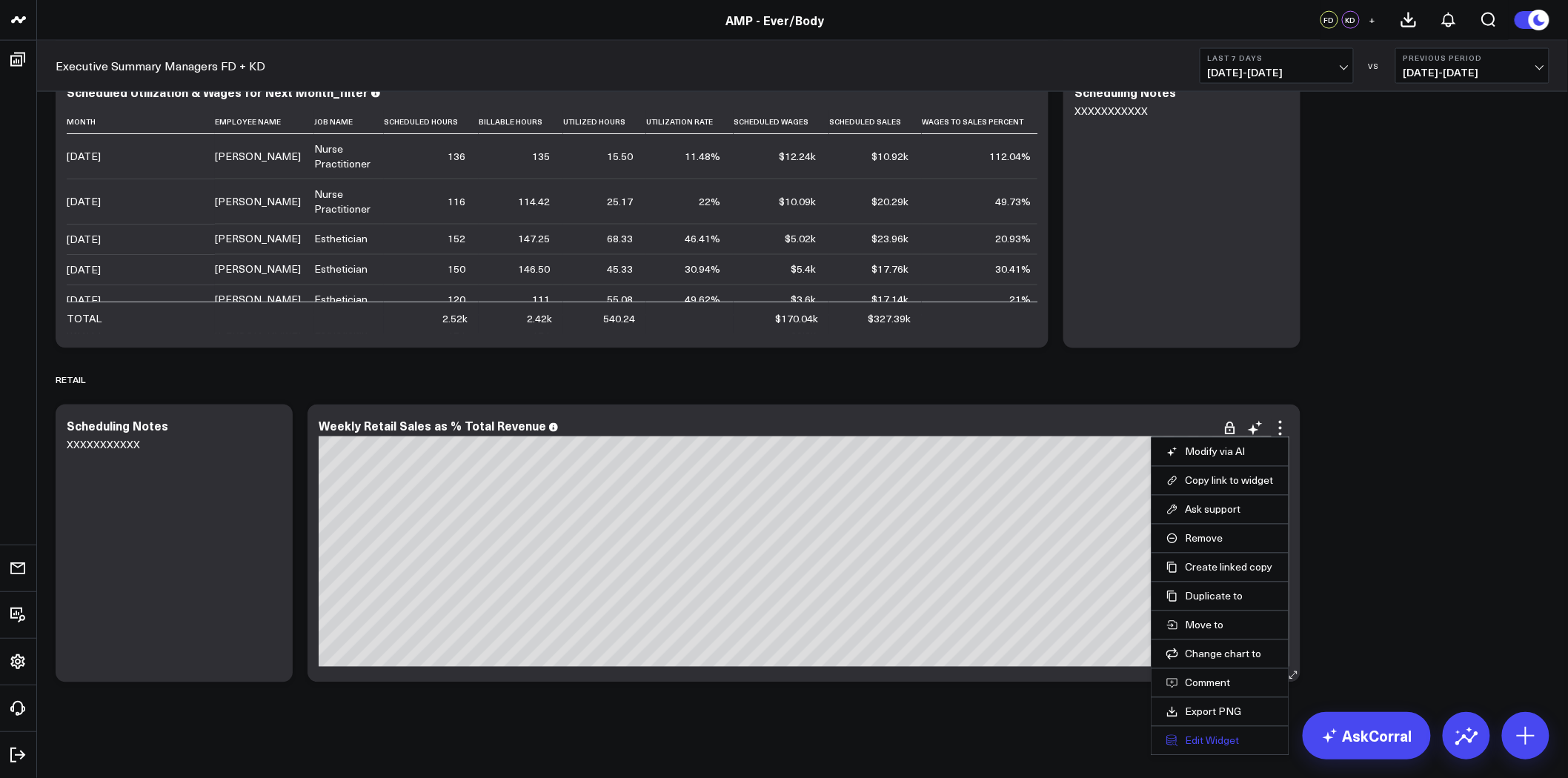
click at [1232, 744] on button "Edit Widget" at bounding box center [1220, 741] width 107 height 13
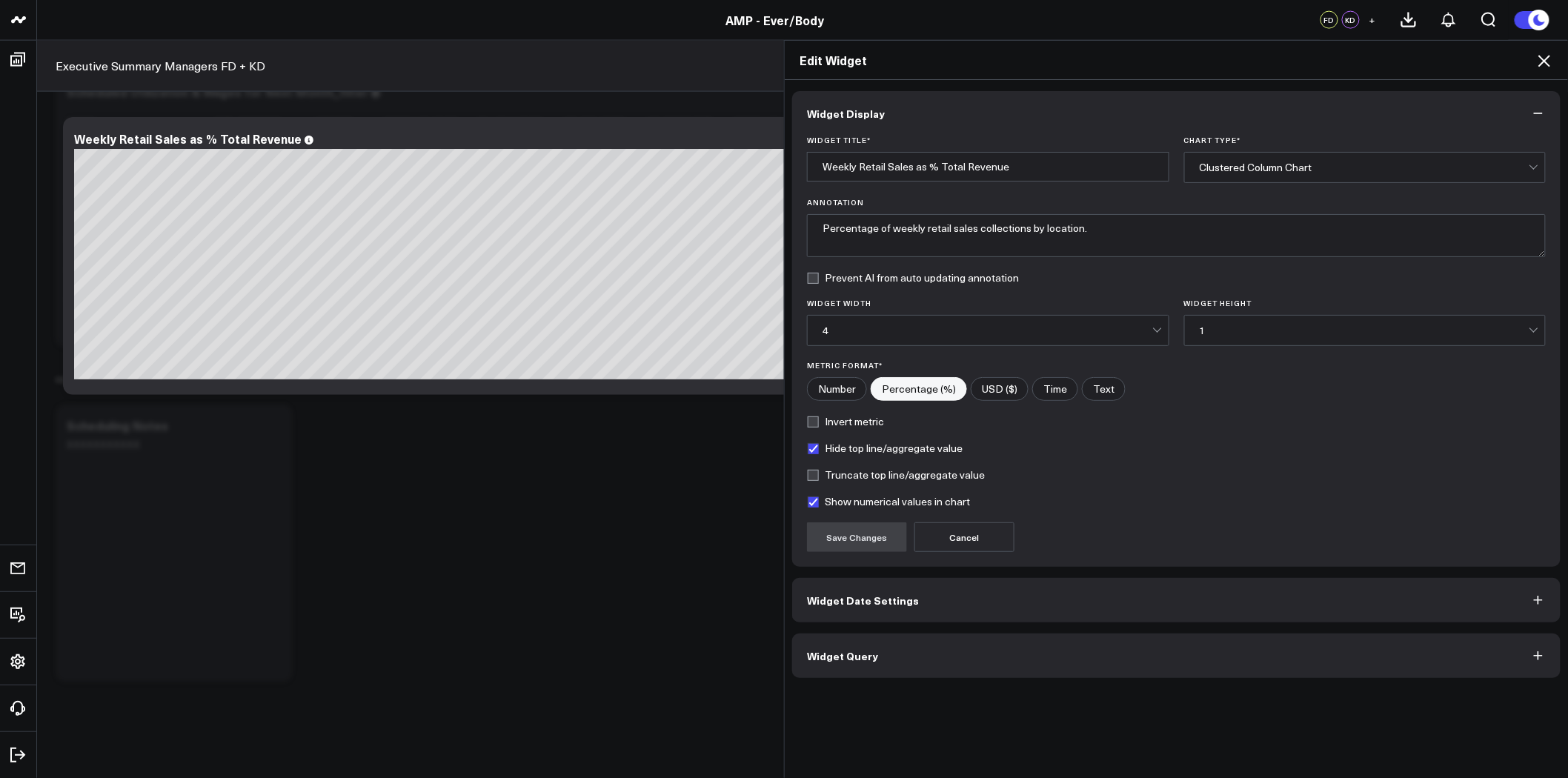
click at [993, 636] on button "Widget Query" at bounding box center [1175, 656] width 768 height 44
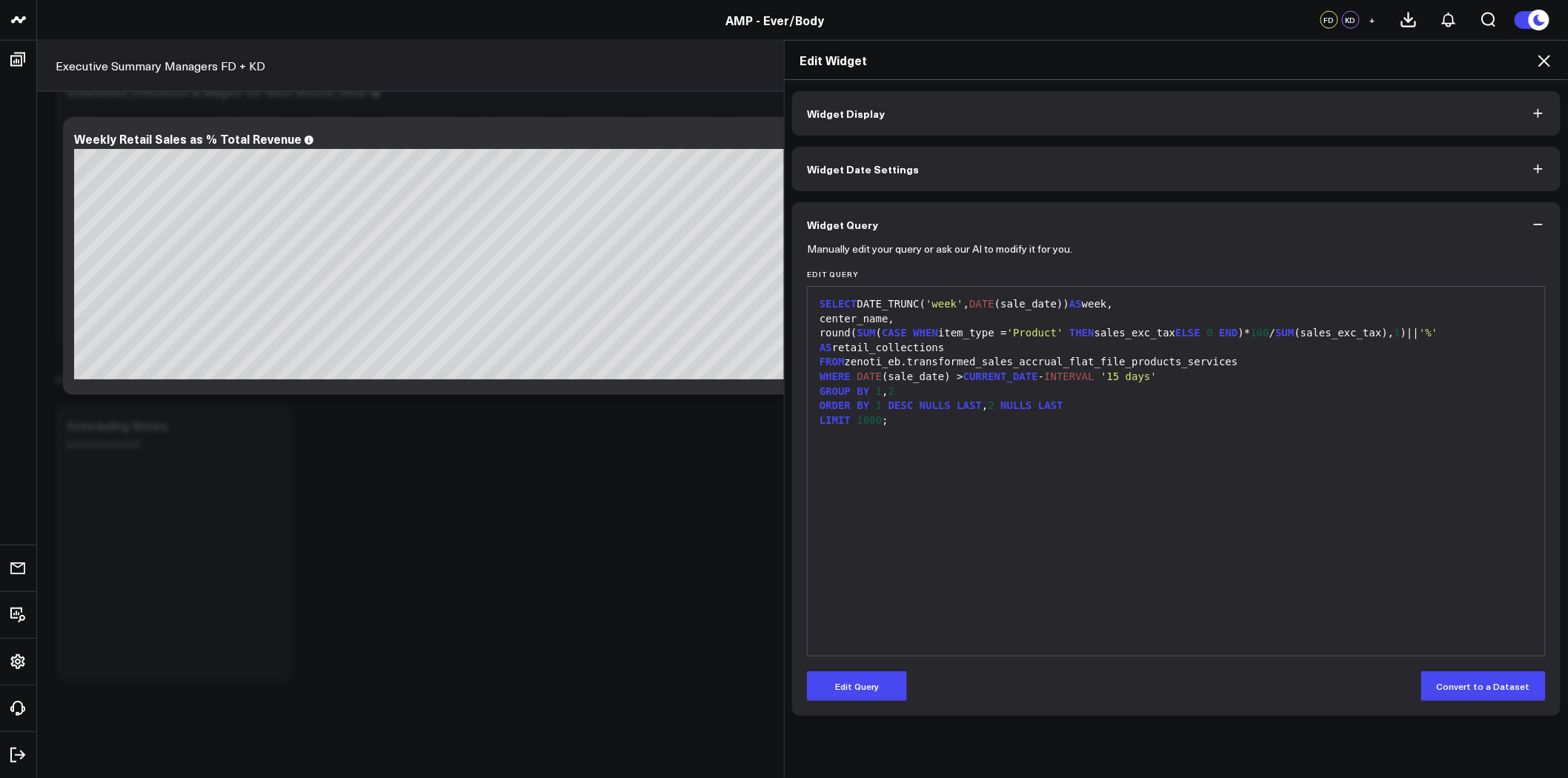
click at [960, 123] on button "Widget Display" at bounding box center [1175, 113] width 768 height 44
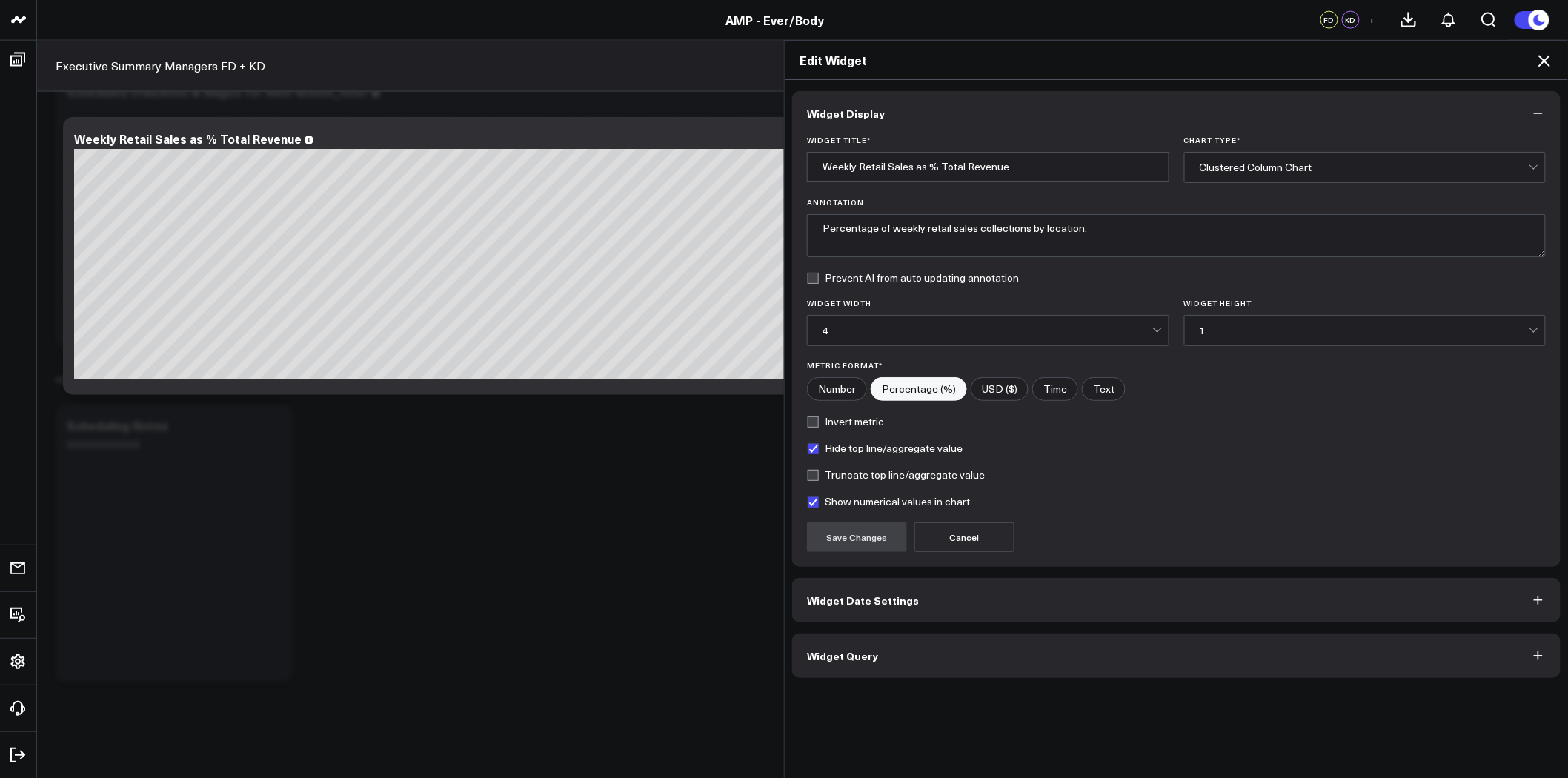
click at [875, 605] on span "Widget Date Settings" at bounding box center [862, 600] width 111 height 11
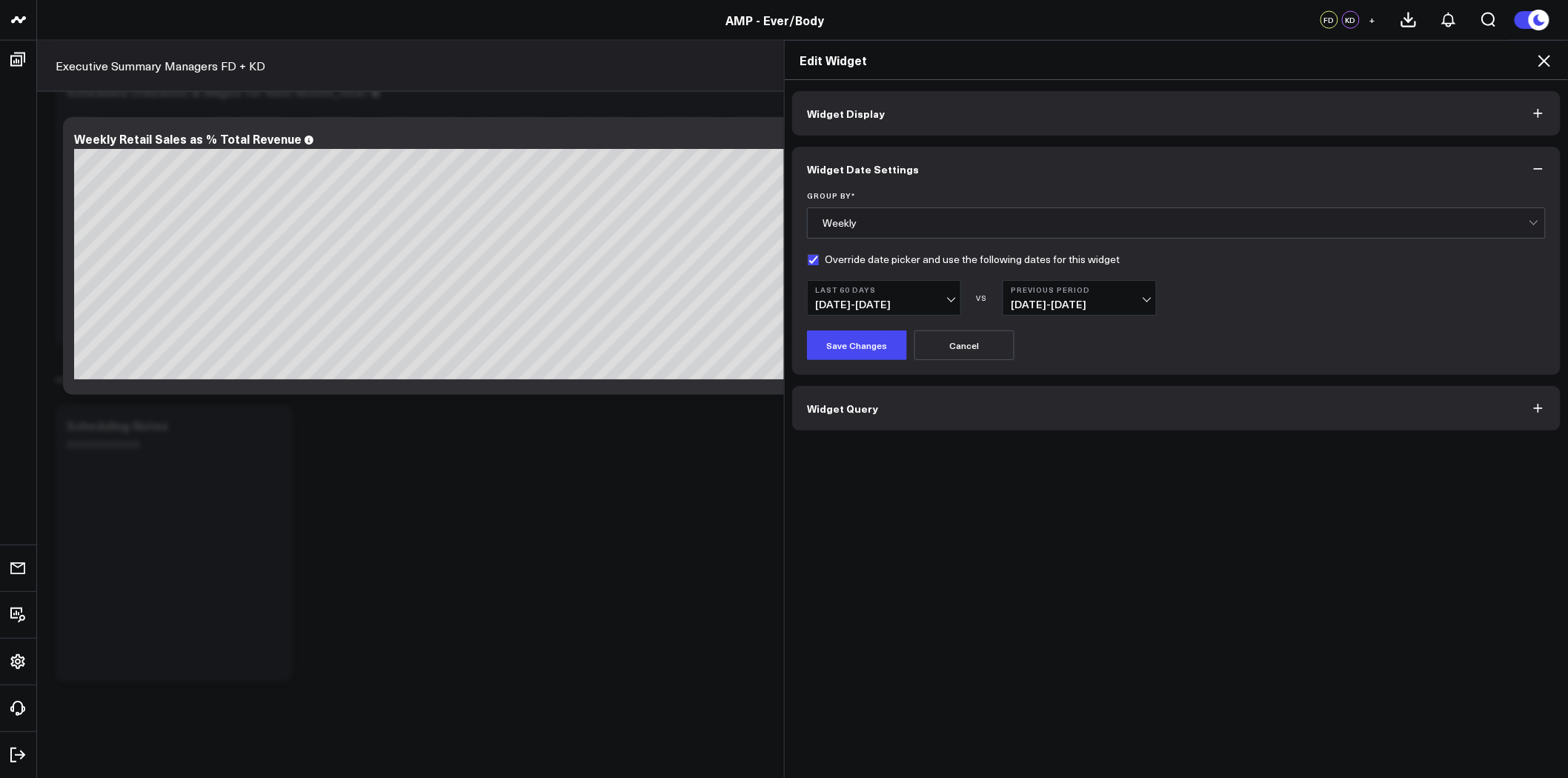
click at [1084, 302] on span "[DATE] - [DATE]" at bounding box center [1079, 304] width 138 height 11
click at [1054, 412] on link "No Comparison" at bounding box center [1079, 416] width 152 height 28
click at [857, 344] on button "Save Changes" at bounding box center [857, 345] width 100 height 30
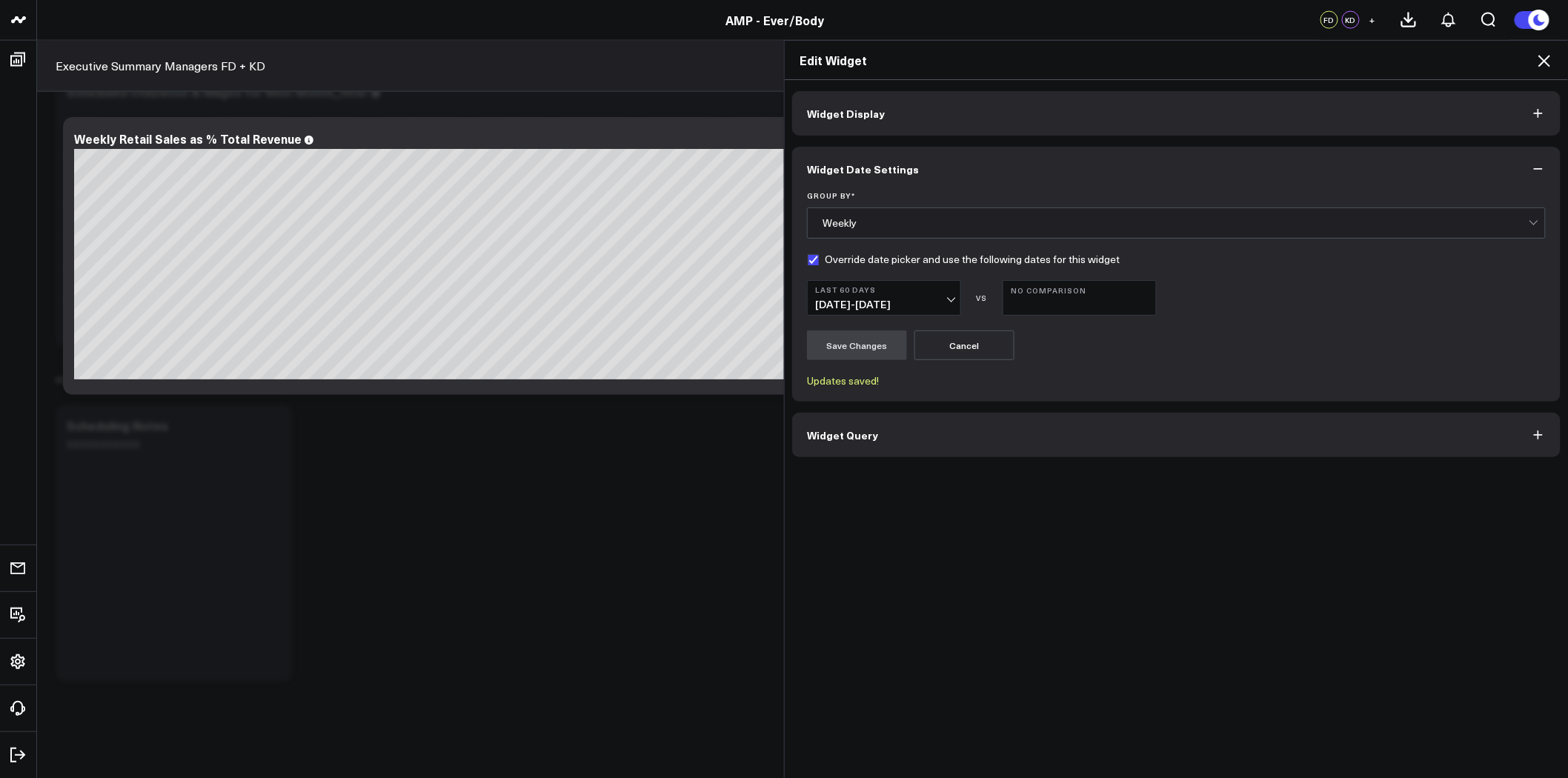
click at [1547, 66] on icon at bounding box center [1544, 61] width 18 height 18
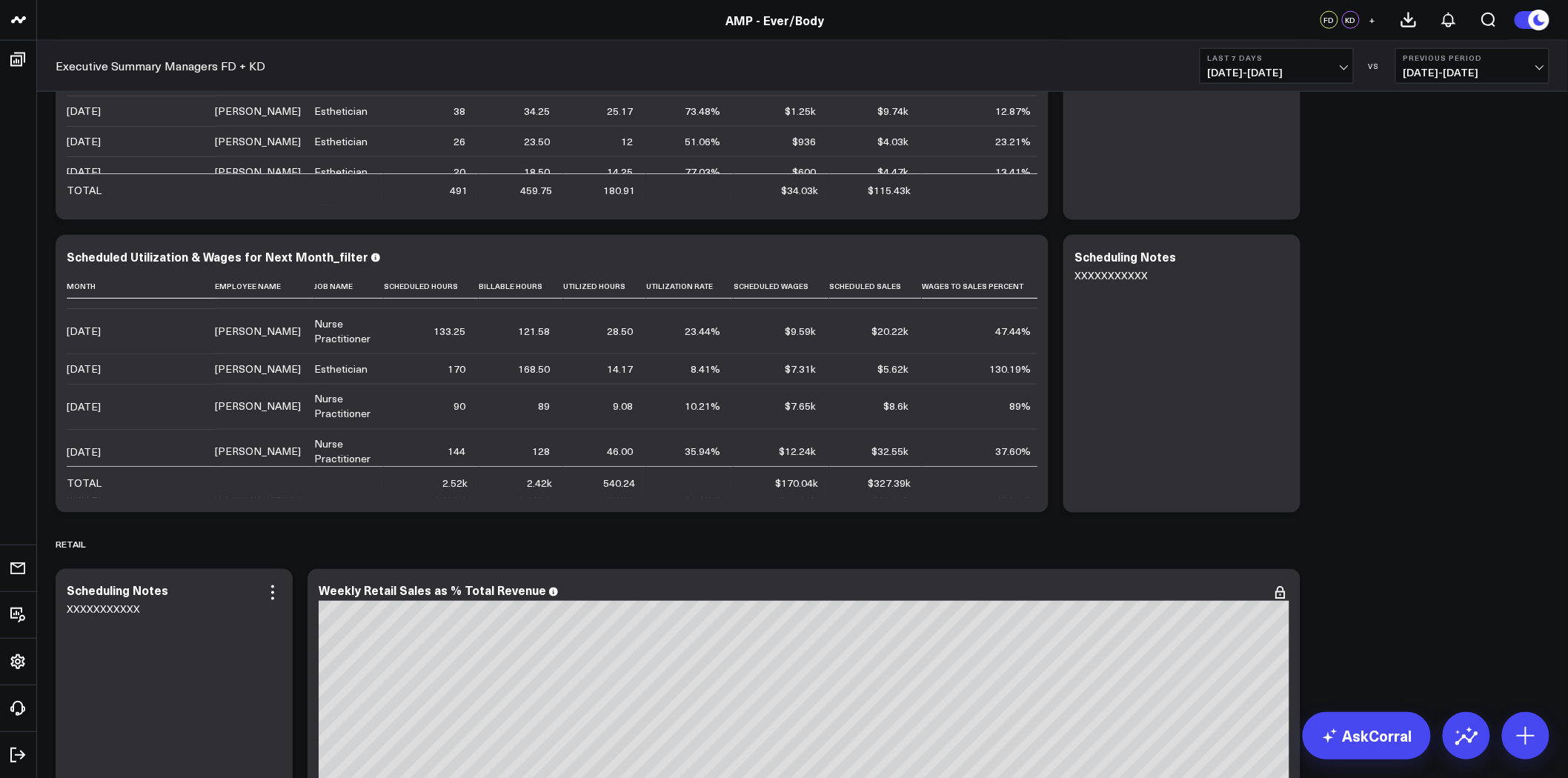
scroll to position [5576, 0]
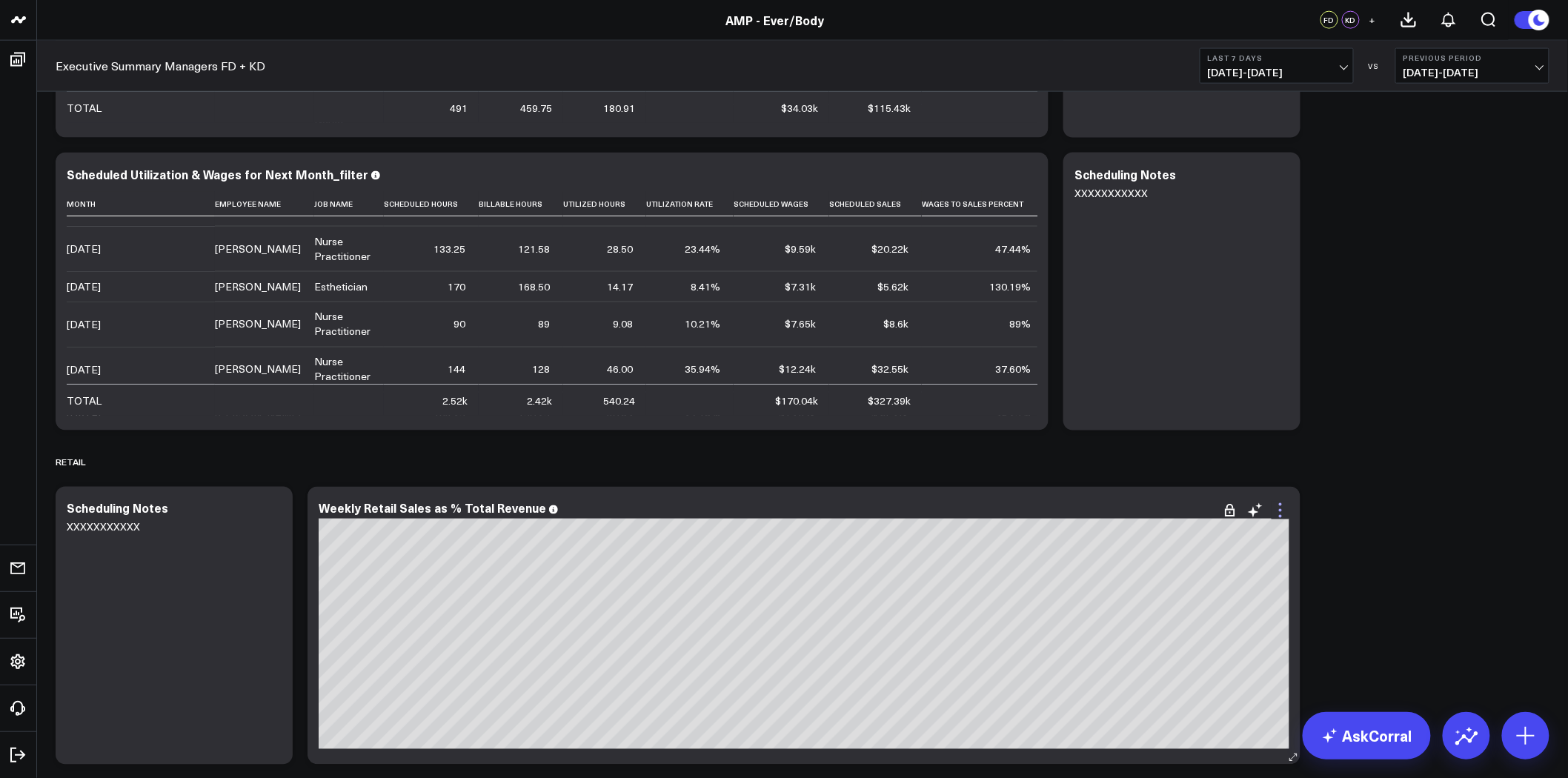
click at [1286, 506] on icon at bounding box center [1280, 511] width 18 height 18
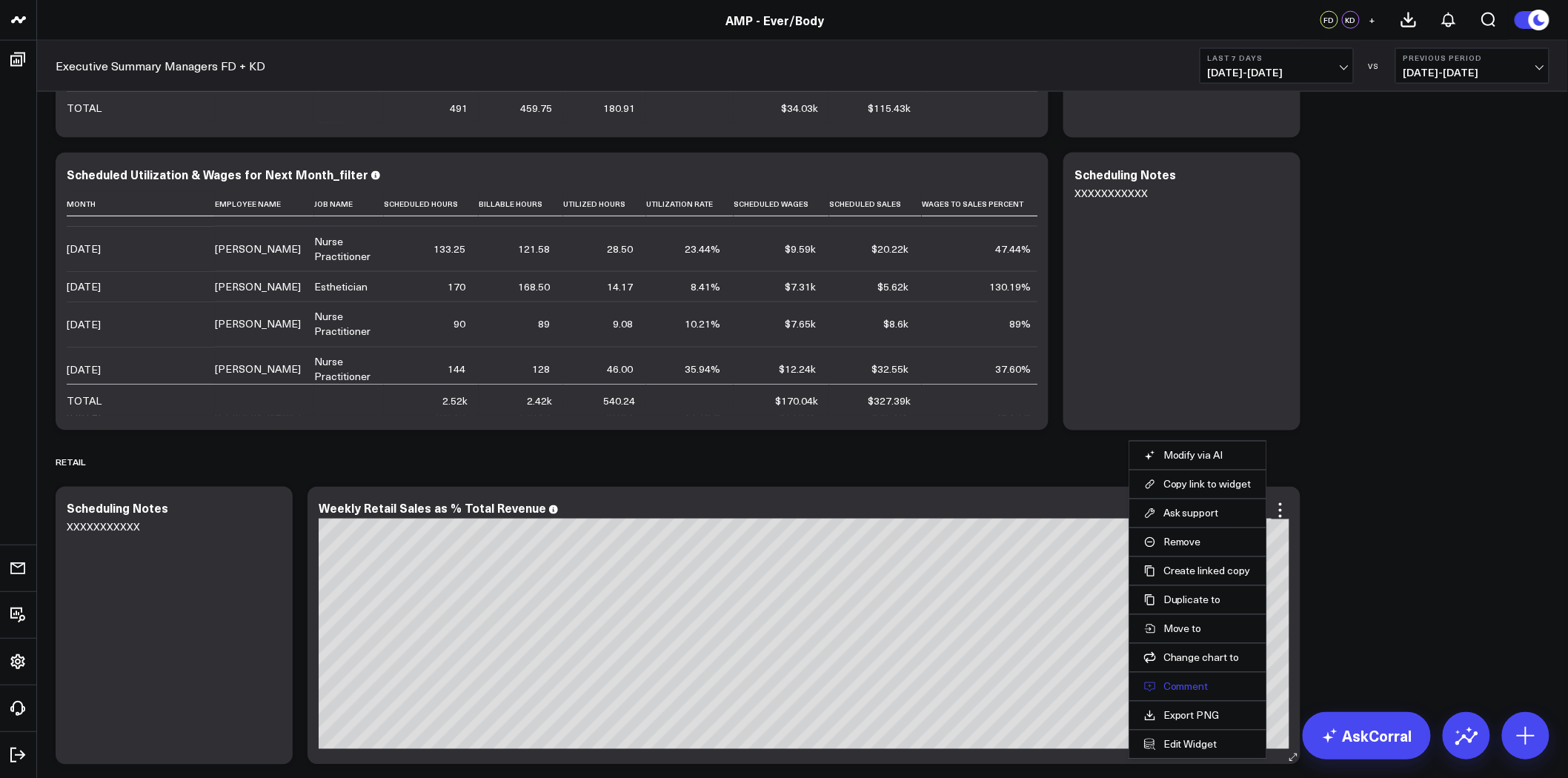
click at [1187, 686] on button "Comment" at bounding box center [1198, 687] width 107 height 13
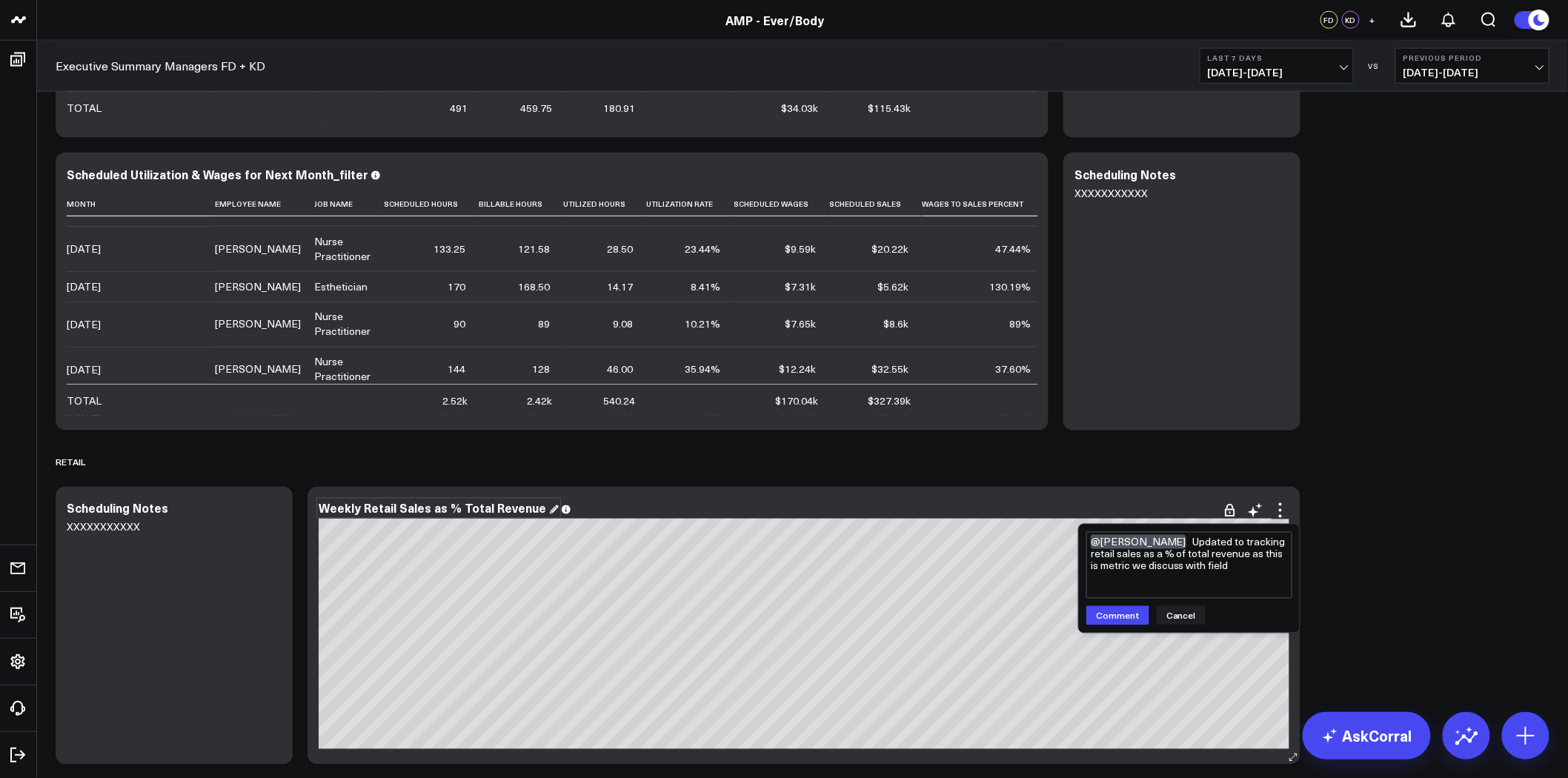
type textarea "@[PERSON_NAME] Updated to tracking retail sales as a % of total revenue as this…"
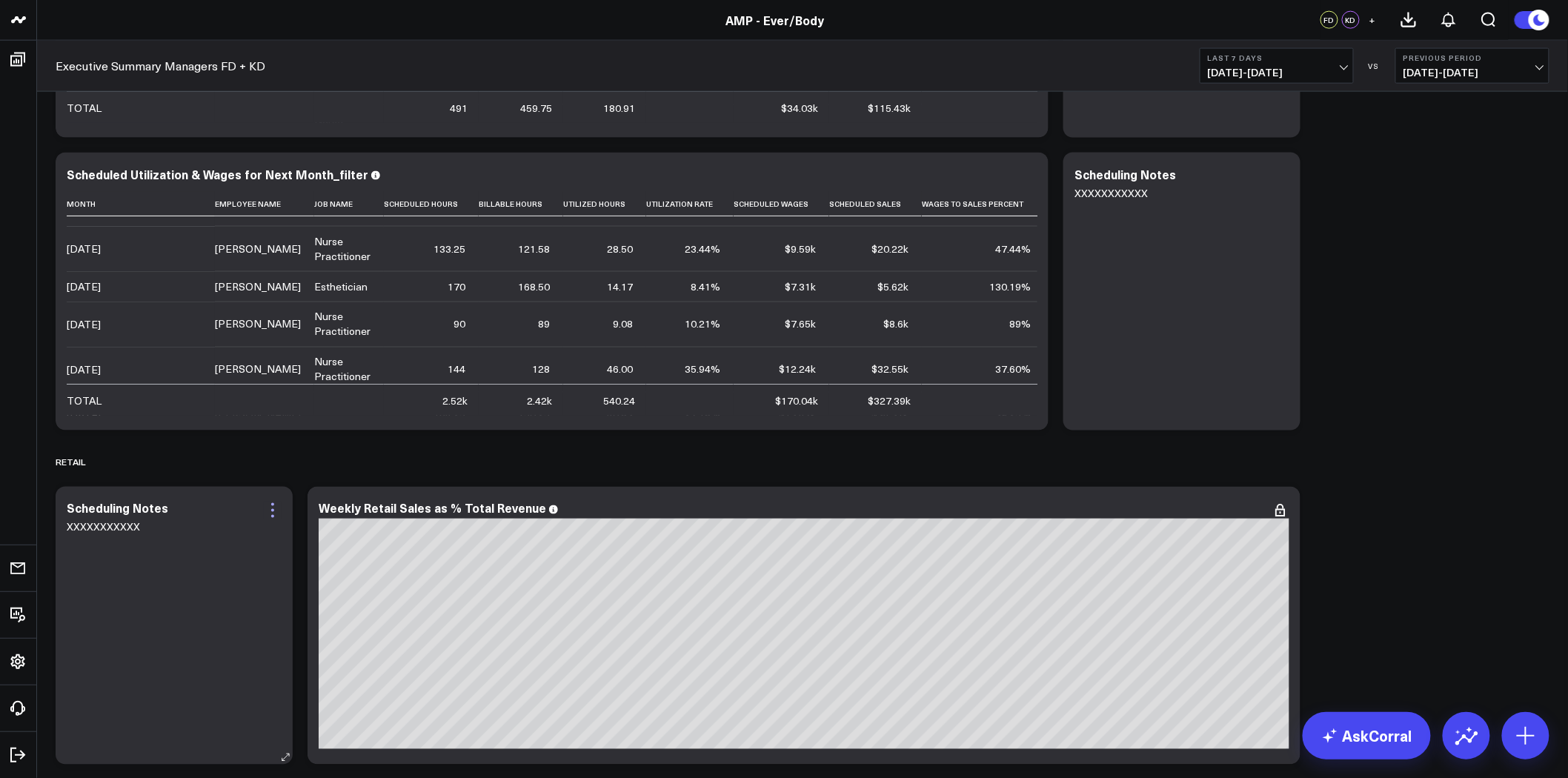
click at [271, 509] on icon at bounding box center [273, 511] width 3 height 3
click at [1283, 512] on icon at bounding box center [1280, 511] width 18 height 18
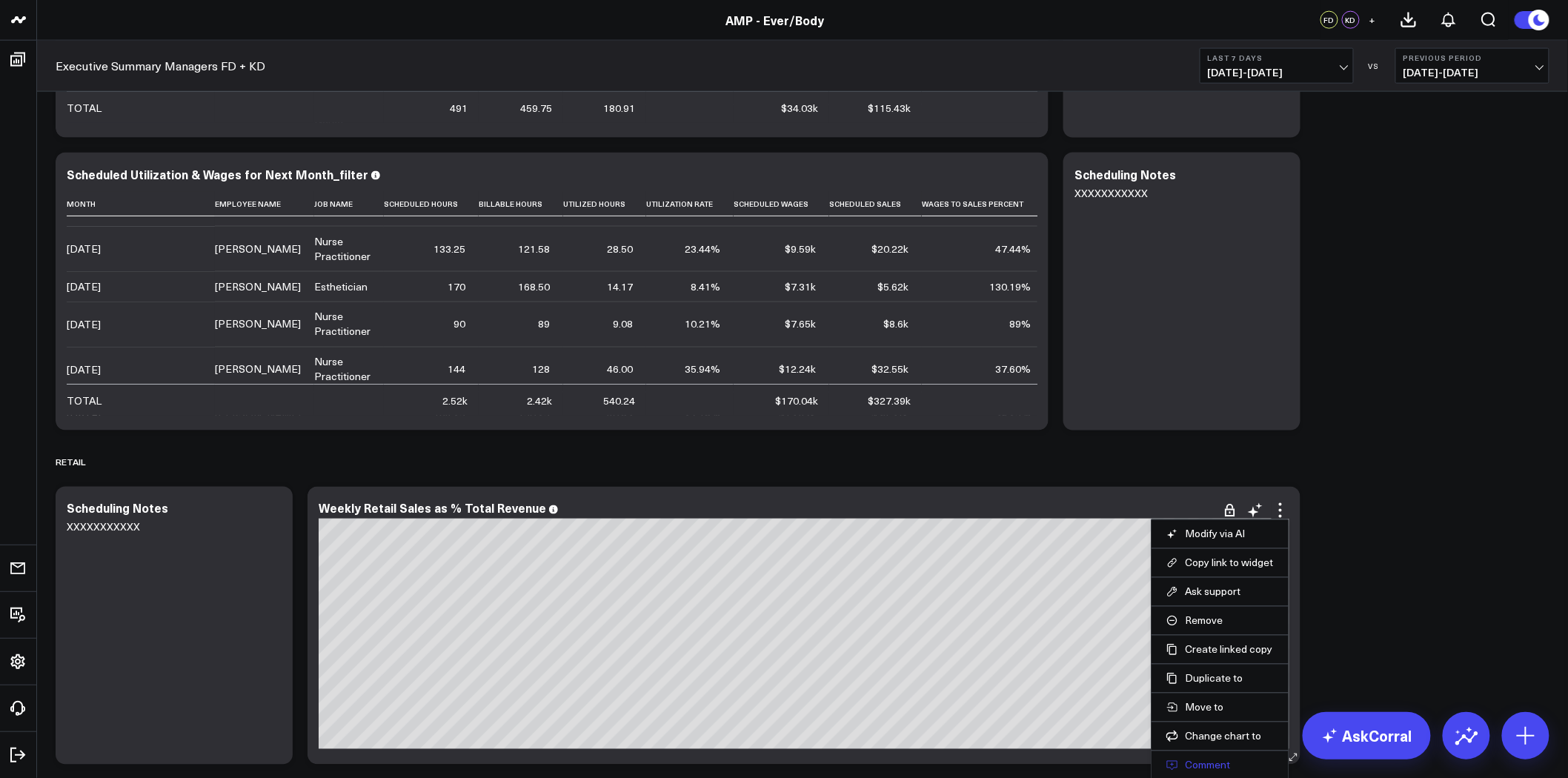
click at [1196, 759] on button "Comment" at bounding box center [1220, 766] width 107 height 13
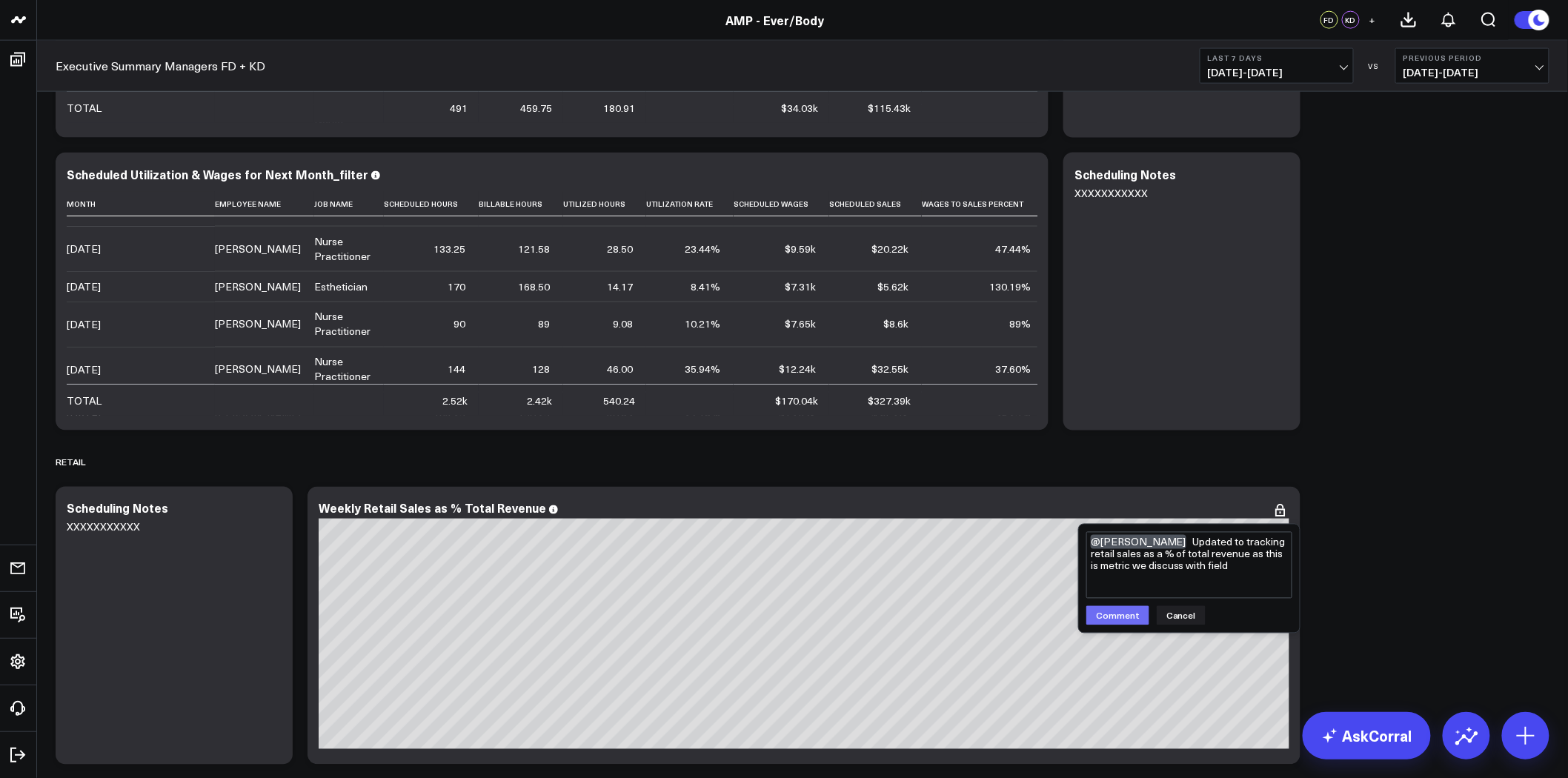
click at [1120, 613] on button "Comment" at bounding box center [1117, 616] width 63 height 20
click at [1114, 613] on button "Comment" at bounding box center [1117, 616] width 63 height 20
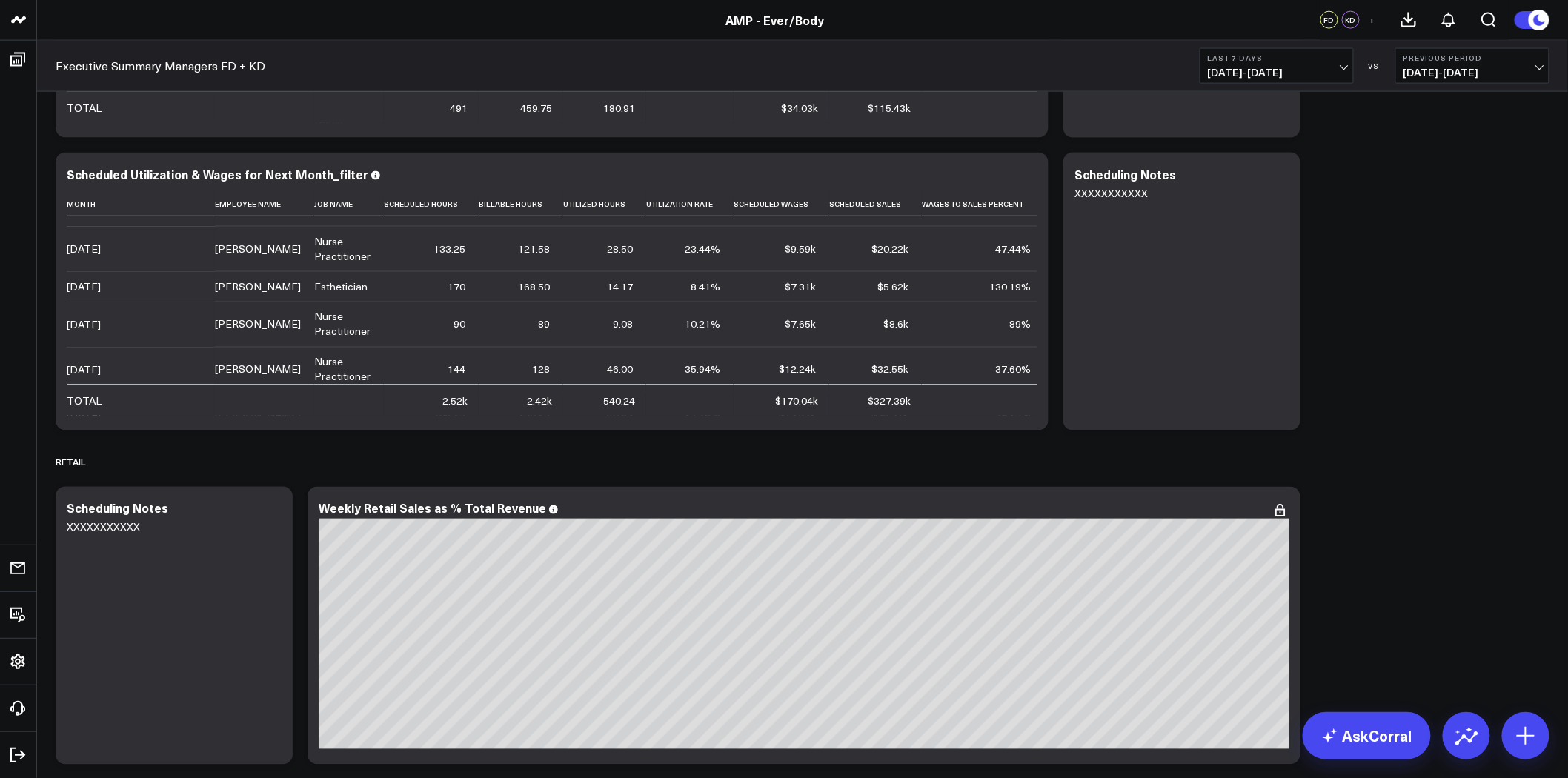
click at [268, 509] on icon at bounding box center [273, 511] width 18 height 18
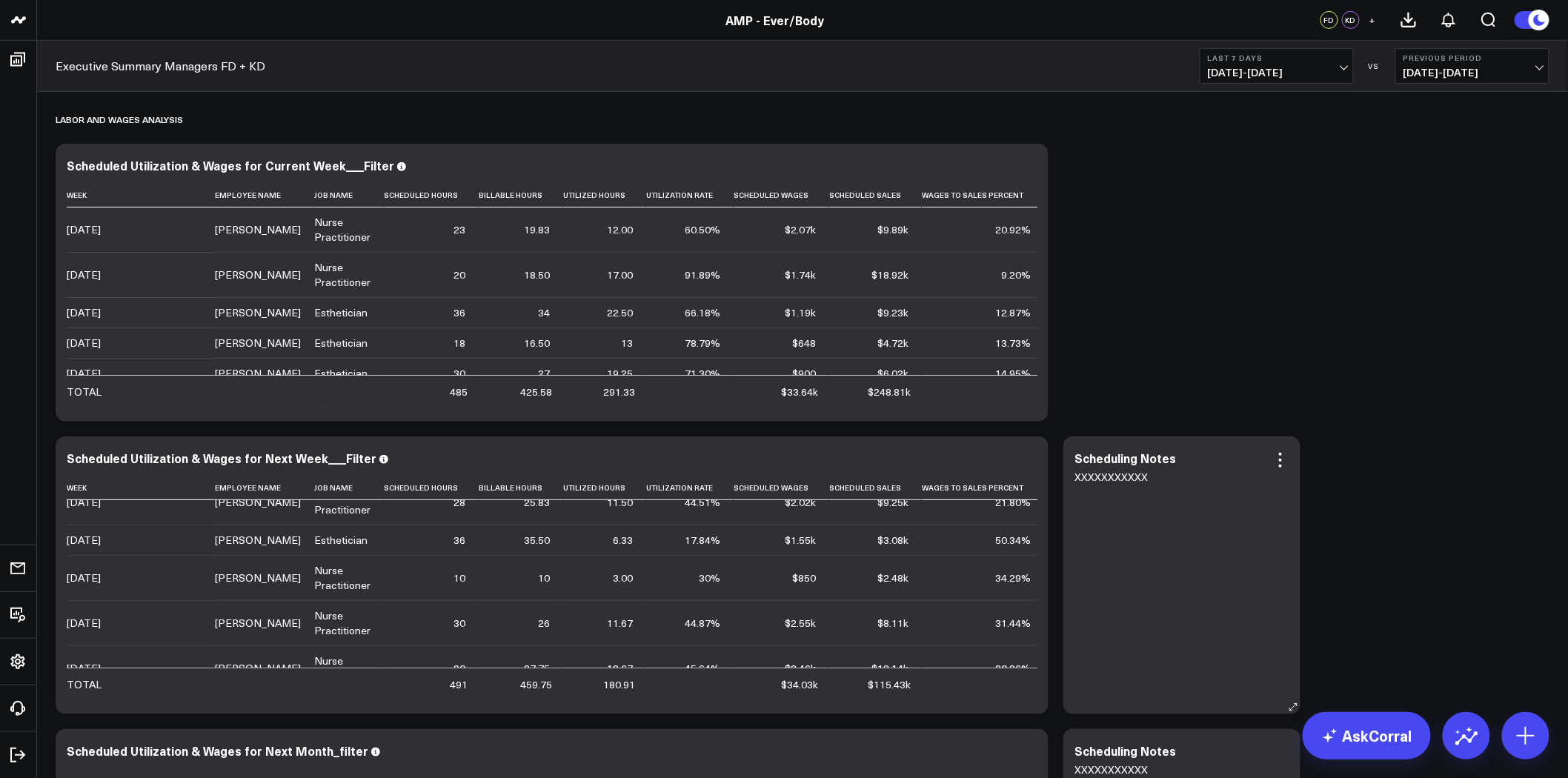
scroll to position [5165, 0]
